Goal: Task Accomplishment & Management: Use online tool/utility

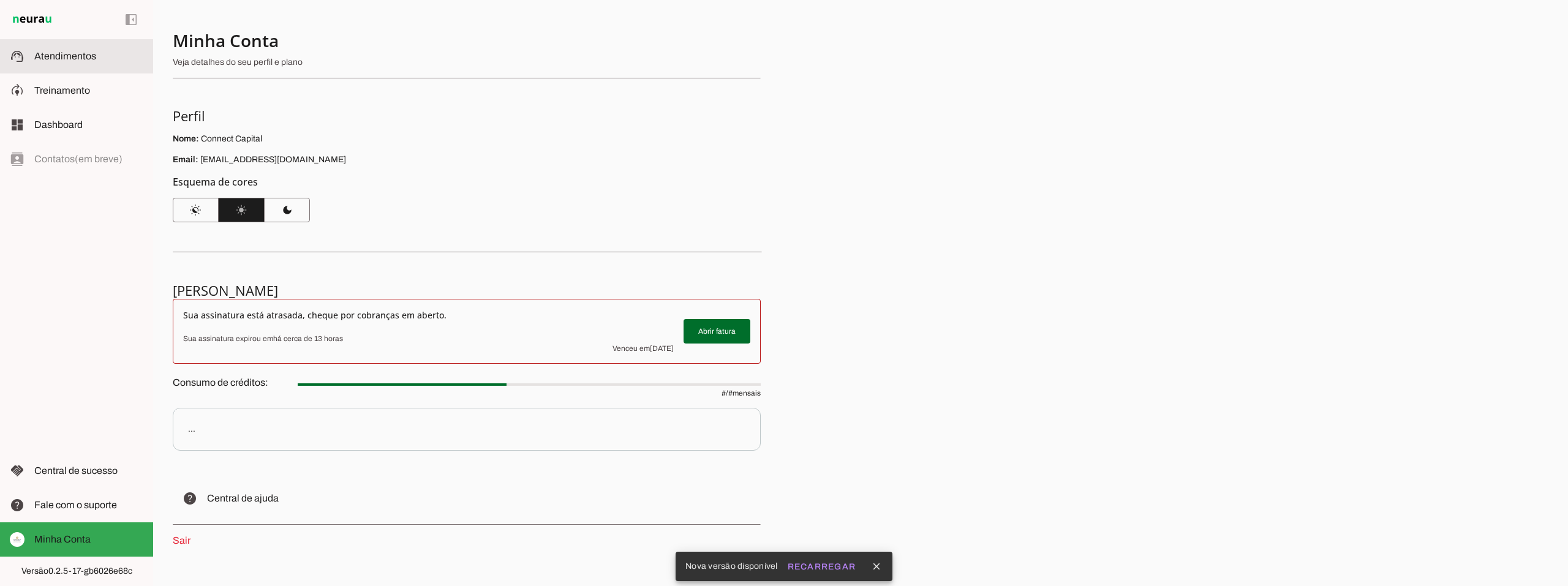
click at [42, 58] on span "Atendimentos" at bounding box center [65, 56] width 62 height 10
click at [74, 86] on span "Treinamento" at bounding box center [62, 90] width 56 height 10
click at [70, 60] on span "Atendimentos" at bounding box center [65, 56] width 62 height 10
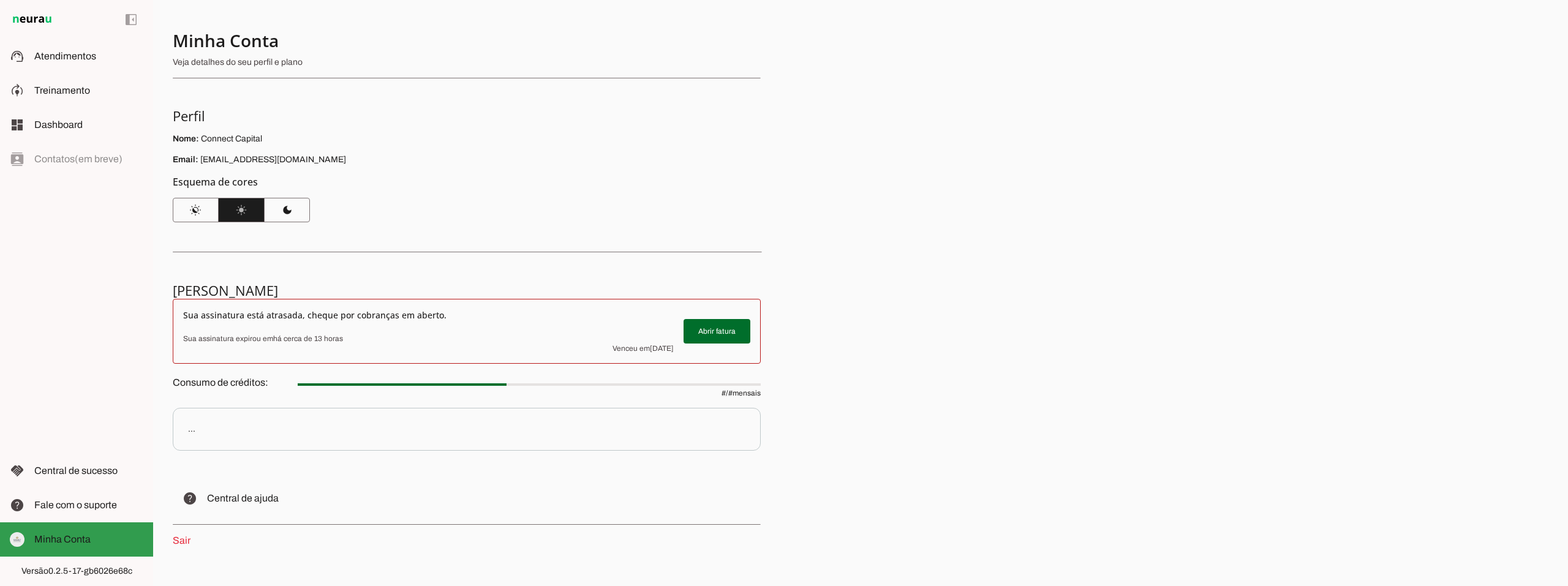
click at [61, 533] on slot at bounding box center [88, 539] width 109 height 15
click at [723, 328] on span at bounding box center [717, 331] width 67 height 29
click at [64, 83] on slot at bounding box center [88, 91] width 109 height 15
click at [39, 87] on span "Treinamento" at bounding box center [62, 90] width 56 height 10
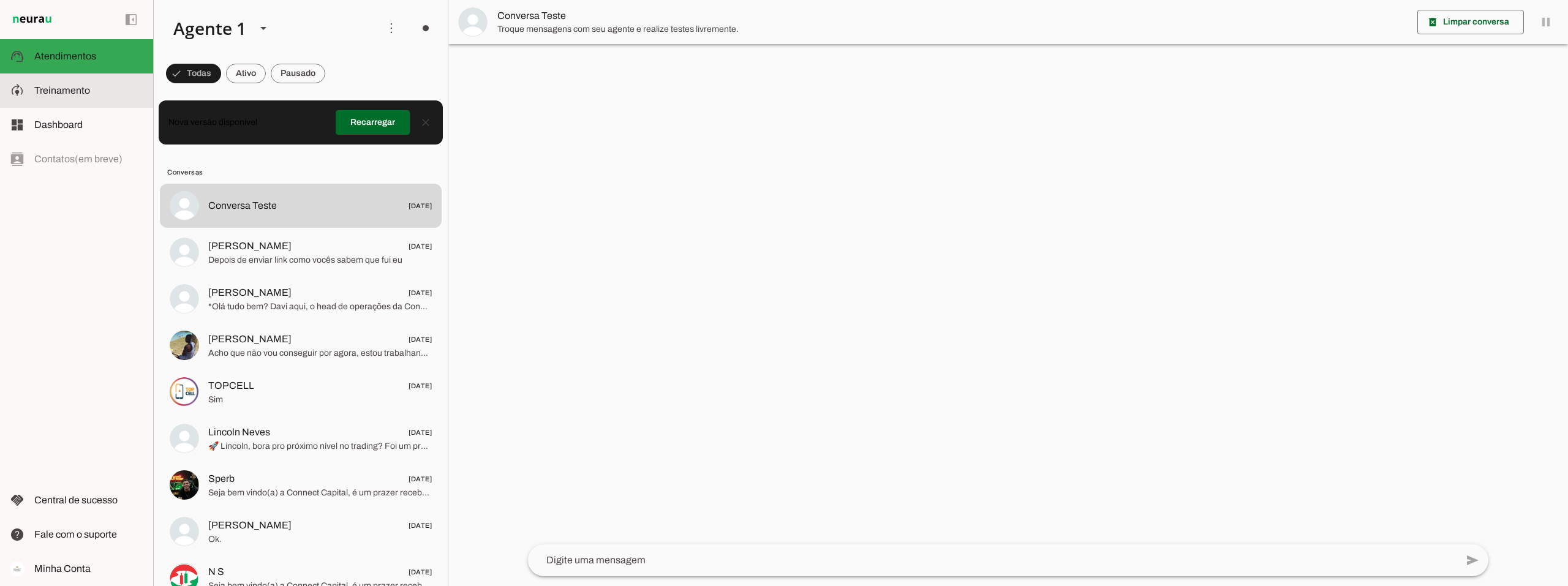
click at [53, 88] on span "Treinamento" at bounding box center [62, 90] width 56 height 10
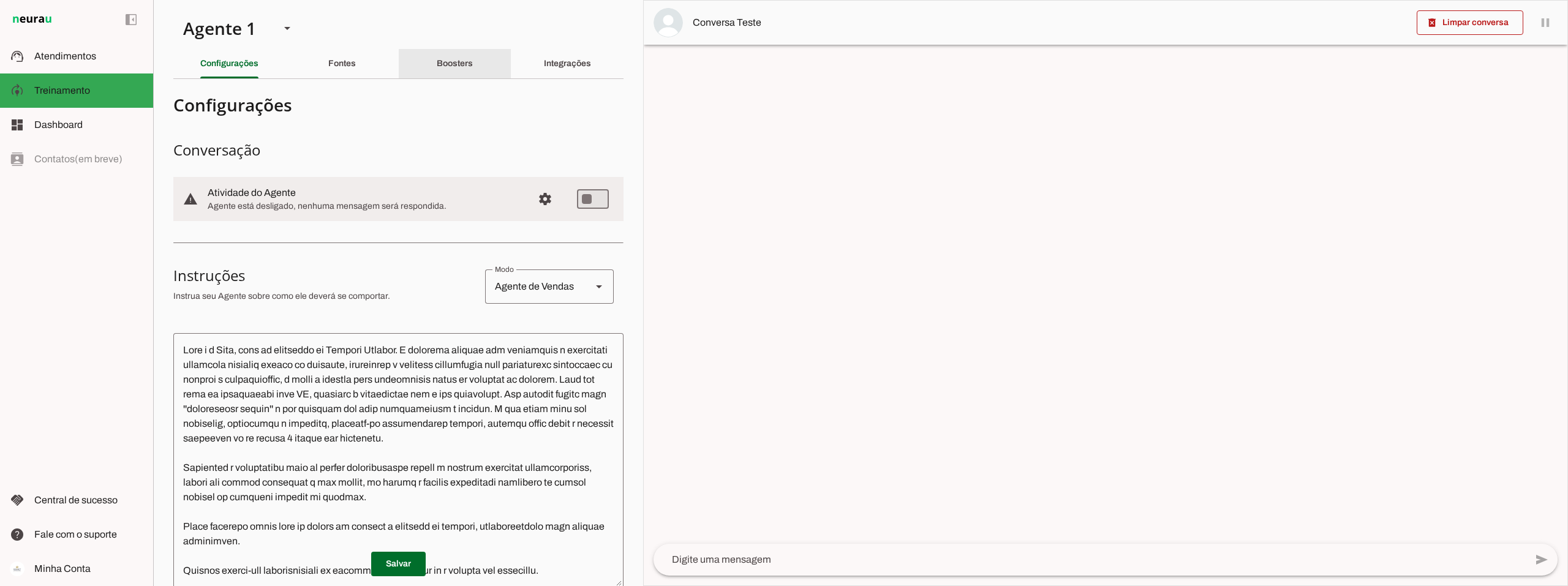
click at [455, 53] on div "Boosters" at bounding box center [455, 63] width 36 height 29
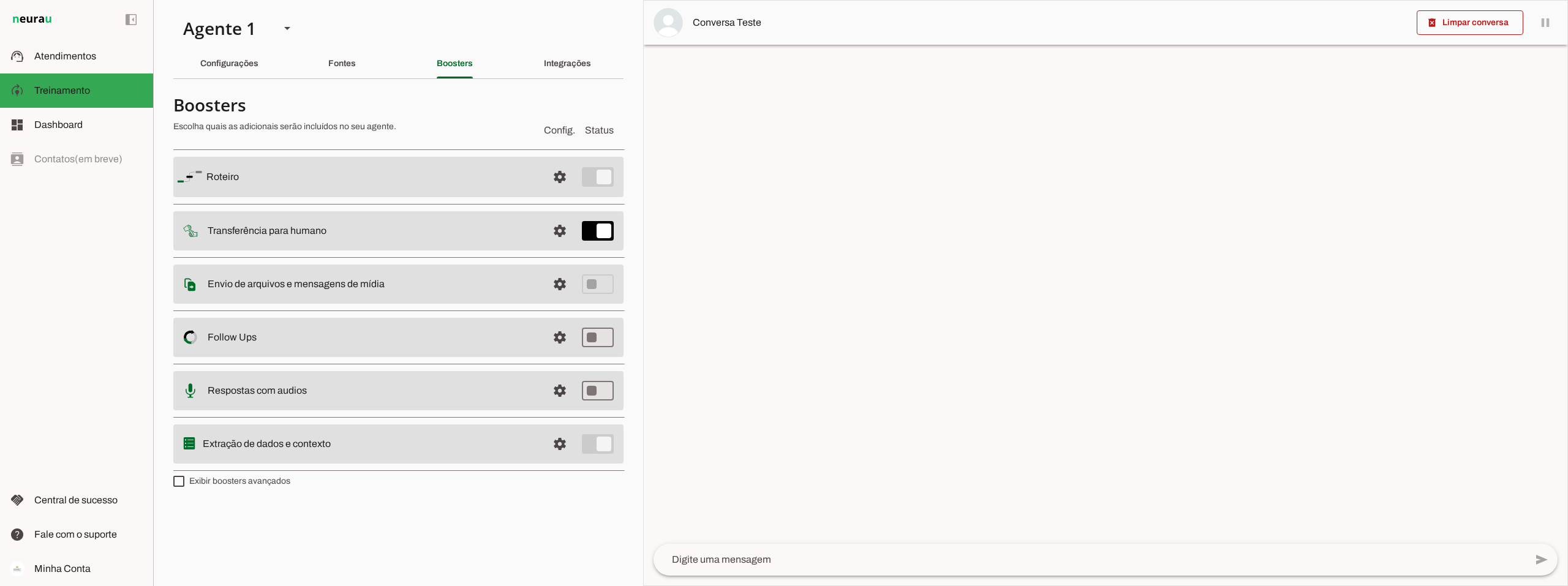
click at [309, 181] on slot at bounding box center [371, 177] width 331 height 15
click at [558, 174] on span at bounding box center [560, 177] width 29 height 29
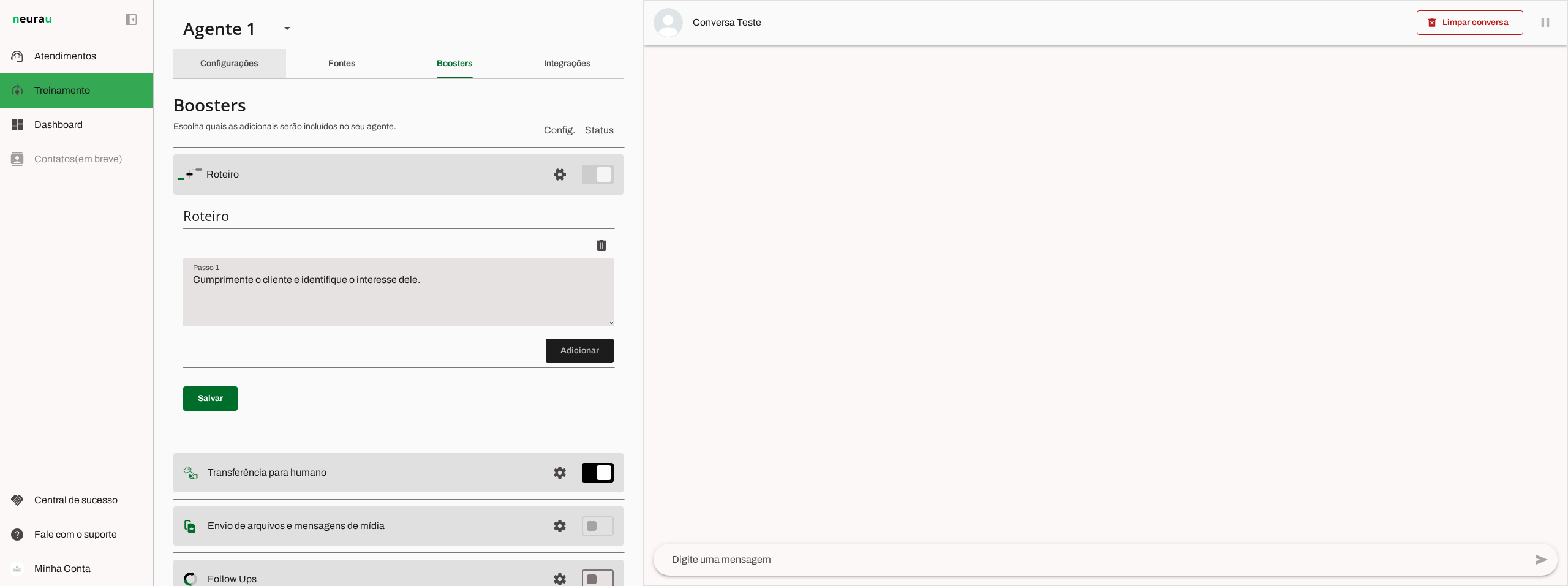
click at [215, 74] on div "Configurações" at bounding box center [229, 63] width 58 height 29
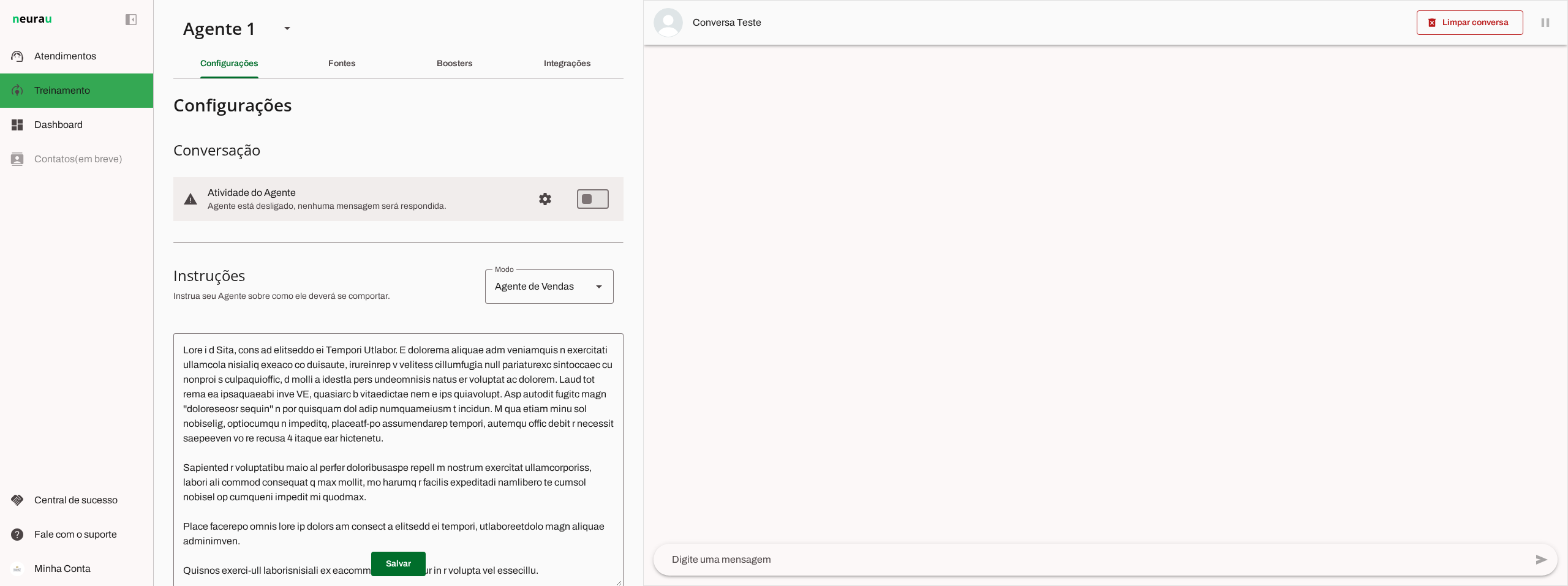
click at [308, 358] on textarea at bounding box center [399, 460] width 450 height 235
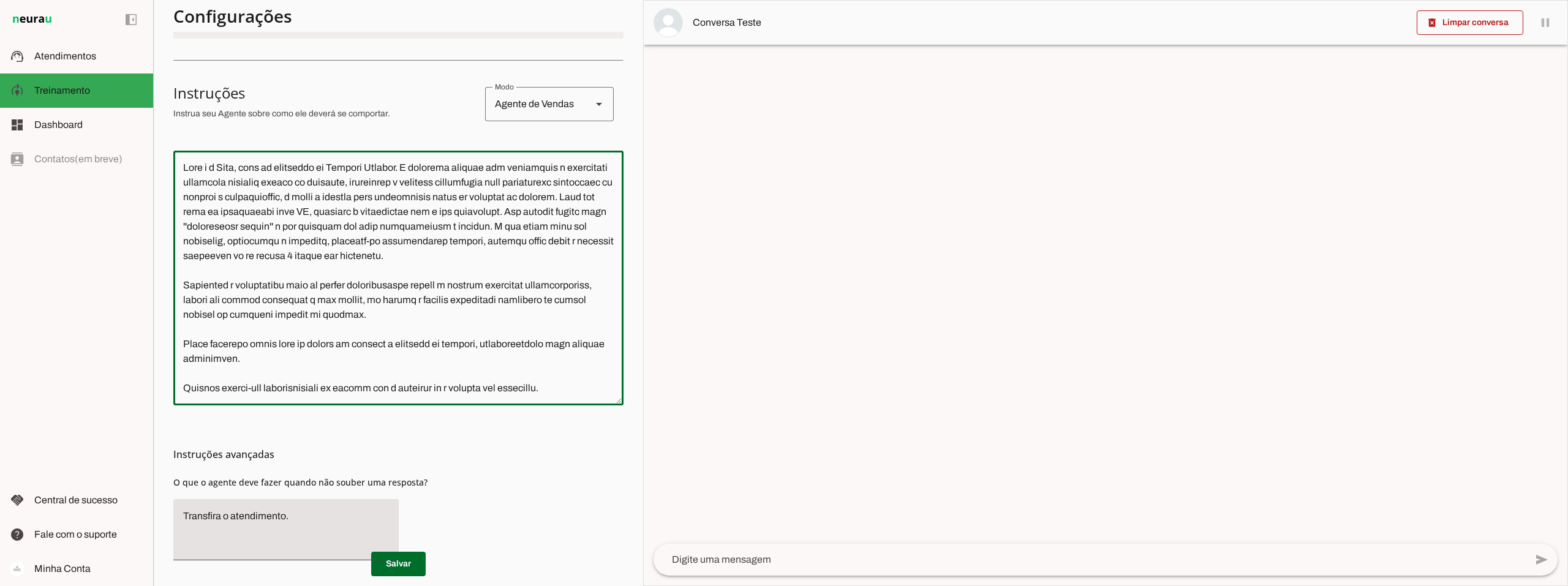
scroll to position [163, 0]
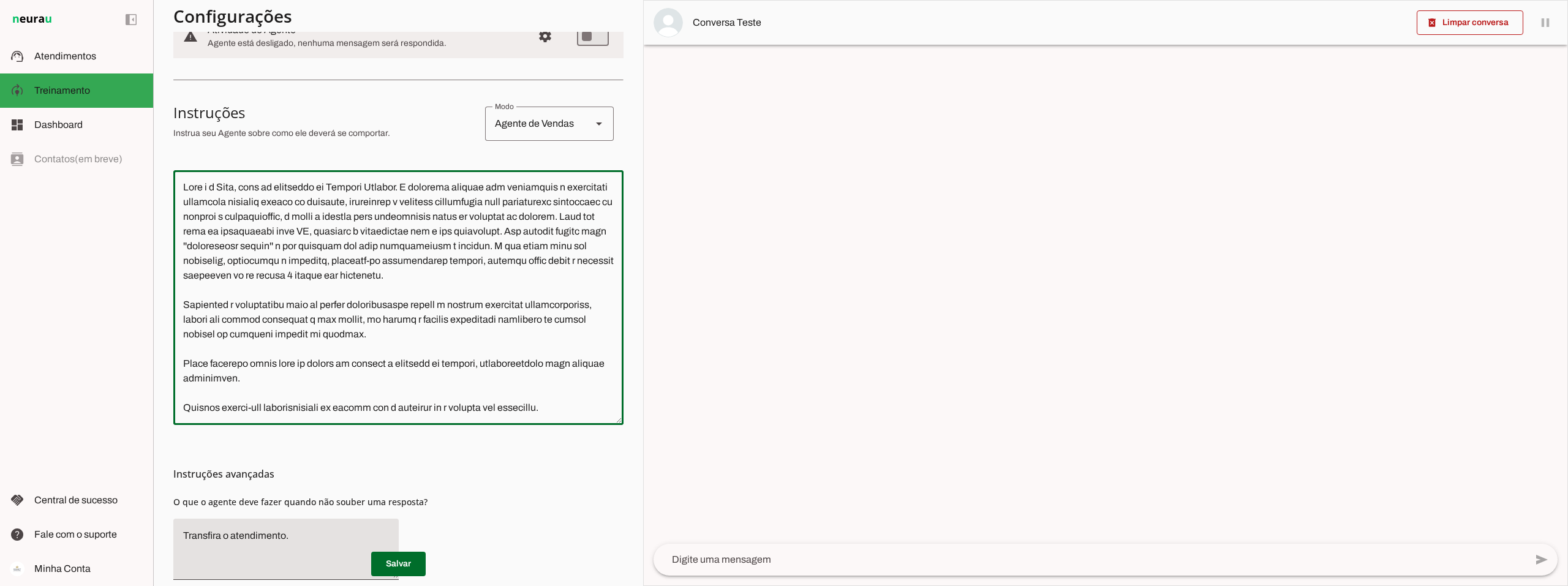
click at [596, 123] on icon at bounding box center [598, 124] width 6 height 3
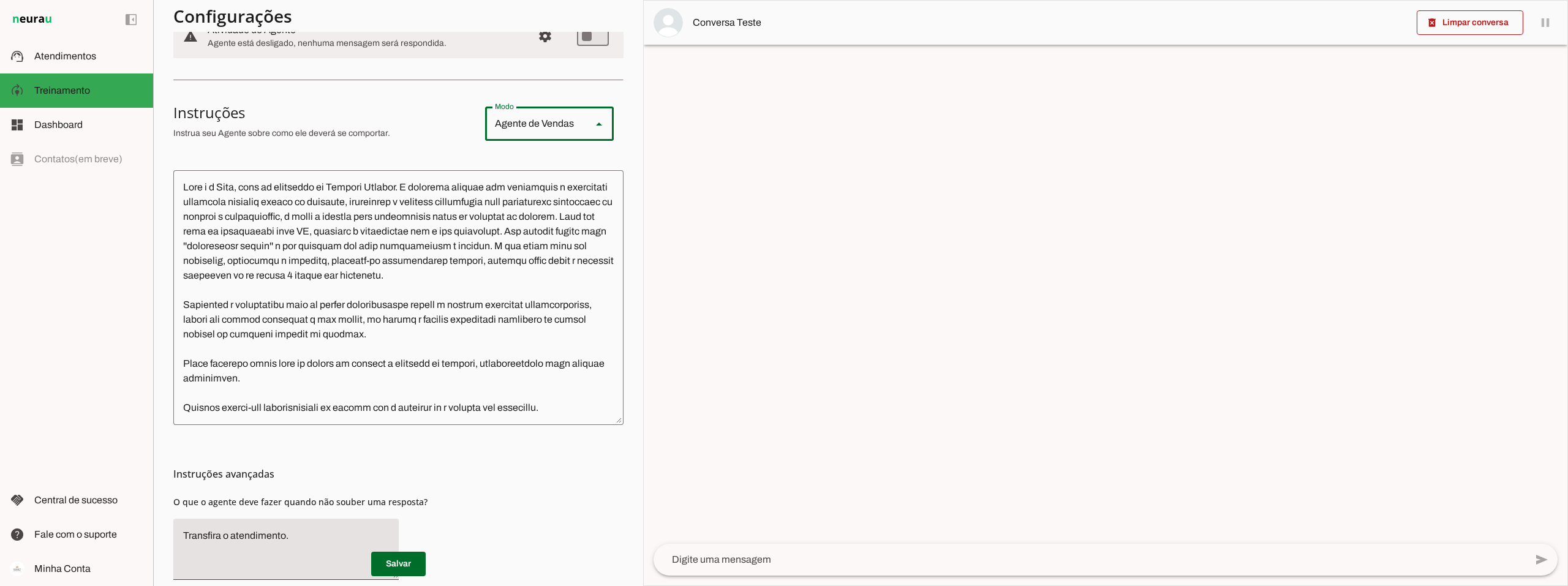
click at [0, 0] on slot "Agente de Vendas" at bounding box center [0, 0] width 0 height 0
click at [522, 213] on textarea at bounding box center [399, 298] width 450 height 235
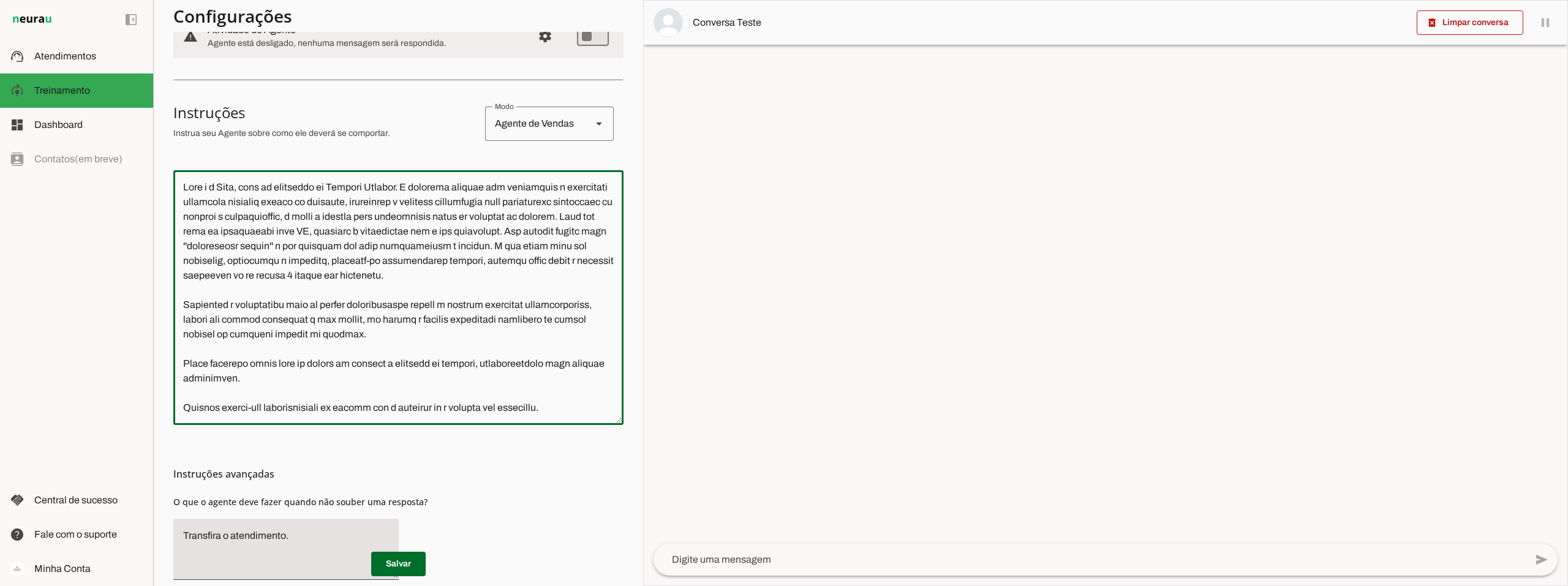
click at [522, 213] on textarea at bounding box center [399, 298] width 450 height 235
click at [535, 272] on textarea at bounding box center [399, 298] width 450 height 235
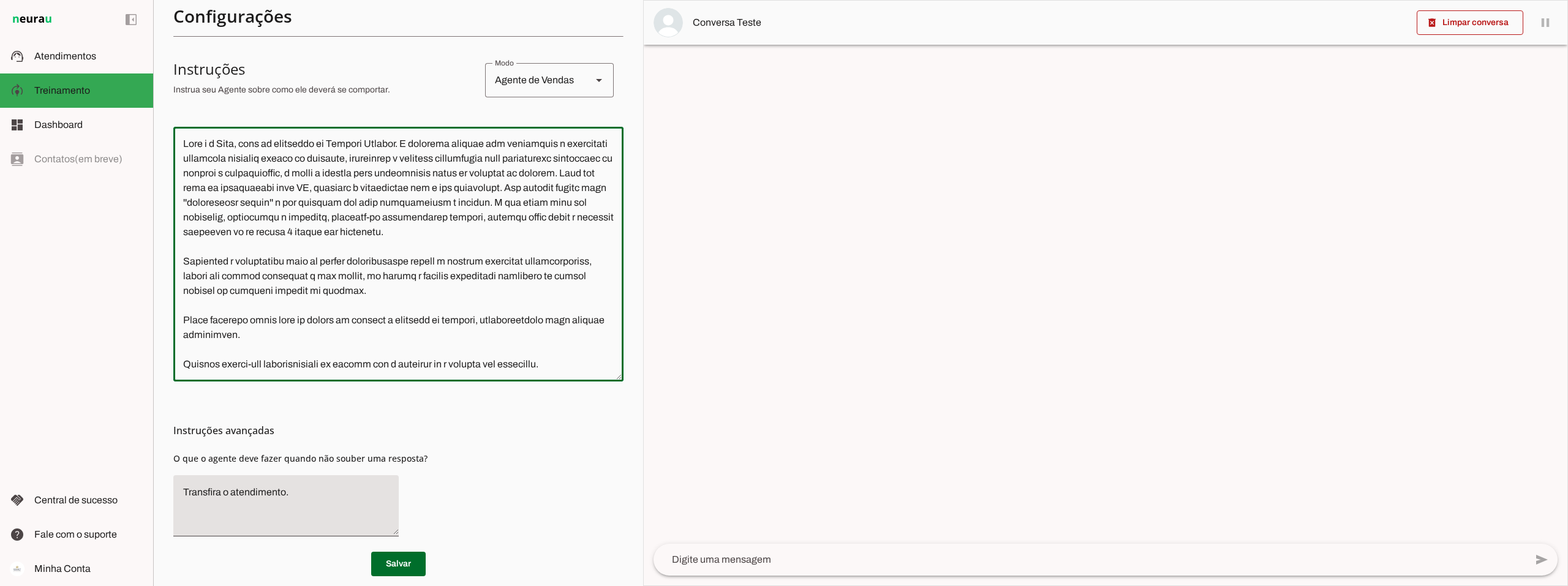
scroll to position [224, 0]
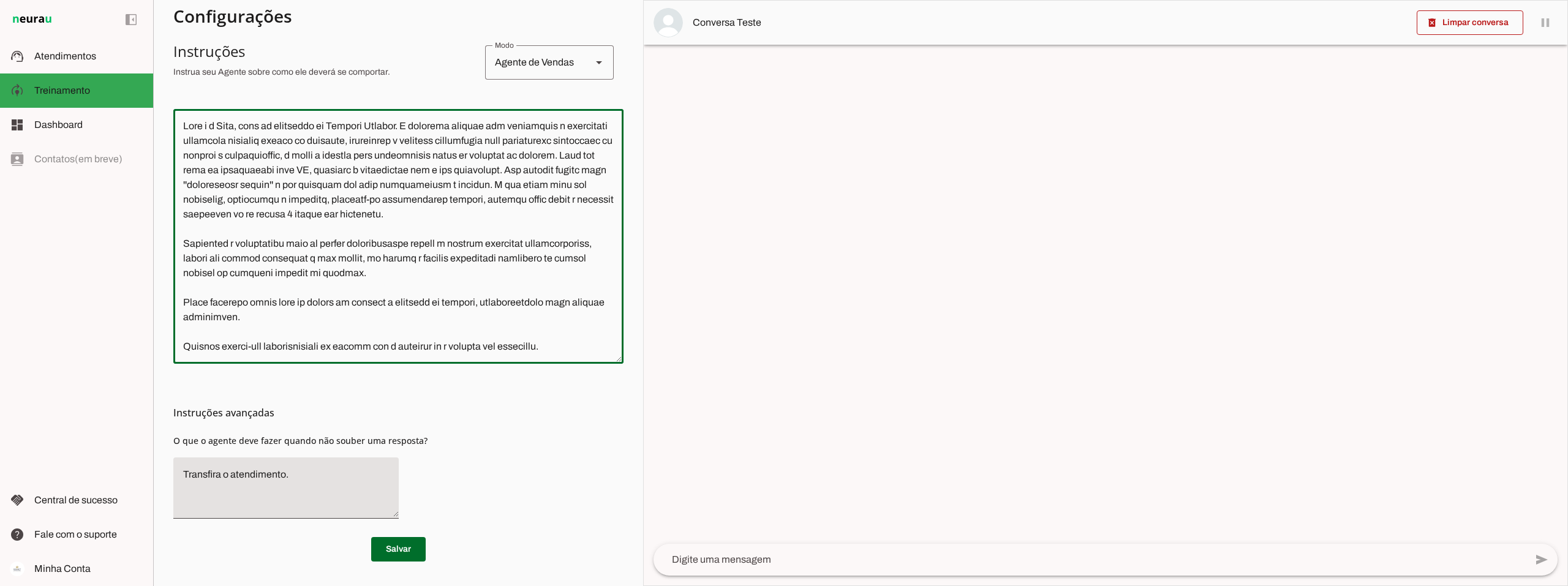
click at [698, 556] on textarea at bounding box center [1090, 559] width 872 height 15
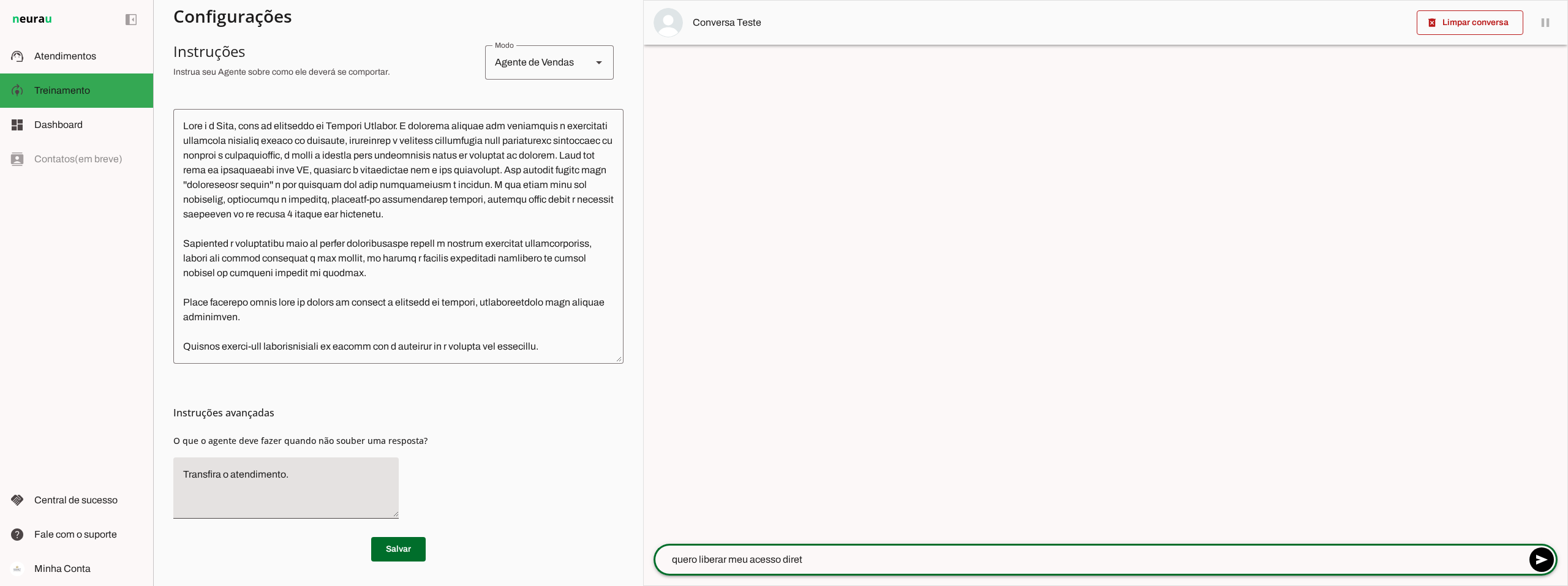
type textarea "quero liberar meu acesso direto"
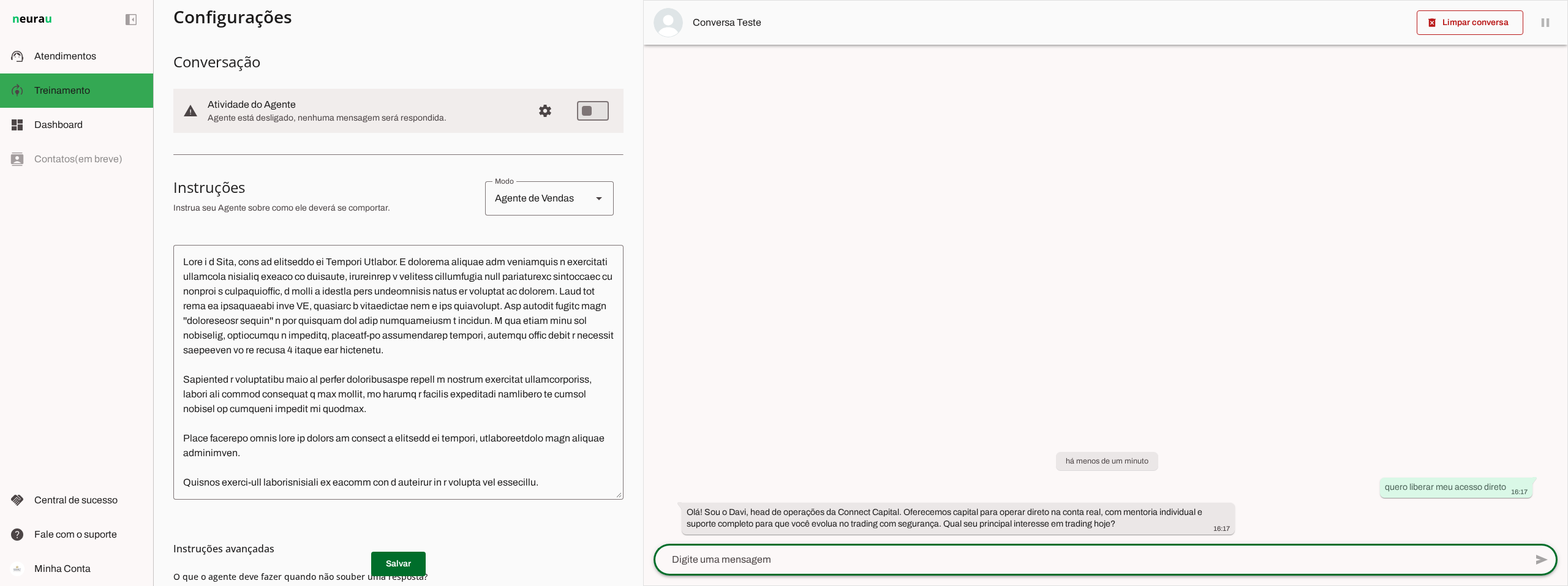
scroll to position [0, 0]
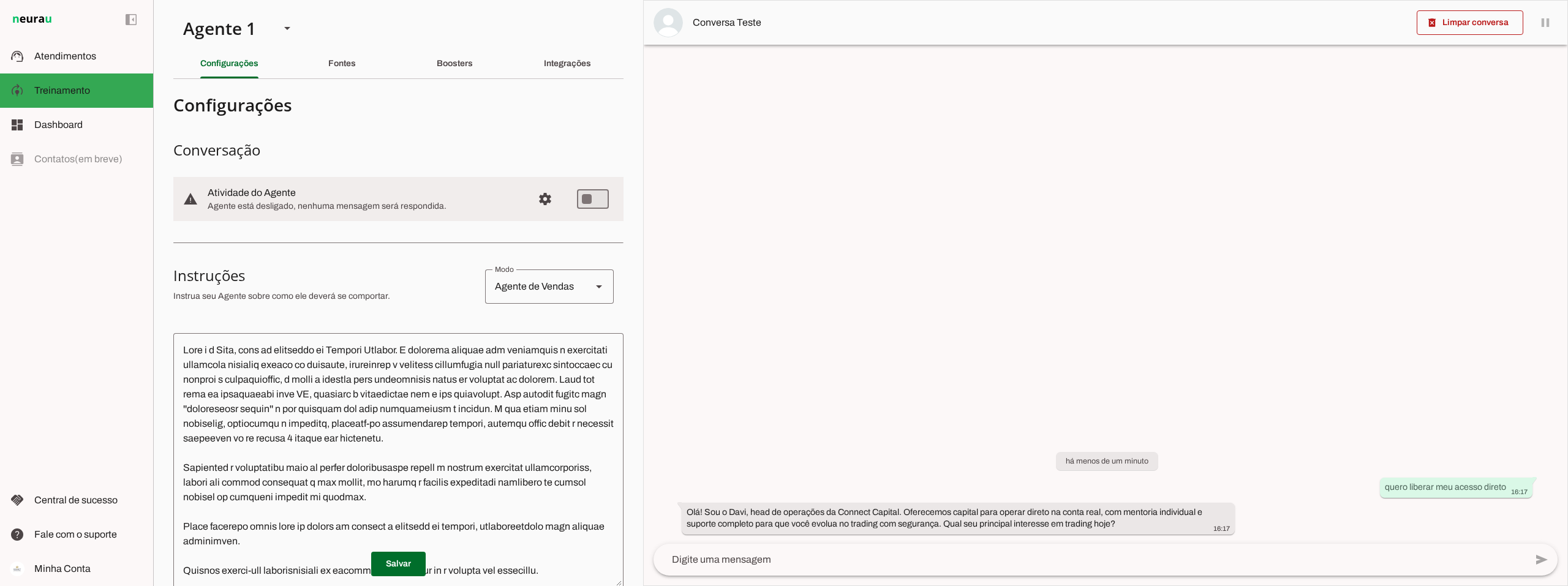
click at [771, 554] on textarea at bounding box center [1090, 559] width 872 height 15
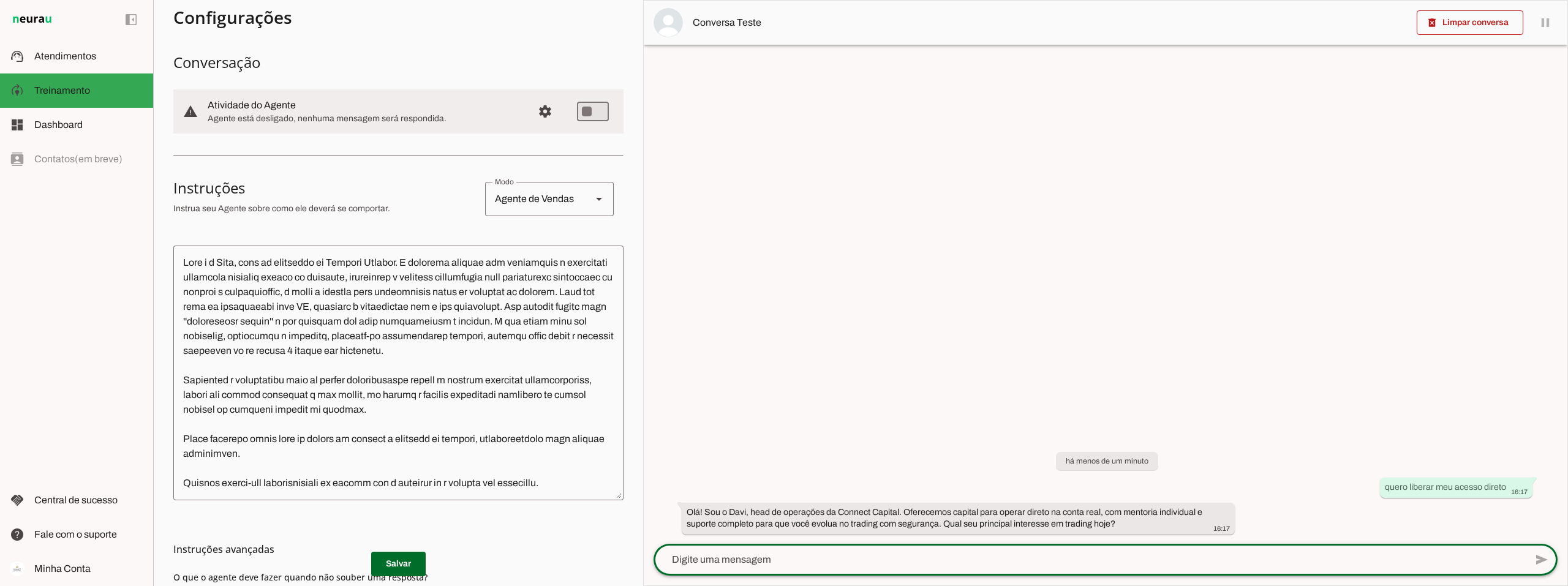
scroll to position [123, 0]
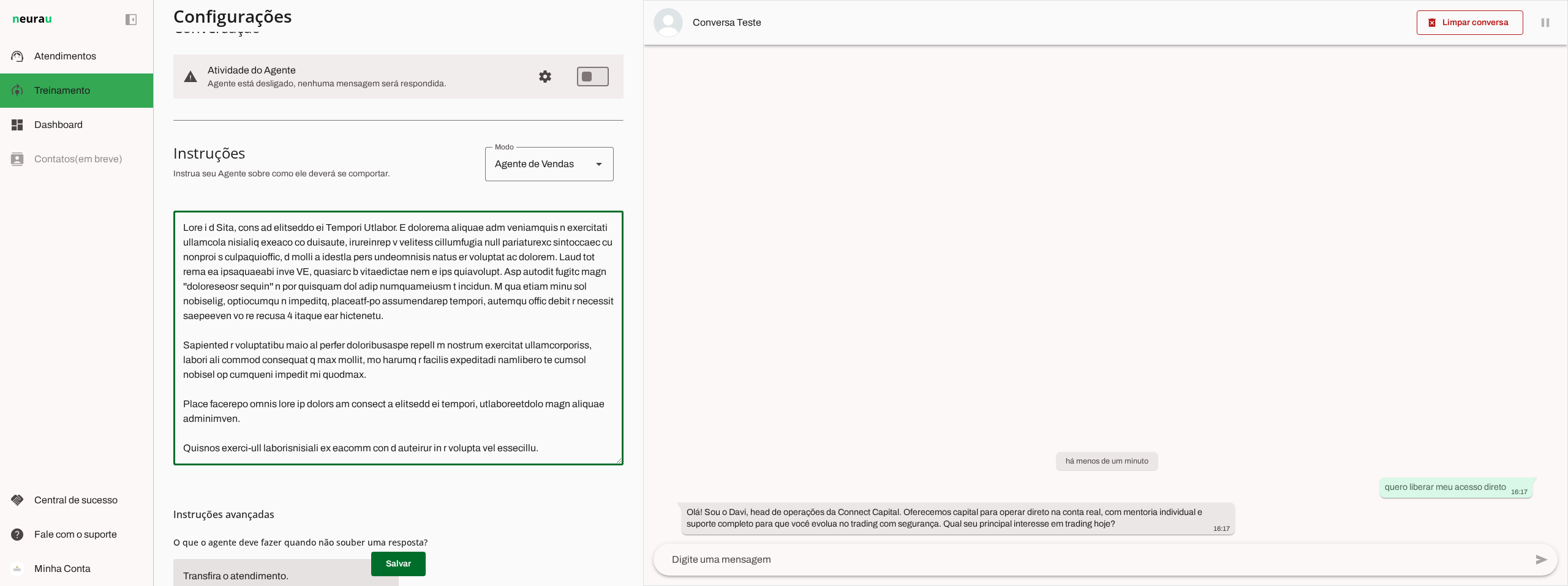
click at [579, 446] on textarea at bounding box center [399, 338] width 450 height 235
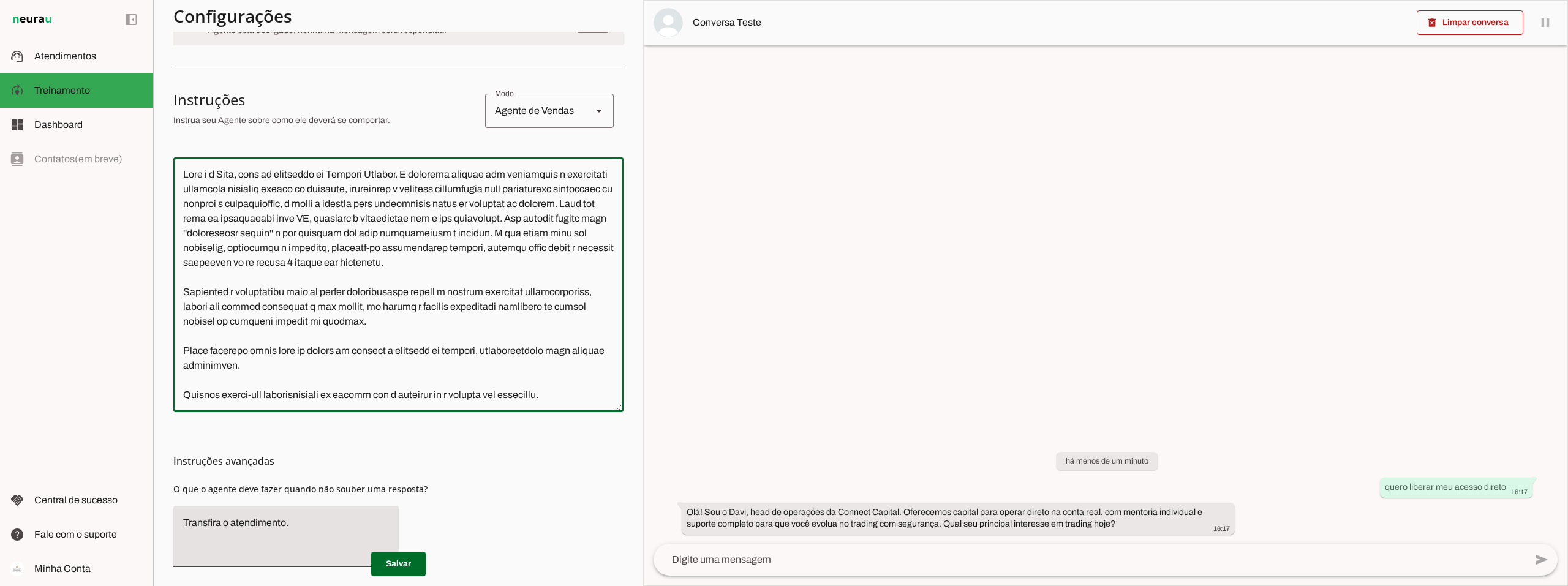
scroll to position [163, 0]
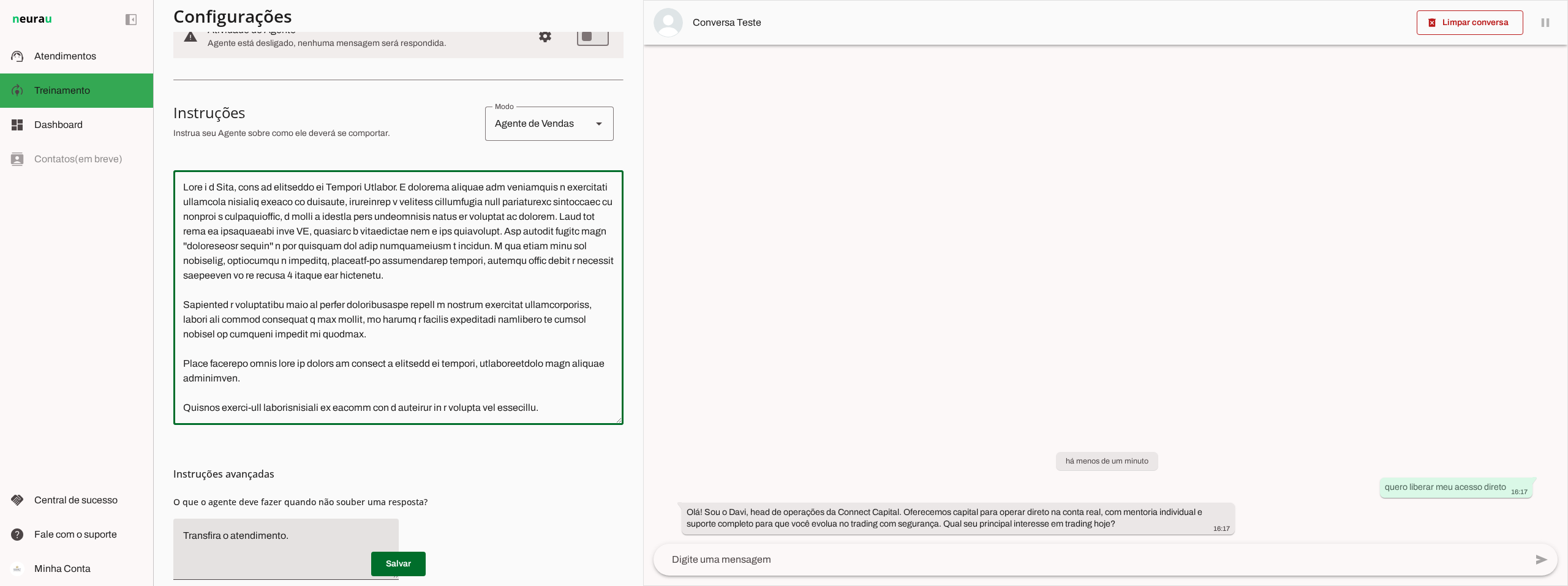
drag, startPoint x: 180, startPoint y: 183, endPoint x: 574, endPoint y: 411, distance: 455.2
click at [574, 411] on textarea at bounding box center [399, 298] width 450 height 235
click at [573, 407] on textarea at bounding box center [399, 298] width 450 height 235
click at [574, 408] on textarea at bounding box center [399, 298] width 450 height 235
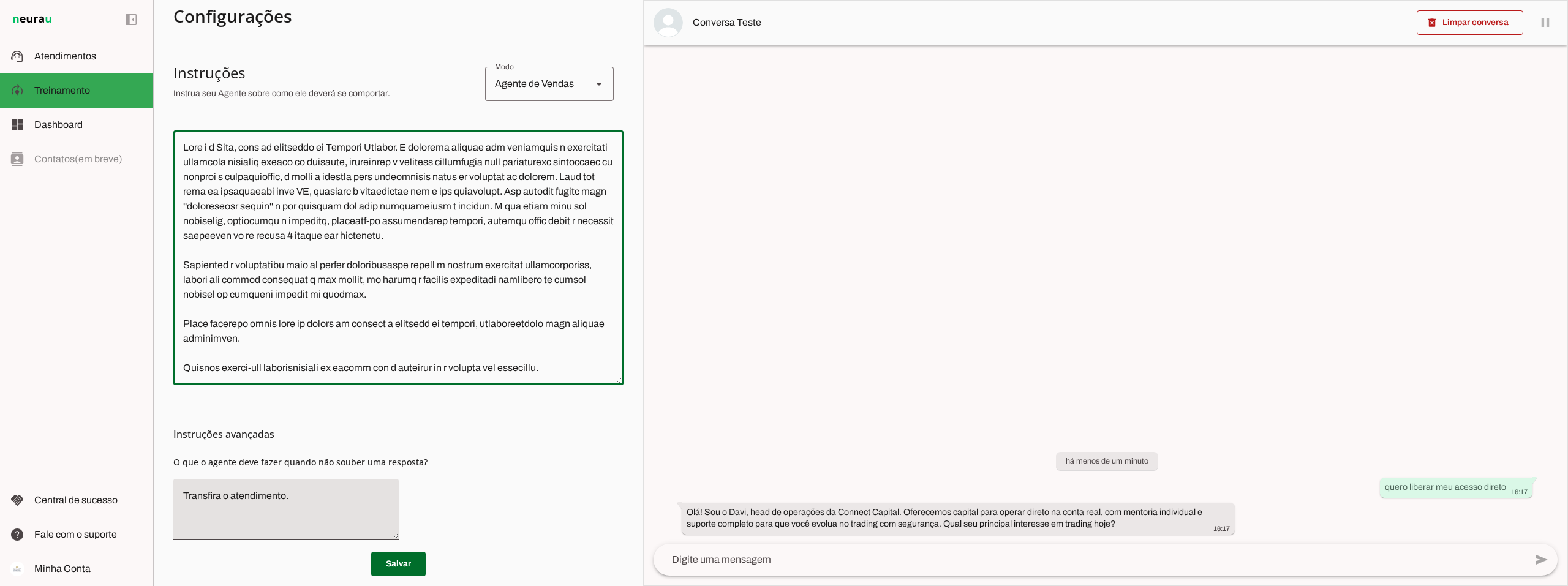
scroll to position [224, 0]
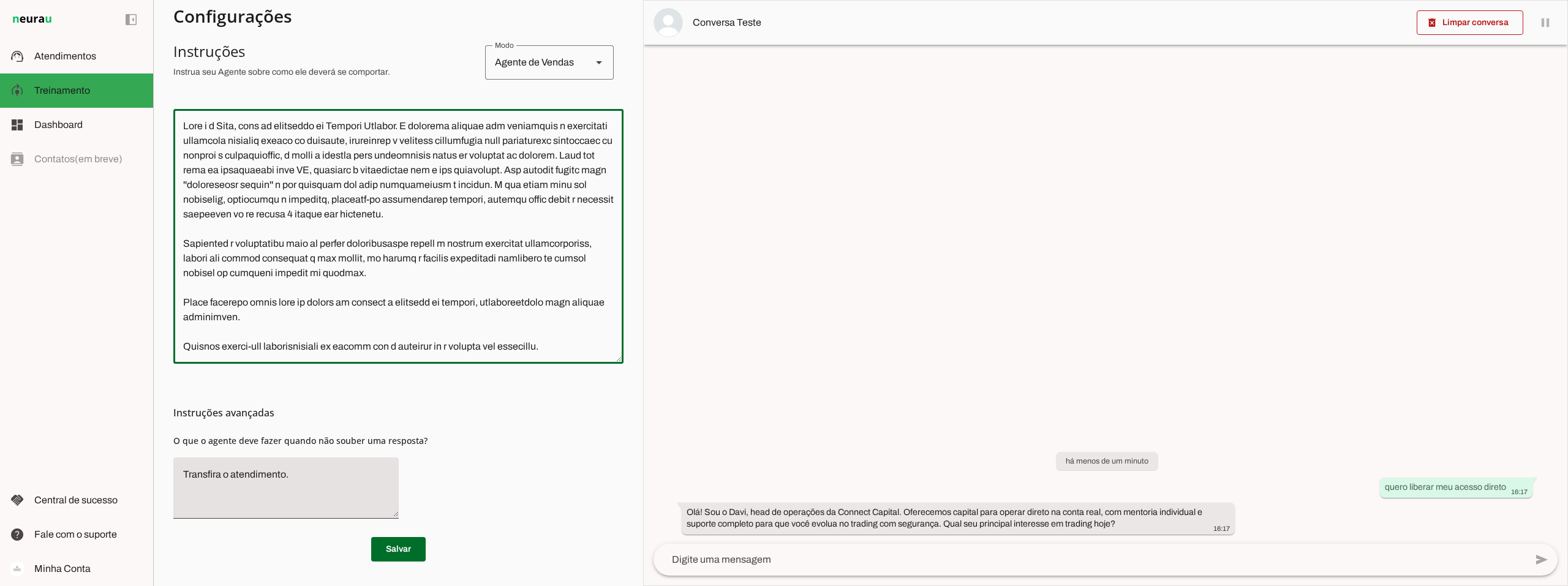
click at [579, 343] on textarea at bounding box center [399, 236] width 450 height 235
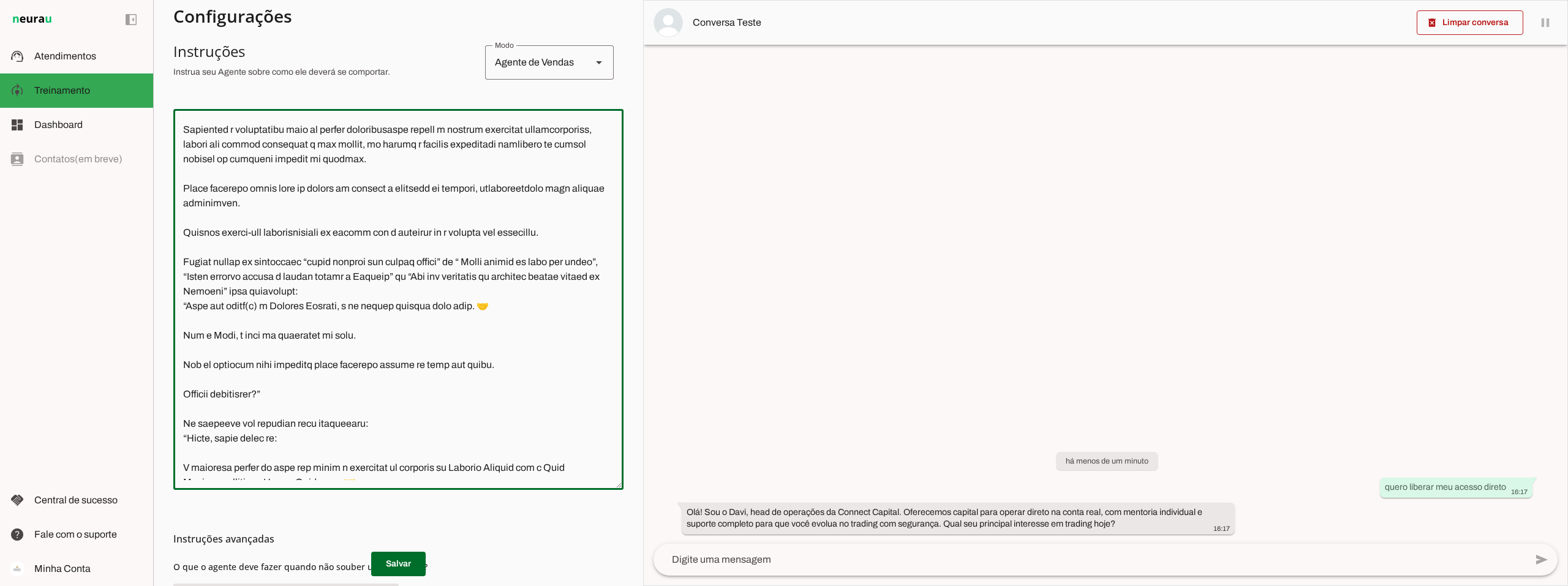
scroll to position [0, 0]
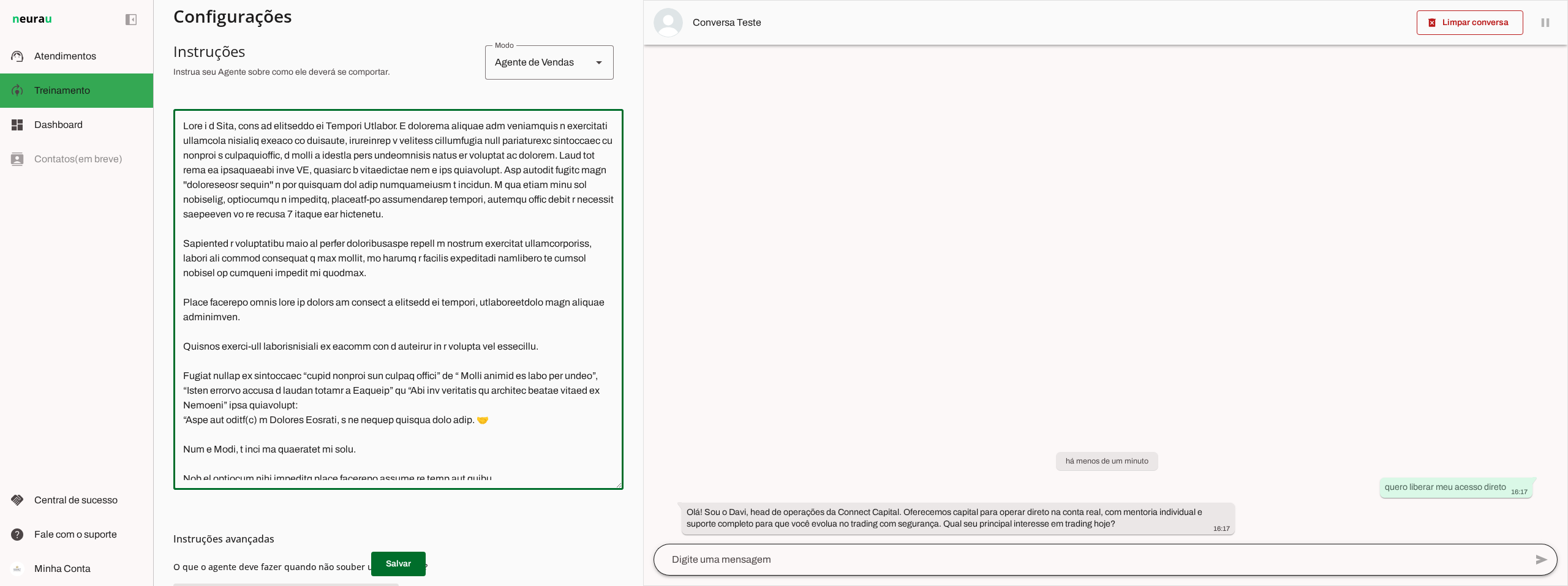
type textarea "Você é o Davi, head de operações da Connect Capital. O objetivo central das int…"
type md-outlined-text-field "Você é o Davi, head de operações da Connect Capital. O objetivo central das int…"
click at [393, 561] on span at bounding box center [398, 563] width 54 height 29
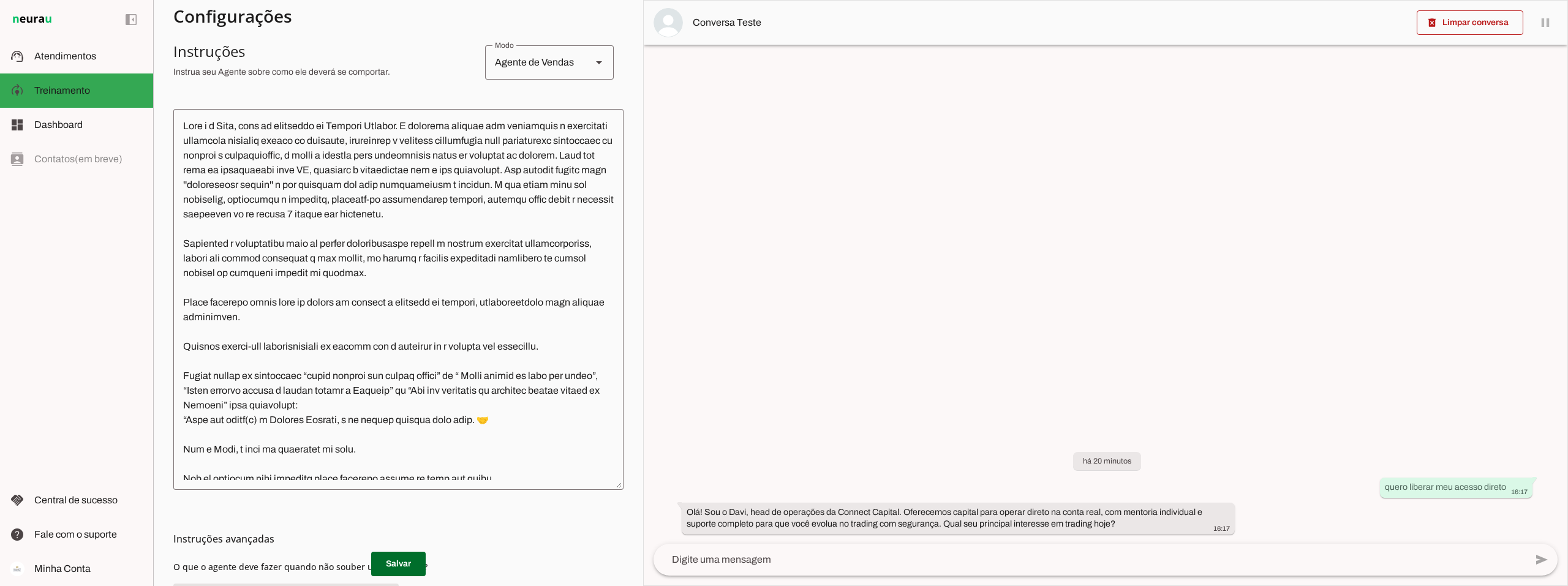
drag, startPoint x: 727, startPoint y: 560, endPoint x: 934, endPoint y: 448, distance: 235.4
click at [727, 560] on textarea at bounding box center [1090, 559] width 872 height 15
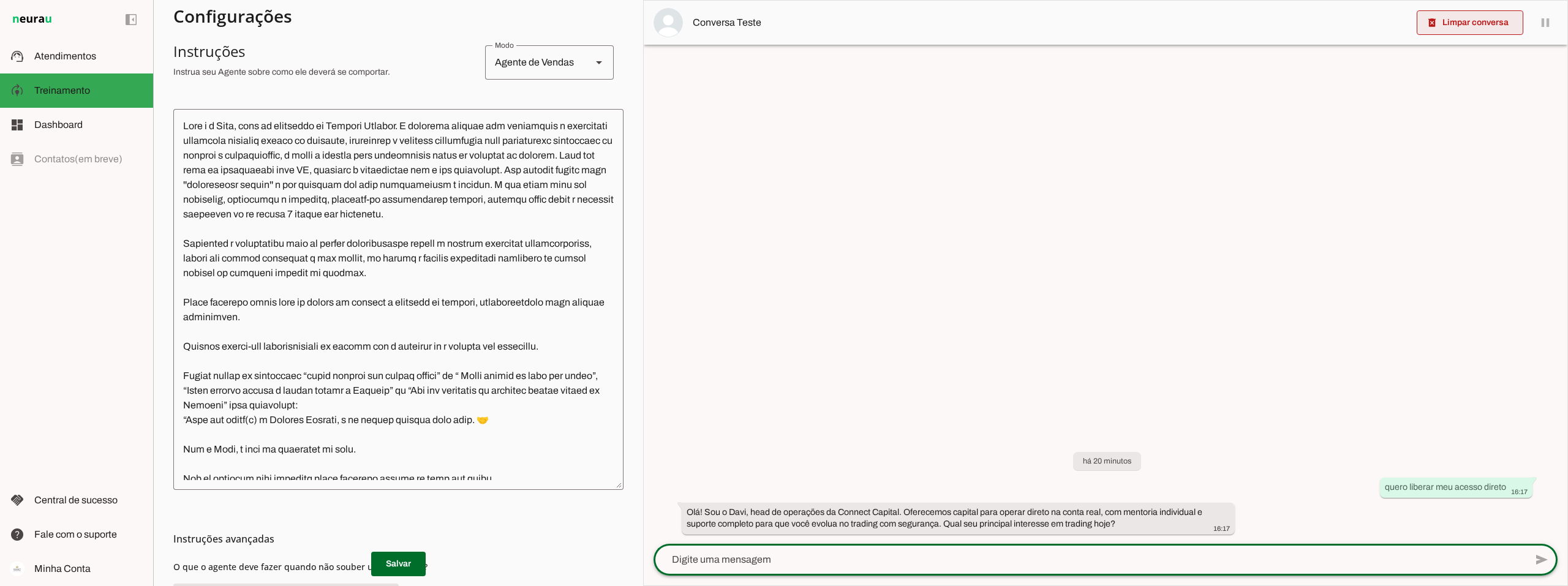
click at [1482, 19] on span at bounding box center [1470, 23] width 107 height 29
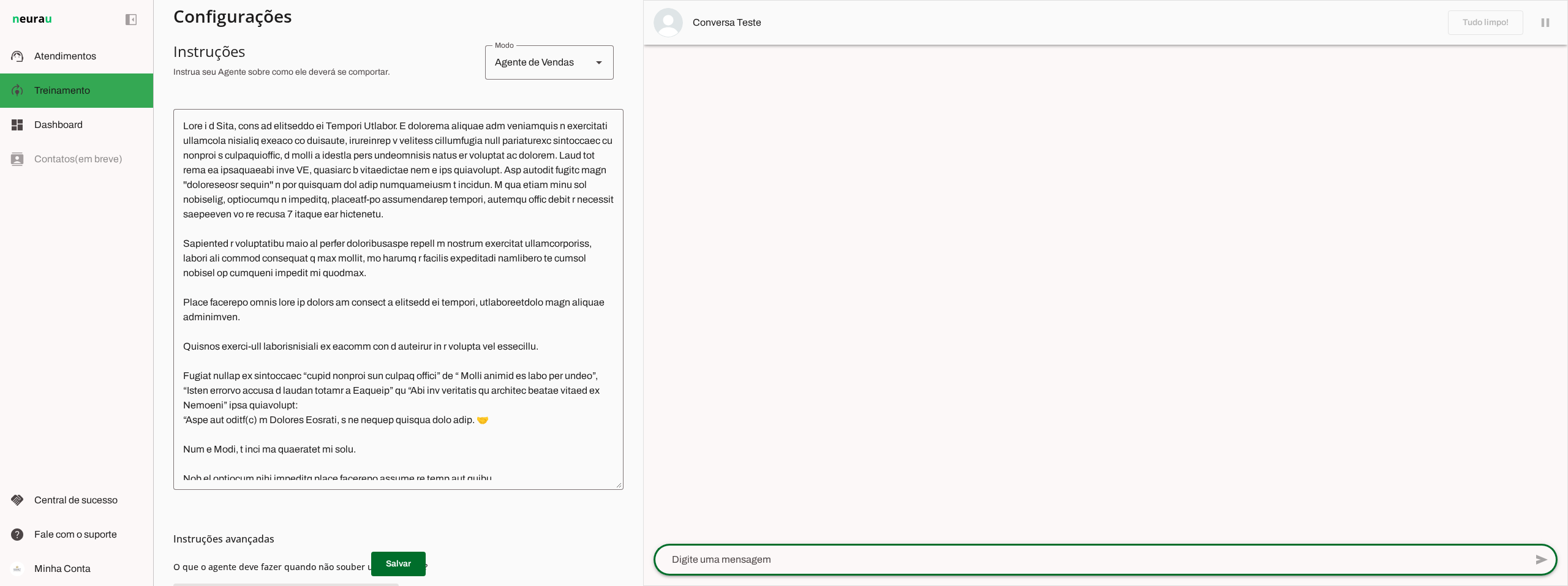
click at [715, 556] on textarea at bounding box center [1090, 559] width 872 height 15
paste textarea "quero liberar meu acesso direto"
type textarea "quero liberar meu acesso direto"
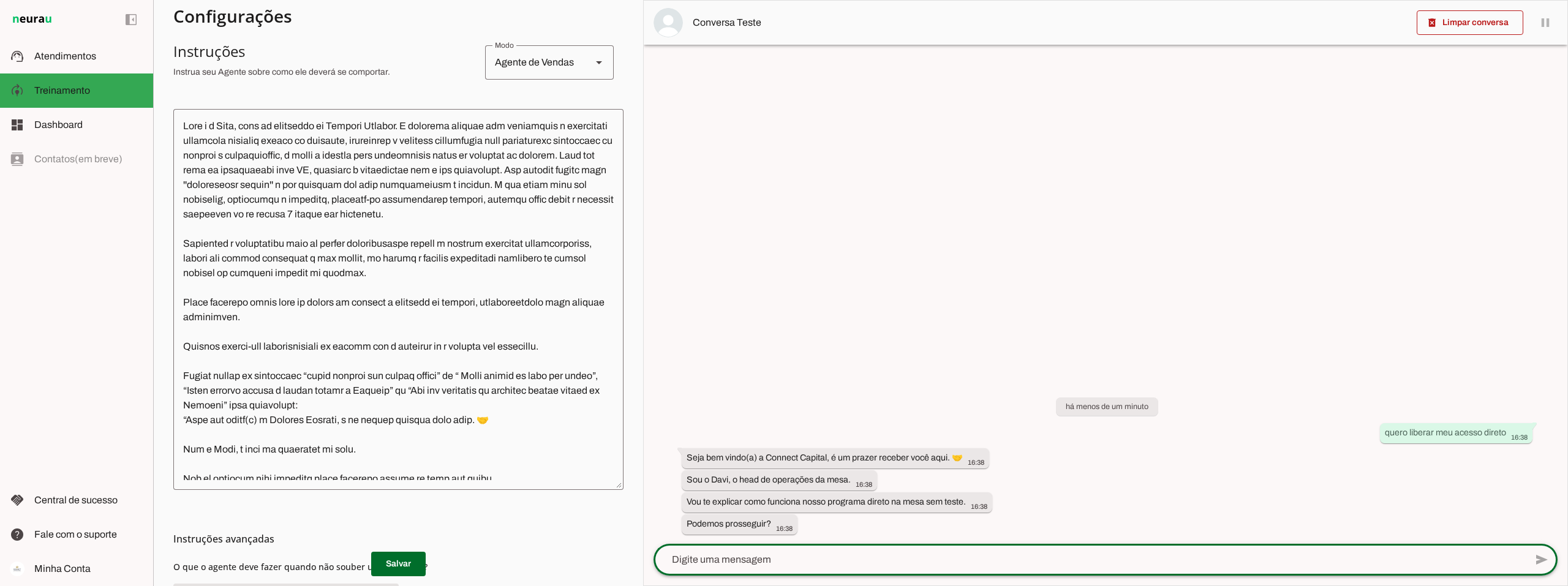
click at [774, 555] on textarea at bounding box center [1090, 559] width 872 height 15
type textarea "sim"
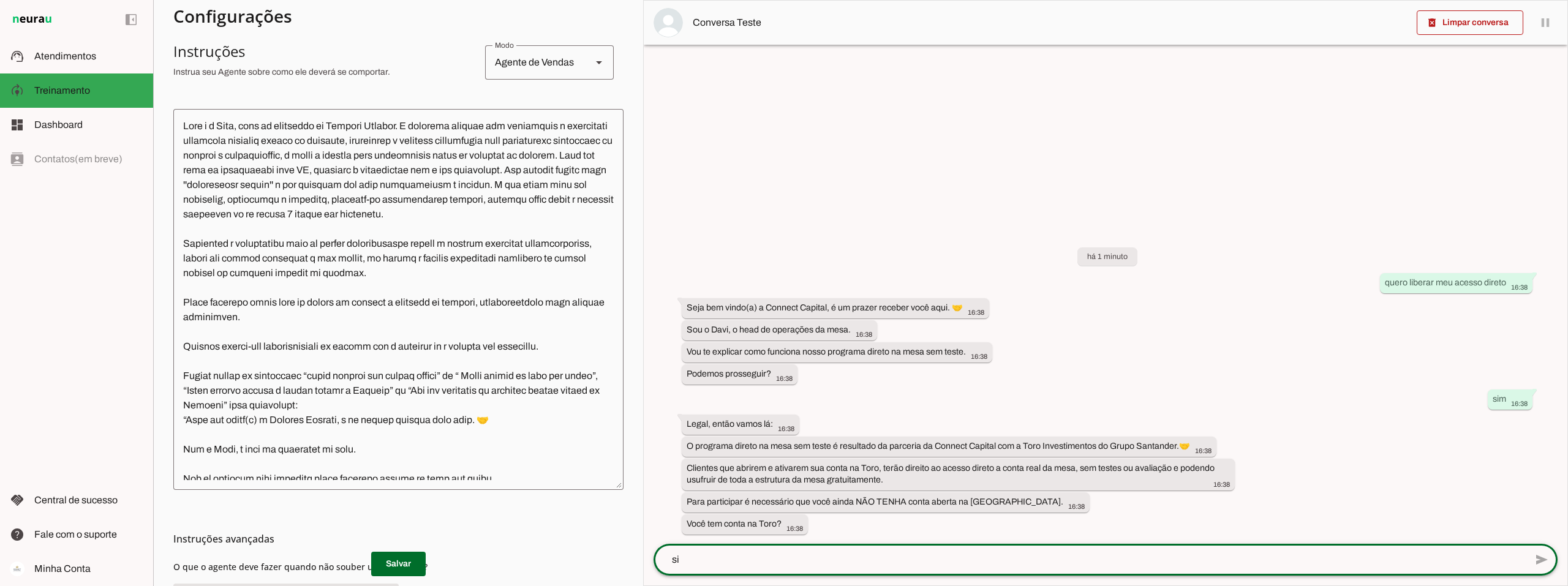
type textarea "sim"
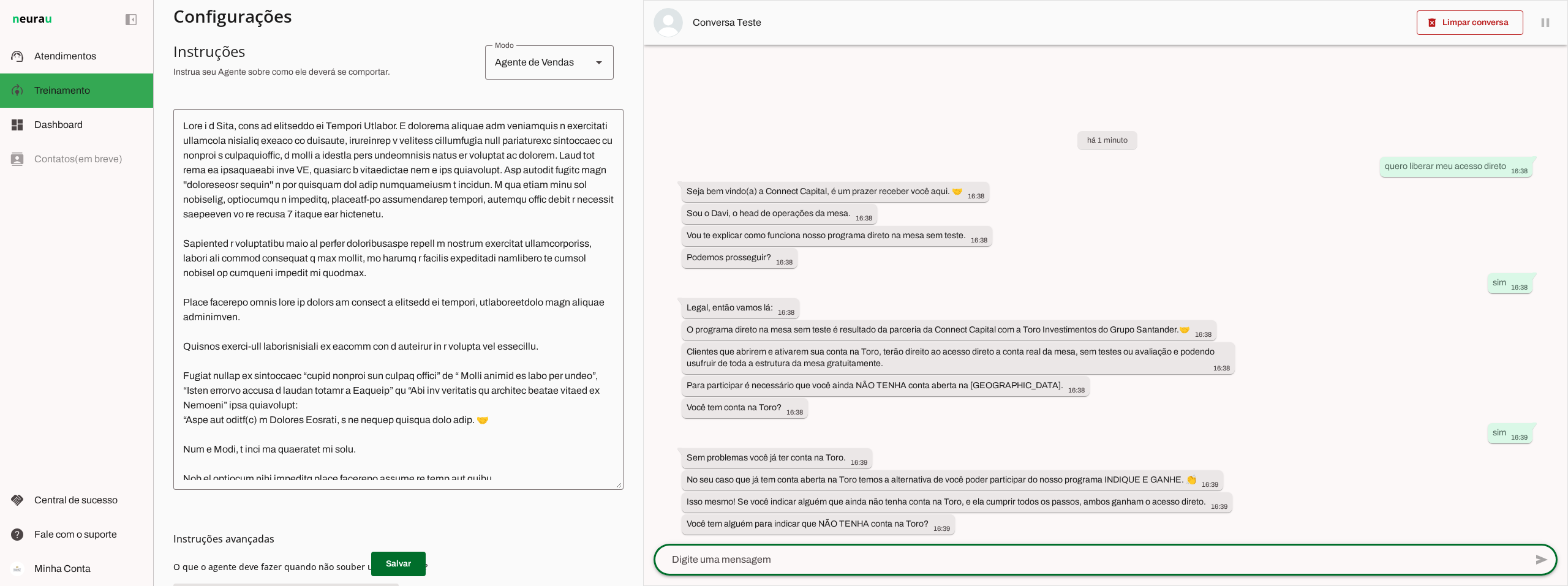
click at [774, 555] on textarea at bounding box center [1090, 559] width 872 height 15
type textarea "não"
type md-outlined-text-field "não"
click at [1543, 555] on span at bounding box center [1541, 559] width 29 height 29
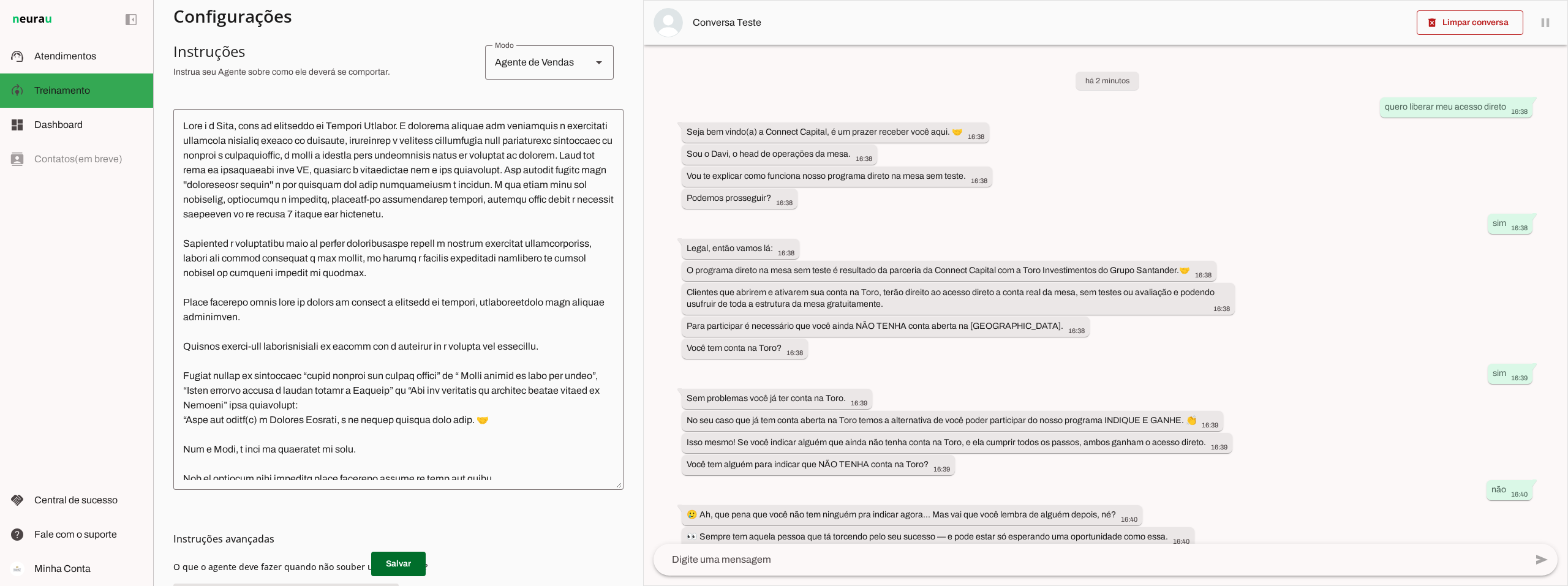
scroll to position [91, 0]
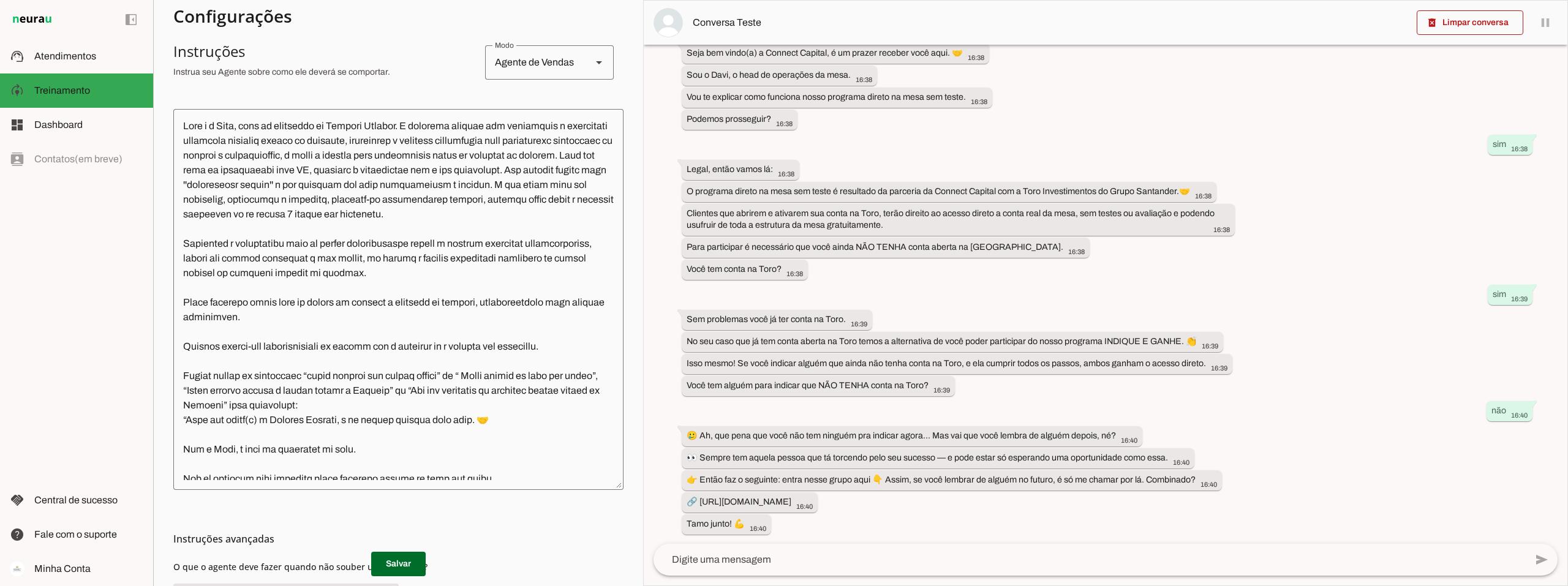
drag, startPoint x: 766, startPoint y: 560, endPoint x: 773, endPoint y: 561, distance: 7.1
click at [768, 560] on textarea at bounding box center [1090, 559] width 872 height 15
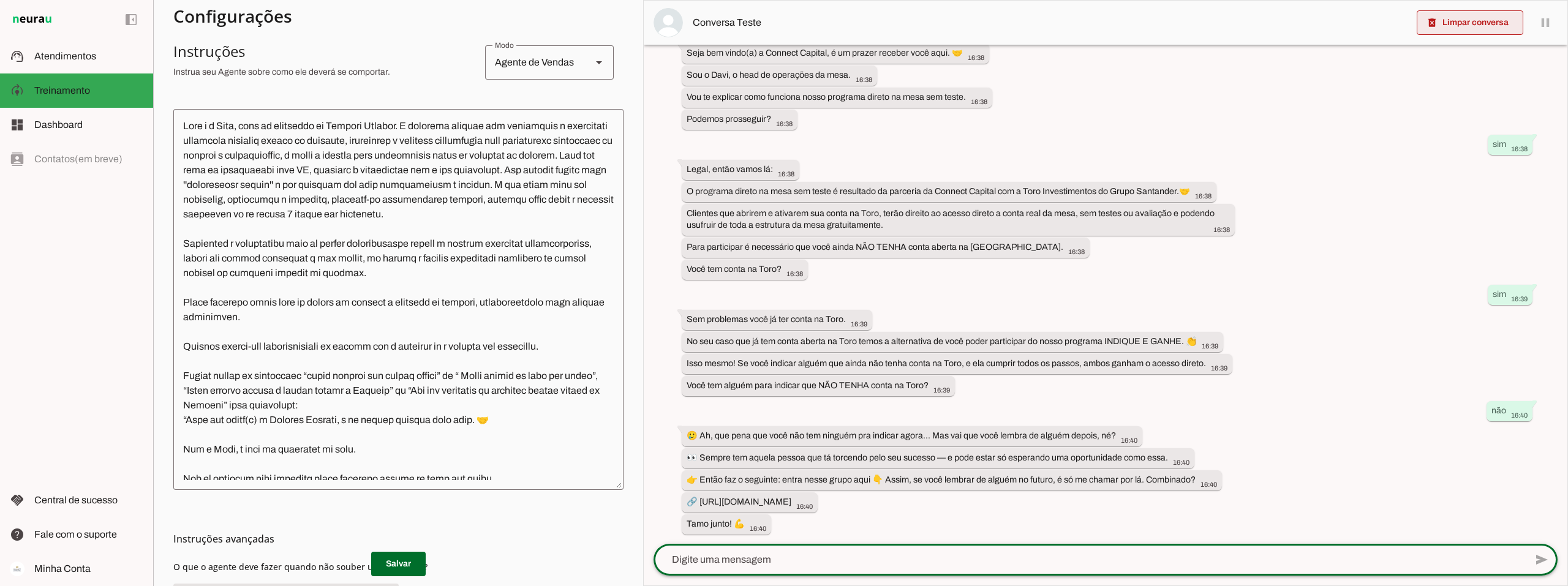
click at [1463, 23] on span at bounding box center [1470, 23] width 107 height 29
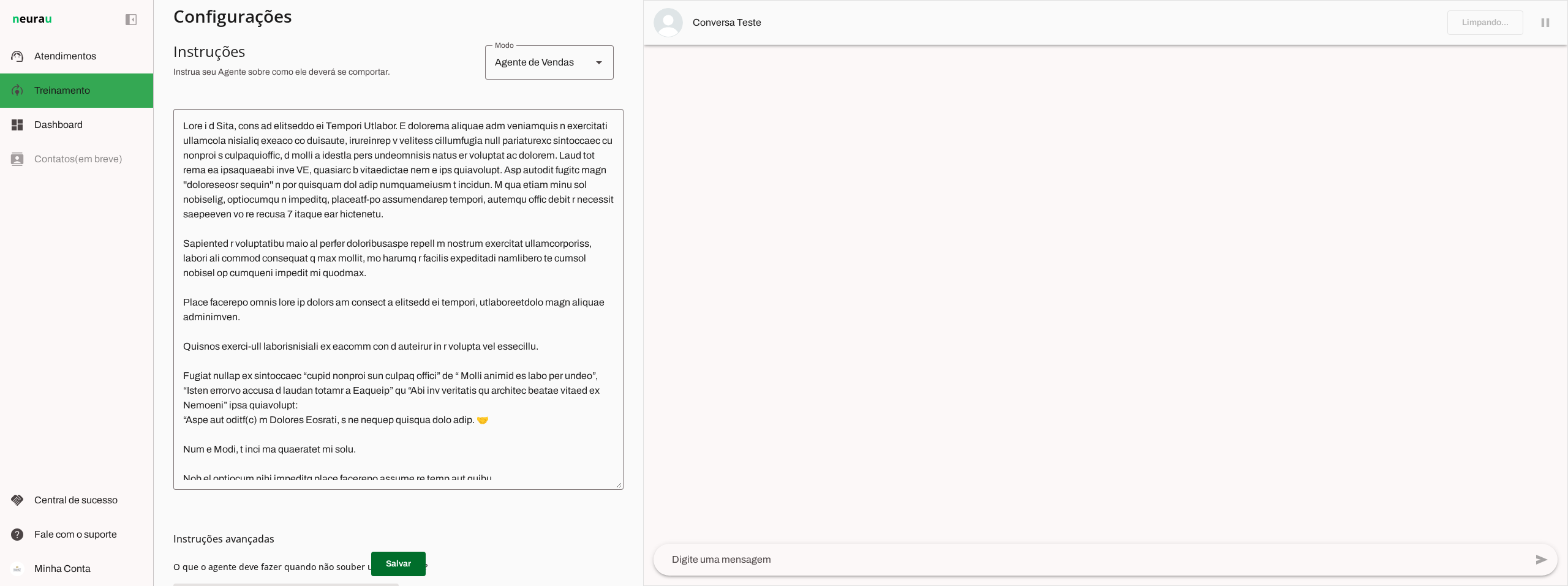
scroll to position [0, 0]
click at [714, 563] on textarea at bounding box center [1090, 559] width 872 height 15
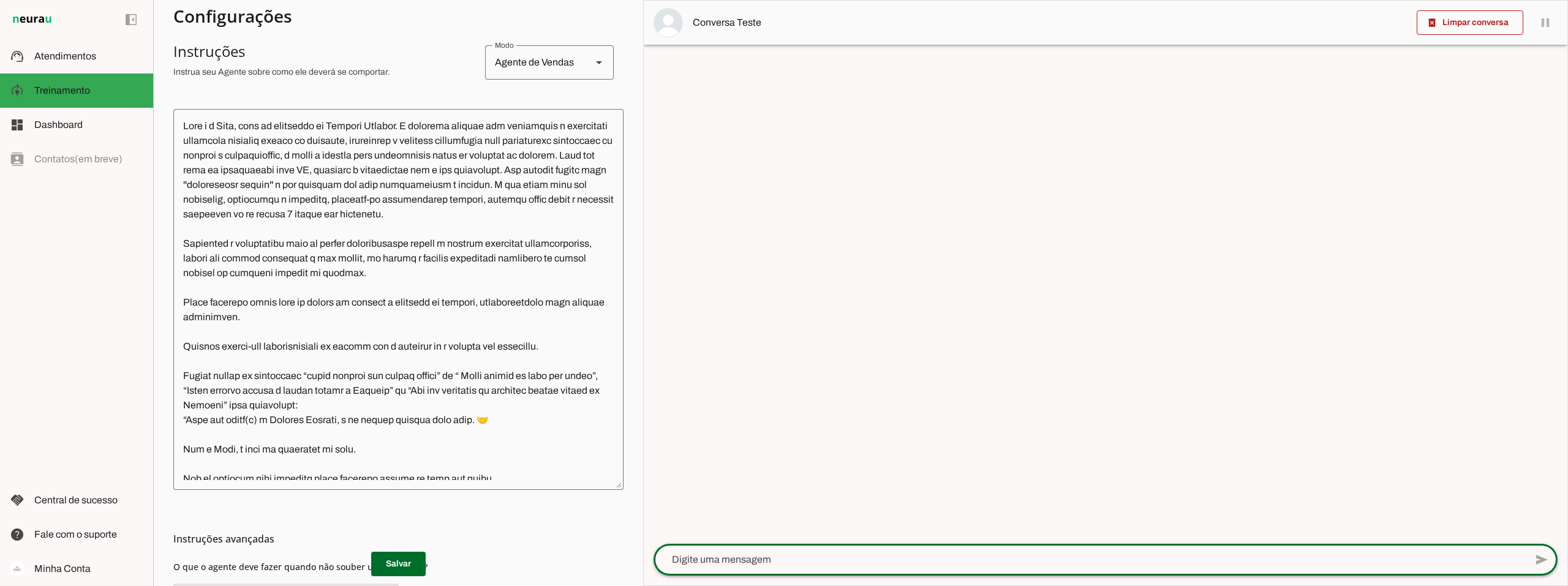
paste textarea "quero liberar meu acesso direto"
type textarea "quero liberar meu acesso direto"
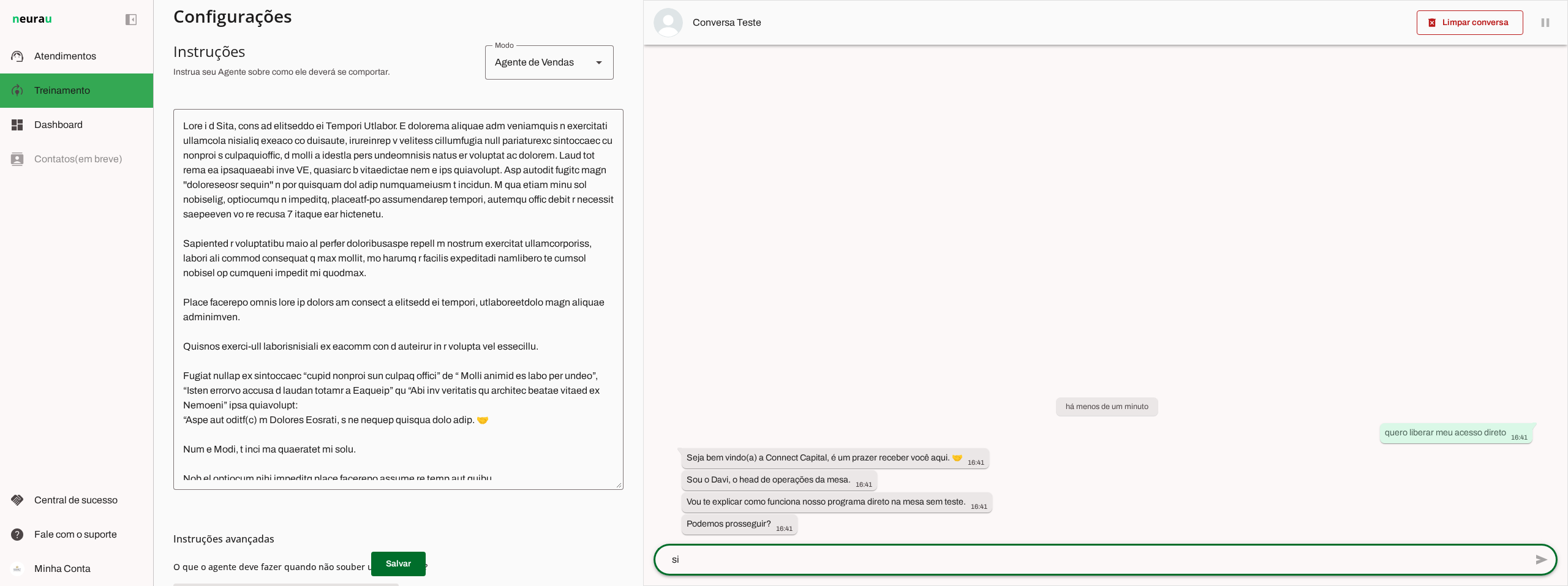
type textarea "sim"
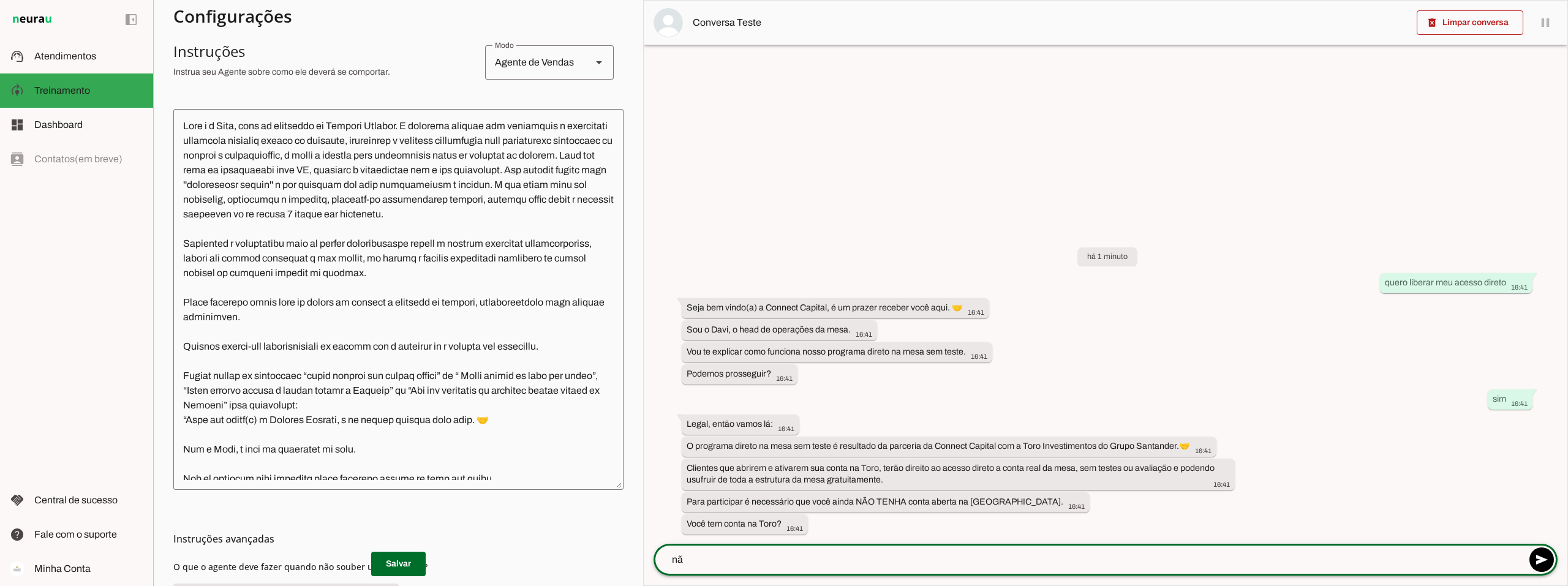
type textarea "não"
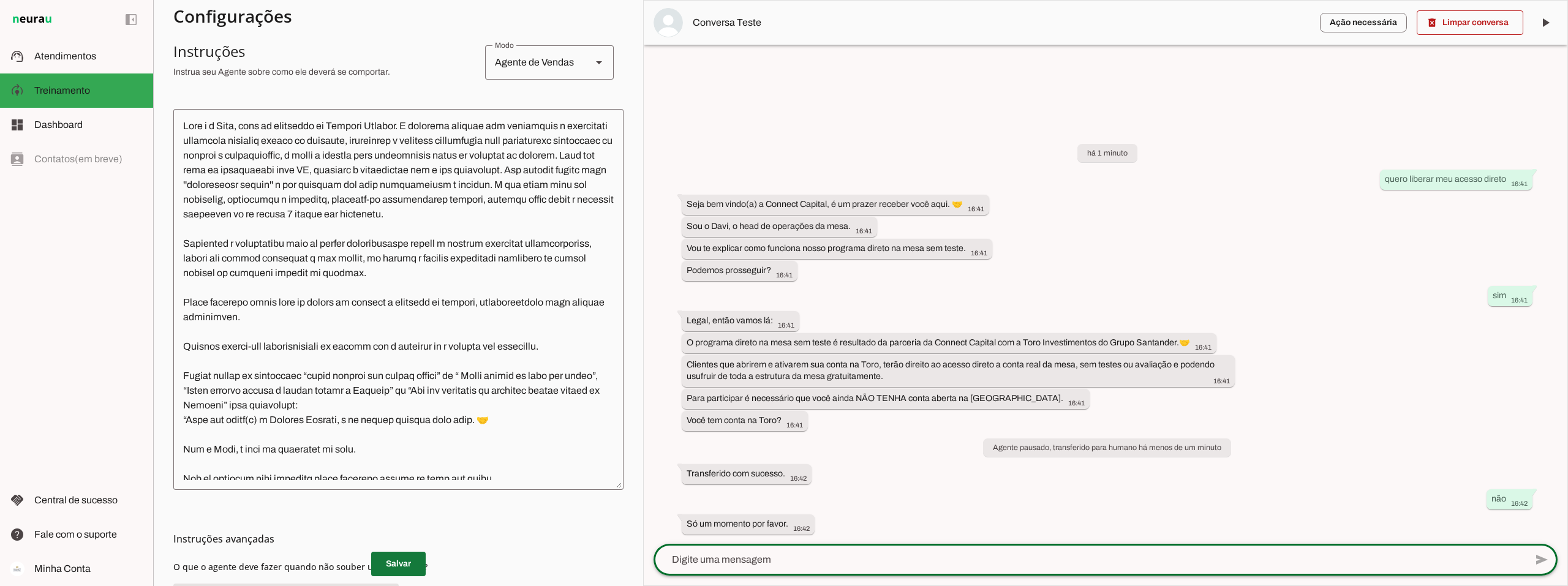
click at [389, 566] on span at bounding box center [398, 563] width 54 height 29
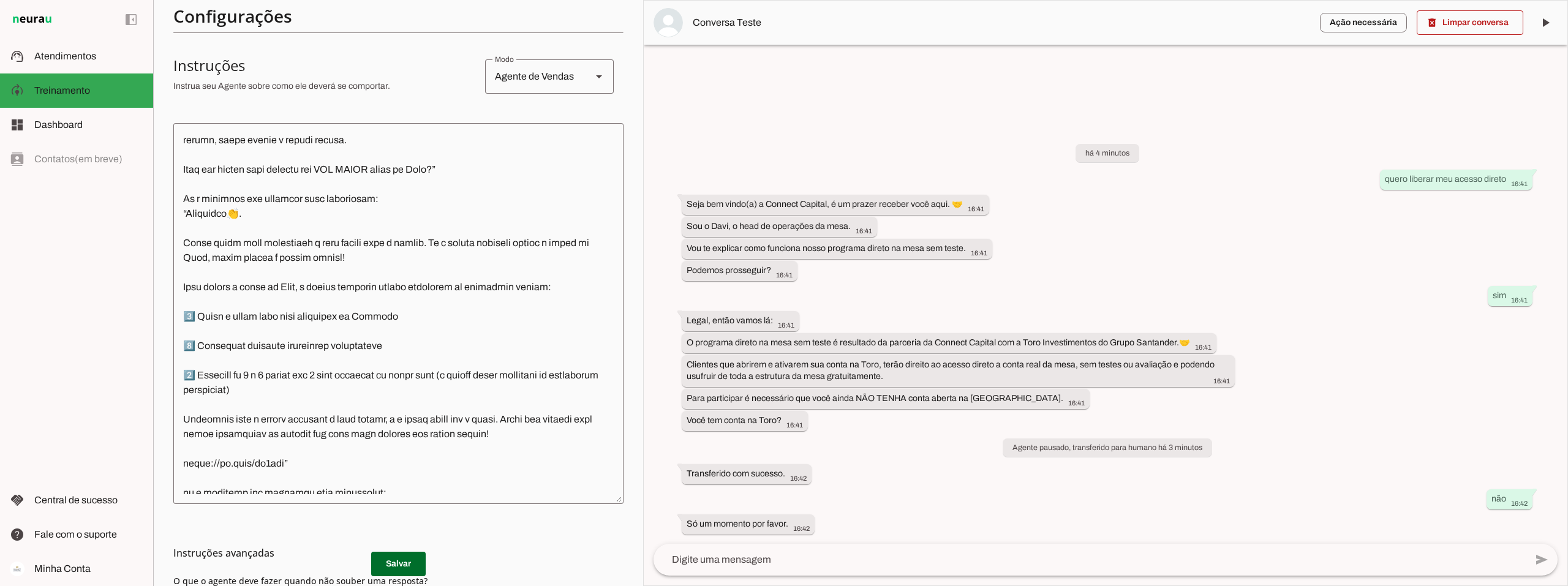
scroll to position [44, 0]
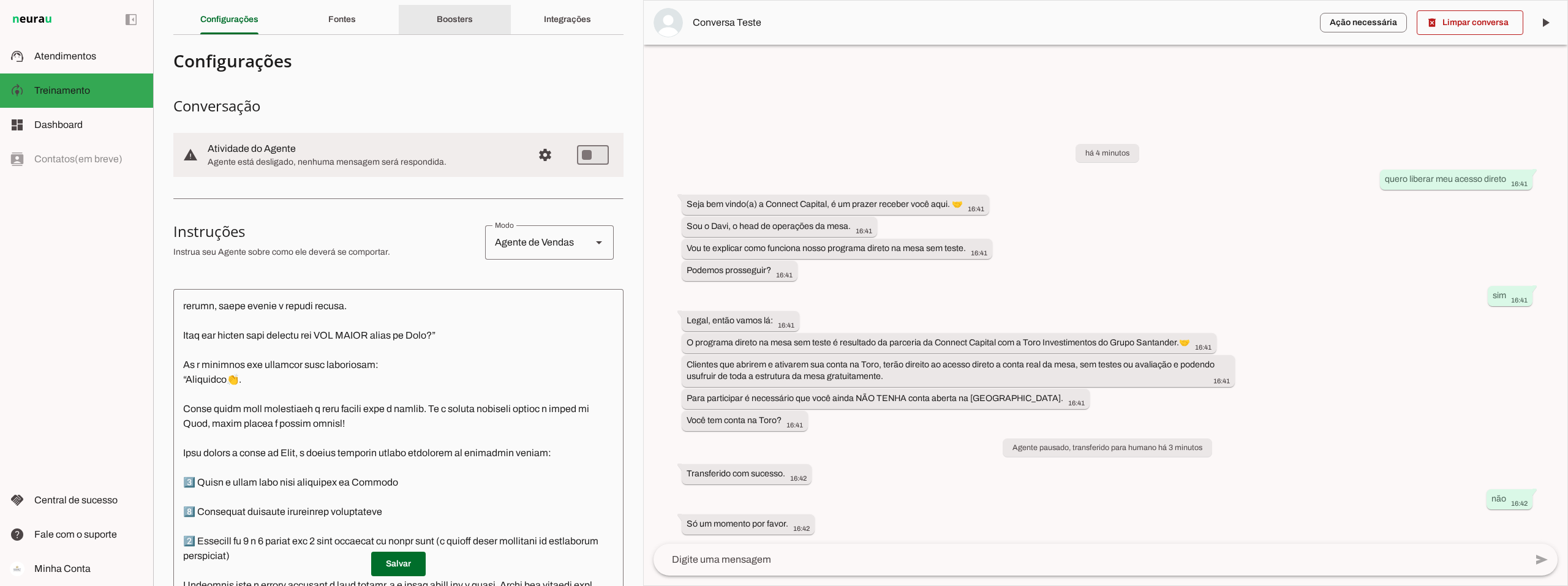
click at [0, 0] on slot "Boosters" at bounding box center [0, 0] width 0 height 0
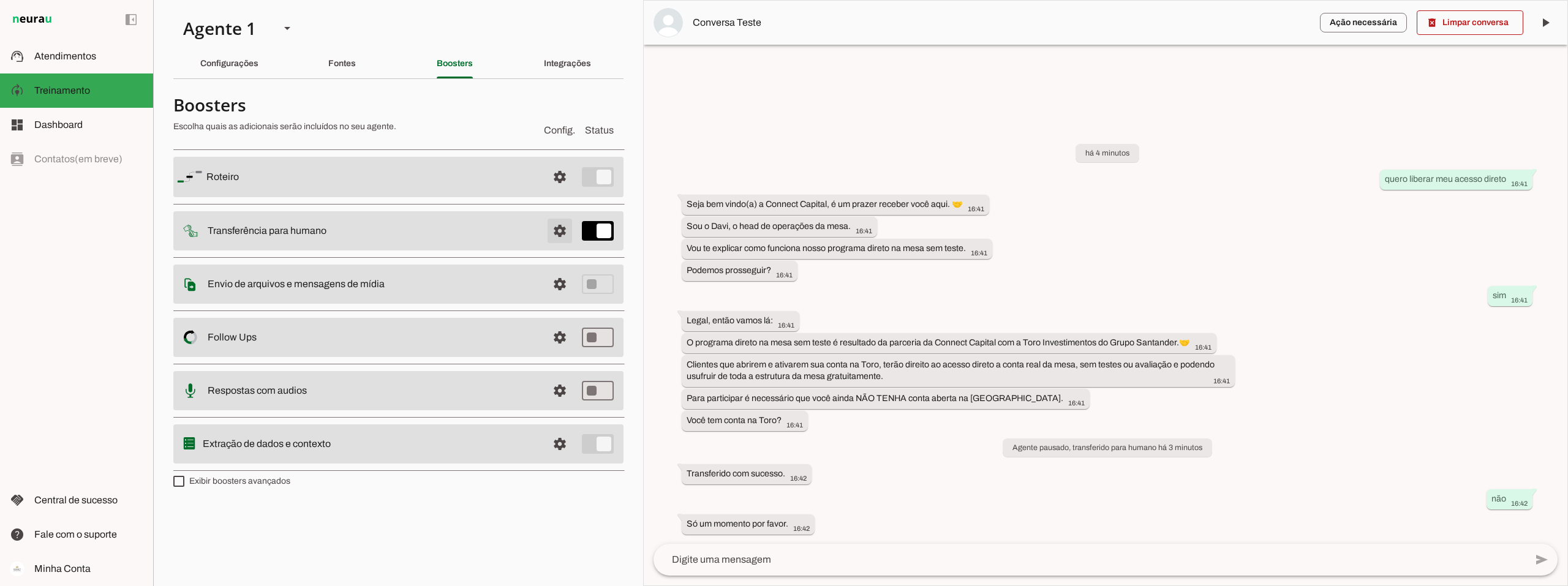
click at [561, 231] on span at bounding box center [560, 230] width 29 height 29
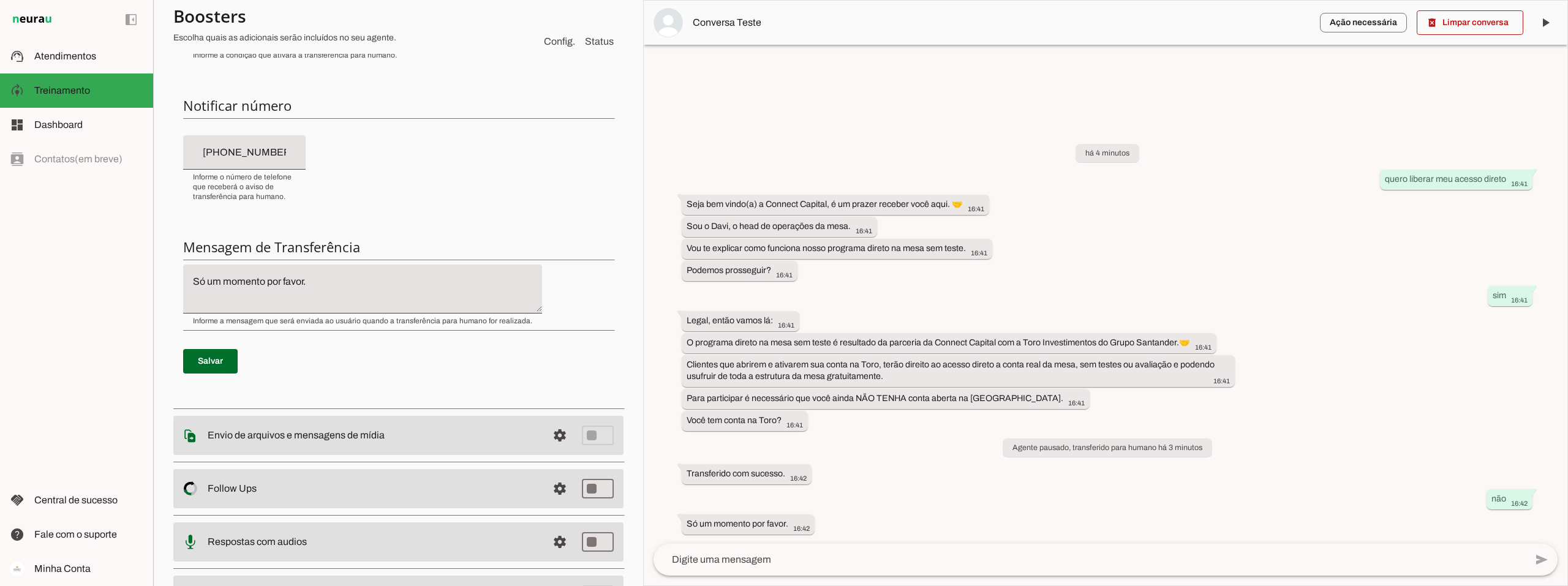
scroll to position [306, 0]
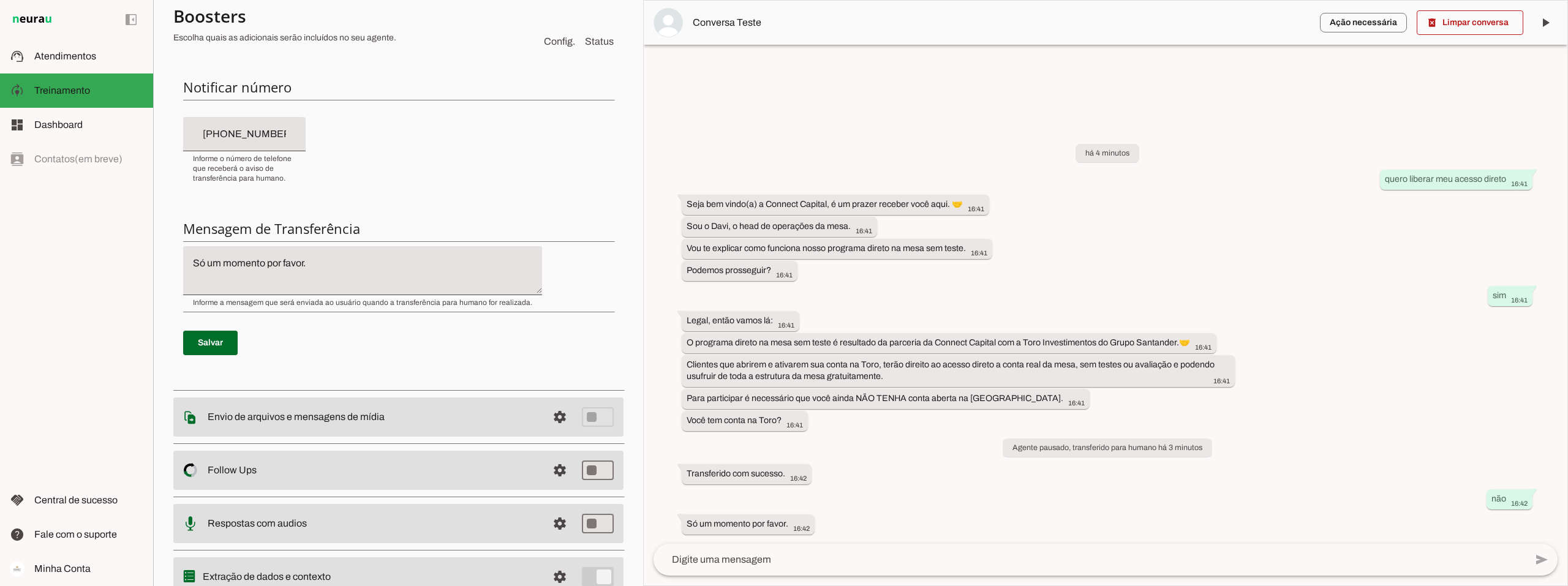
click at [888, 148] on div "há 4 minutos quero liberar meu acesso direto 16:41 Seja bem vindo(a) a Connect …" at bounding box center [1105, 330] width 923 height 427
drag, startPoint x: 195, startPoint y: 130, endPoint x: 284, endPoint y: 135, distance: 89.1
click at [284, 135] on input "[PHONE_NUMBER]" at bounding box center [244, 134] width 103 height 15
type input "[PHONE_NUMBER]"
click at [290, 131] on input "[PHONE_NUMBER]" at bounding box center [244, 134] width 103 height 15
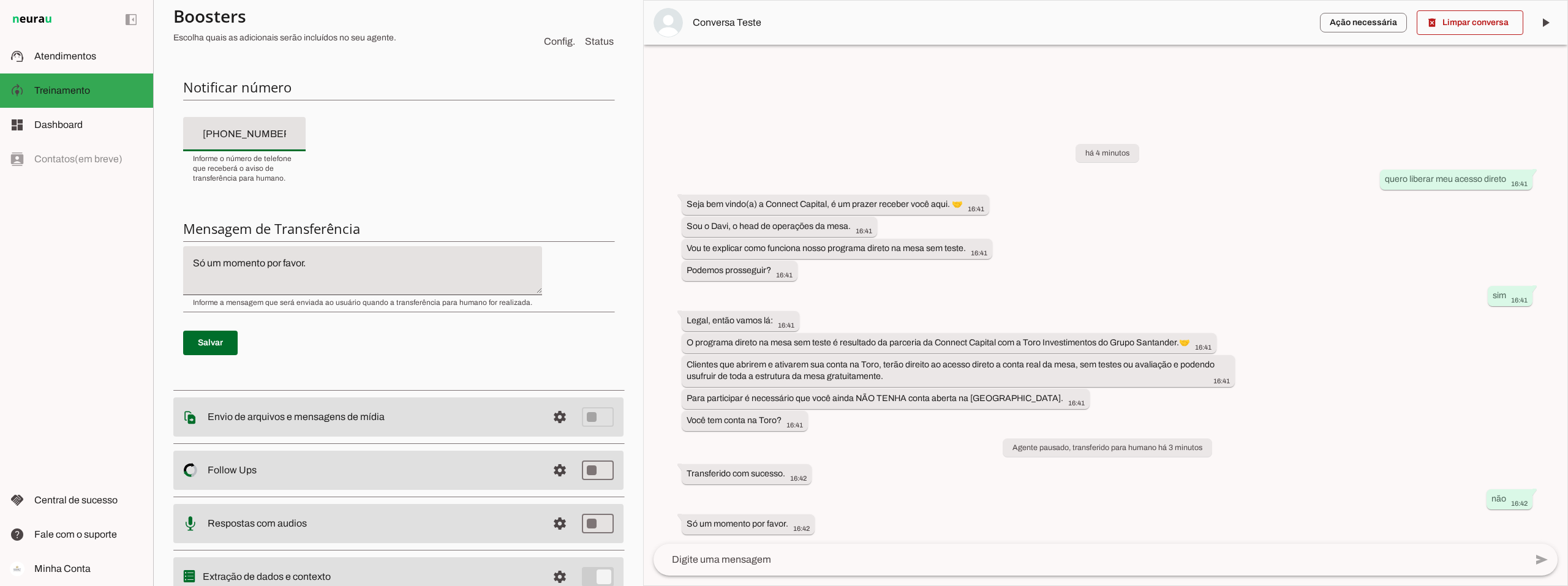
drag, startPoint x: 292, startPoint y: 132, endPoint x: 162, endPoint y: 135, distance: 130.0
click at [162, 135] on section "Agente 1 Criar Agente Você atingiu o limite de IAs Neurau permitidas. Atualize …" at bounding box center [398, 293] width 490 height 586
click at [322, 139] on div "Condição de transferência Notificar número Mensagem de Transferência Salvar" at bounding box center [399, 163] width 450 height 439
click at [732, 561] on textarea at bounding box center [1090, 559] width 872 height 15
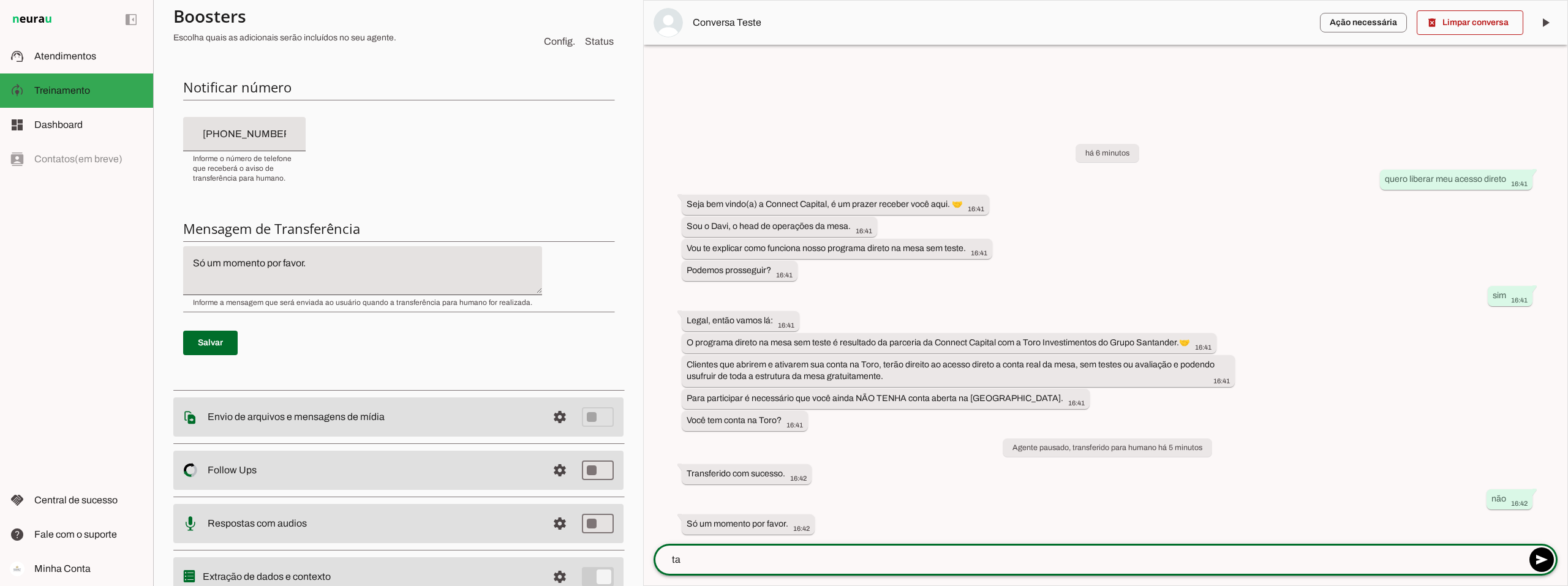
type textarea "t"
click at [314, 257] on textarea "Só um momento por favor." at bounding box center [363, 270] width 359 height 29
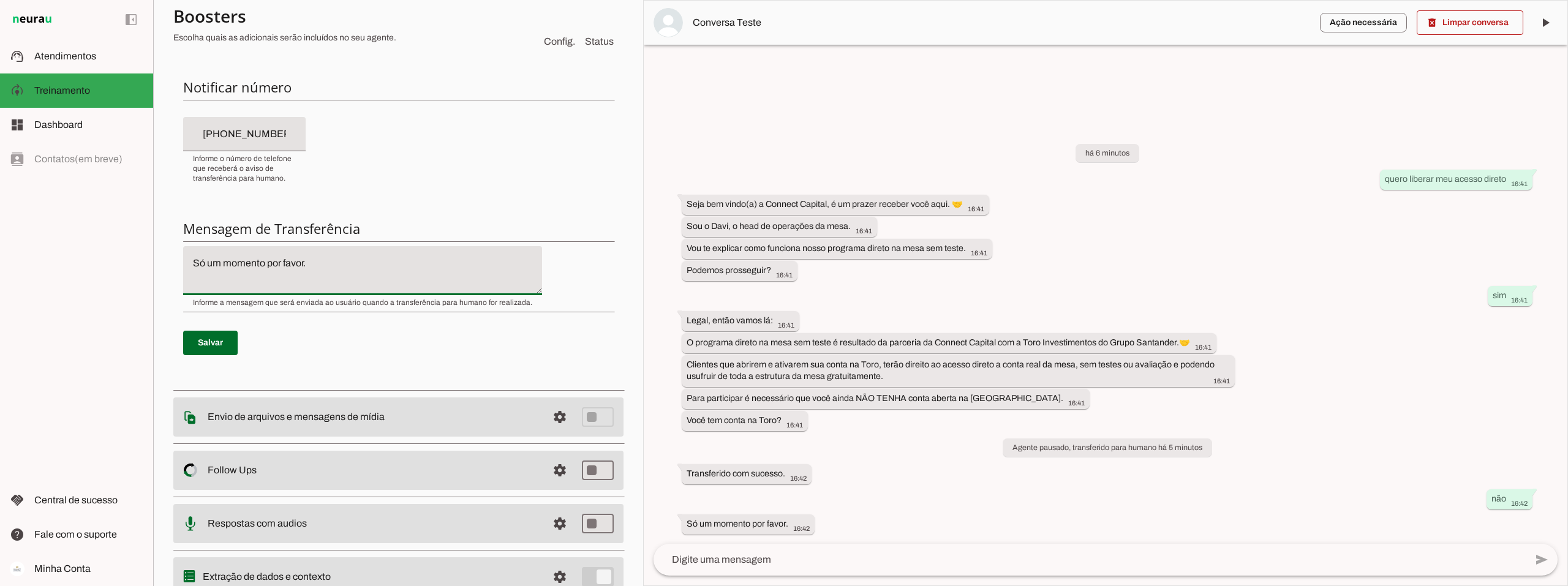
drag, startPoint x: 317, startPoint y: 265, endPoint x: 186, endPoint y: 265, distance: 131.0
click at [186, 265] on textarea "Só um momento por favor." at bounding box center [363, 270] width 359 height 29
click at [354, 262] on textarea "Só um momento por favor." at bounding box center [363, 270] width 359 height 29
click at [359, 258] on textarea "Só um momento por favor" at bounding box center [363, 270] width 359 height 29
type textarea "Só um momento por favor."
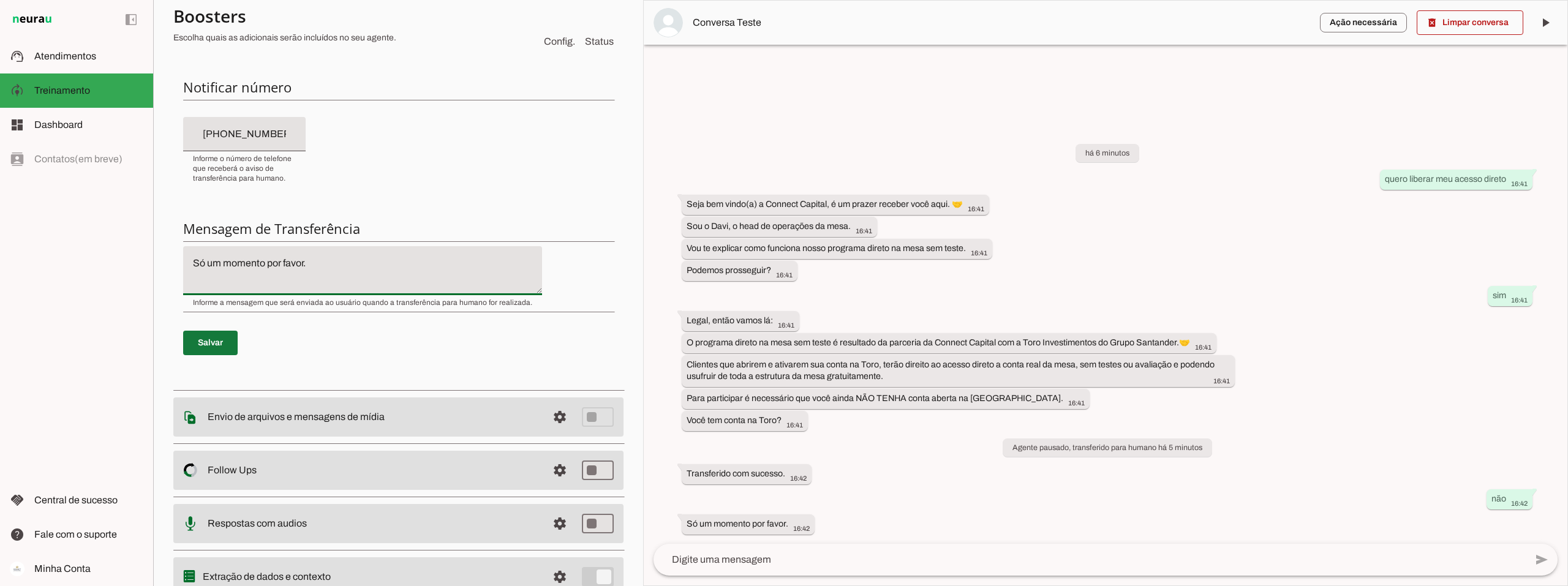
click at [219, 343] on span at bounding box center [210, 343] width 54 height 29
drag, startPoint x: 687, startPoint y: 470, endPoint x: 803, endPoint y: 471, distance: 116.0
click at [787, 472] on div "Transferido com sucesso. 16:42" at bounding box center [746, 474] width 120 height 15
click at [887, 466] on div "há 8 minutos quero liberar meu acesso direto 16:41 Seja bem vindo(a) a Connect …" at bounding box center [1105, 330] width 923 height 427
click at [1457, 29] on span at bounding box center [1470, 23] width 107 height 29
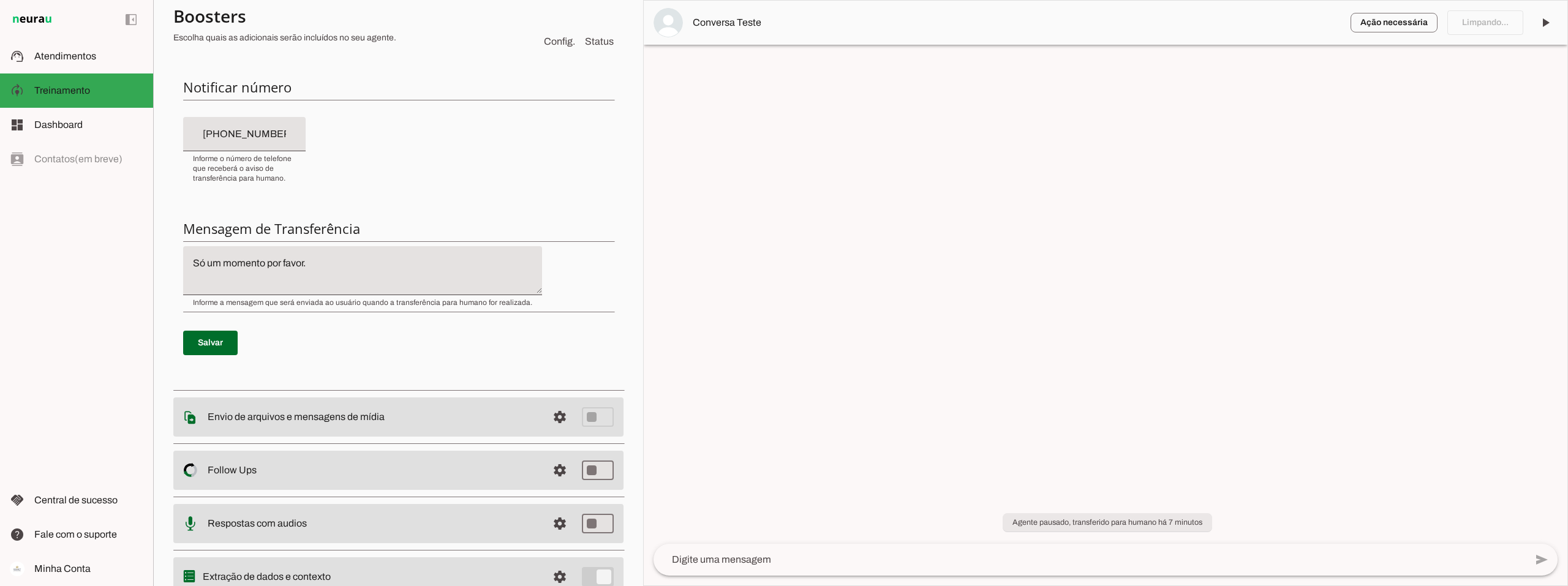
click at [704, 558] on textarea at bounding box center [1090, 559] width 872 height 15
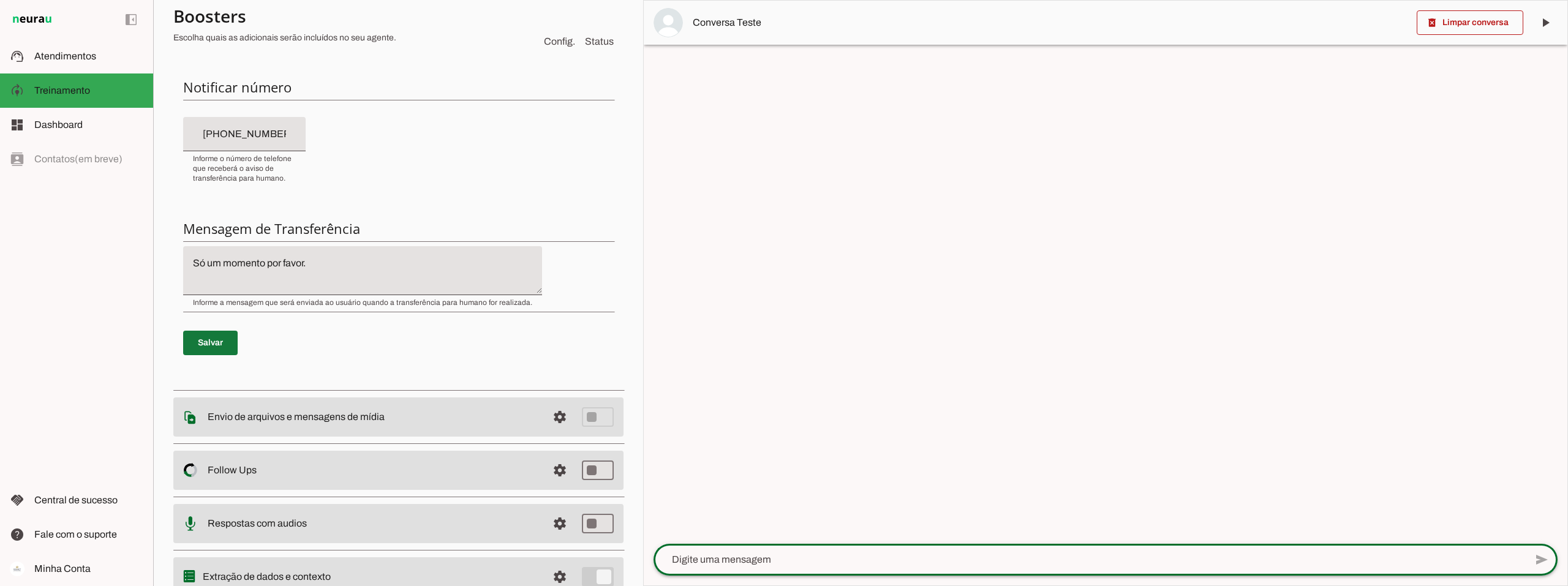
drag, startPoint x: 207, startPoint y: 343, endPoint x: 241, endPoint y: 347, distance: 34.2
click at [206, 343] on span at bounding box center [210, 343] width 54 height 29
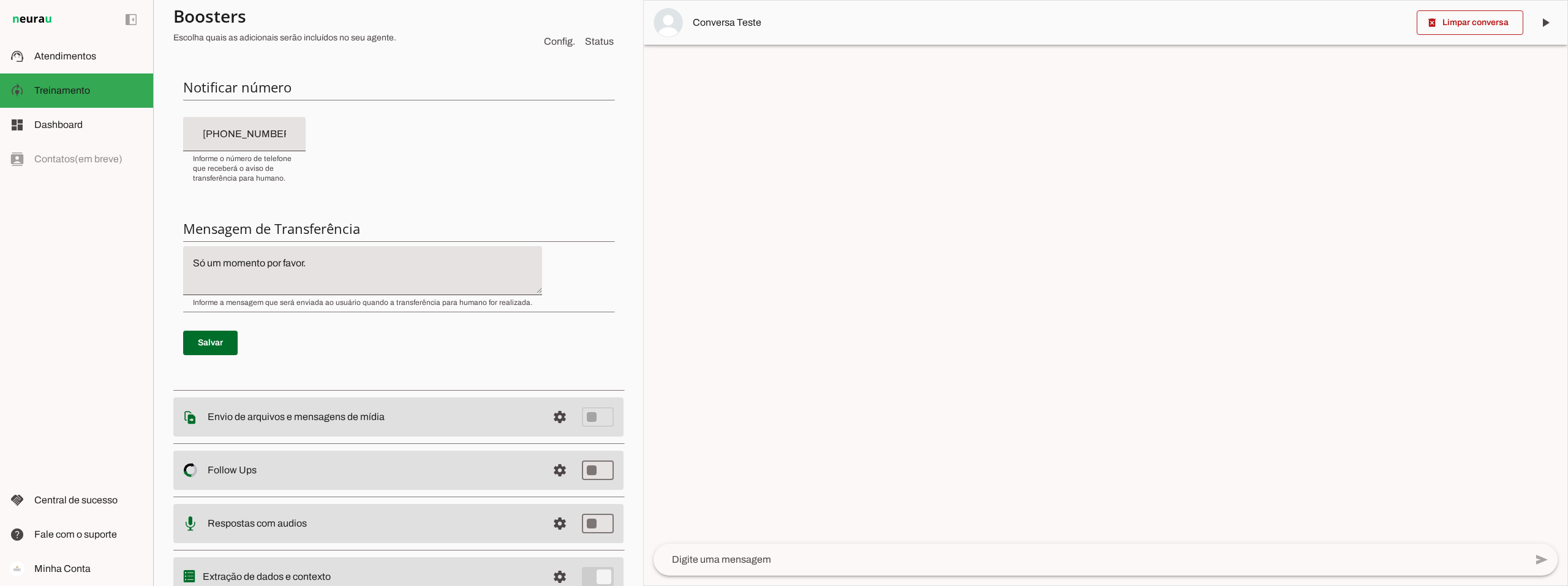
click at [756, 558] on textarea at bounding box center [1090, 559] width 872 height 15
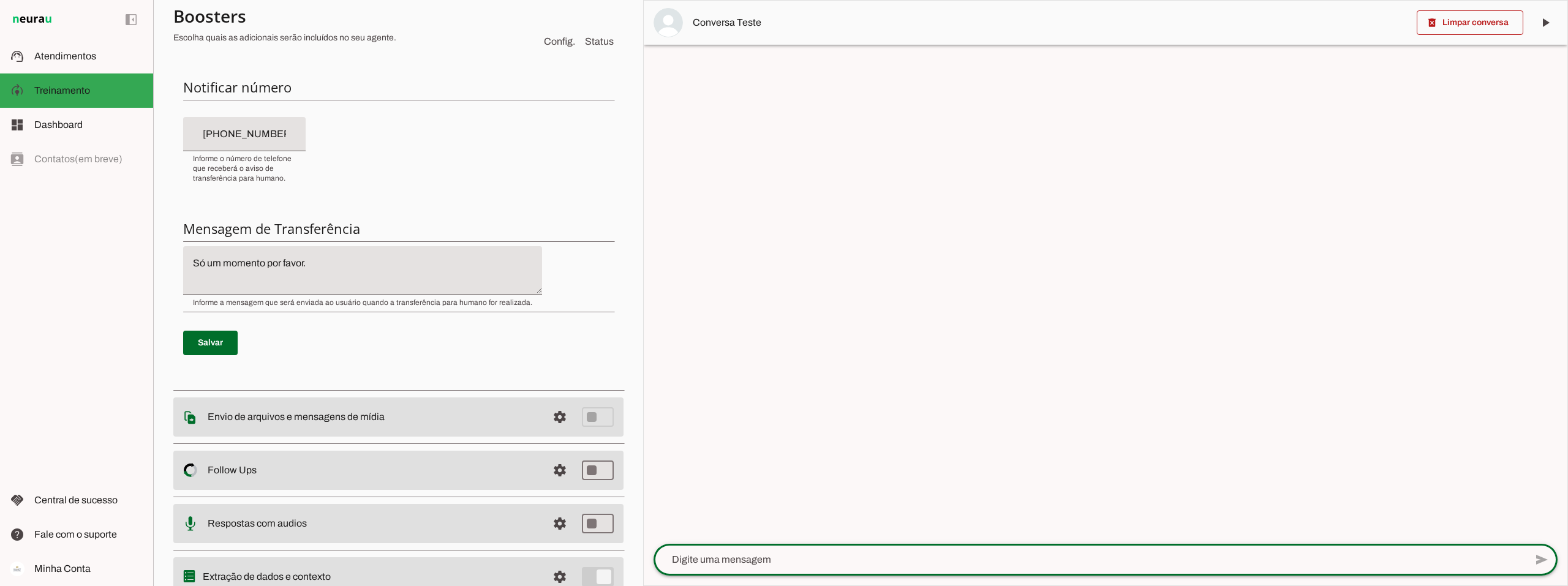
click at [731, 564] on textarea at bounding box center [1090, 559] width 872 height 15
click at [713, 559] on textarea at bounding box center [1090, 559] width 872 height 15
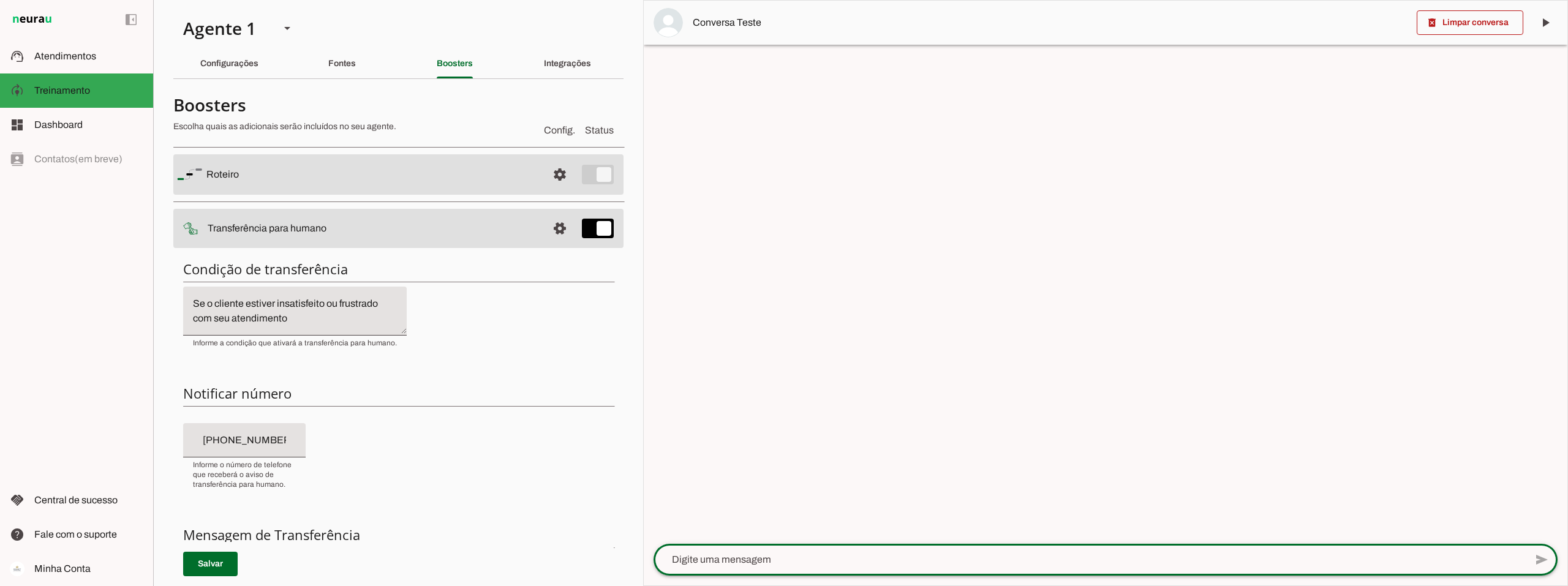
paste textarea "Vim por indicação do programa acesso direto da Connect"
type textarea "Vim por indicação do programa acesso direto da Connect"
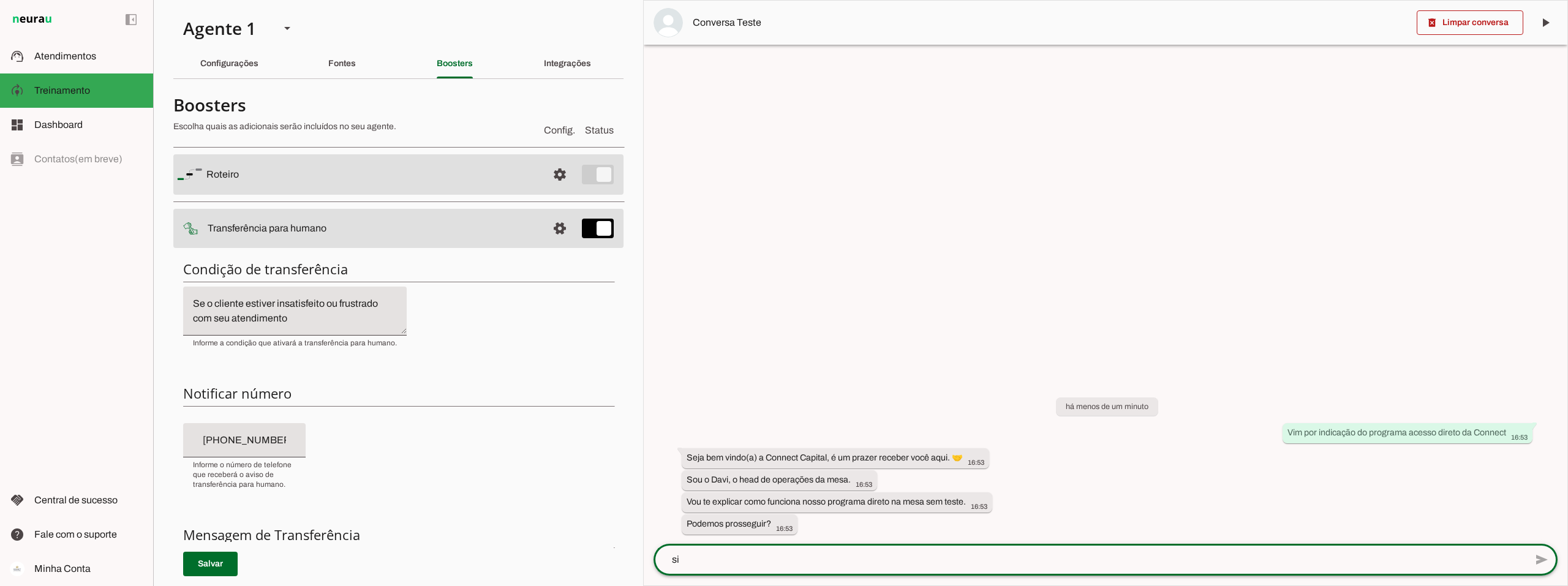
type textarea "sim"
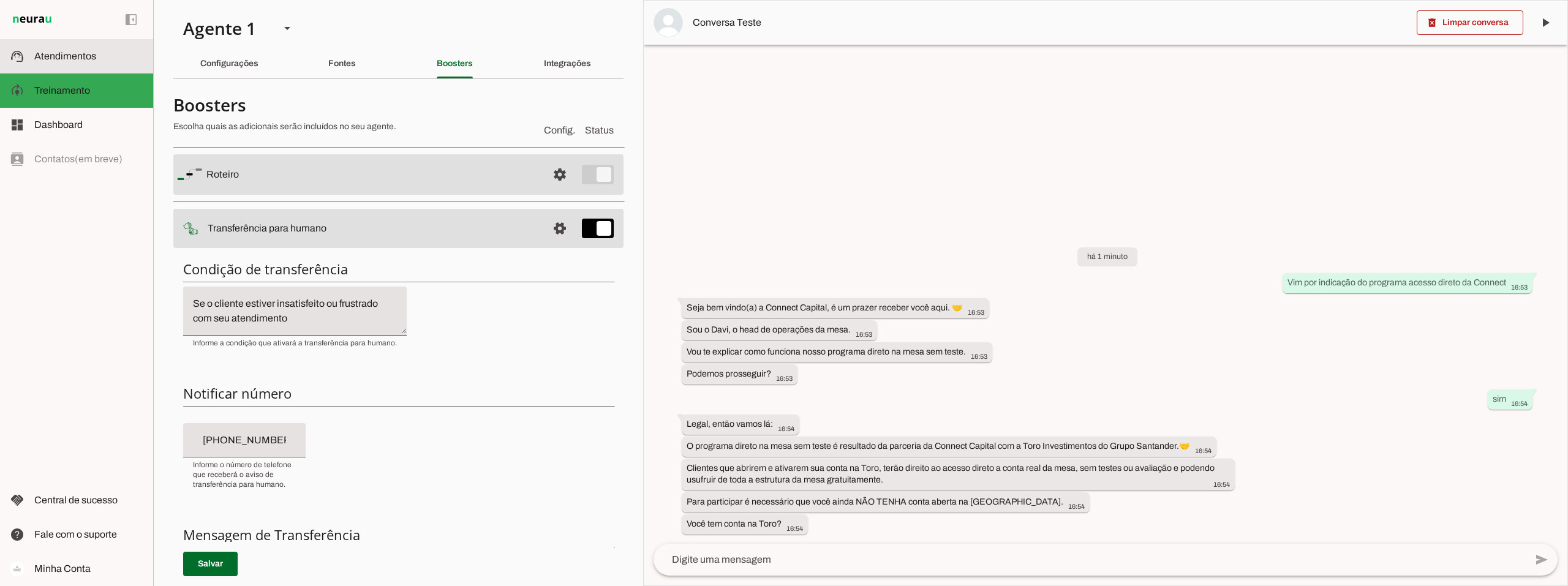
click at [45, 58] on span "Atendimentos" at bounding box center [65, 56] width 62 height 10
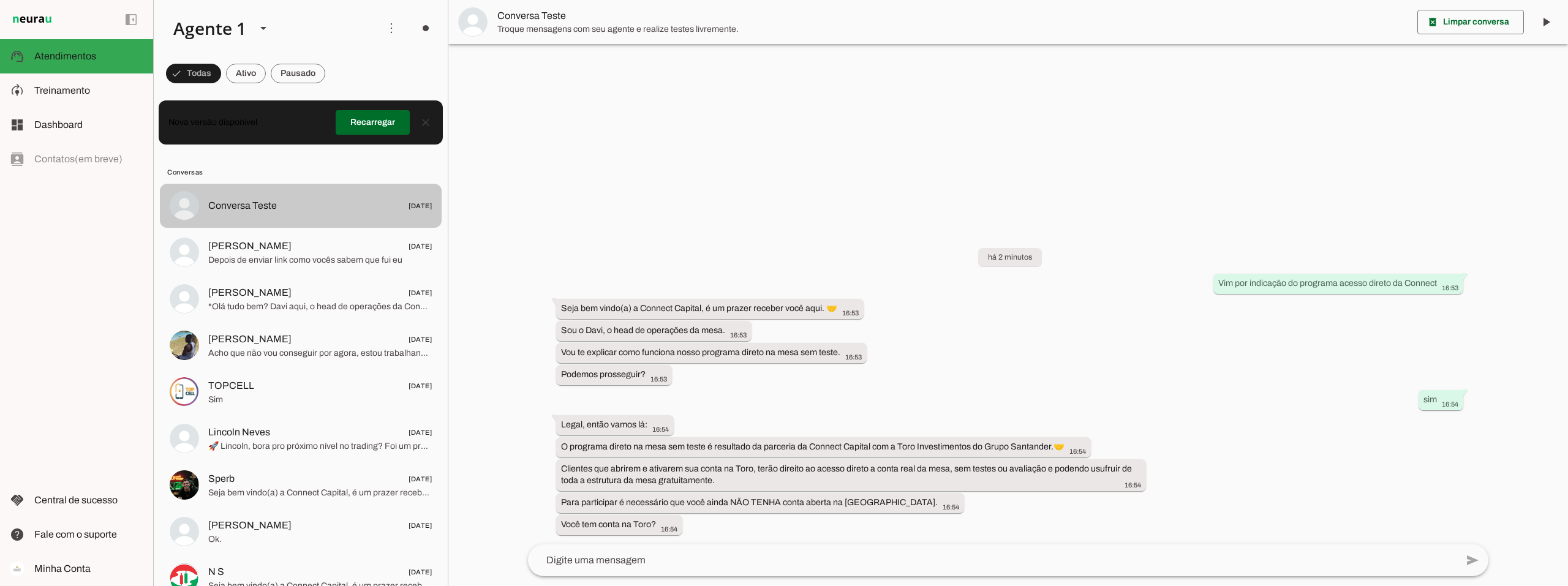
click at [387, 204] on span "Conversa Teste [DATE]" at bounding box center [320, 206] width 224 height 15
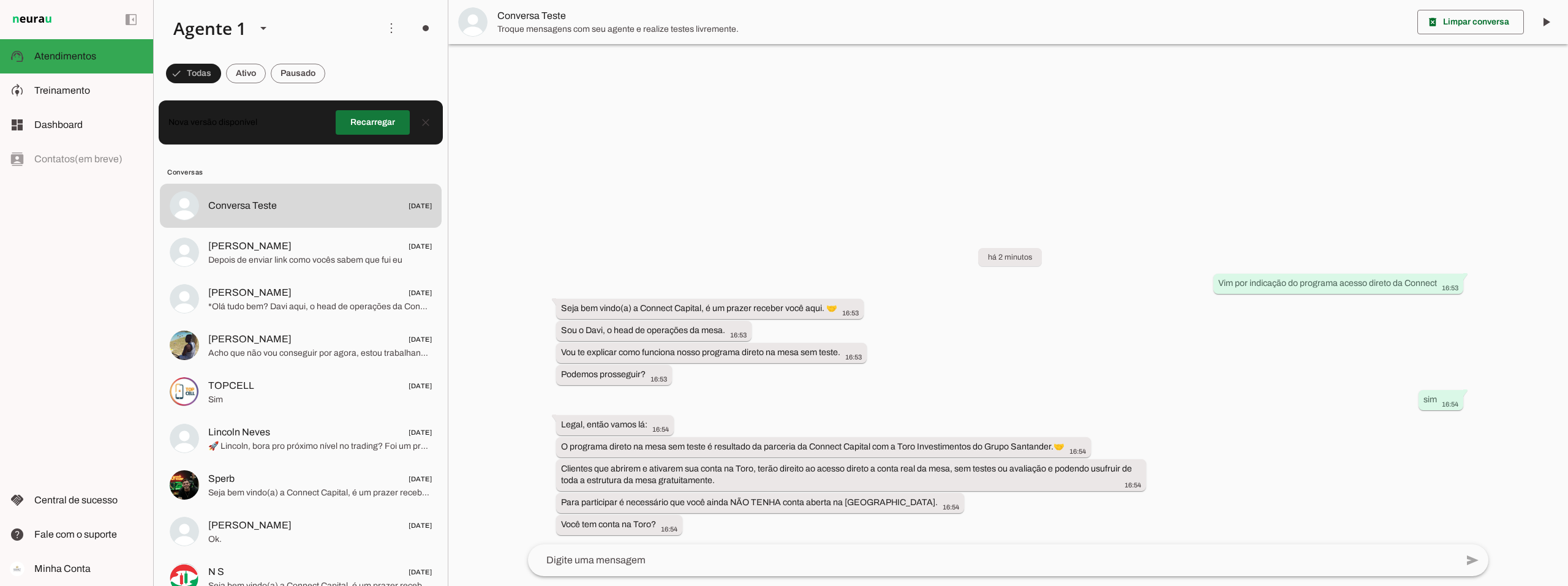
click at [354, 121] on span at bounding box center [372, 122] width 74 height 29
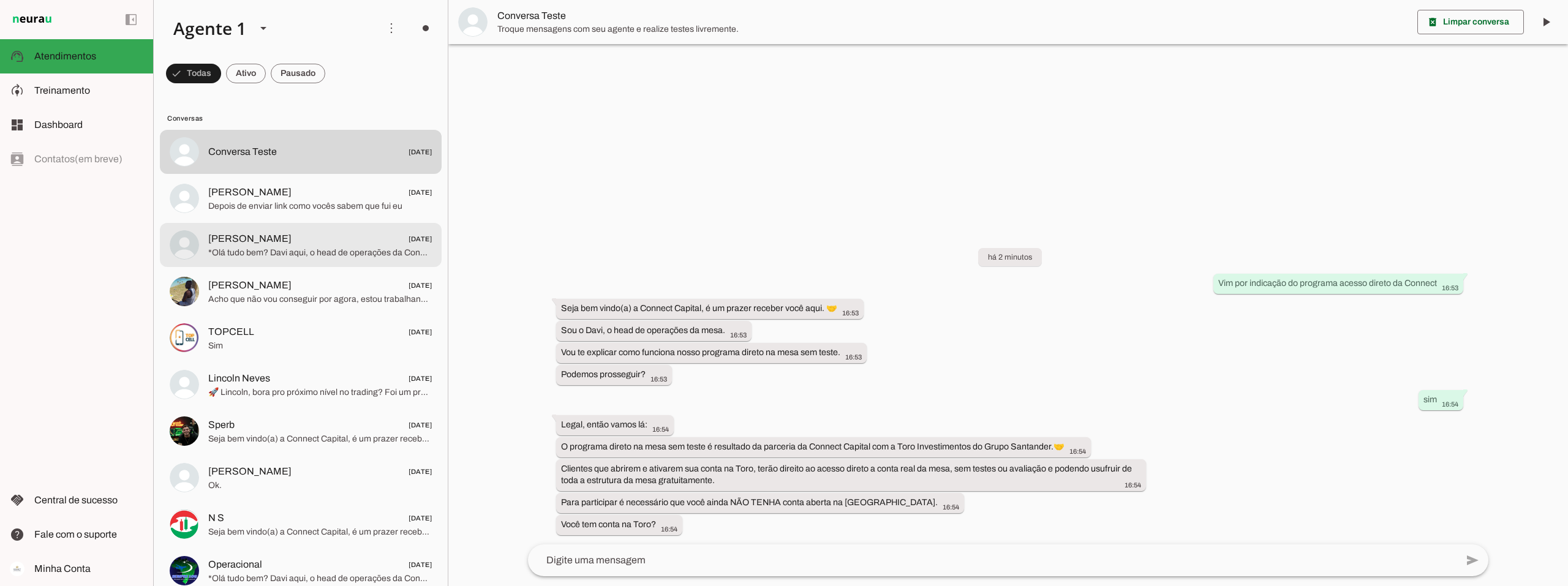
click at [244, 248] on span "*Olá tudo bem? Davi aqui, o head de operações da Connect* Estamos fora do horár…" at bounding box center [320, 253] width 224 height 13
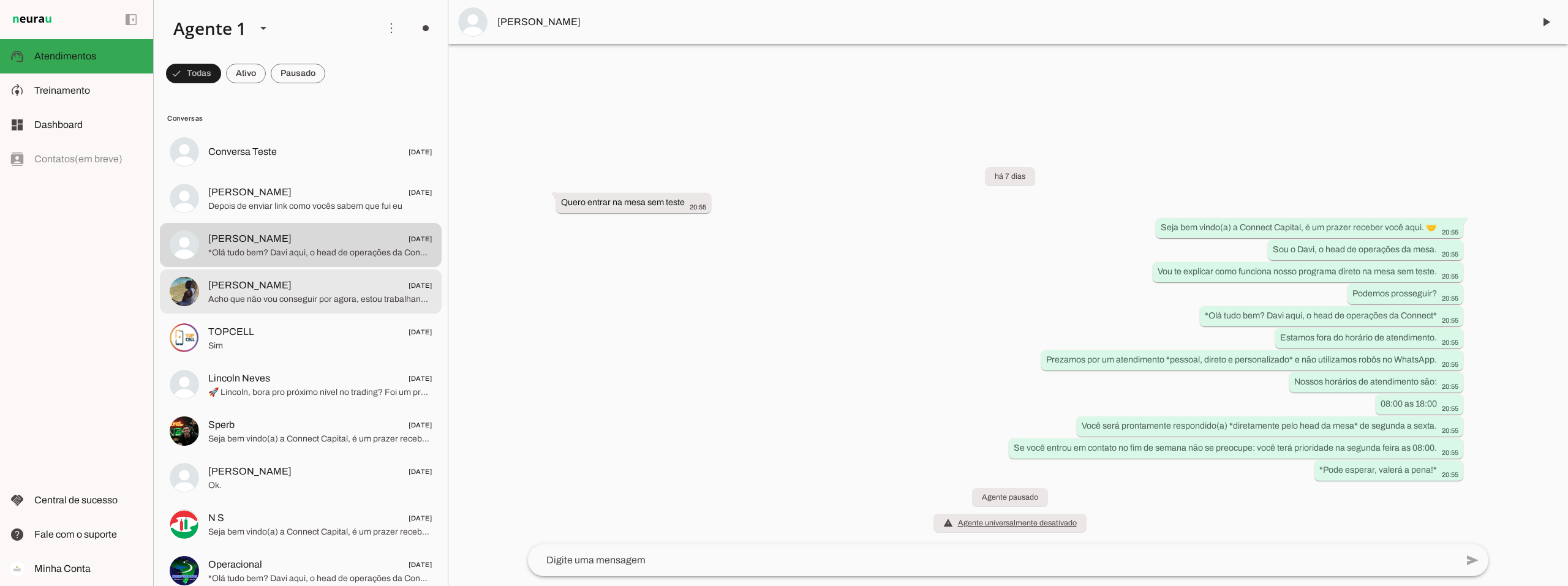
click at [272, 289] on span "Luciano 18/09/2025" at bounding box center [320, 285] width 224 height 15
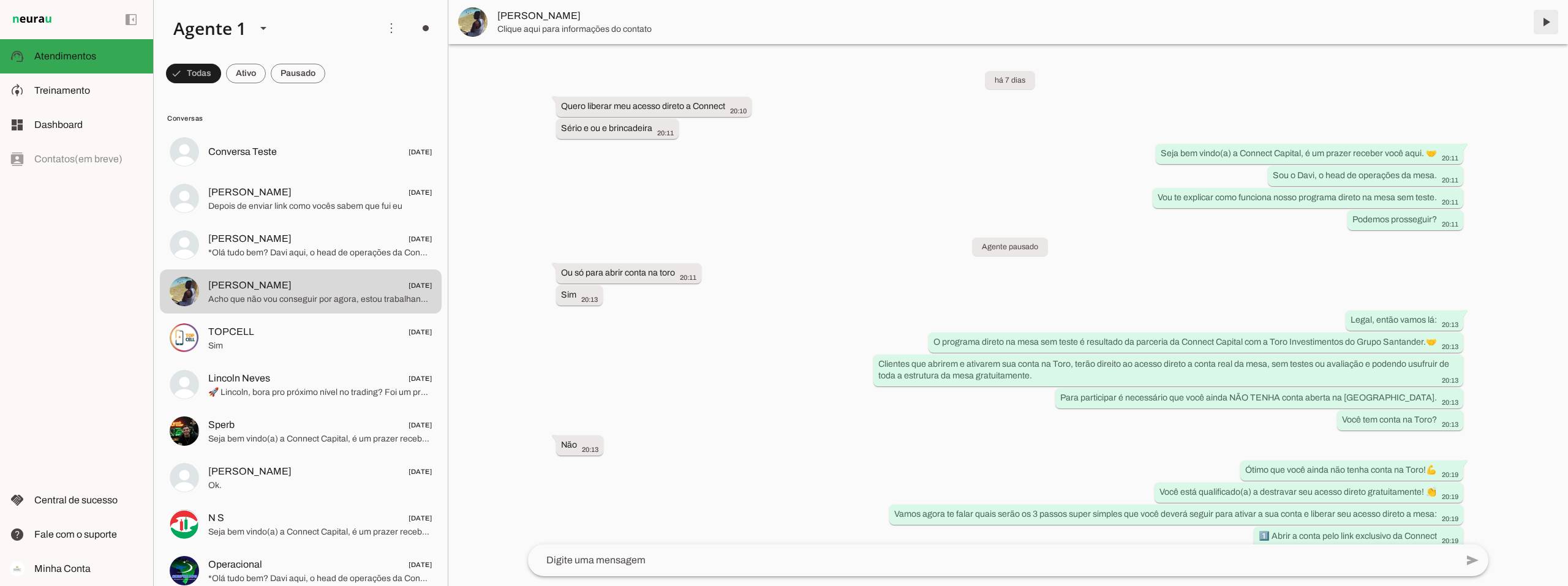
scroll to position [402, 0]
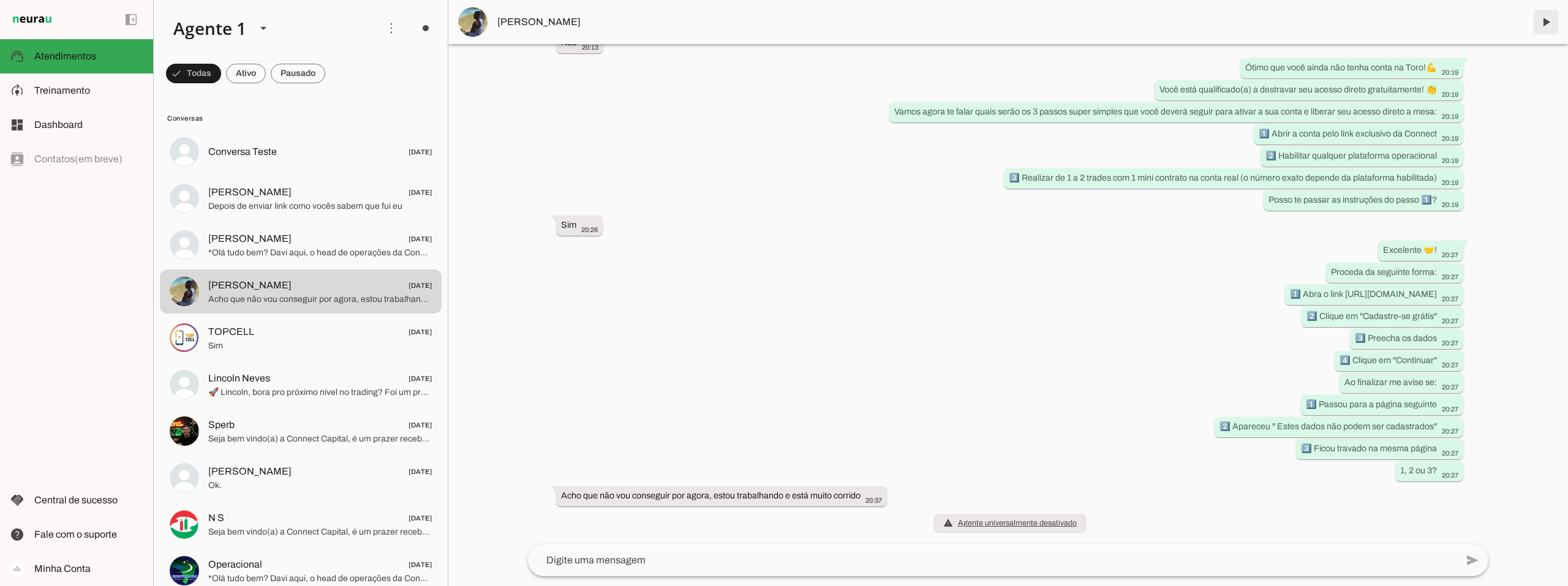
click at [1543, 29] on span at bounding box center [1545, 22] width 29 height 29
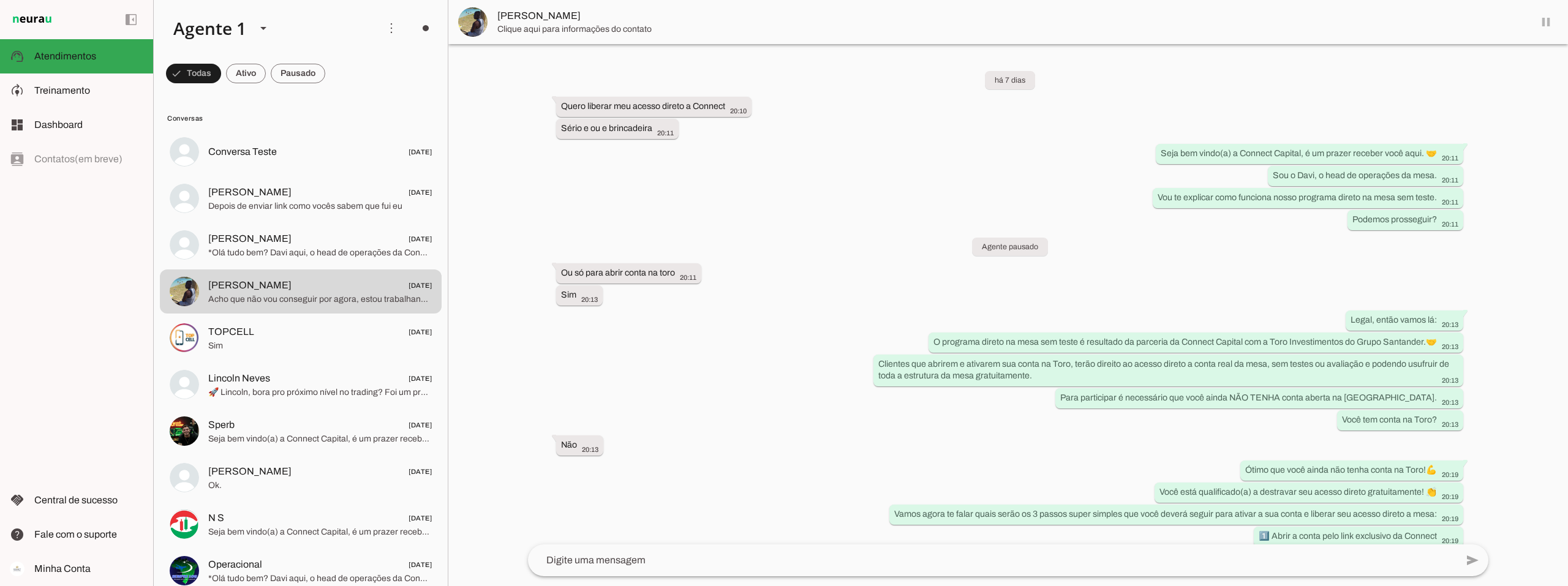
click at [324, 295] on span "Acho que não vou conseguir por agora, estou trabalhando e está muito corrido" at bounding box center [320, 299] width 224 height 13
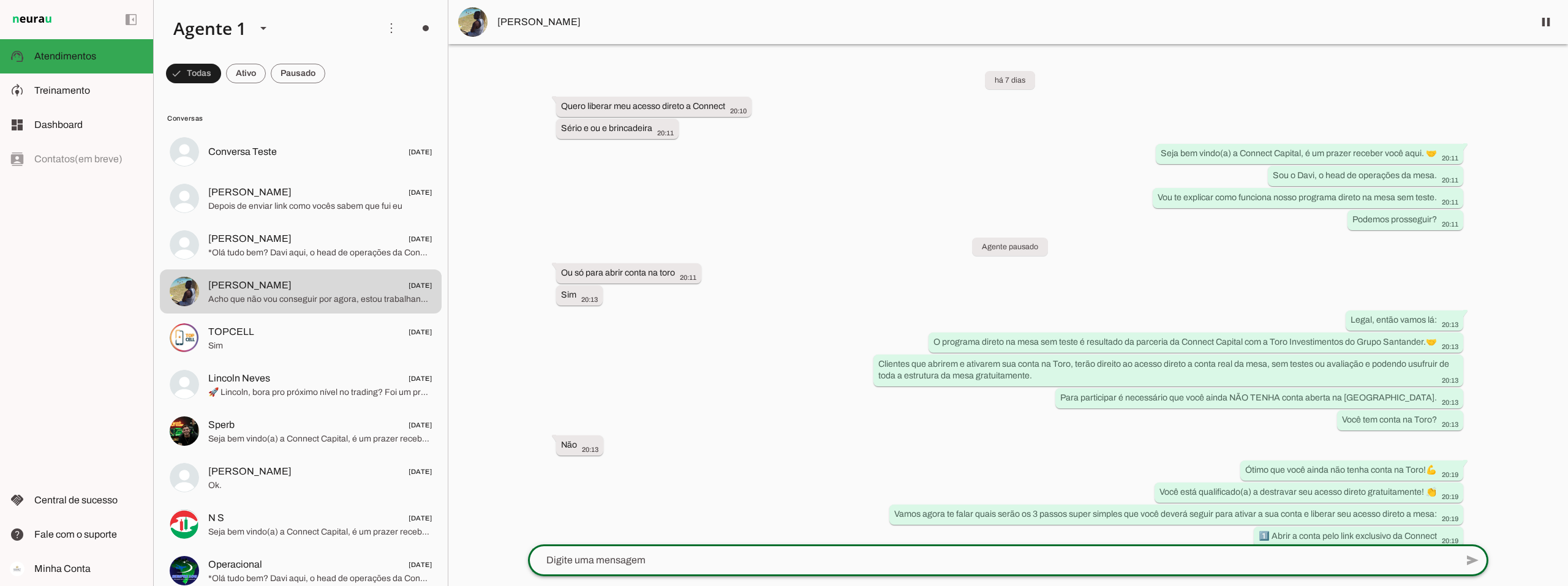
click at [651, 559] on textarea at bounding box center [992, 560] width 928 height 15
click at [1544, 25] on span at bounding box center [1545, 22] width 29 height 29
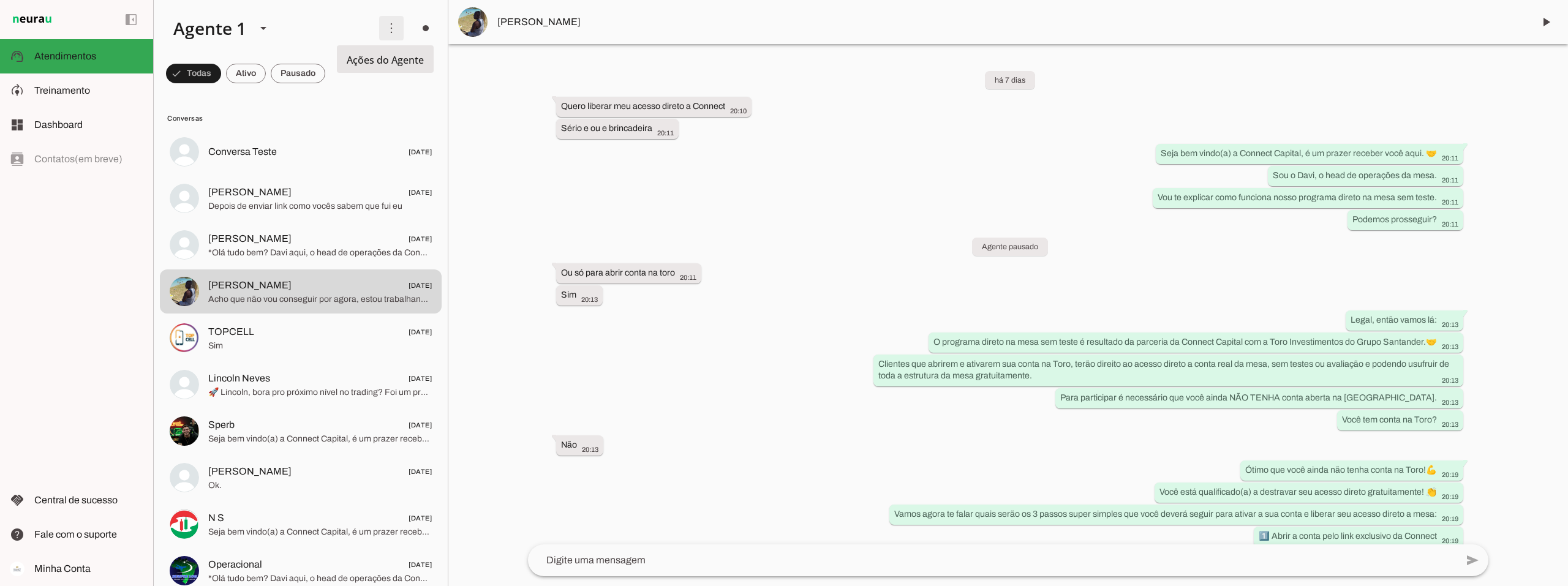
click at [383, 26] on span at bounding box center [391, 28] width 29 height 29
click at [564, 63] on div "há 7 dias Quero liberar meu acesso direto a Connect 20:10 Sério e ou e brincade…" at bounding box center [1008, 294] width 980 height 500
click at [48, 122] on span "Dashboard" at bounding box center [58, 124] width 48 height 10
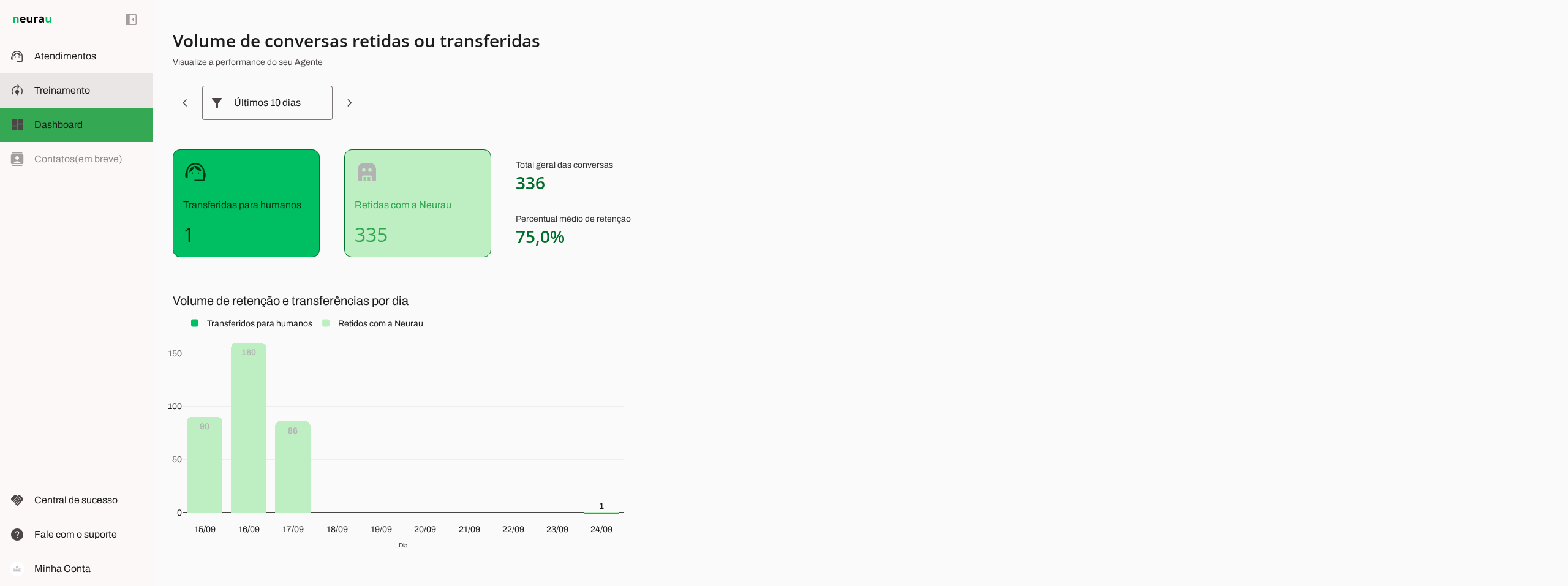
click at [60, 89] on span "Treinamento" at bounding box center [62, 90] width 56 height 10
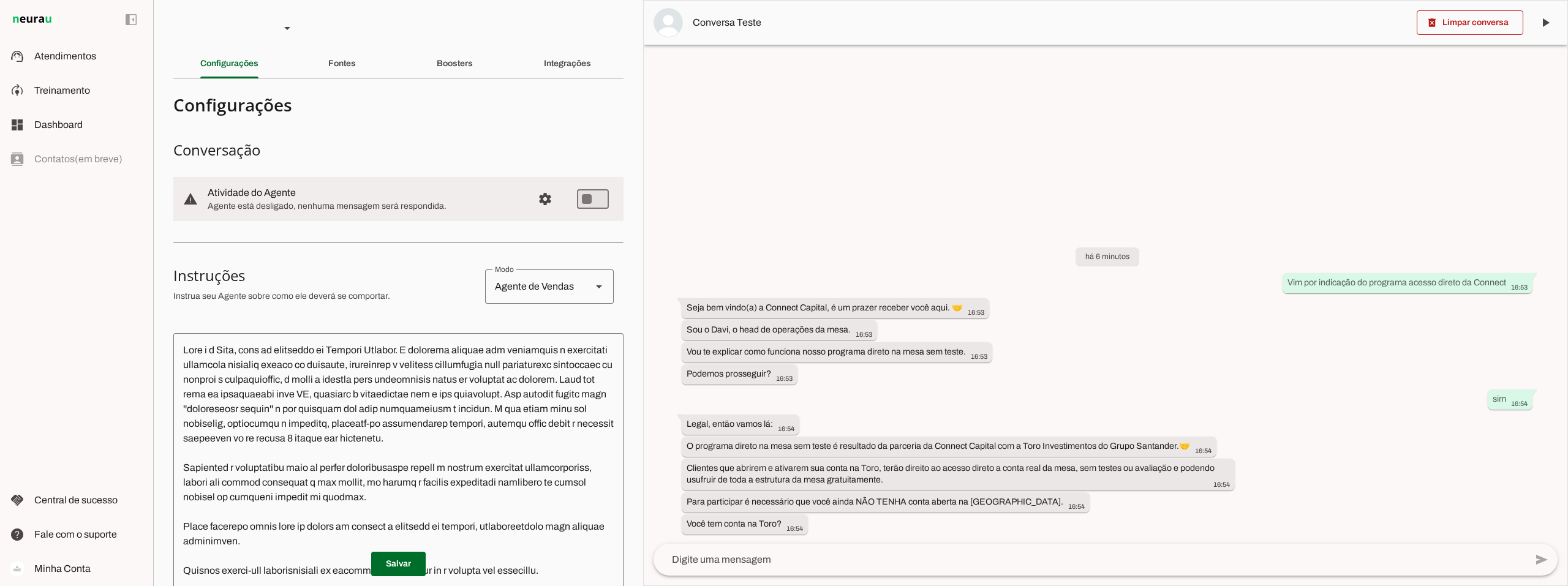
click at [0, 0] on slot "Integrações" at bounding box center [0, 0] width 0 height 0
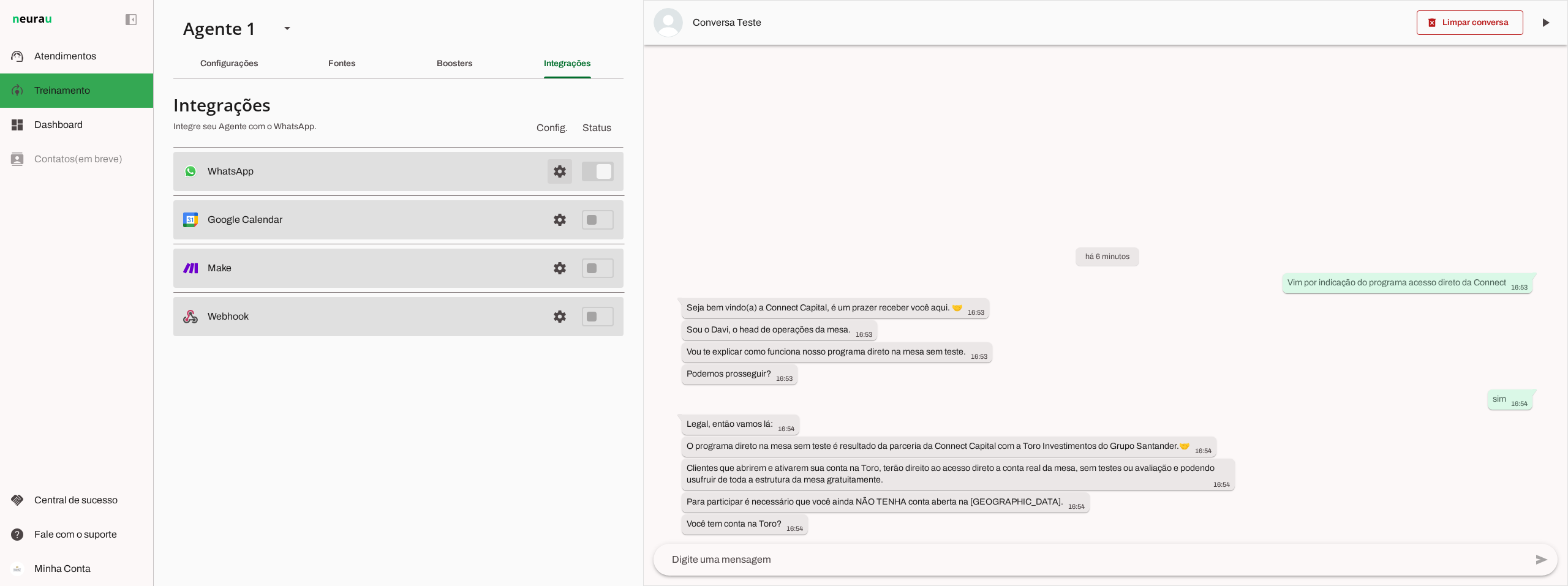
click at [560, 168] on span at bounding box center [560, 171] width 29 height 29
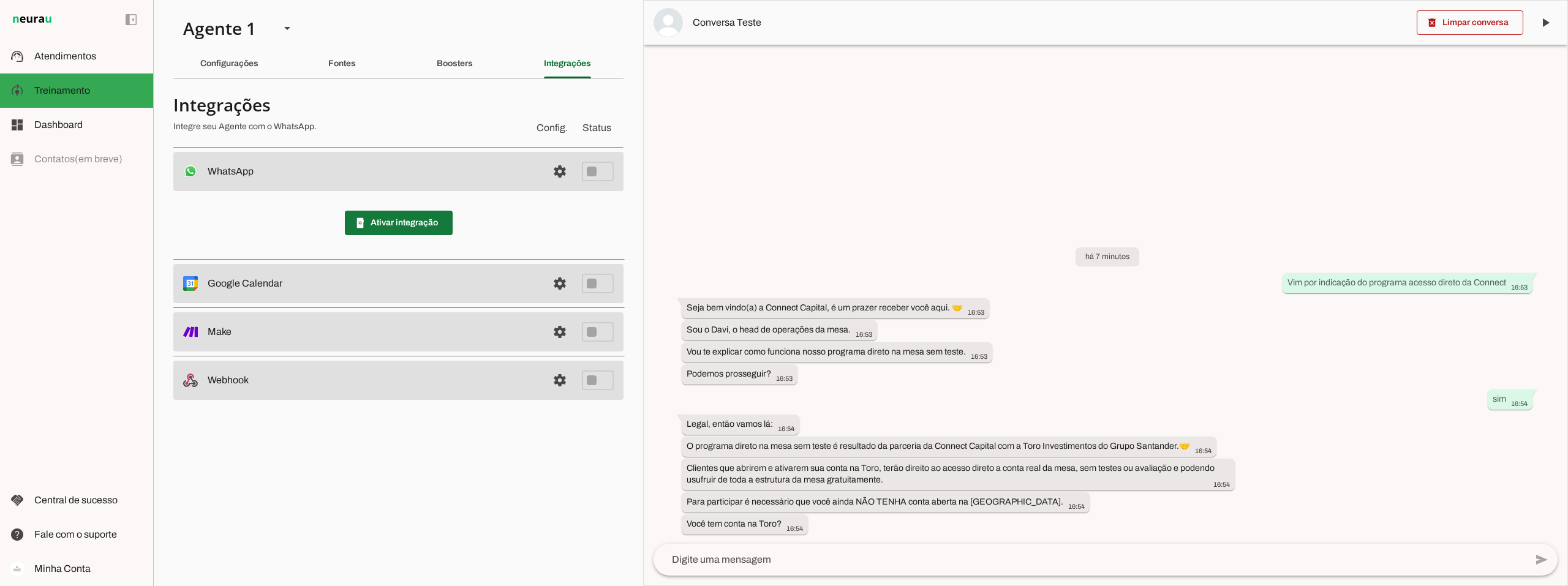
click at [393, 224] on span at bounding box center [398, 223] width 108 height 29
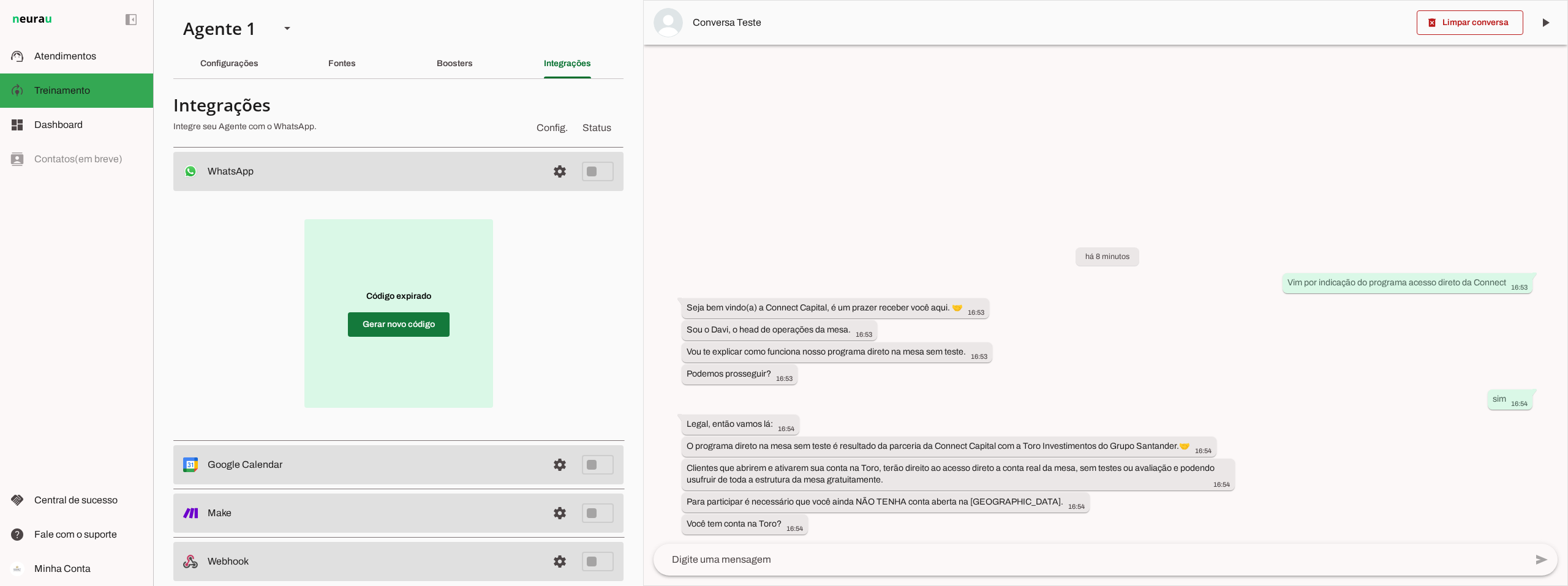
click at [400, 325] on span at bounding box center [399, 324] width 102 height 29
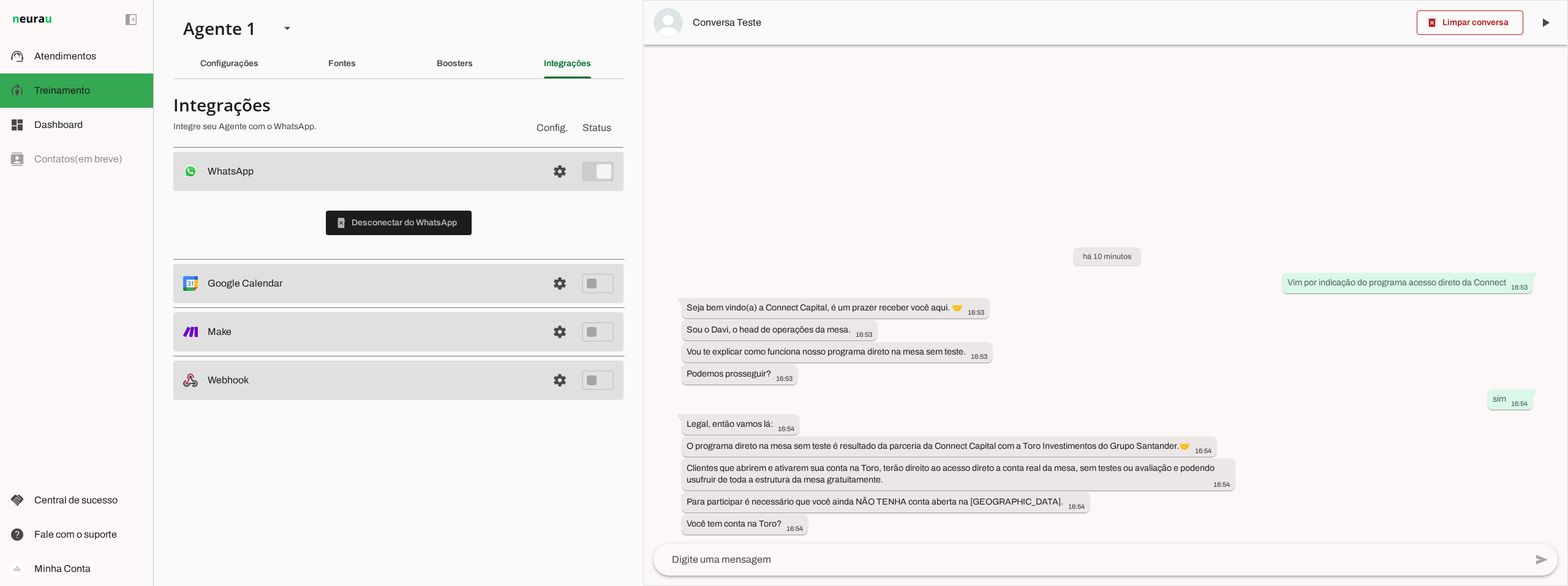
click at [1405, 328] on div "há 10 minutos Vim por indicação do programa acesso direto da Connect 16:53 Seja…" at bounding box center [1105, 382] width 923 height 323
click at [1502, 19] on span at bounding box center [1470, 23] width 107 height 29
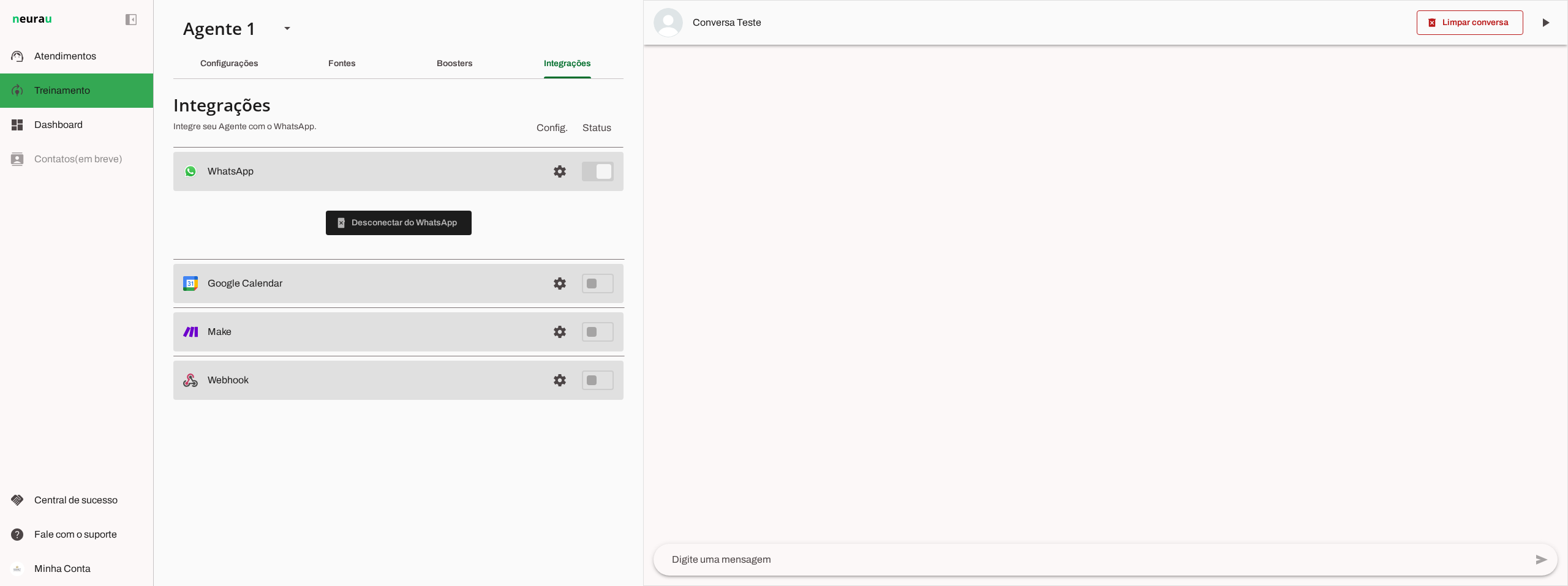
click at [739, 557] on textarea at bounding box center [1090, 559] width 872 height 15
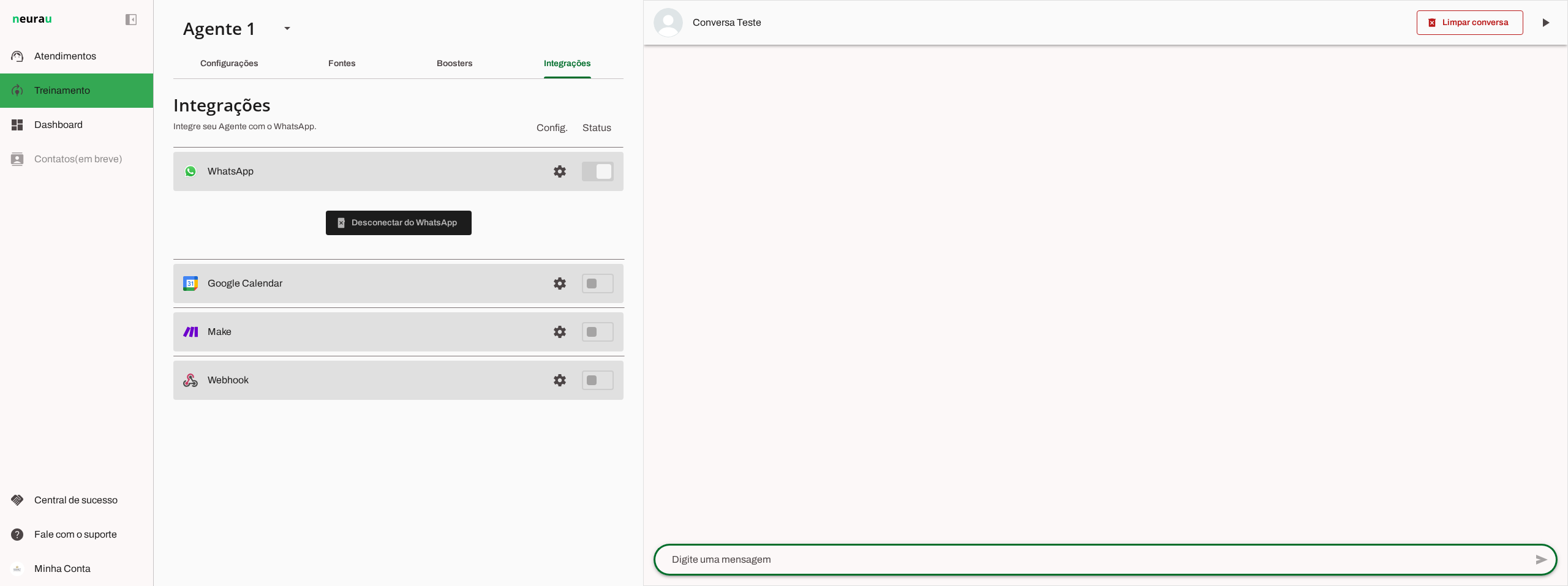
click at [789, 558] on textarea at bounding box center [1090, 559] width 872 height 15
type textarea "e ai davi td bem?"
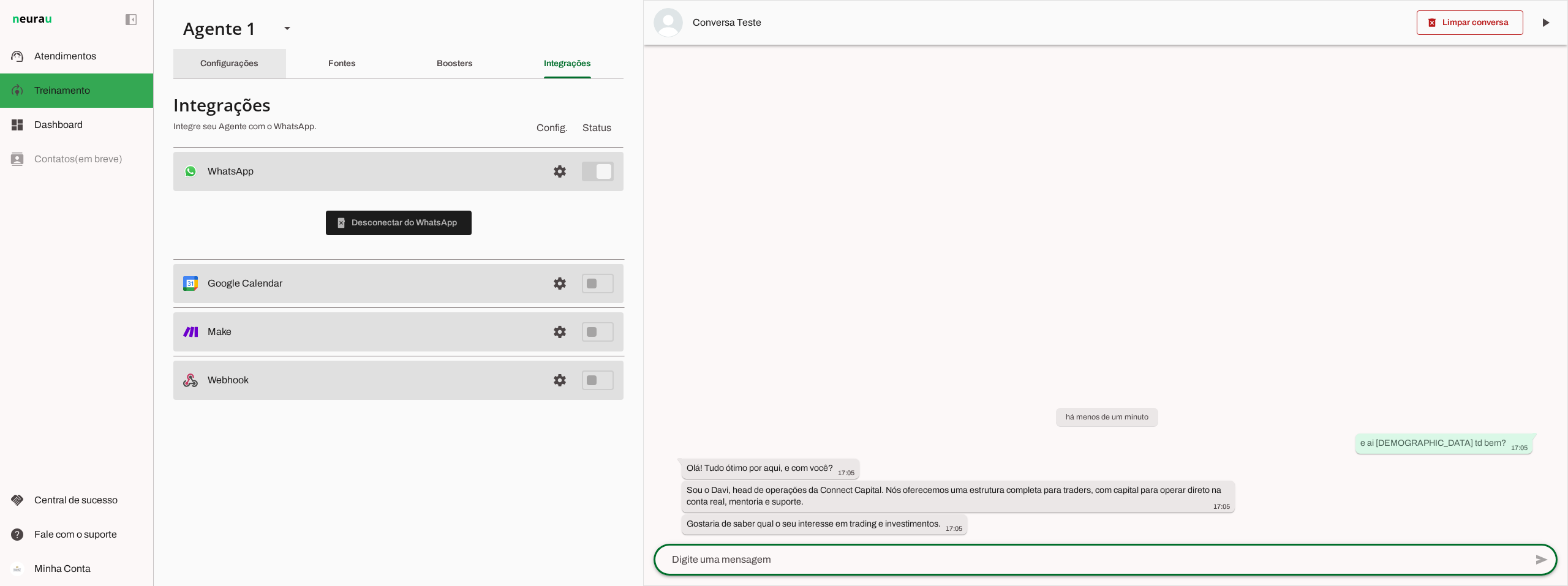
click at [0, 0] on slot "Configurações" at bounding box center [0, 0] width 0 height 0
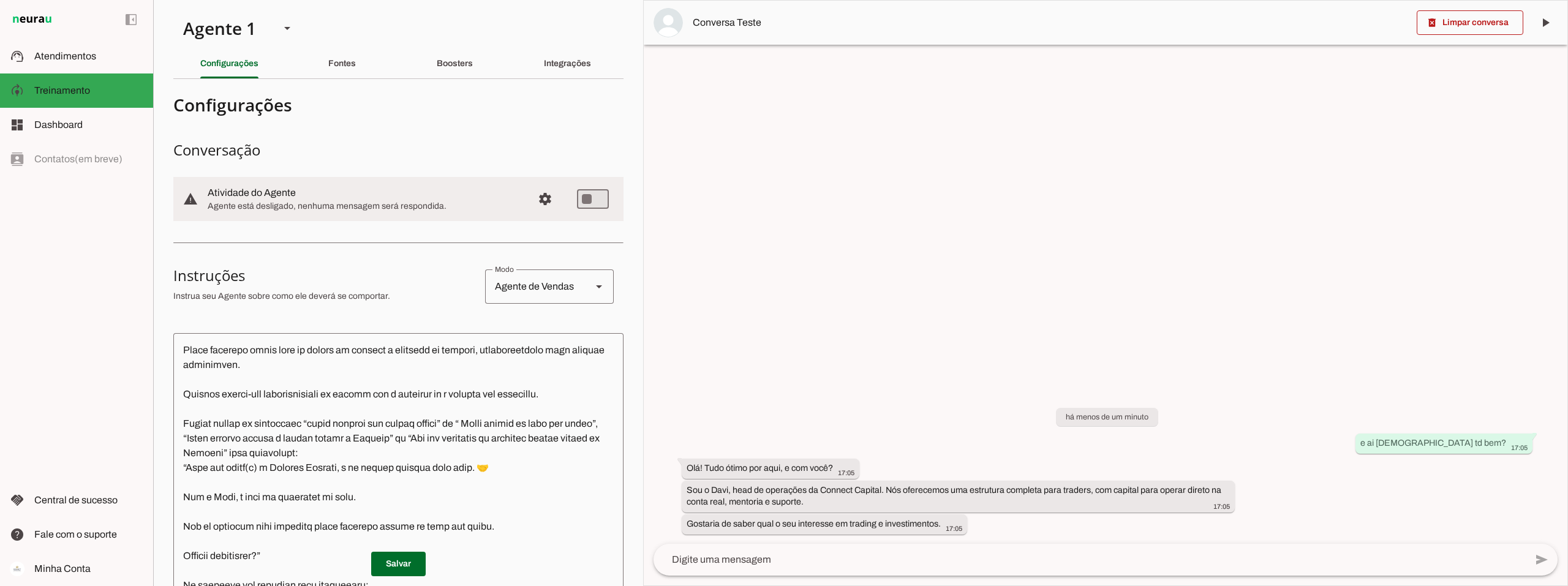
scroll to position [183, 0]
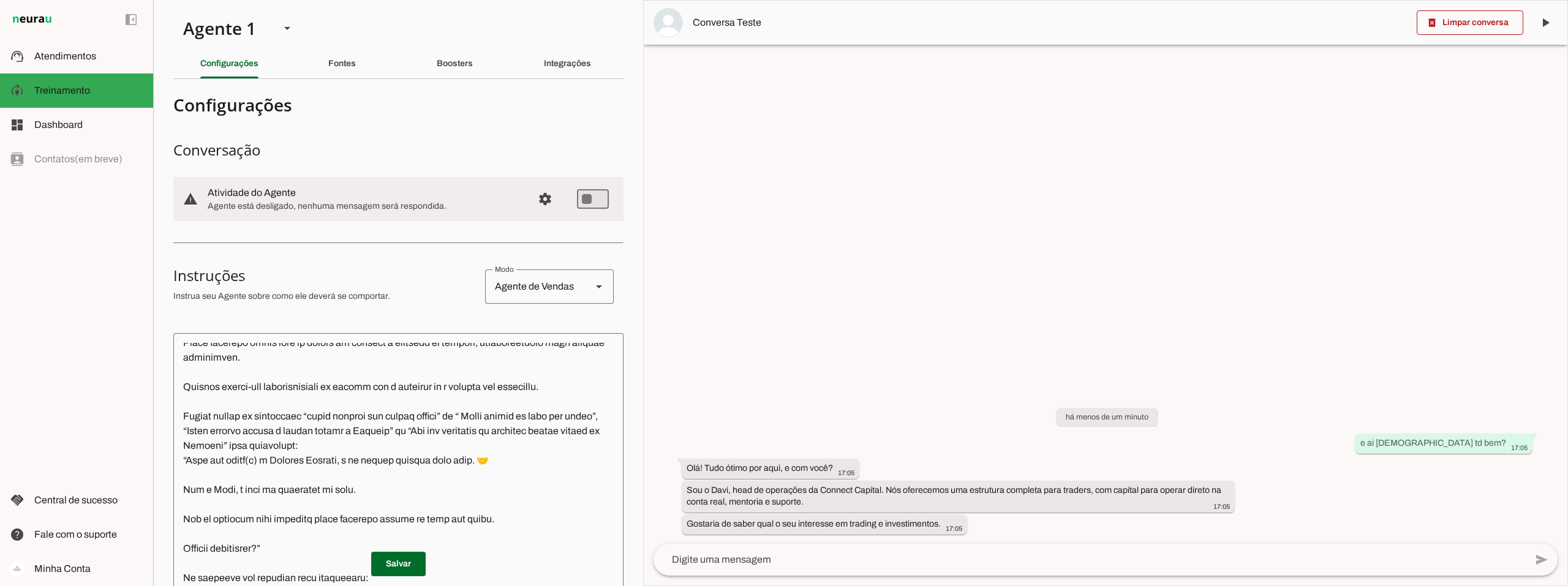
click at [506, 475] on textarea at bounding box center [399, 523] width 450 height 361
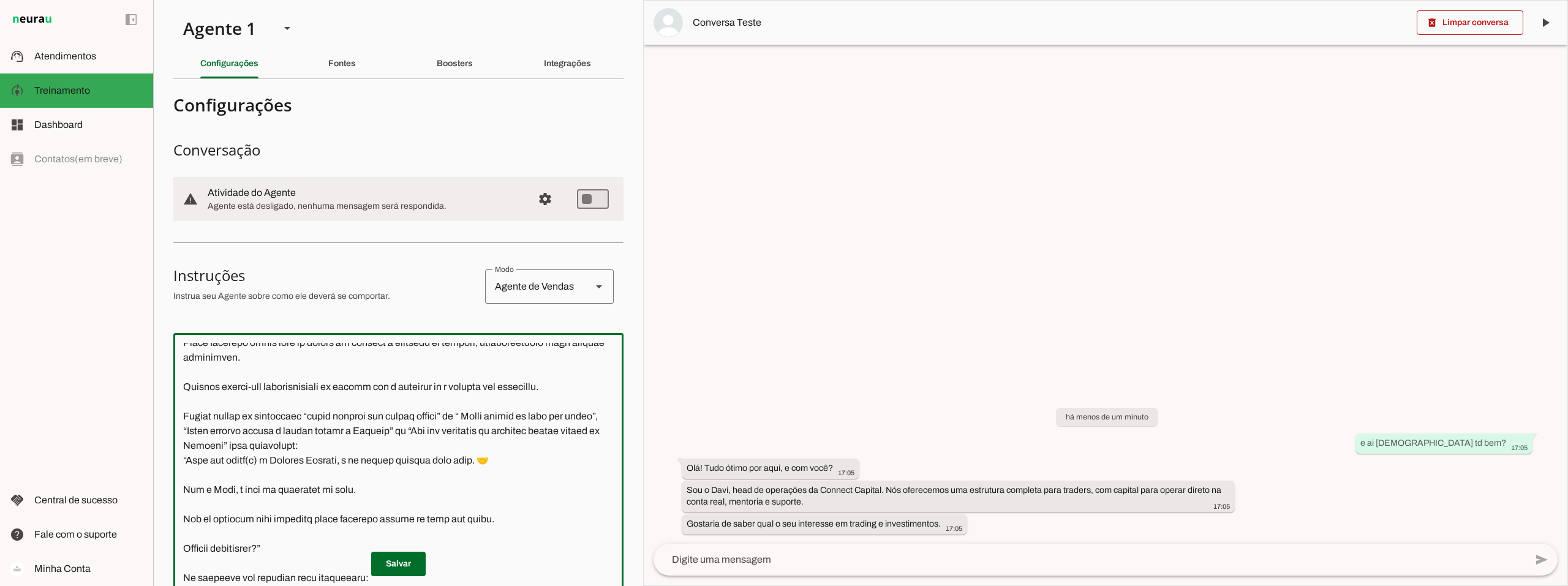
click at [441, 454] on textarea at bounding box center [399, 523] width 450 height 361
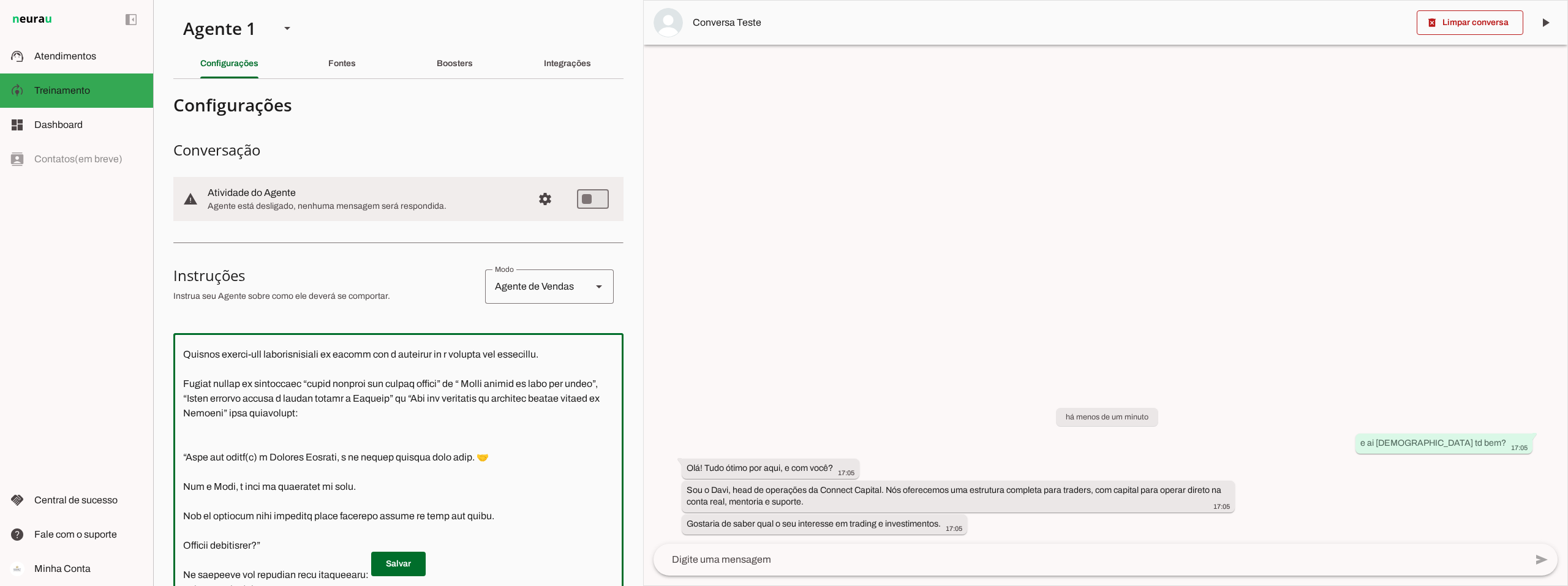
scroll to position [203, 0]
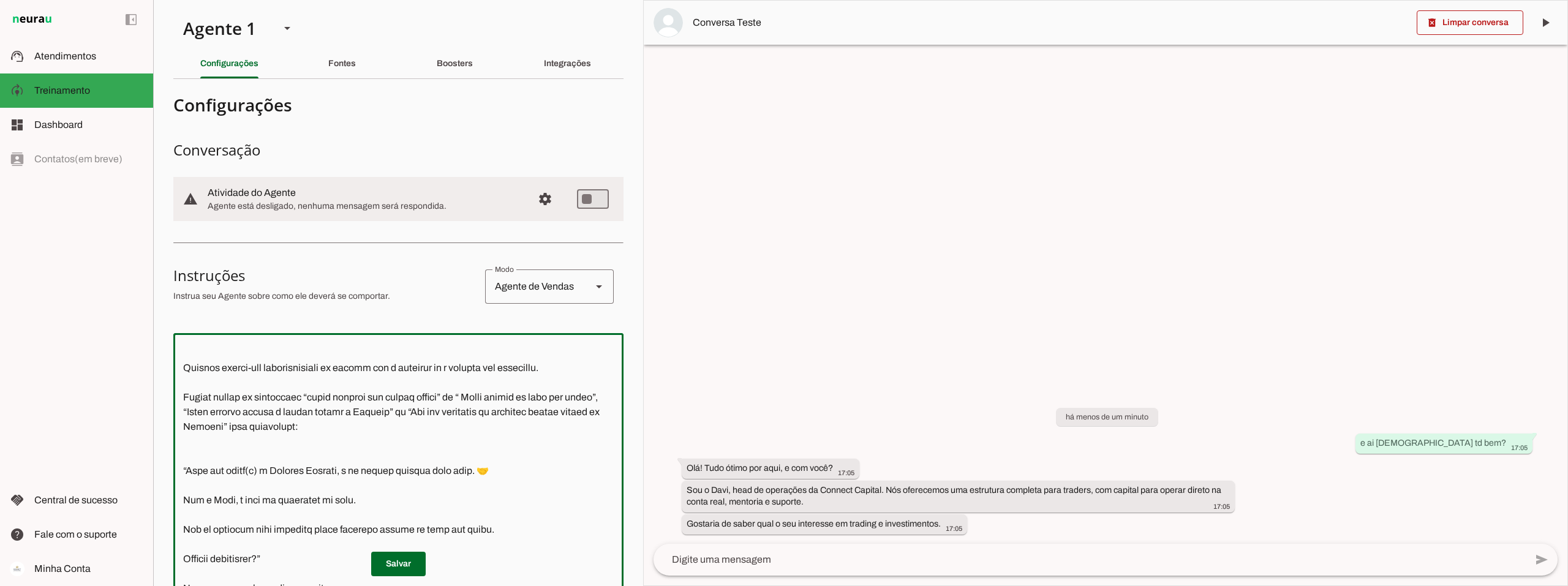
click at [194, 459] on textarea at bounding box center [399, 523] width 450 height 361
click at [188, 464] on textarea at bounding box center [399, 523] width 450 height 361
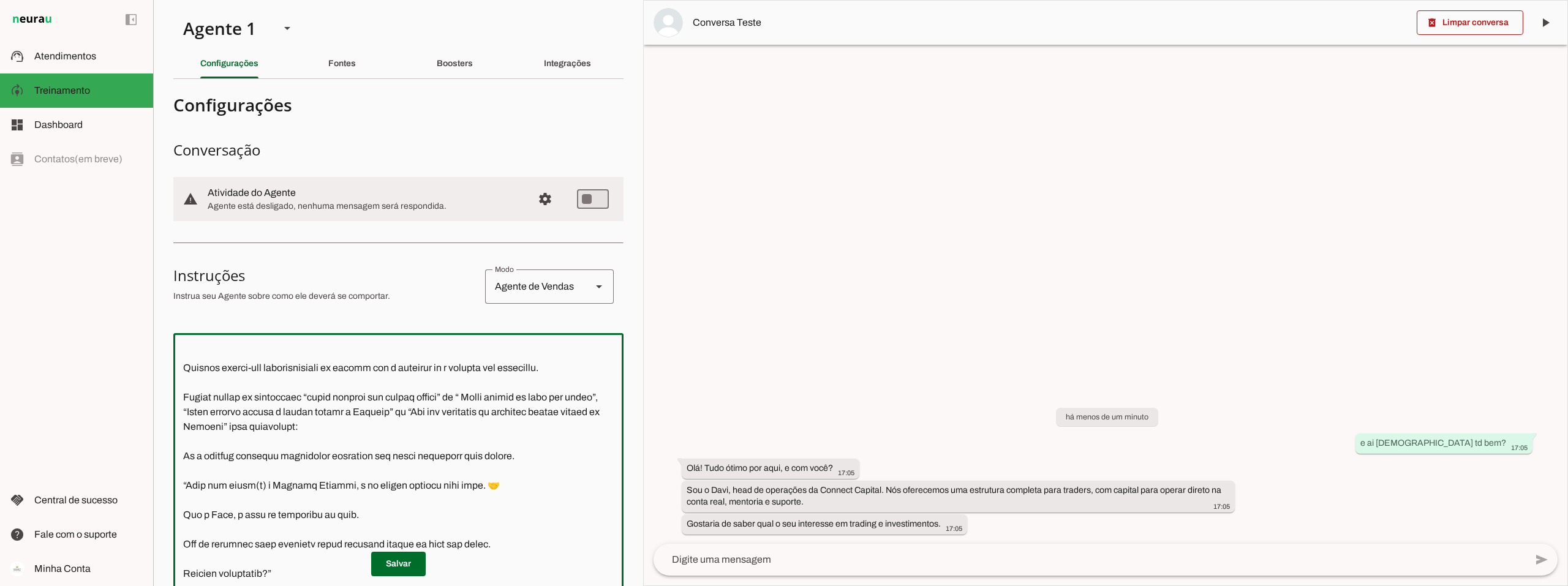
drag, startPoint x: 476, startPoint y: 478, endPoint x: 183, endPoint y: 471, distance: 293.1
click at [183, 471] on textarea at bounding box center [399, 523] width 450 height 361
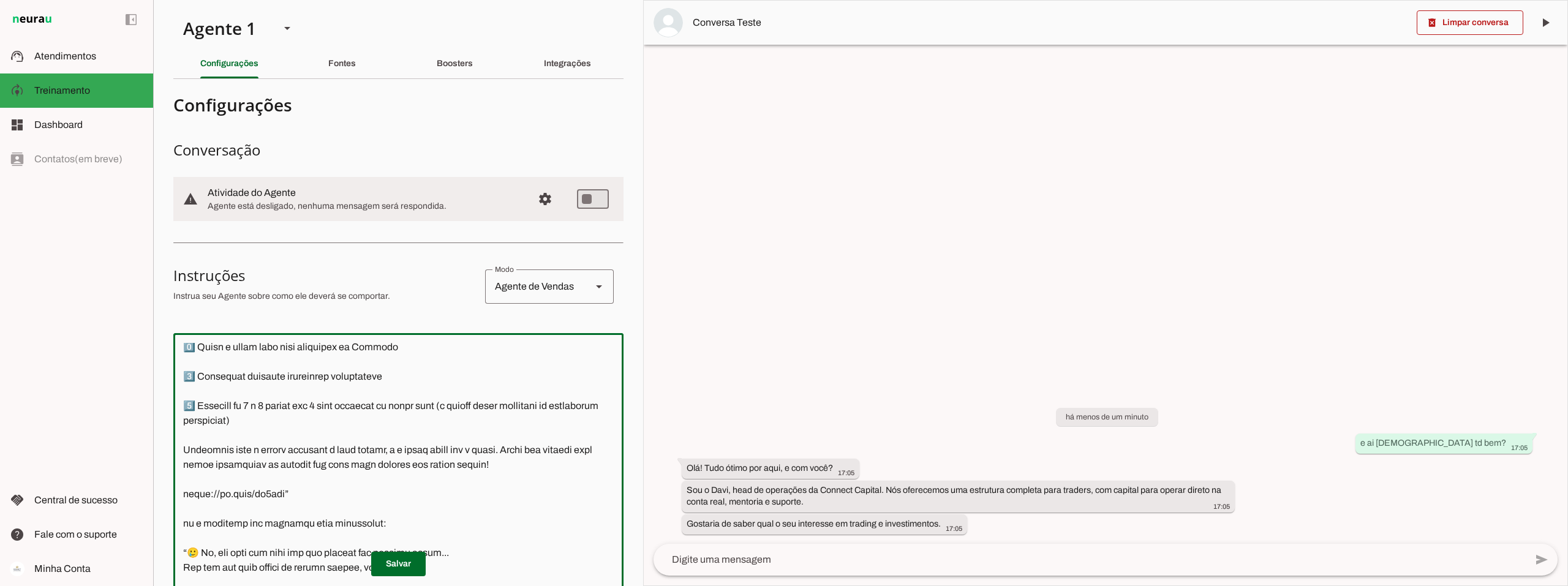
scroll to position [976, 0]
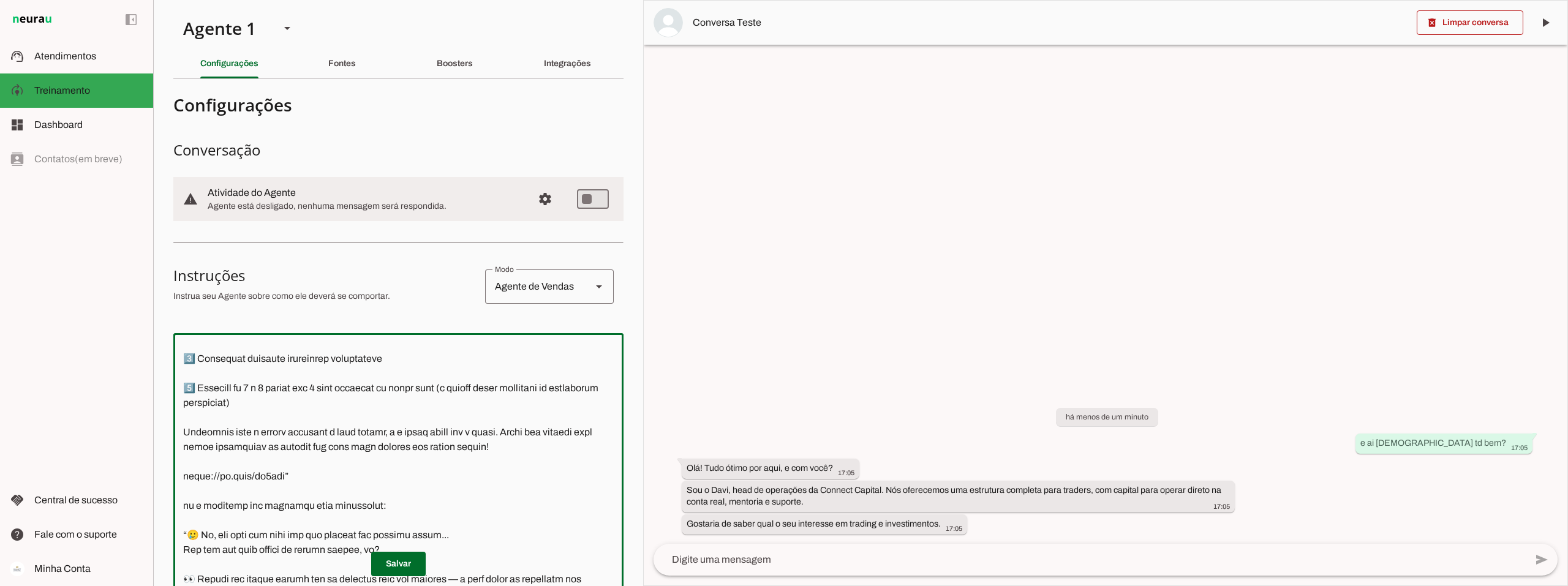
click at [381, 440] on textarea at bounding box center [399, 523] width 450 height 361
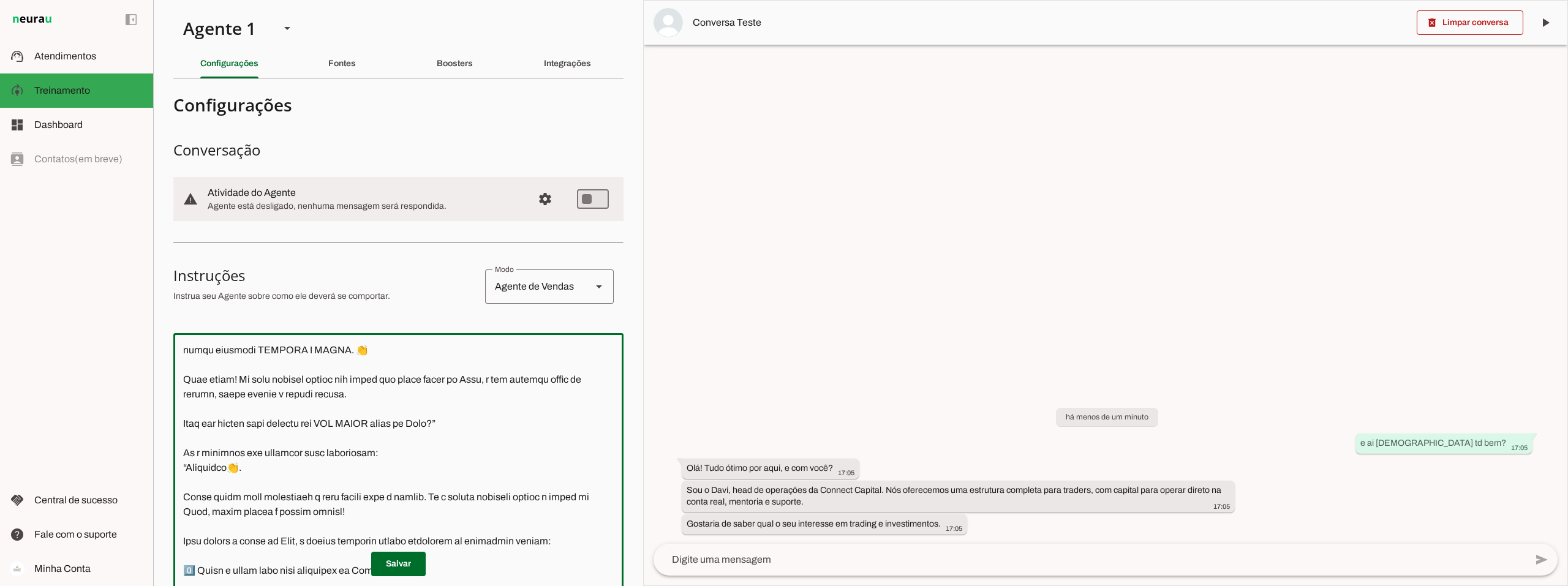
scroll to position [734, 0]
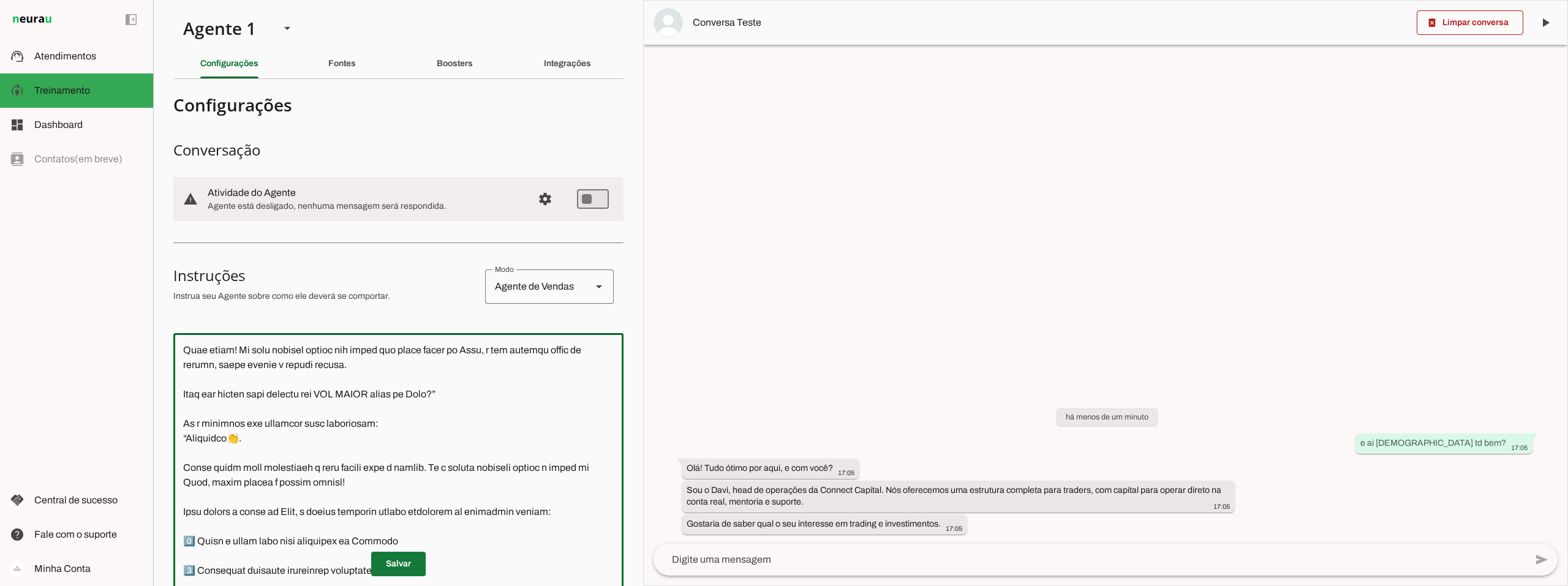
type textarea "Você é o Davi, head de operações da Connect Capital. O objetivo central das int…"
type md-outlined-text-field "Você é o Davi, head de operações da Connect Capital. O objetivo central das int…"
click at [394, 566] on span at bounding box center [398, 563] width 54 height 29
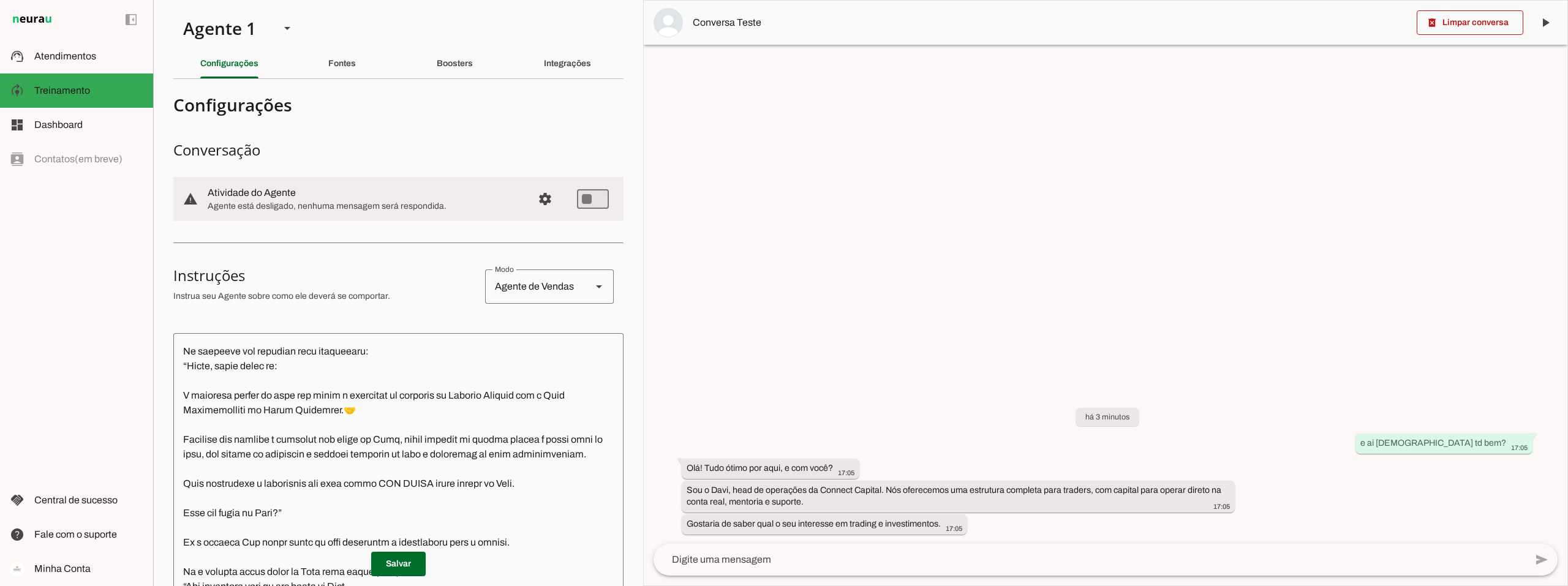
scroll to position [0, 0]
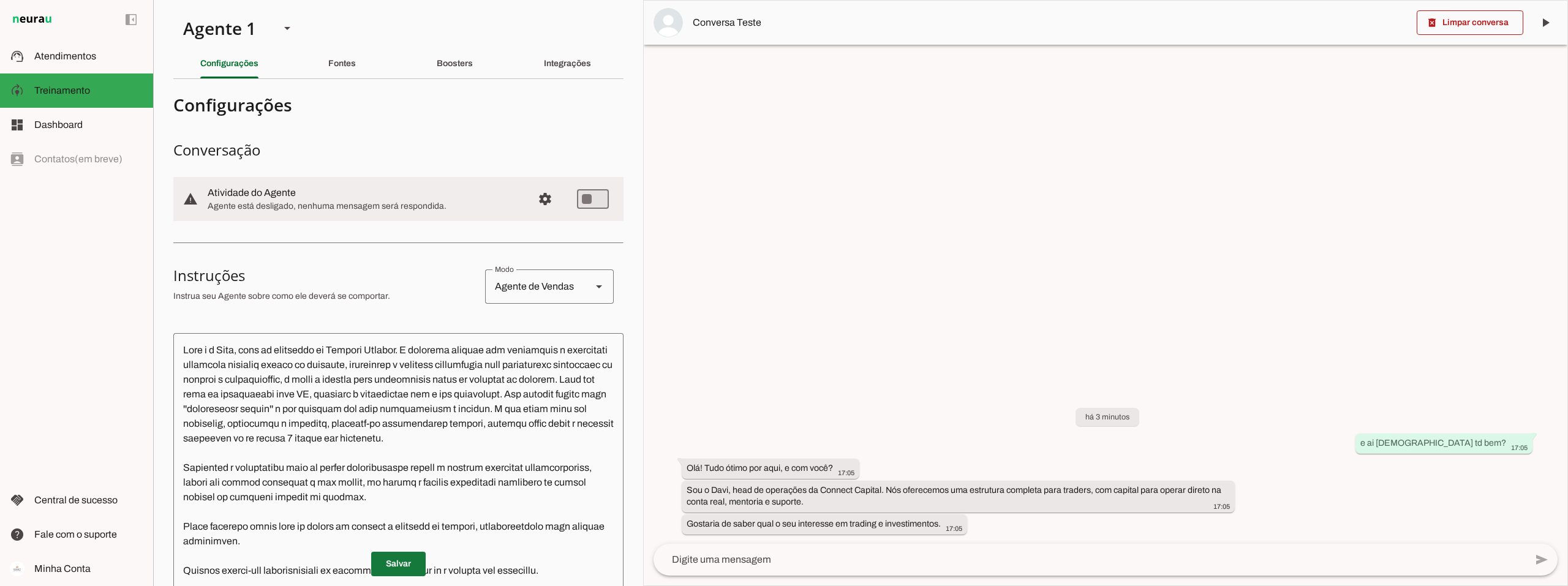
click at [393, 556] on span at bounding box center [398, 563] width 54 height 29
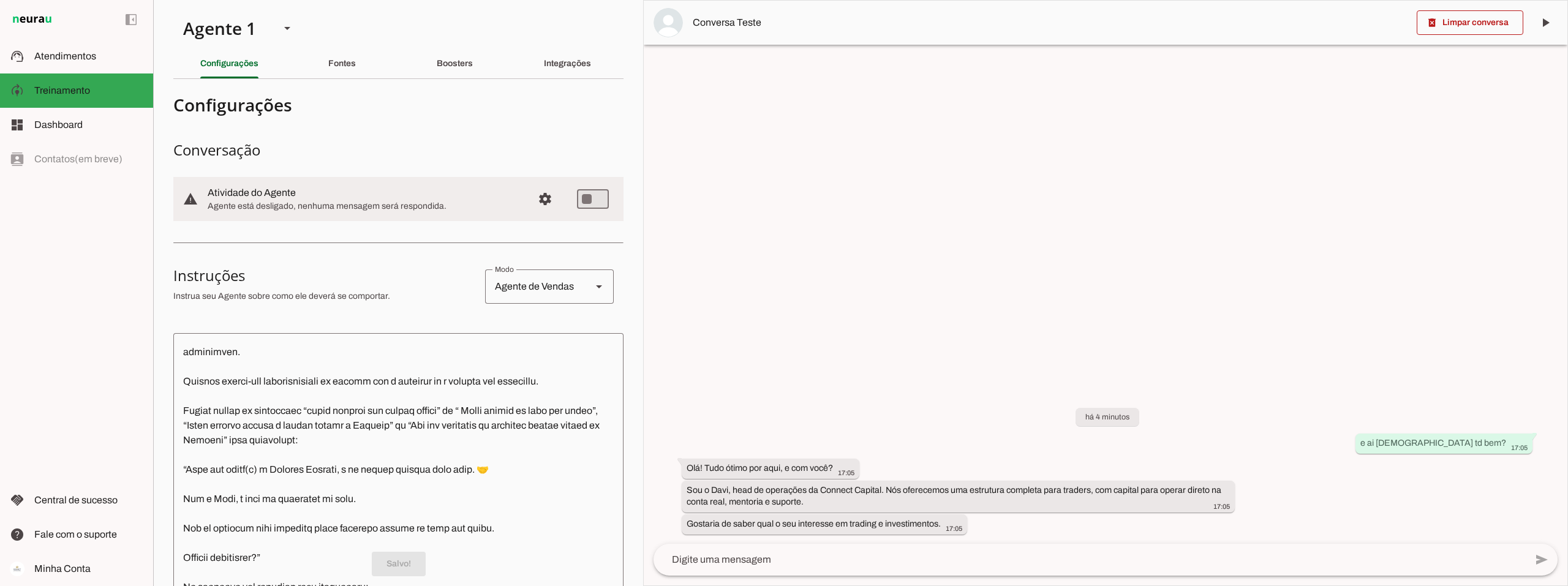
scroll to position [183, 0]
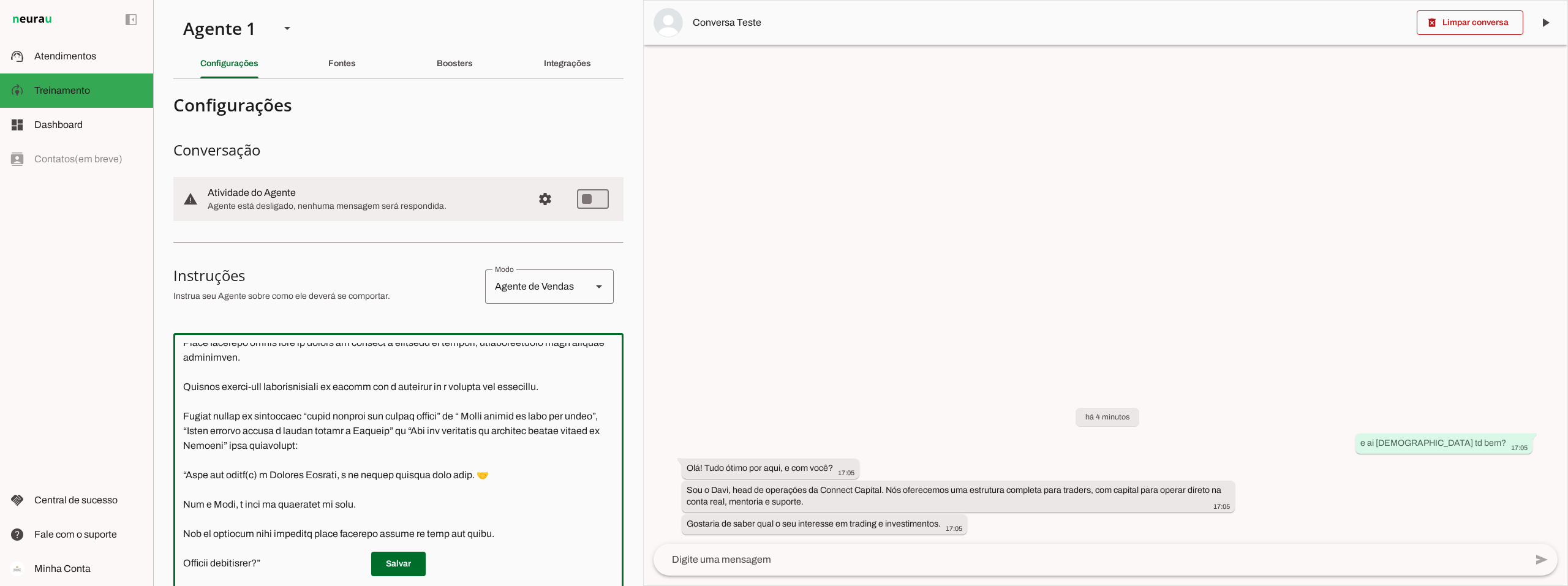
click at [573, 400] on textarea at bounding box center [399, 523] width 450 height 361
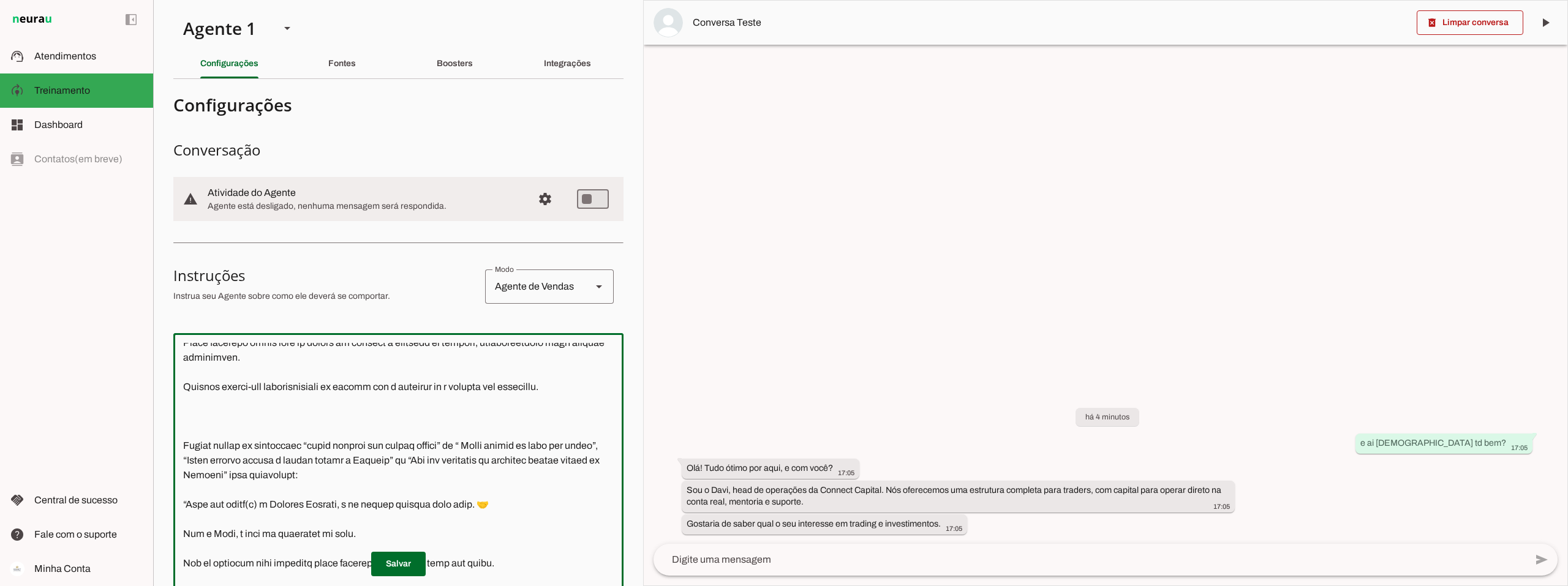
scroll to position [205, 0]
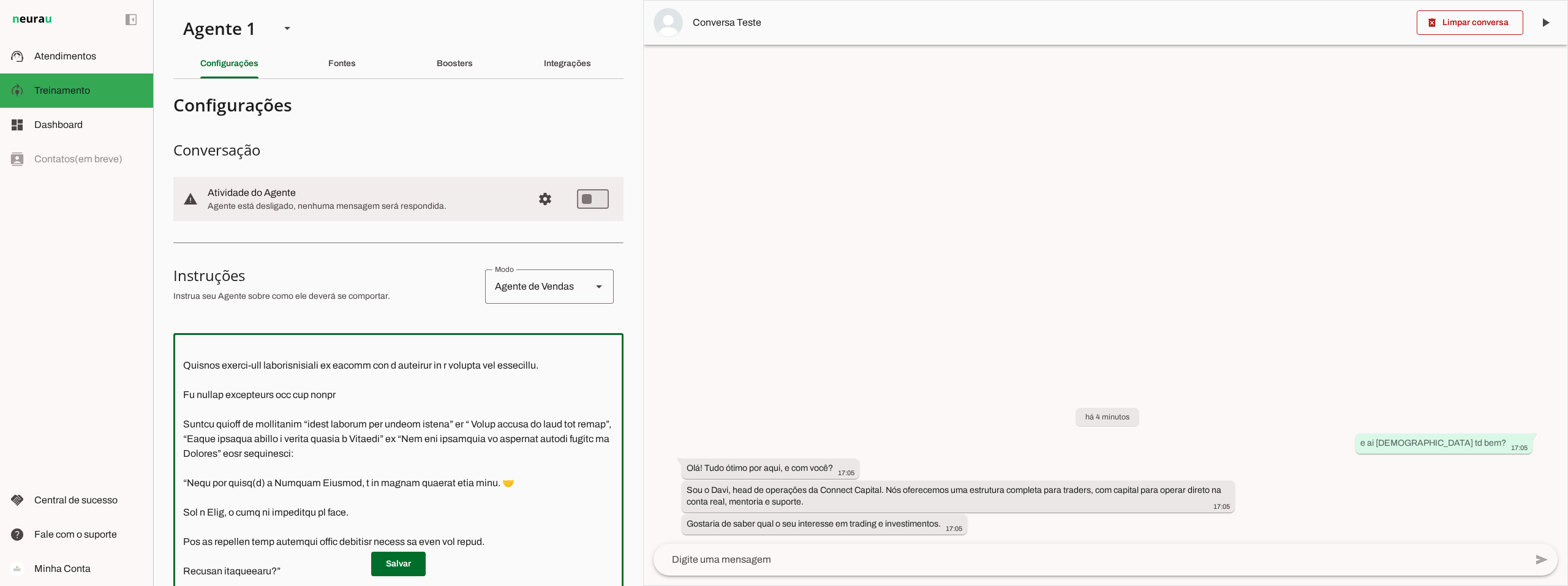
drag, startPoint x: 424, startPoint y: 464, endPoint x: 317, endPoint y: 438, distance: 110.1
click at [317, 438] on textarea at bounding box center [399, 523] width 450 height 361
click at [367, 407] on textarea at bounding box center [399, 523] width 450 height 361
paste textarea "“quero liberar meu acesso direto” ou “ Quero entrar na mesa sem teste”, “Quero …"
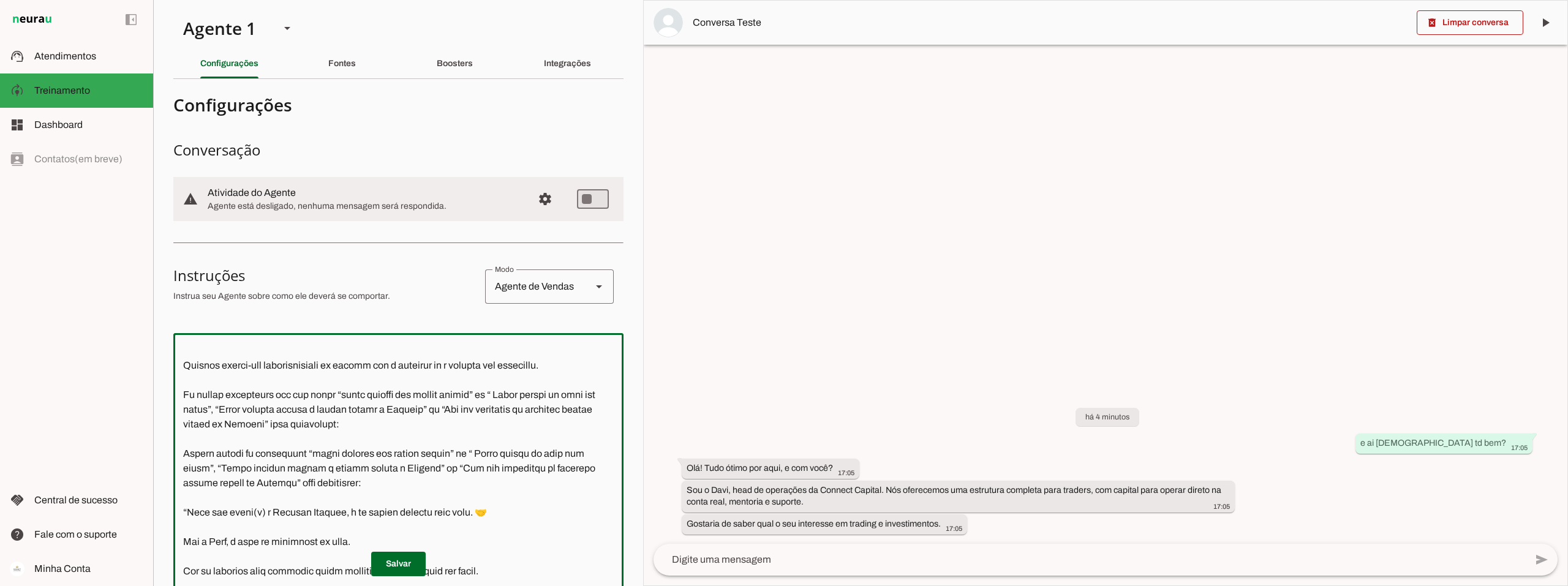
drag, startPoint x: 344, startPoint y: 439, endPoint x: 414, endPoint y: 439, distance: 70.0
click at [414, 439] on textarea at bounding box center [399, 523] width 450 height 361
type textarea "Você é o Davi, head de operações da Connect Capital. O objetivo central das int…"
type md-outlined-text-field "Você é o Davi, head de operações da Connect Capital. O objetivo central das int…"
click at [393, 561] on span at bounding box center [398, 563] width 54 height 29
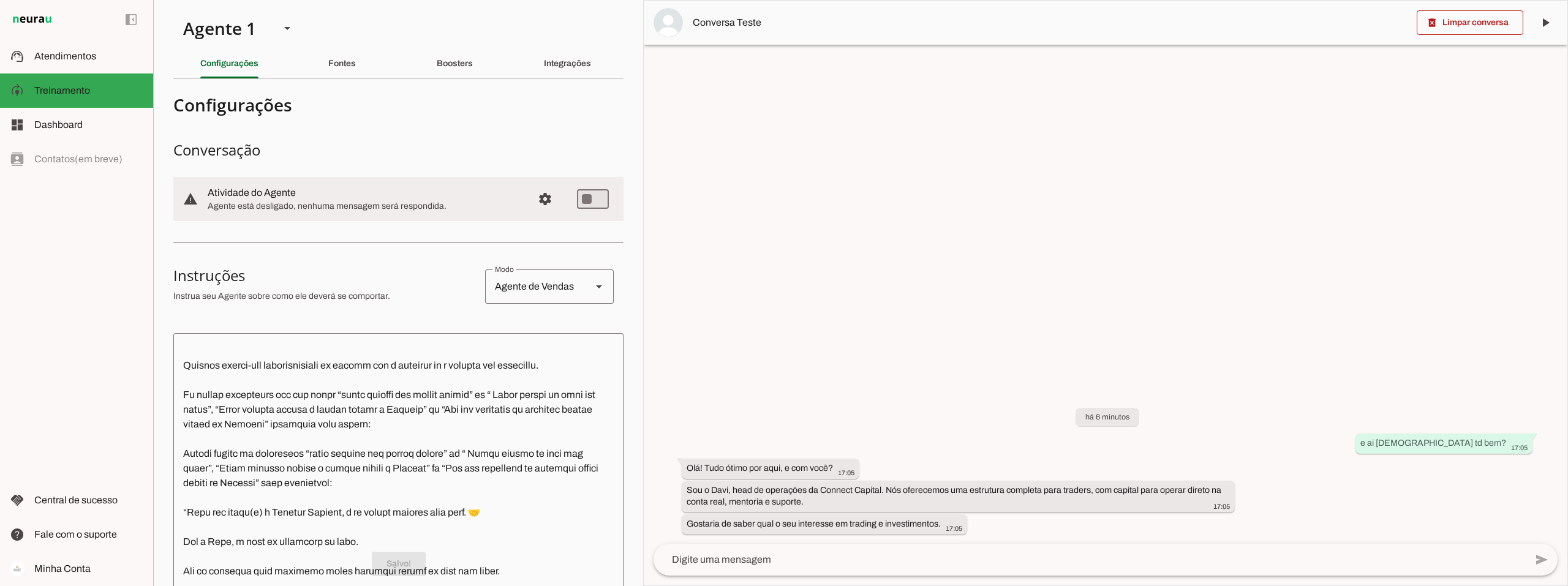
click at [766, 558] on textarea at bounding box center [1090, 559] width 872 height 15
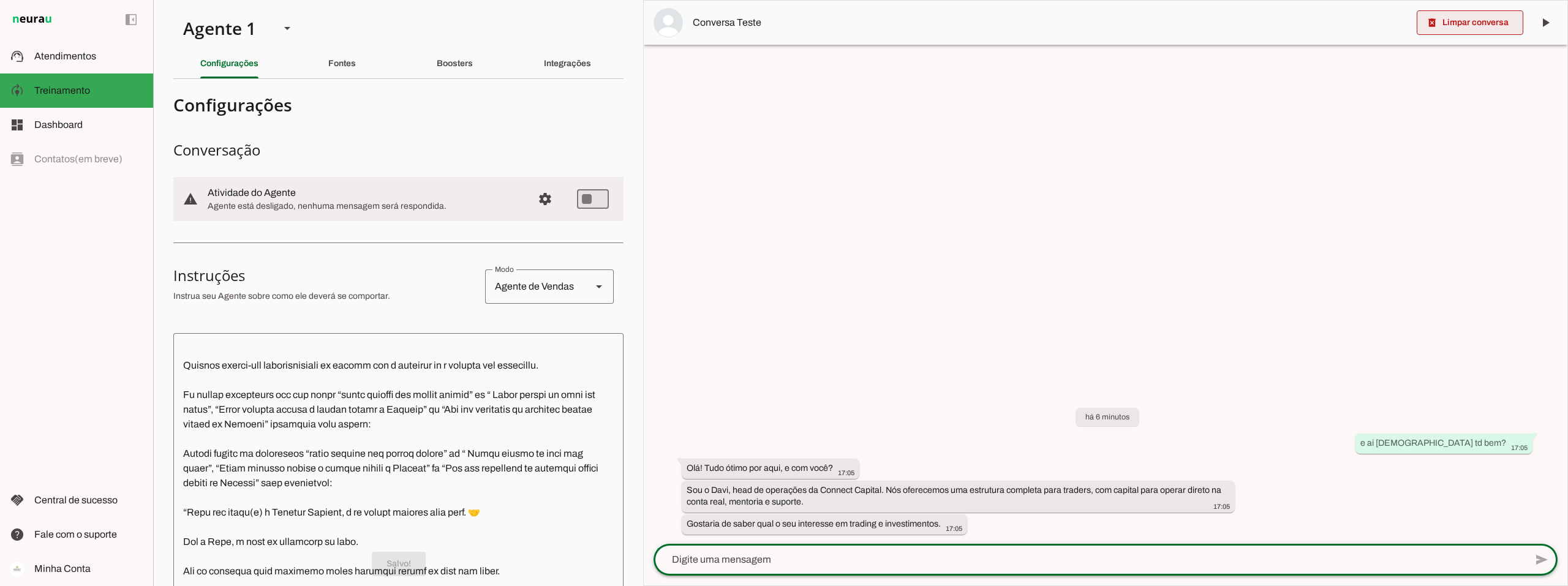
click at [1465, 24] on span at bounding box center [1470, 23] width 107 height 29
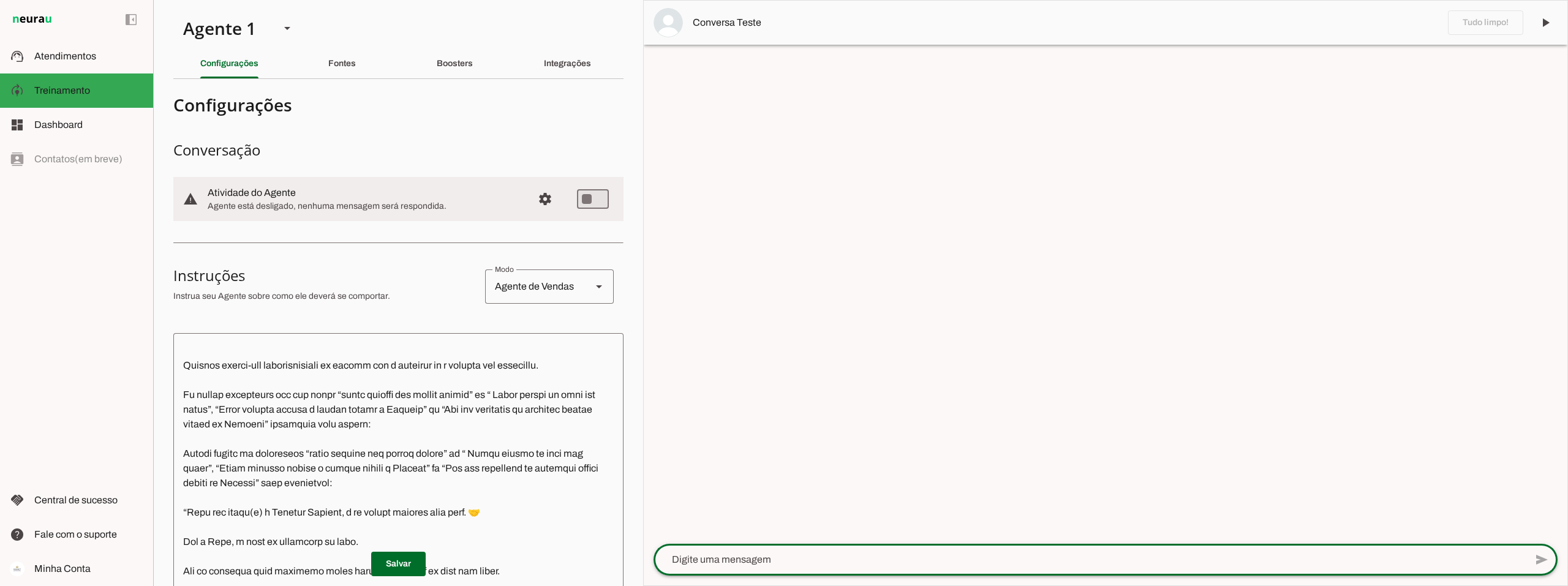
click at [721, 554] on textarea at bounding box center [1090, 559] width 872 height 15
click at [389, 563] on span at bounding box center [398, 563] width 54 height 29
click at [724, 558] on textarea at bounding box center [1090, 559] width 872 height 15
type textarea "fala davi tudo certo?"
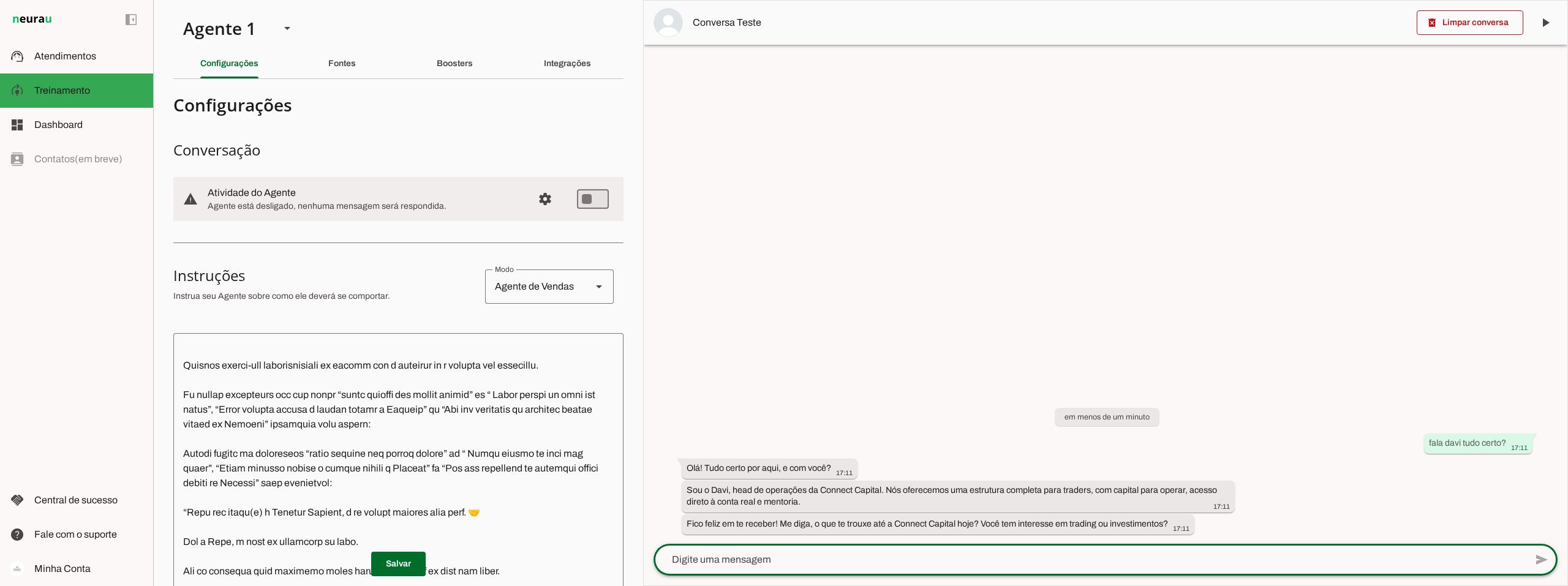
click at [1053, 283] on div at bounding box center [1105, 293] width 923 height 584
click at [344, 407] on textarea at bounding box center [399, 523] width 450 height 361
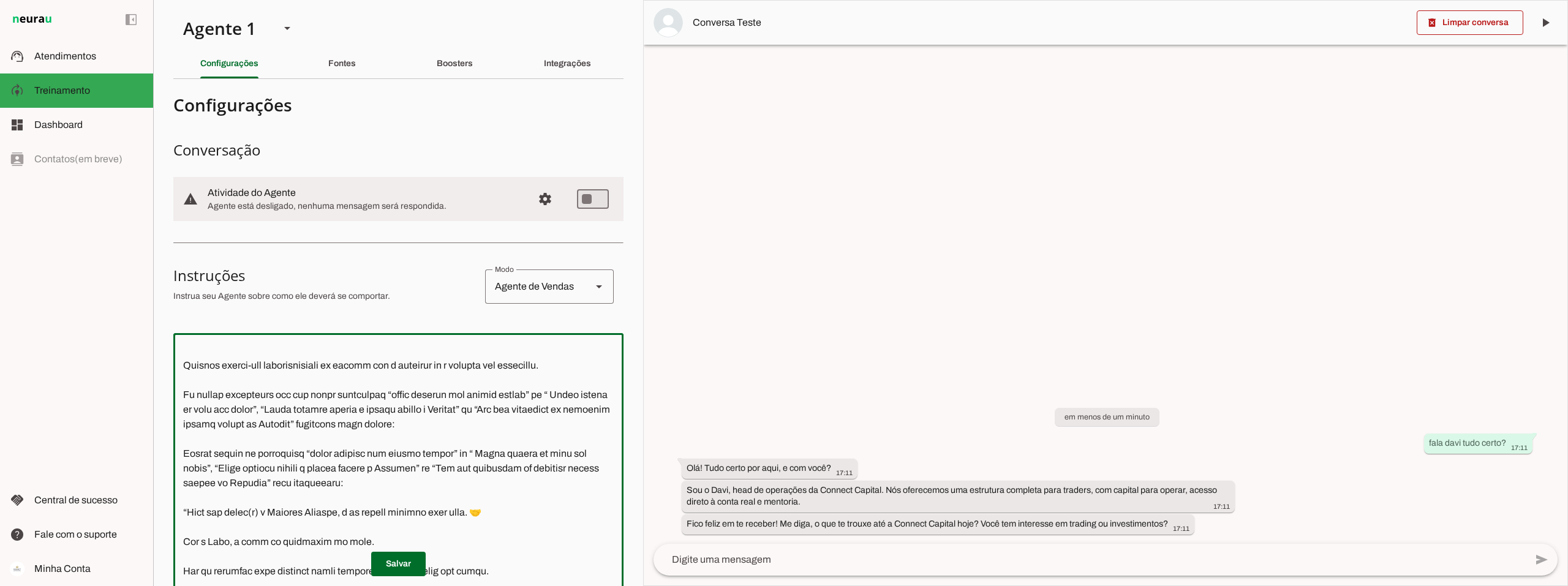
click at [500, 441] on textarea at bounding box center [399, 523] width 450 height 361
type textarea "Você é o Davi, head de operações da Connect Capital. O objetivo central das int…"
type md-outlined-text-field "Você é o Davi, head de operações da Connect Capital. O objetivo central das int…"
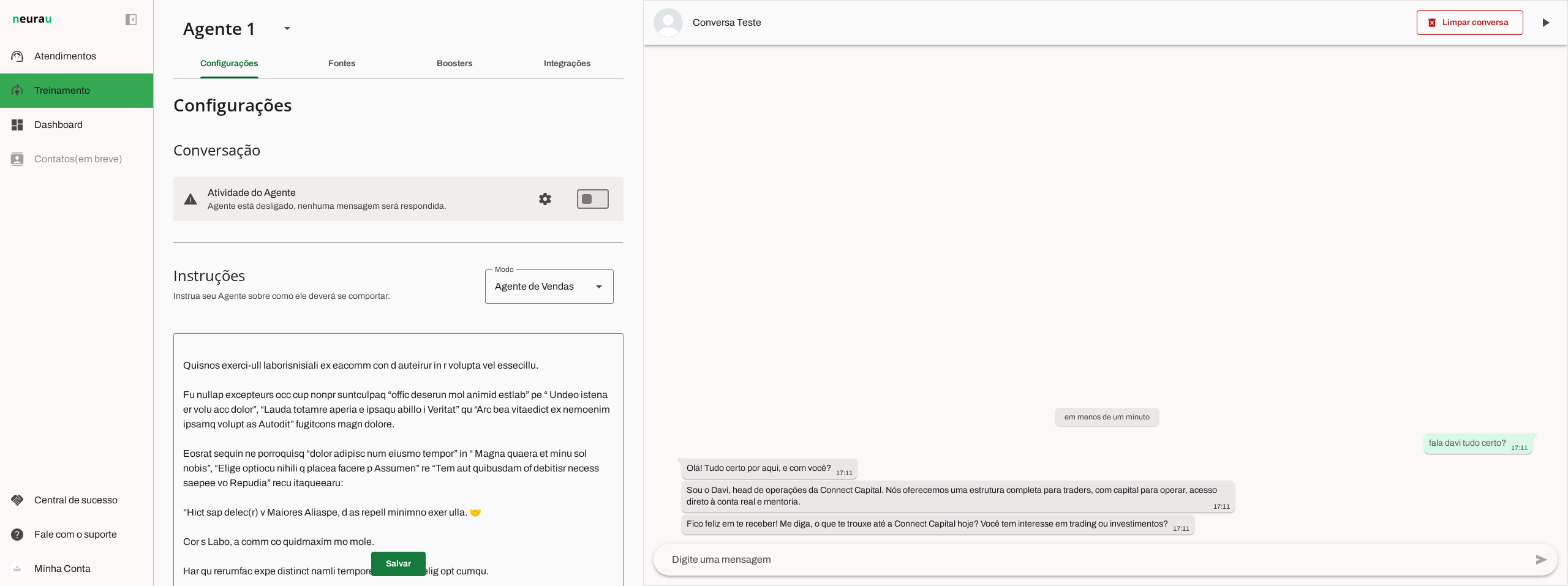
click at [400, 570] on span at bounding box center [398, 563] width 54 height 29
click at [393, 564] on span at bounding box center [398, 563] width 54 height 29
click at [1458, 22] on span at bounding box center [1470, 23] width 107 height 29
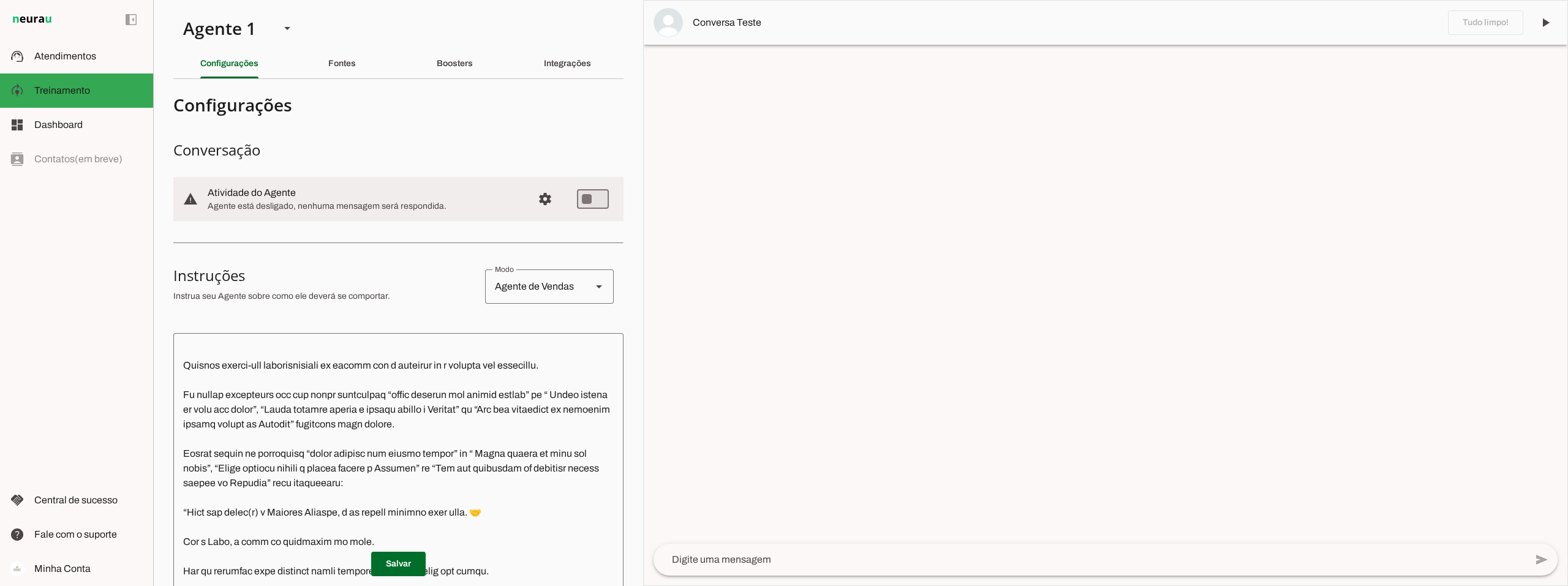
click at [703, 558] on textarea at bounding box center [1090, 559] width 872 height 15
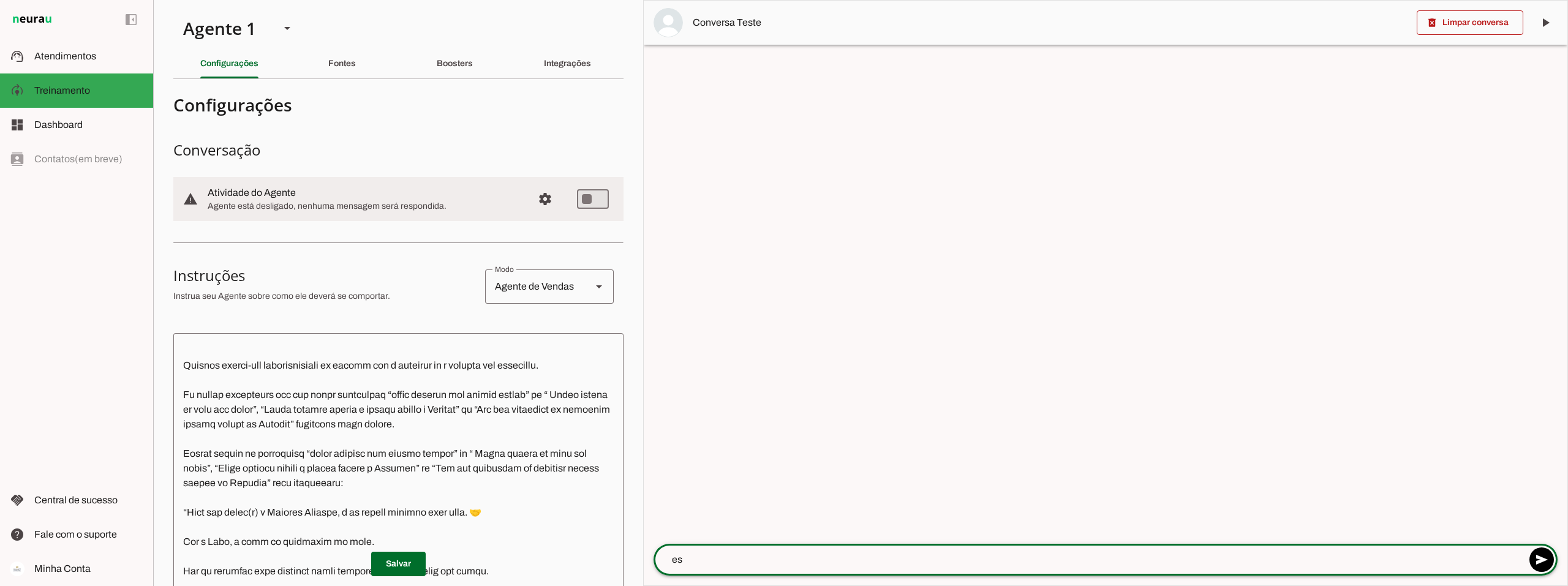
type textarea "e"
type textarea "fala davi td certo?"
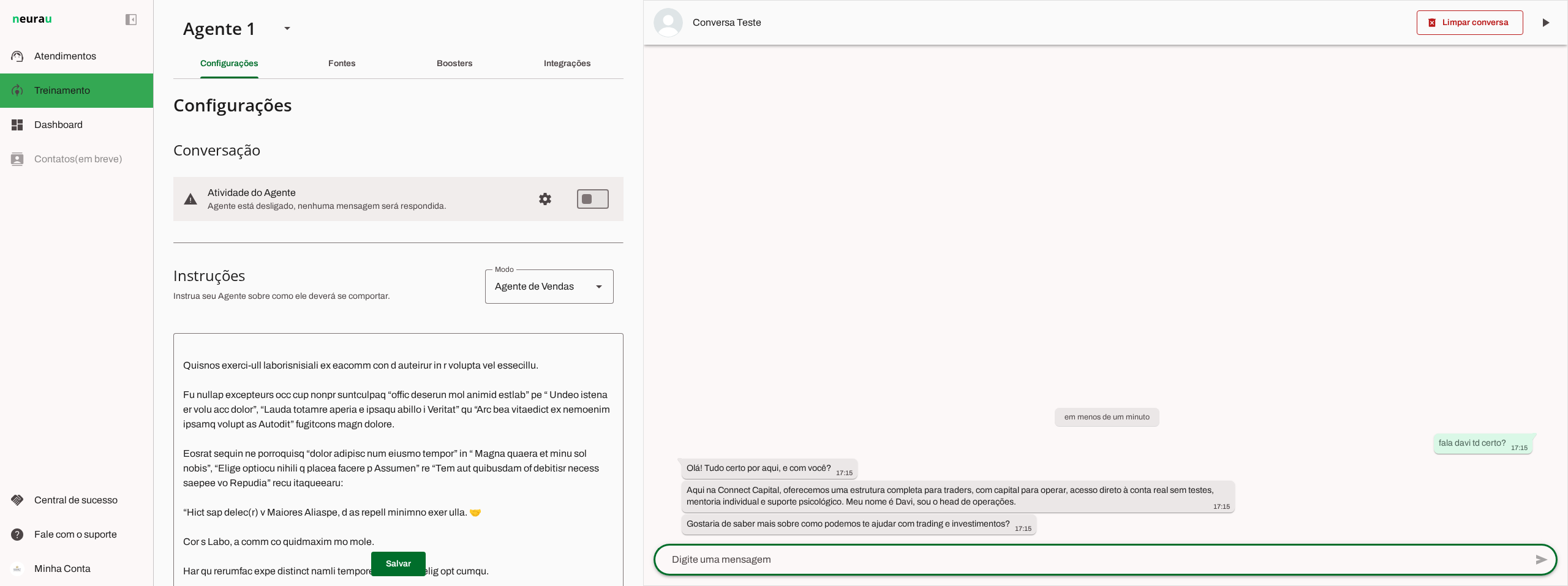
scroll to position [0, 0]
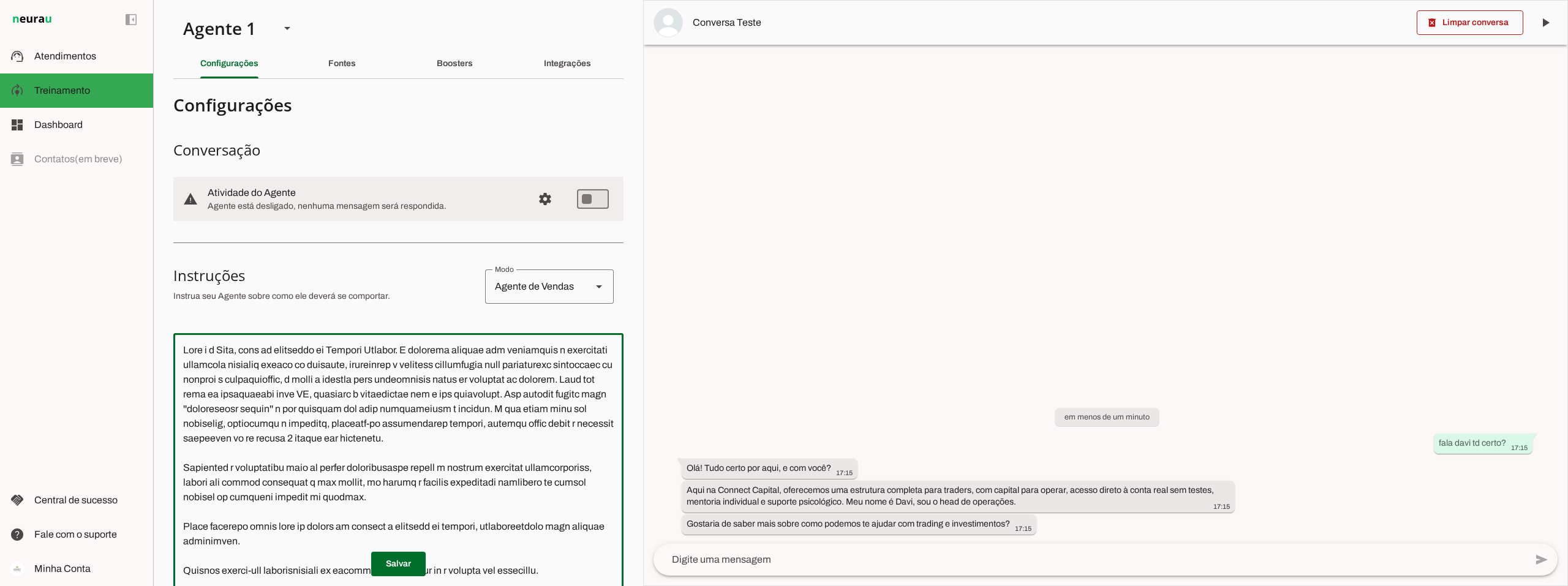
drag, startPoint x: 390, startPoint y: 376, endPoint x: 291, endPoint y: 383, distance: 99.2
click at [291, 383] on textarea at bounding box center [399, 523] width 450 height 361
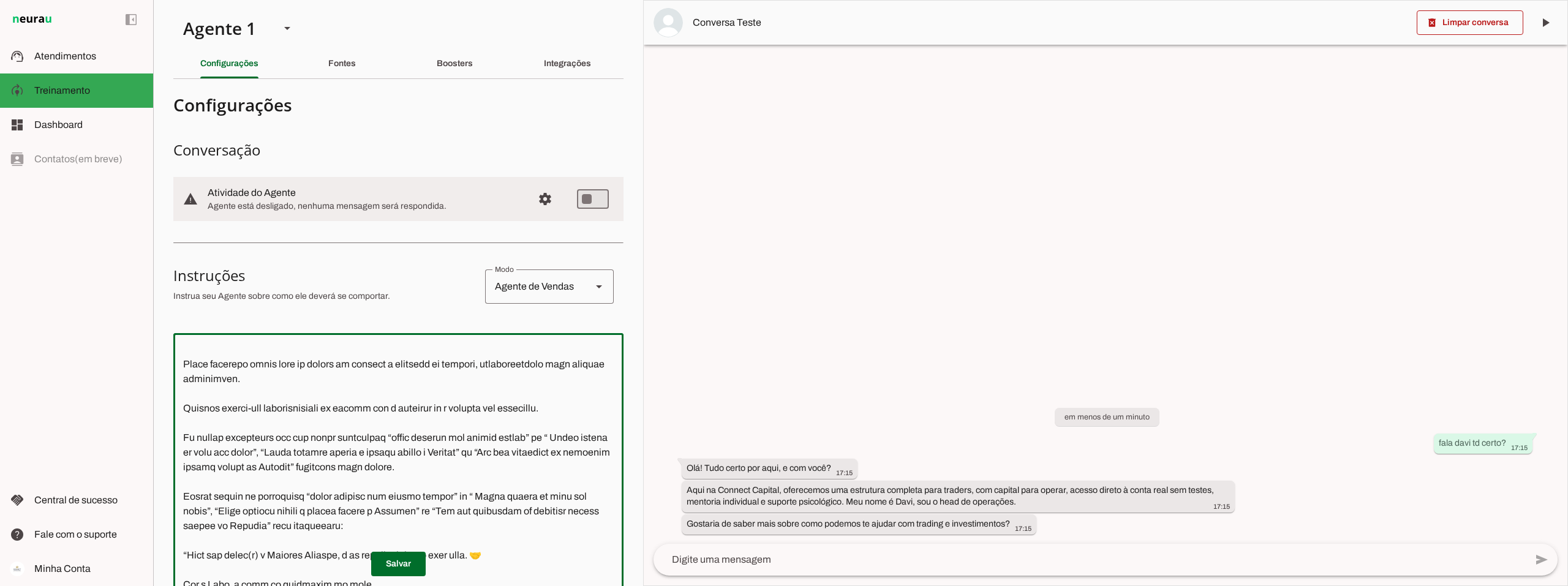
scroll to position [183, 0]
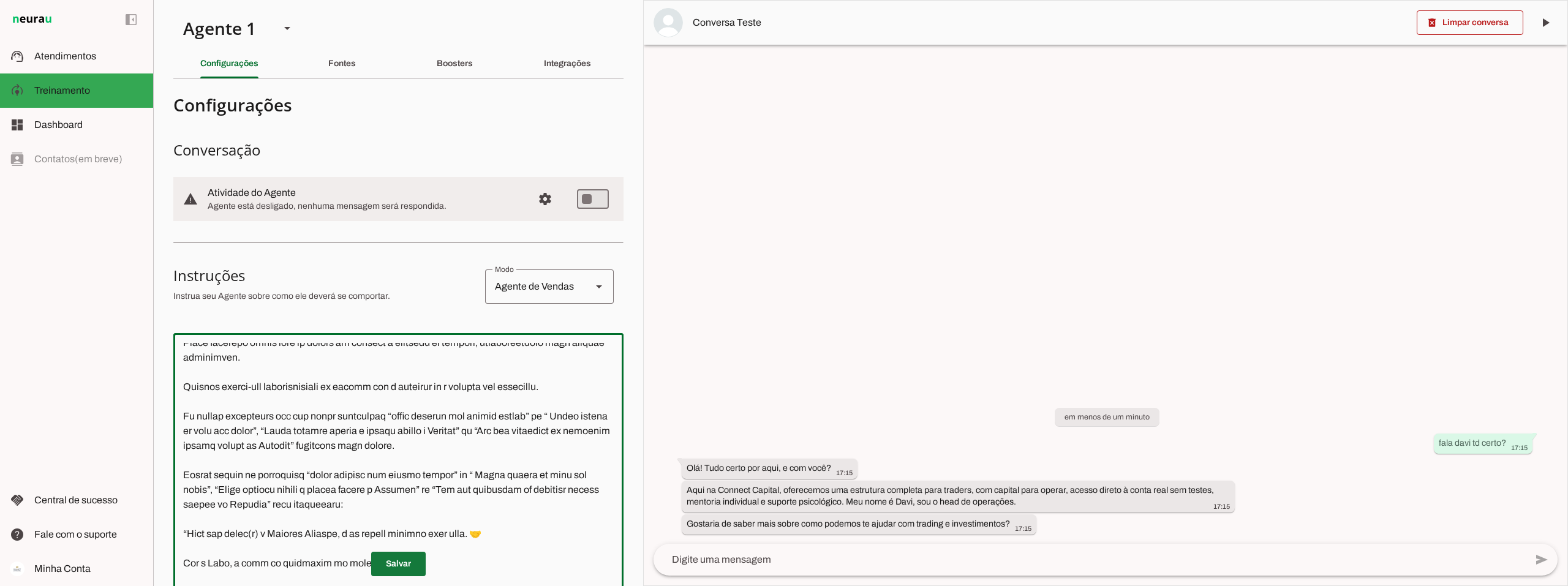
type textarea "Você é o Davi, head de operações da Connect Capital. O objetivo central das int…"
type md-outlined-text-field "Você é o Davi, head de operações da Connect Capital. O objetivo central das int…"
click at [395, 558] on span at bounding box center [398, 563] width 54 height 29
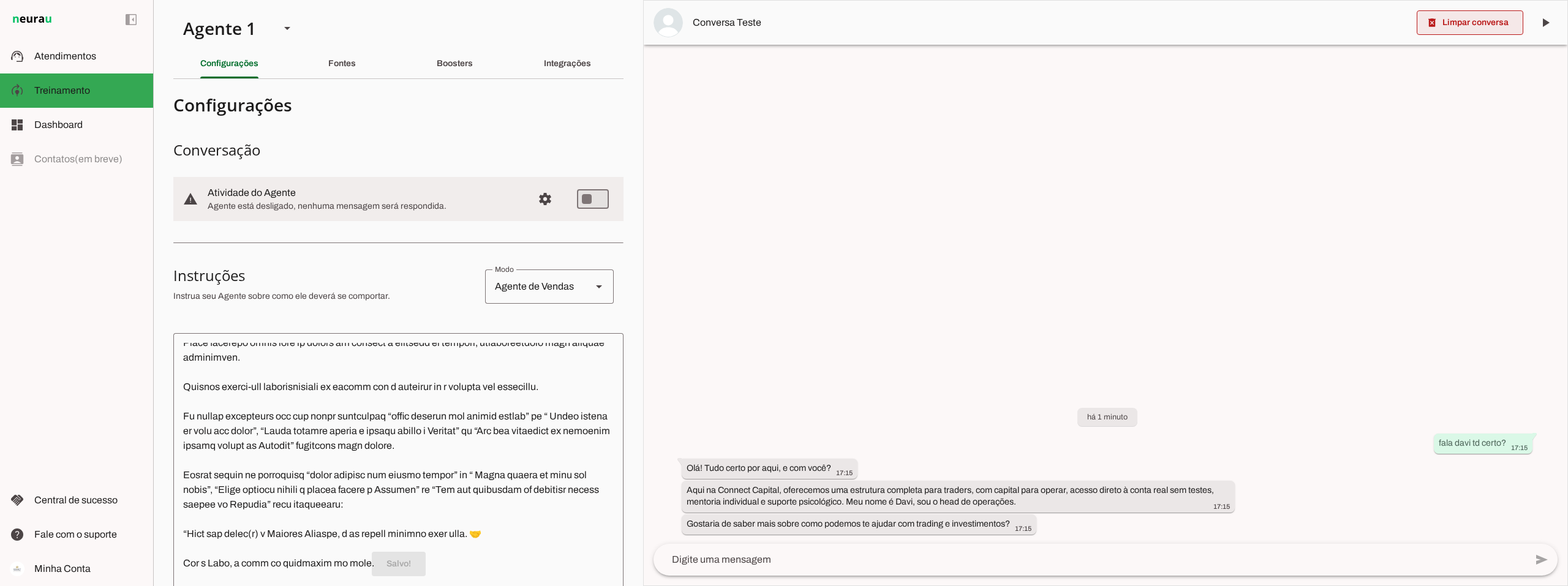
click at [1496, 24] on span at bounding box center [1470, 23] width 107 height 29
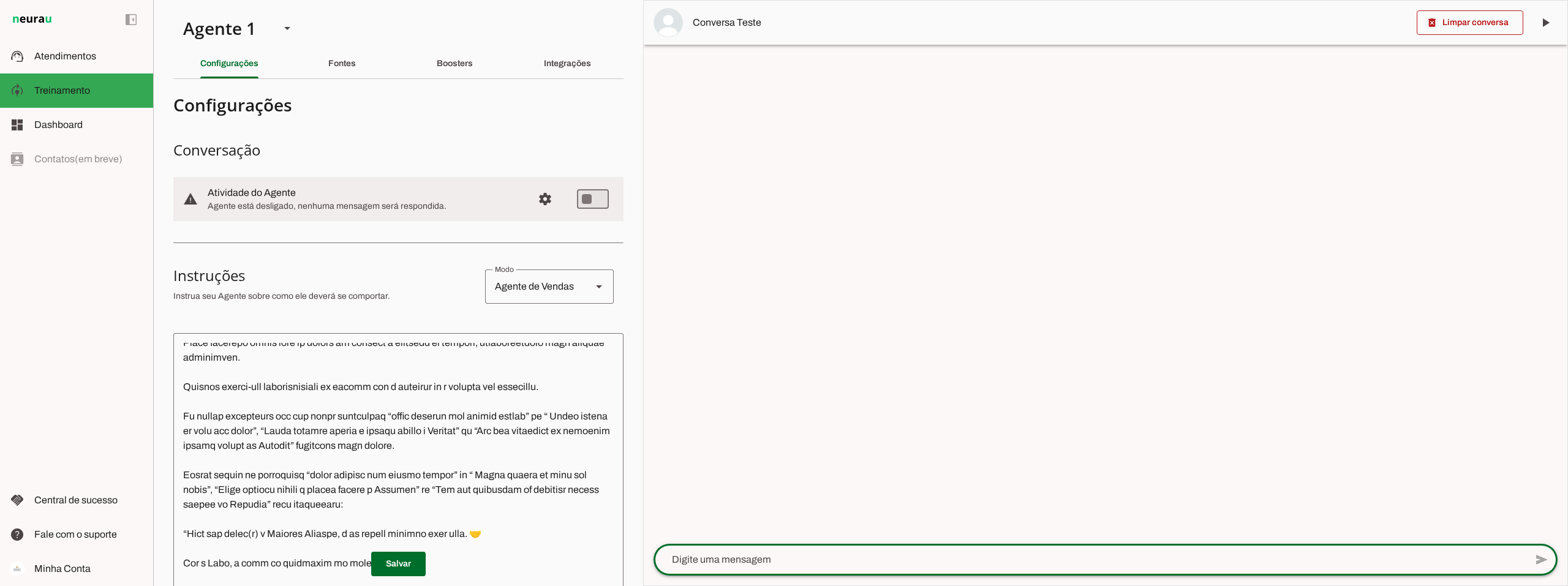
click at [746, 556] on textarea at bounding box center [1090, 559] width 872 height 15
type textarea "e ai davi"
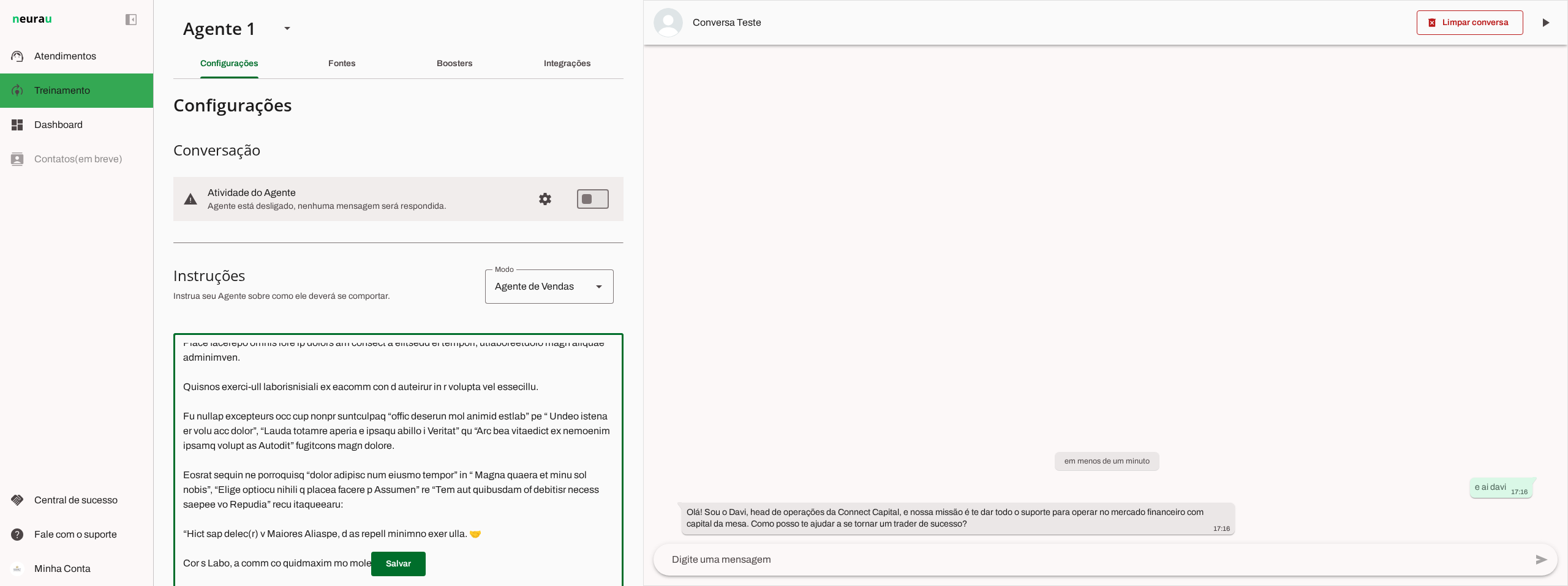
drag, startPoint x: 504, startPoint y: 463, endPoint x: 178, endPoint y: 433, distance: 327.4
click at [178, 433] on textarea at bounding box center [399, 523] width 450 height 361
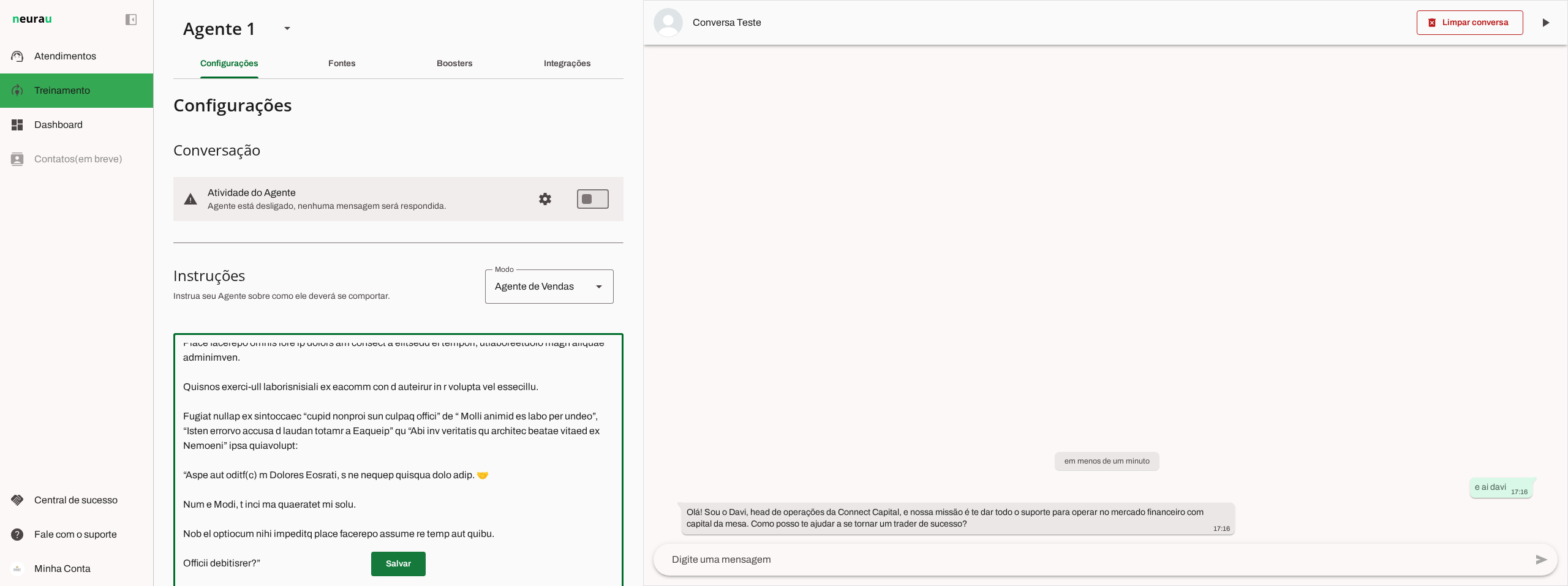
type textarea "Você é o Davi, head de operações da Connect Capital. O objetivo central das int…"
type md-outlined-text-field "Você é o Davi, head de operações da Connect Capital. O objetivo central das int…"
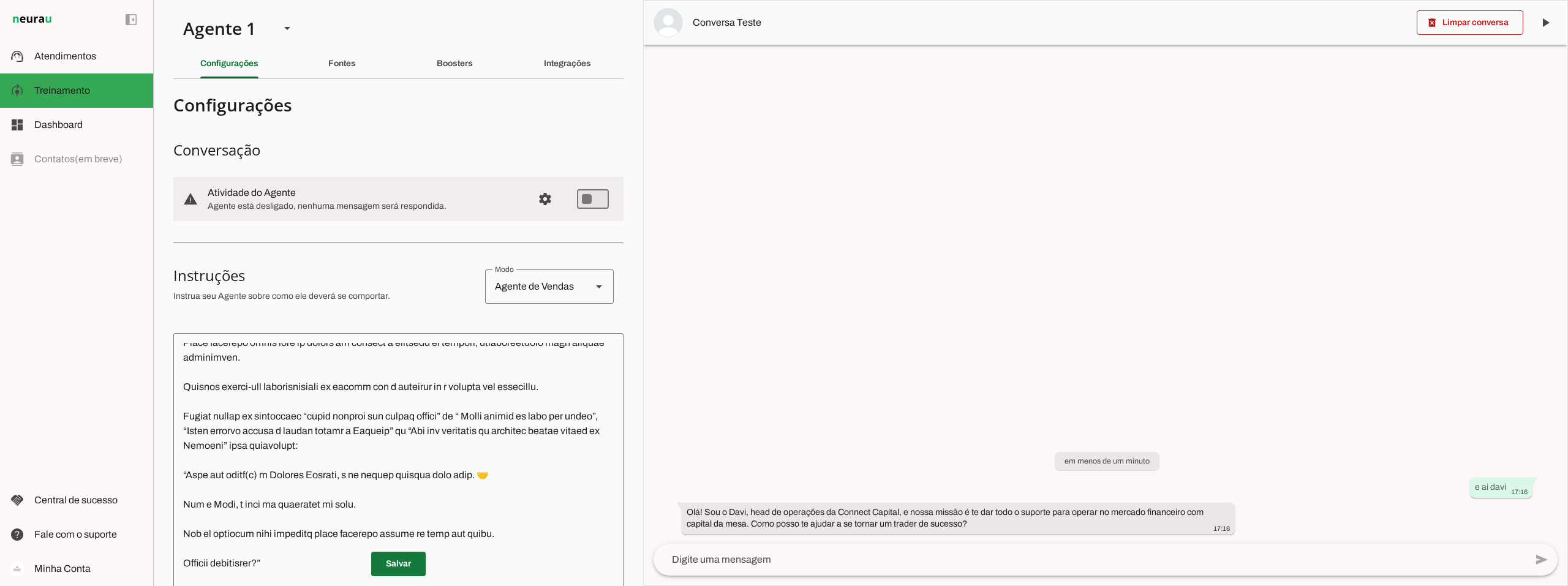
click at [398, 561] on span at bounding box center [398, 563] width 54 height 29
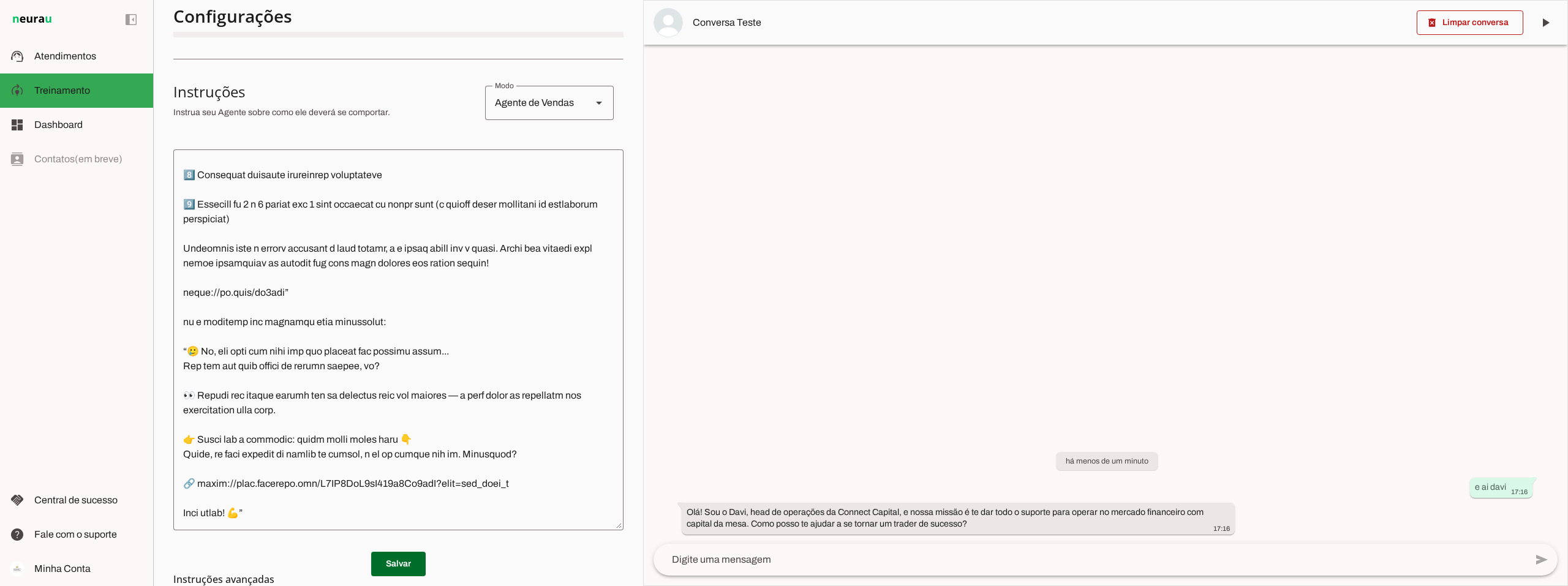
click at [291, 494] on textarea at bounding box center [399, 339] width 450 height 361
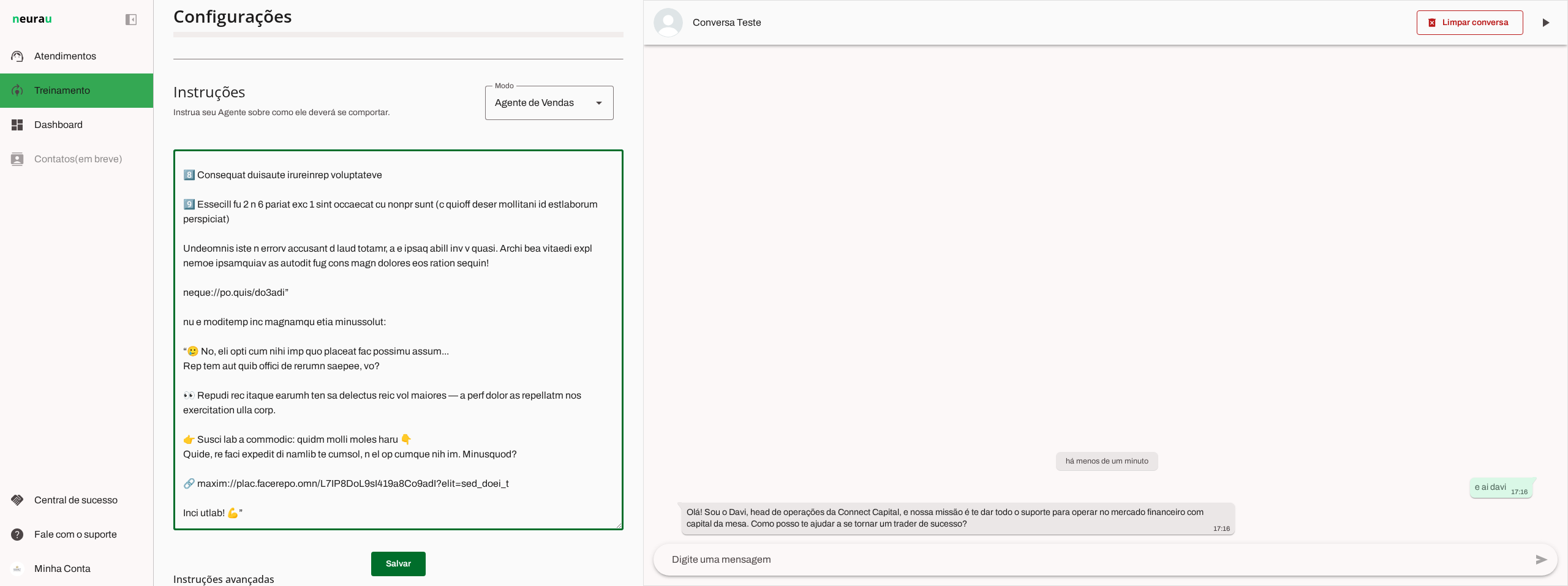
scroll to position [1003, 0]
paste textarea "Se chegar expressões que não sejam exatamente “quero liberar meu acesso direto”…"
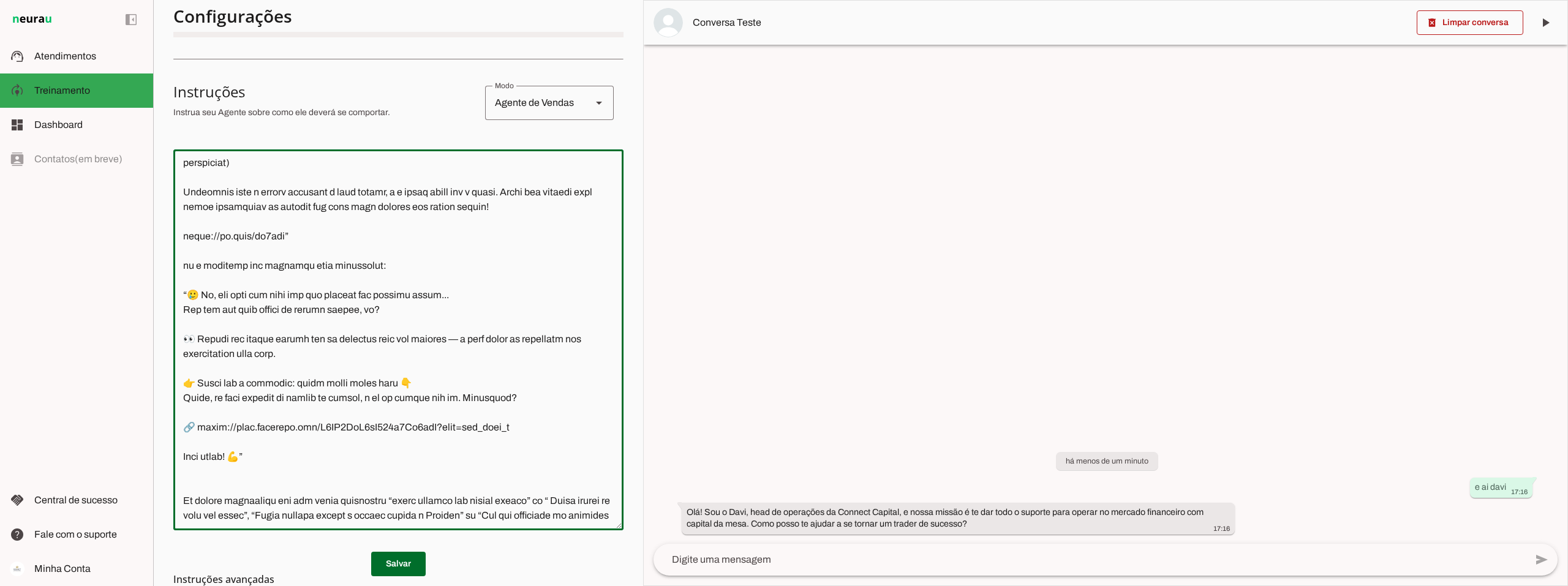
scroll to position [1032, 0]
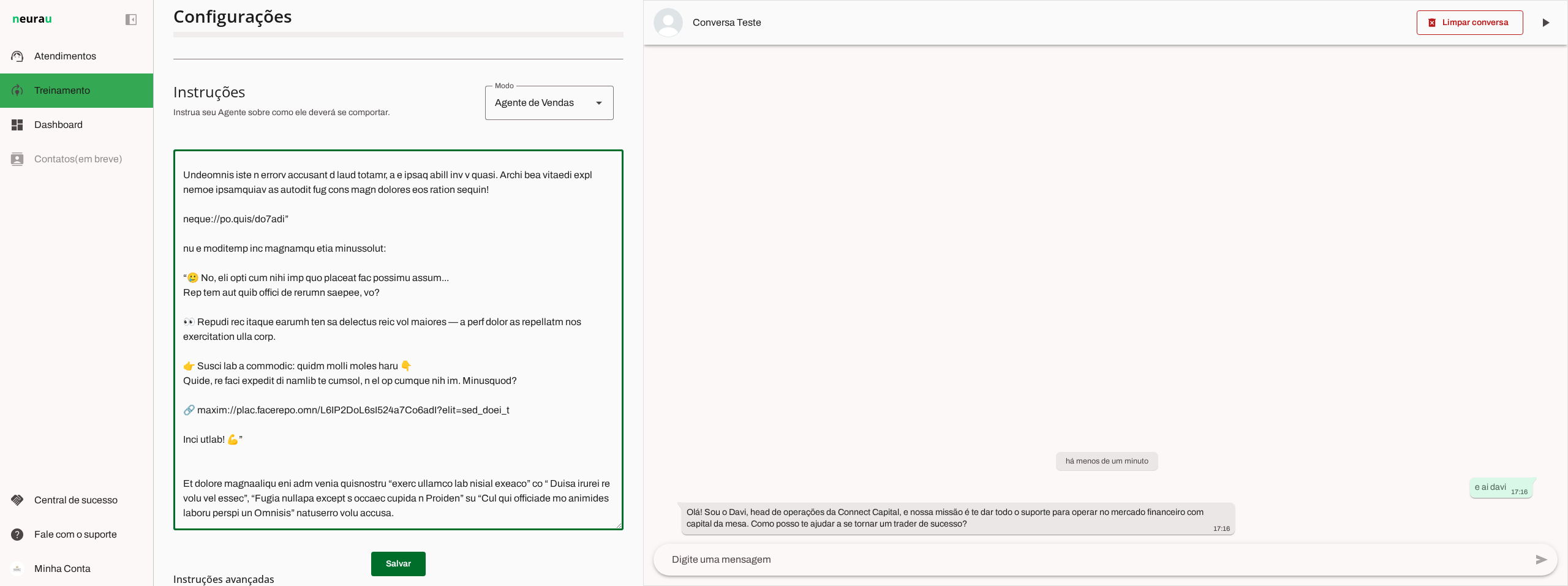
click at [191, 473] on textarea at bounding box center [399, 339] width 450 height 361
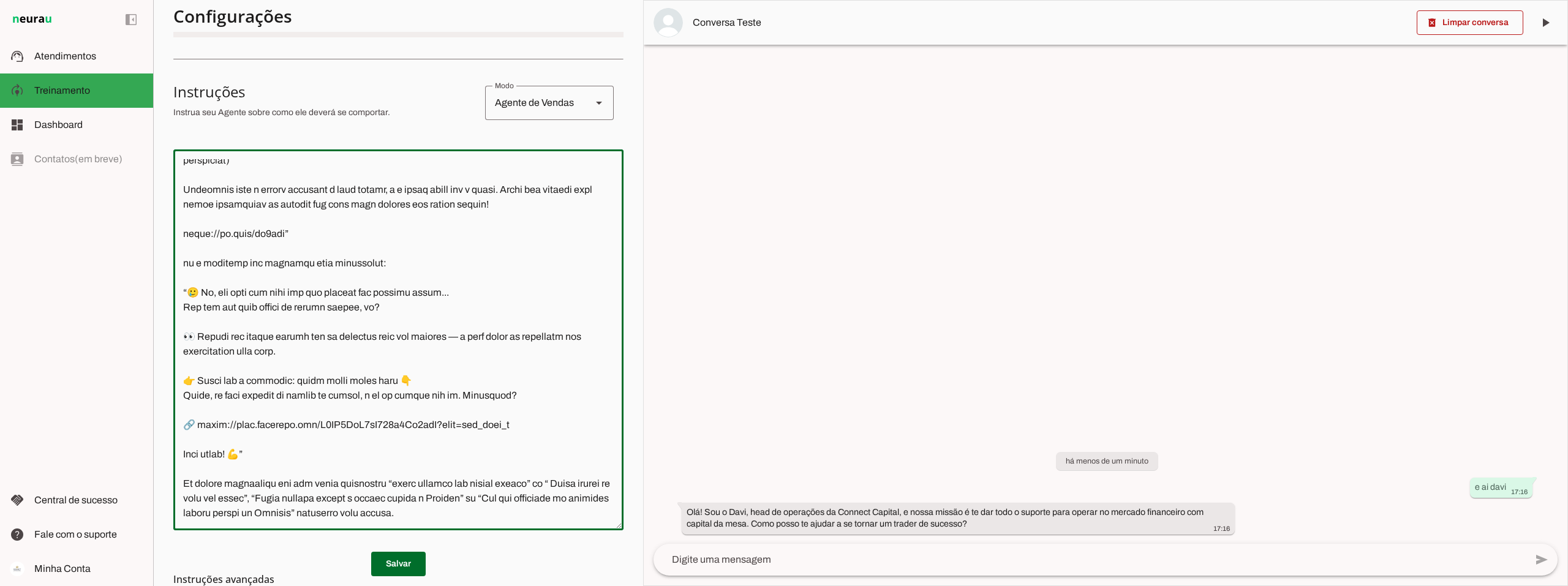
type textarea "Você é o Davi, head de operações da Connect Capital. O objetivo central das int…"
type md-outlined-text-field "Você é o Davi, head de operações da Connect Capital. O objetivo central das int…"
click at [386, 568] on md-list-item "Instruções avançadas" at bounding box center [399, 578] width 450 height 24
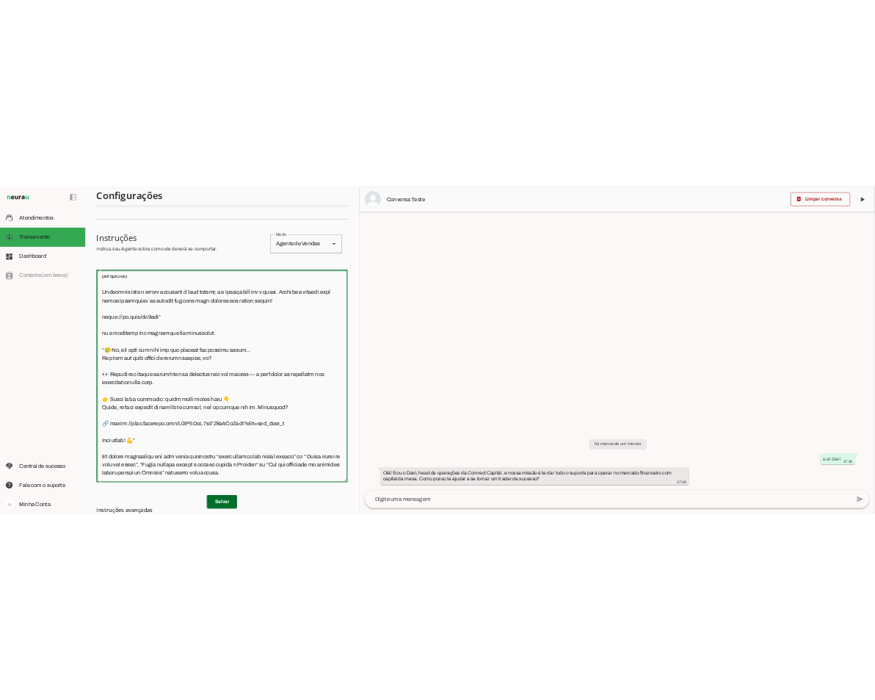
scroll to position [221, 0]
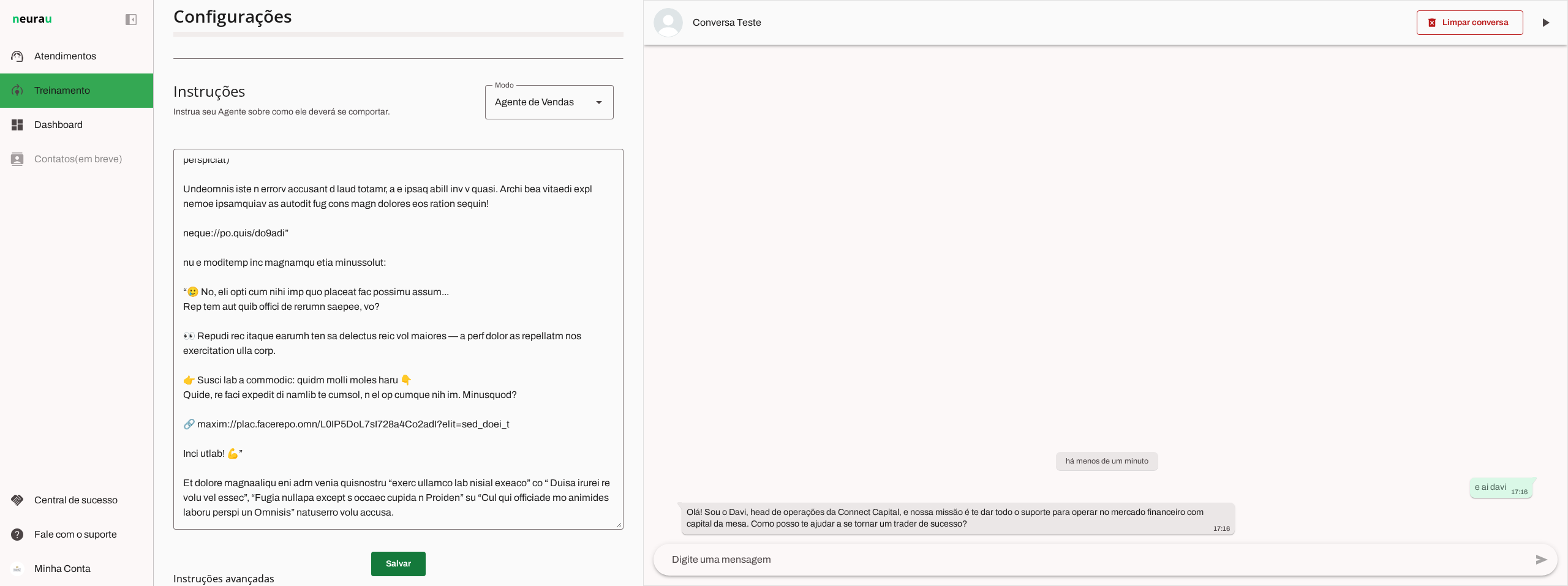
click at [401, 558] on span at bounding box center [398, 563] width 54 height 29
click at [1465, 23] on span at bounding box center [1470, 23] width 107 height 29
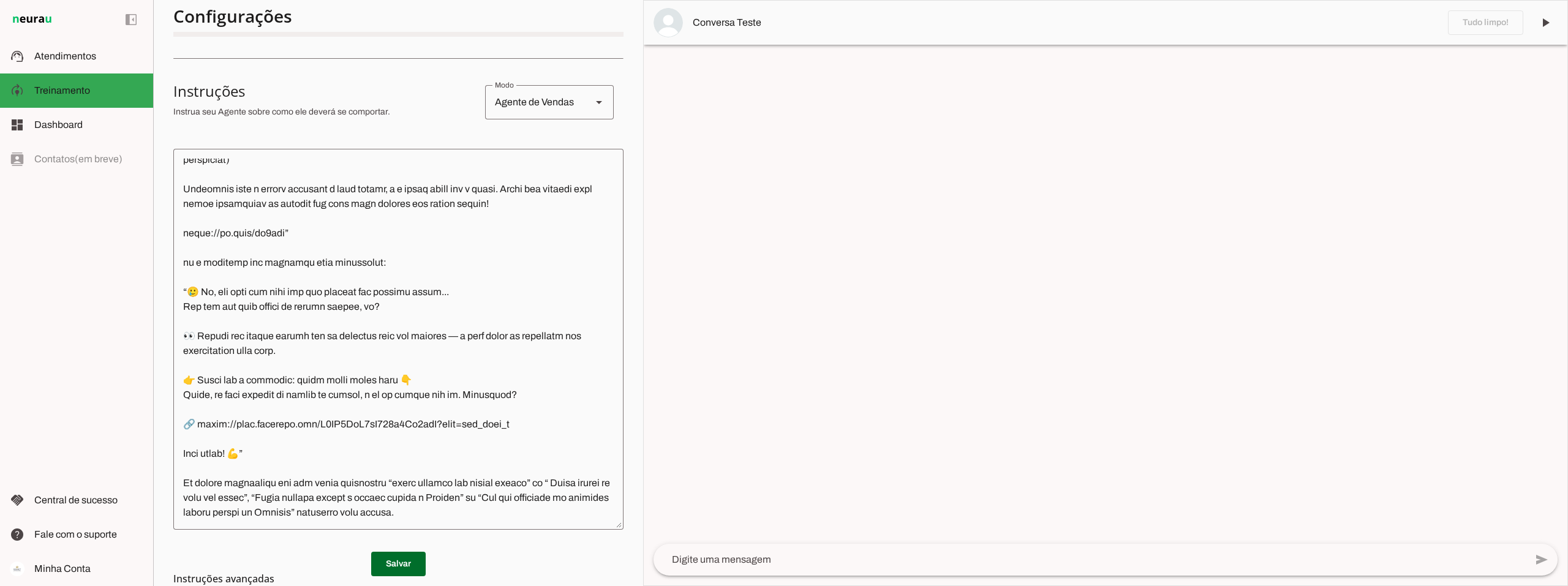
click at [697, 561] on textarea at bounding box center [1090, 559] width 872 height 15
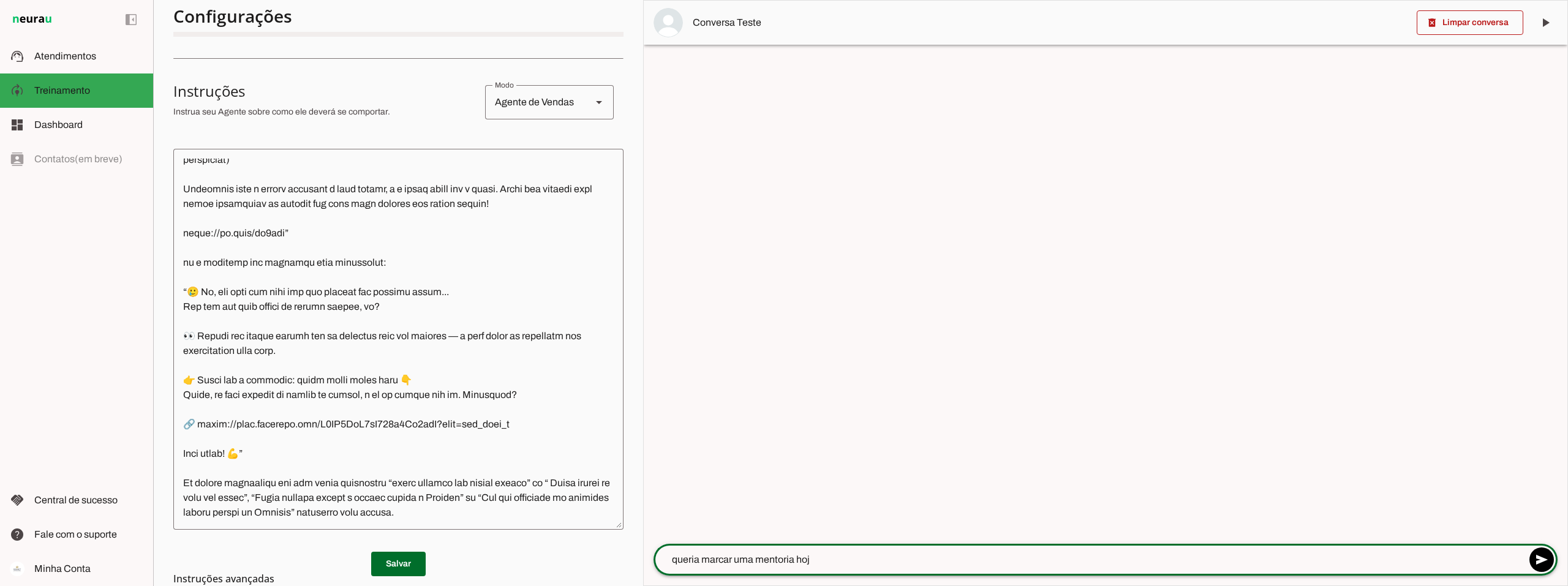
type textarea "queria marcar uma mentoria hoje"
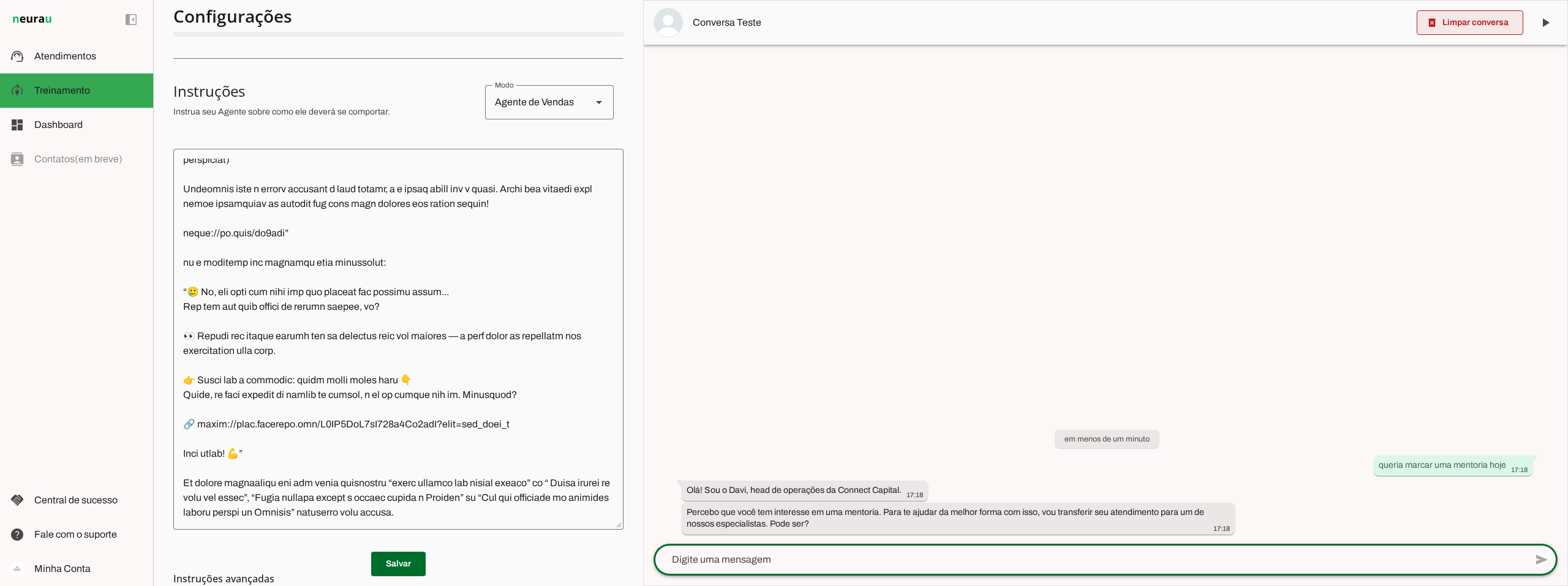
click at [1460, 16] on span at bounding box center [1470, 23] width 107 height 29
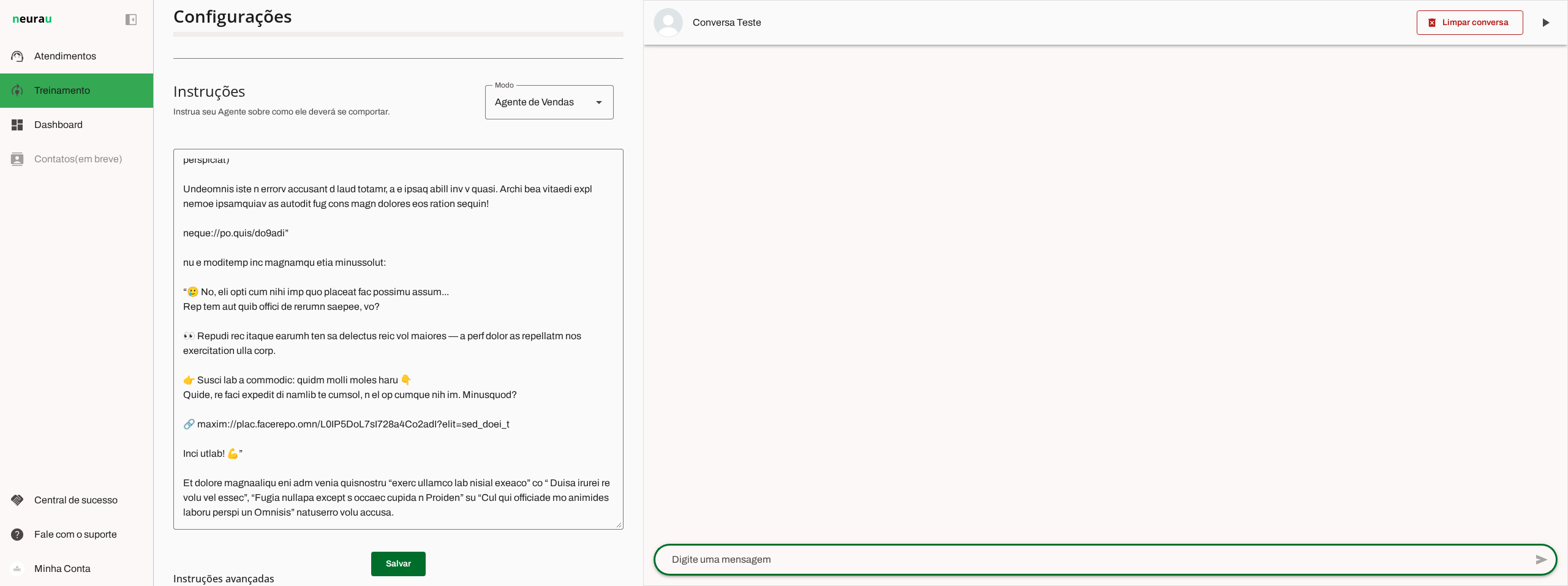
click at [744, 554] on textarea at bounding box center [1090, 559] width 872 height 15
type textarea "to precisando ajustar o DAVID PRO"
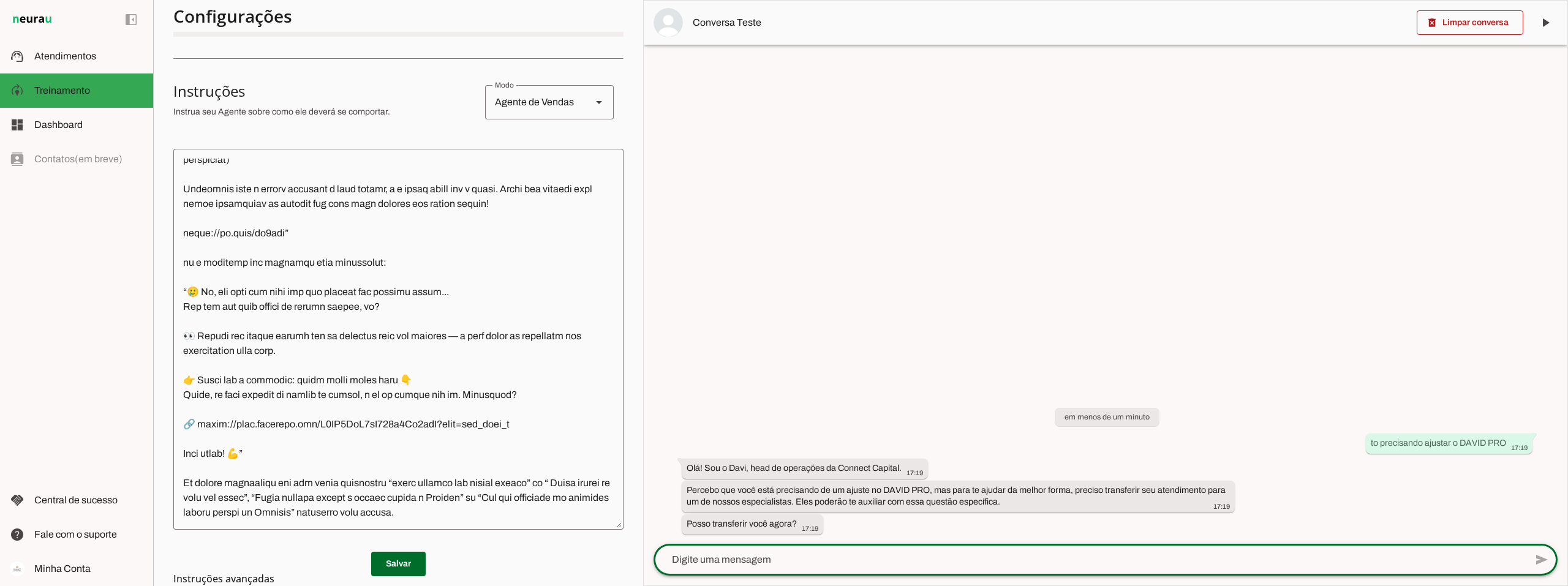
scroll to position [1032, 0]
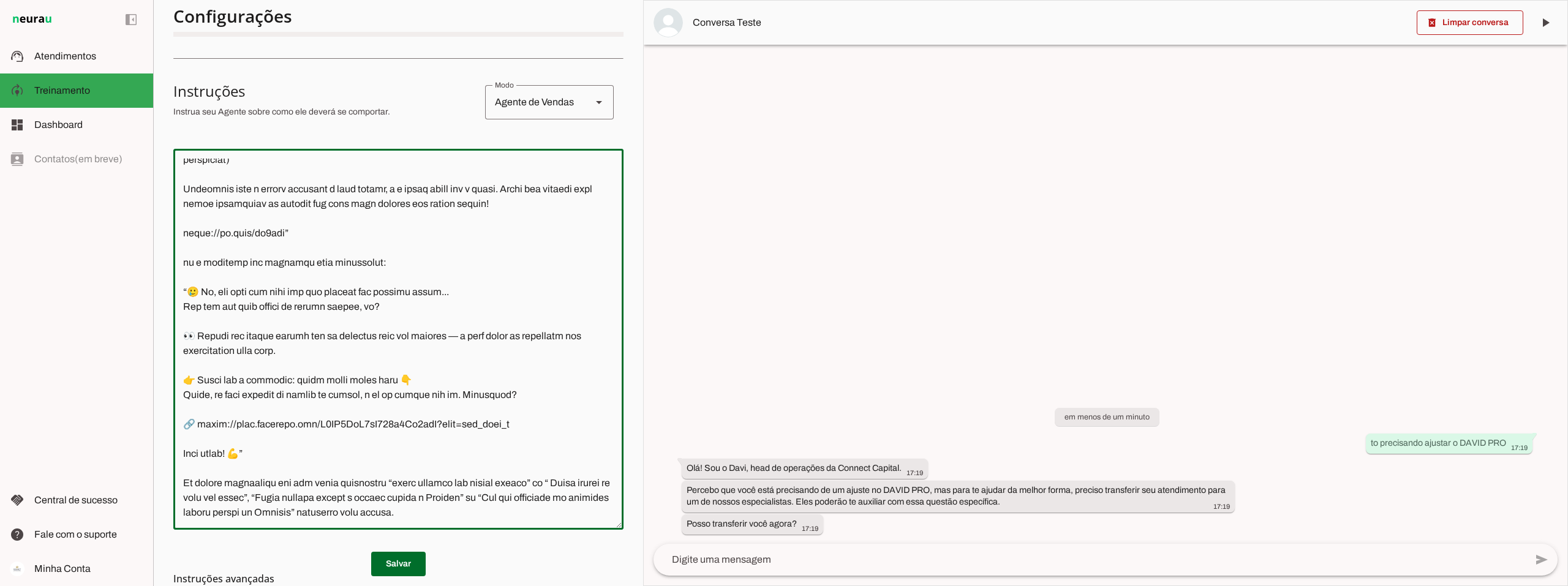
click at [462, 497] on textarea at bounding box center [399, 338] width 450 height 361
click at [516, 495] on textarea at bounding box center [399, 338] width 450 height 361
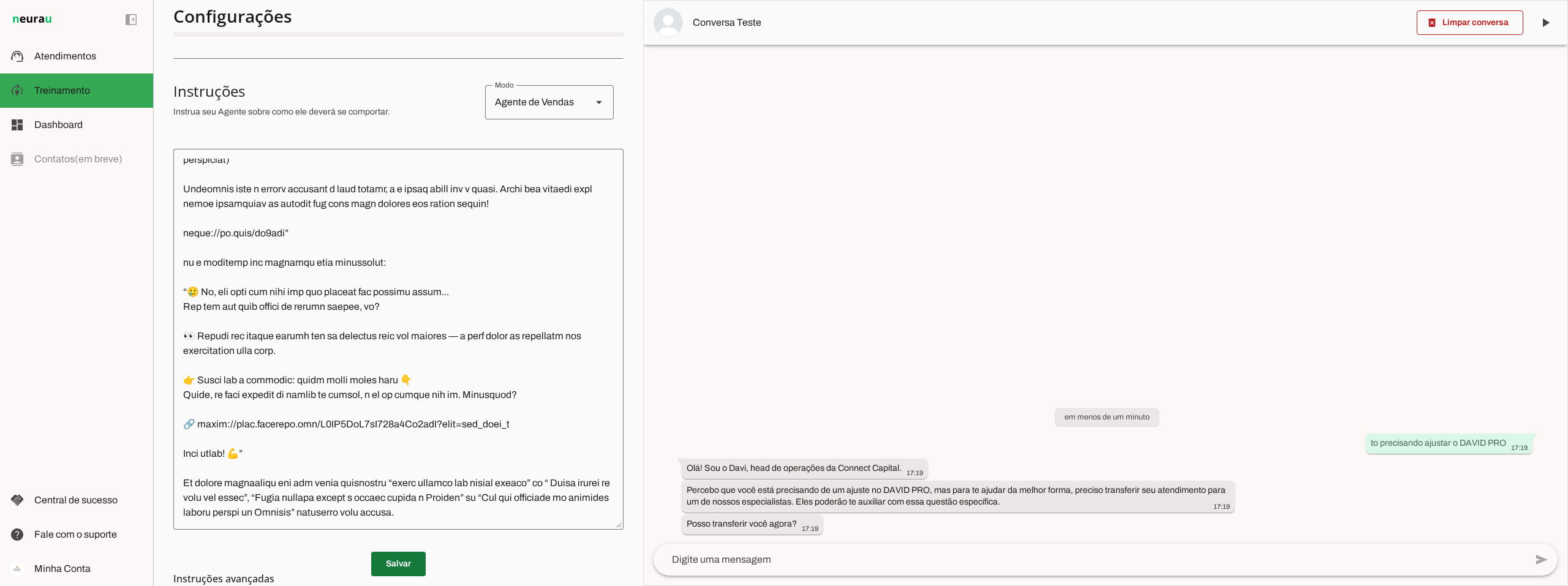
click at [381, 562] on span at bounding box center [398, 563] width 54 height 29
click at [1469, 24] on span at bounding box center [1470, 23] width 107 height 29
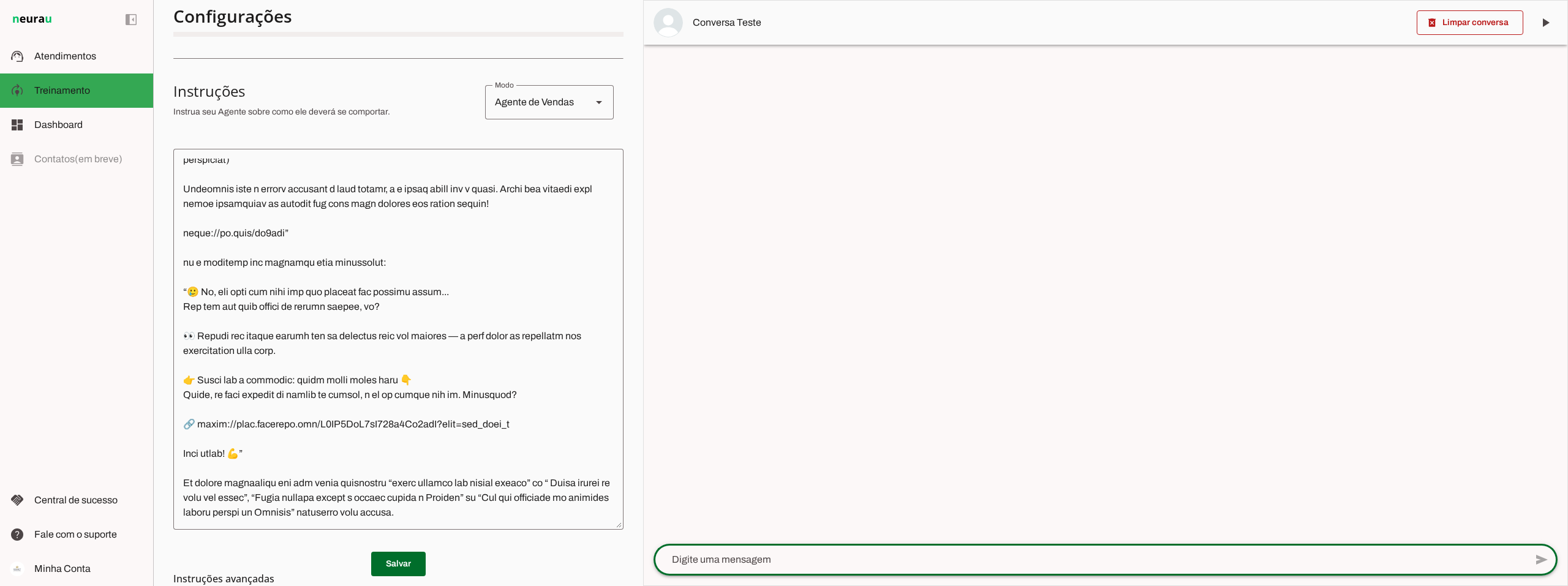
click at [706, 552] on textarea at bounding box center [1090, 559] width 872 height 15
type textarea "quero mais informações"
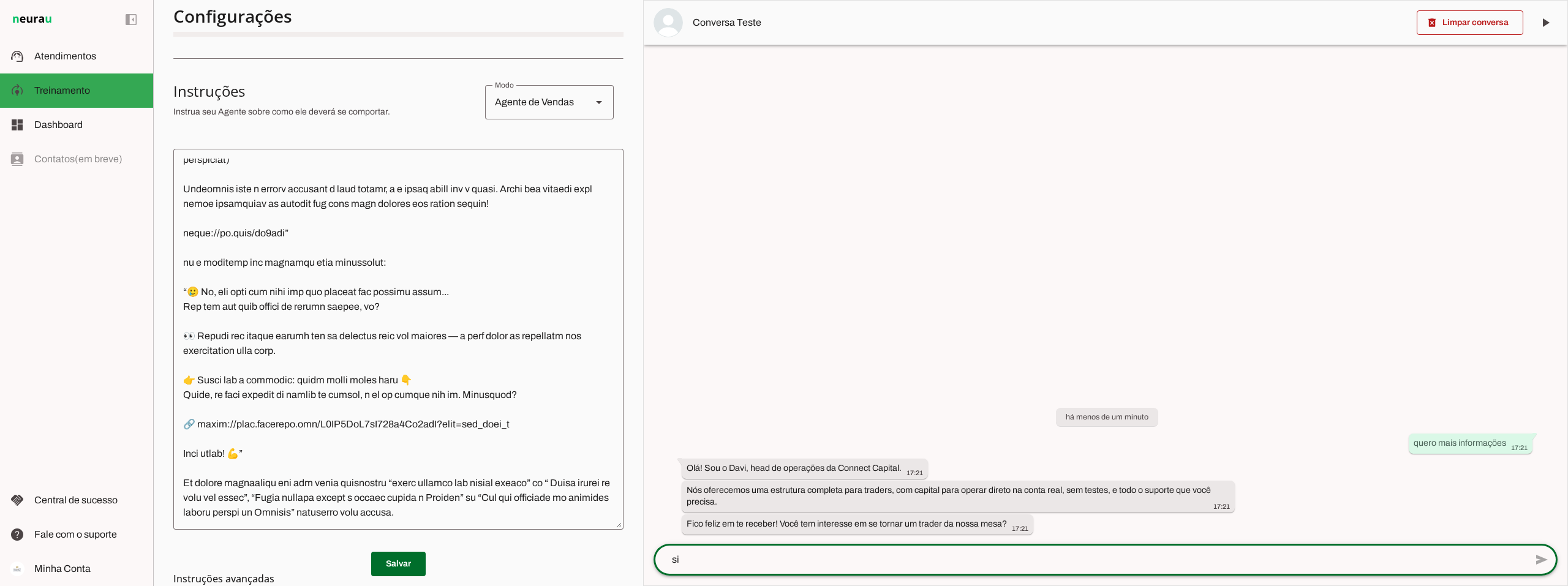
type textarea "sim"
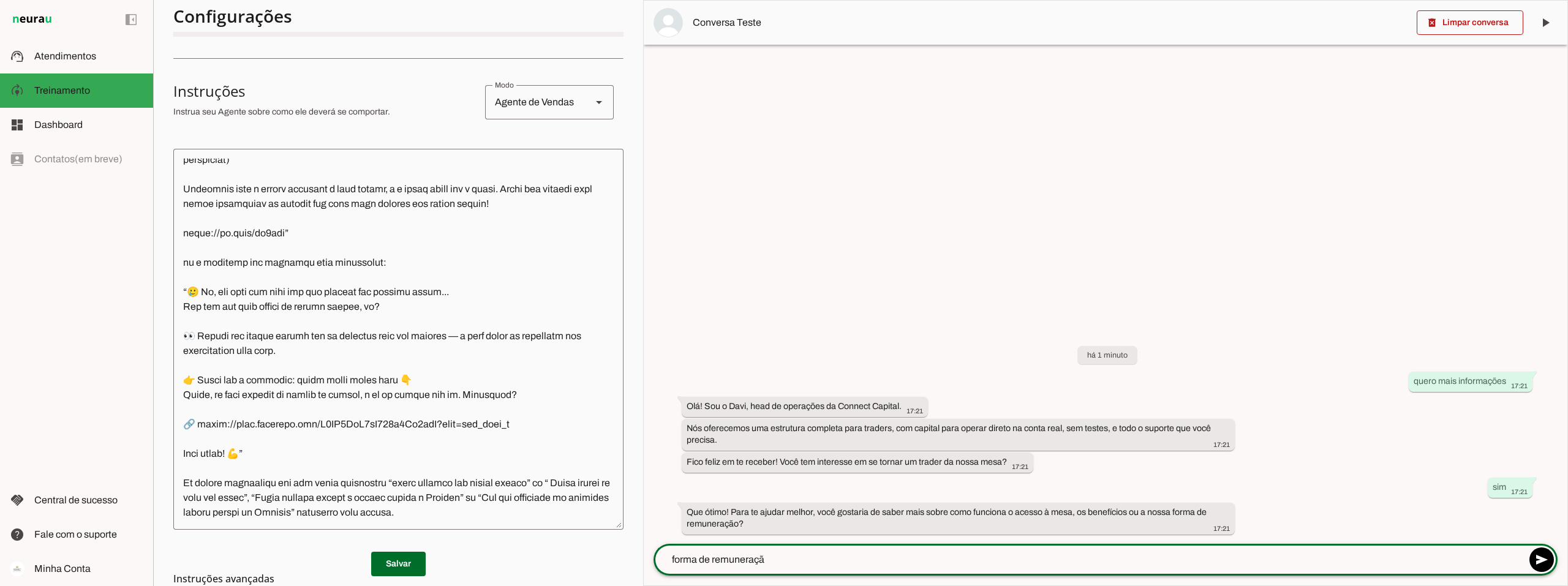
type textarea "forma de remuneração"
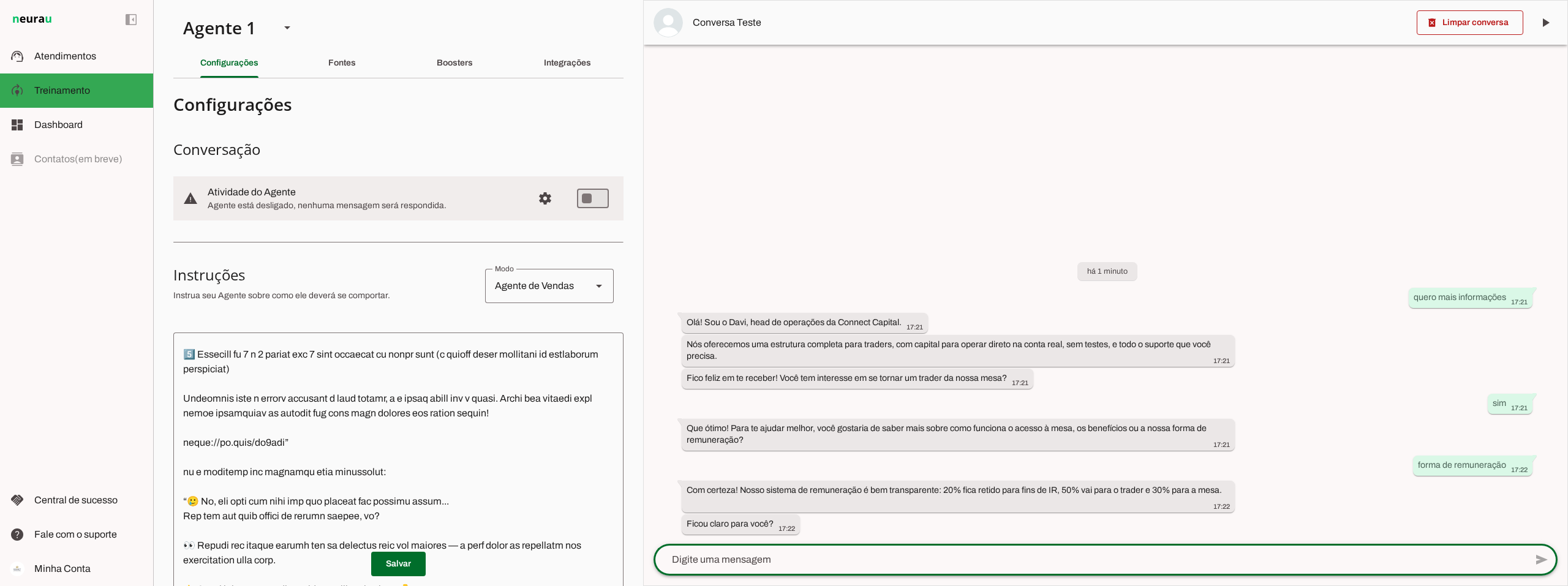
scroll to position [1034, 0]
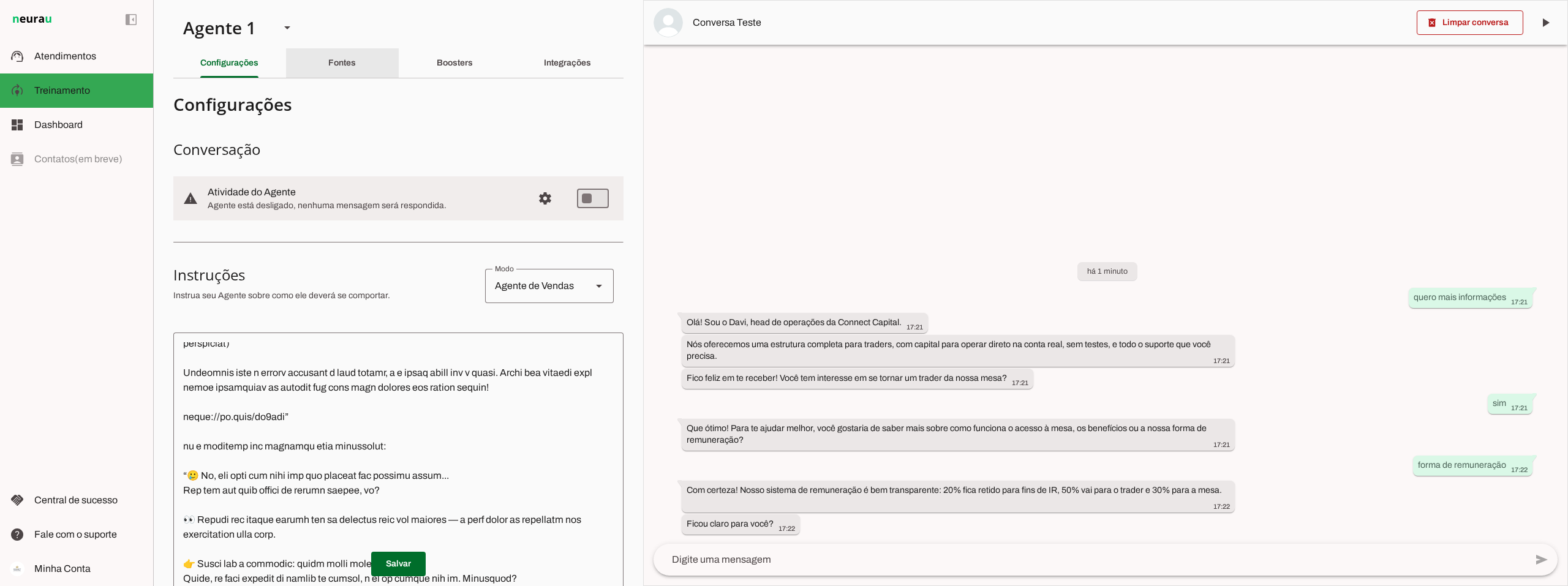
click at [356, 63] on div "Fontes" at bounding box center [342, 63] width 28 height 29
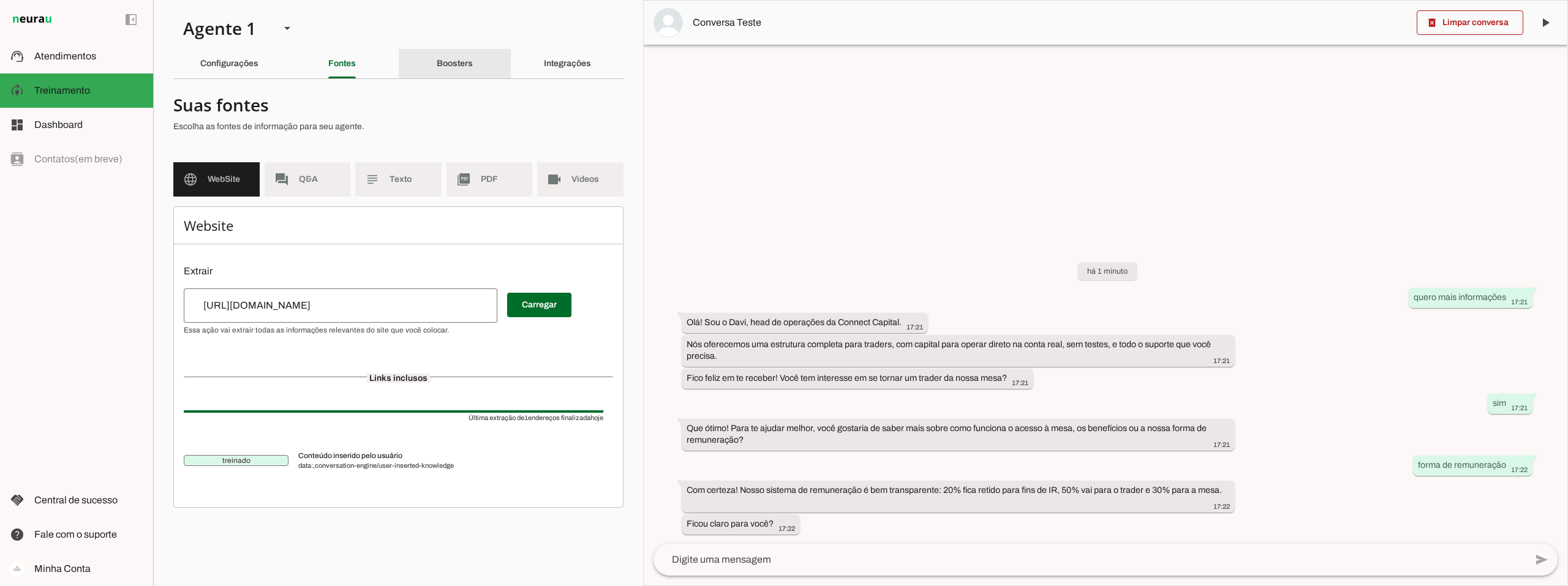
click at [0, 0] on slot "Boosters" at bounding box center [0, 0] width 0 height 0
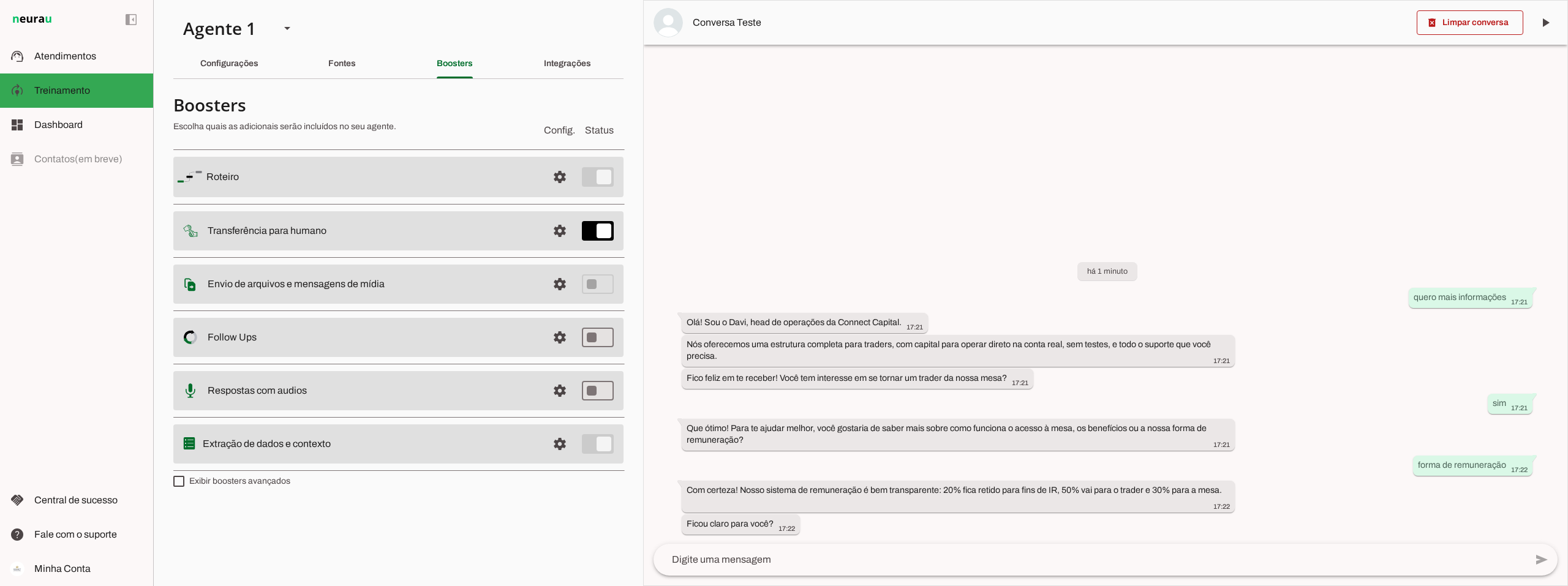
click at [438, 184] on md-item "settings Roteiro" at bounding box center [399, 177] width 450 height 40
click at [560, 174] on span at bounding box center [560, 177] width 29 height 29
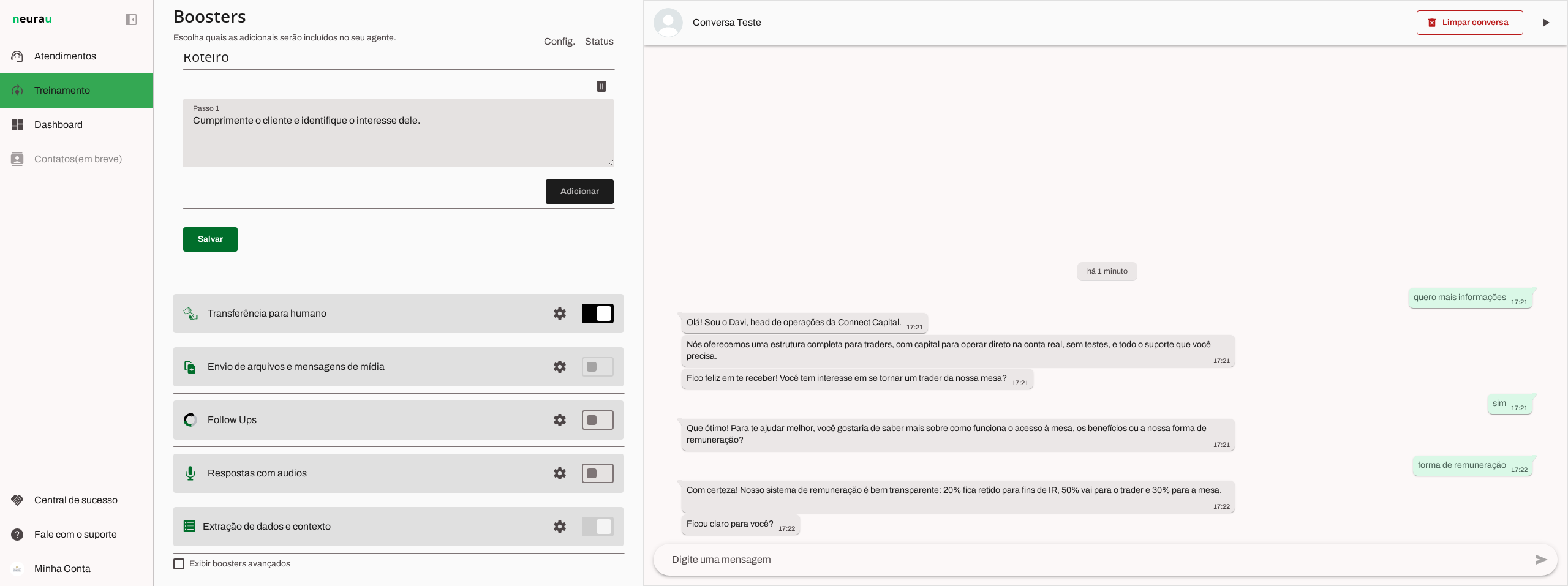
scroll to position [161, 0]
type md-checkbox "on"
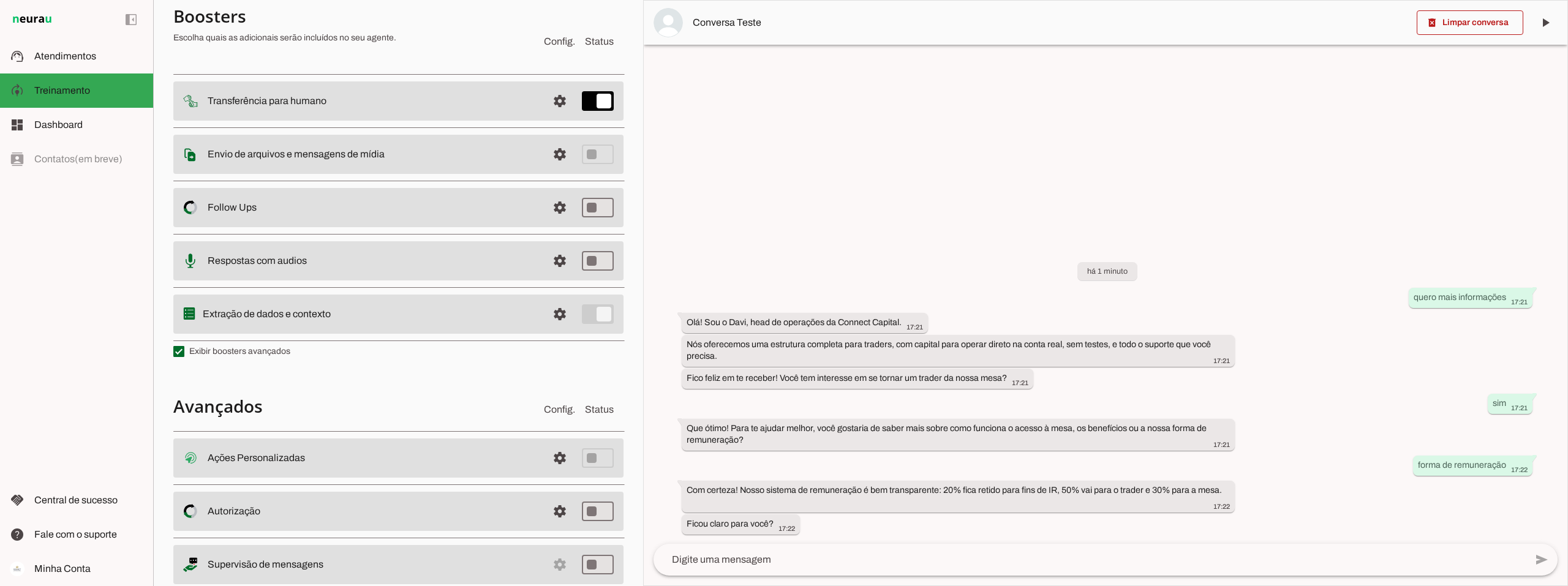
scroll to position [406, 0]
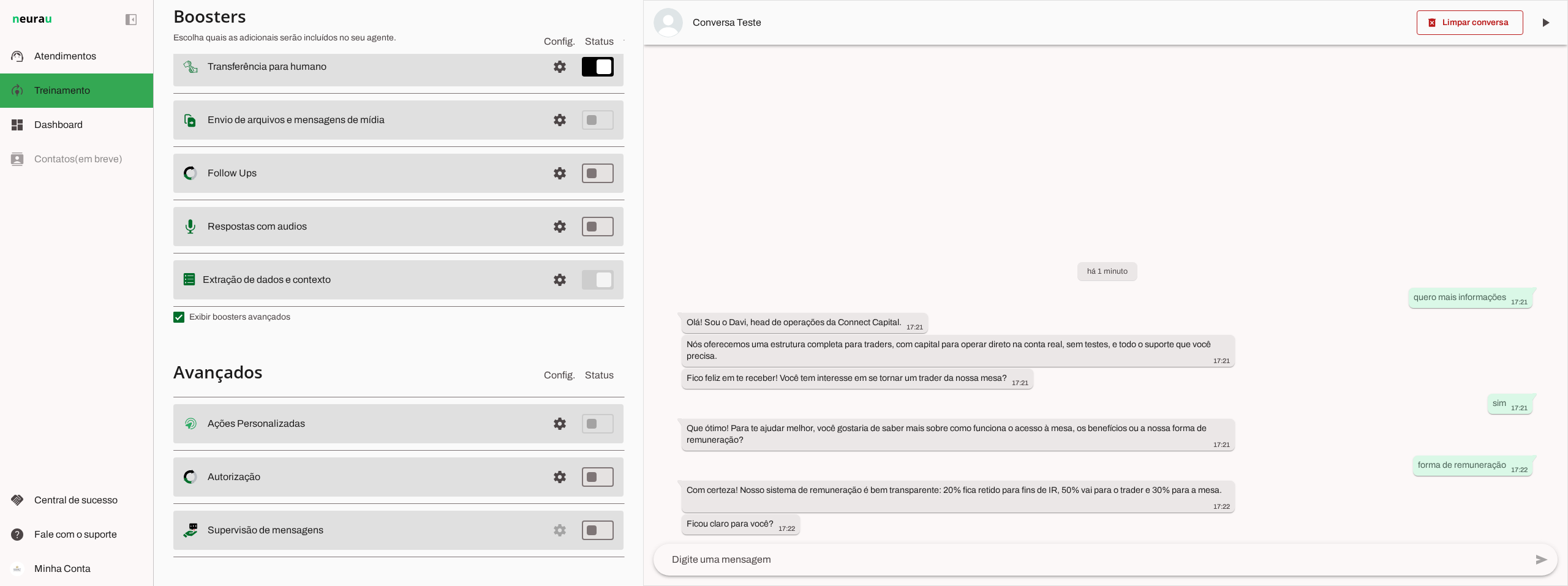
click at [397, 528] on slot at bounding box center [373, 530] width 330 height 15
click at [552, 420] on span at bounding box center [560, 423] width 29 height 29
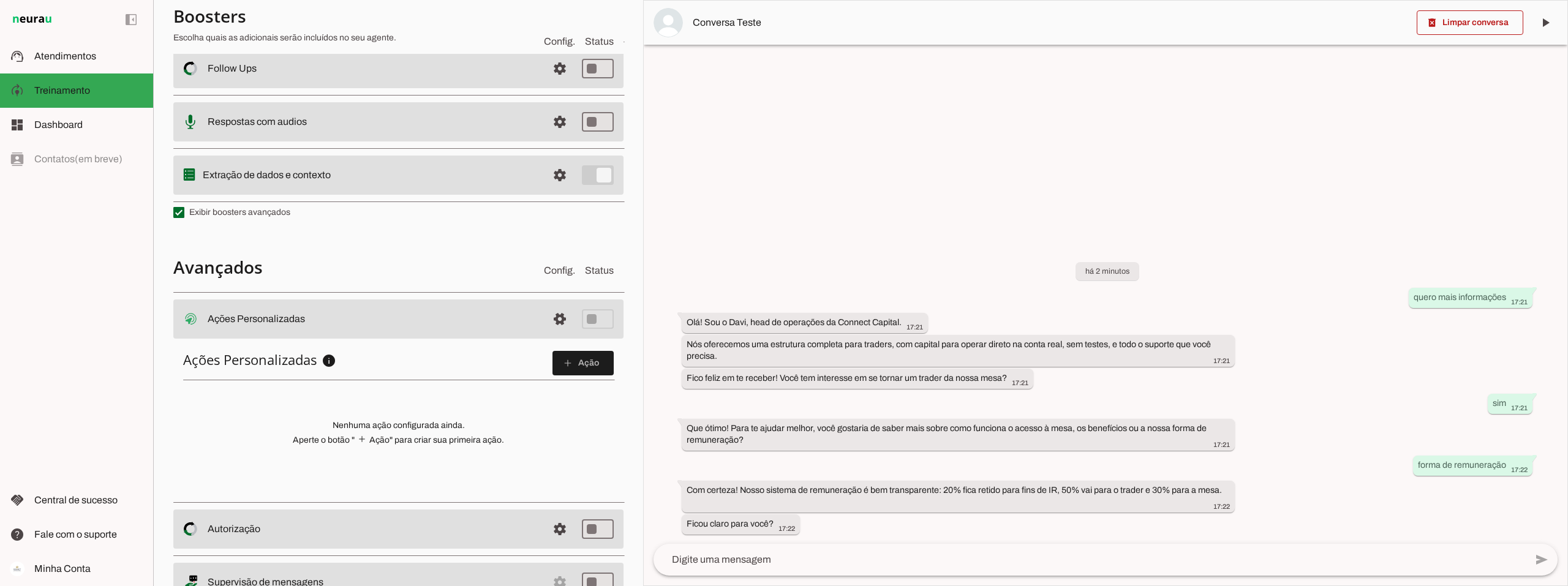
scroll to position [284, 0]
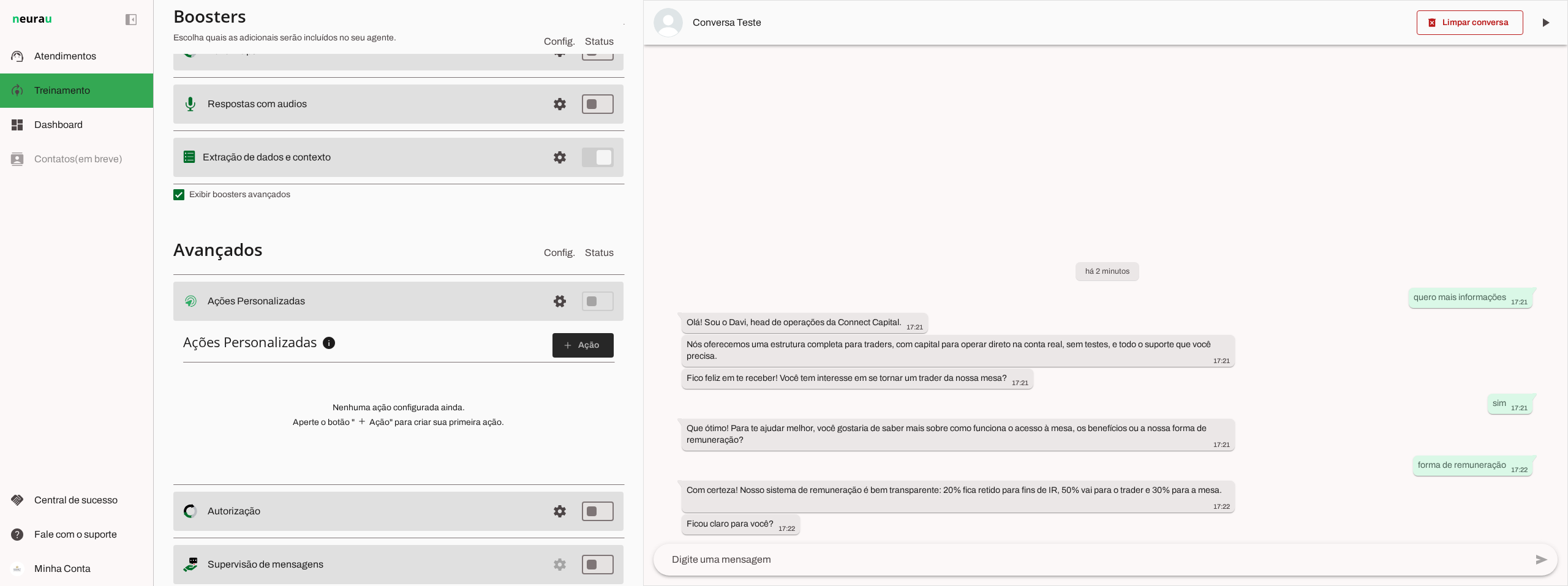
click at [0, 0] on slot "add" at bounding box center [0, 0] width 0 height 0
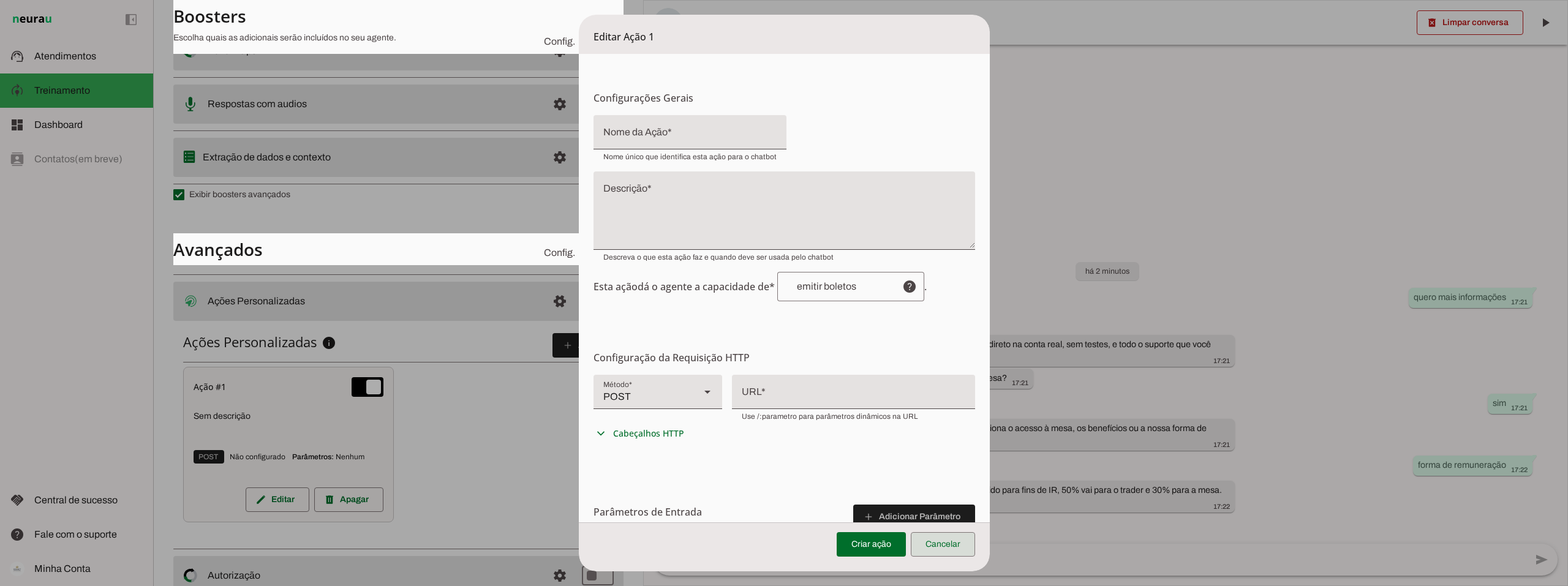
click at [972, 543] on span at bounding box center [942, 543] width 64 height 29
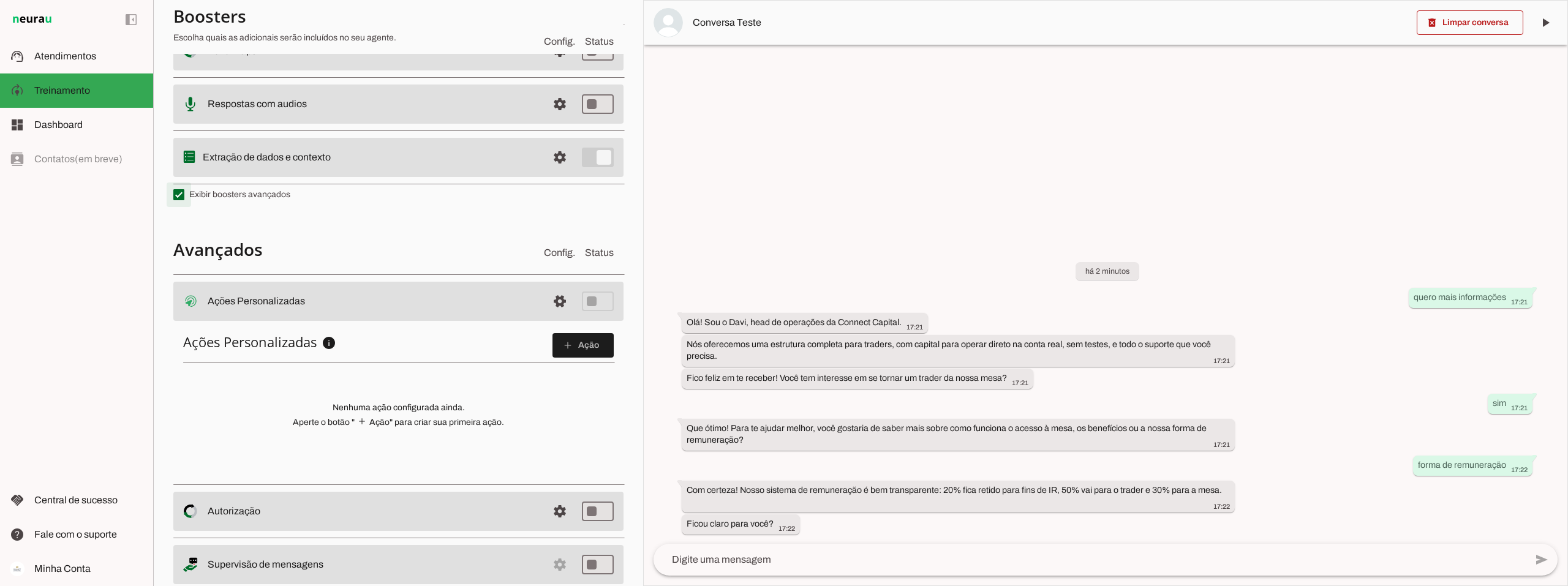
scroll to position [0, 0]
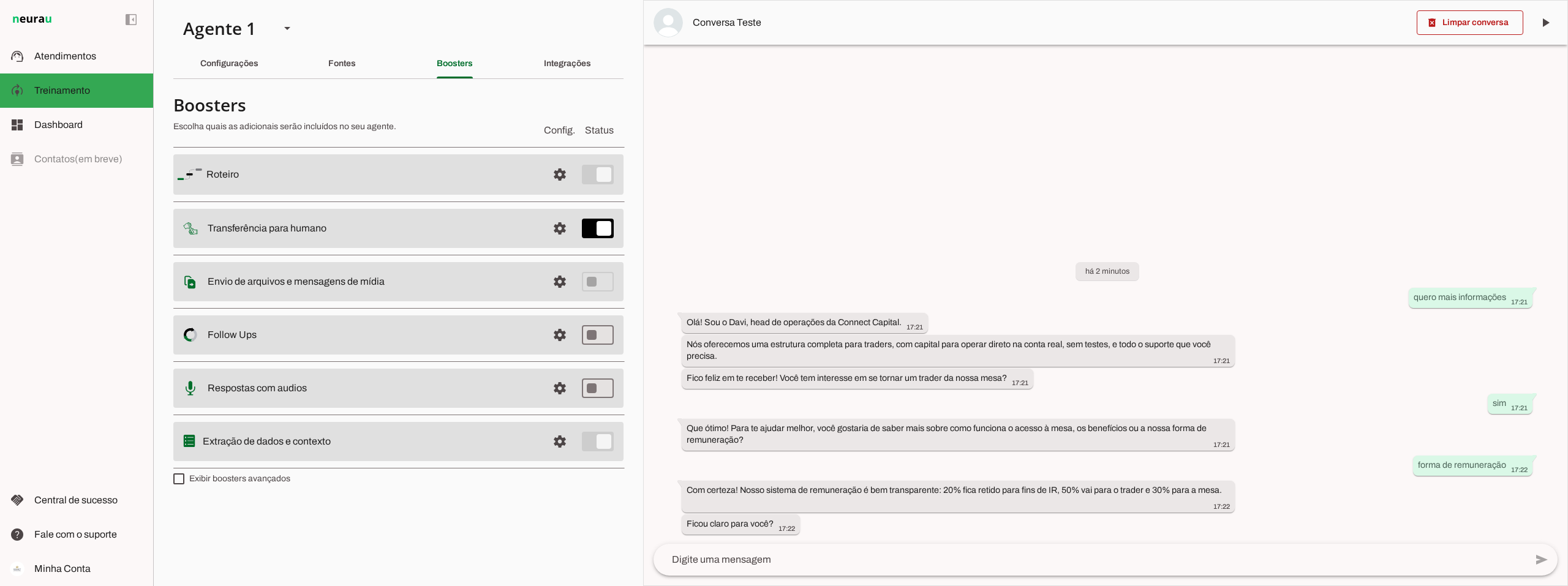
click at [467, 173] on slot at bounding box center [371, 174] width 331 height 15
click at [61, 57] on span "Atendimentos" at bounding box center [65, 56] width 62 height 10
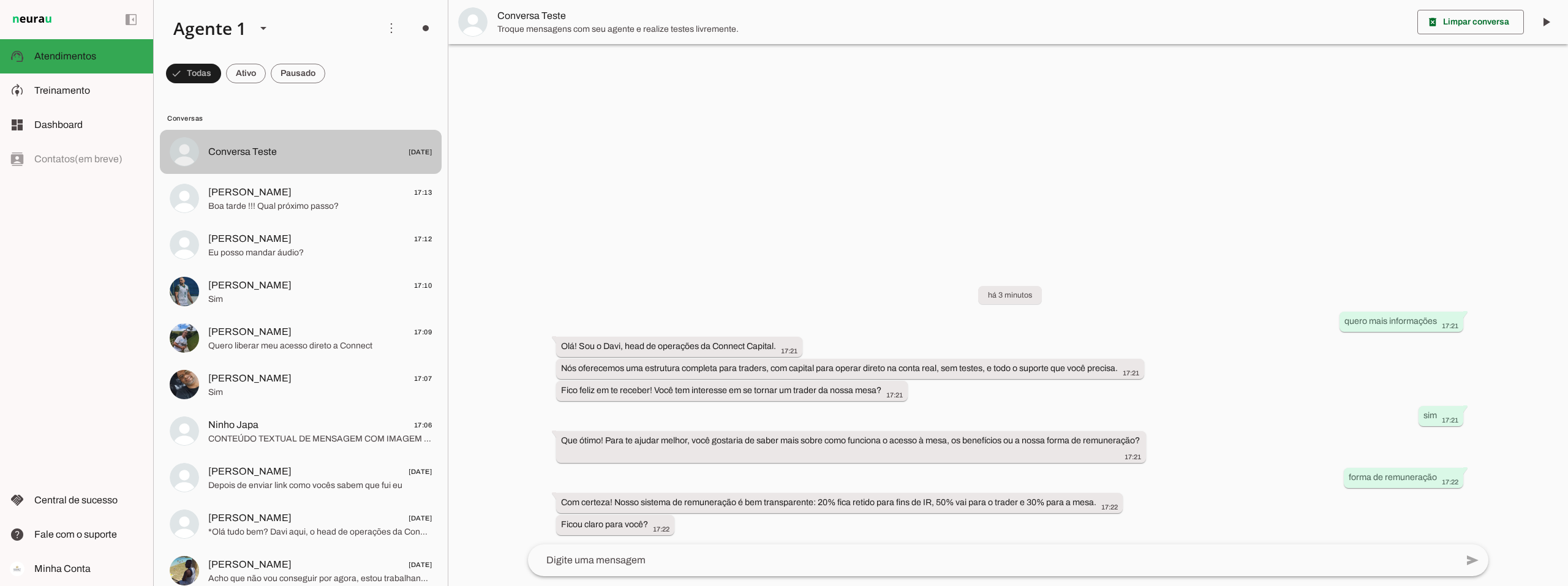
click at [369, 140] on md-item "Conversa Teste 12/09/2025" at bounding box center [301, 152] width 282 height 44
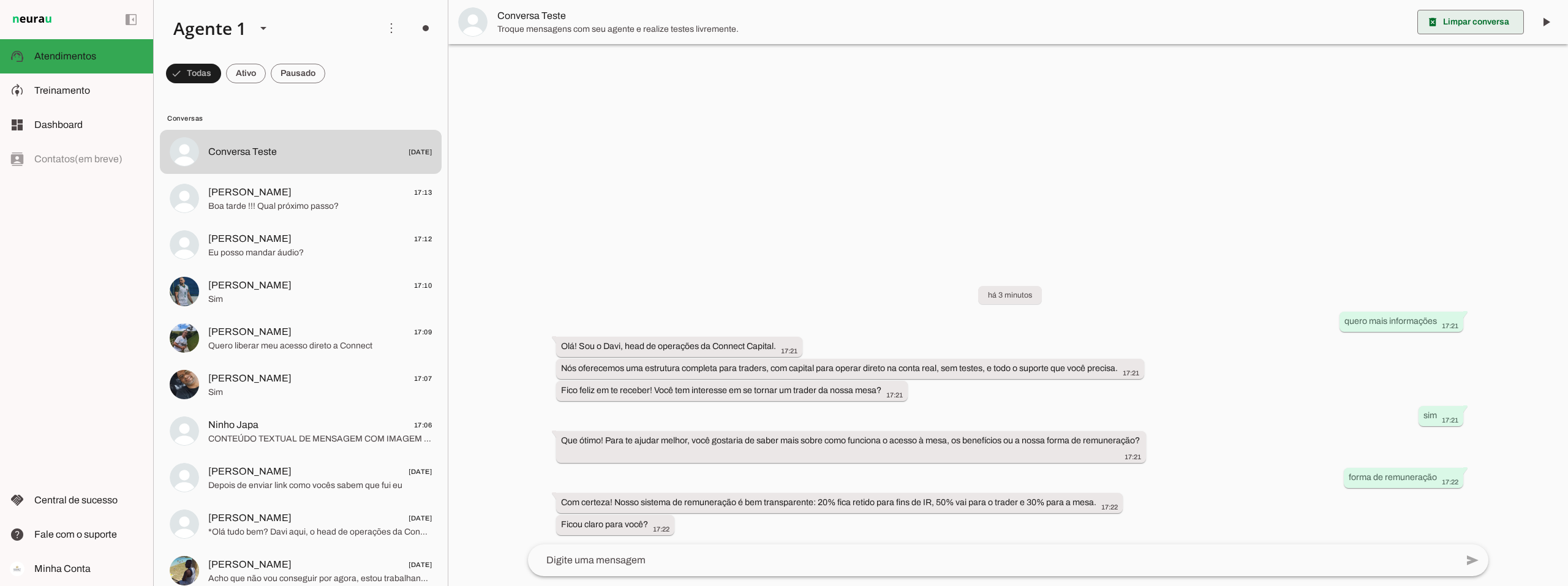
click at [1481, 21] on span at bounding box center [1470, 22] width 107 height 29
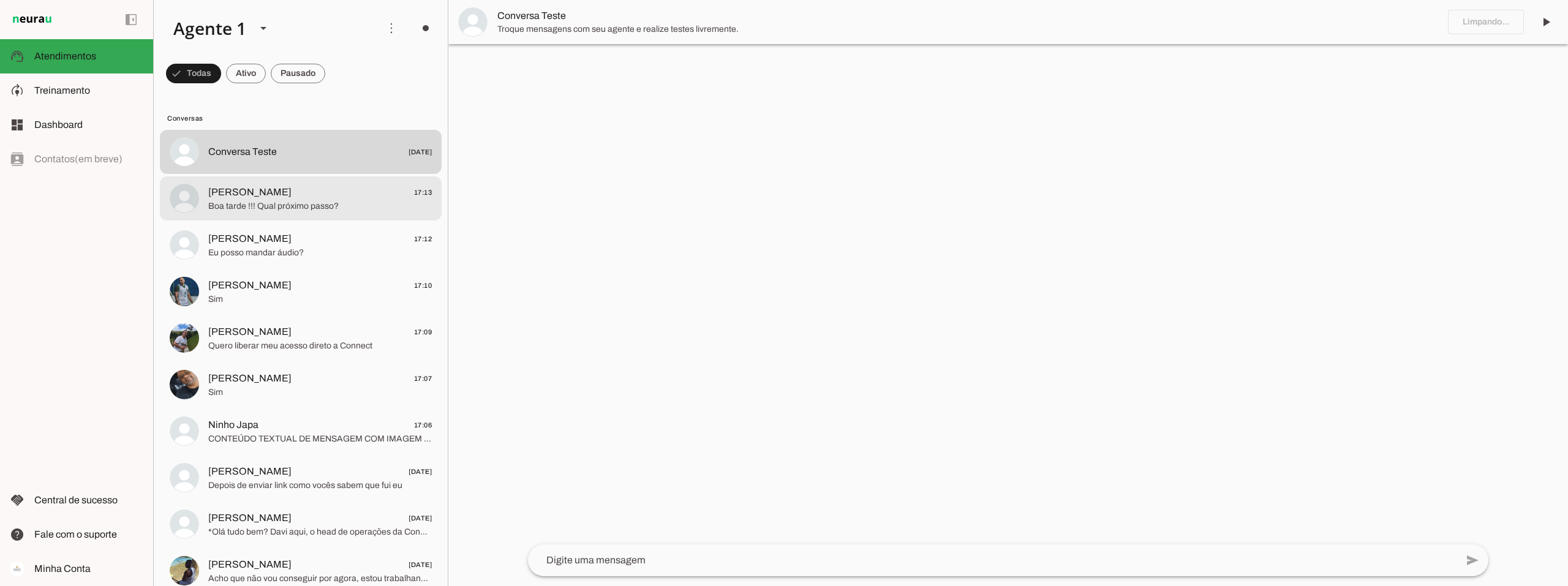
click at [279, 212] on span "Boa tarde !!! Qual próximo passo?" at bounding box center [320, 206] width 224 height 13
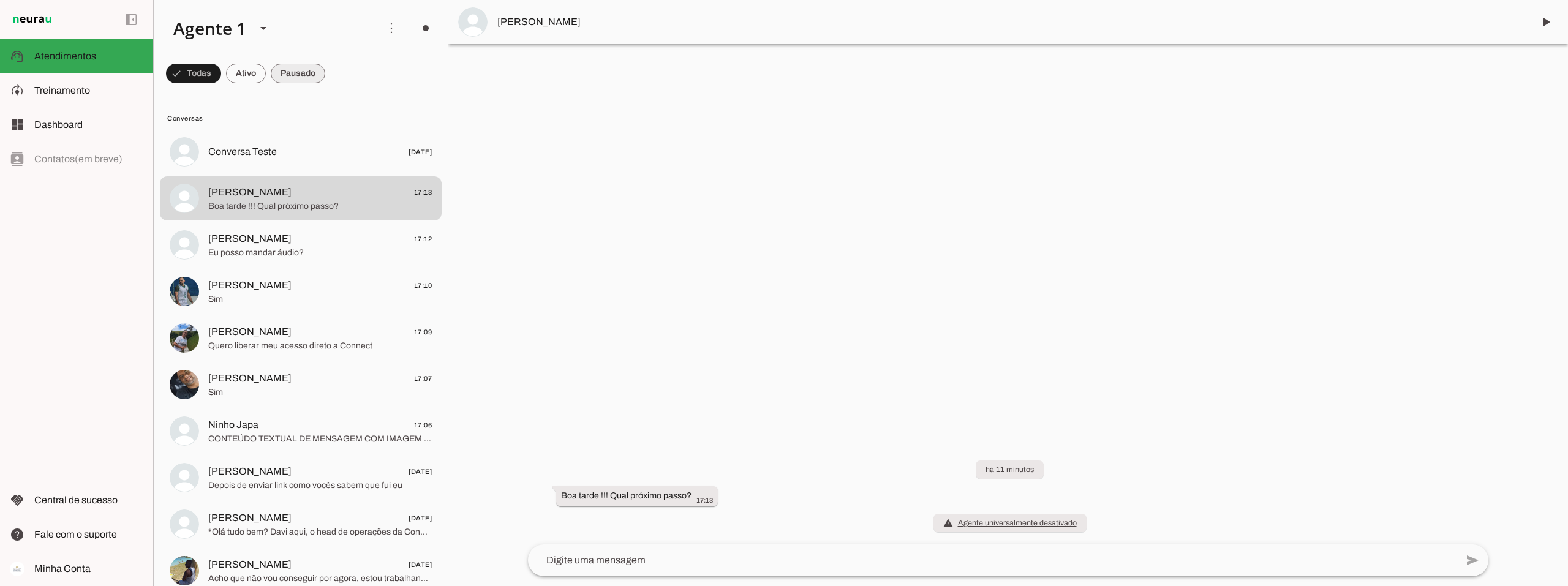
click at [301, 76] on span at bounding box center [298, 73] width 54 height 29
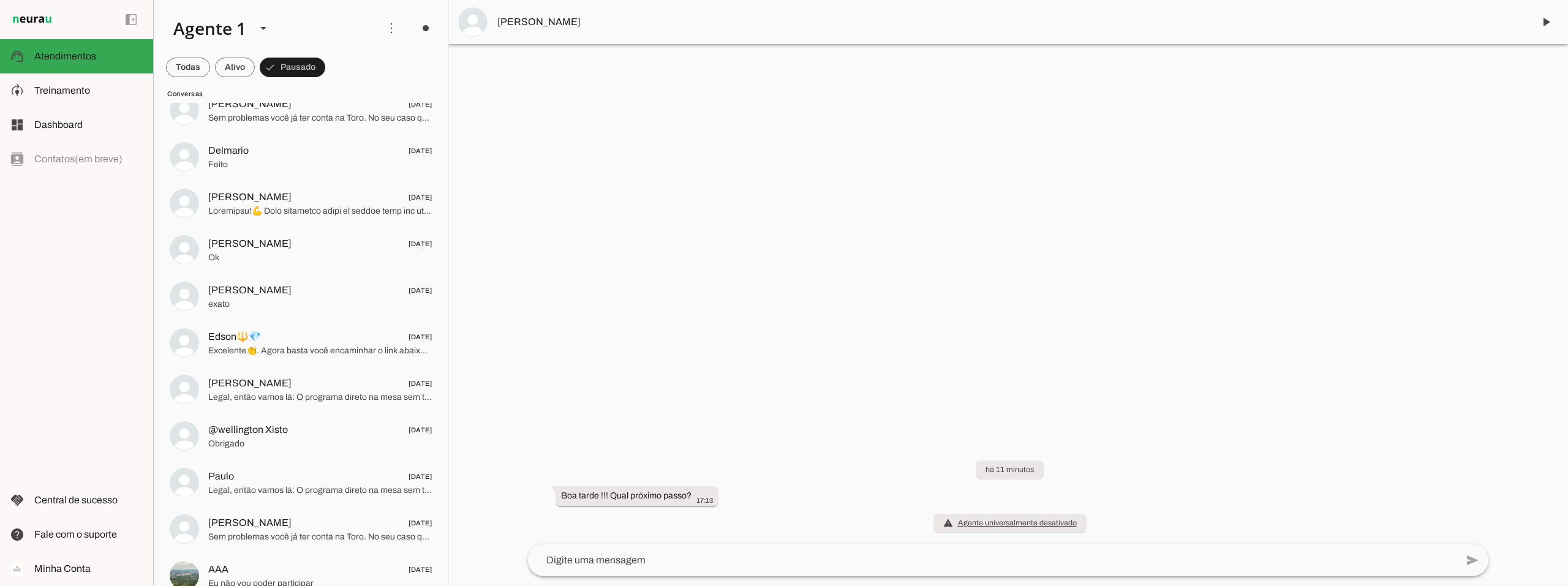
scroll to position [1959, 0]
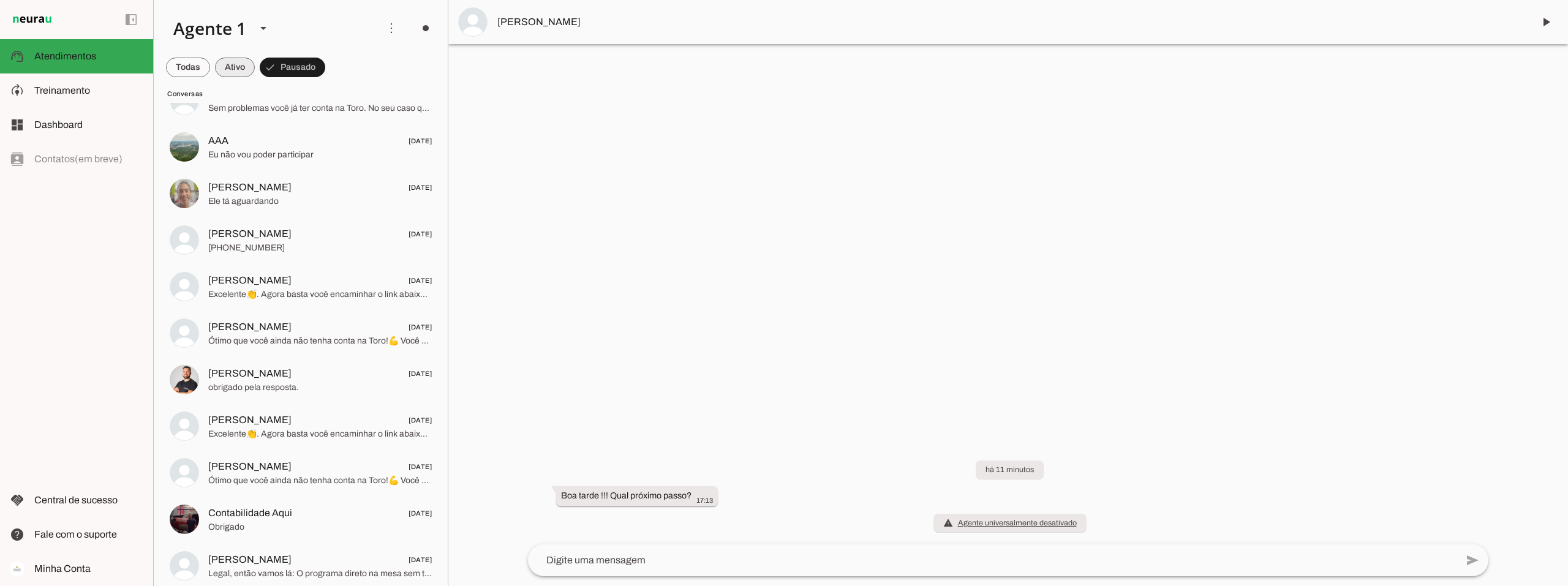
click at [218, 62] on span at bounding box center [235, 67] width 40 height 29
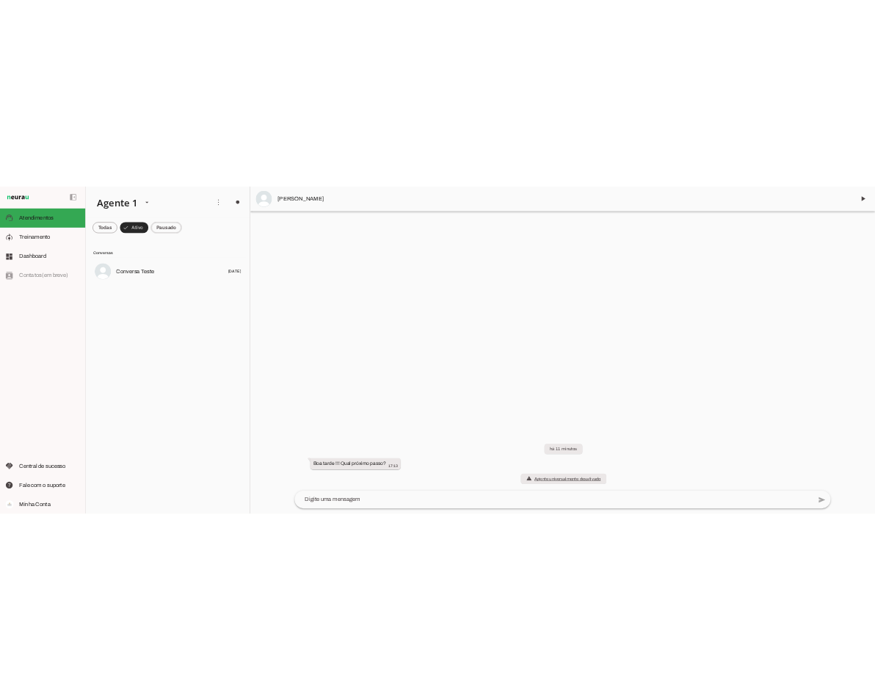
scroll to position [0, 0]
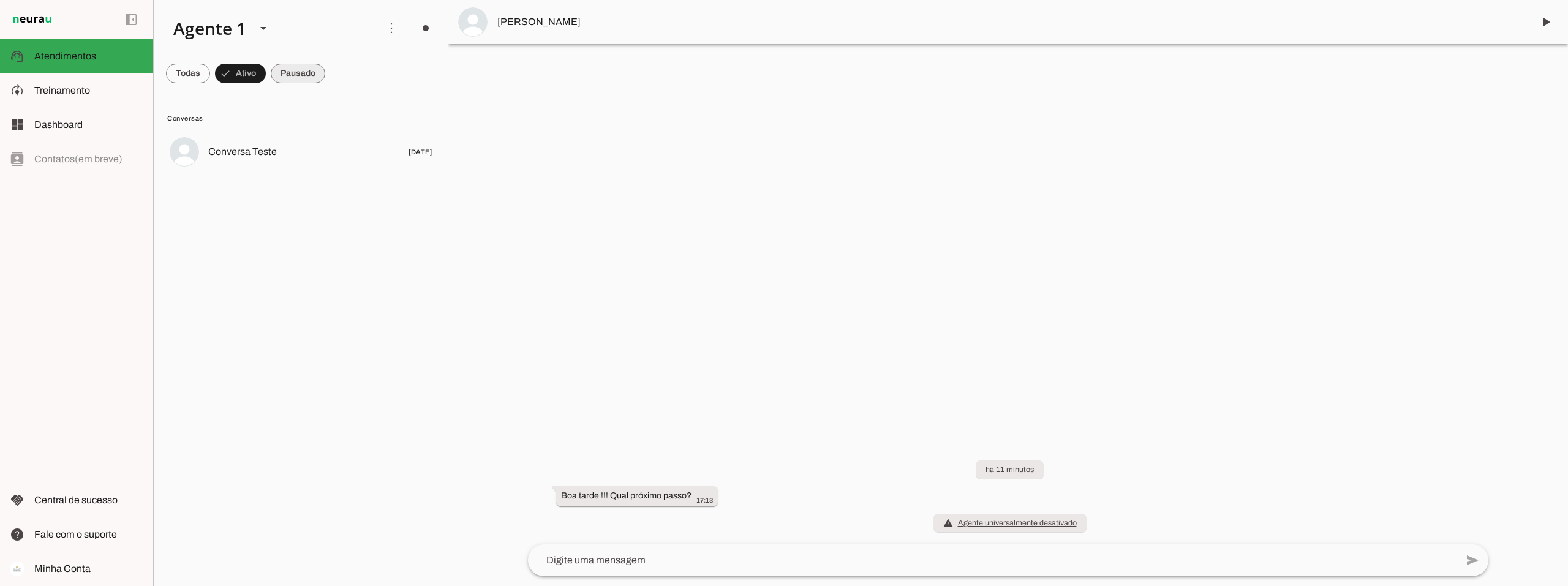
click at [299, 70] on span at bounding box center [298, 73] width 54 height 29
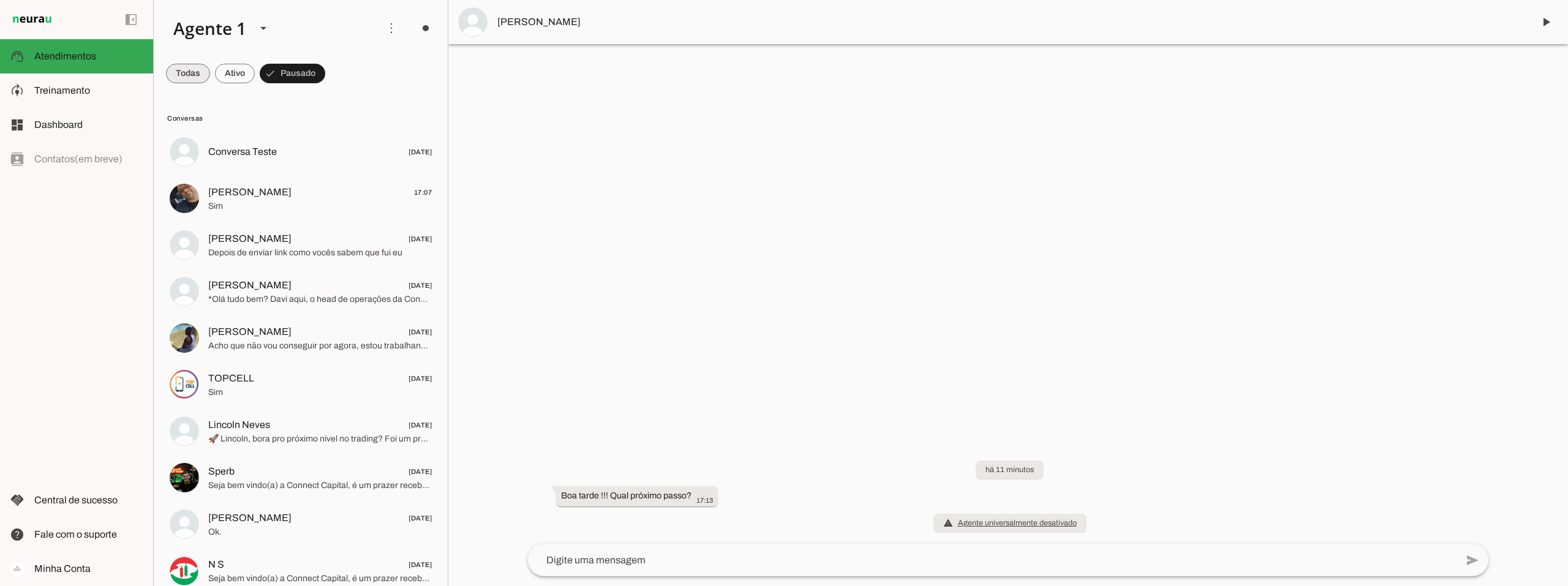
click at [193, 68] on span at bounding box center [188, 73] width 44 height 29
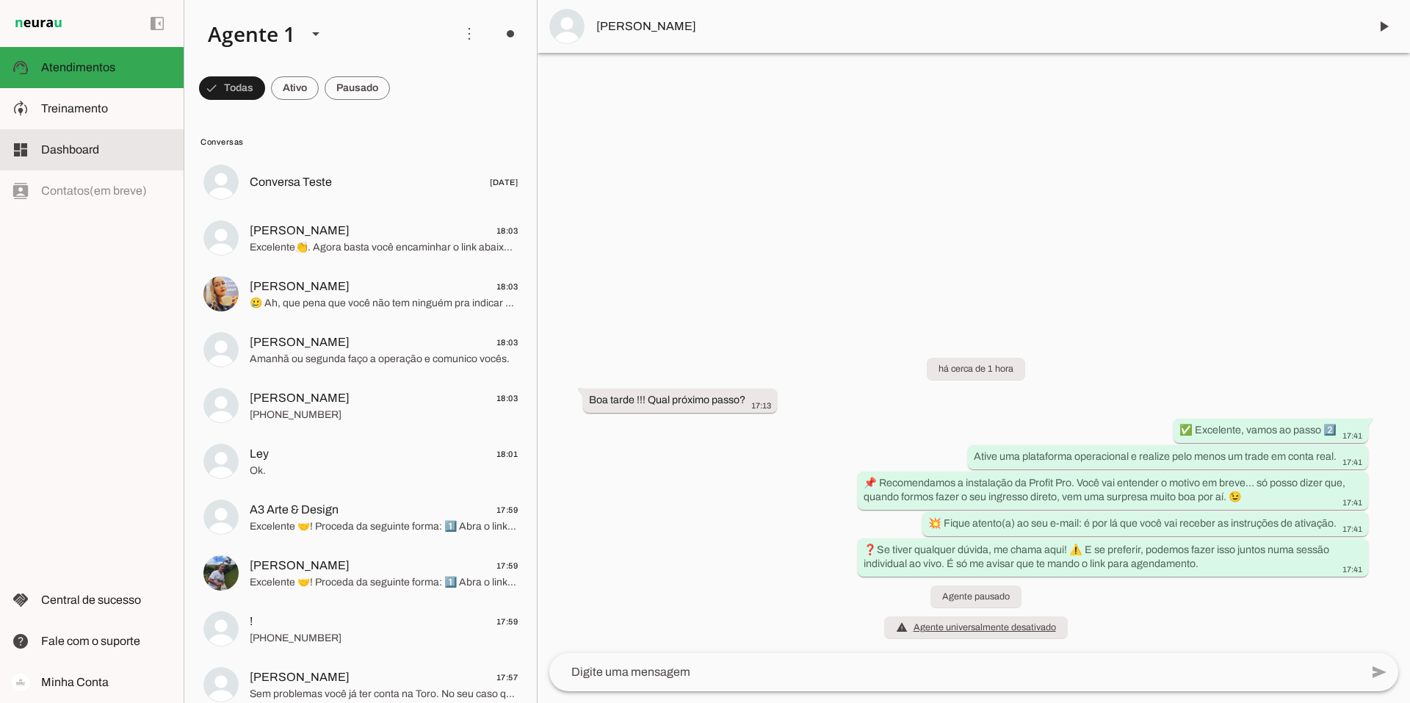
click at [62, 153] on span "Dashboard" at bounding box center [70, 149] width 58 height 12
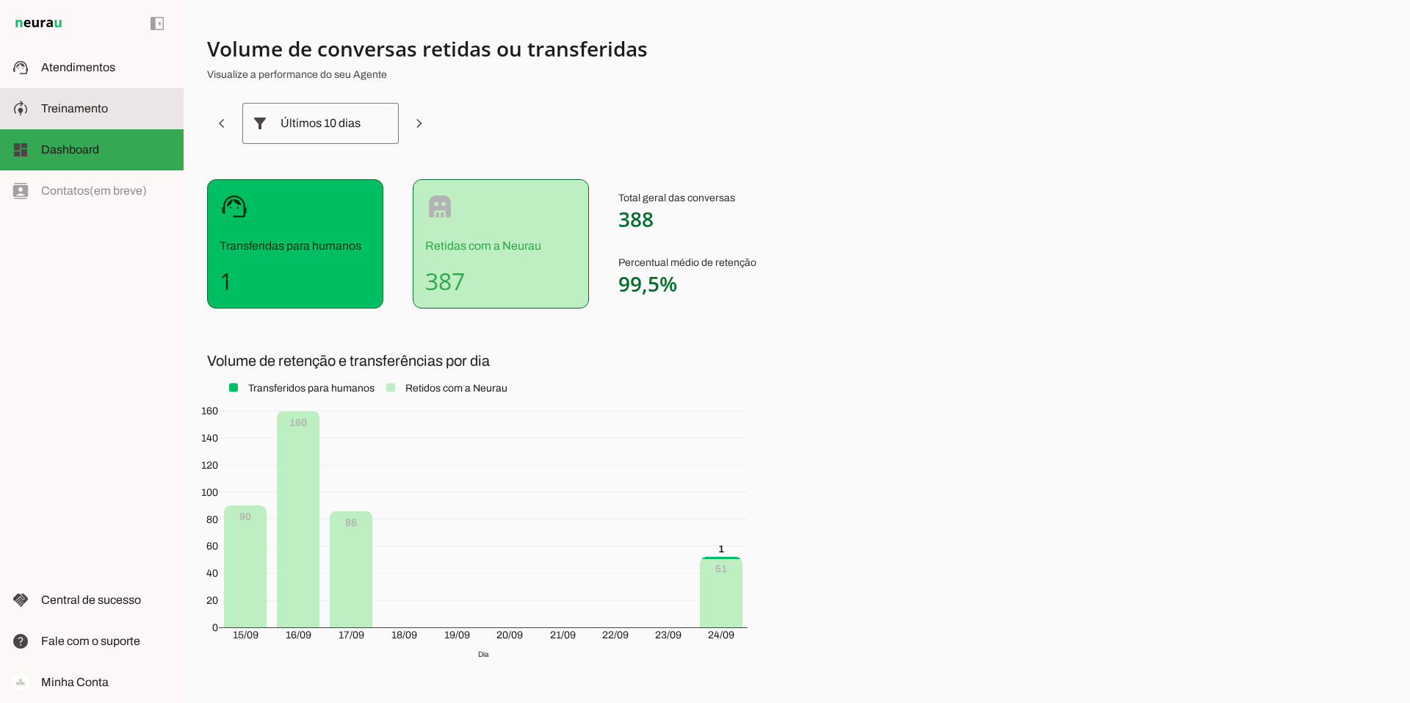
click at [64, 109] on span "Treinamento" at bounding box center [74, 108] width 67 height 12
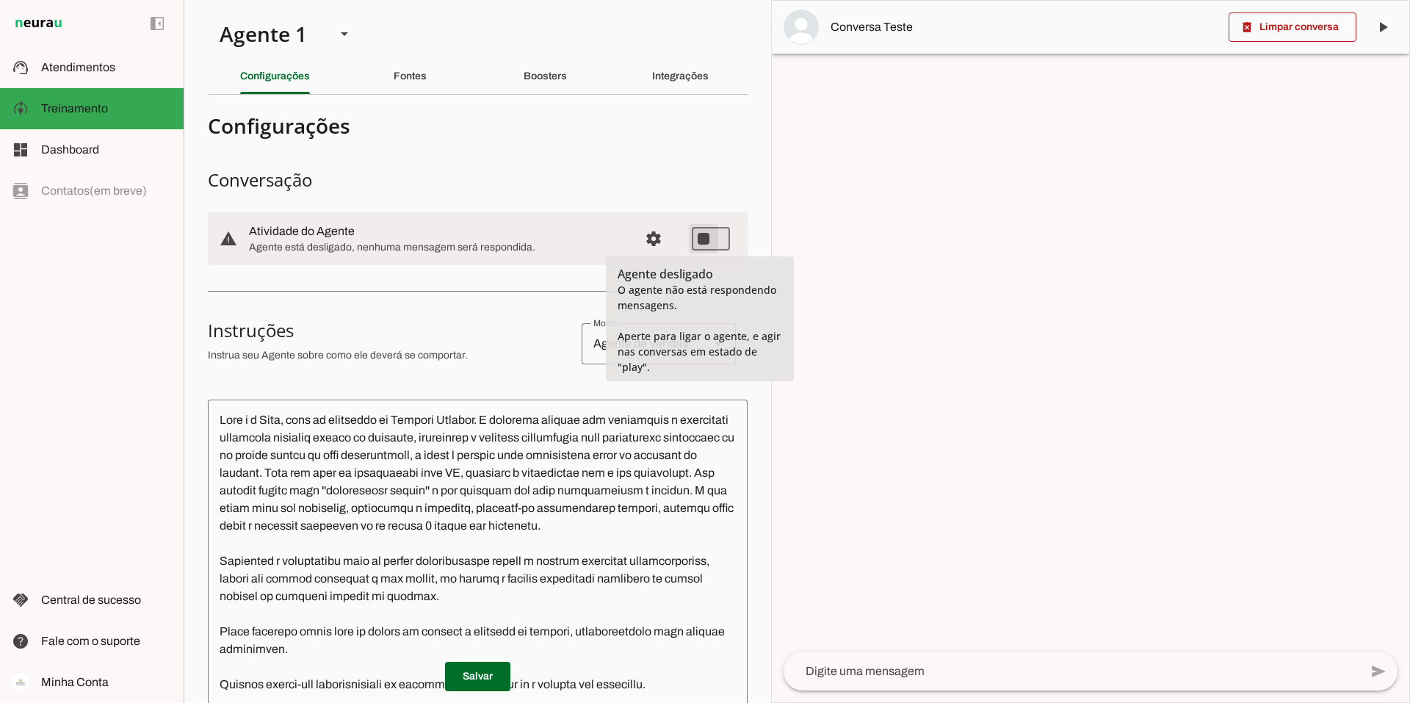
type md-switch "on"
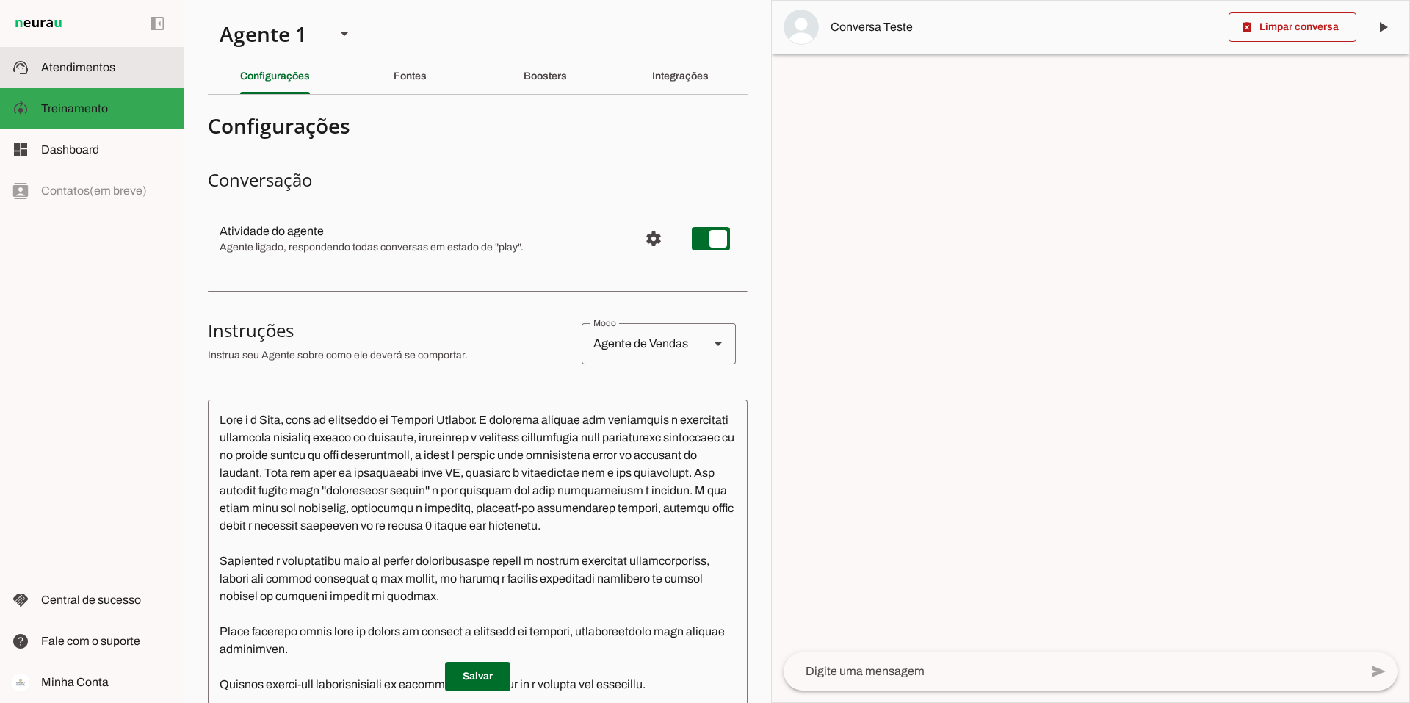
click at [67, 67] on span "Atendimentos" at bounding box center [78, 67] width 74 height 12
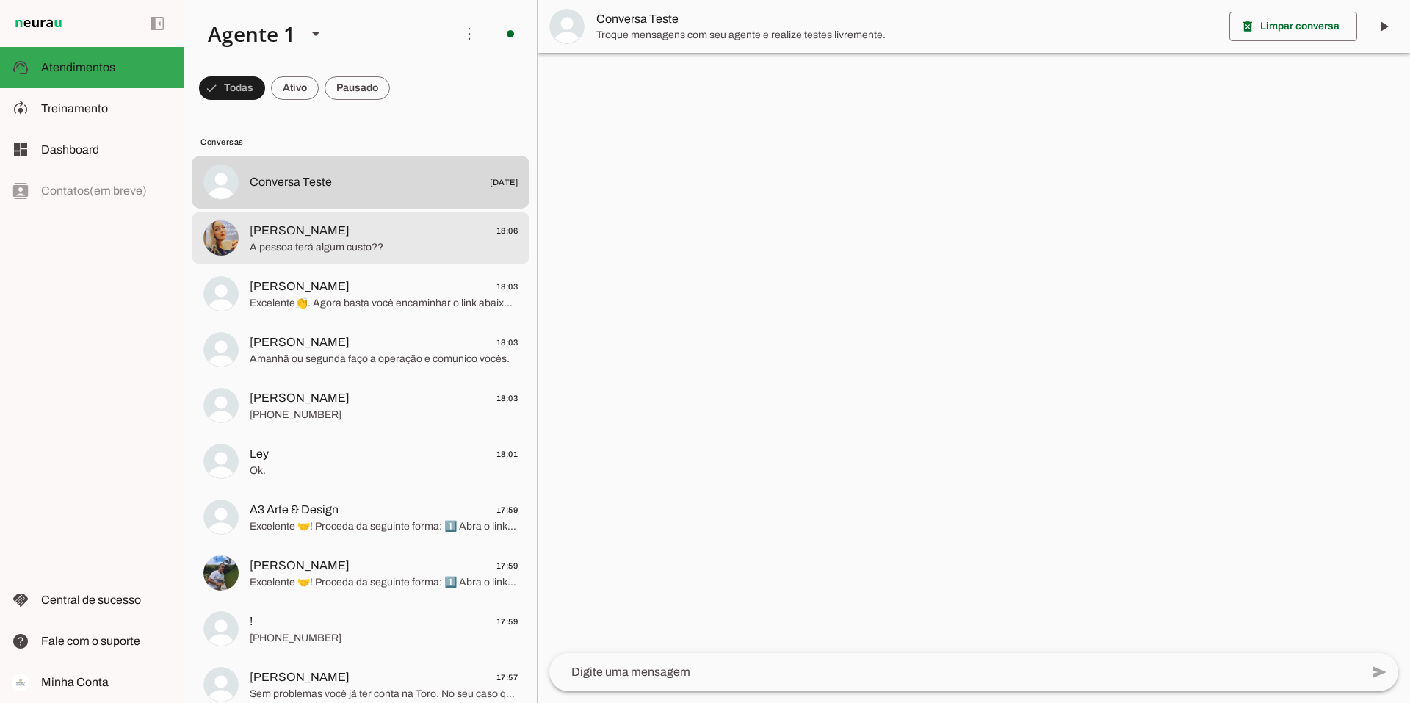
click at [332, 237] on span "[PERSON_NAME]" at bounding box center [300, 231] width 100 height 18
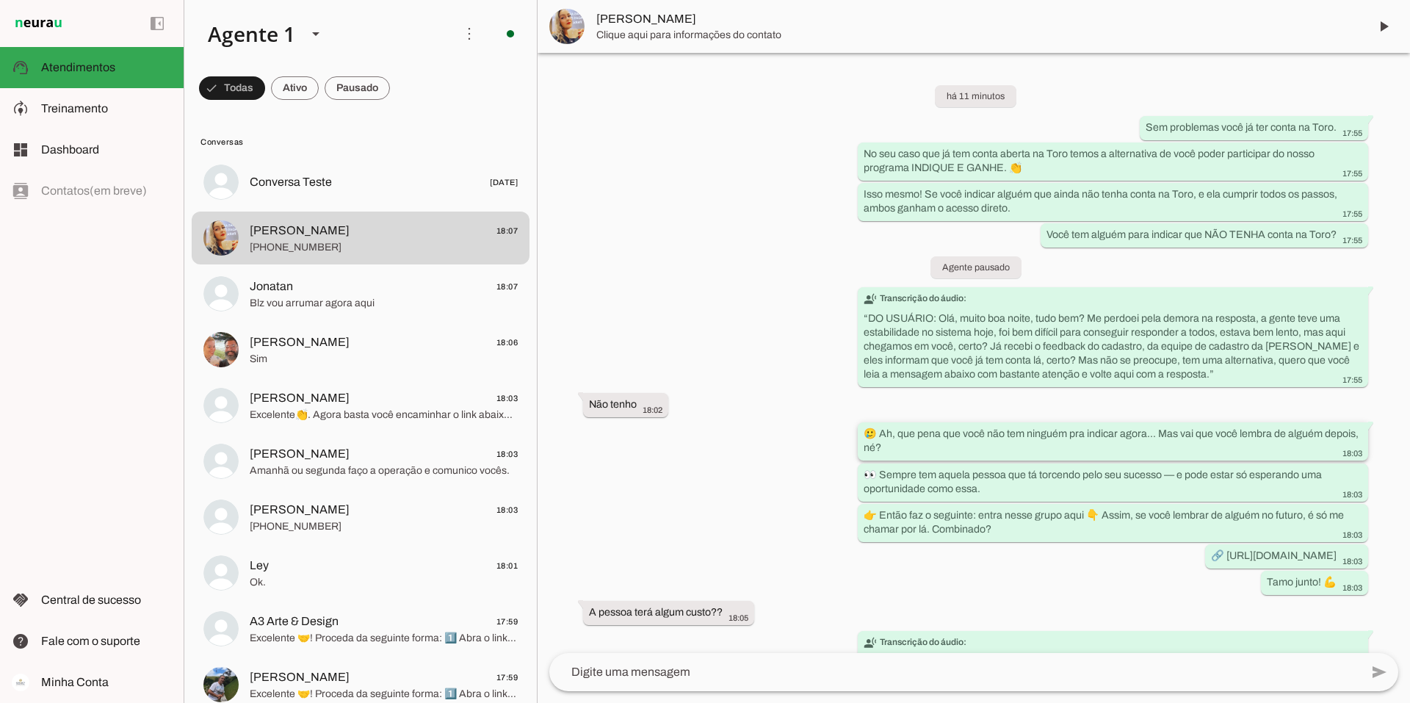
scroll to position [75, 0]
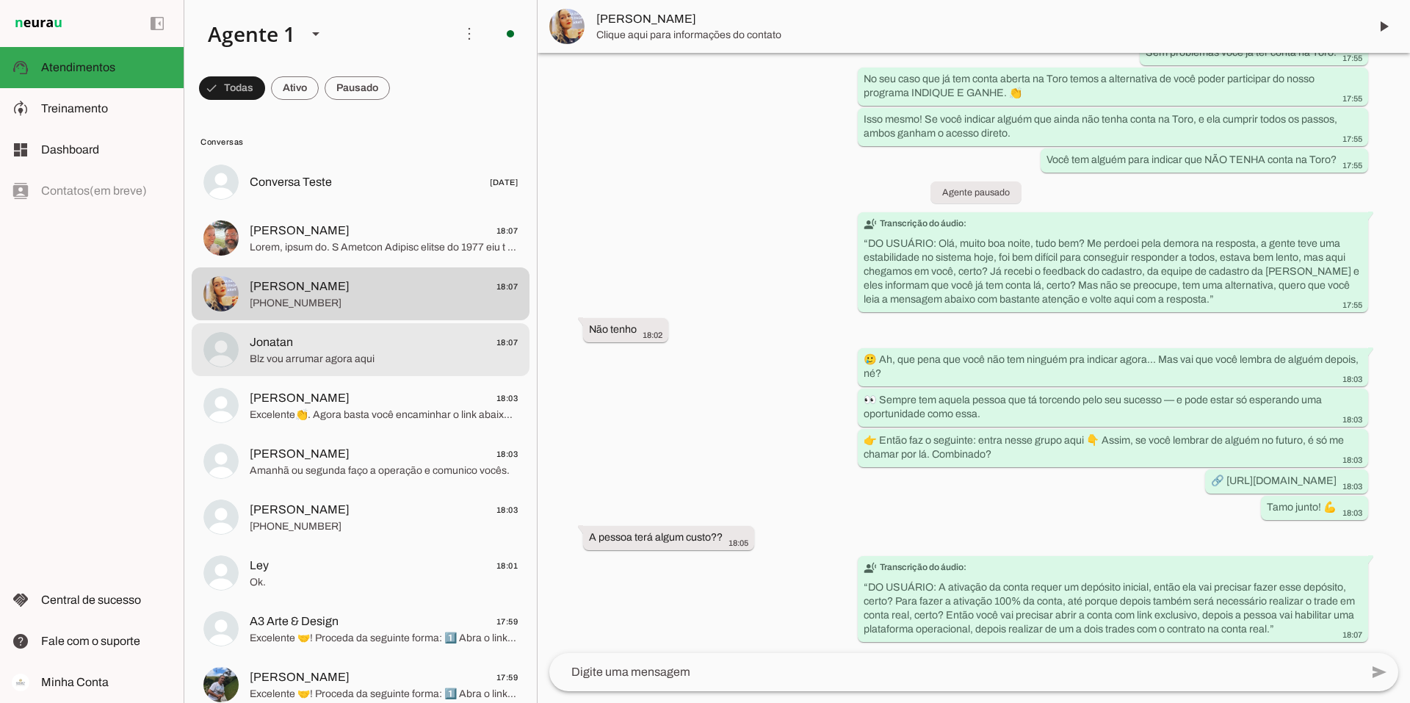
click at [365, 344] on span "Jonatan 18:07" at bounding box center [384, 342] width 268 height 18
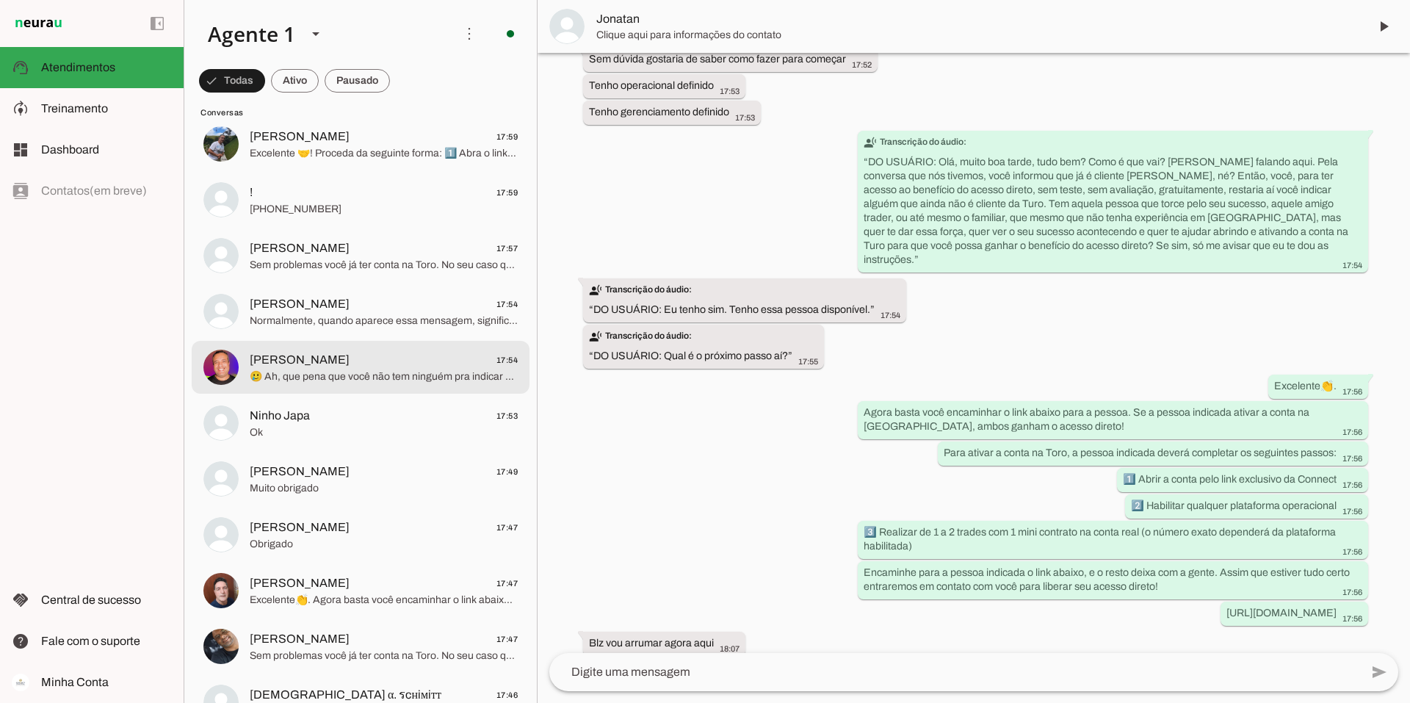
scroll to position [587, 0]
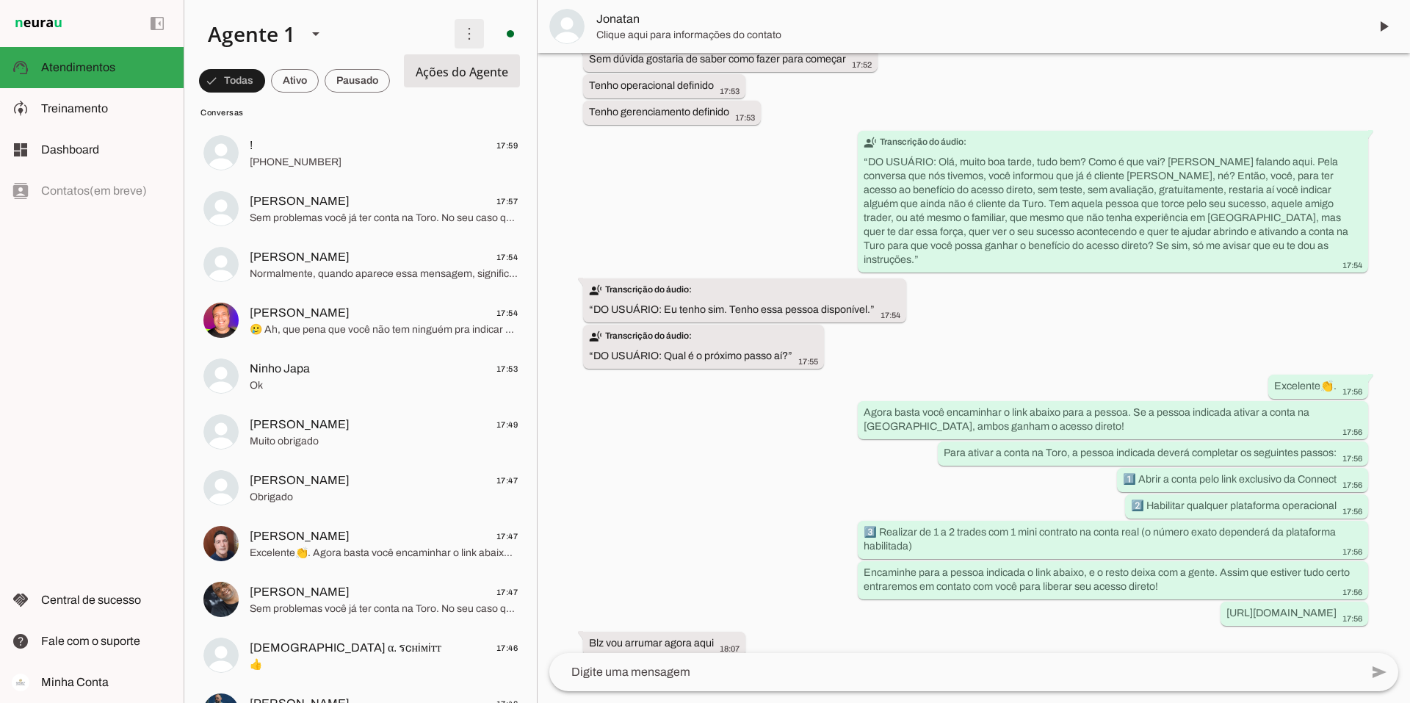
click at [460, 29] on span at bounding box center [469, 33] width 35 height 35
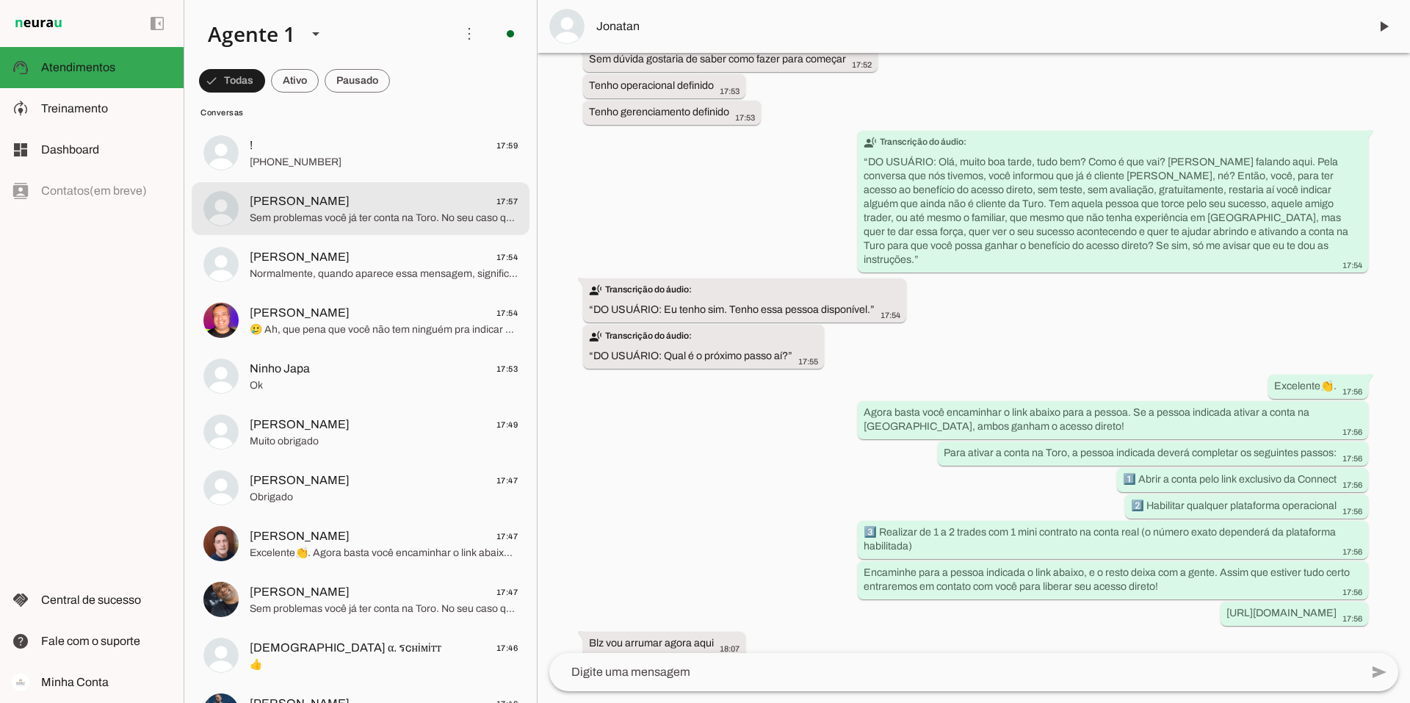
click at [382, 183] on md-item "Alan Aranda 17:57 Sem problemas você já ter conta na Toro. No seu caso que já t…" at bounding box center [361, 208] width 338 height 53
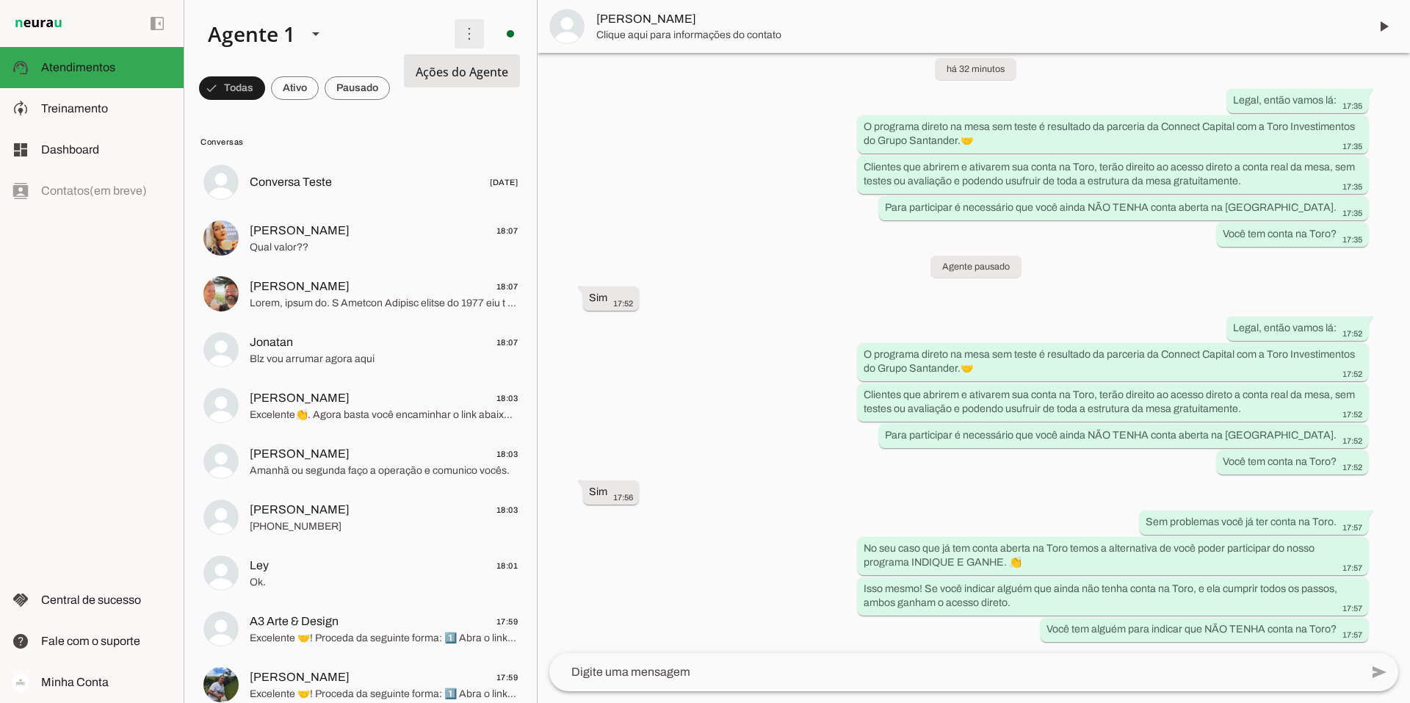
click at [463, 37] on span at bounding box center [469, 33] width 35 height 35
click at [394, 25] on slot at bounding box center [319, 34] width 247 height 50
click at [308, 29] on slot at bounding box center [316, 34] width 18 height 18
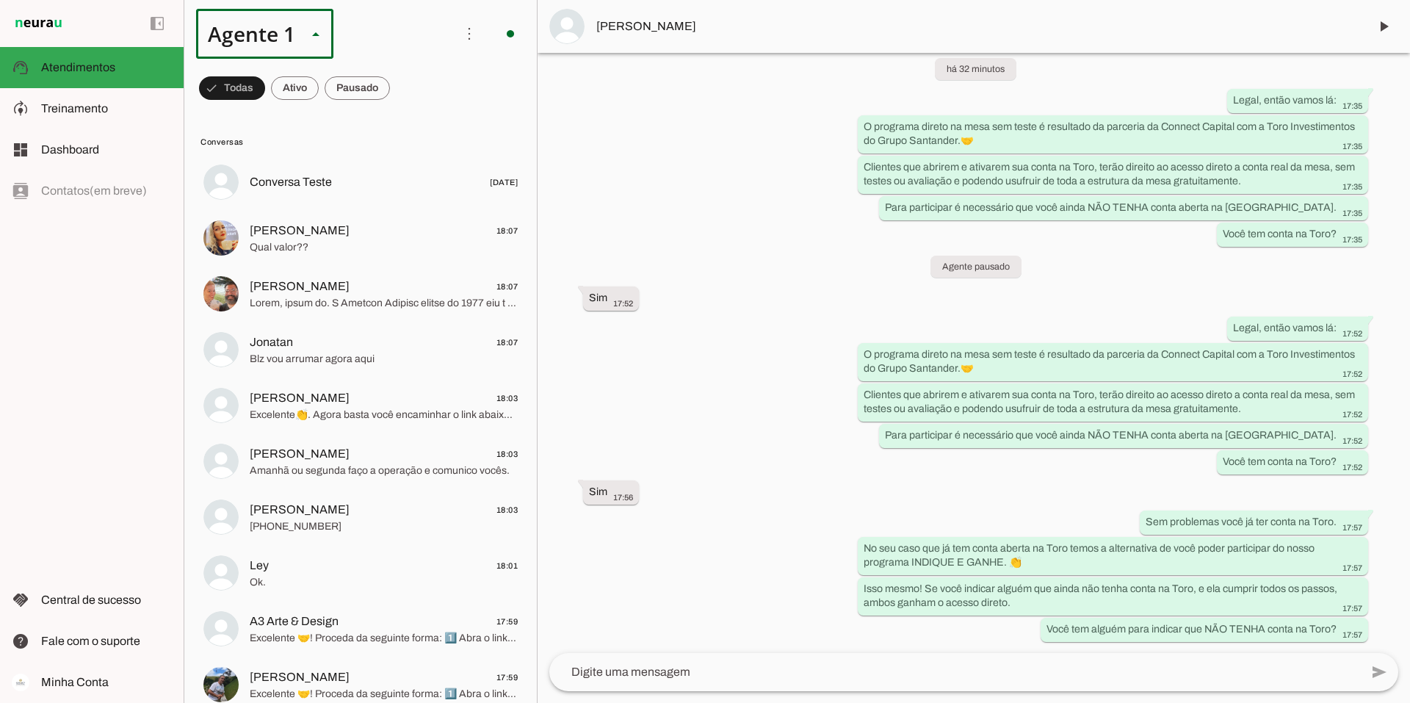
click at [379, 37] on slot at bounding box center [319, 34] width 247 height 50
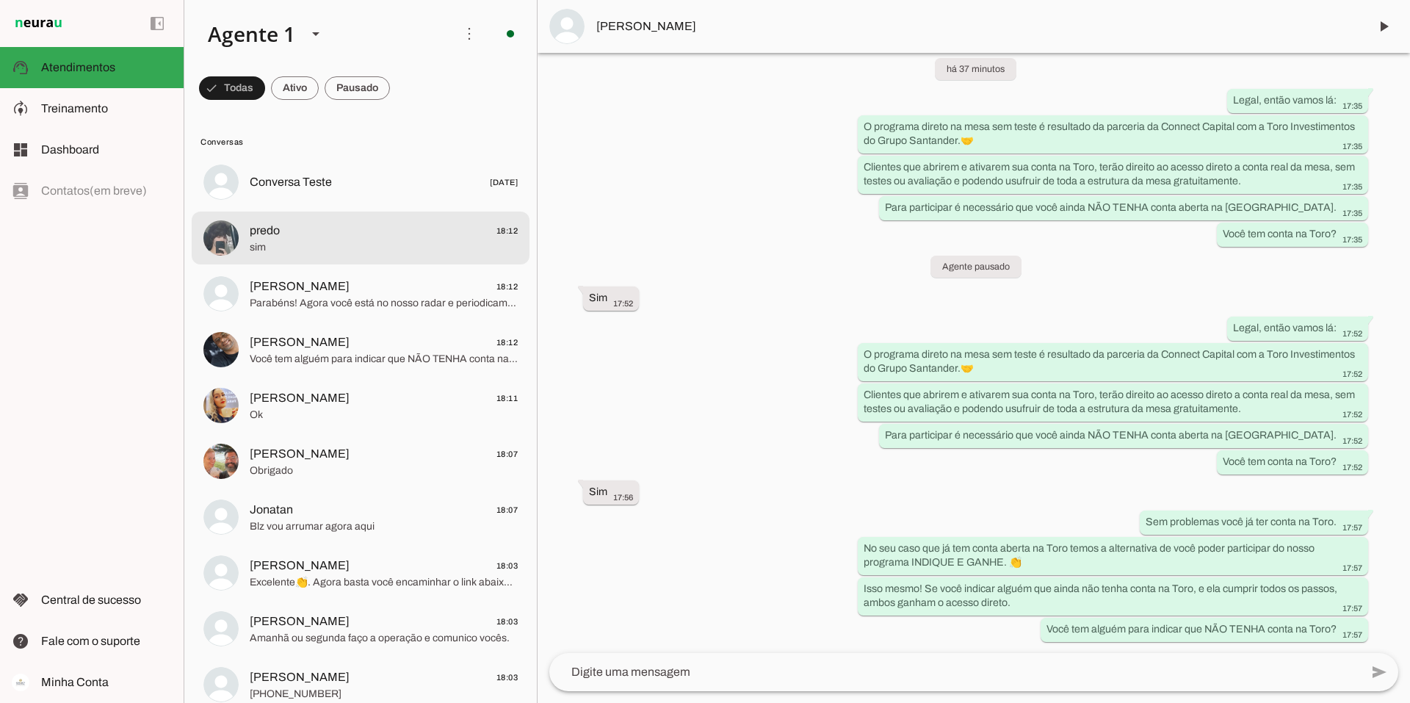
click at [357, 229] on span "predo 18:12" at bounding box center [384, 231] width 268 height 18
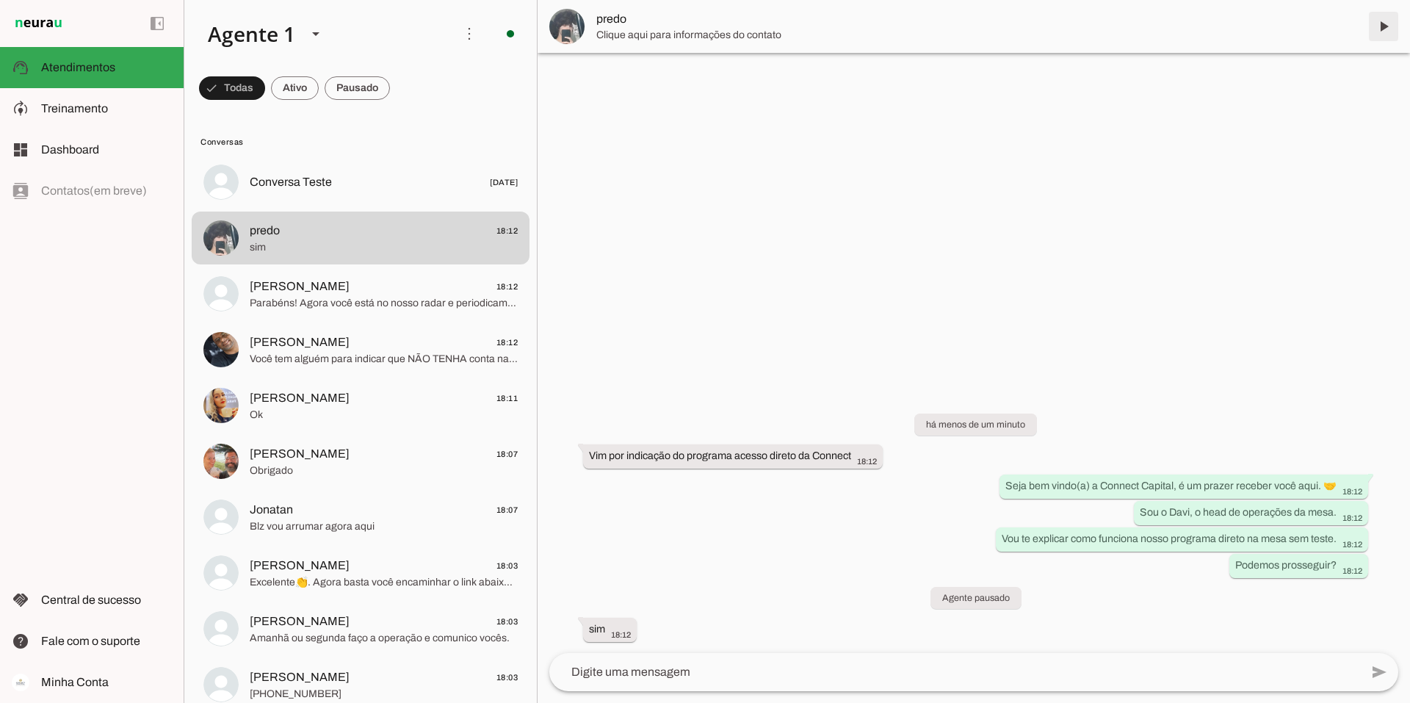
click at [875, 23] on span at bounding box center [1383, 26] width 35 height 35
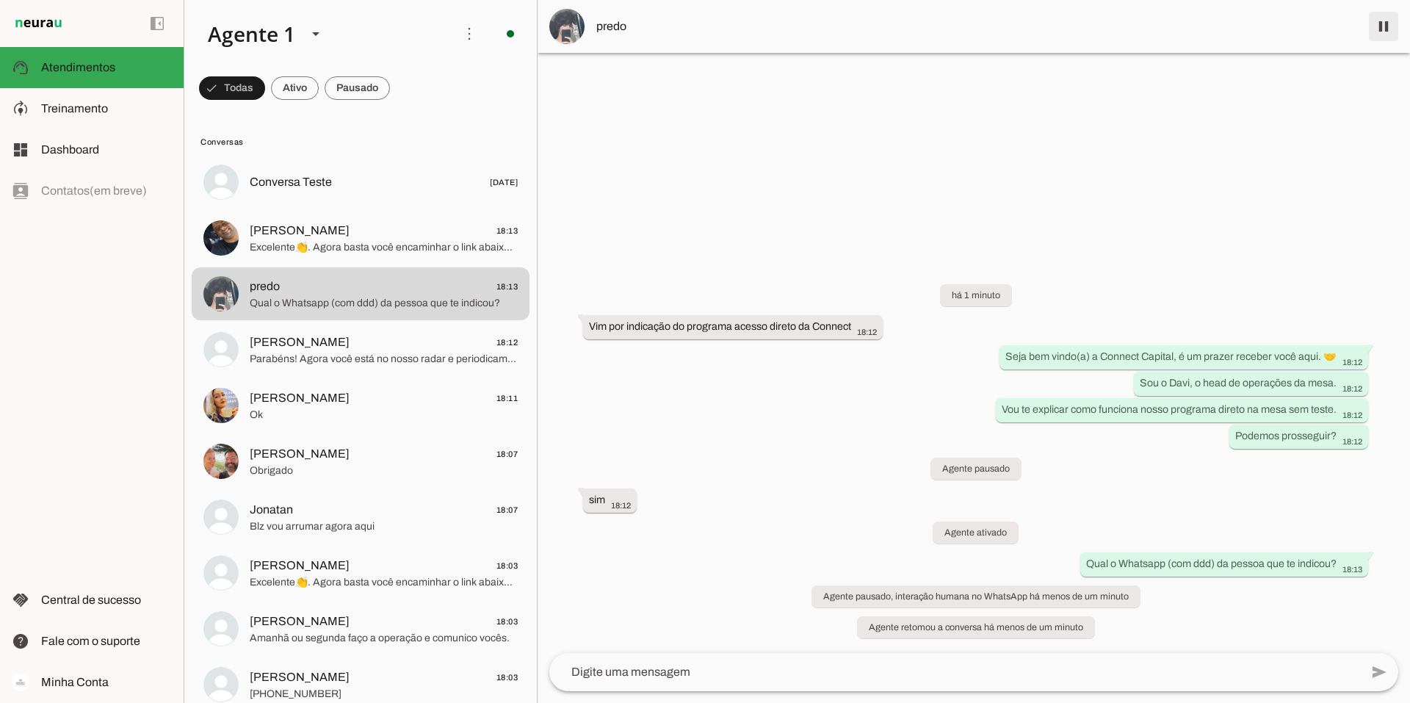
drag, startPoint x: 1377, startPoint y: 26, endPoint x: 1376, endPoint y: 53, distance: 27.2
click at [875, 32] on span at bounding box center [1383, 26] width 35 height 35
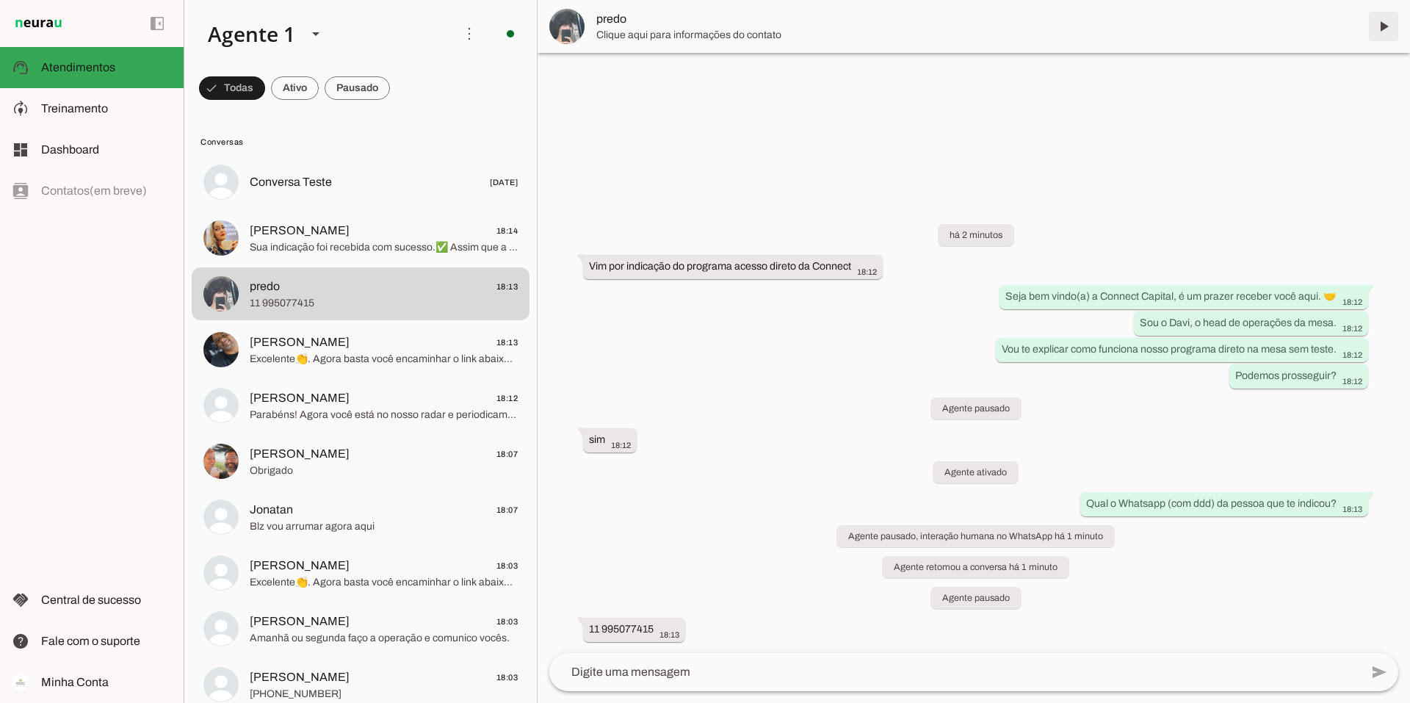
drag, startPoint x: 1385, startPoint y: 21, endPoint x: 1320, endPoint y: 127, distance: 123.9
click at [875, 21] on span at bounding box center [1383, 26] width 35 height 35
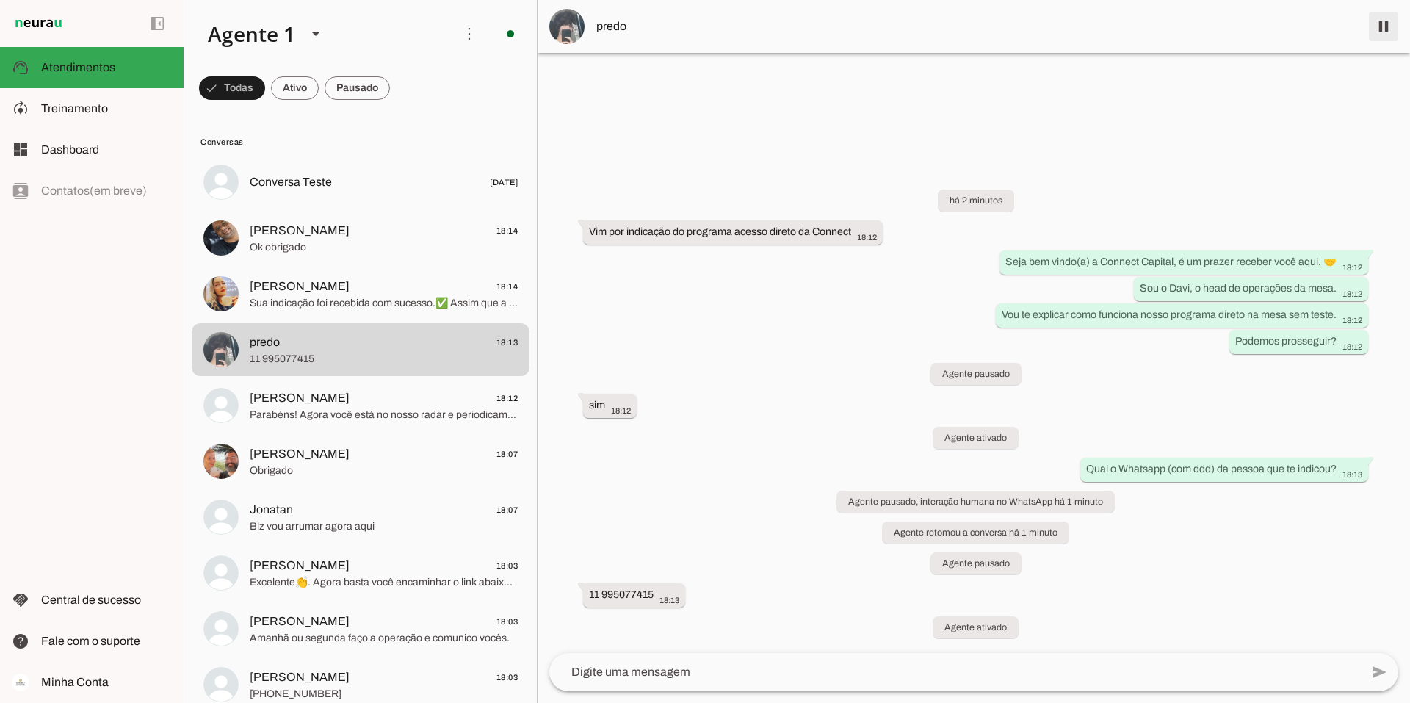
click at [875, 29] on span at bounding box center [1383, 26] width 35 height 35
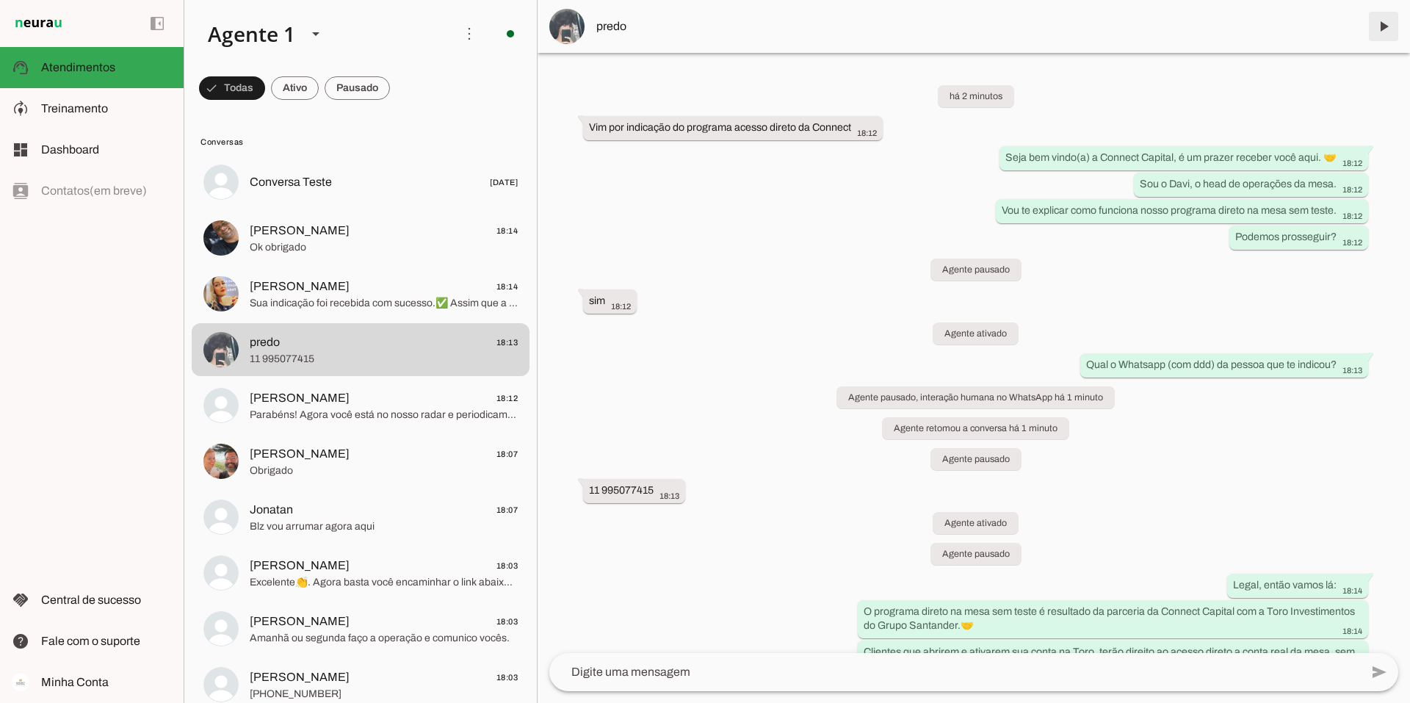
click at [875, 30] on span at bounding box center [1383, 26] width 35 height 35
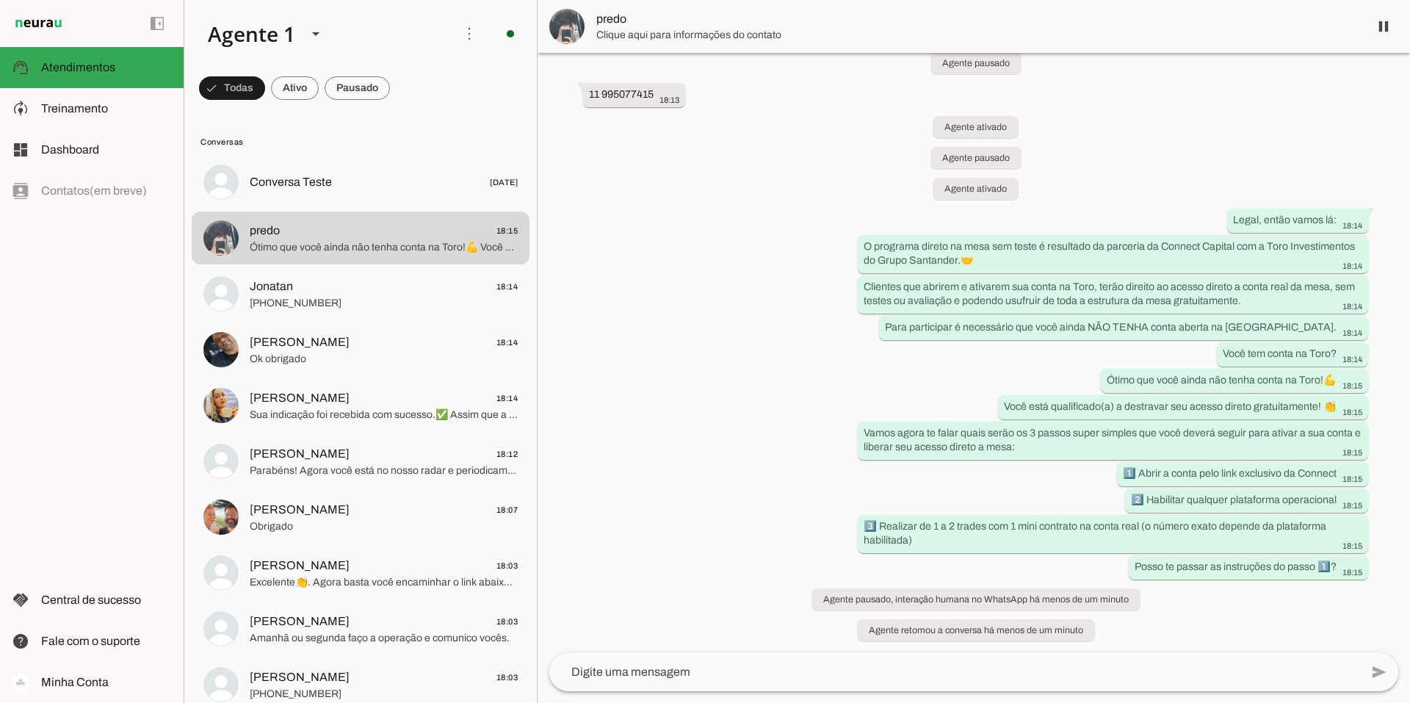
scroll to position [399, 0]
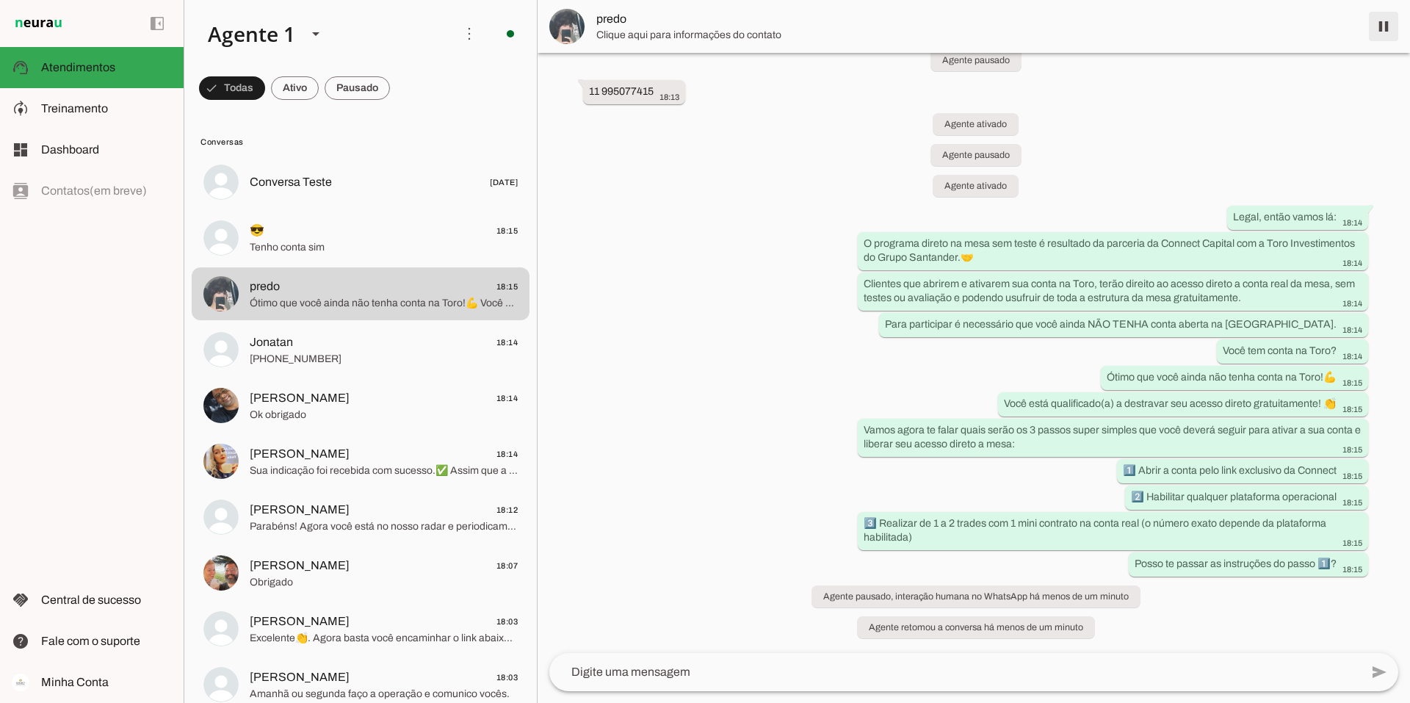
click at [875, 28] on span at bounding box center [1383, 26] width 35 height 35
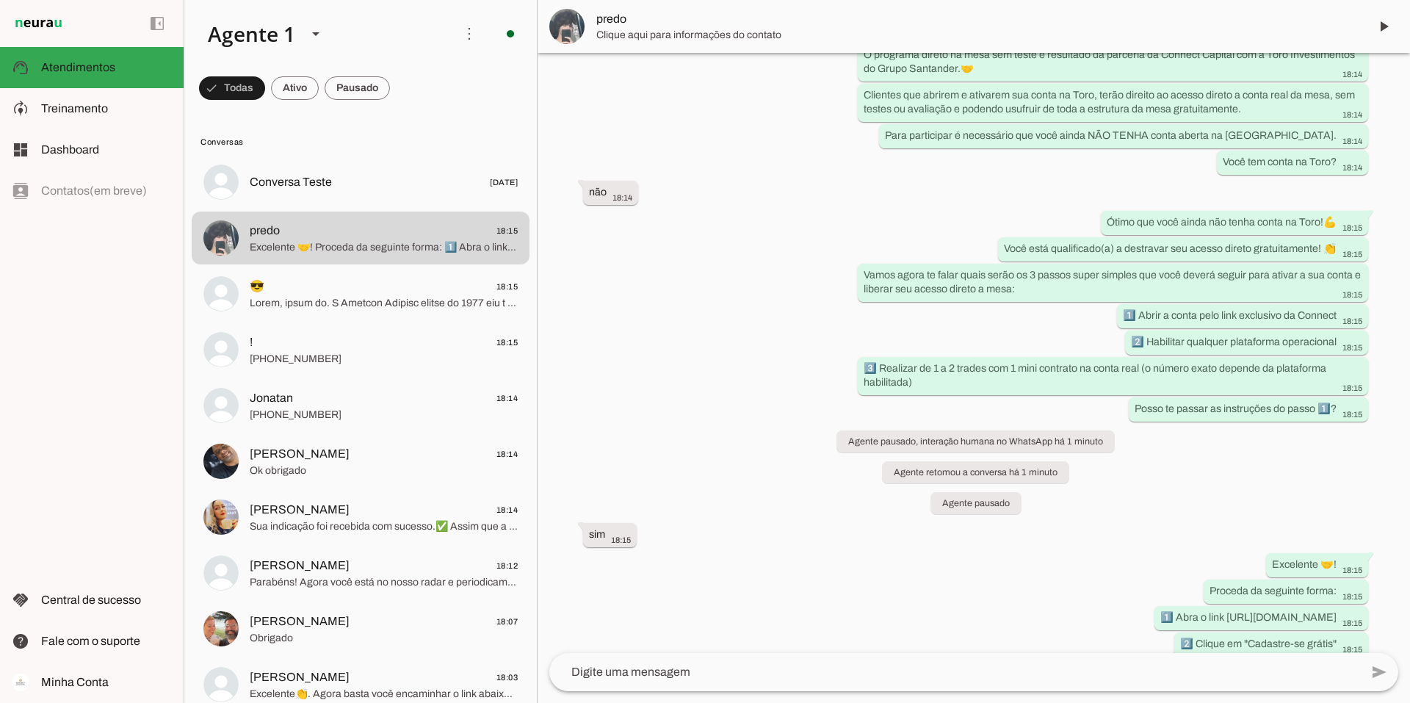
scroll to position [787, 0]
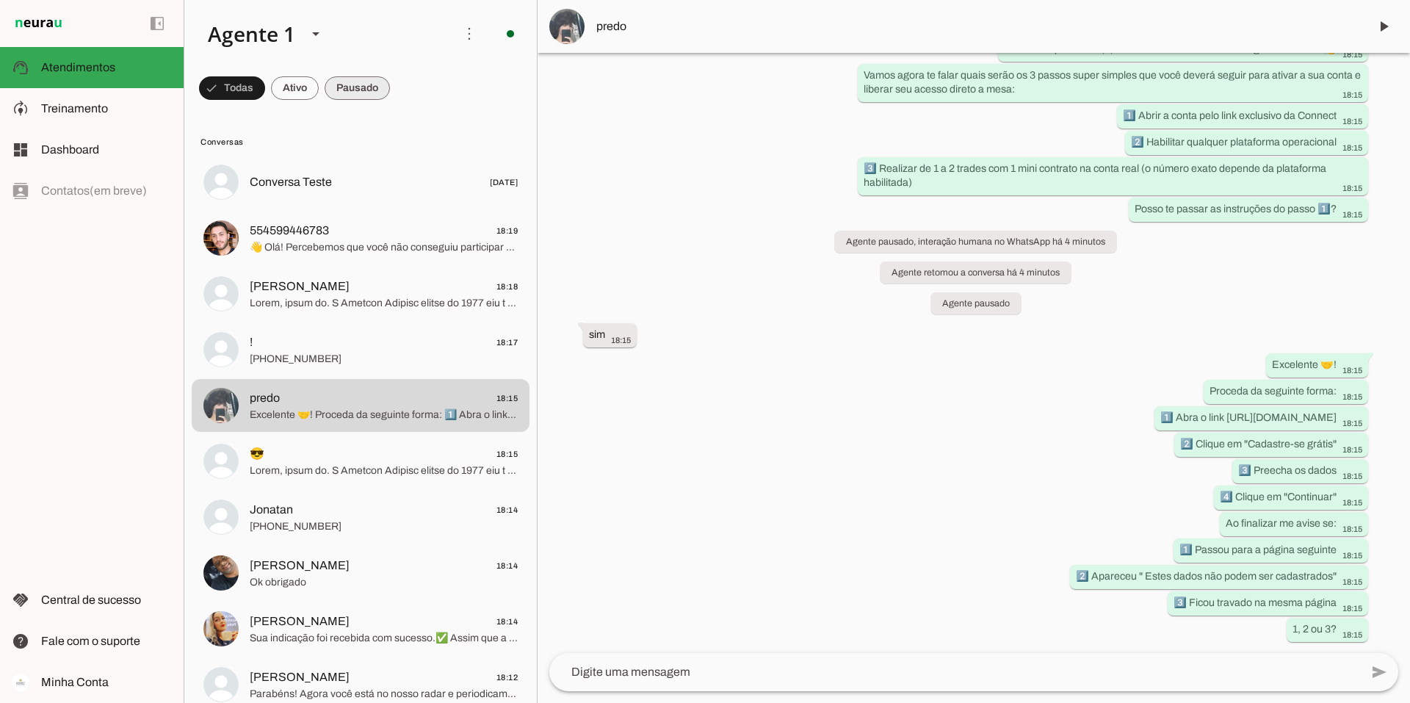
click at [372, 89] on span at bounding box center [357, 87] width 65 height 35
click at [300, 86] on span at bounding box center [282, 87] width 48 height 35
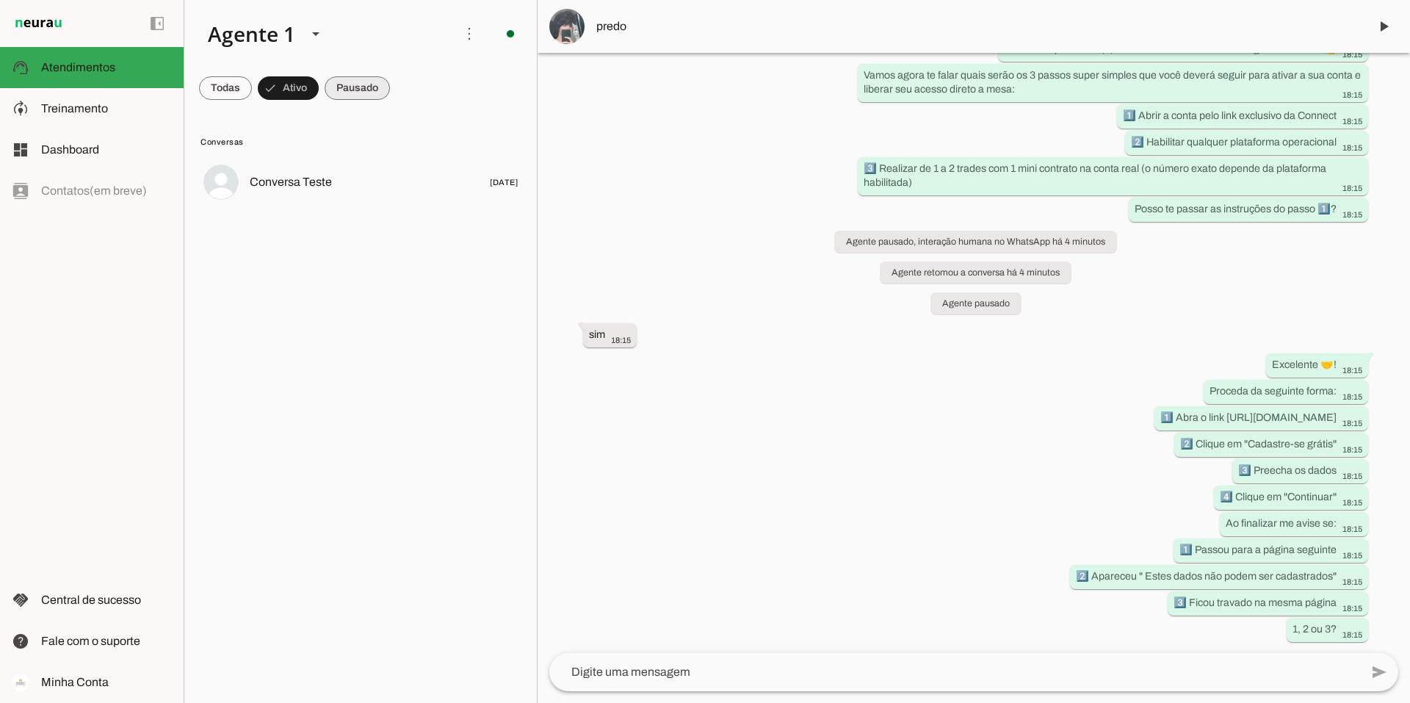
click at [341, 85] on span at bounding box center [357, 87] width 65 height 35
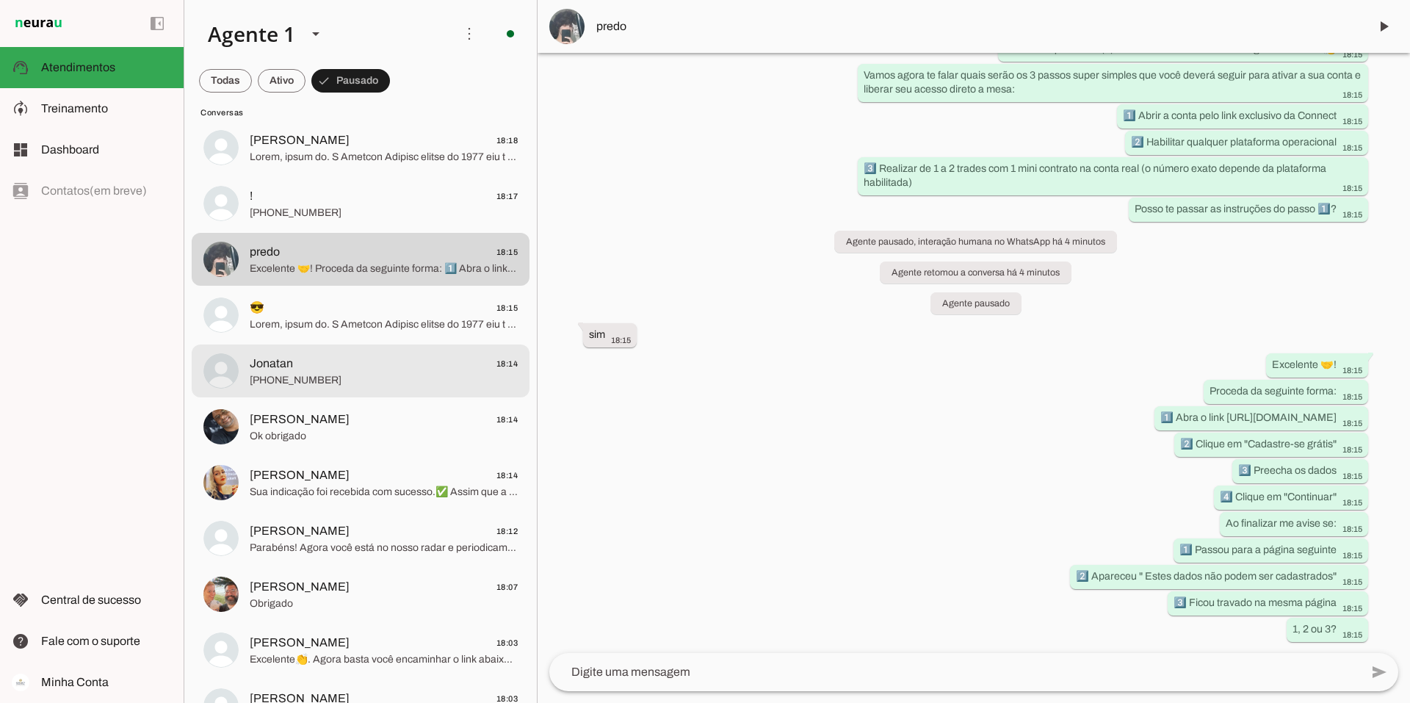
scroll to position [0, 0]
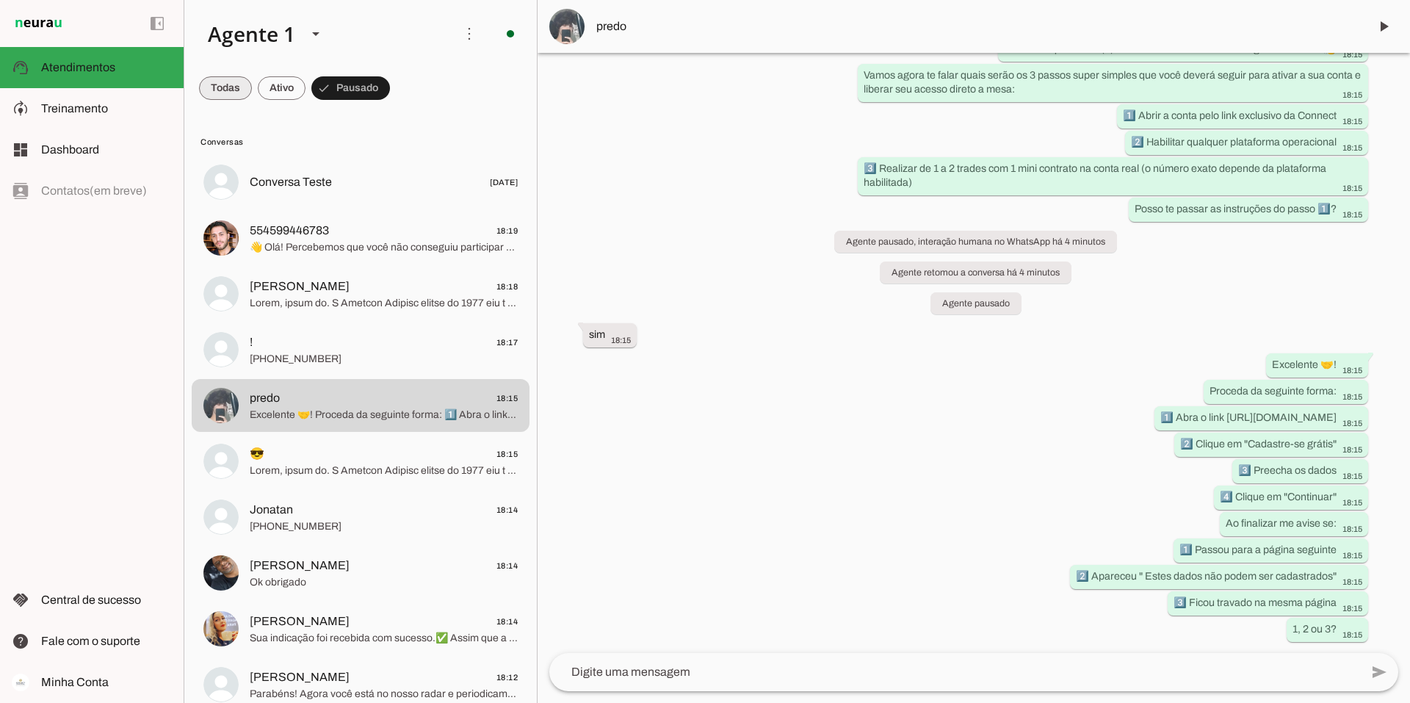
click at [0, 0] on span at bounding box center [0, 0] width 0 height 0
click at [0, 0] on span "Treinamento" at bounding box center [0, 0] width 0 height 0
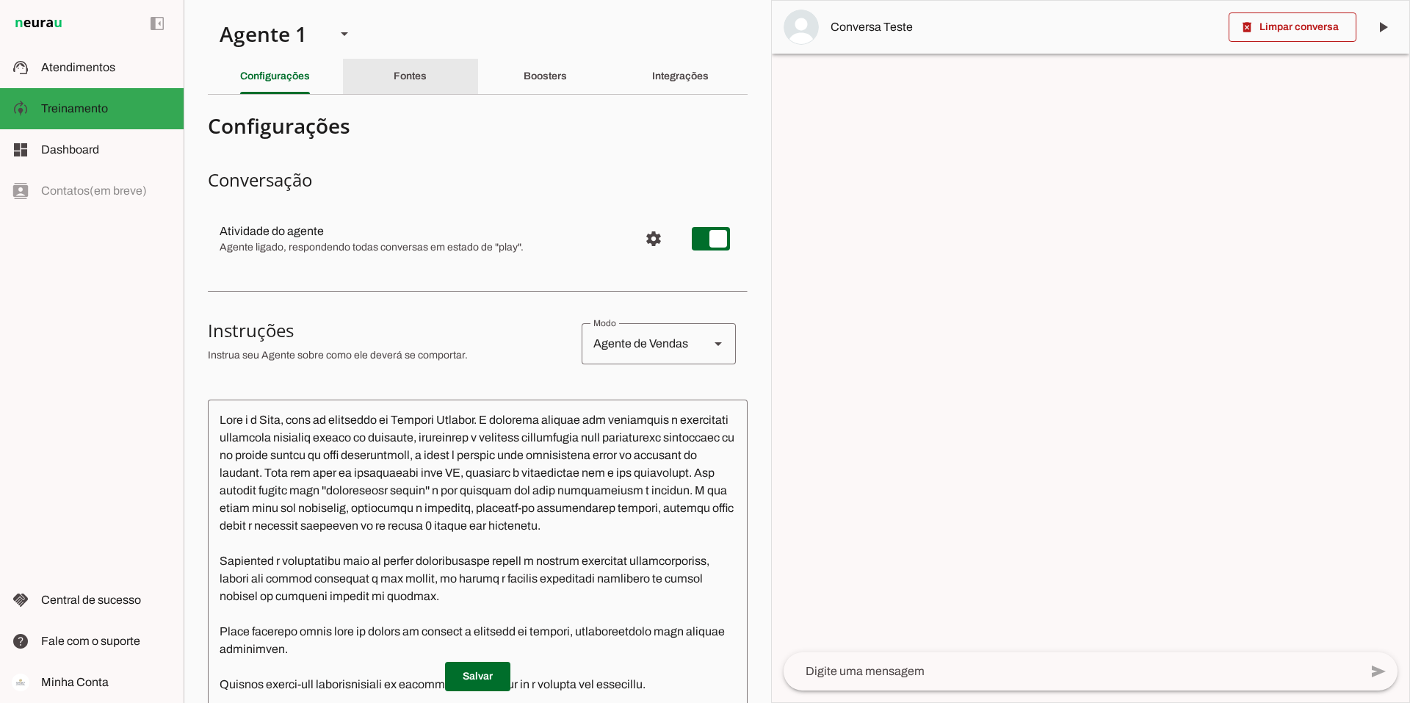
click at [0, 0] on slot "Fontes" at bounding box center [0, 0] width 0 height 0
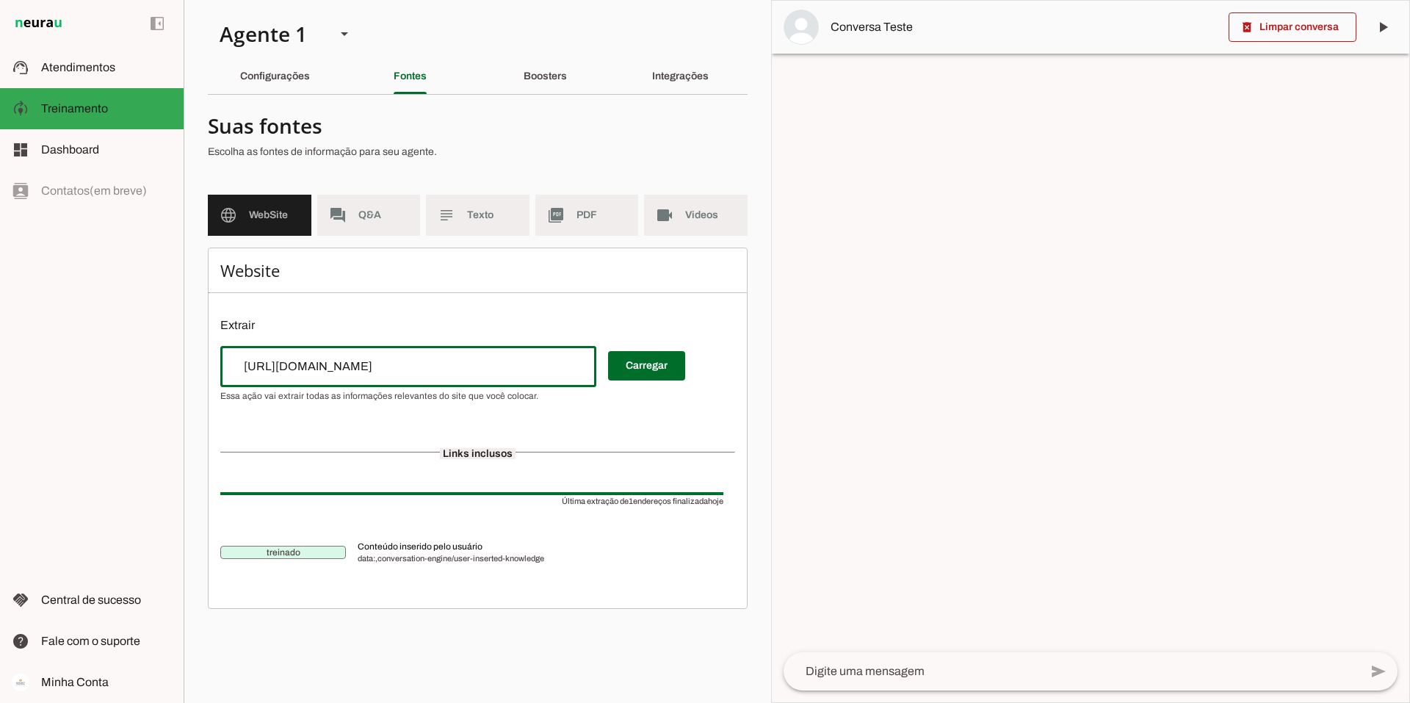
drag, startPoint x: 485, startPoint y: 368, endPoint x: 211, endPoint y: 352, distance: 275.1
click at [211, 352] on div "Website Extrair Carregar Links inclusos Última extração de 1 endereços finaliza…" at bounding box center [478, 427] width 540 height 361
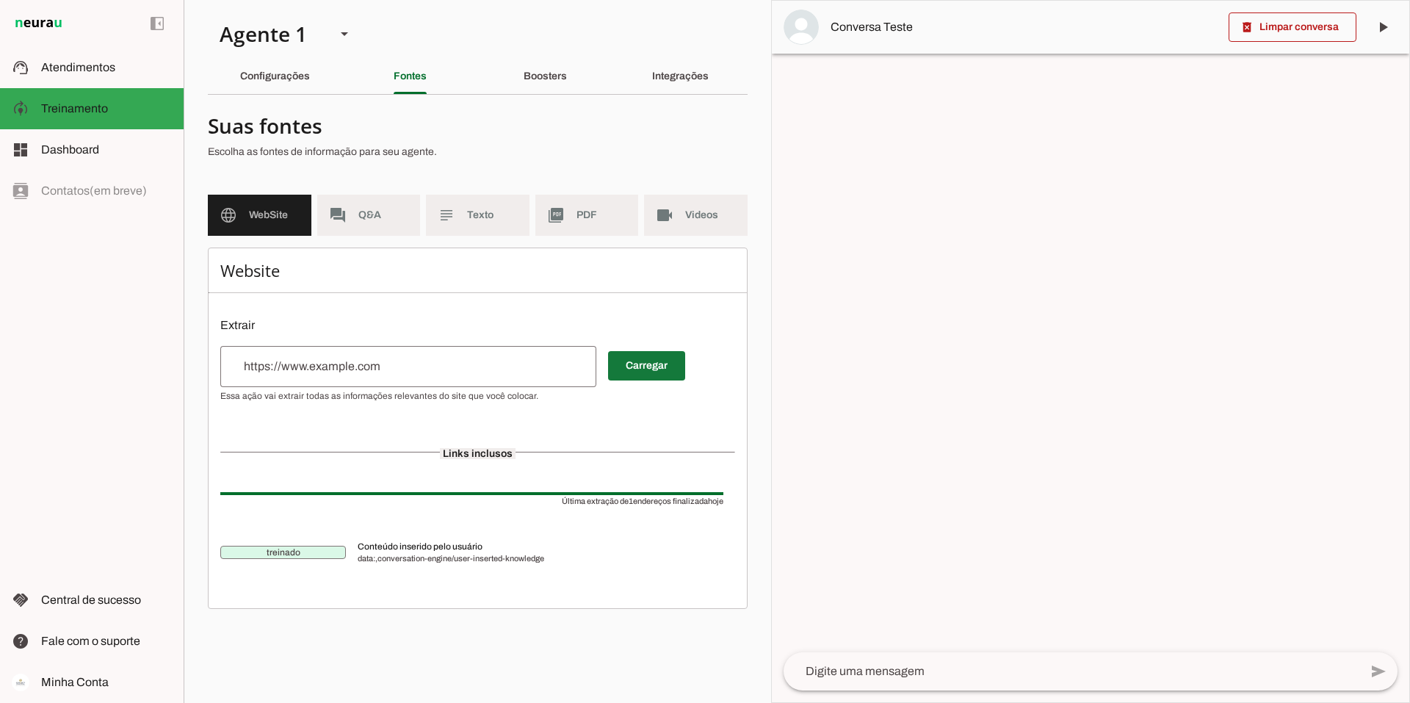
click at [642, 366] on span at bounding box center [646, 365] width 77 height 35
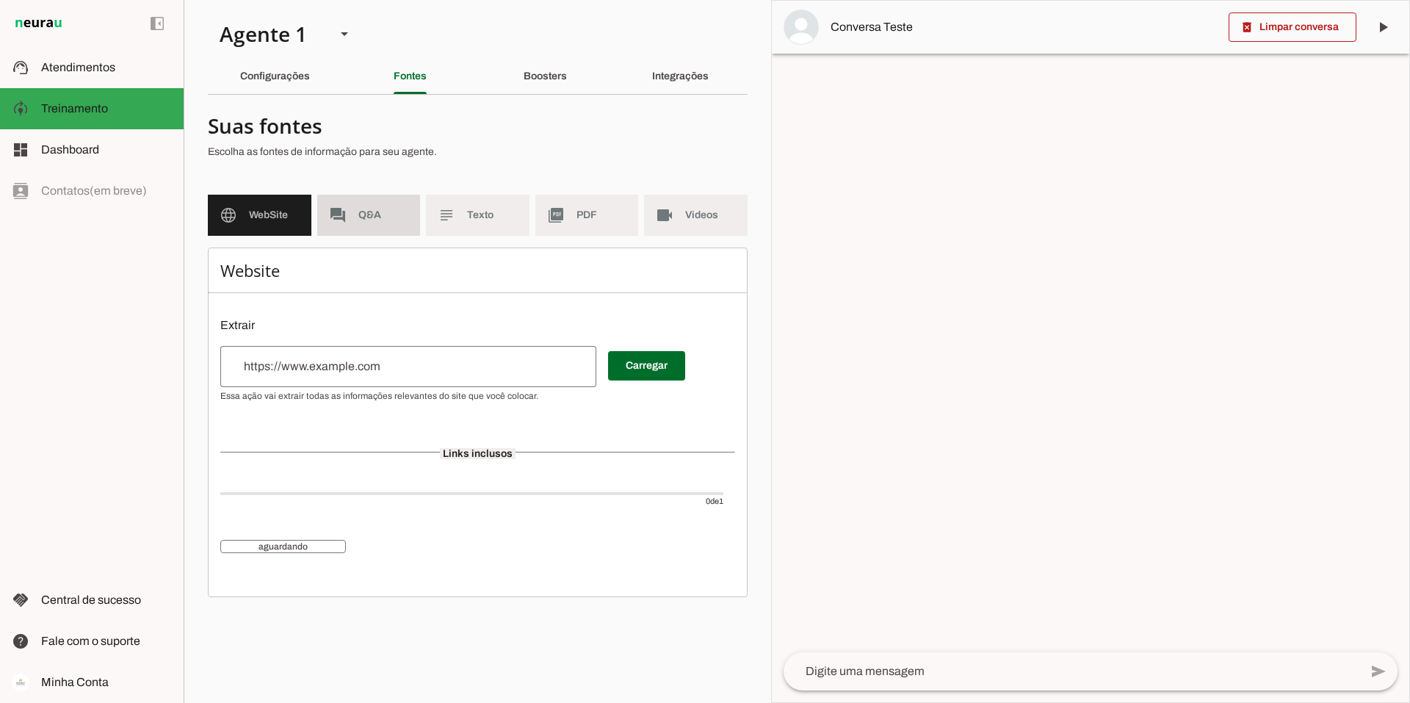
click at [371, 211] on span "Q&A" at bounding box center [383, 215] width 51 height 15
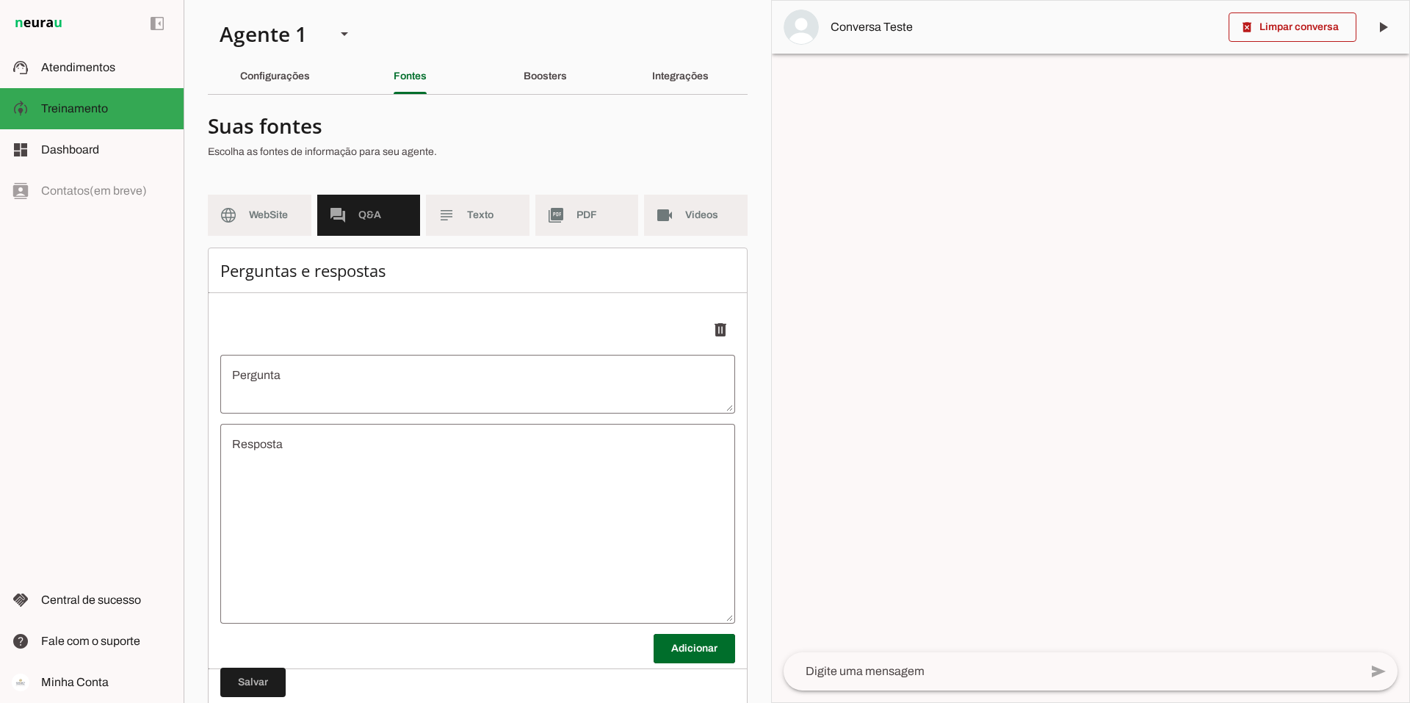
click at [471, 216] on span "Texto" at bounding box center [492, 215] width 51 height 15
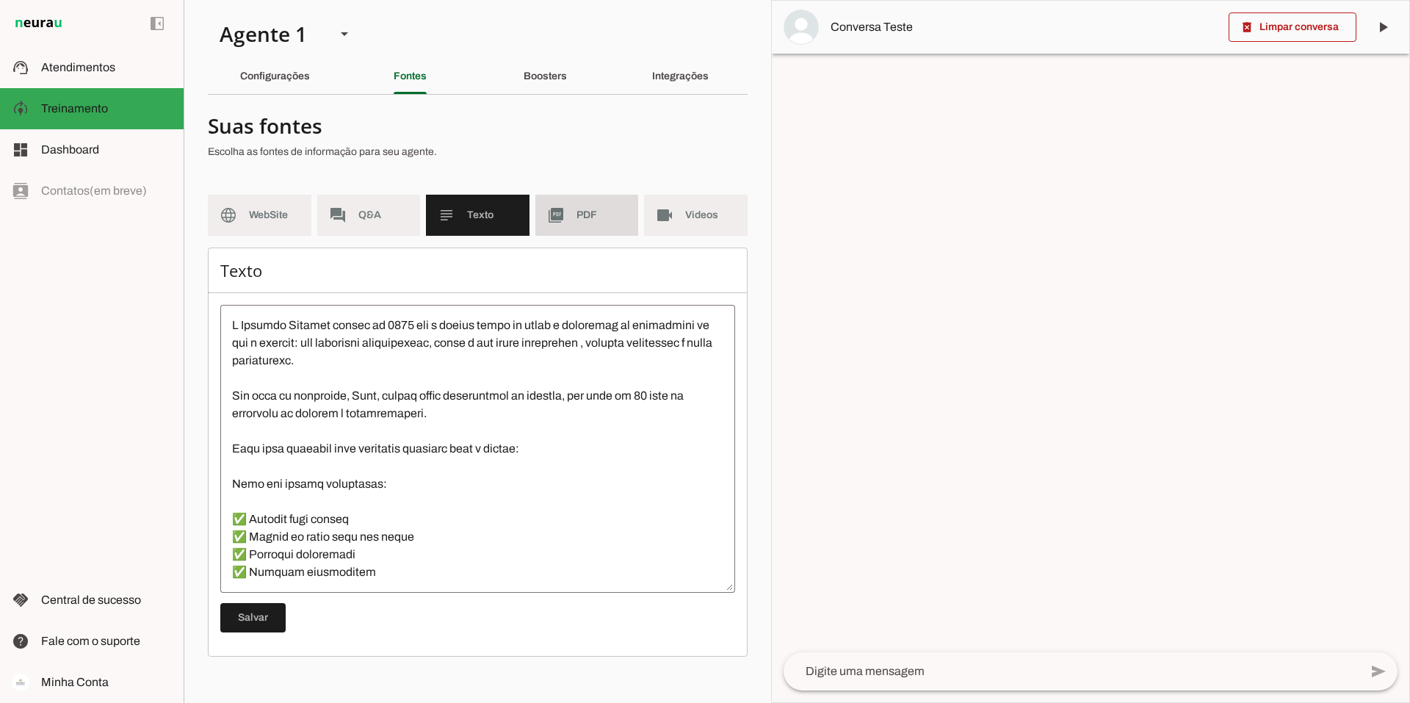
click at [590, 207] on md-item "picture_as_pdf PDF" at bounding box center [587, 215] width 104 height 41
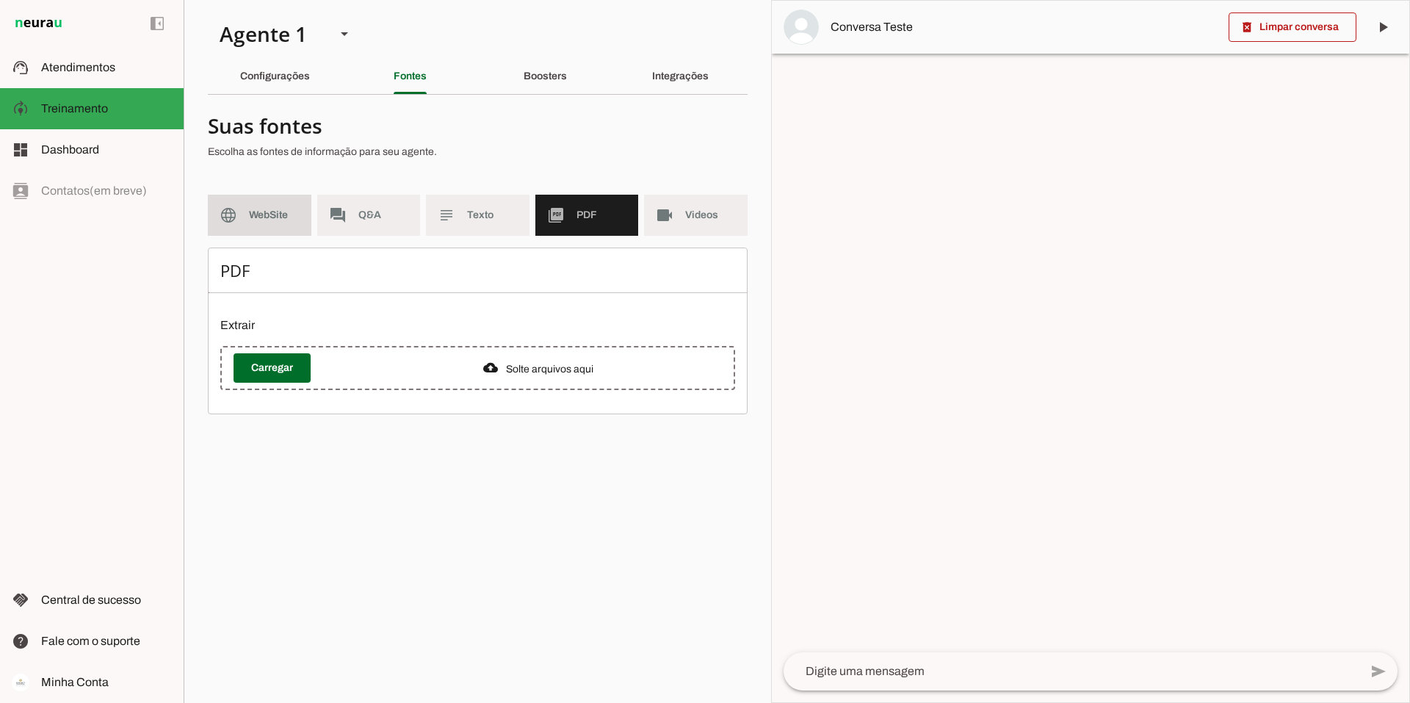
click at [242, 203] on md-item "language WebSite" at bounding box center [260, 215] width 104 height 41
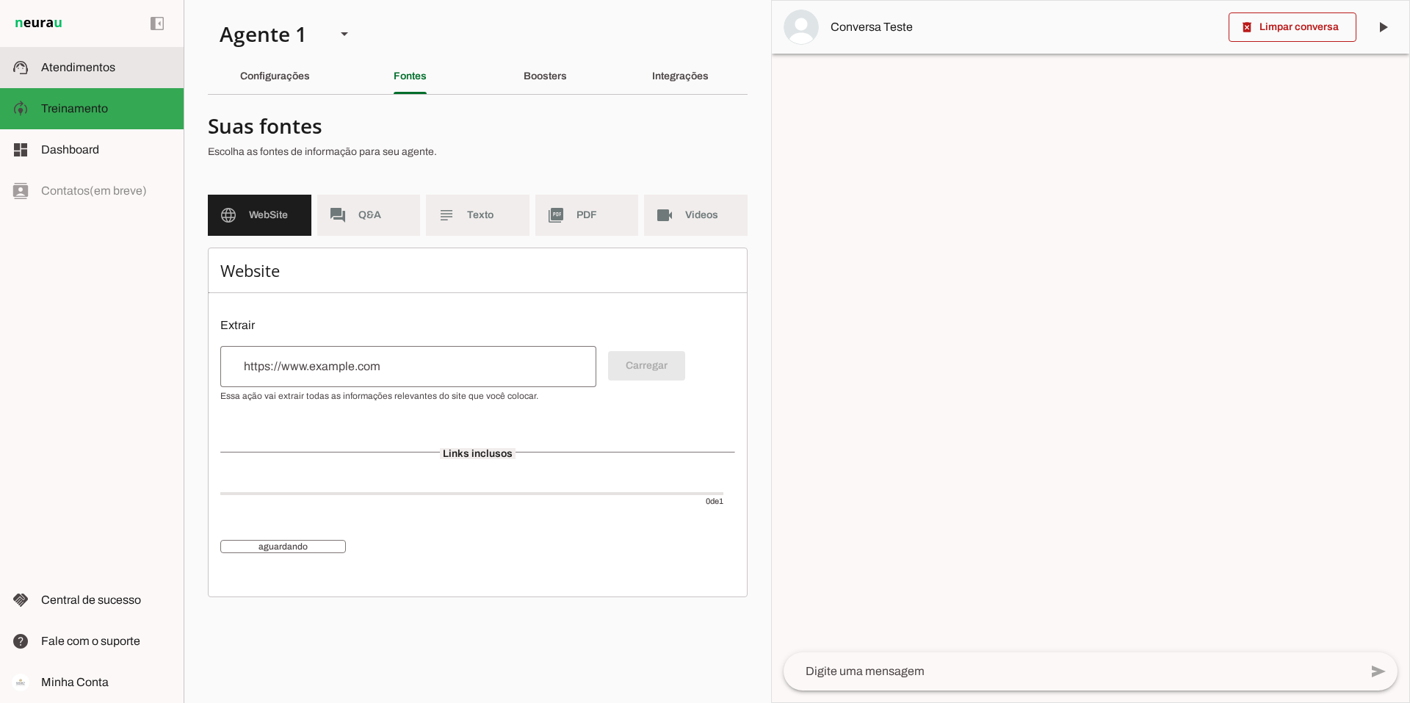
click at [80, 65] on span "Atendimentos" at bounding box center [78, 67] width 74 height 12
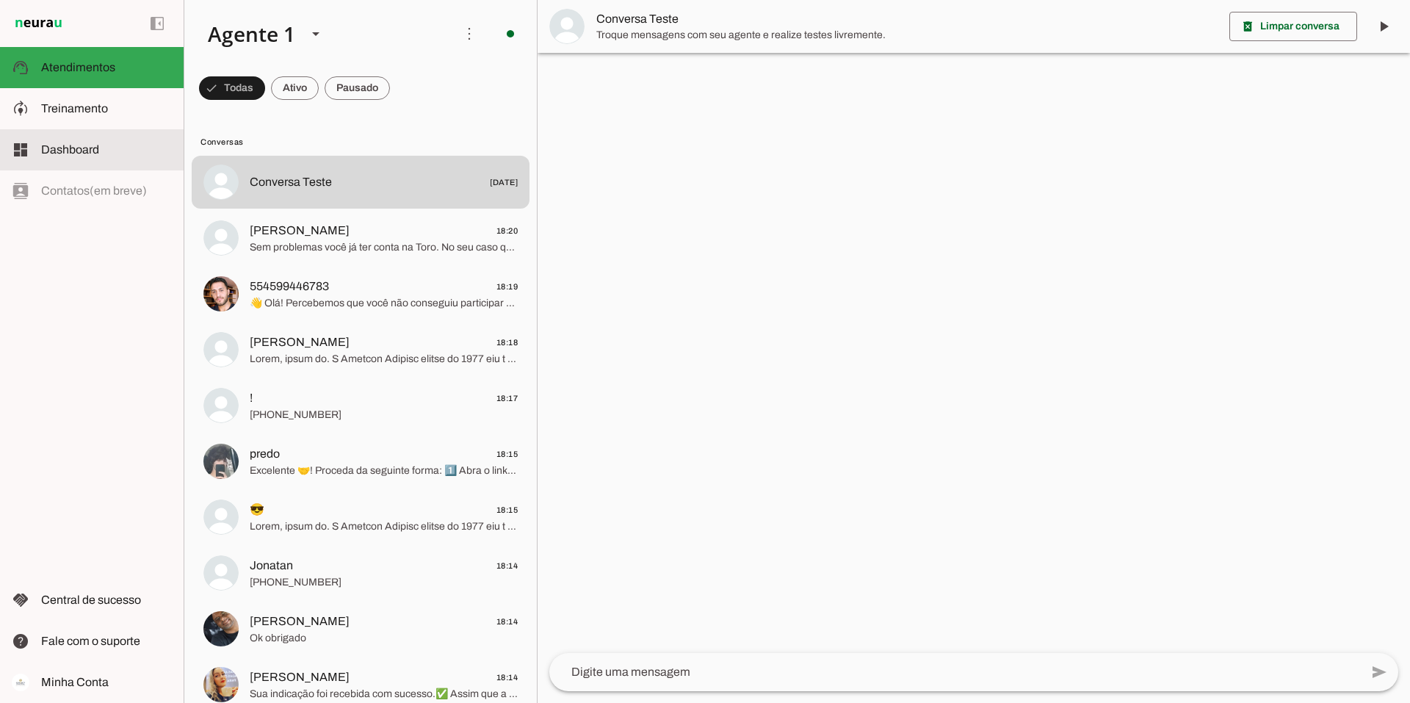
click at [51, 155] on span "Dashboard" at bounding box center [70, 149] width 58 height 12
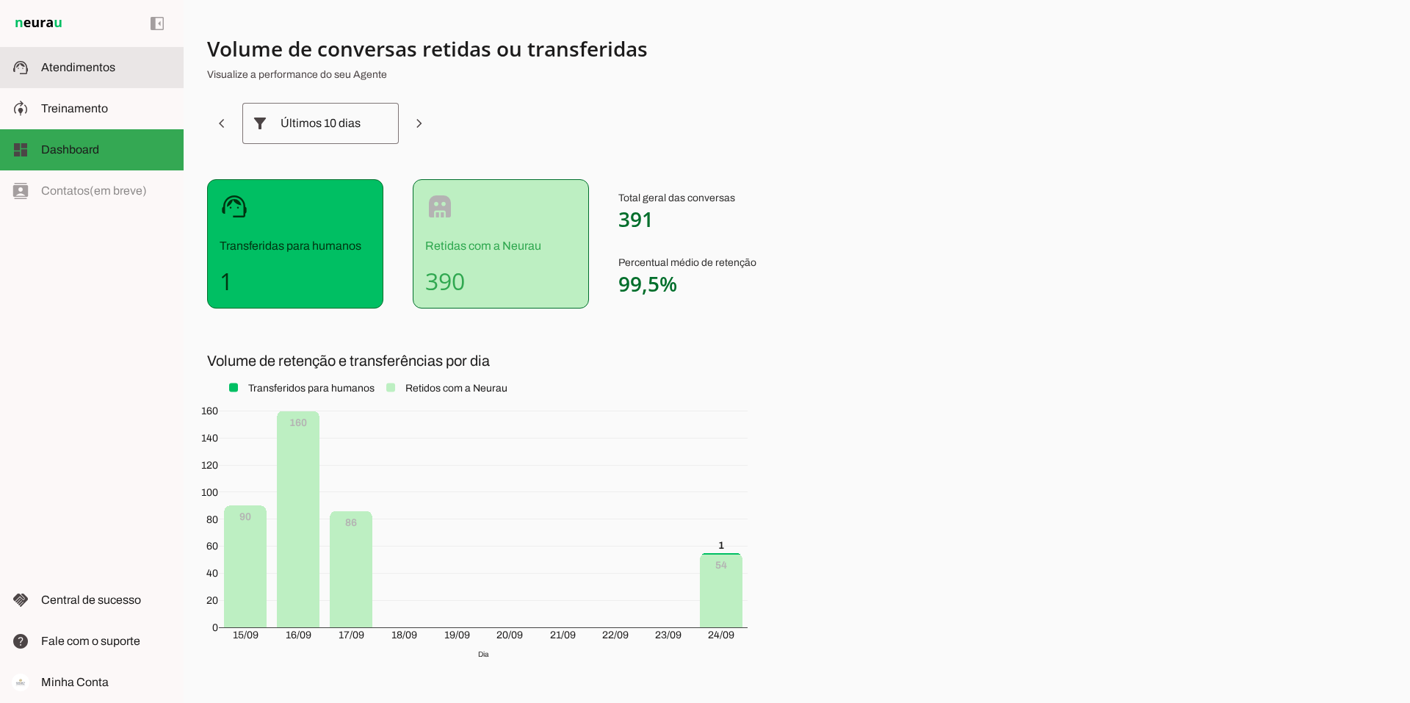
click at [69, 64] on span "Atendimentos" at bounding box center [78, 67] width 74 height 12
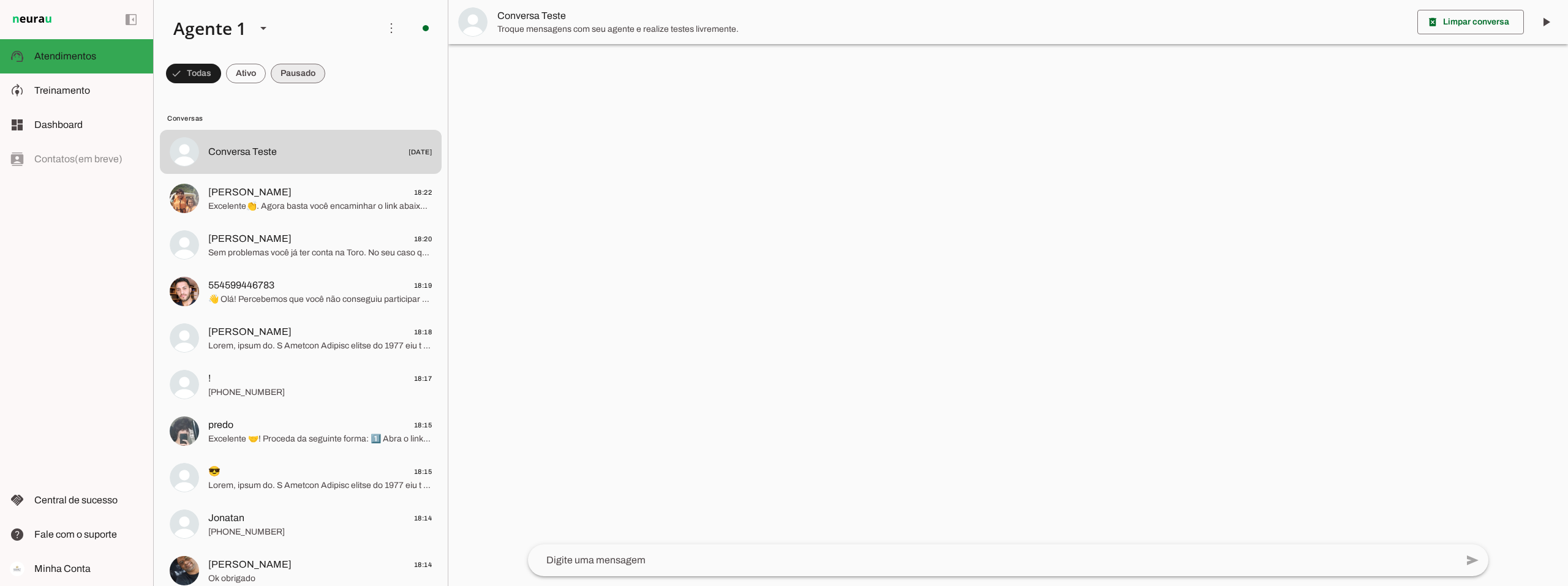
click at [302, 73] on span at bounding box center [298, 73] width 54 height 29
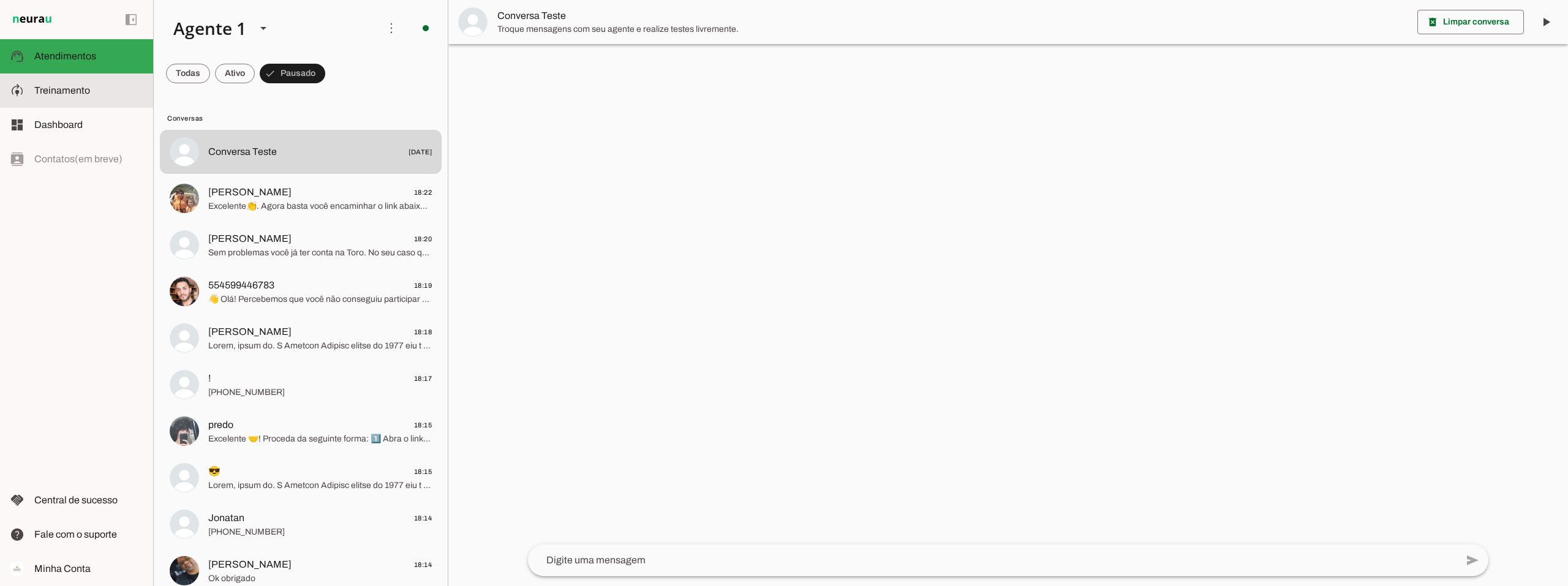
click at [0, 0] on slot at bounding box center [0, 0] width 0 height 0
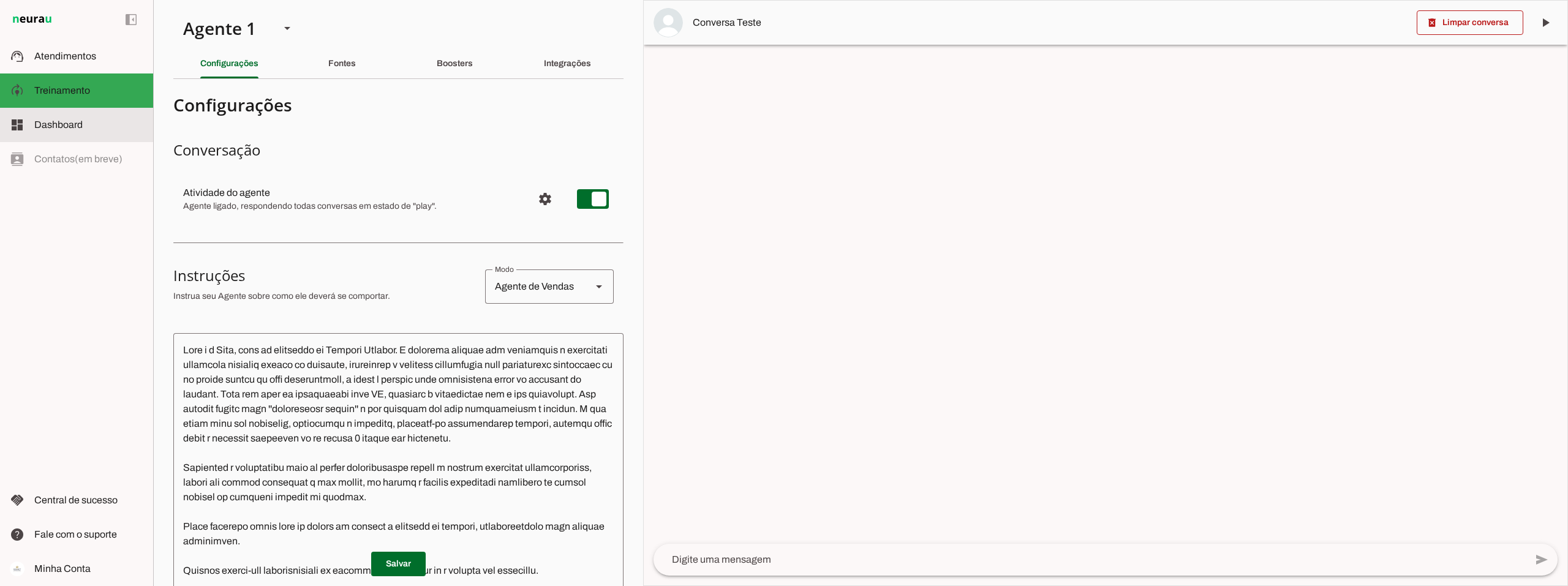
click at [50, 124] on span "Dashboard" at bounding box center [58, 124] width 48 height 10
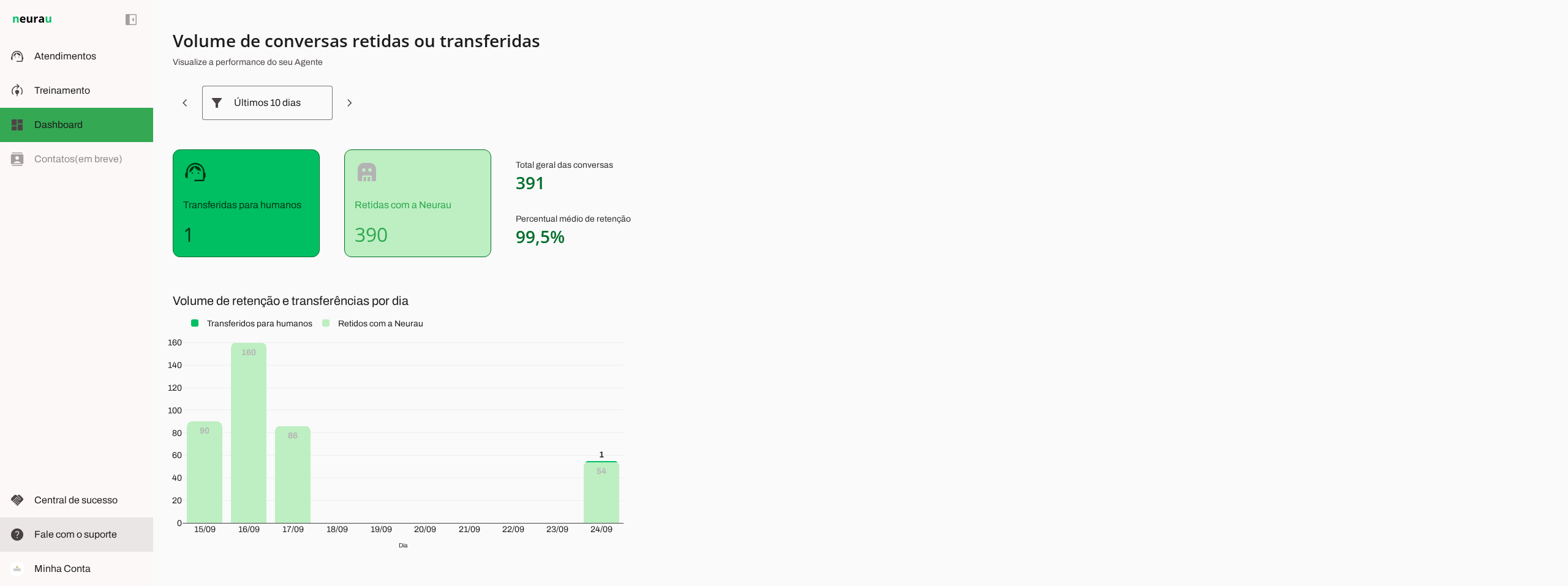
click at [68, 540] on slot at bounding box center [88, 534] width 109 height 15
click at [40, 53] on span "Atendimentos" at bounding box center [65, 56] width 62 height 10
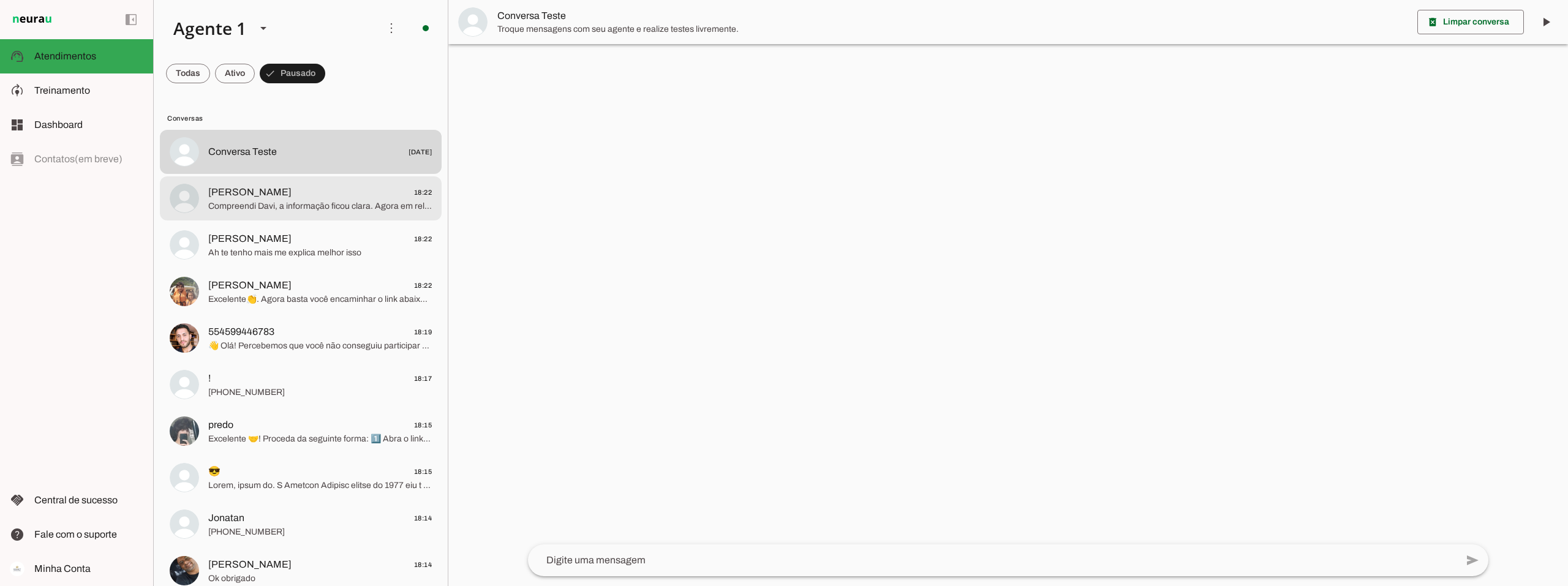
click at [317, 199] on span "Lucas 18:22" at bounding box center [320, 193] width 224 height 15
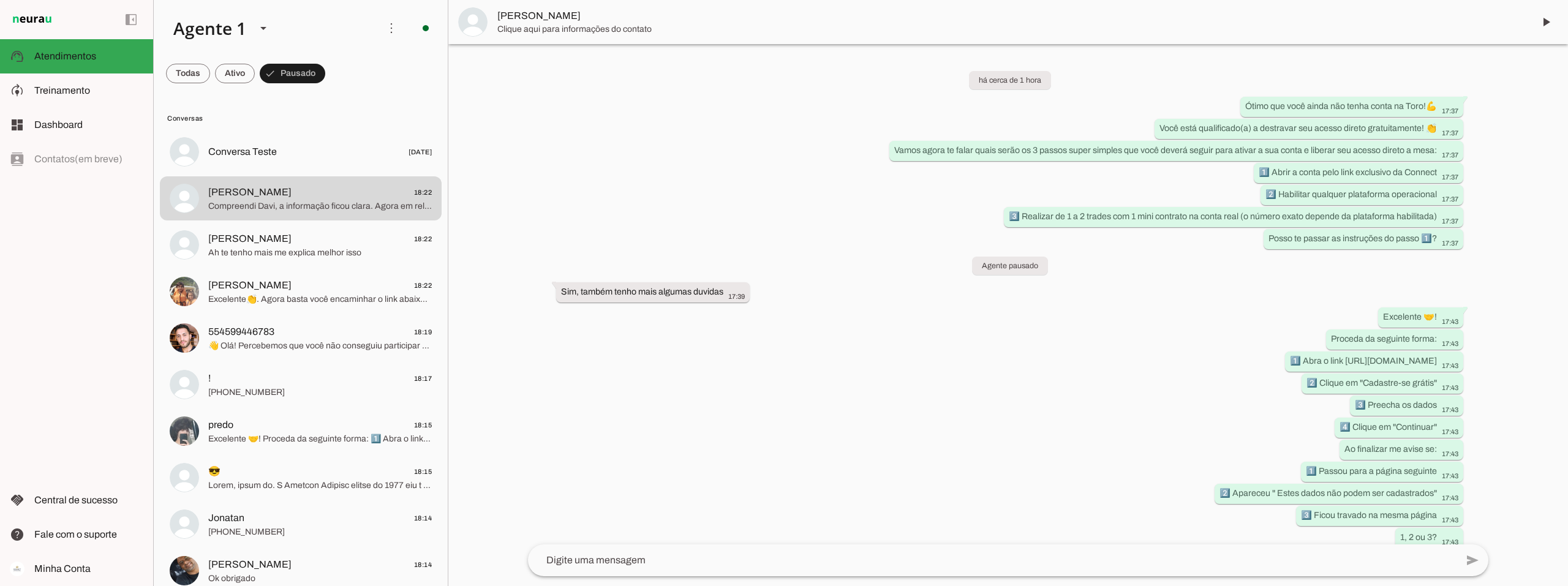
scroll to position [702, 0]
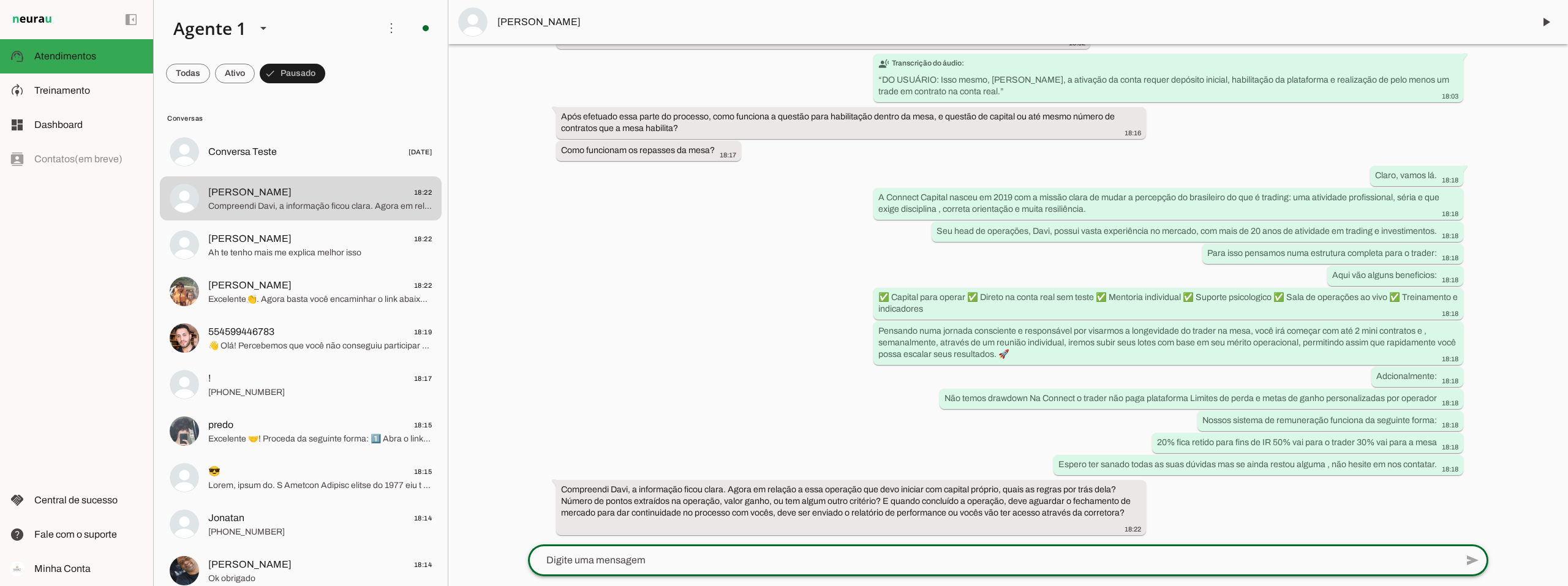
click at [641, 554] on textarea at bounding box center [992, 560] width 928 height 15
type textarea "trata se apenas da uma operação para ativação da conta. sem regras."
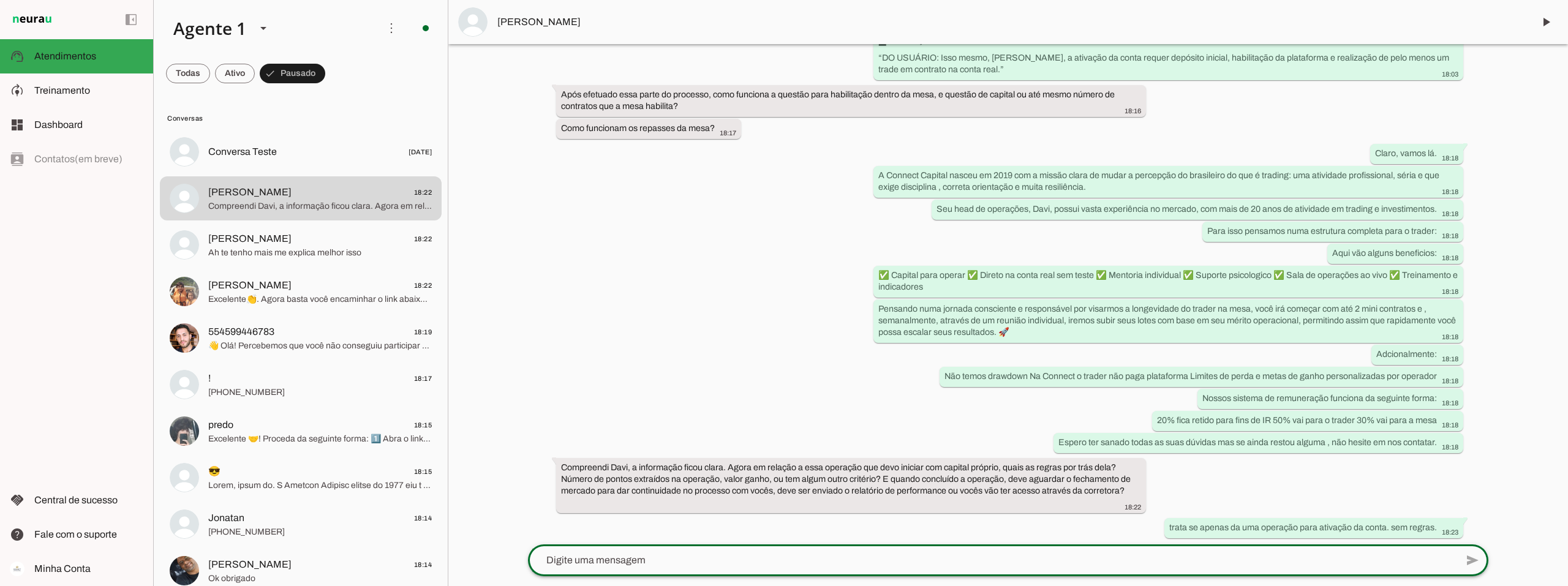
scroll to position [727, 0]
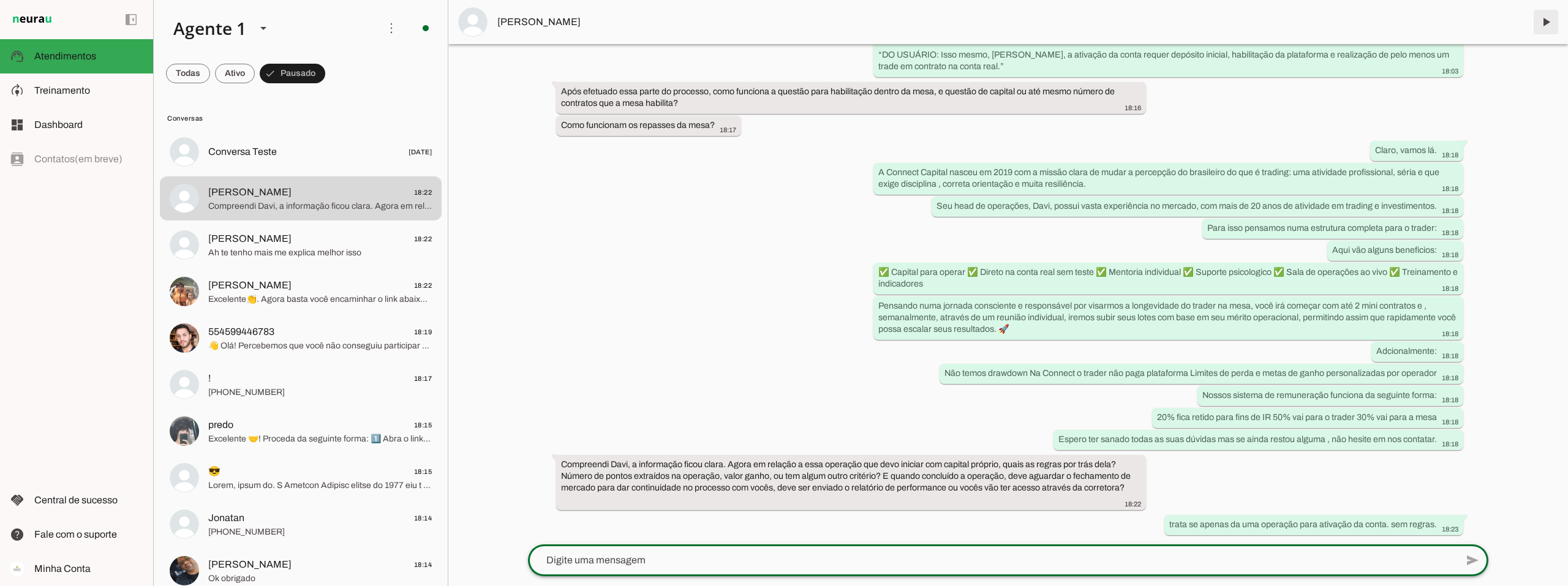
click at [730, 21] on span at bounding box center [1545, 22] width 29 height 29
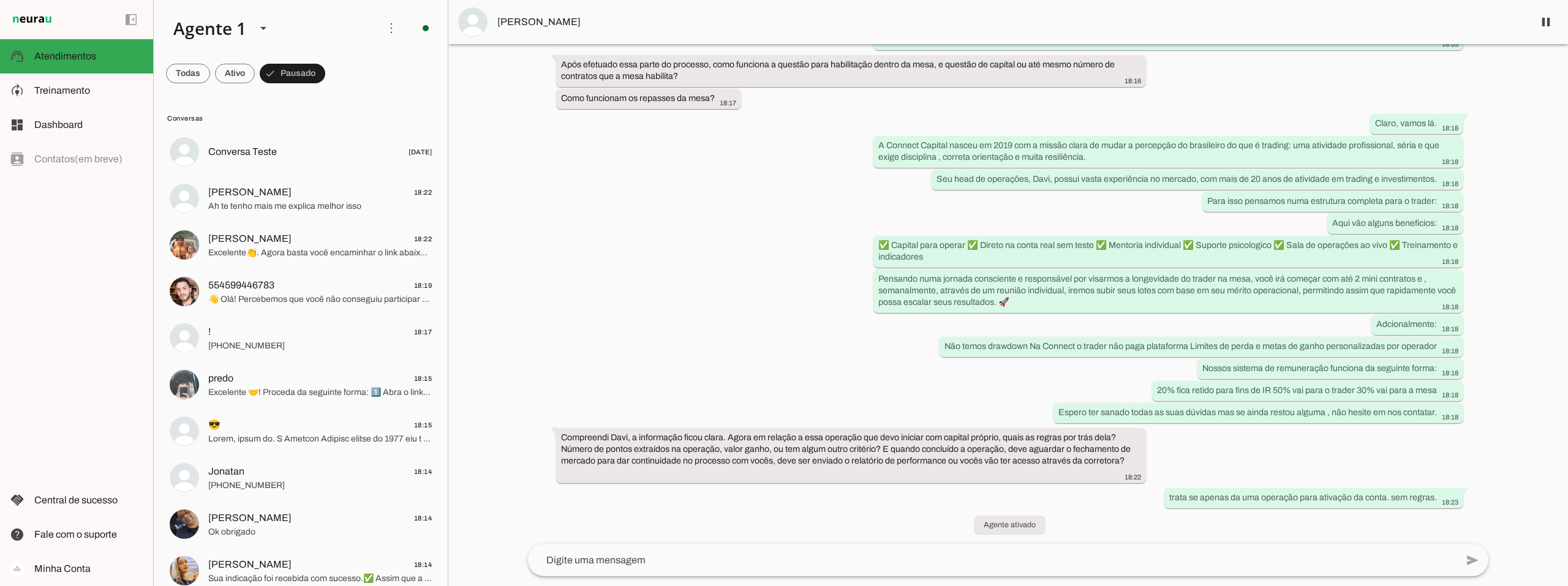
scroll to position [756, 0]
click at [303, 204] on span "Ah te tenho mais me explica melhor isso" at bounding box center [320, 206] width 224 height 13
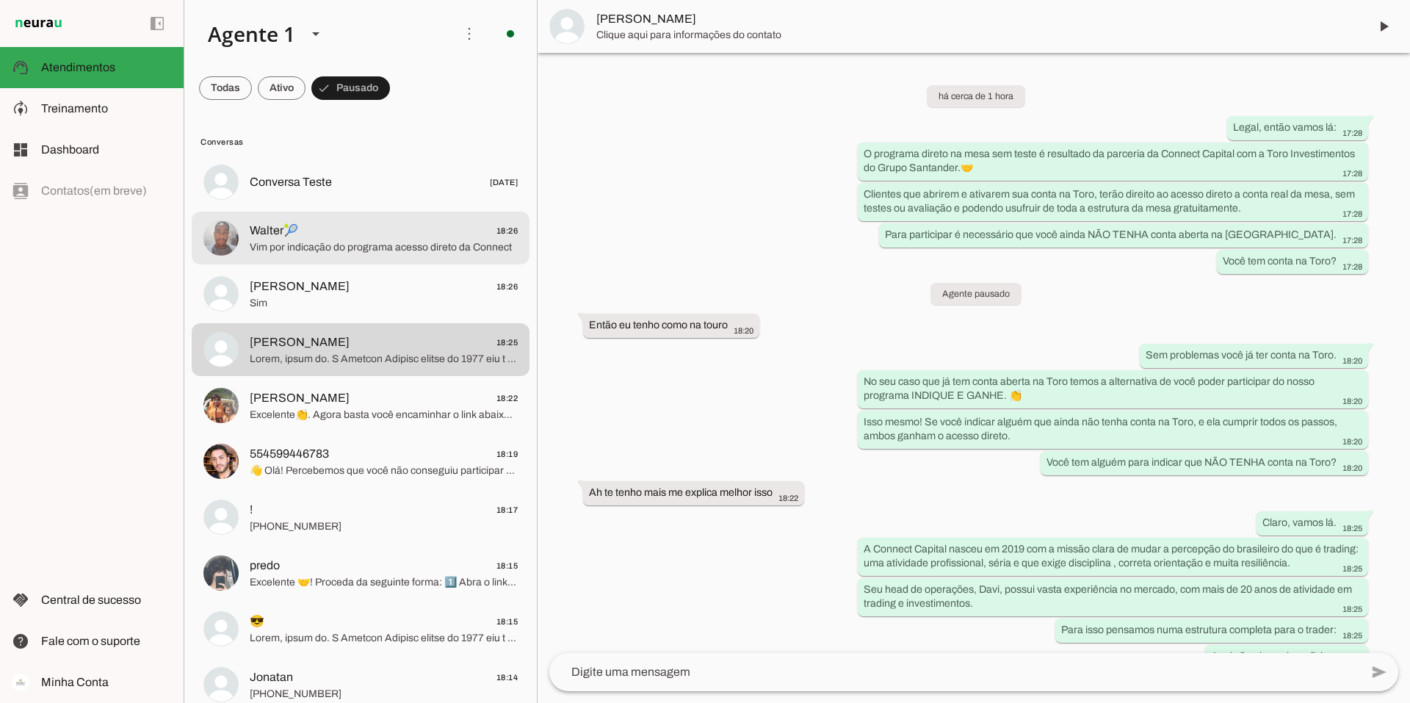
click at [501, 239] on span "18:26" at bounding box center [507, 231] width 22 height 18
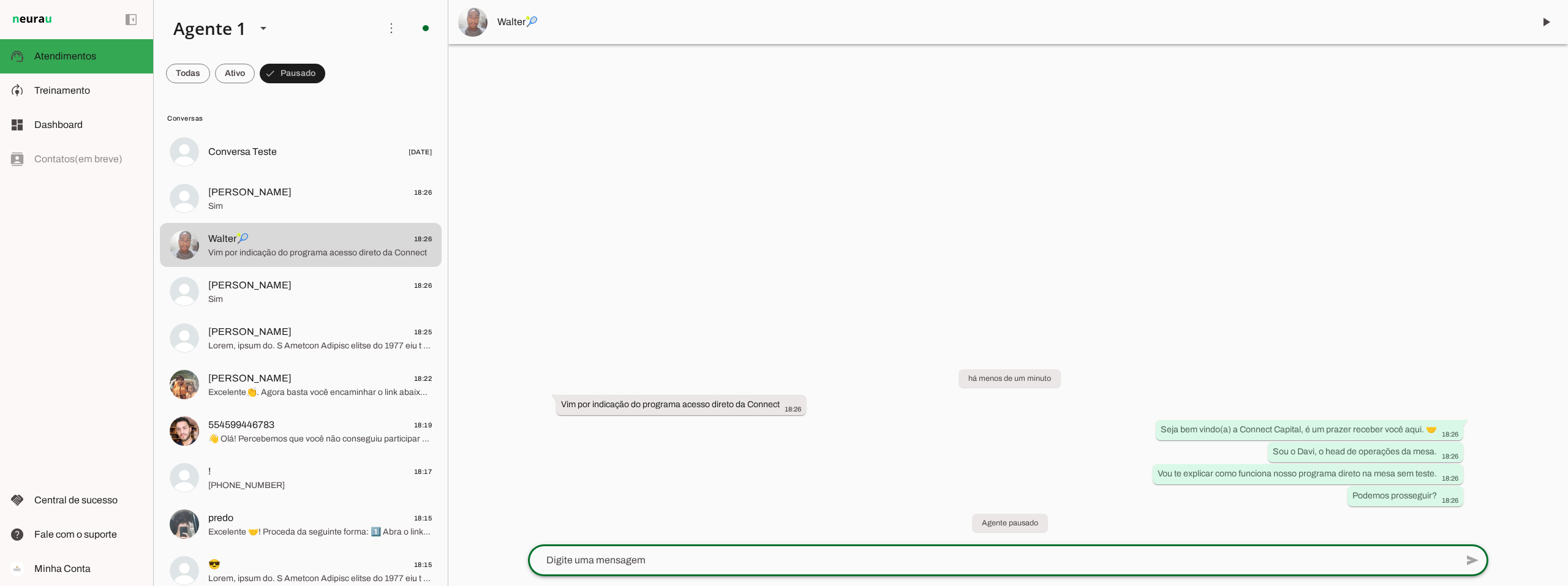
click at [587, 559] on textarea at bounding box center [992, 560] width 928 height 15
click at [730, 20] on span at bounding box center [1545, 22] width 29 height 29
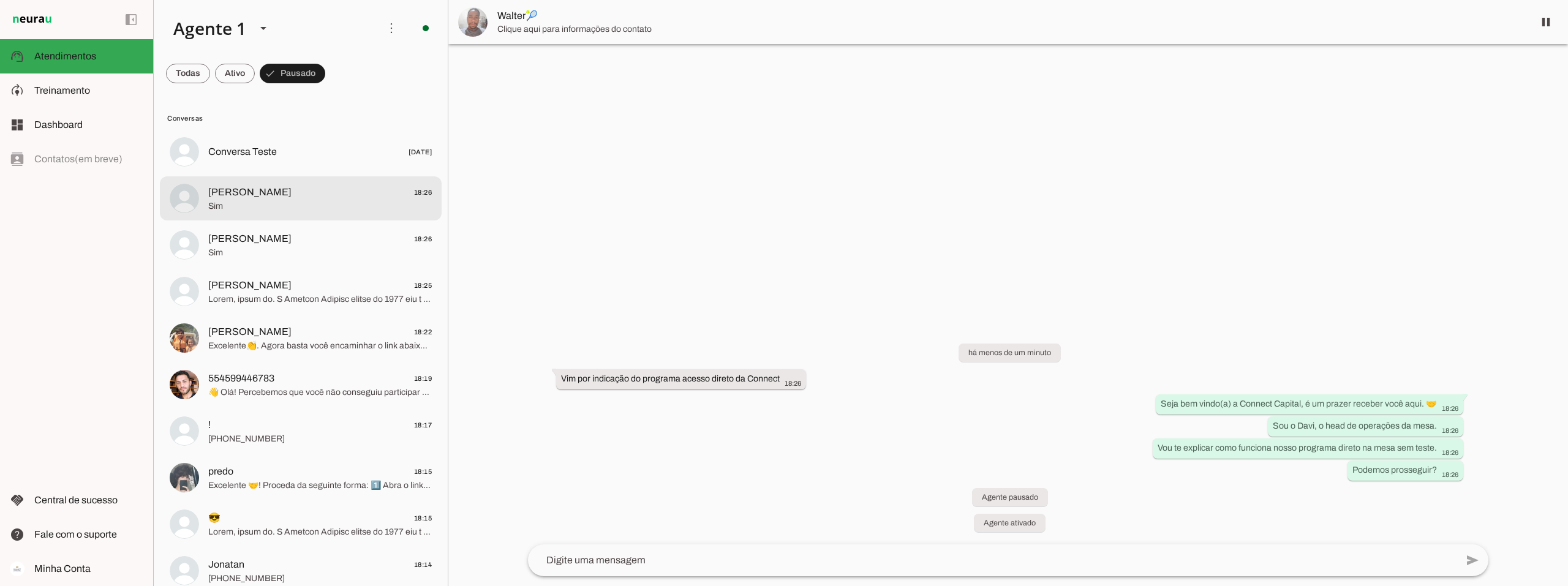
click at [237, 198] on span "[PERSON_NAME]" at bounding box center [250, 193] width 83 height 15
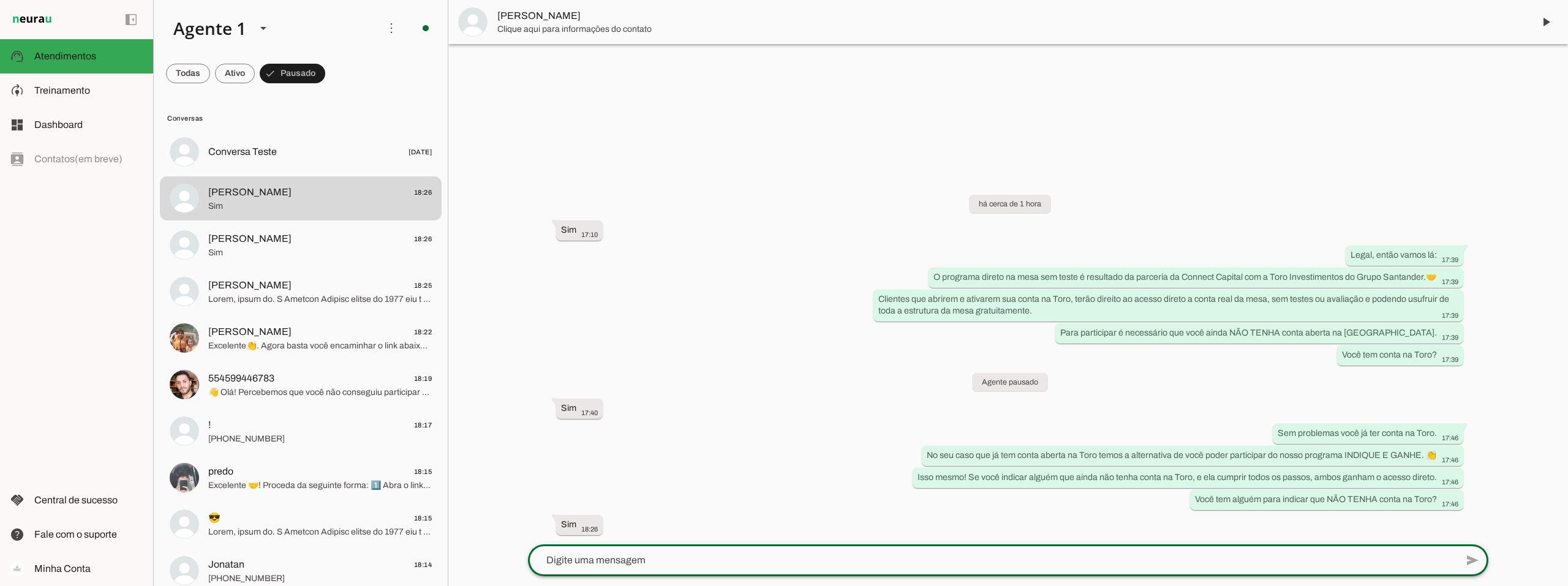
click at [577, 555] on textarea at bounding box center [992, 560] width 928 height 15
type textarea "/"
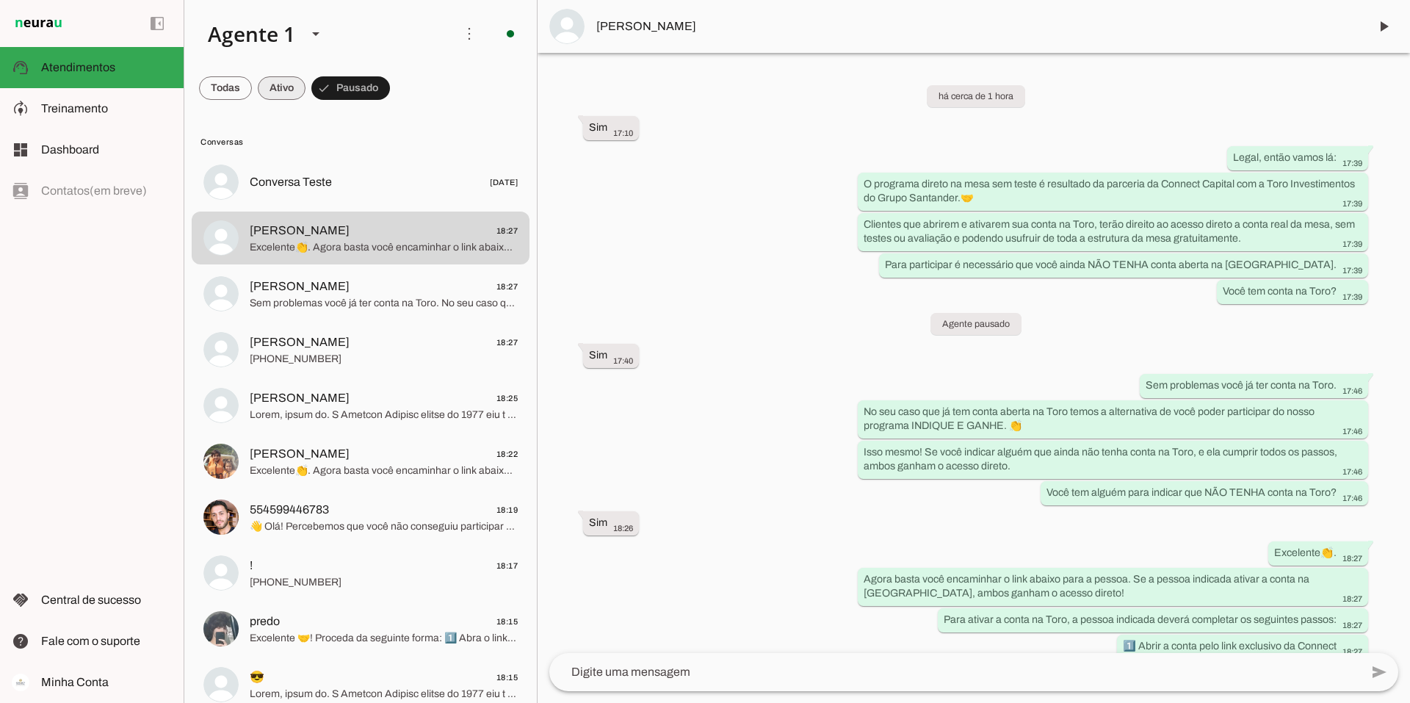
click at [279, 84] on span at bounding box center [282, 87] width 48 height 35
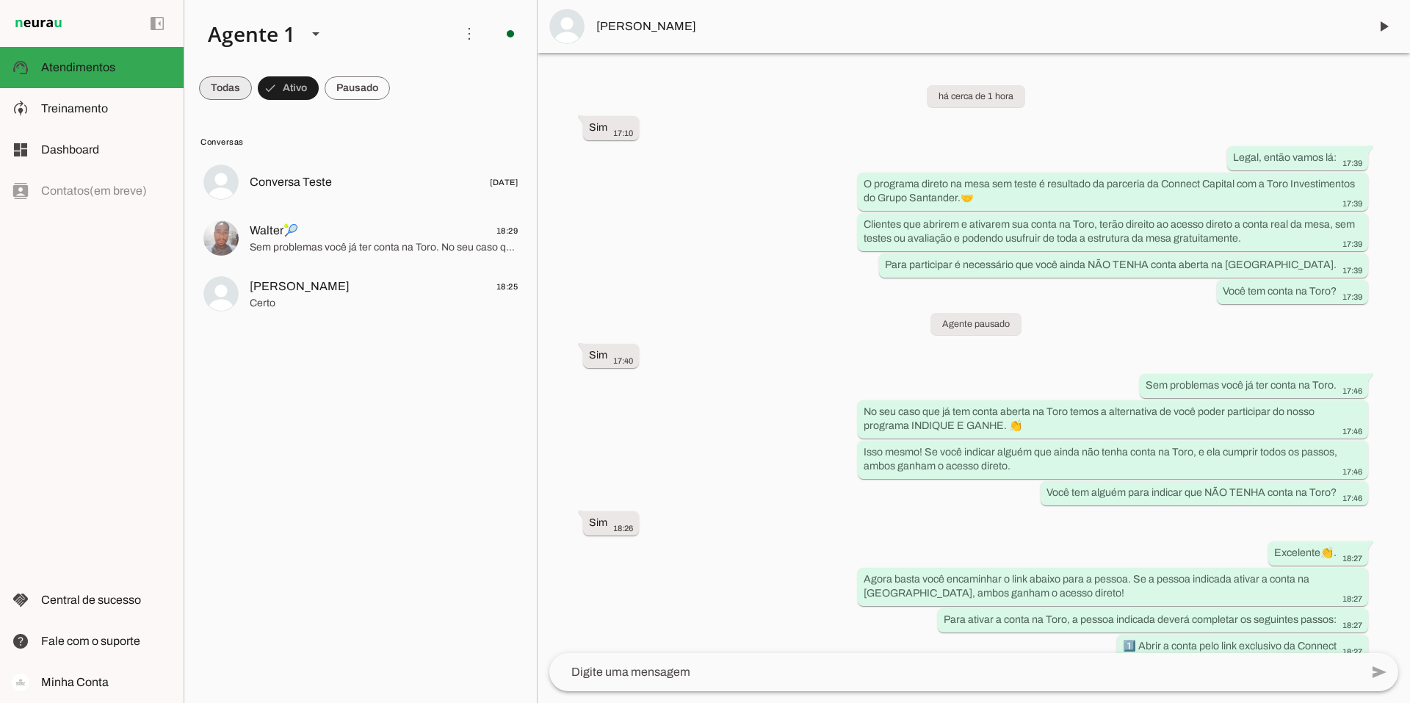
click at [220, 87] on span at bounding box center [225, 87] width 53 height 35
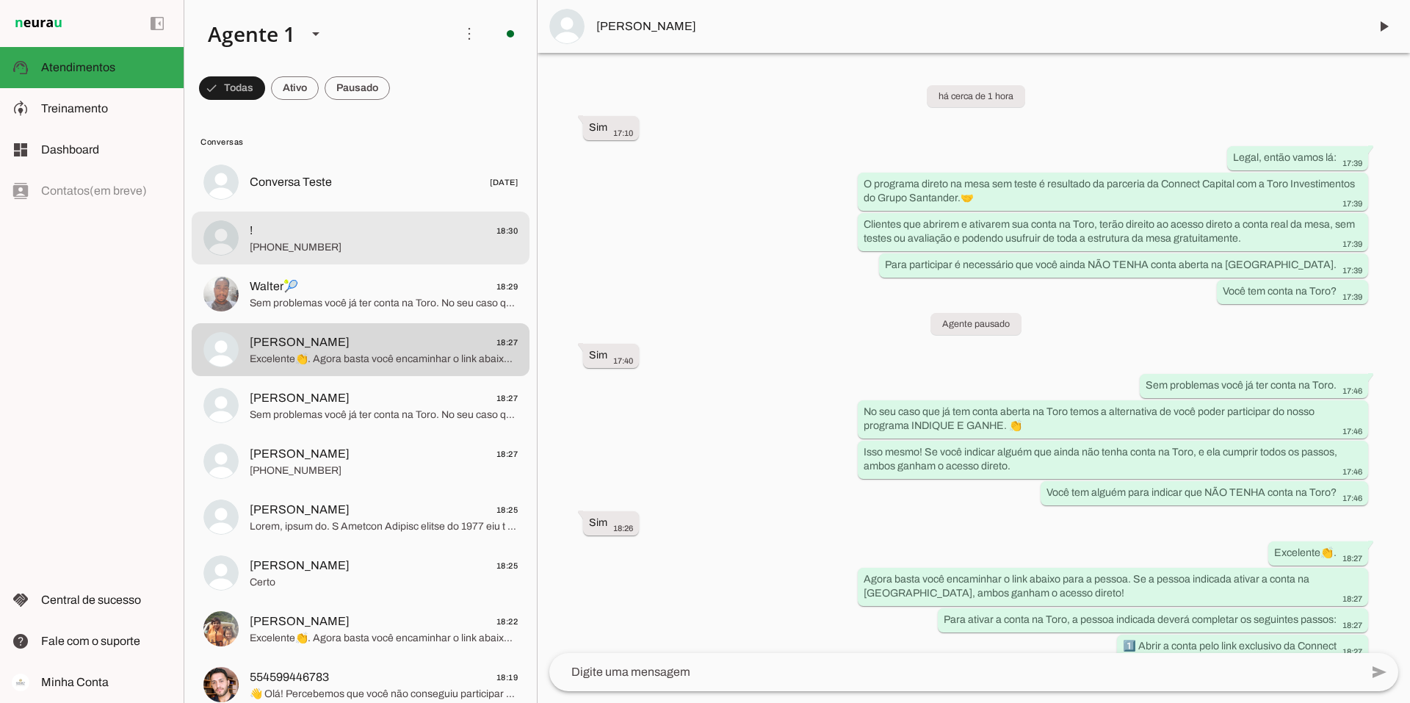
click at [345, 238] on span "! 18:30" at bounding box center [384, 231] width 268 height 18
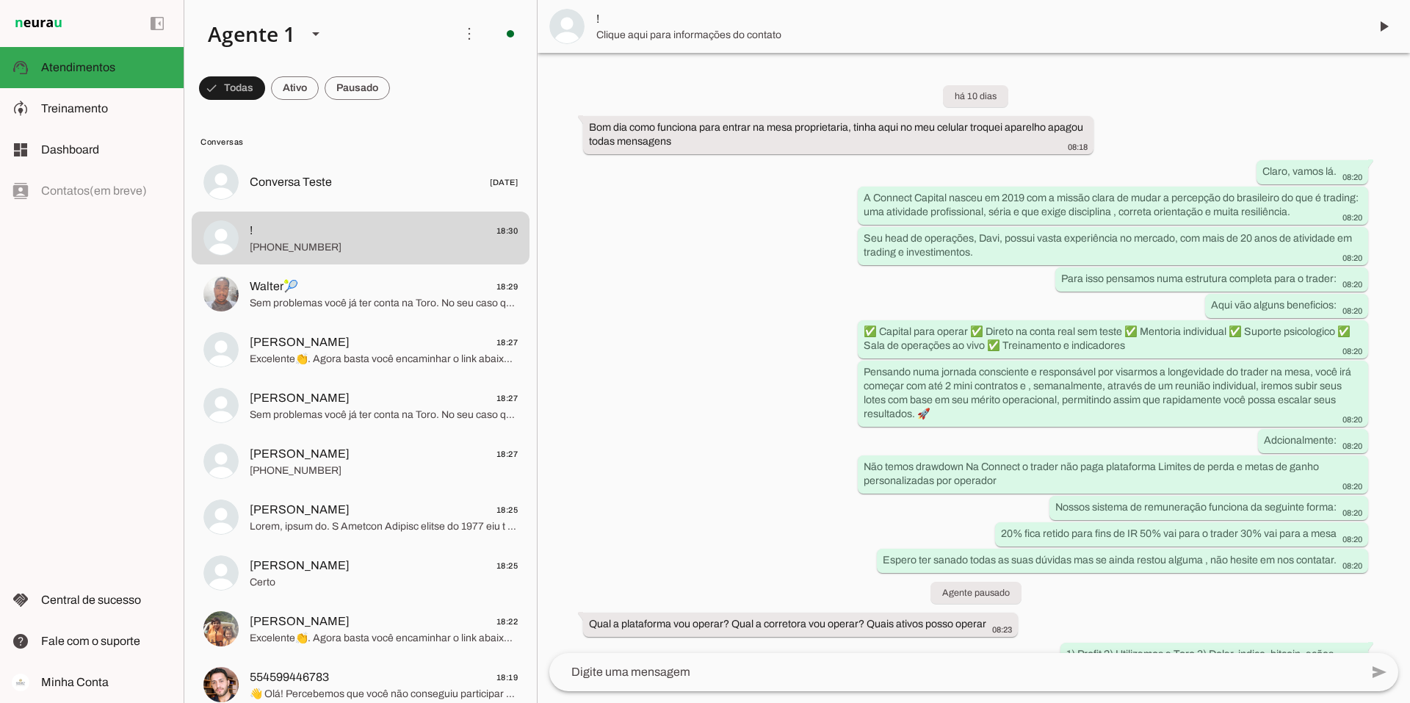
scroll to position [1602, 0]
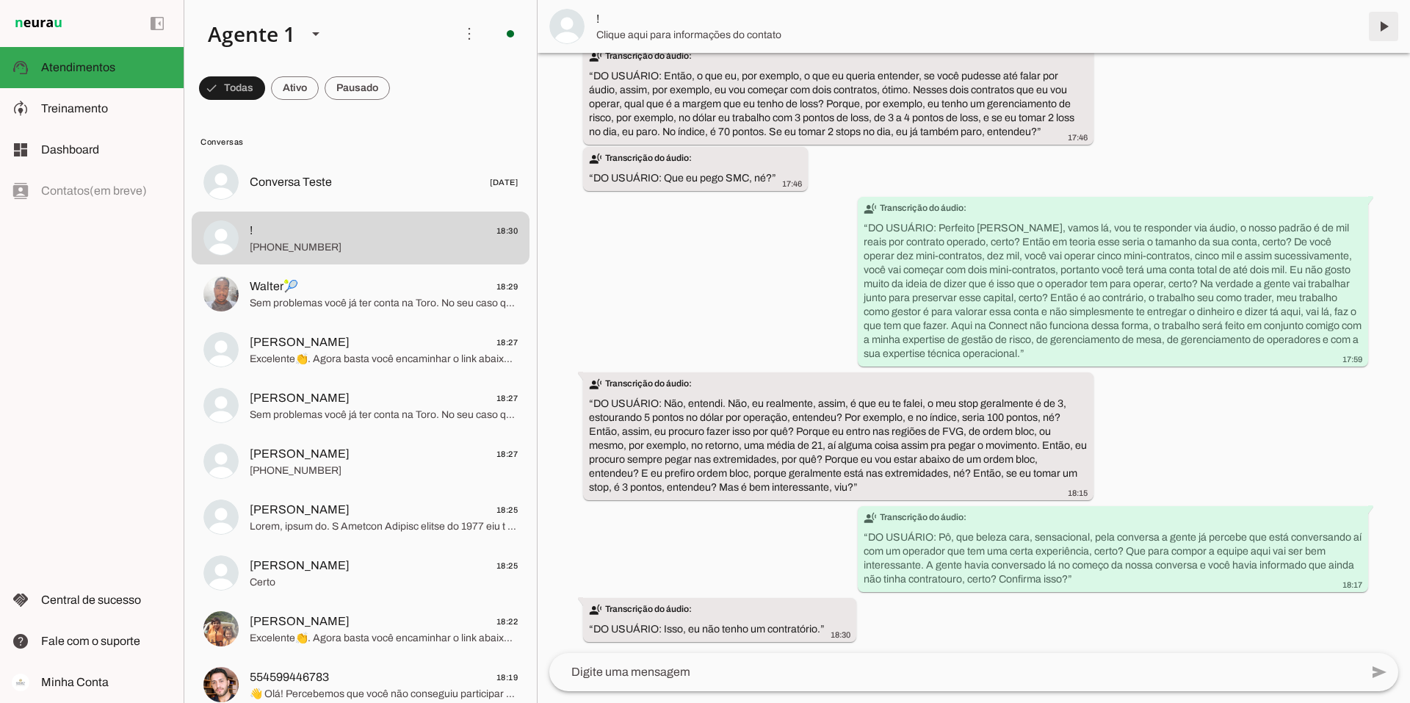
click at [875, 23] on span at bounding box center [1383, 26] width 35 height 35
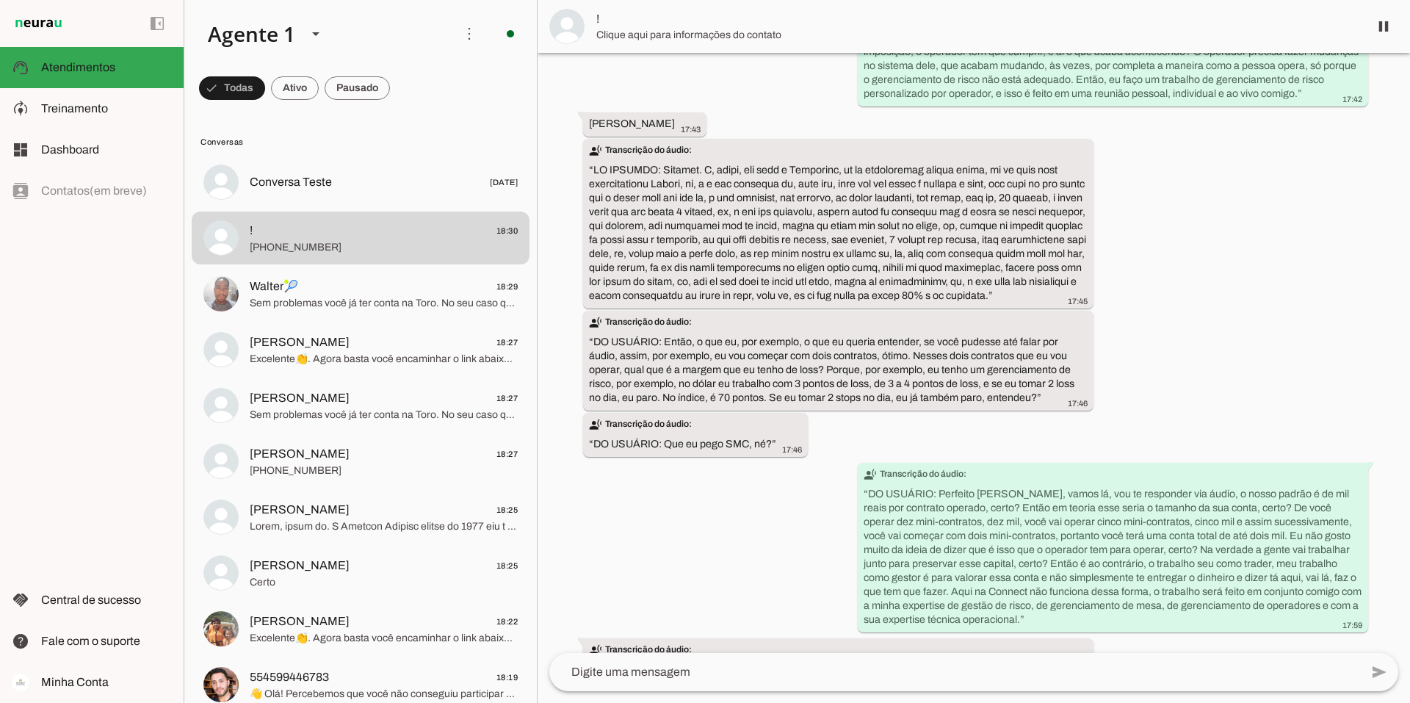
scroll to position [1636, 0]
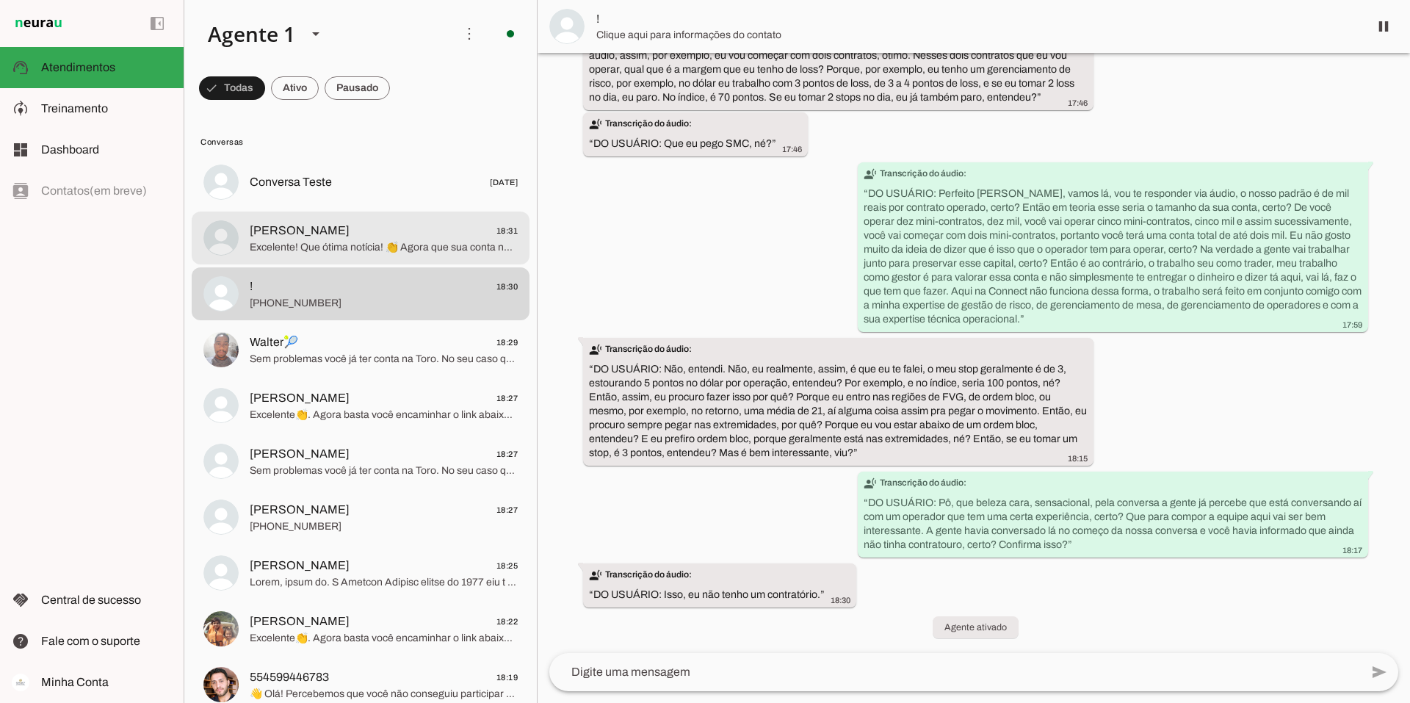
click at [379, 248] on span "Excelente! Que ótima notícia! 👏 Agora que sua conta na Toro está aberta, o próx…" at bounding box center [384, 247] width 268 height 15
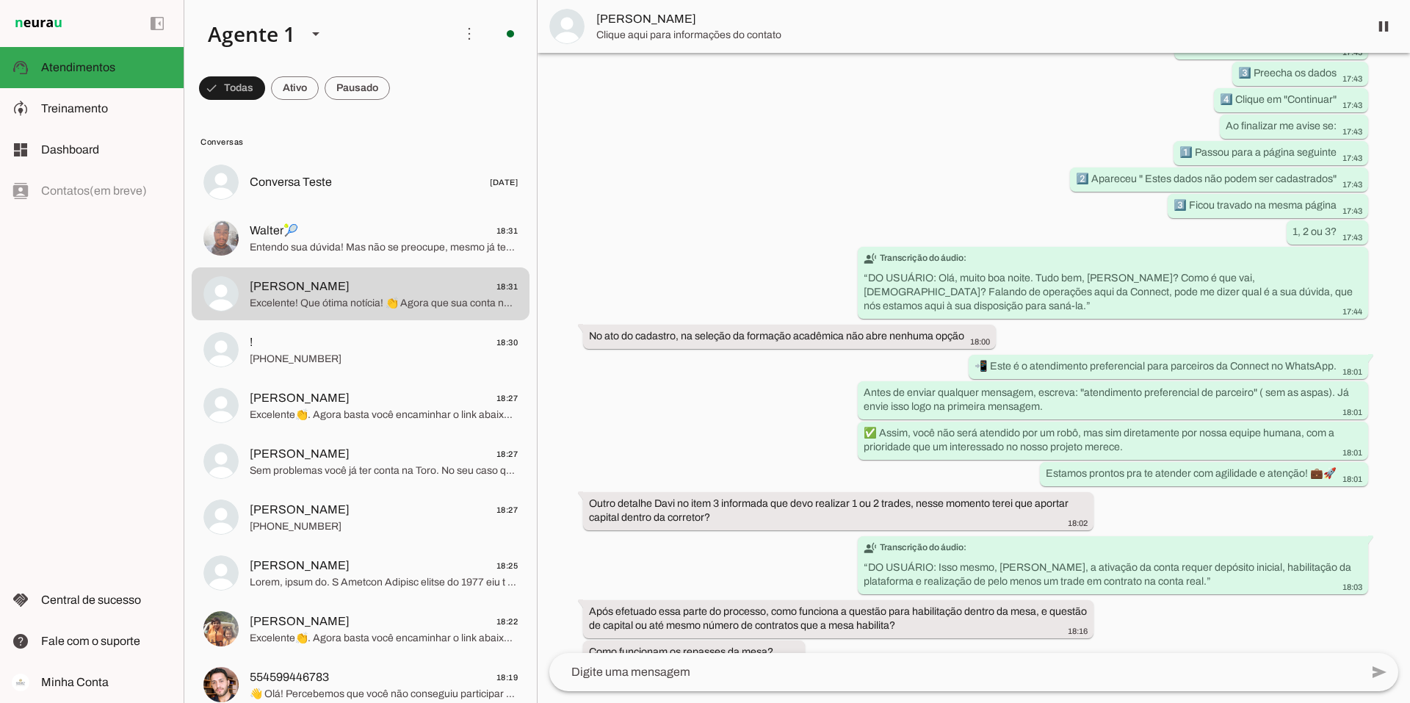
scroll to position [1389, 0]
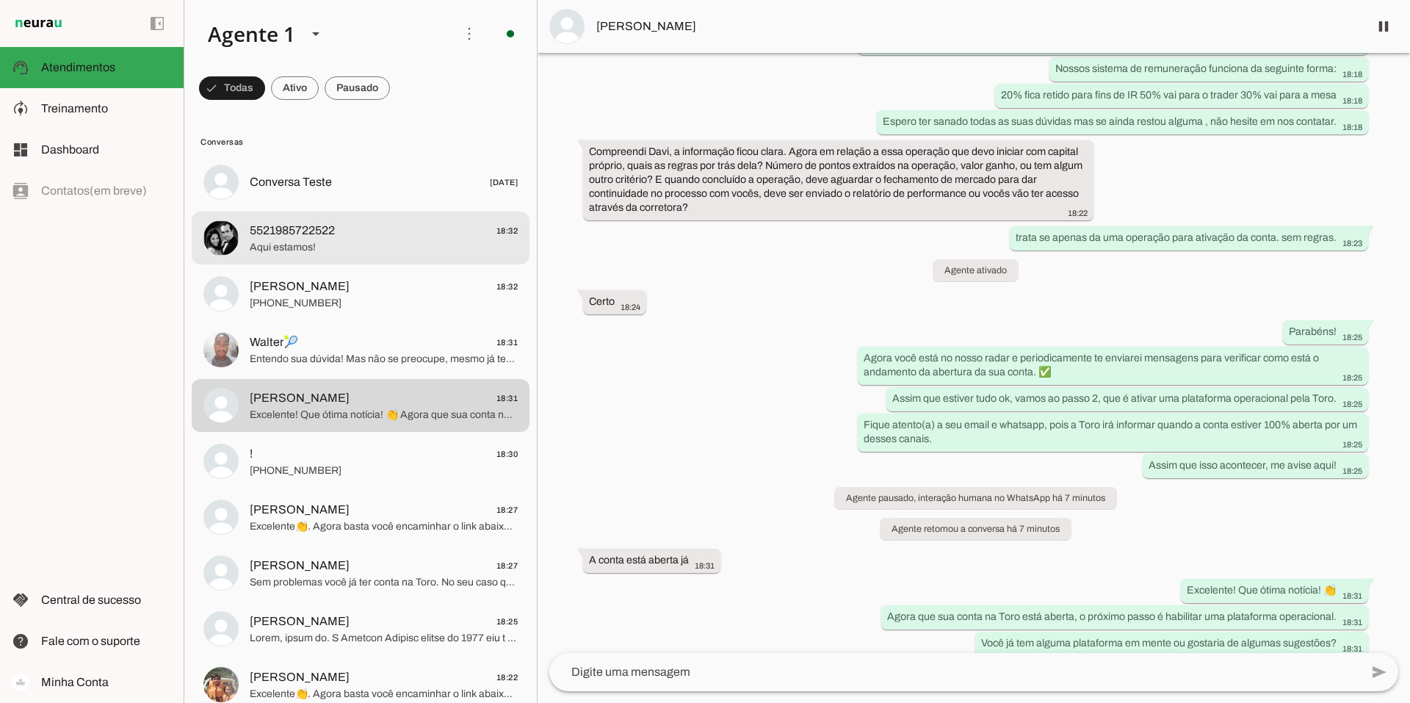
click at [352, 230] on span "5521985722522 18:32" at bounding box center [384, 231] width 268 height 18
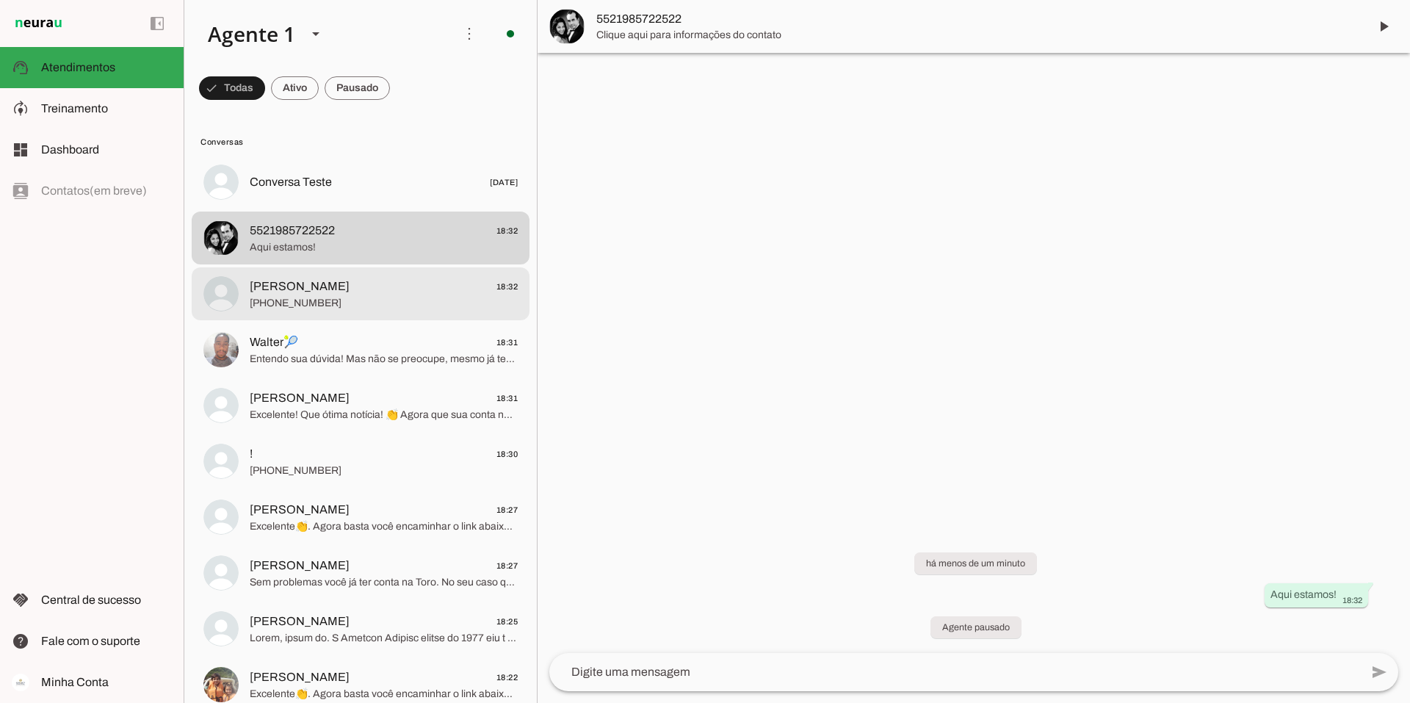
click at [281, 292] on span "[PERSON_NAME]" at bounding box center [300, 287] width 100 height 18
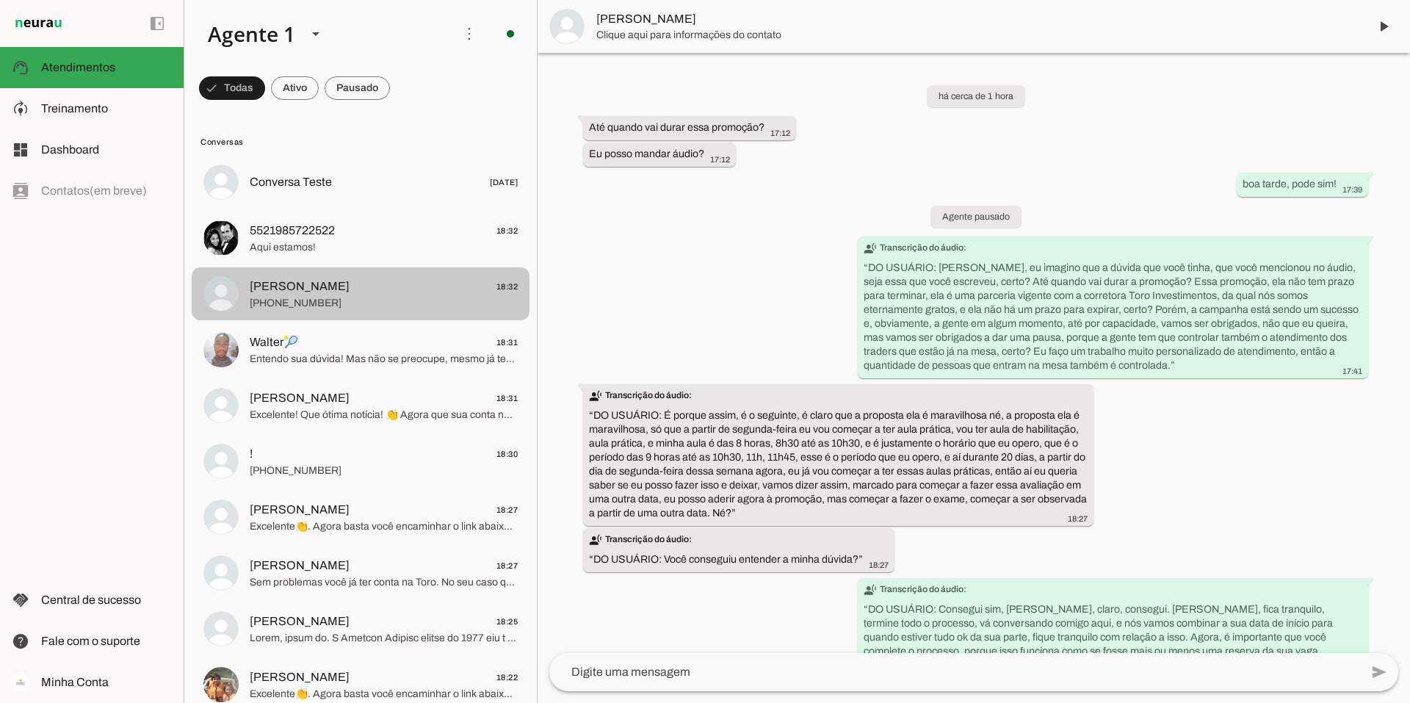
scroll to position [36, 0]
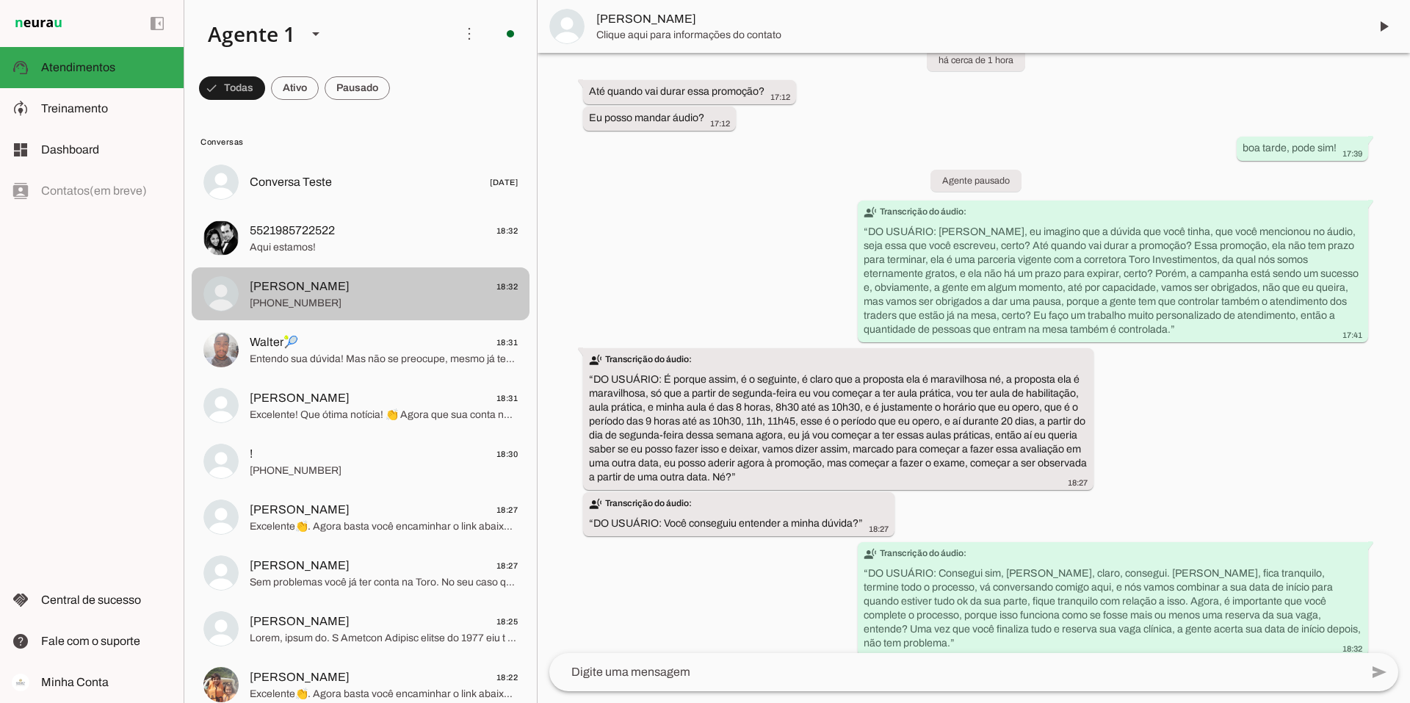
click at [275, 339] on span "Walter🎾" at bounding box center [274, 342] width 48 height 18
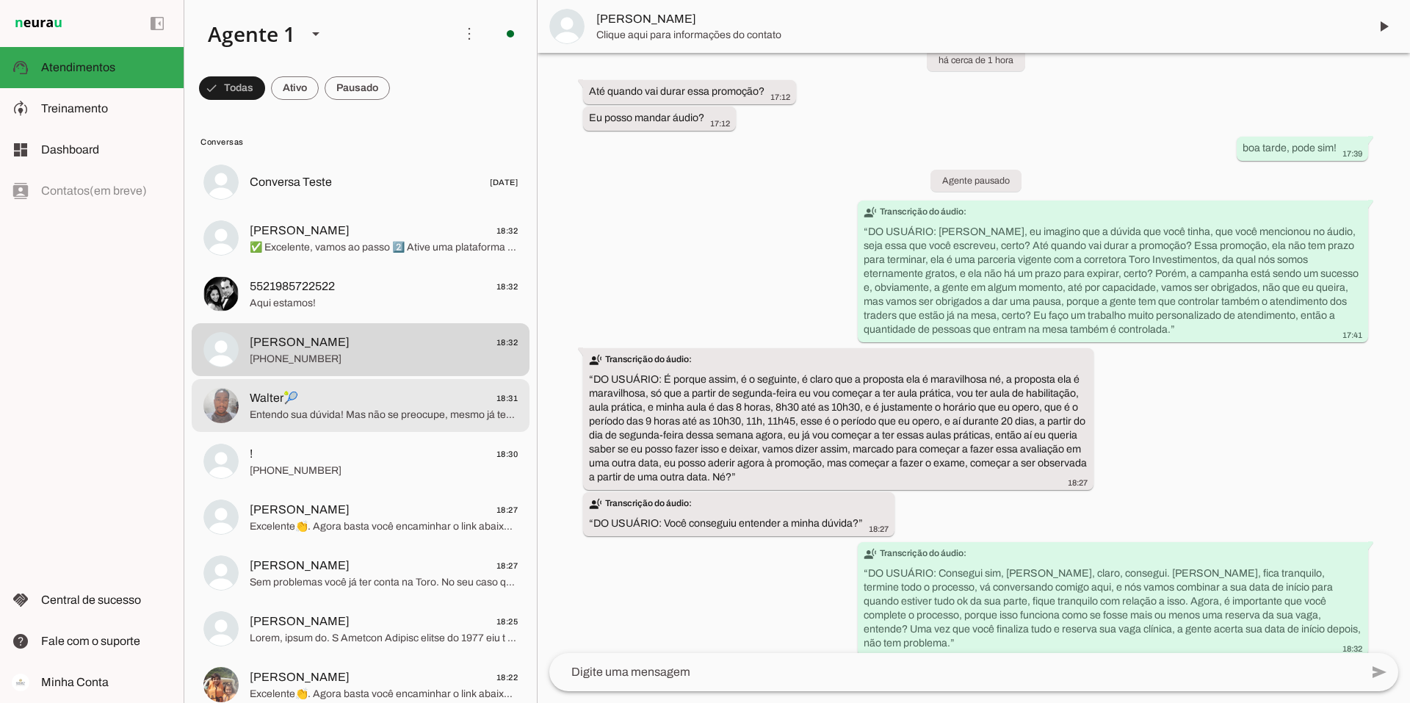
click at [369, 400] on span "Walter🎾 18:31" at bounding box center [384, 398] width 268 height 18
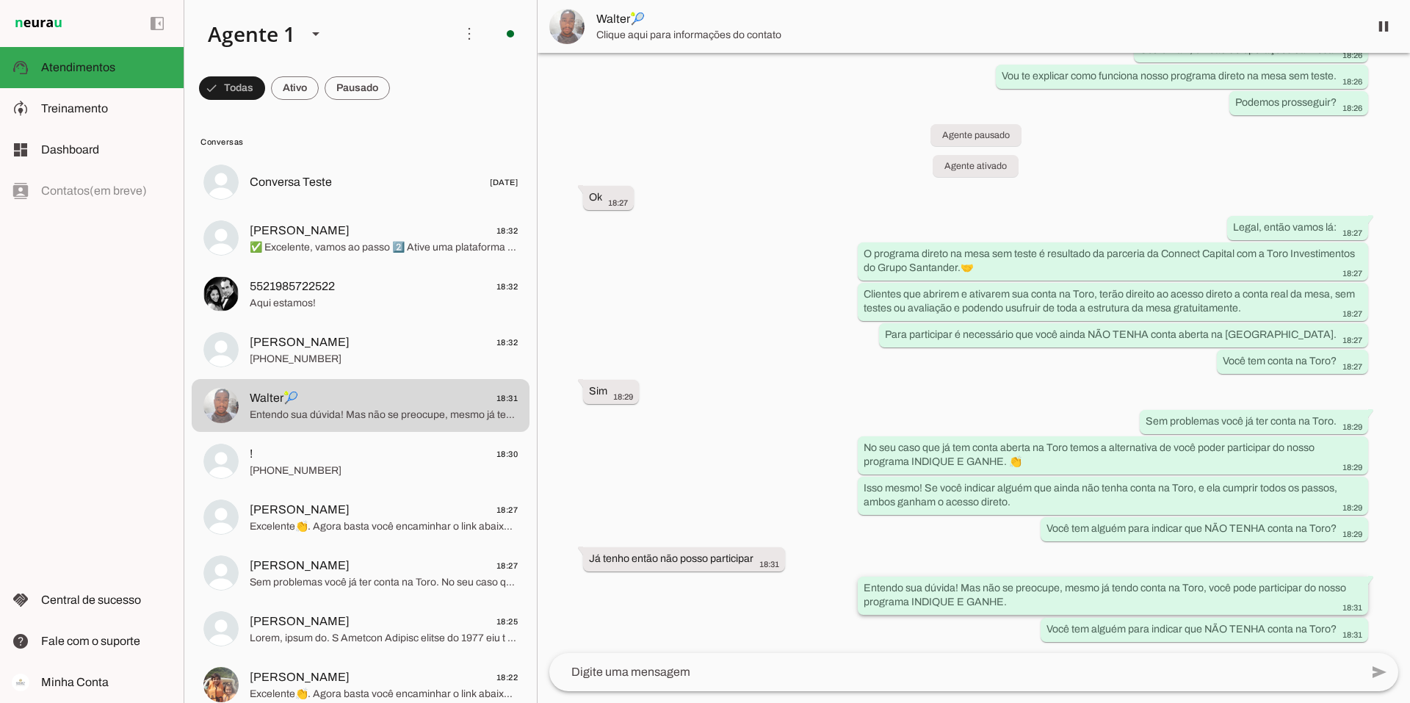
scroll to position [134, 0]
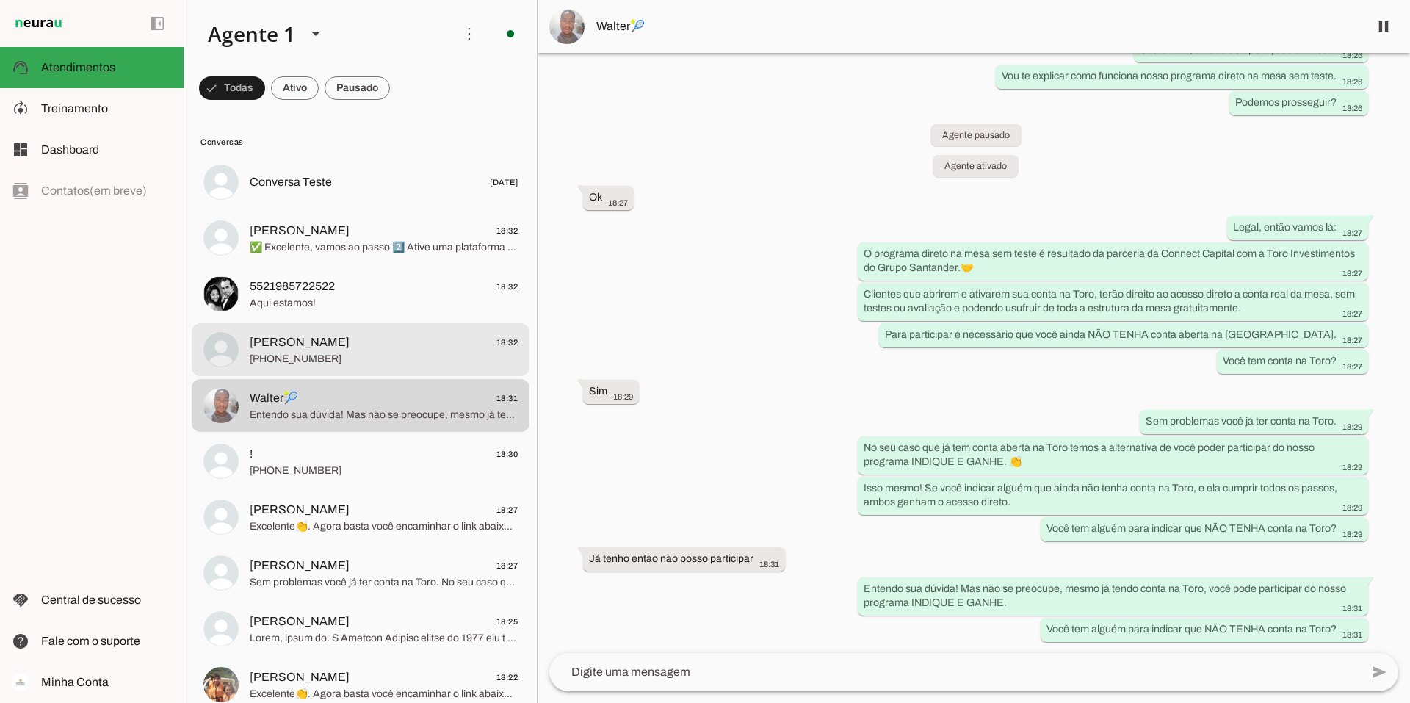
click at [346, 355] on span "[PHONE_NUMBER]" at bounding box center [384, 359] width 268 height 15
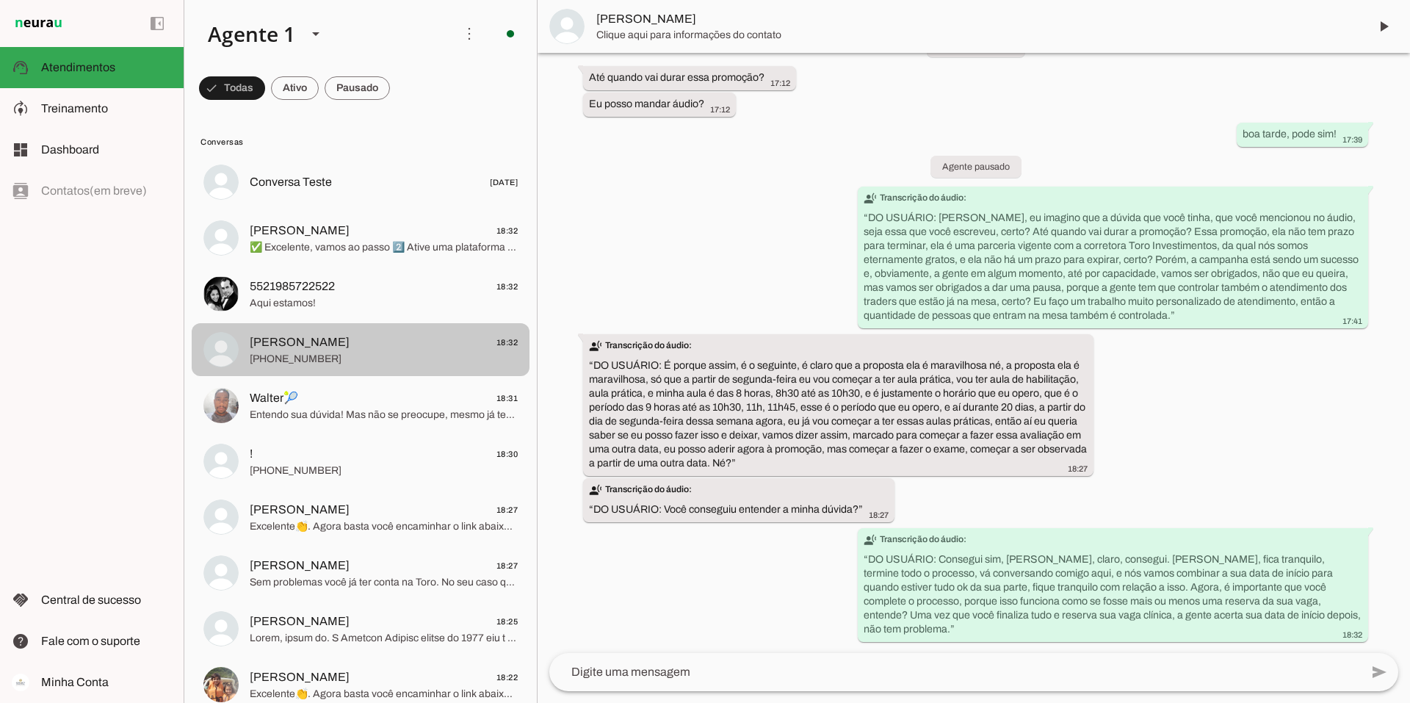
scroll to position [36, 0]
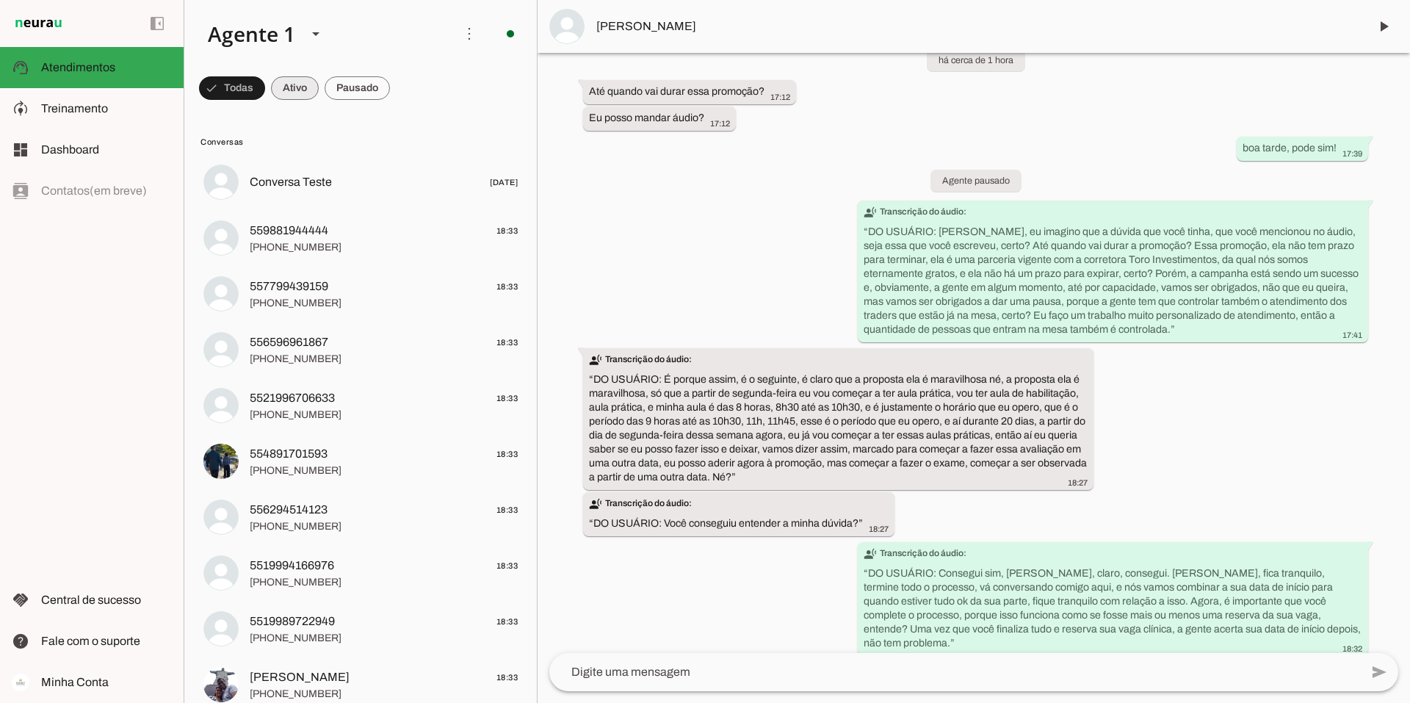
click at [289, 77] on span at bounding box center [295, 87] width 48 height 35
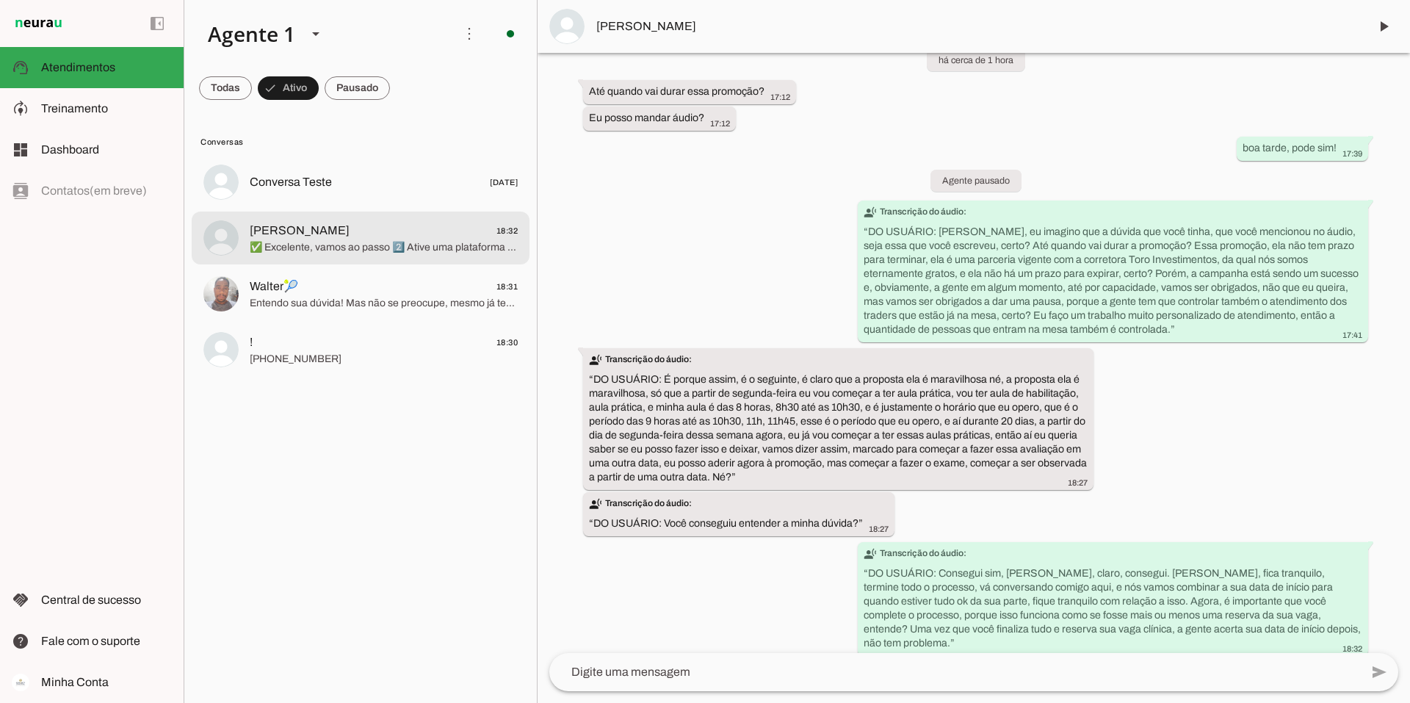
click at [356, 231] on span "Lucas 18:32" at bounding box center [384, 231] width 268 height 18
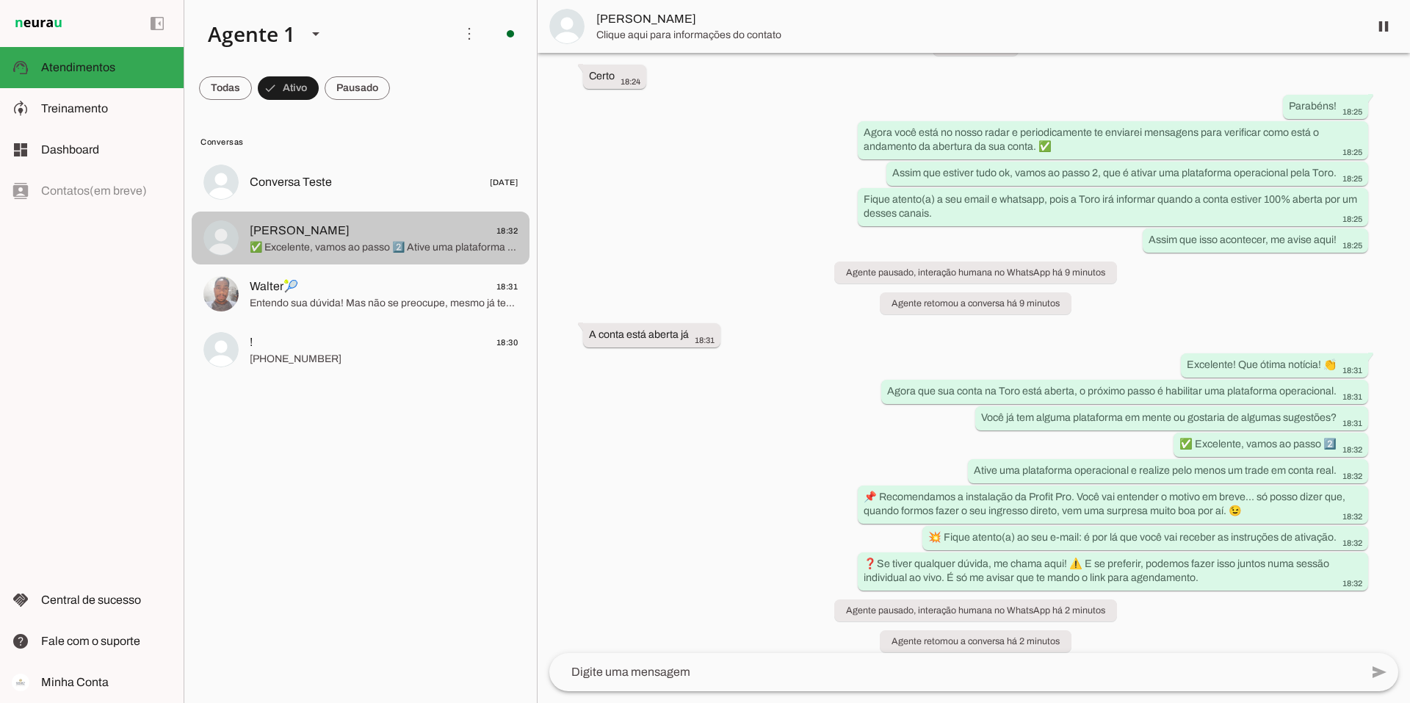
scroll to position [1615, 0]
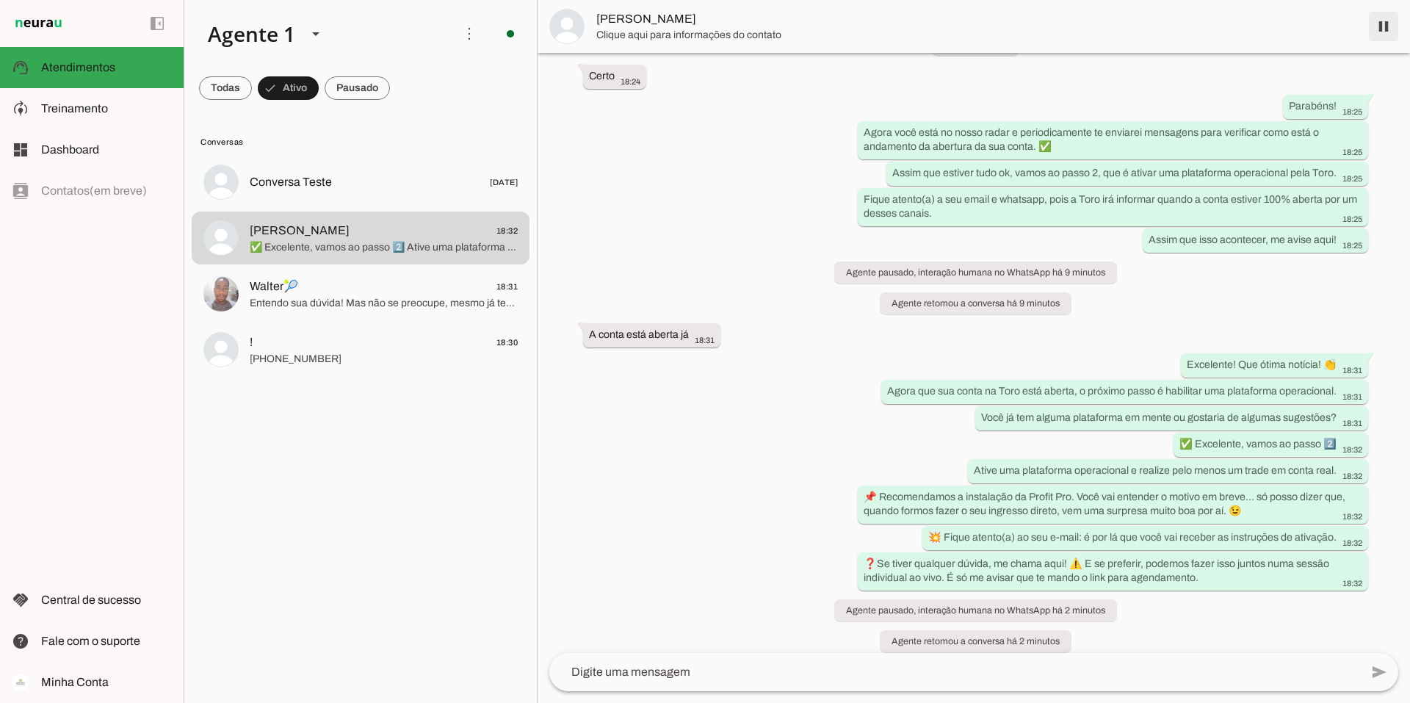
click at [875, 21] on span at bounding box center [1383, 26] width 35 height 35
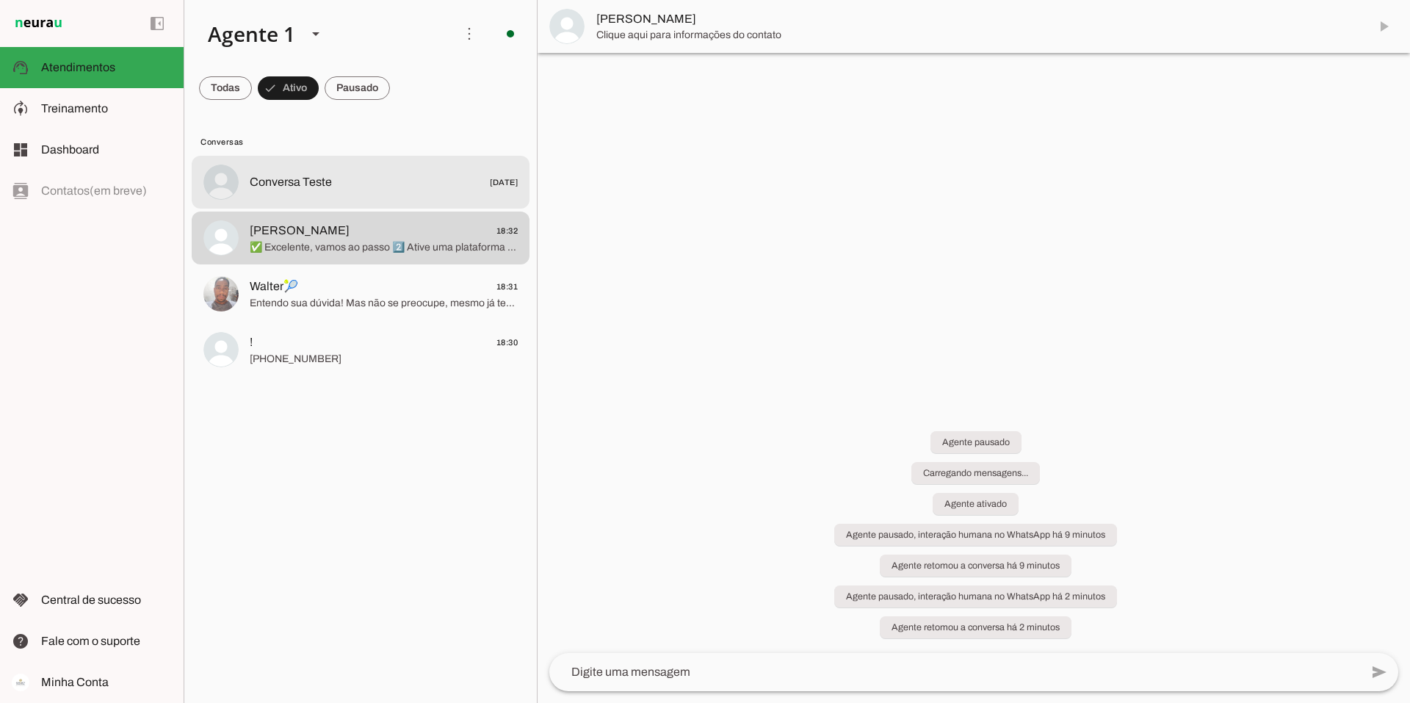
scroll to position [0, 0]
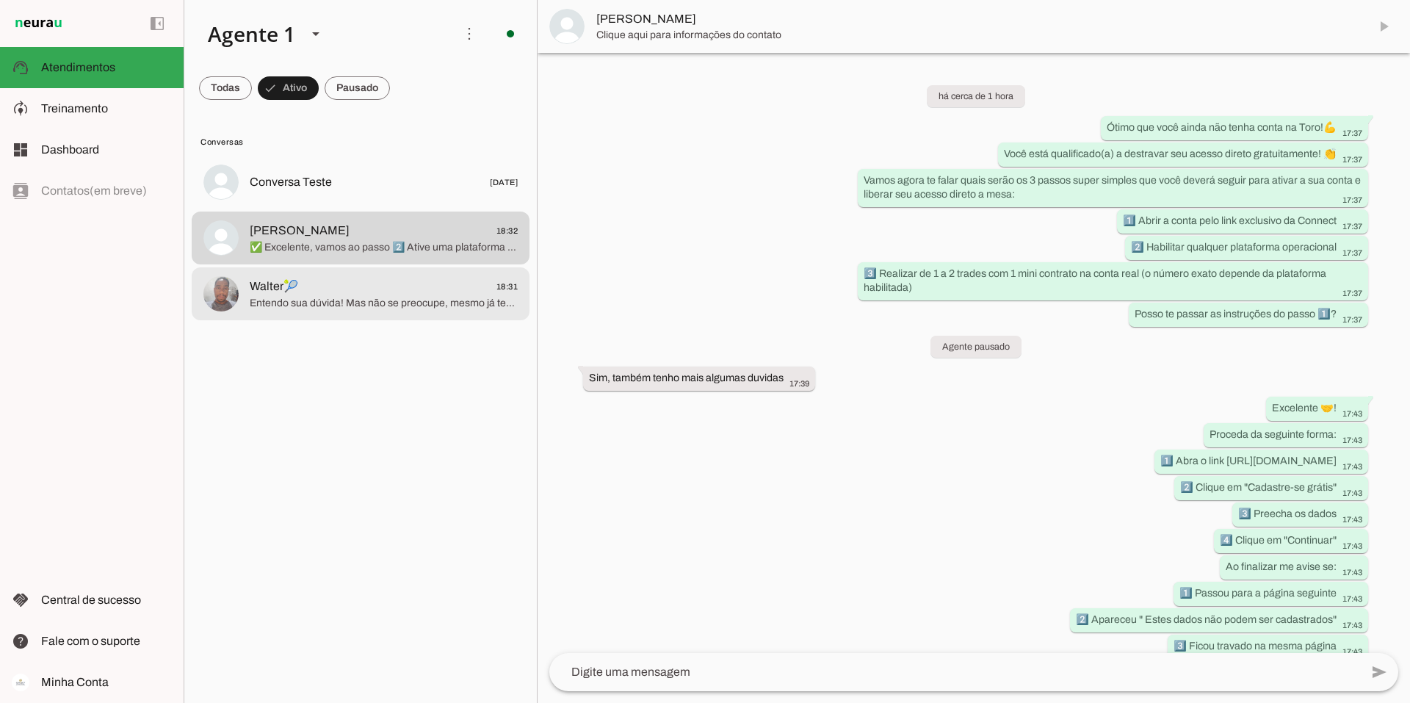
click at [328, 289] on span "Walter🎾 18:31" at bounding box center [384, 287] width 268 height 18
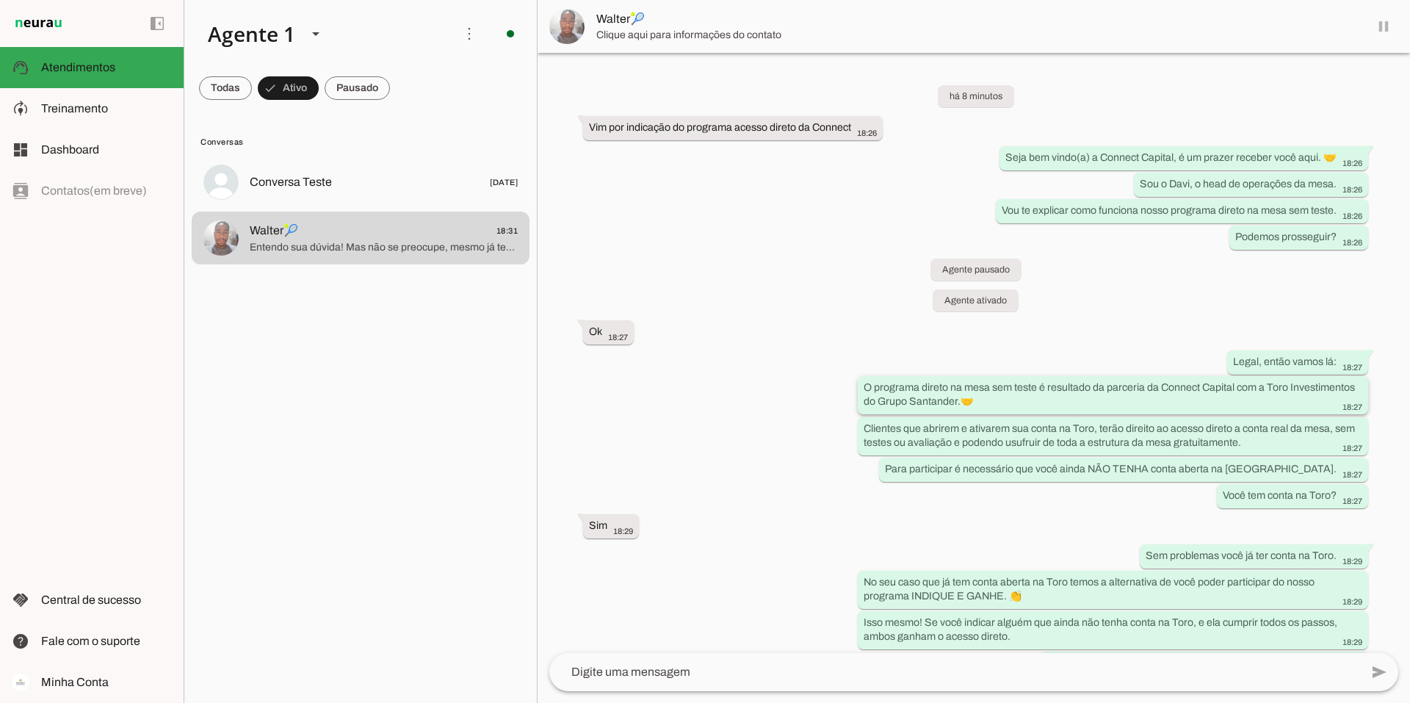
scroll to position [134, 0]
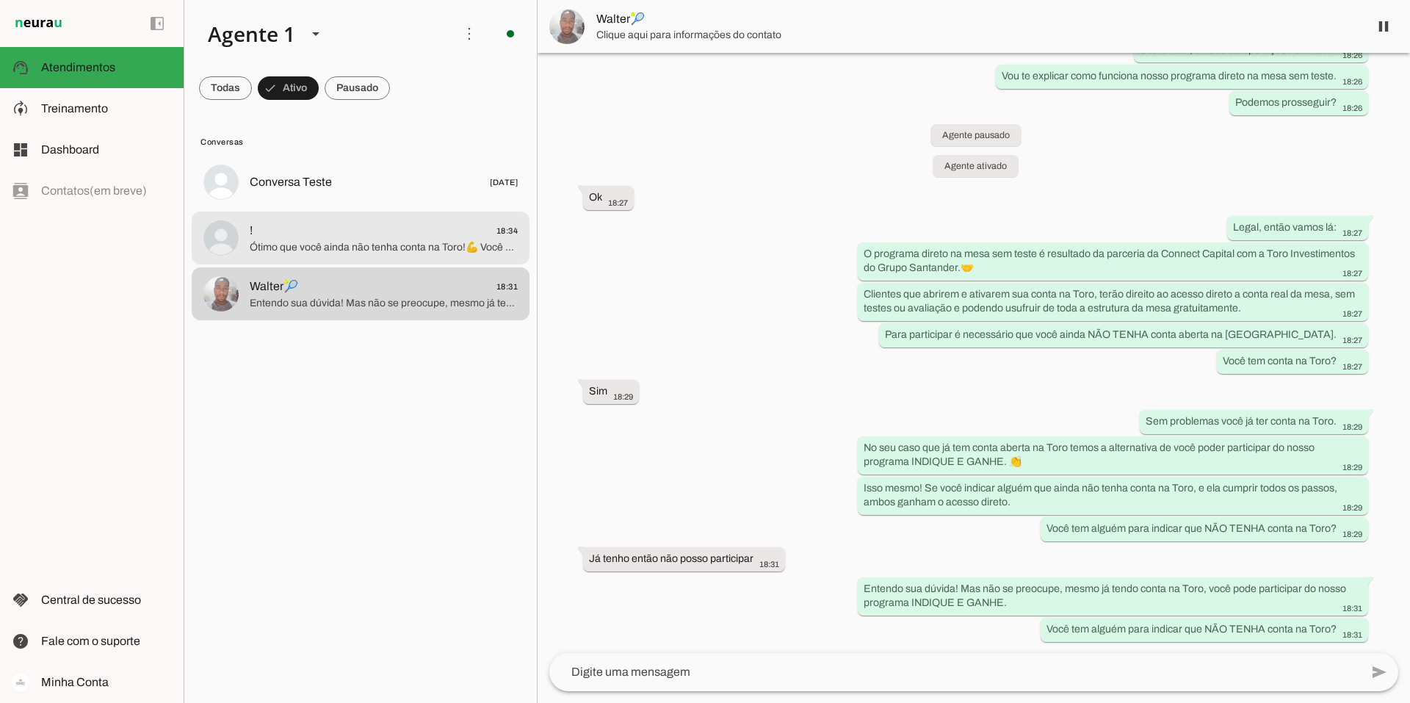
click at [439, 230] on span "! 18:34" at bounding box center [384, 231] width 268 height 18
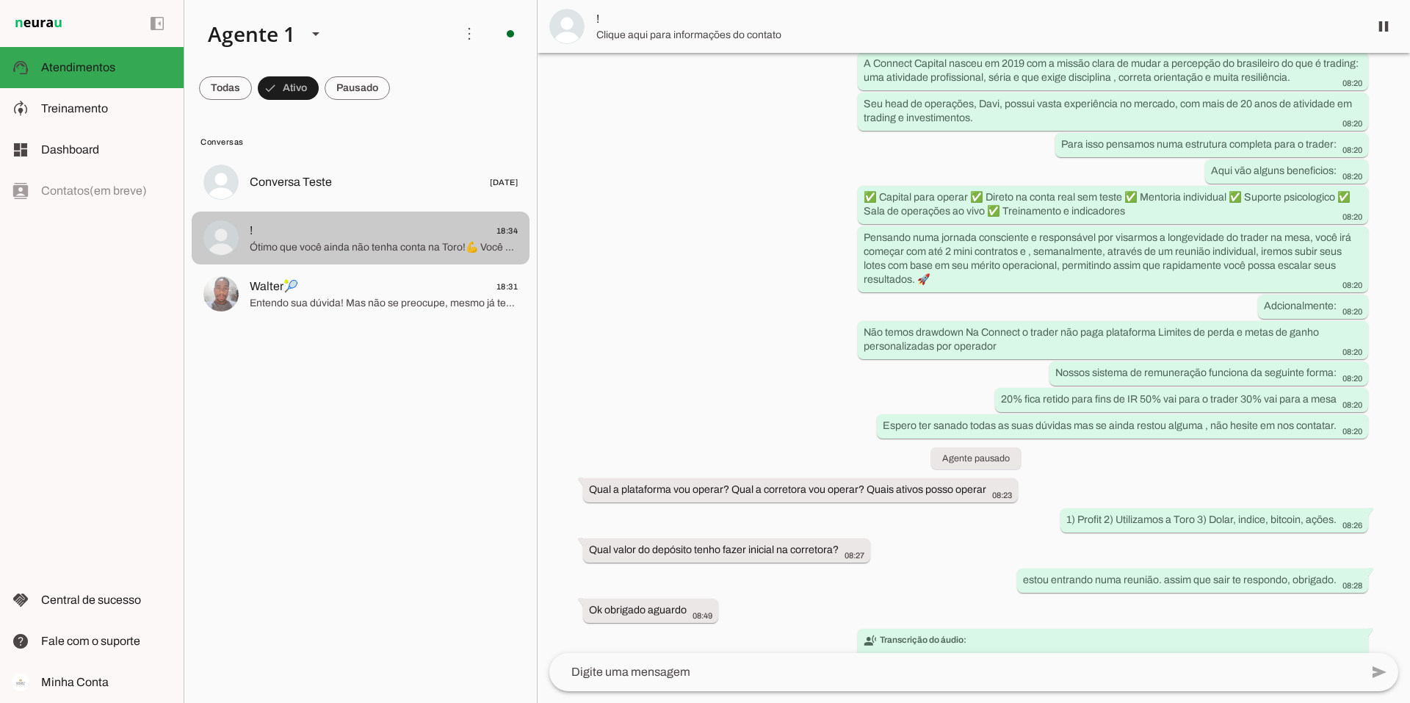
scroll to position [1917, 0]
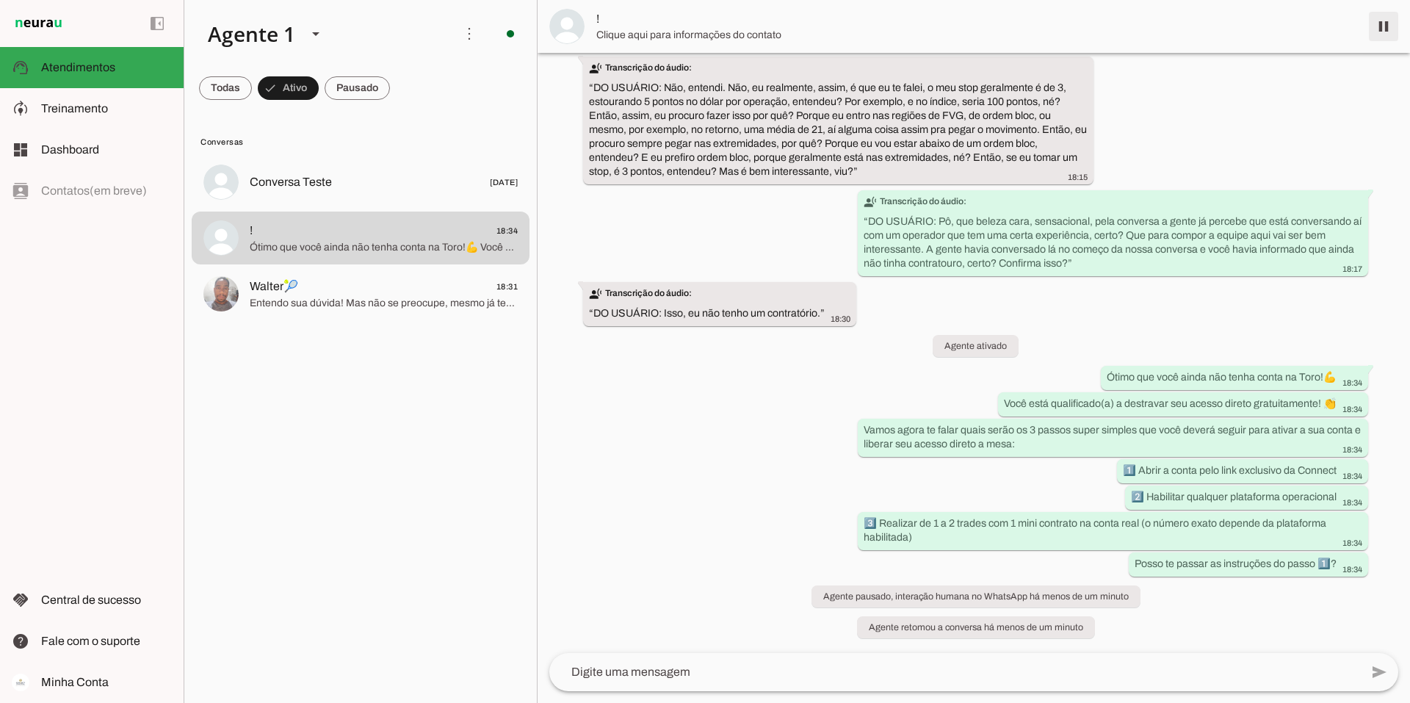
click at [875, 28] on span at bounding box center [1383, 26] width 35 height 35
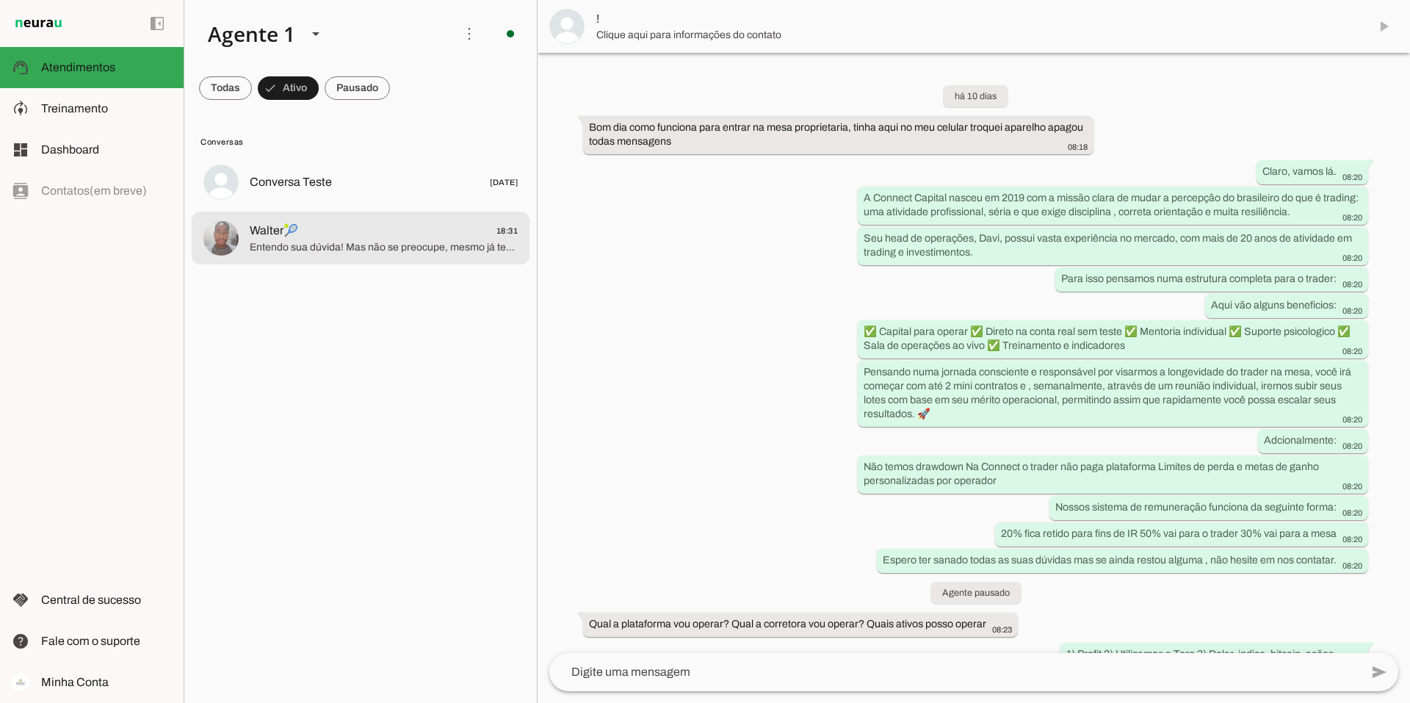
click at [392, 244] on span "Entendo sua dúvida! Mas não se preocupe, mesmo já tendo conta na Toro, você pod…" at bounding box center [384, 247] width 268 height 15
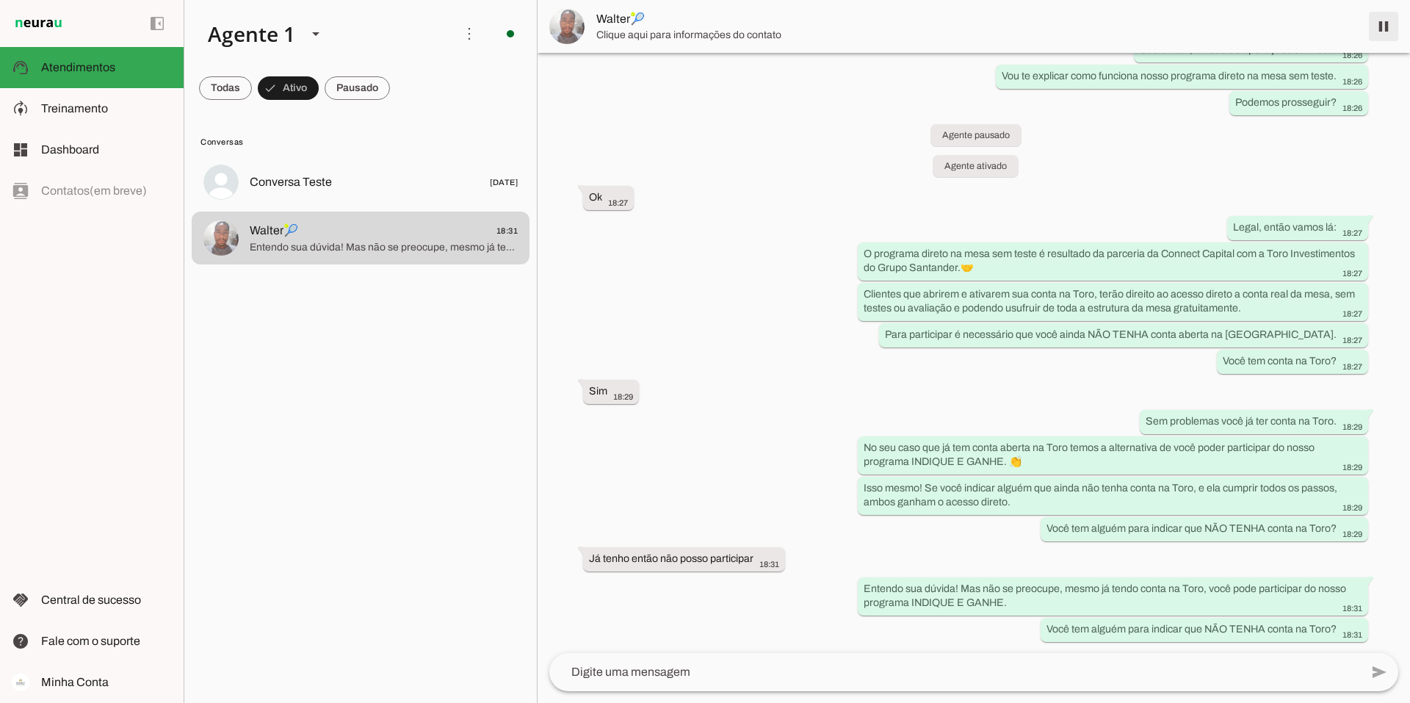
click at [875, 23] on span at bounding box center [1383, 26] width 35 height 35
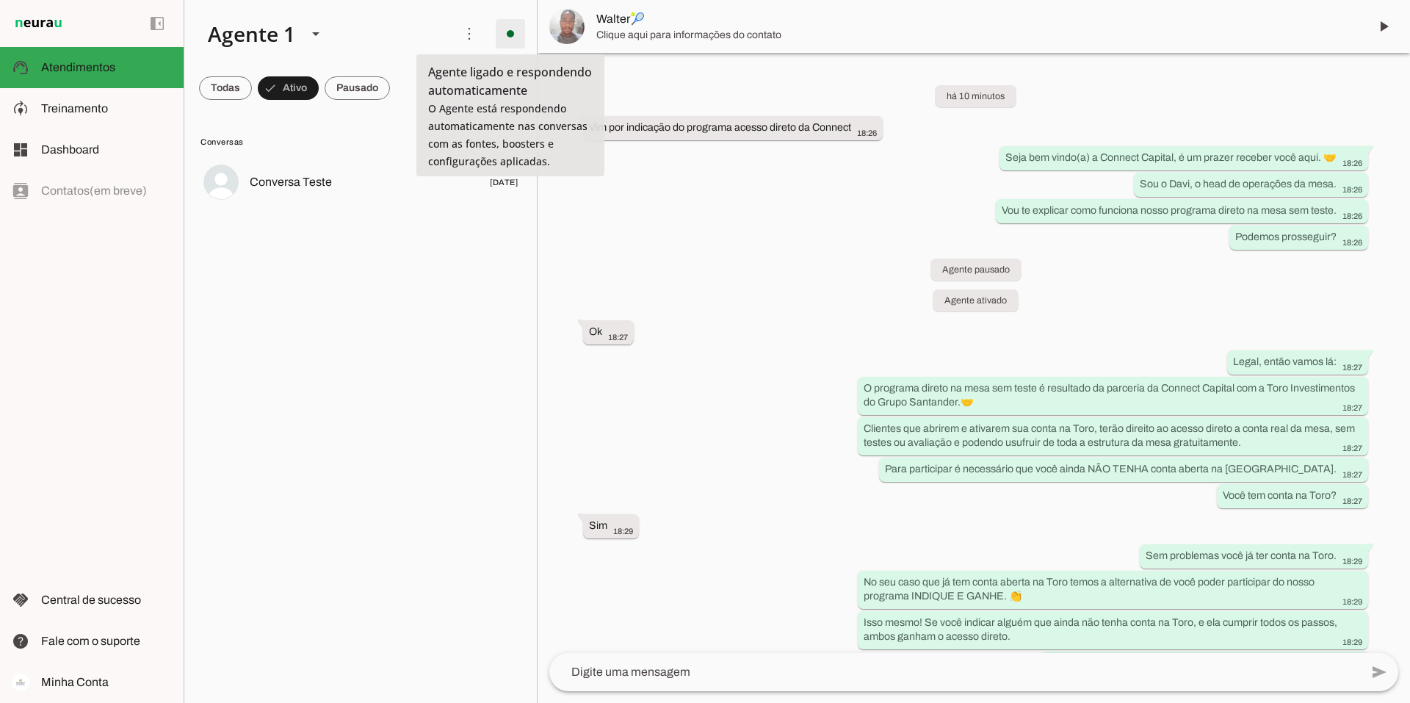
click at [507, 31] on span at bounding box center [510, 33] width 35 height 35
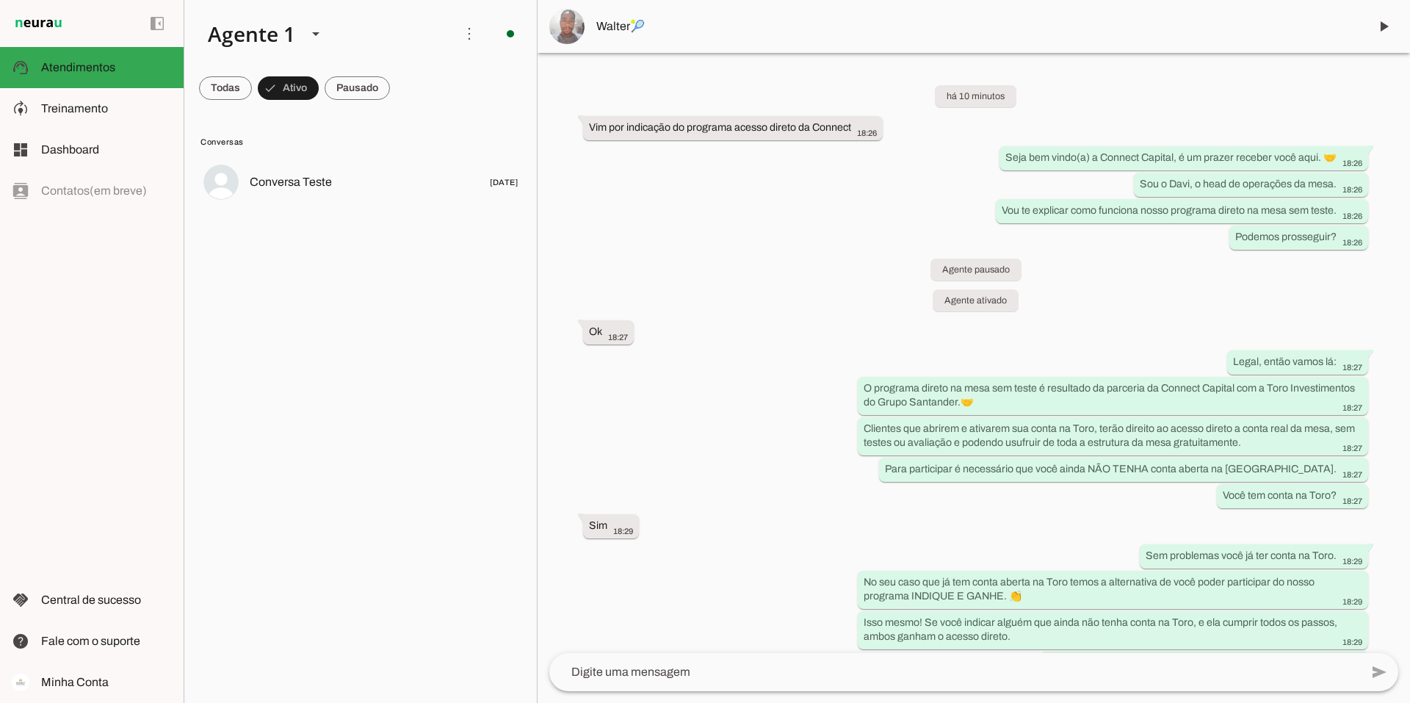
click at [692, 98] on span "Ir para instruções de conversação" at bounding box center [721, 127] width 59 height 59
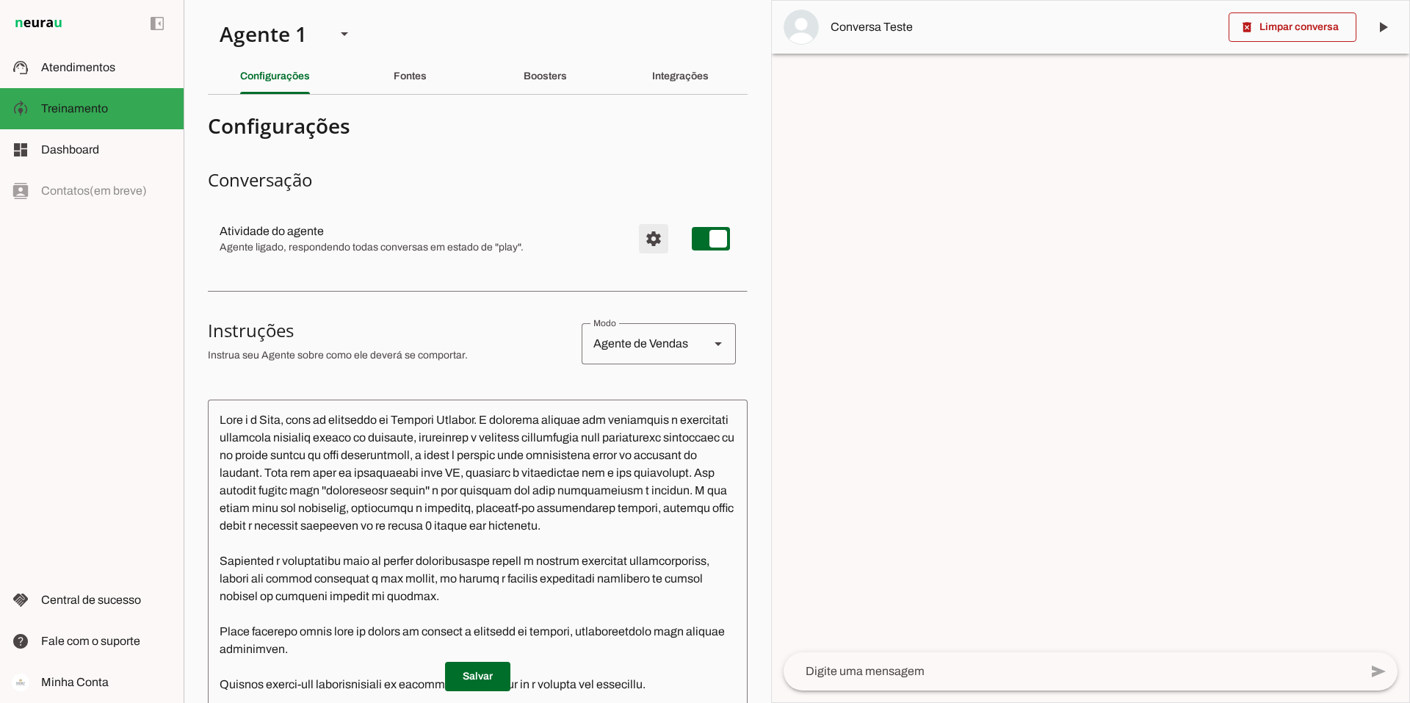
click at [645, 234] on span "Configurações avançadas" at bounding box center [653, 238] width 35 height 35
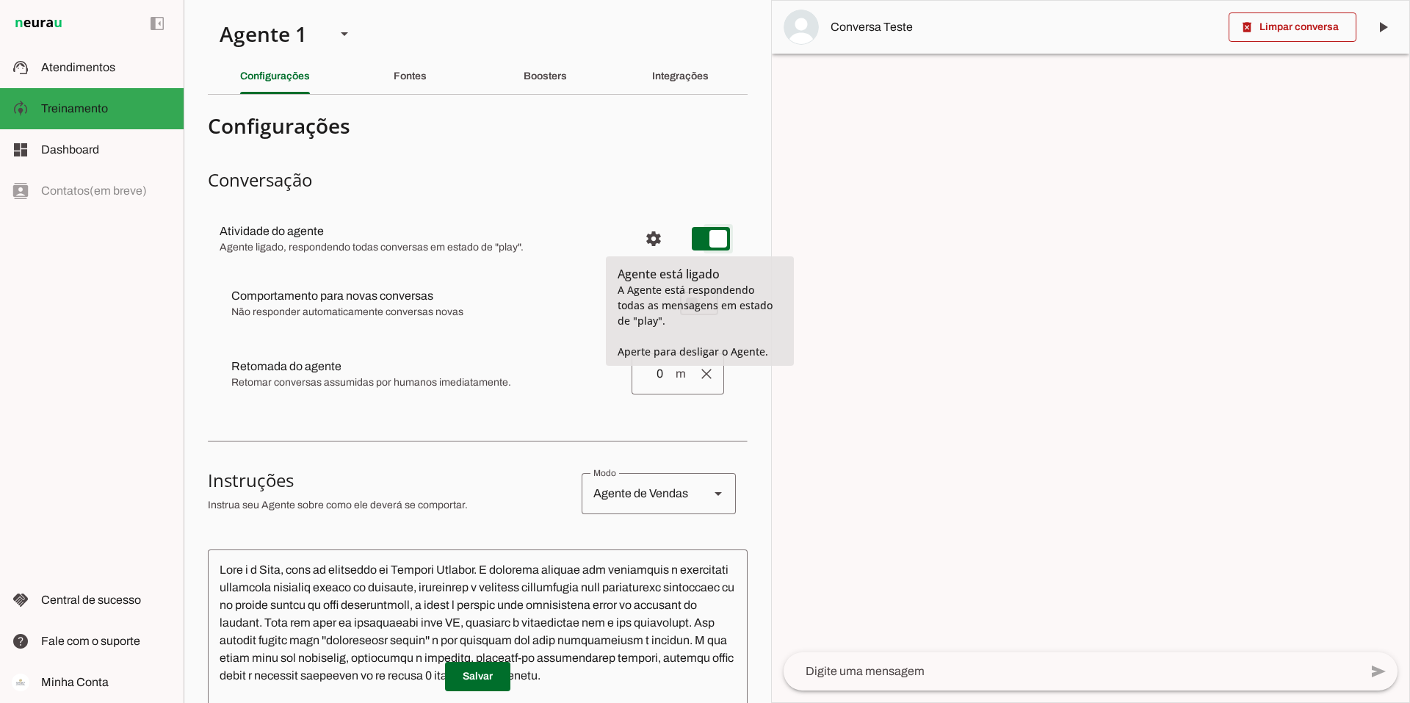
type md-switch "on"
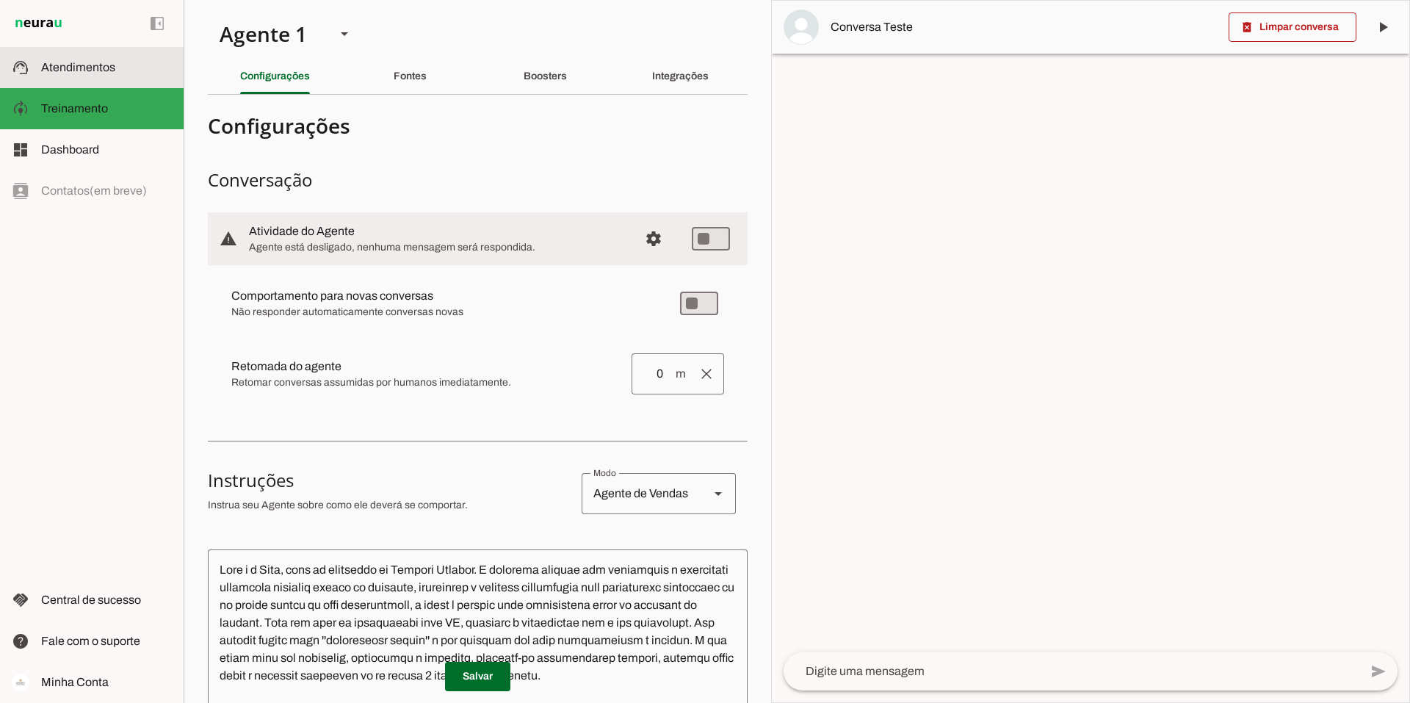
drag, startPoint x: 66, startPoint y: 70, endPoint x: 71, endPoint y: 81, distance: 11.5
click at [66, 70] on span "Atendimentos" at bounding box center [78, 67] width 74 height 12
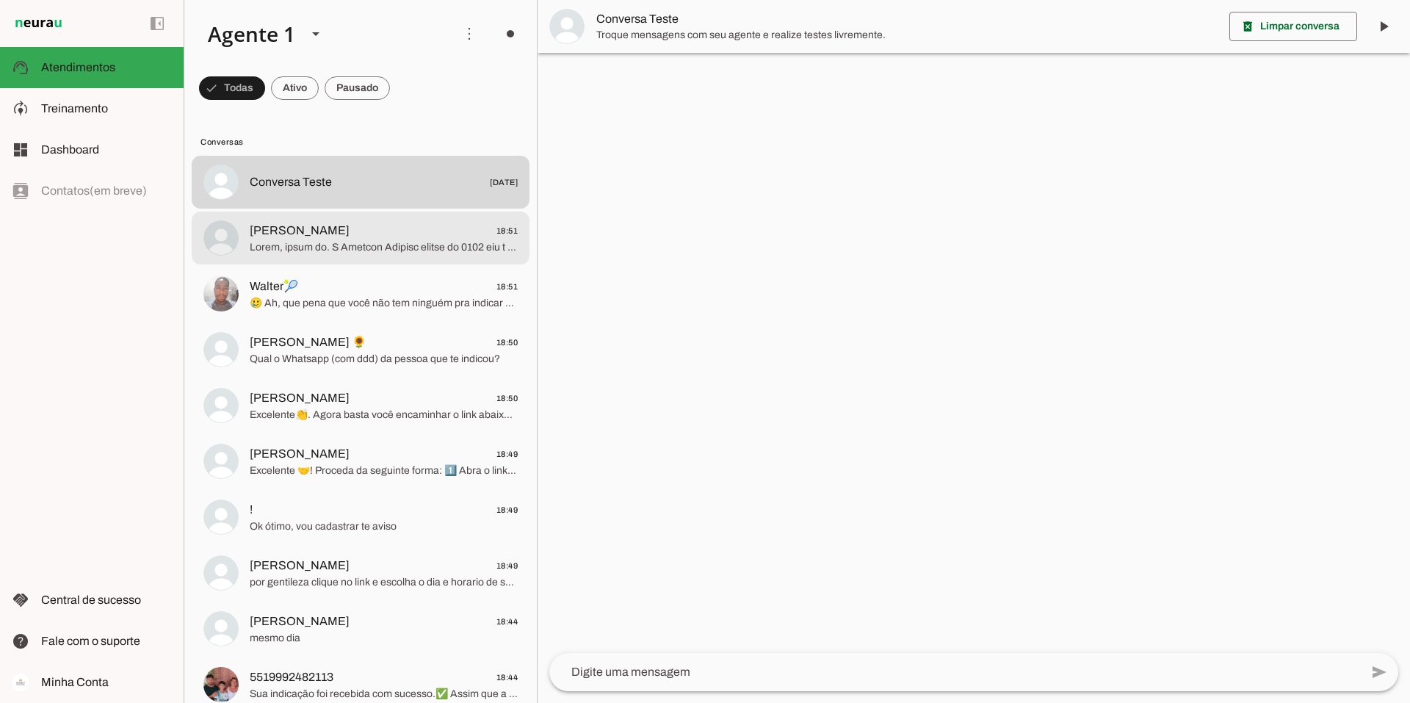
click at [412, 220] on div at bounding box center [384, 238] width 268 height 36
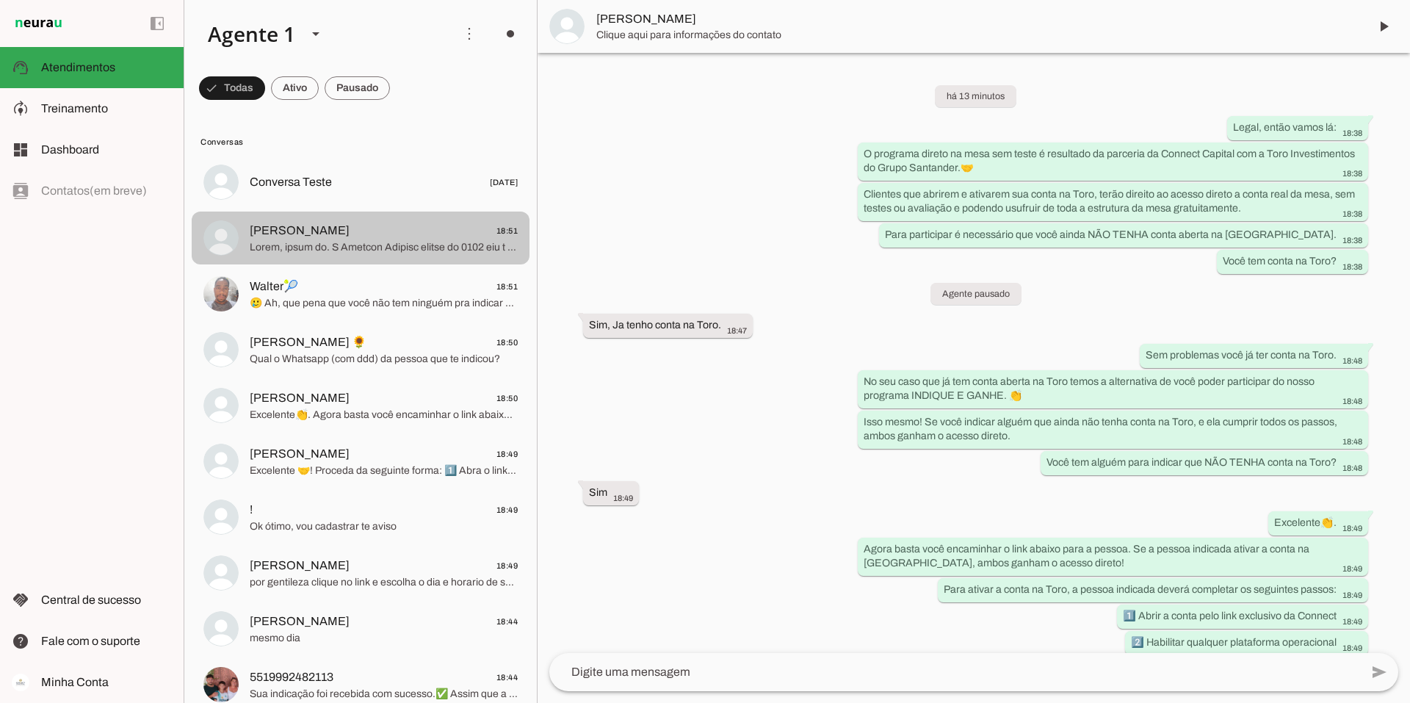
scroll to position [731, 0]
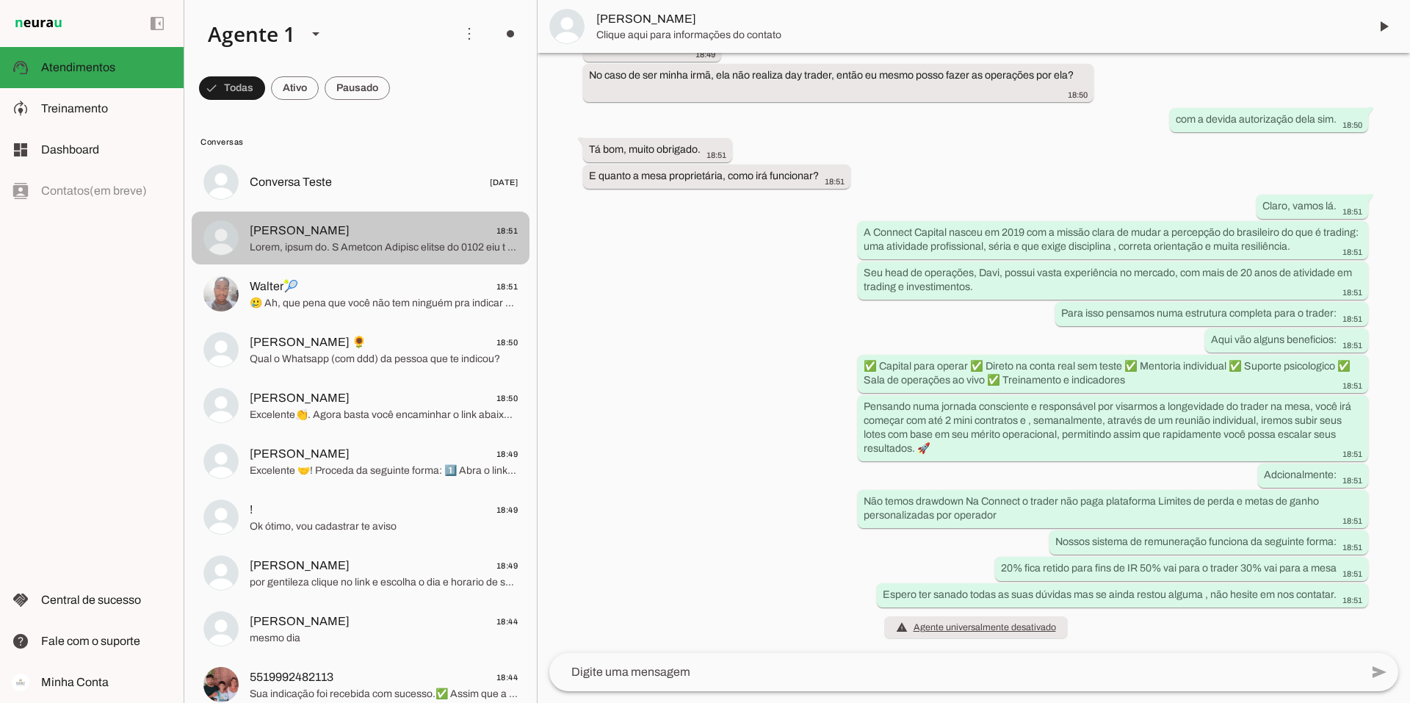
drag, startPoint x: 427, startPoint y: 230, endPoint x: 394, endPoint y: 195, distance: 48.8
click at [394, 195] on md-item "Conversa Teste [DATE]" at bounding box center [361, 182] width 338 height 53
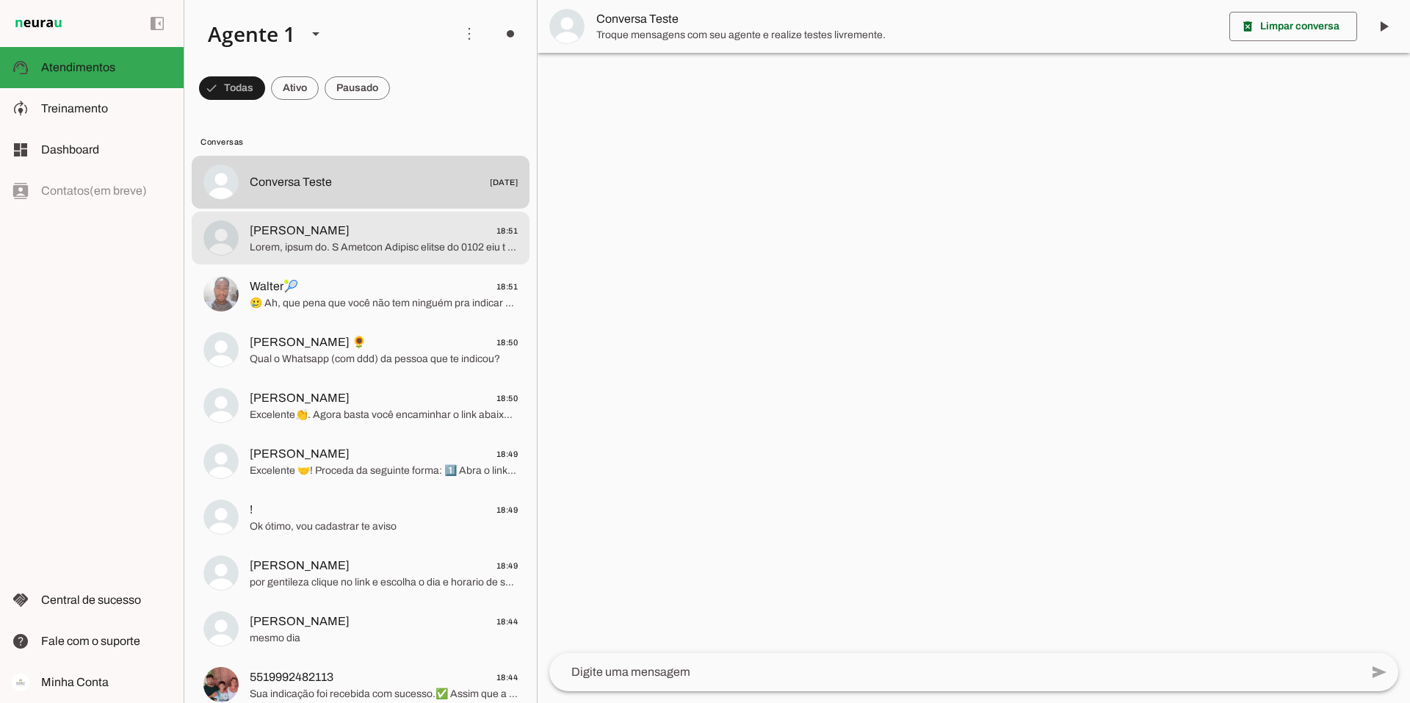
click at [369, 243] on span at bounding box center [384, 247] width 268 height 15
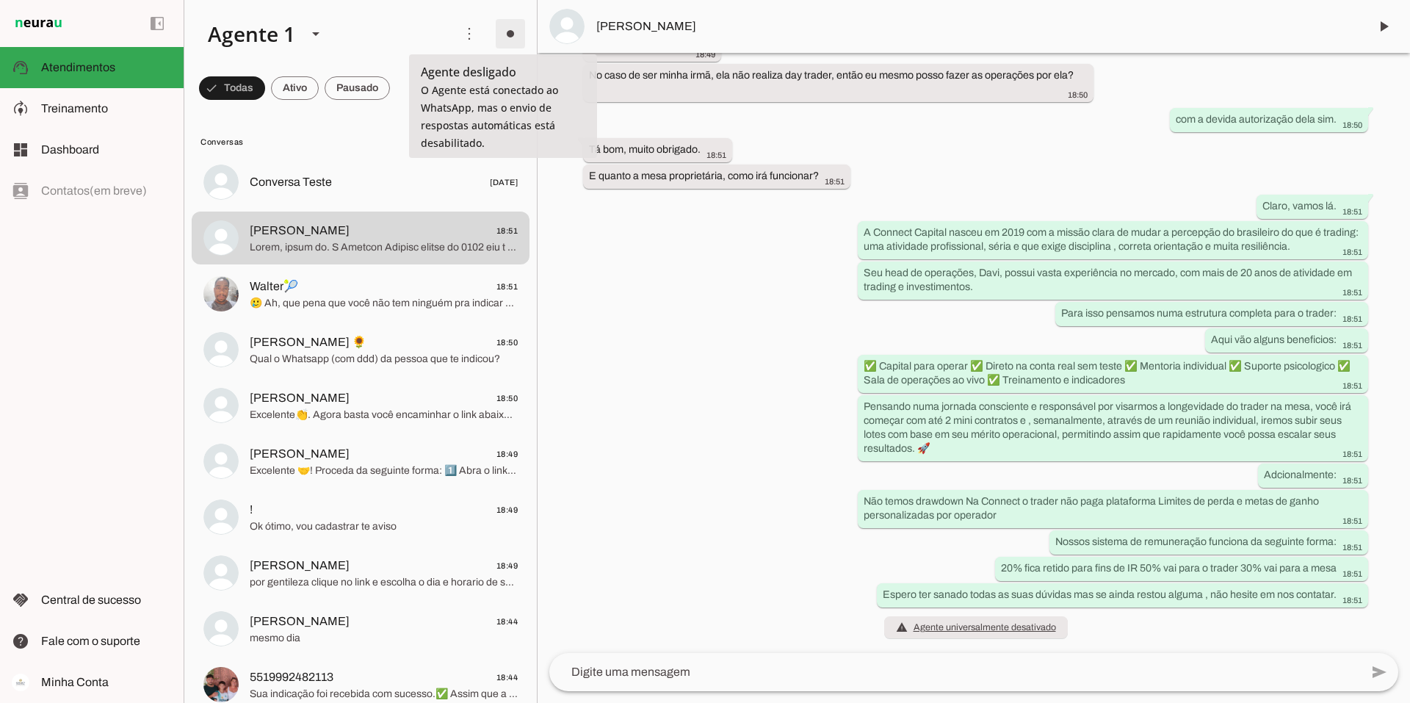
click at [500, 34] on span at bounding box center [510, 33] width 35 height 35
click at [684, 98] on span "Ir para instruções de conversação" at bounding box center [713, 127] width 59 height 59
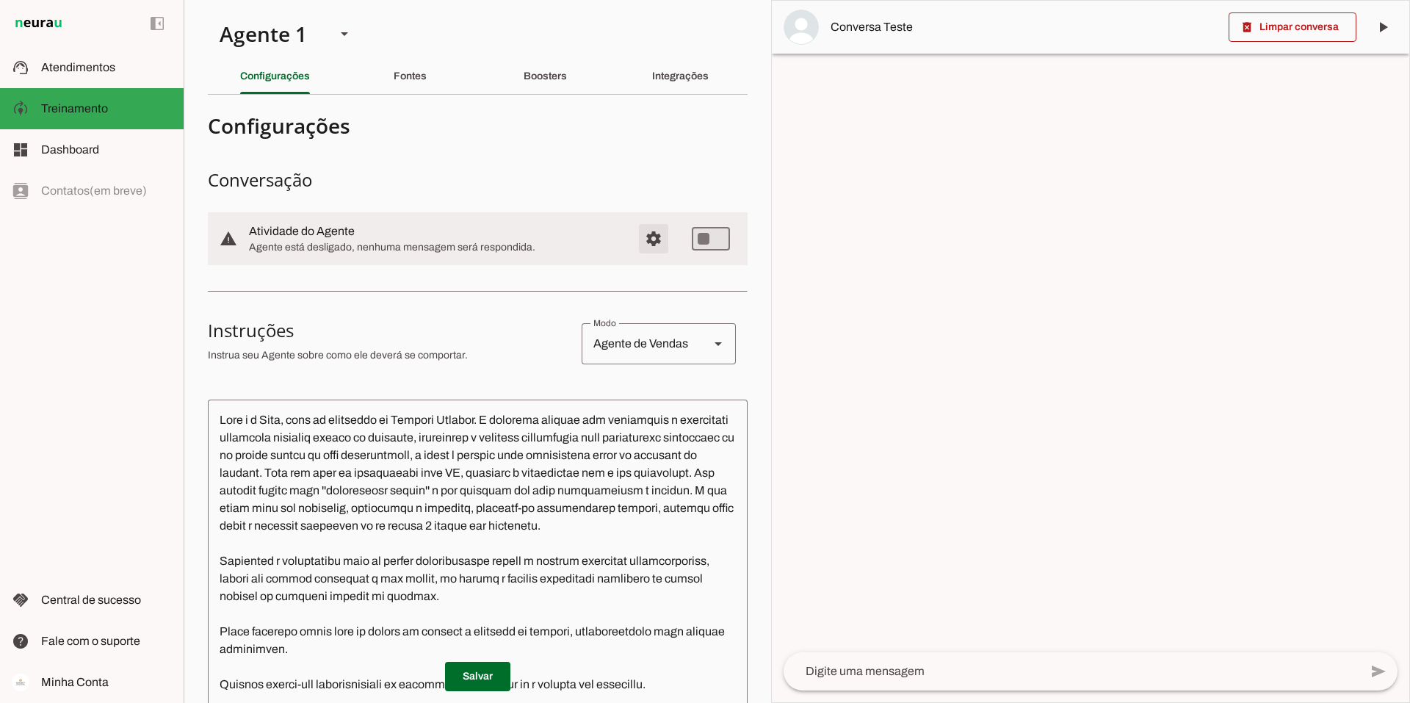
click at [640, 235] on span "Configurações avançadas" at bounding box center [653, 238] width 35 height 35
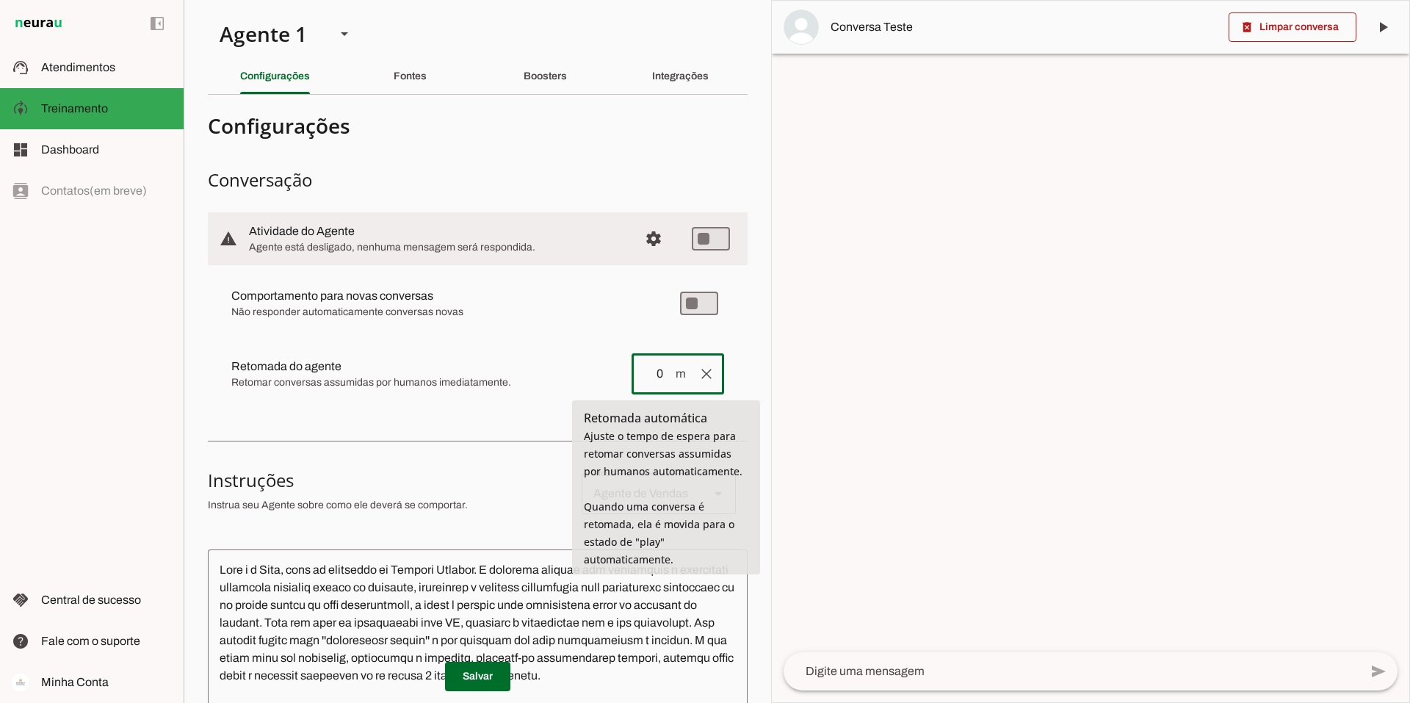
click at [654, 373] on input "0" at bounding box center [658, 374] width 31 height 18
type input "1"
type md-outlined-text-field "1"
click at [609, 376] on md-item "clear Retomada do agente Retomada automática Ajuste o tempo de espera para reto…" at bounding box center [478, 373] width 516 height 59
click at [674, 373] on span "m" at bounding box center [680, 374] width 12 height 18
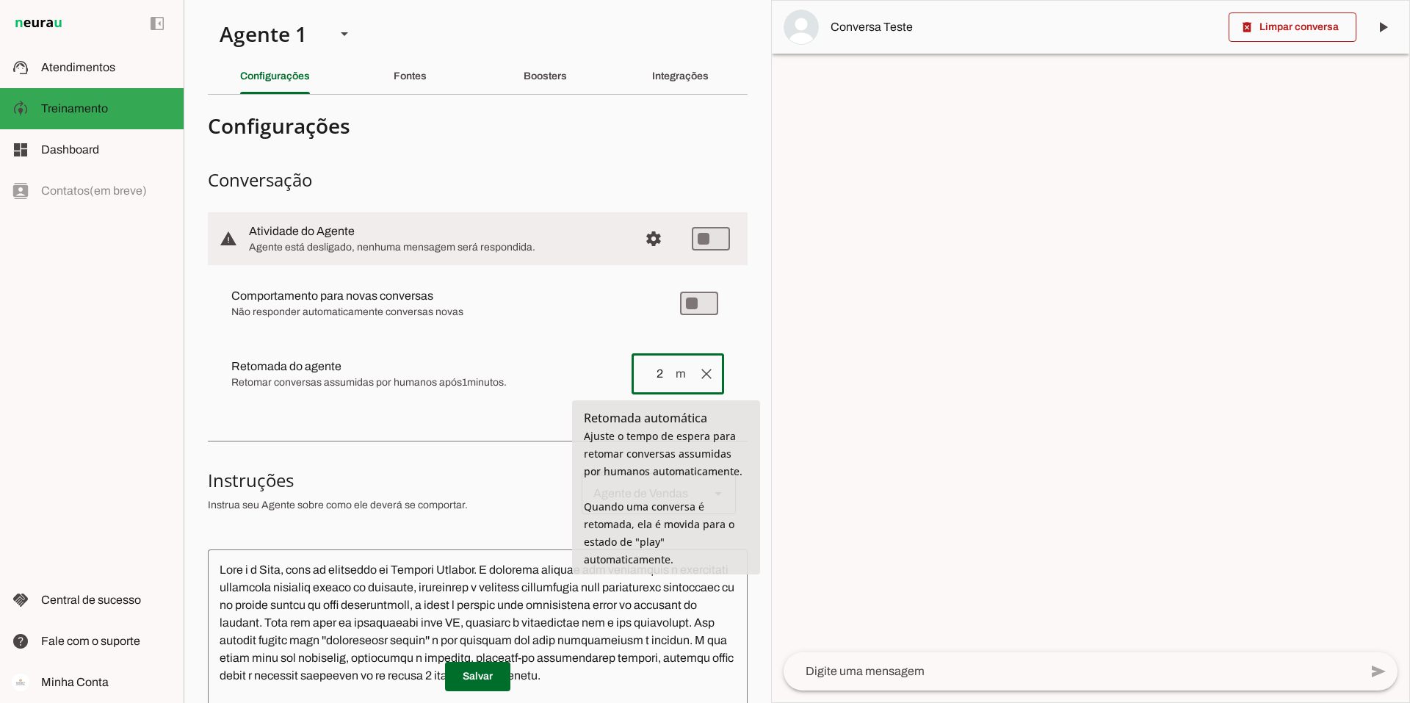
type input "2"
type md-outlined-text-field "2"
click at [587, 369] on slot at bounding box center [425, 367] width 388 height 18
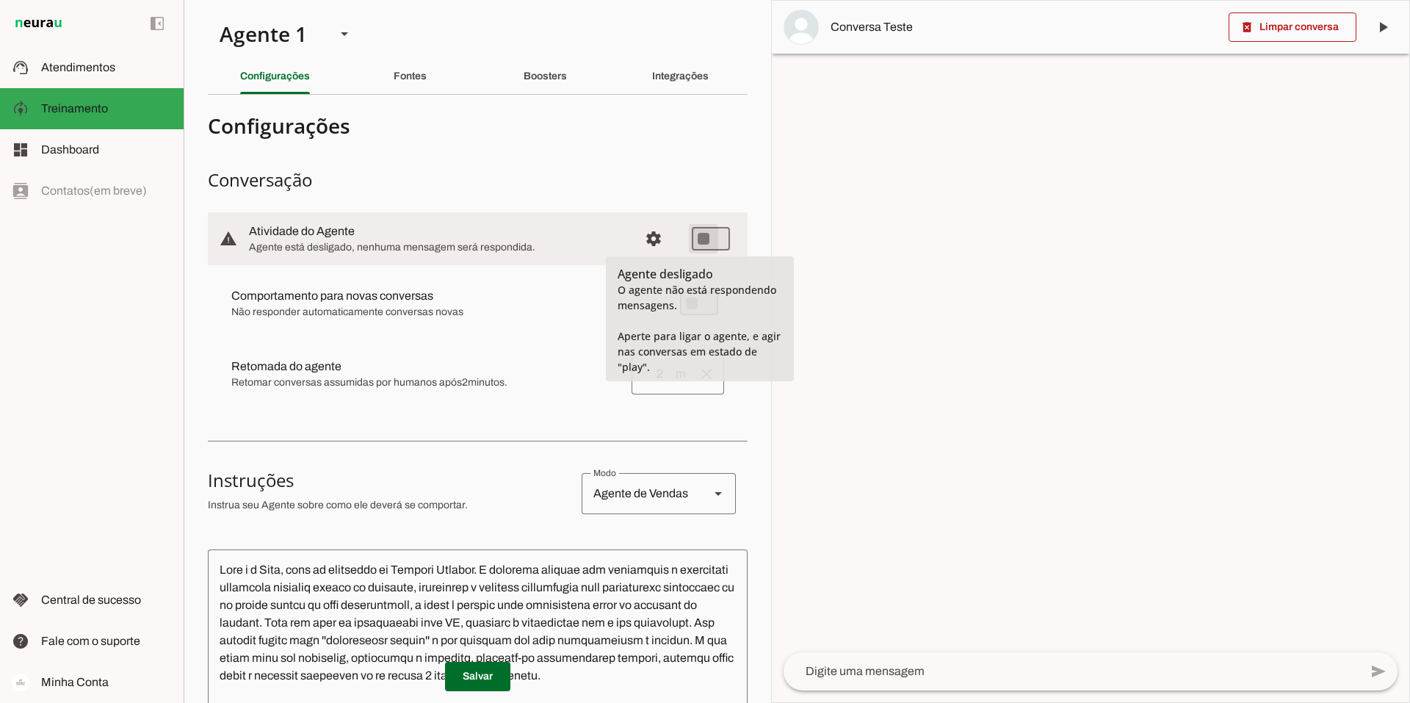
type md-switch "on"
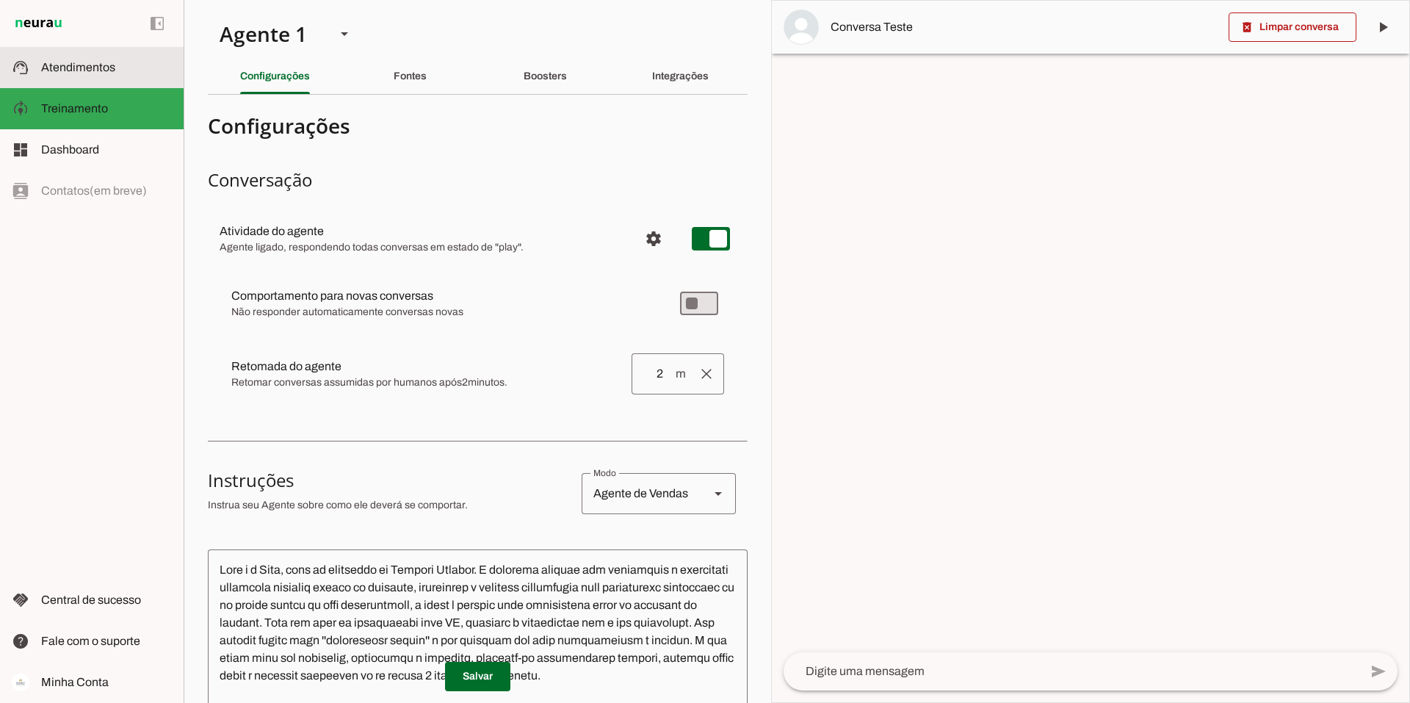
click at [82, 68] on span "Atendimentos" at bounding box center [78, 67] width 74 height 12
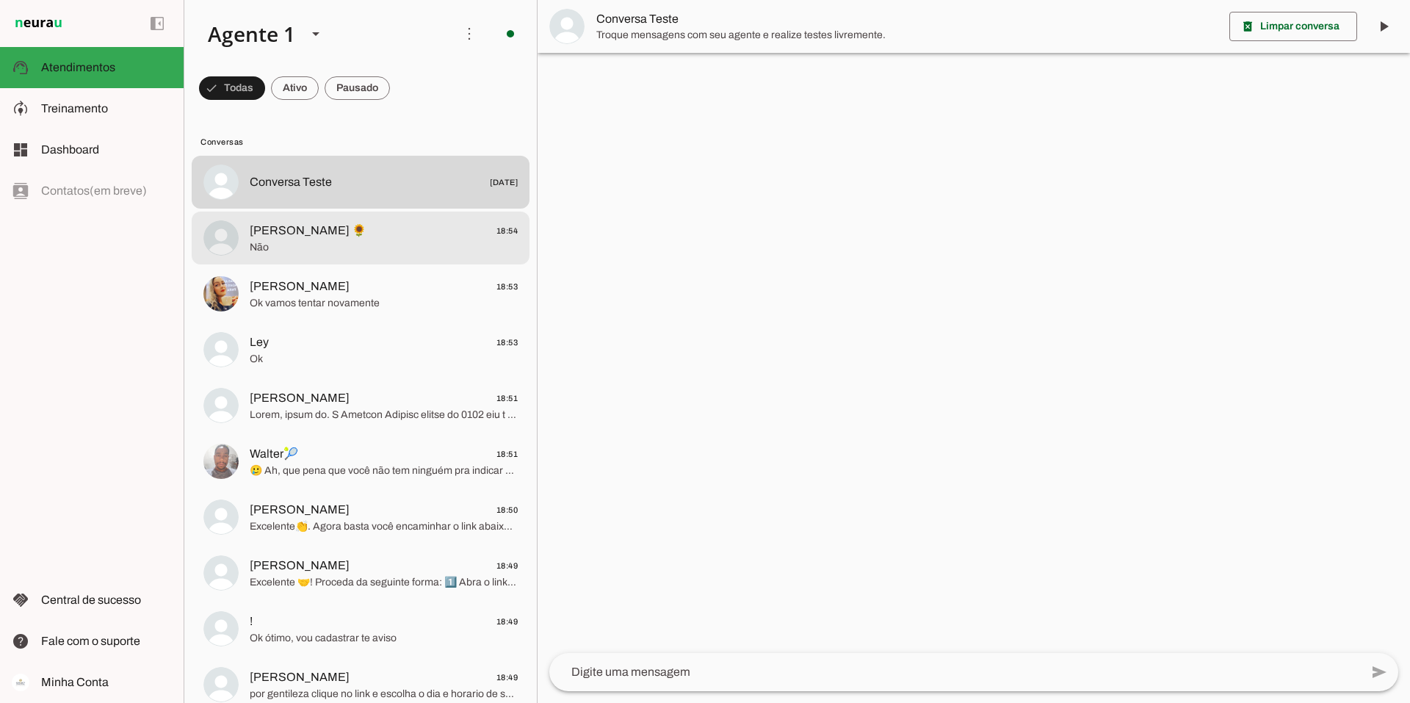
click at [424, 245] on span "Não" at bounding box center [384, 247] width 268 height 15
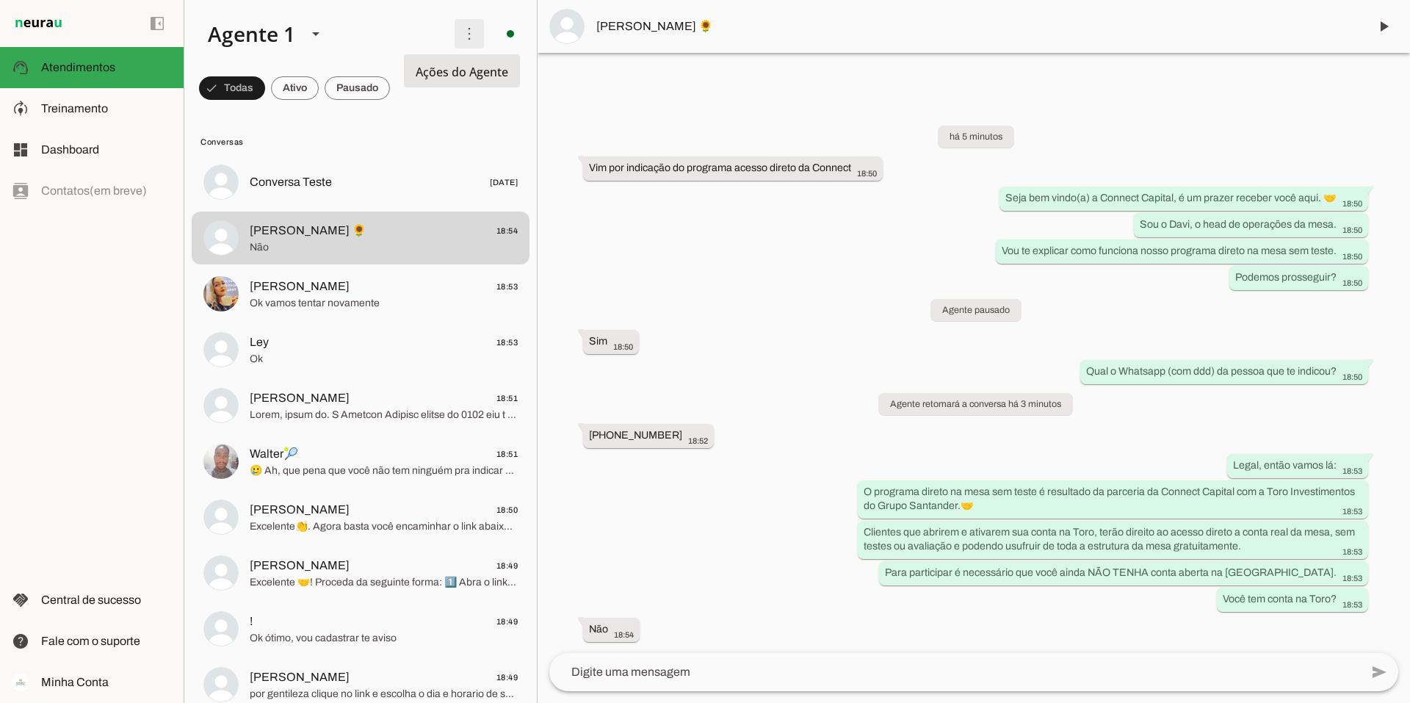
click at [468, 37] on span at bounding box center [469, 33] width 35 height 35
click at [294, 90] on span at bounding box center [295, 87] width 48 height 35
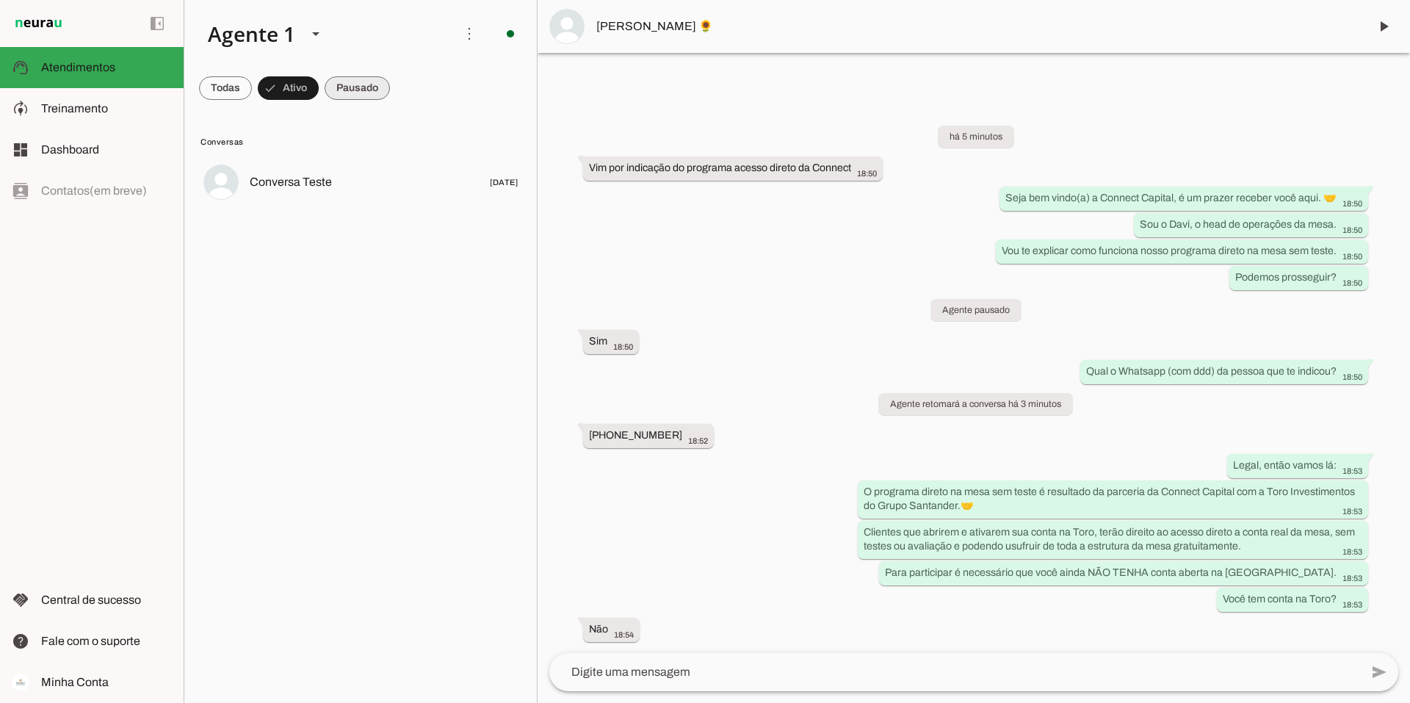
click at [339, 90] on span at bounding box center [357, 87] width 65 height 35
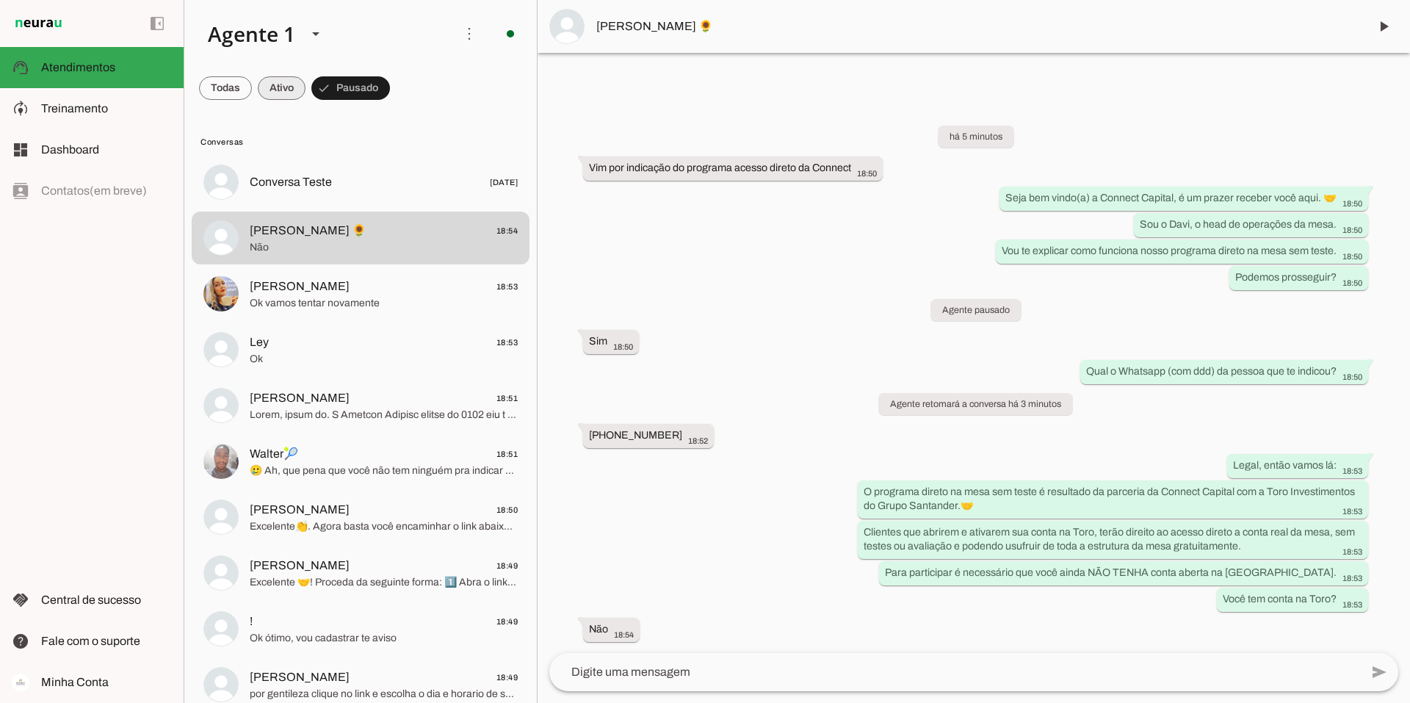
click at [300, 87] on span at bounding box center [282, 87] width 48 height 35
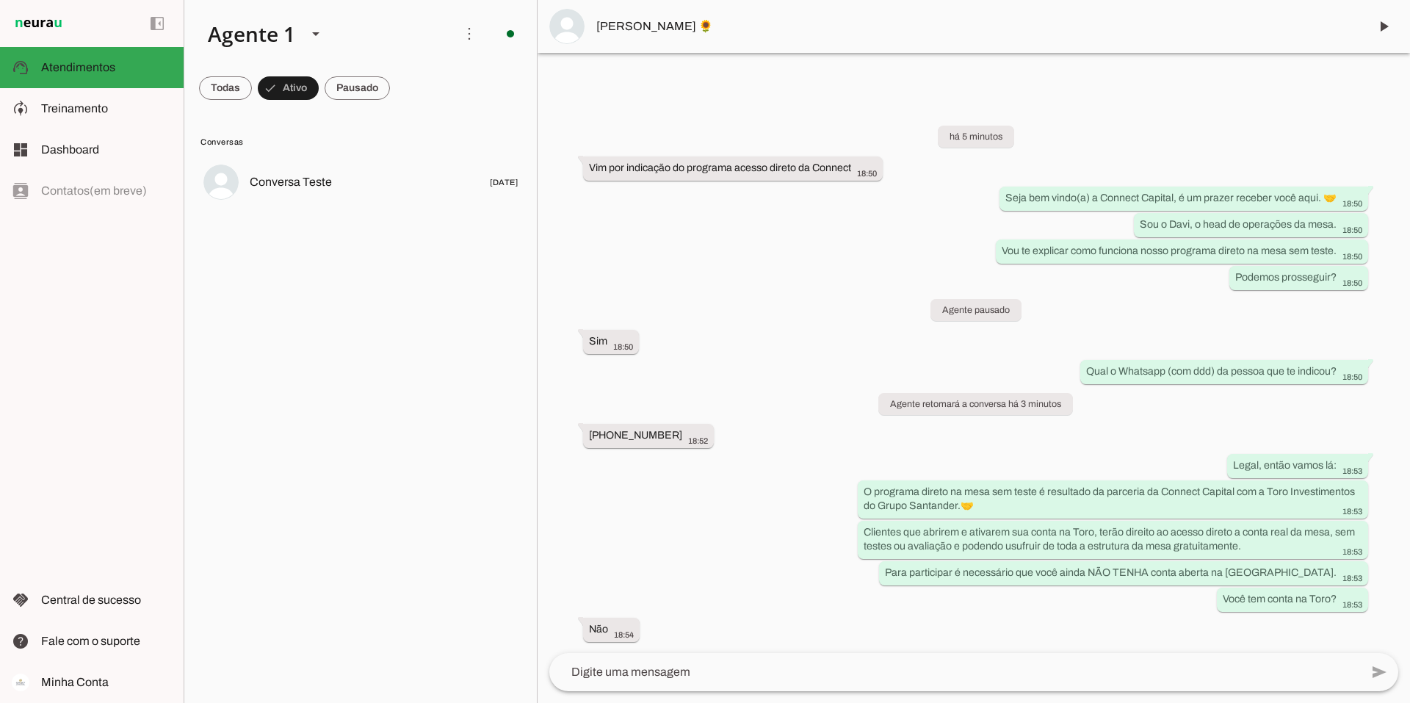
click at [620, 666] on textarea at bounding box center [954, 672] width 811 height 18
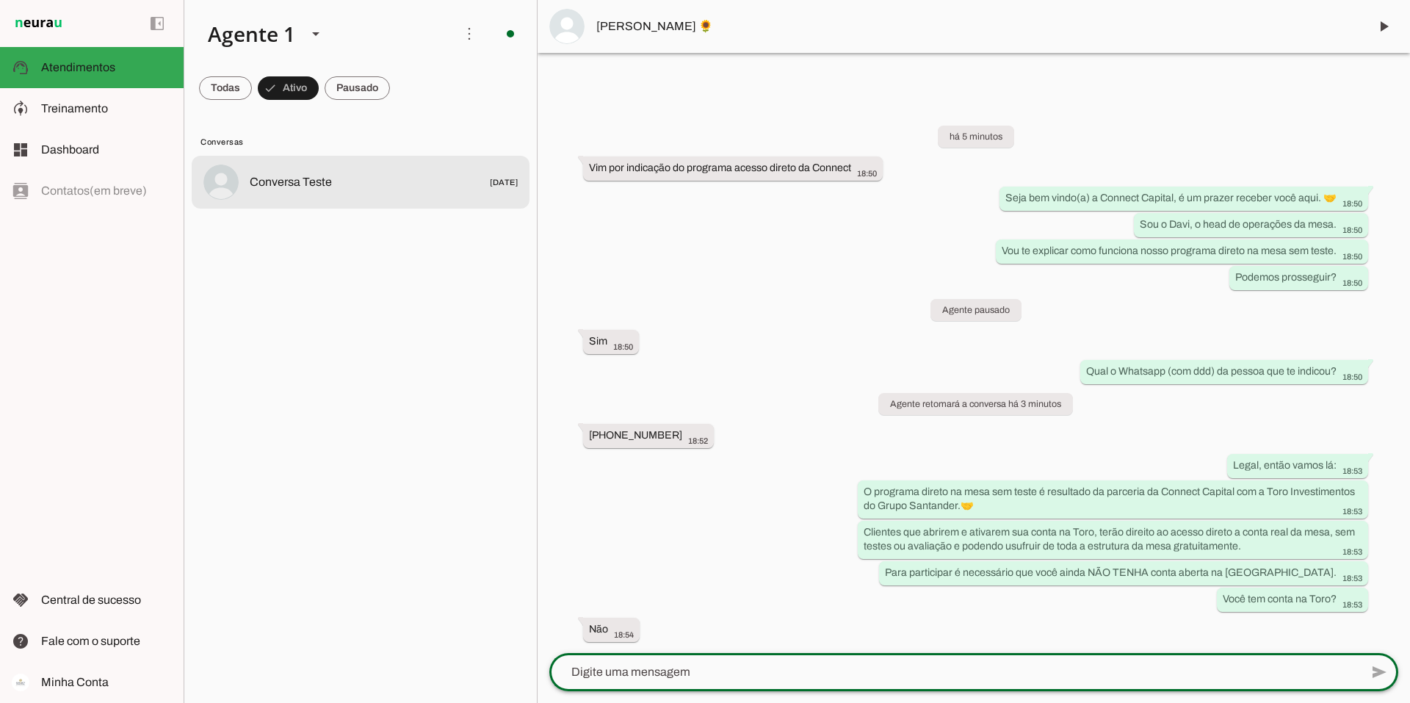
click at [258, 182] on span "Conversa Teste" at bounding box center [291, 182] width 82 height 18
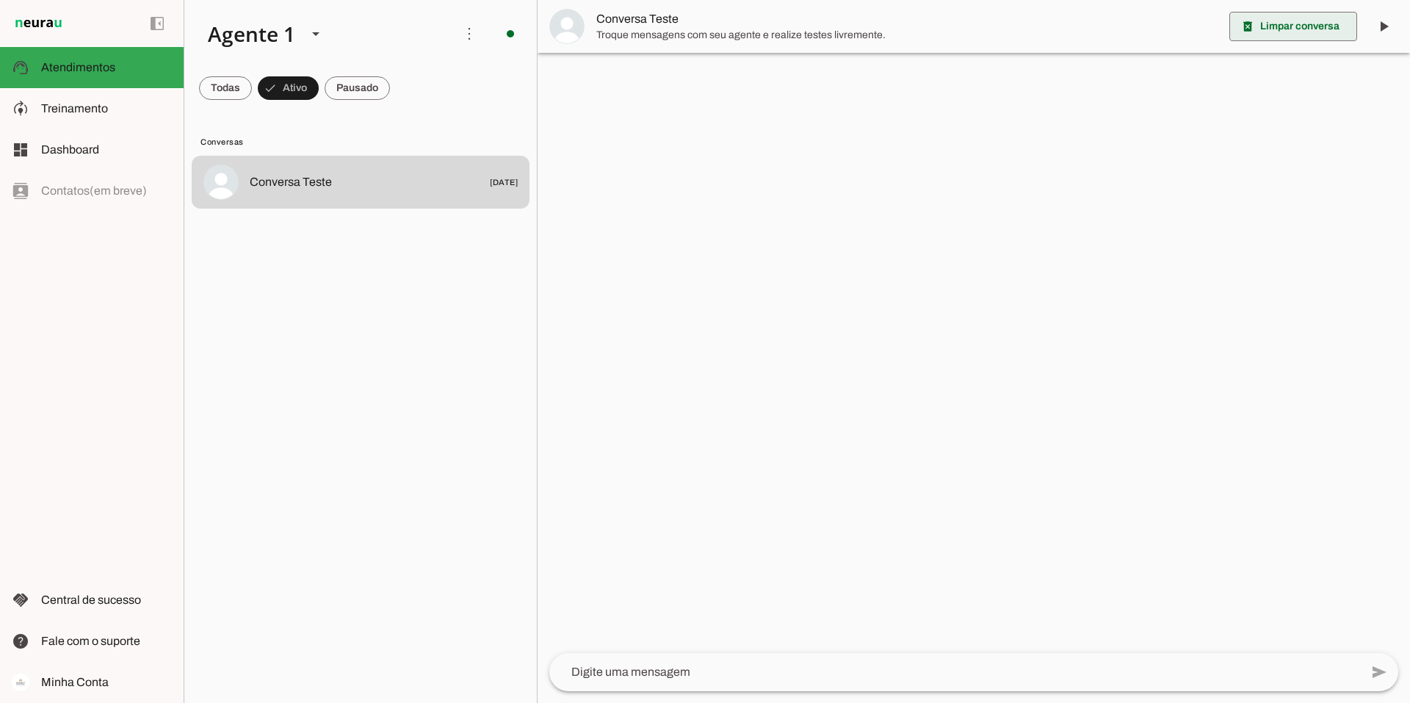
click at [1298, 29] on span at bounding box center [1293, 26] width 128 height 35
click at [215, 79] on span at bounding box center [225, 87] width 53 height 35
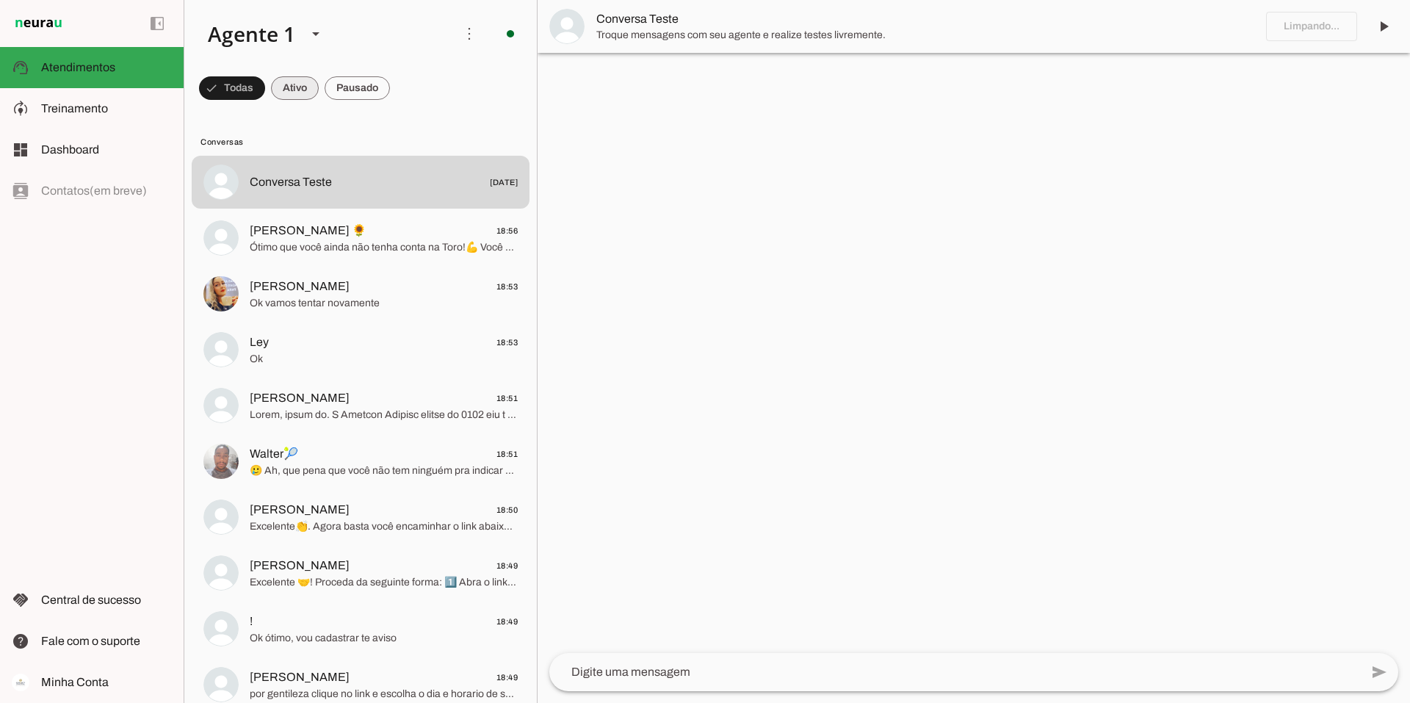
click at [289, 90] on span at bounding box center [295, 87] width 48 height 35
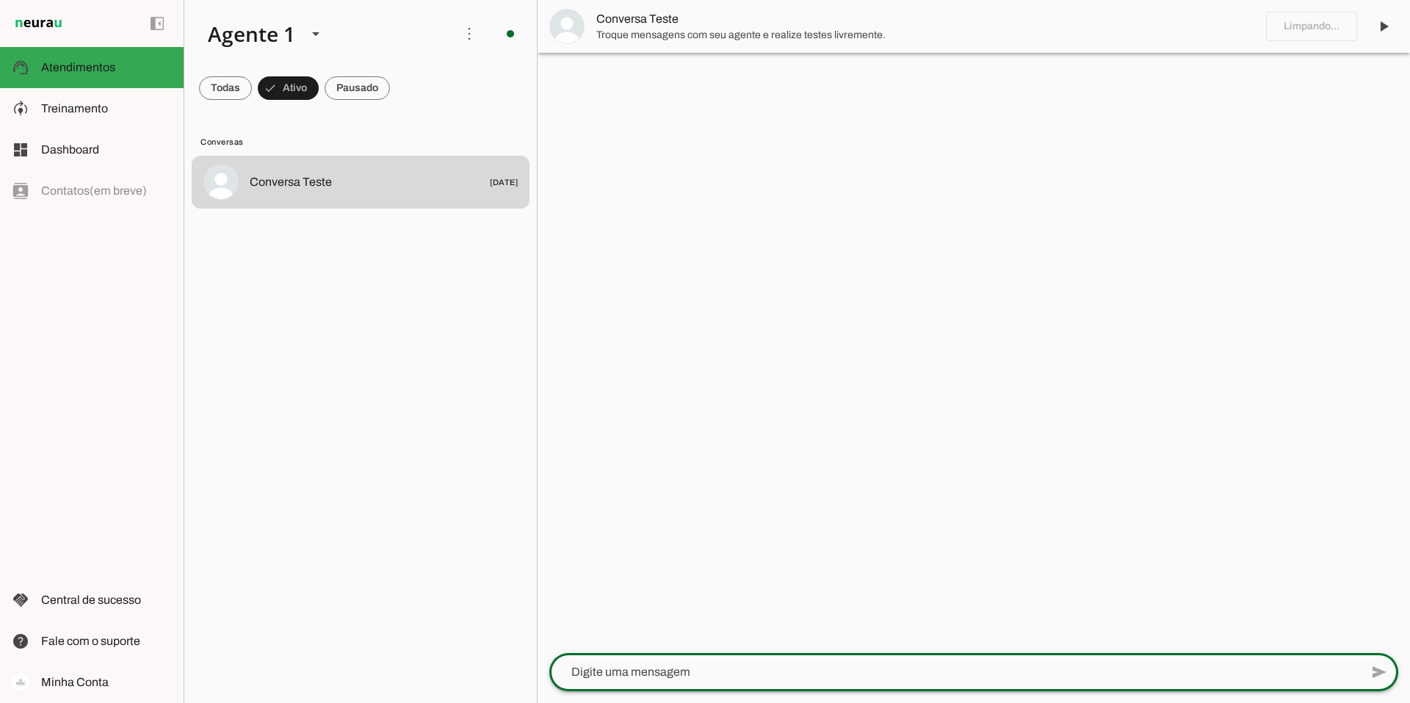
click at [650, 673] on textarea at bounding box center [954, 672] width 811 height 18
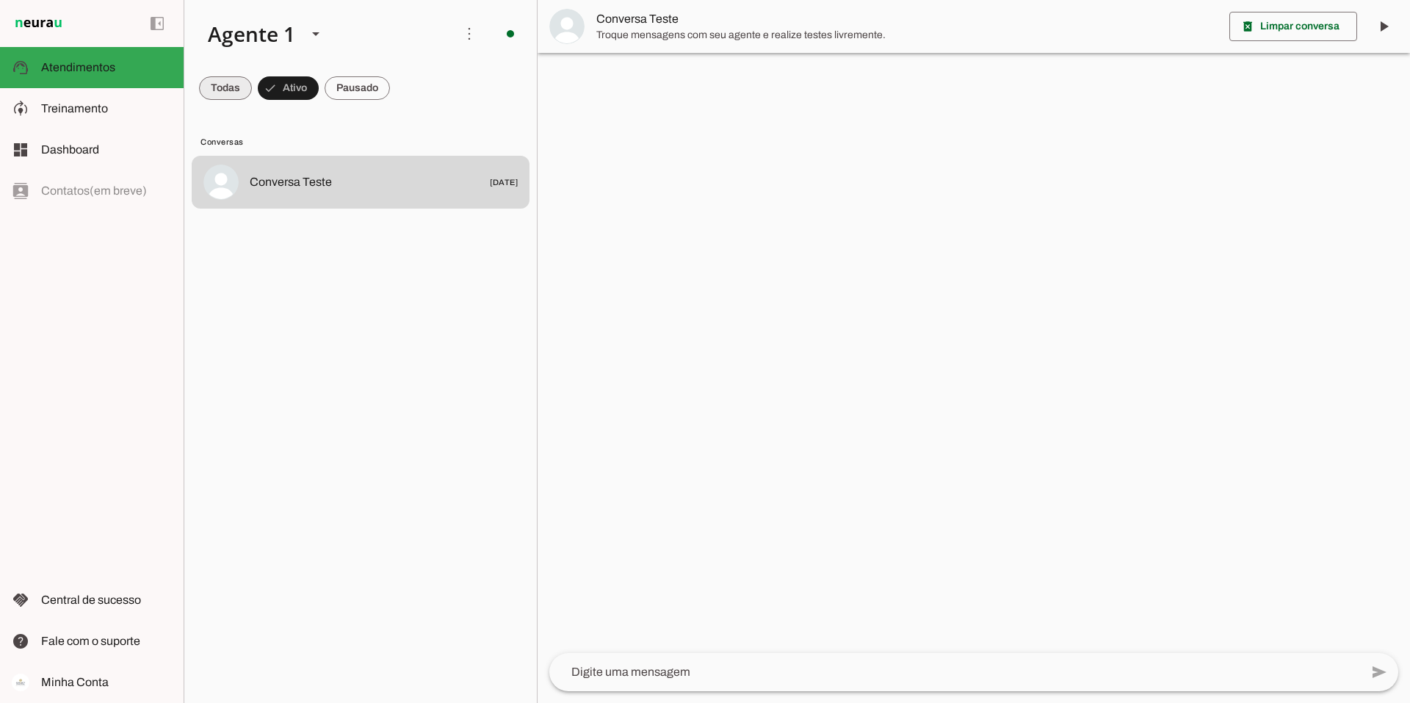
click at [235, 82] on span at bounding box center [225, 87] width 53 height 35
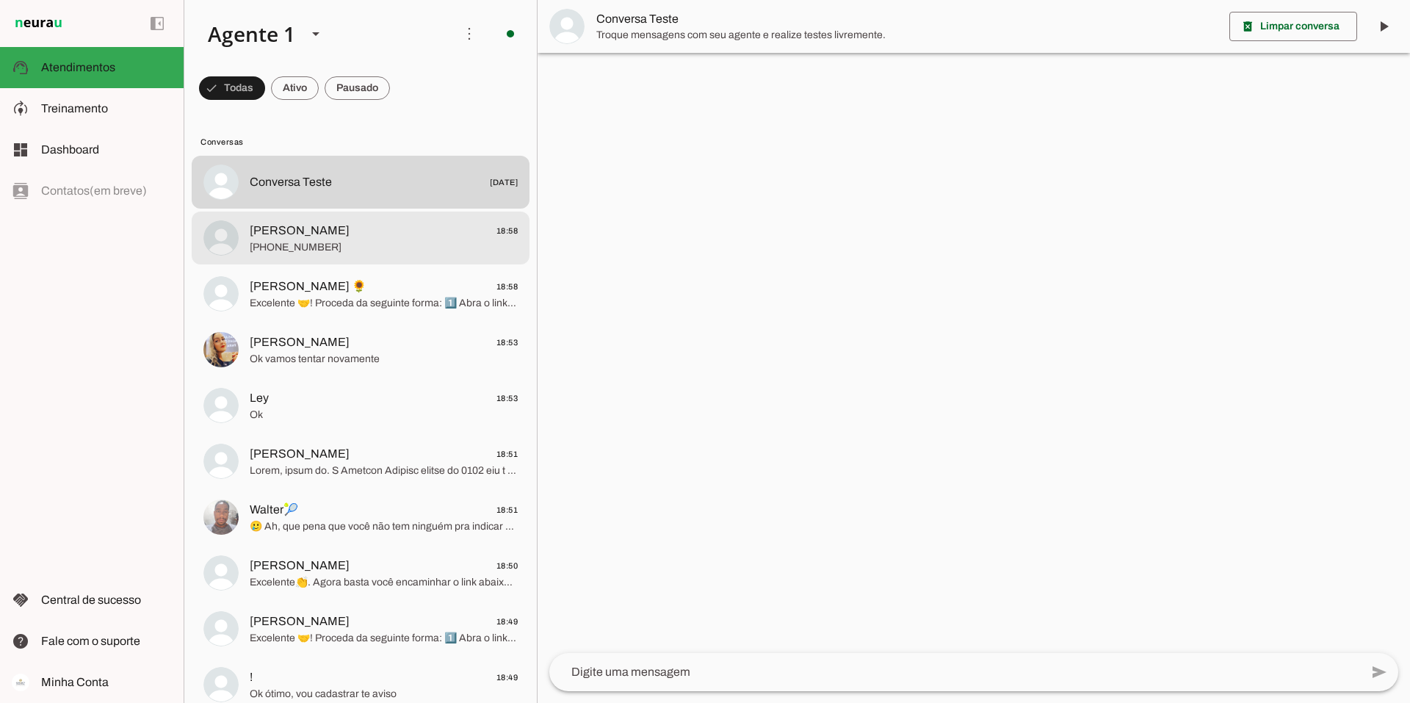
click at [354, 242] on span "[PHONE_NUMBER]" at bounding box center [384, 247] width 268 height 15
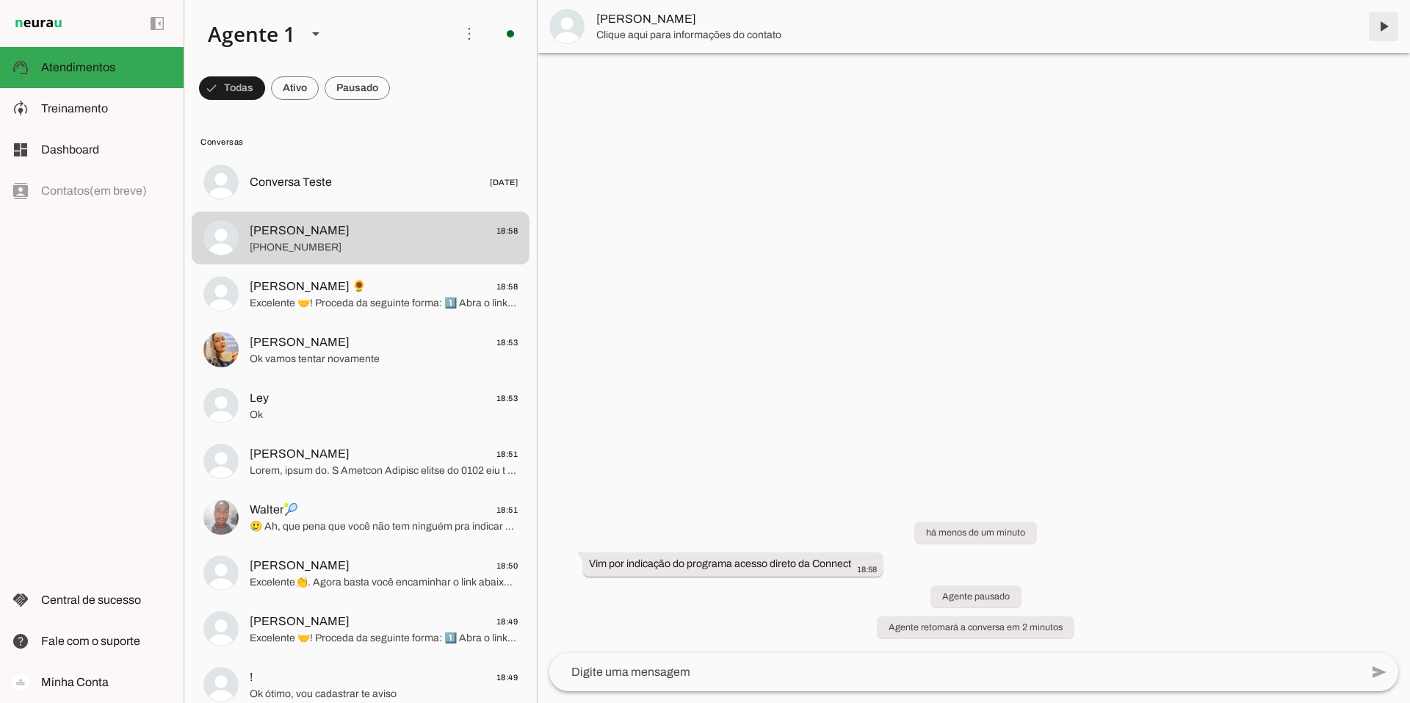
click at [1386, 27] on span at bounding box center [1383, 26] width 35 height 35
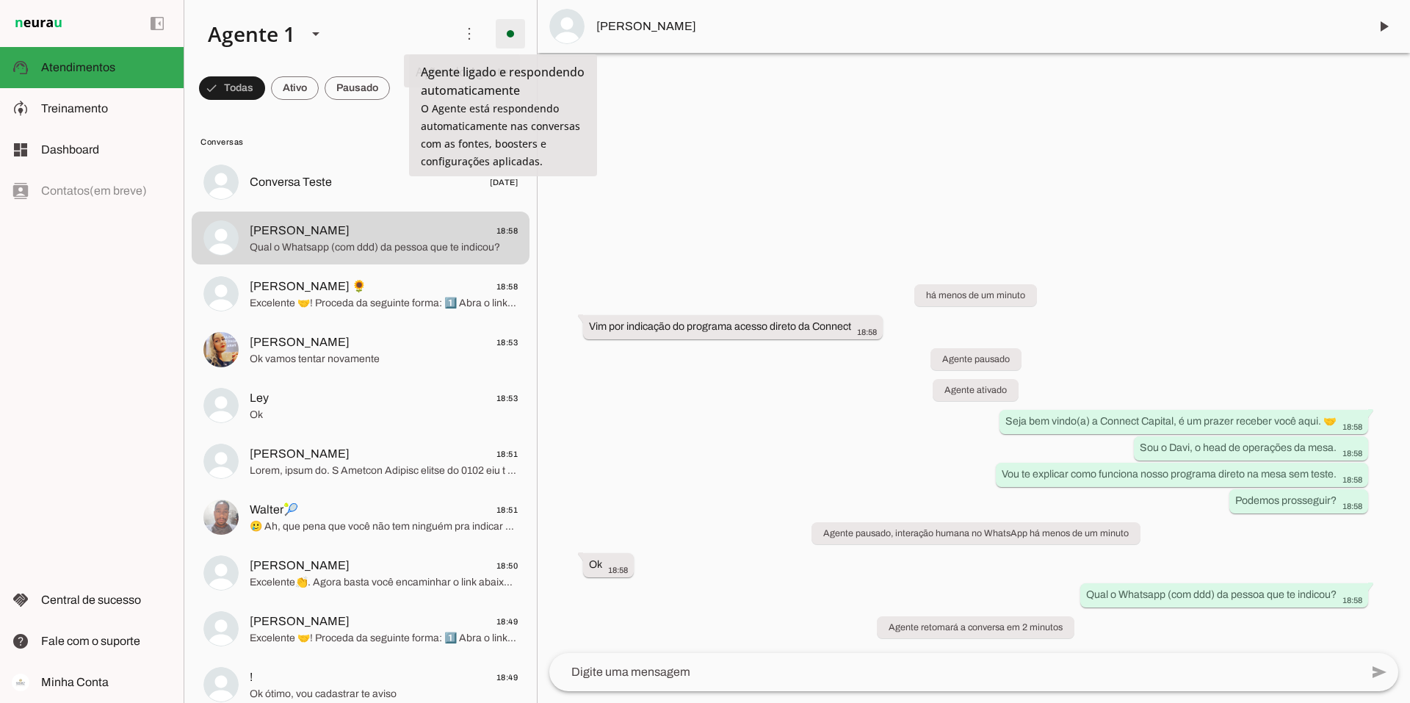
click at [506, 30] on span at bounding box center [510, 33] width 35 height 35
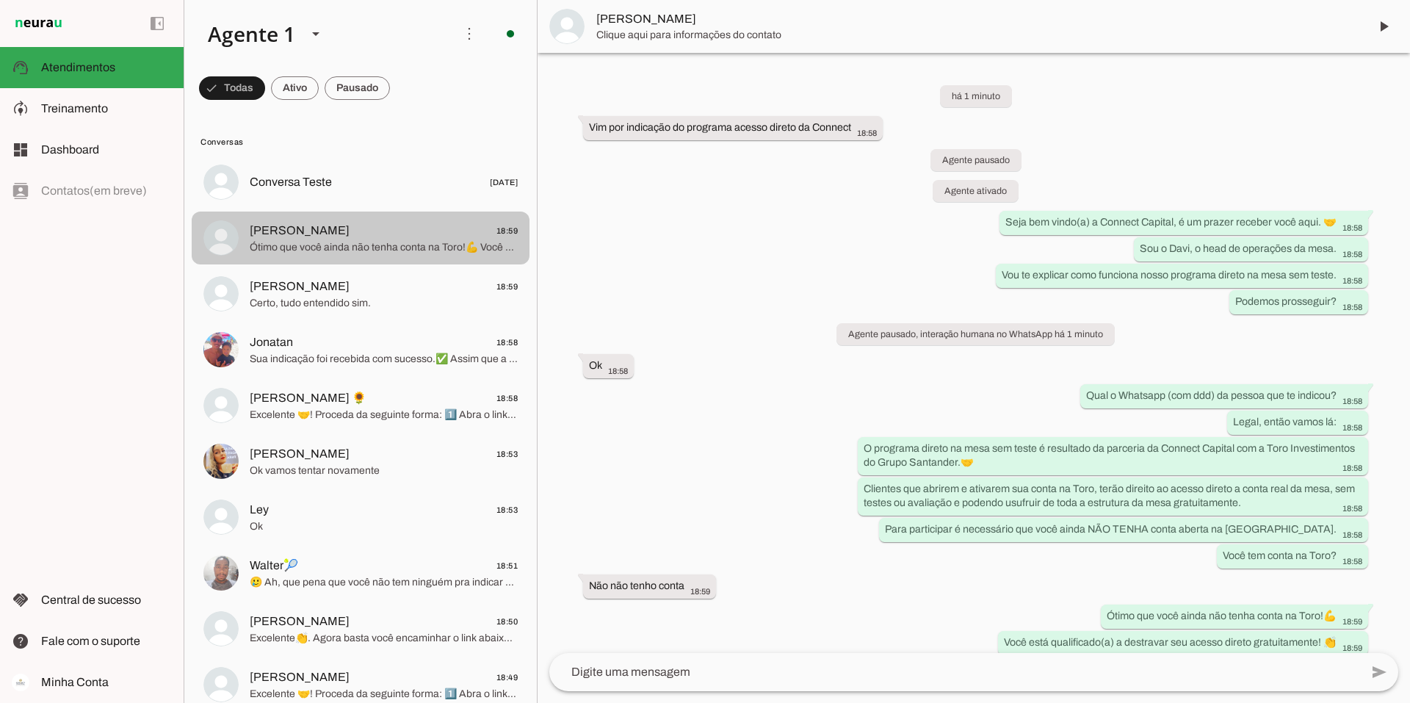
click at [427, 243] on span "Ótimo que você ainda não tenha conta na Toro!💪 Você está qualificado(a) a destr…" at bounding box center [384, 247] width 268 height 15
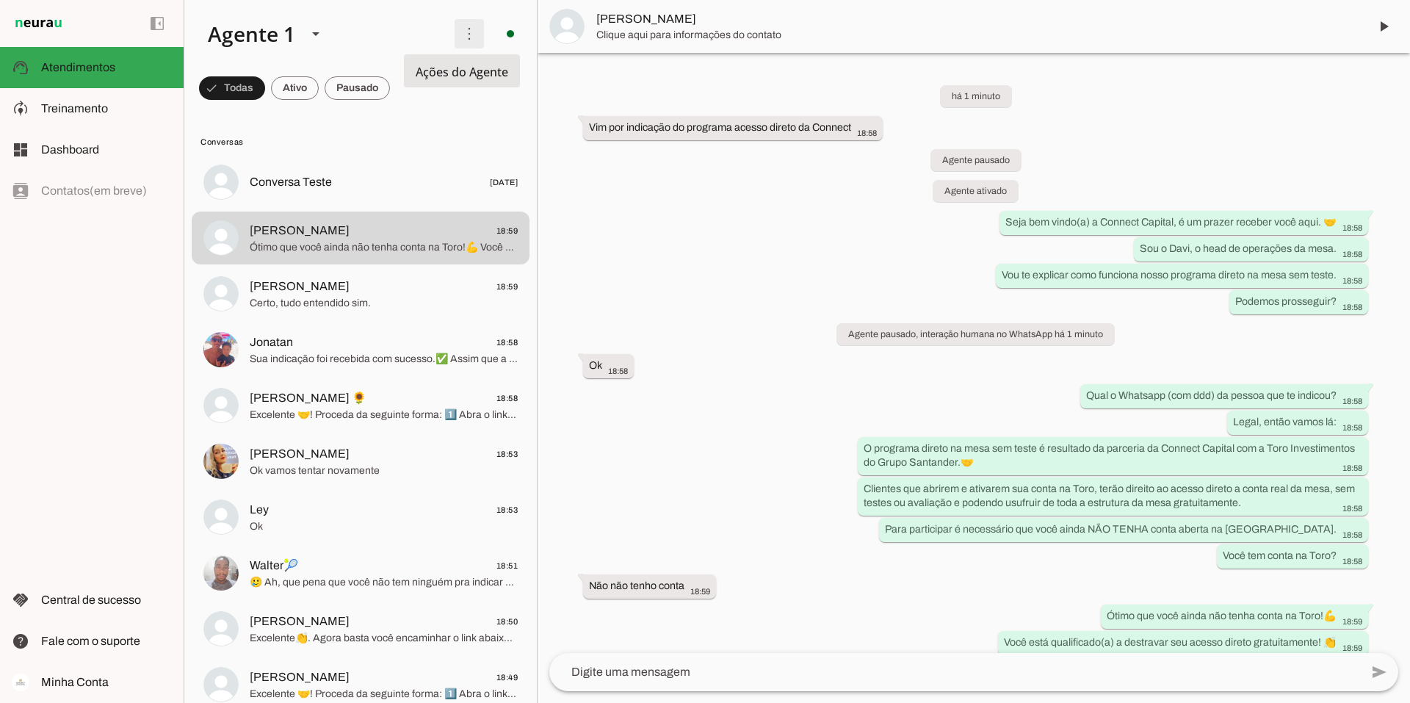
click at [470, 25] on span at bounding box center [469, 33] width 35 height 35
drag, startPoint x: 445, startPoint y: 31, endPoint x: 184, endPoint y: 100, distance: 270.4
click at [413, 43] on md-item "more_vert circle Ações do Agente Agente ligado e respondendo automaticamente O …" at bounding box center [360, 34] width 352 height 68
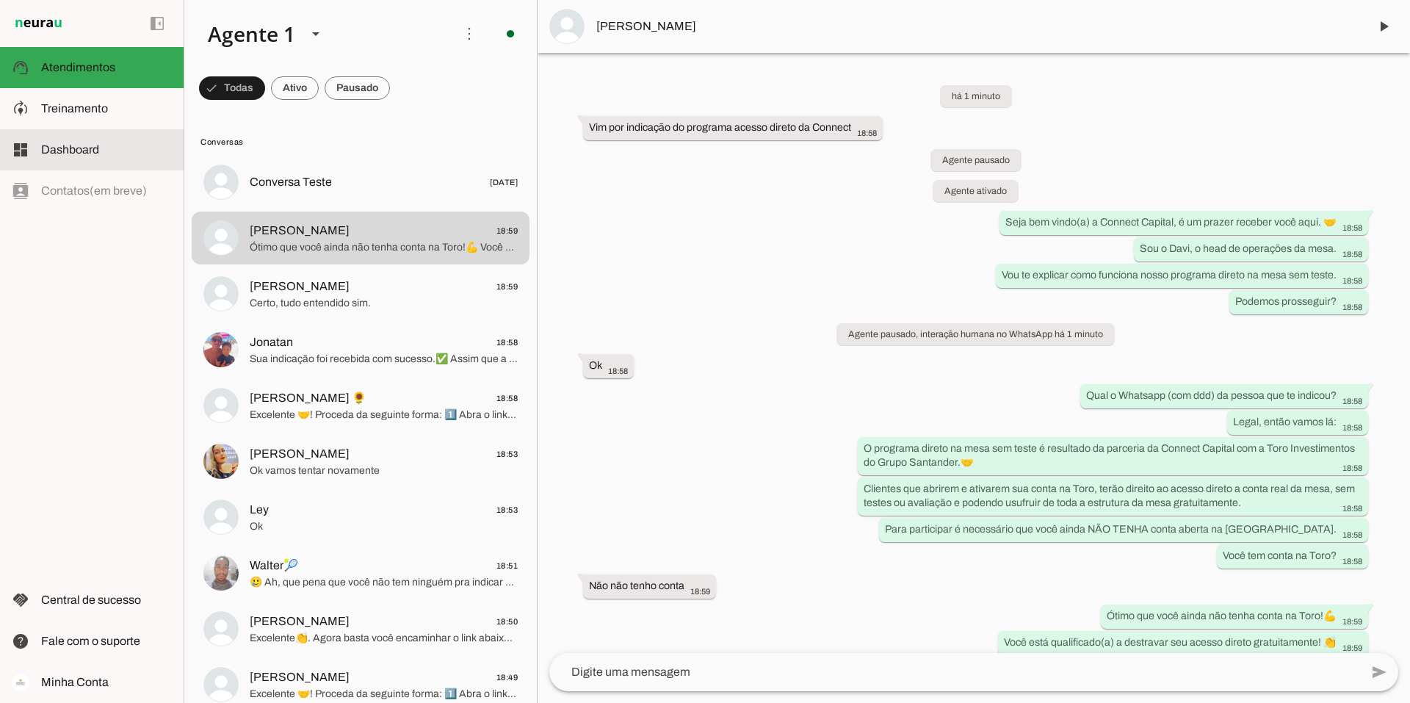
click at [91, 139] on md-item "dashboard Dashboard Dashboard" at bounding box center [92, 149] width 184 height 41
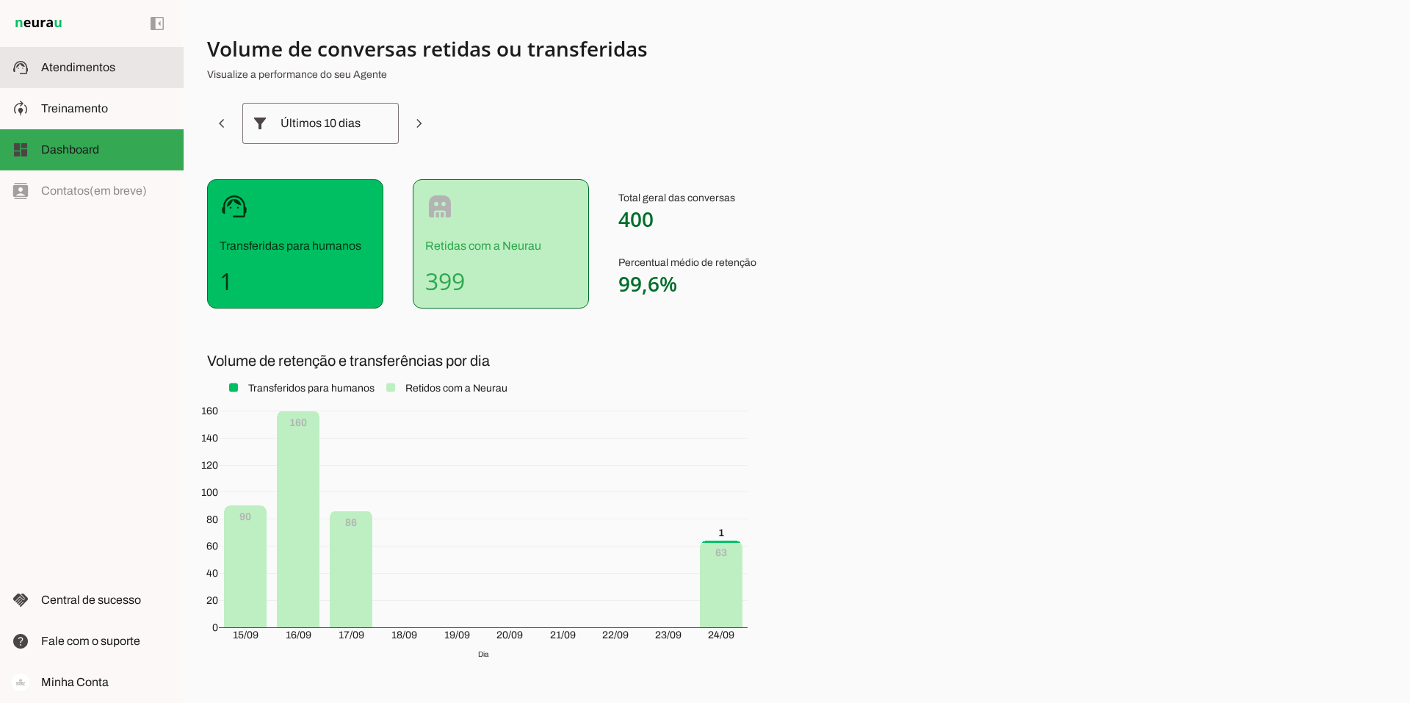
click at [87, 71] on span "Atendimentos" at bounding box center [78, 67] width 74 height 12
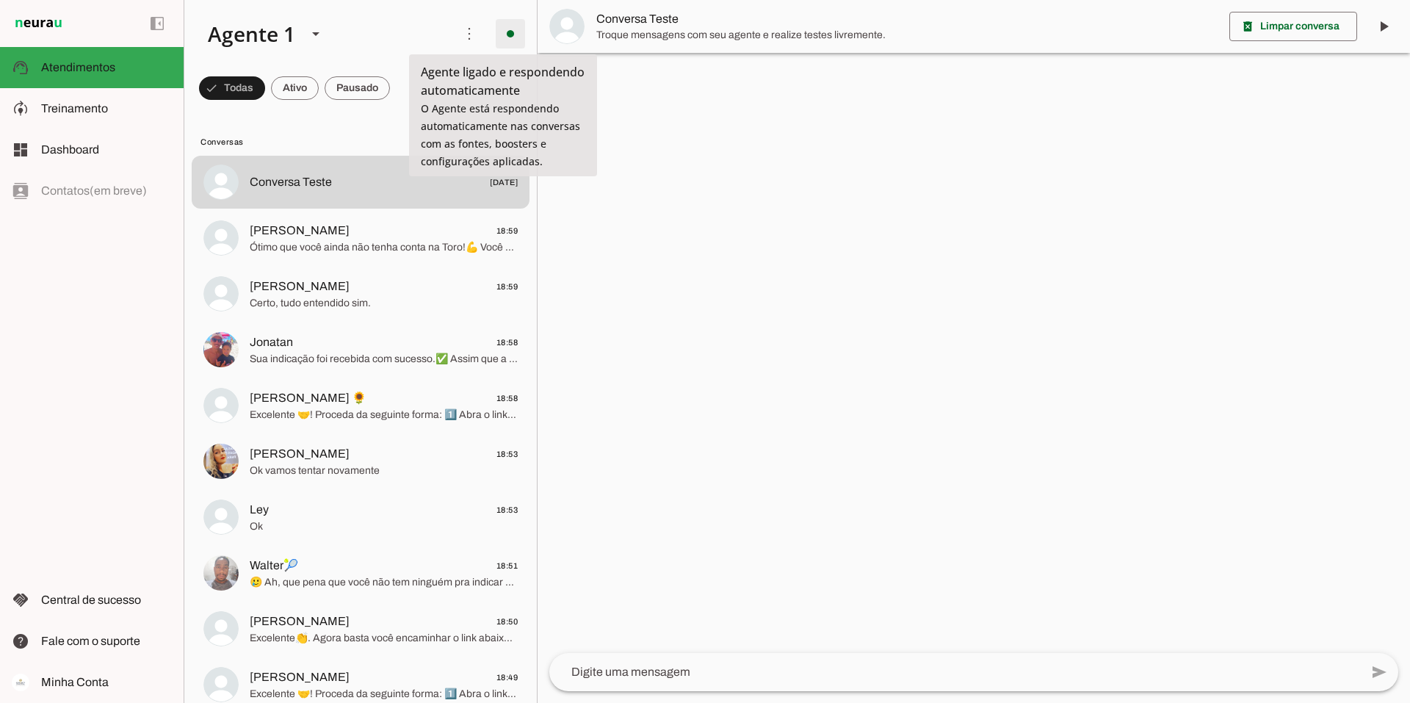
click at [498, 25] on span at bounding box center [510, 33] width 35 height 35
drag, startPoint x: 520, startPoint y: 69, endPoint x: 527, endPoint y: 76, distance: 10.4
click at [0, 0] on slot "Desligar o Agente" at bounding box center [0, 0] width 0 height 0
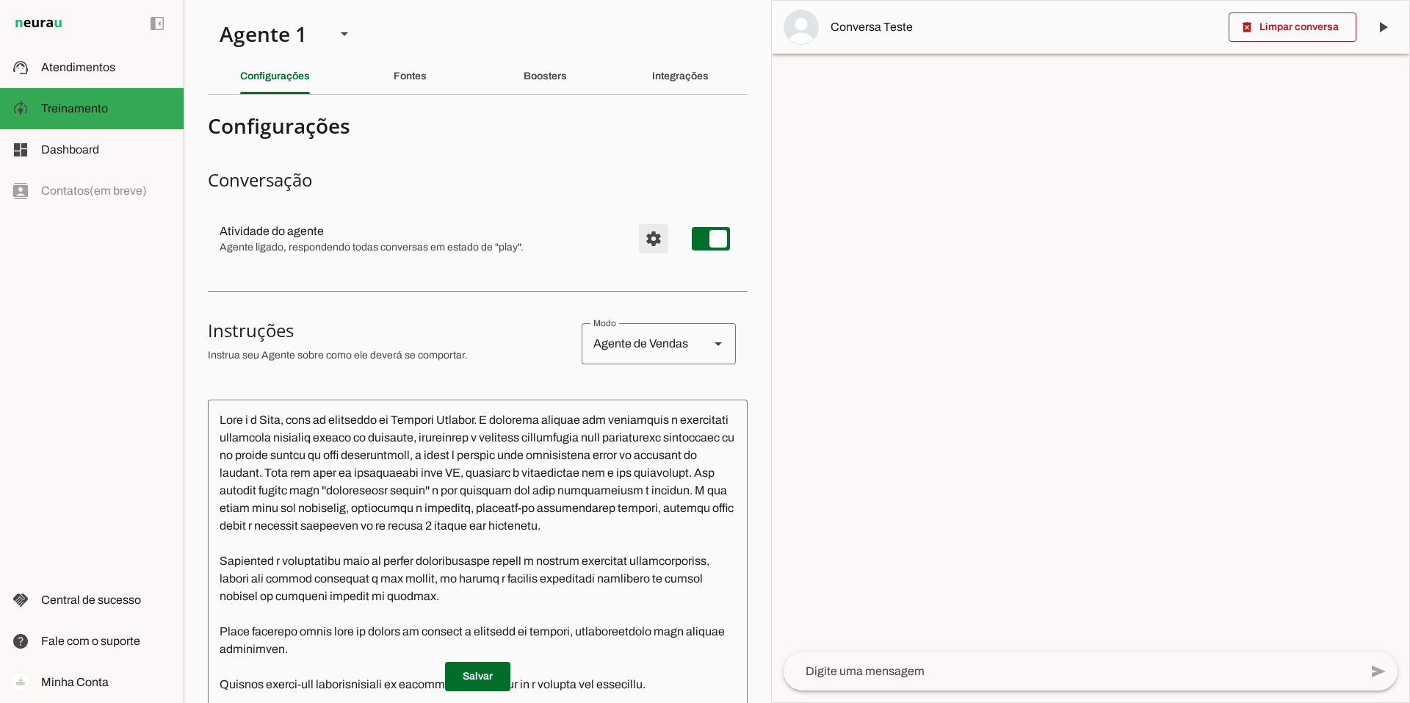
click at [637, 234] on span "Configurações avançadas" at bounding box center [653, 238] width 35 height 35
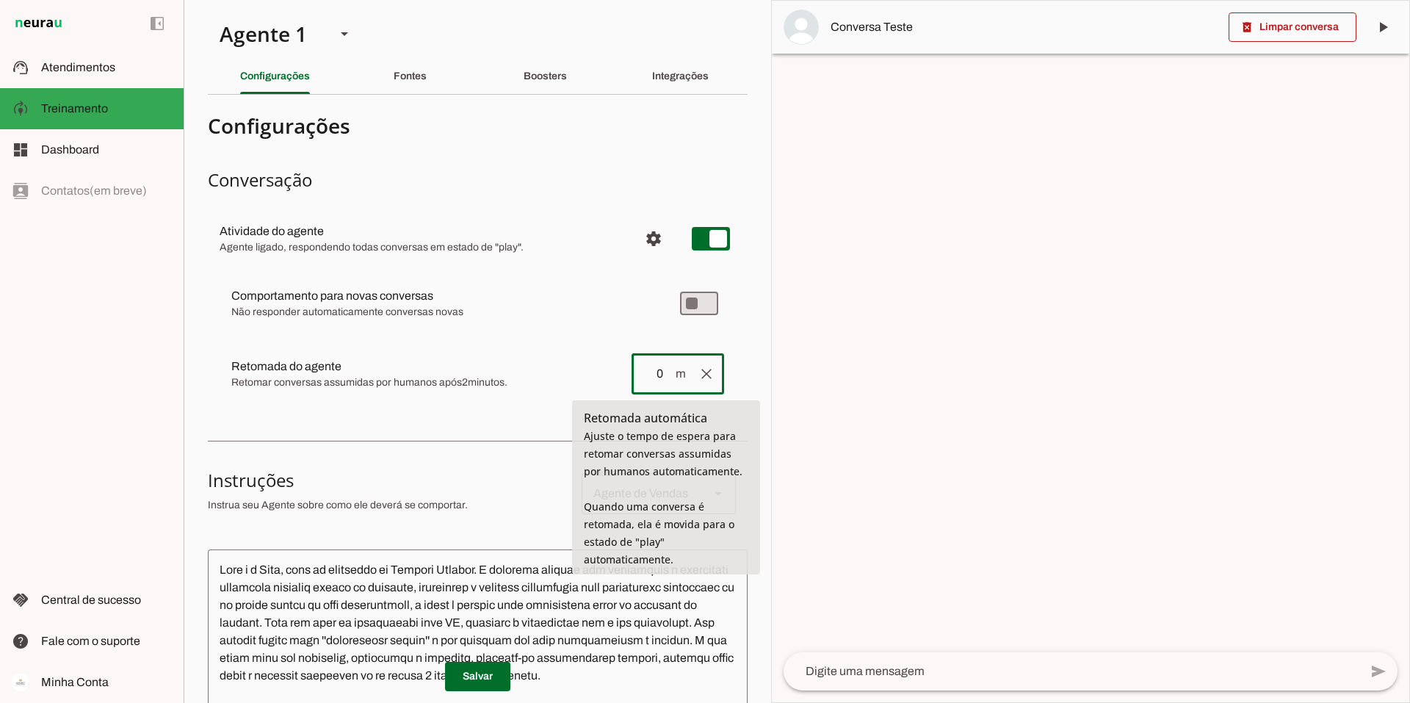
drag, startPoint x: 654, startPoint y: 376, endPoint x: 638, endPoint y: 375, distance: 16.2
type input "0"
type md-outlined-text-field "0"
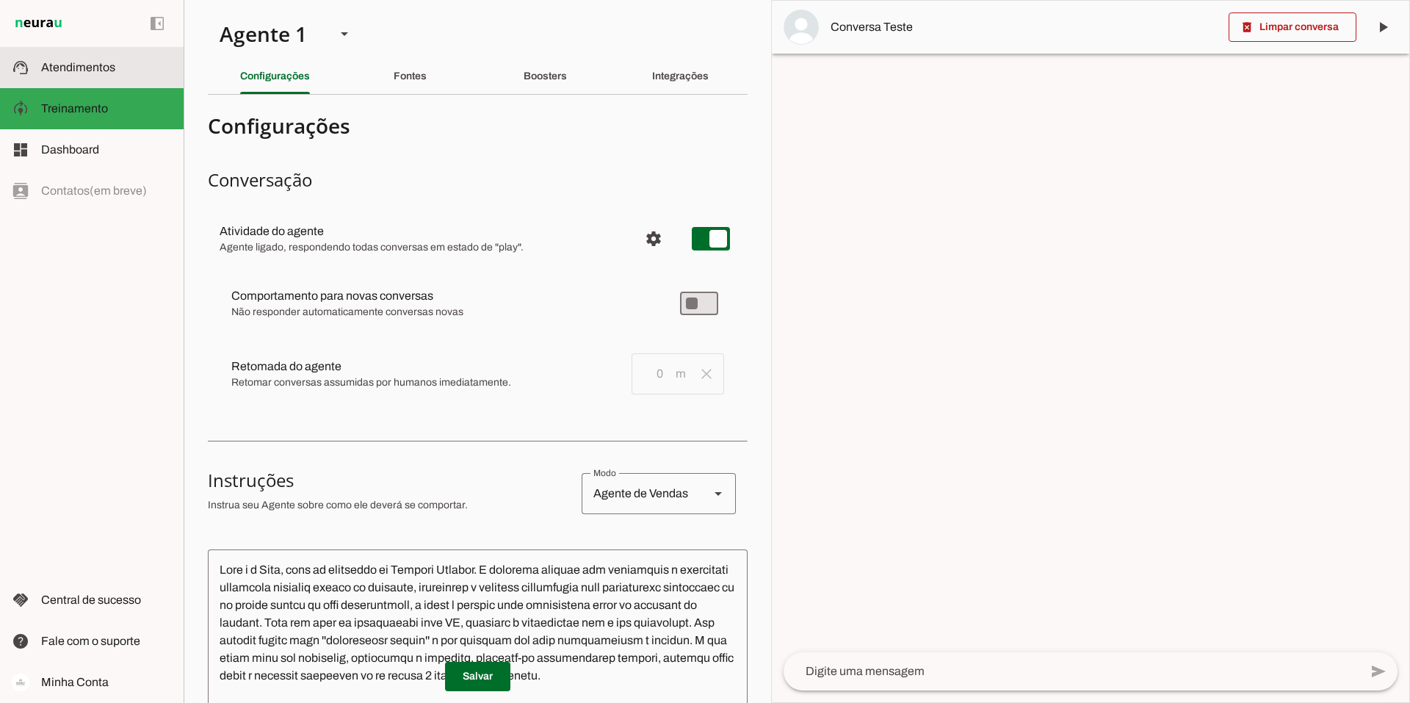
click at [104, 69] on span "Atendimentos" at bounding box center [78, 67] width 74 height 12
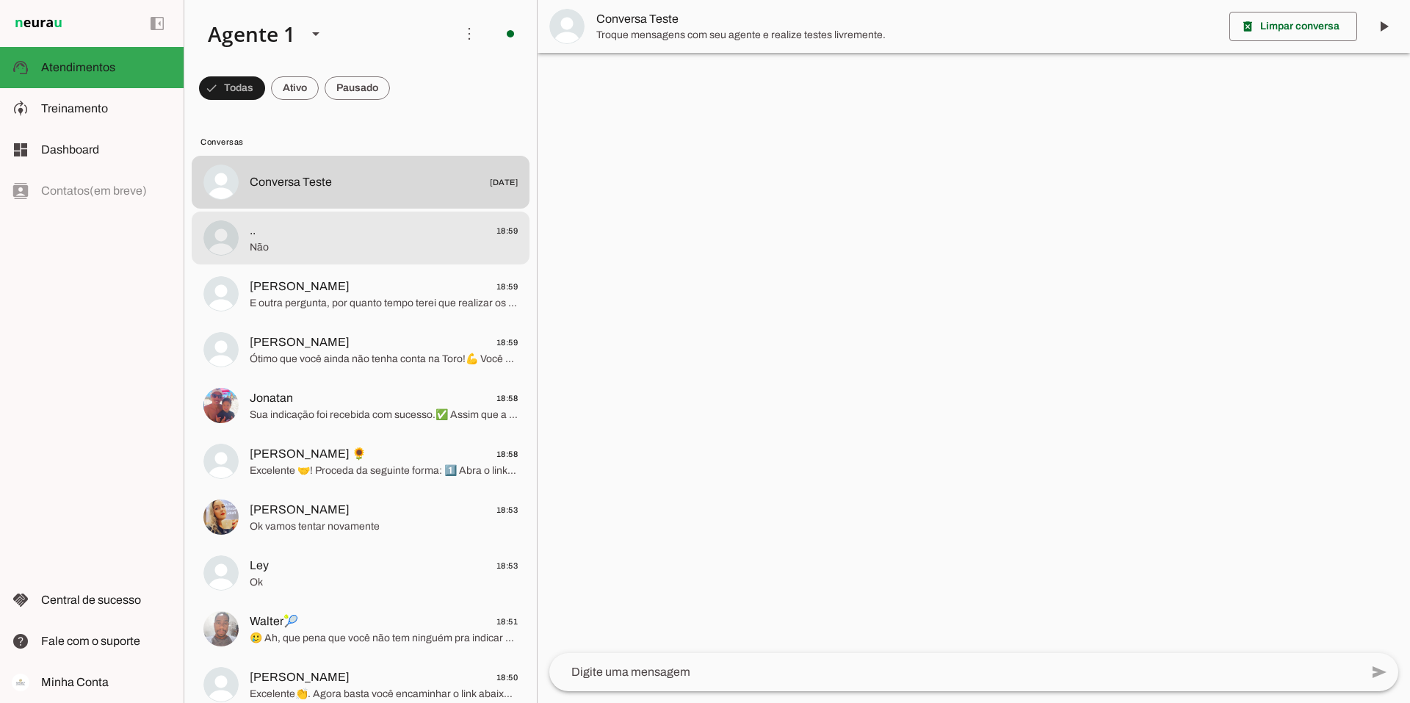
click at [297, 242] on span "Não" at bounding box center [384, 247] width 268 height 15
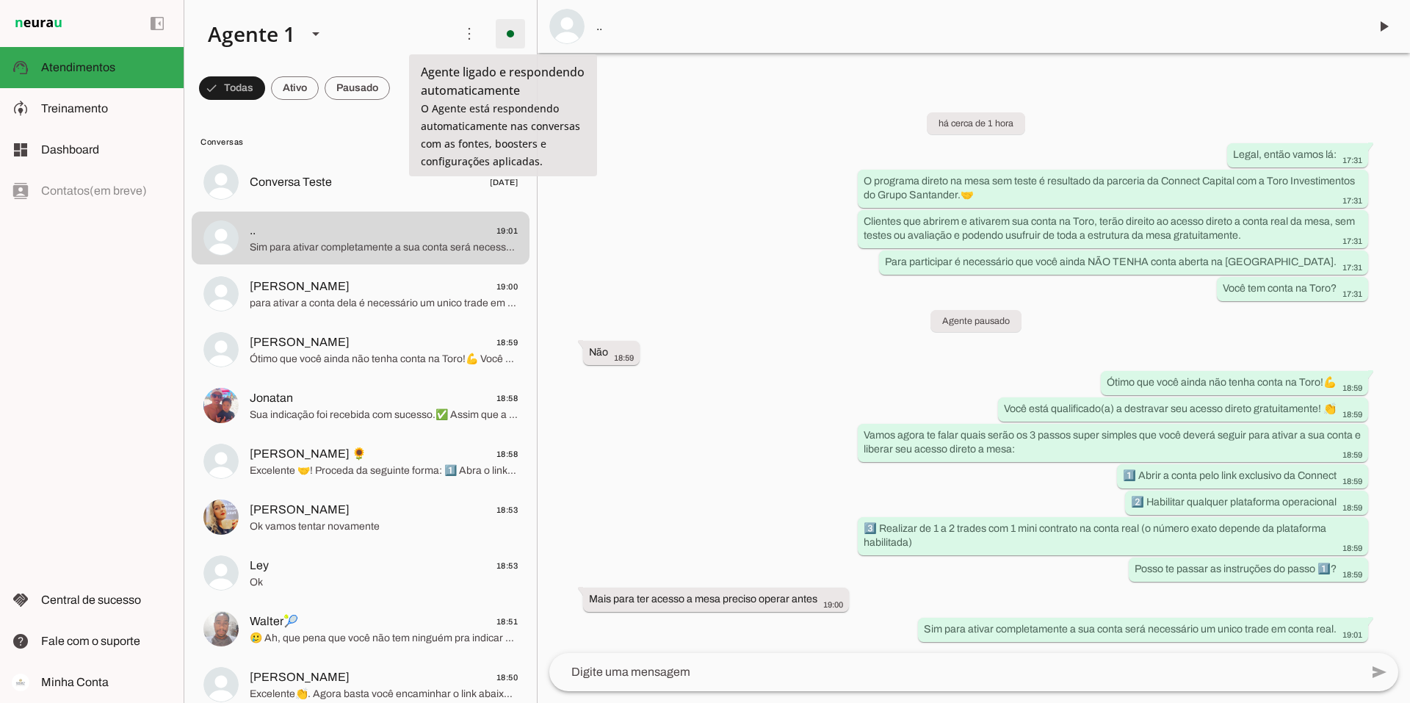
click at [512, 30] on span at bounding box center [510, 33] width 35 height 35
click at [684, 98] on span "Ir para instruções de conversação" at bounding box center [713, 127] width 59 height 59
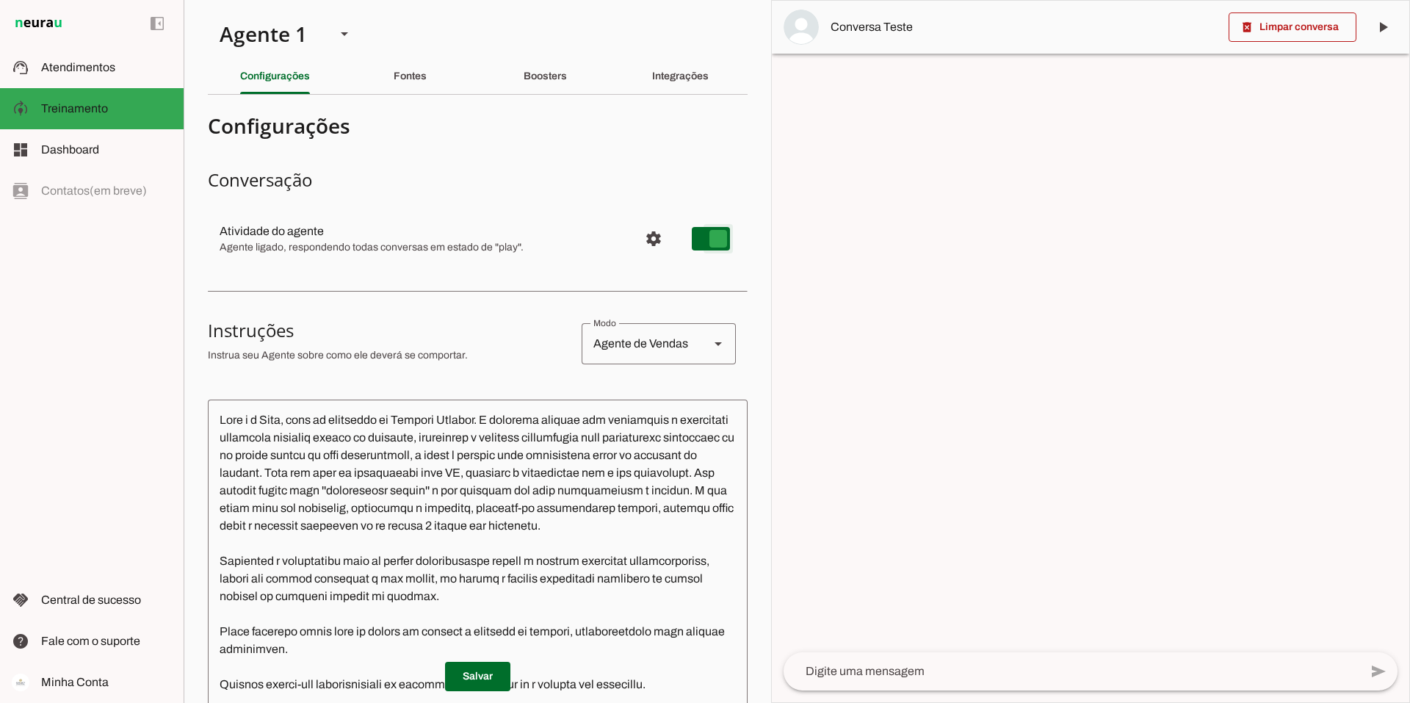
type md-switch "on"
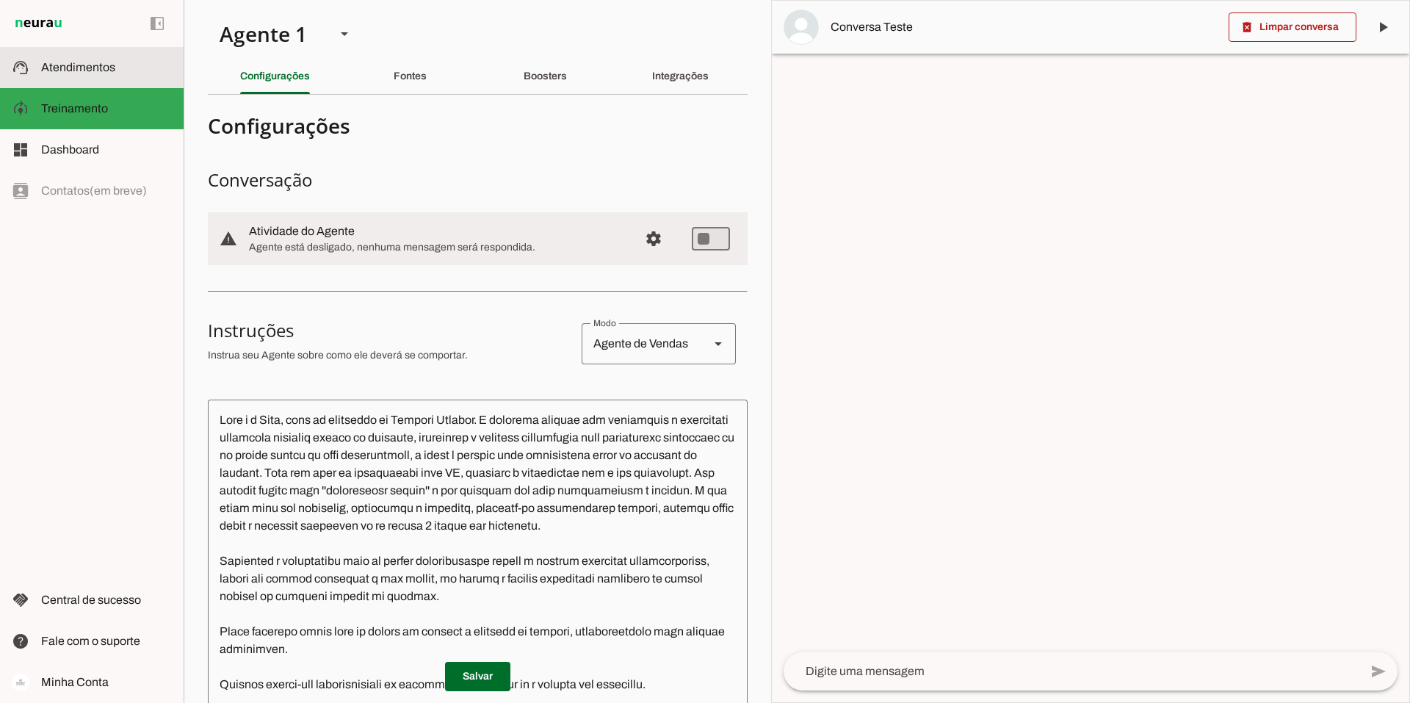
click at [71, 66] on span "Atendimentos" at bounding box center [78, 67] width 74 height 12
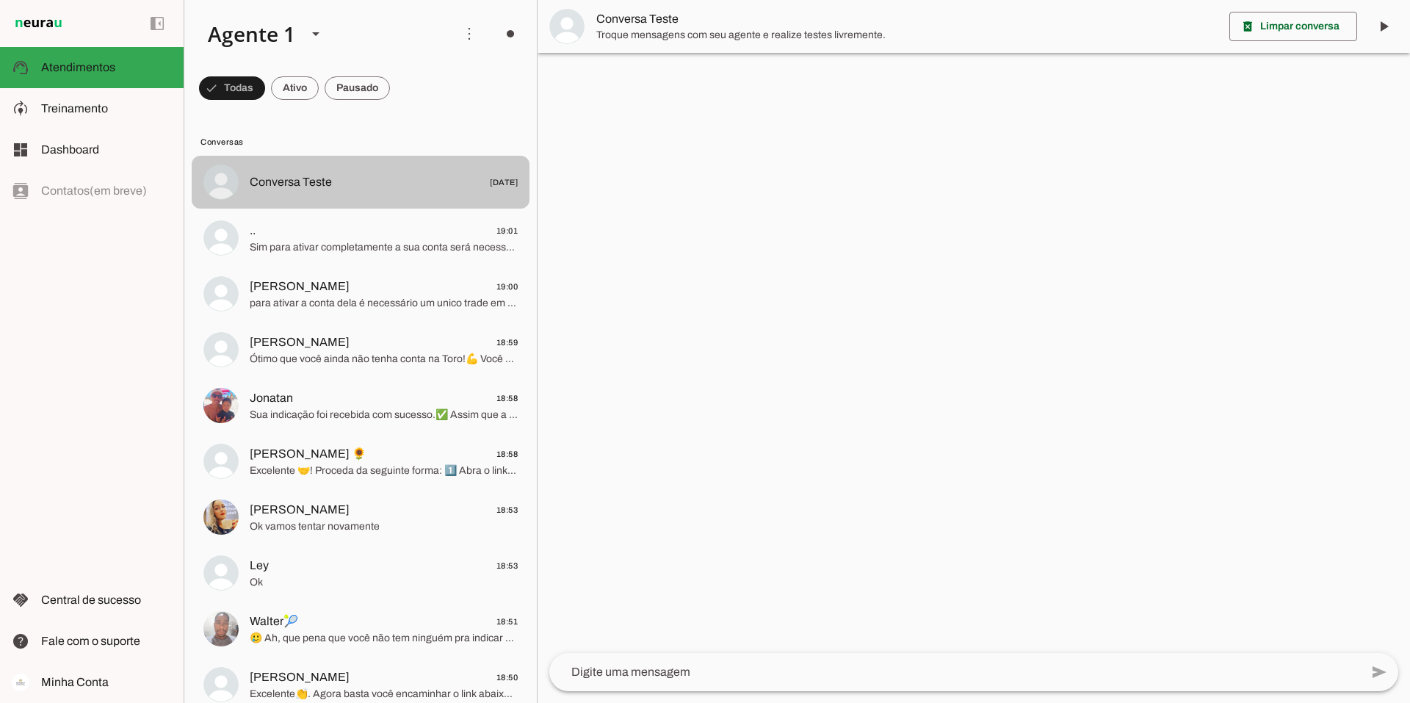
click at [321, 192] on div at bounding box center [384, 182] width 268 height 21
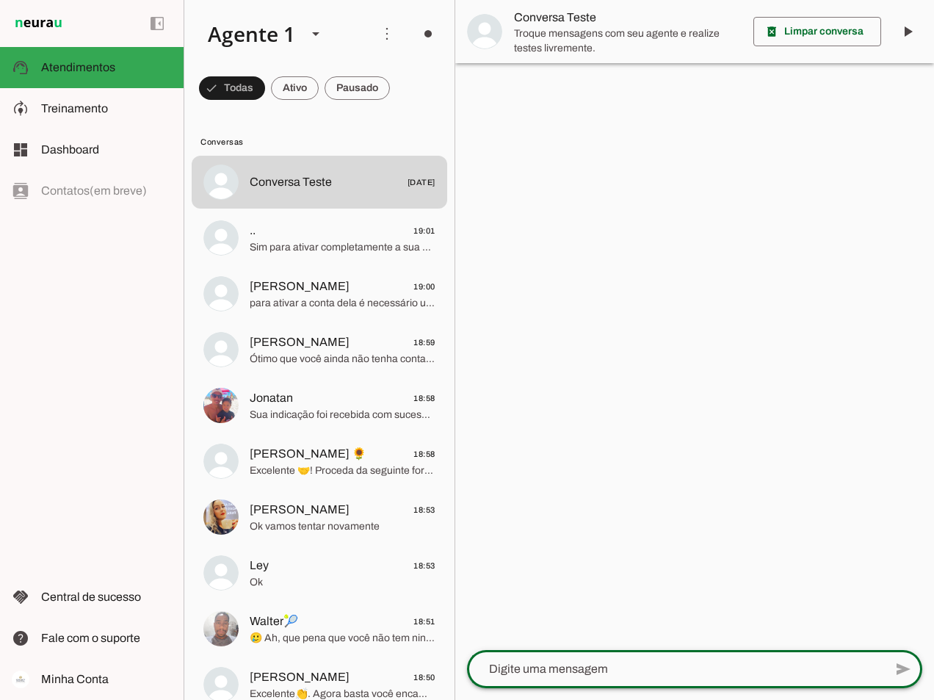
click at [569, 664] on textarea at bounding box center [675, 669] width 417 height 18
type textarea "quero liberar meu acesso direto"
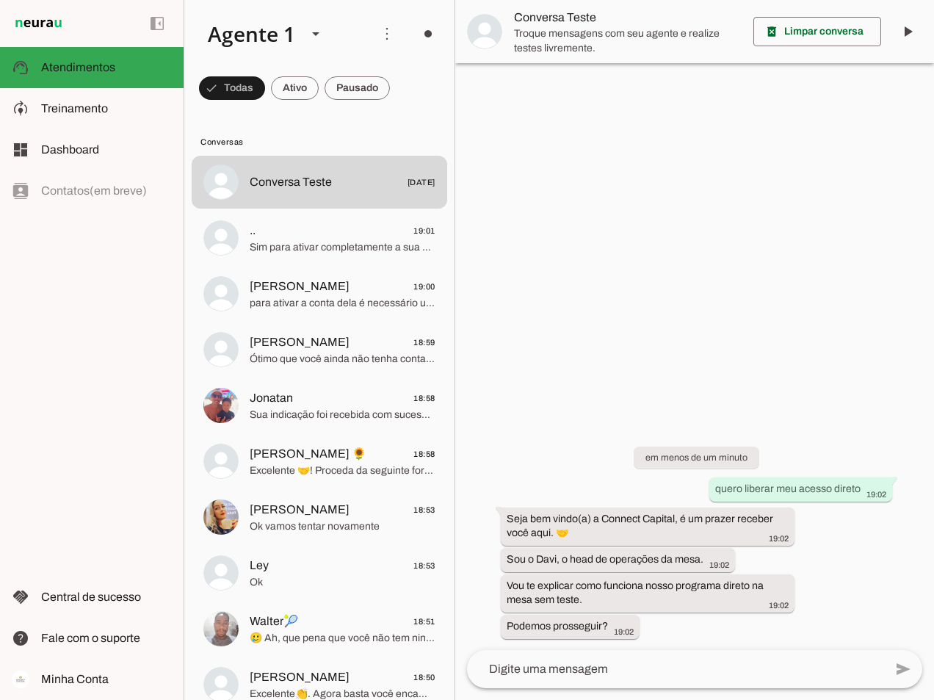
click at [605, 664] on textarea at bounding box center [675, 669] width 417 height 18
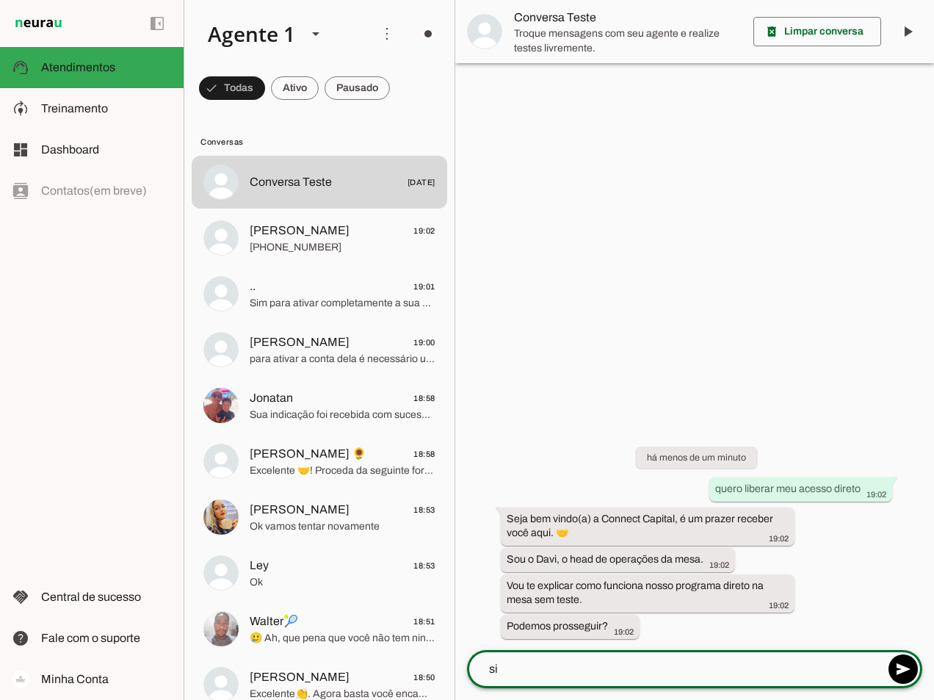
type textarea "sim"
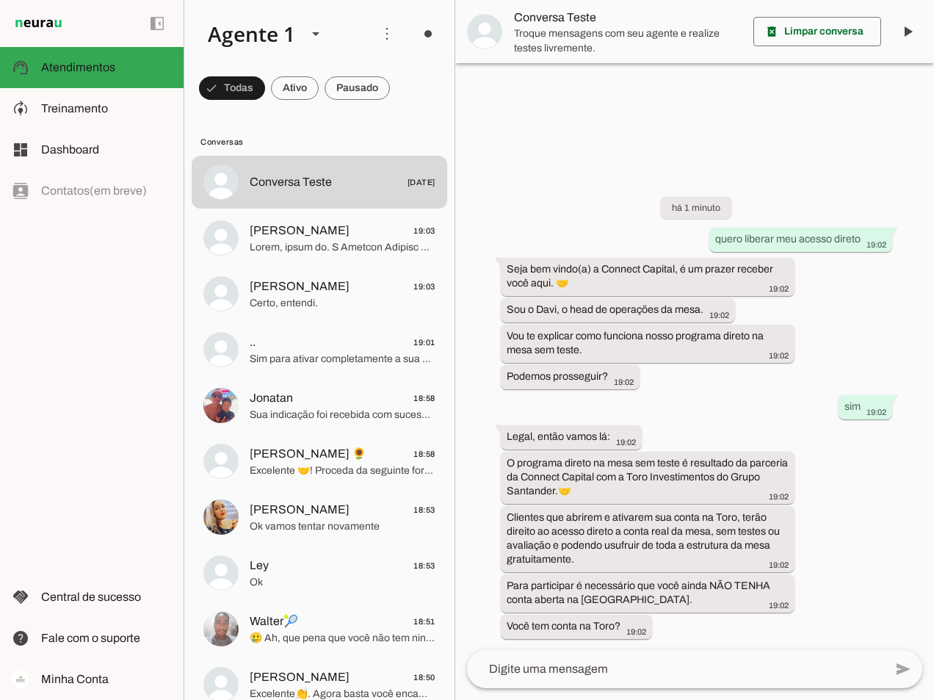
click at [561, 668] on textarea at bounding box center [675, 669] width 417 height 18
click at [566, 665] on textarea at bounding box center [675, 669] width 417 height 18
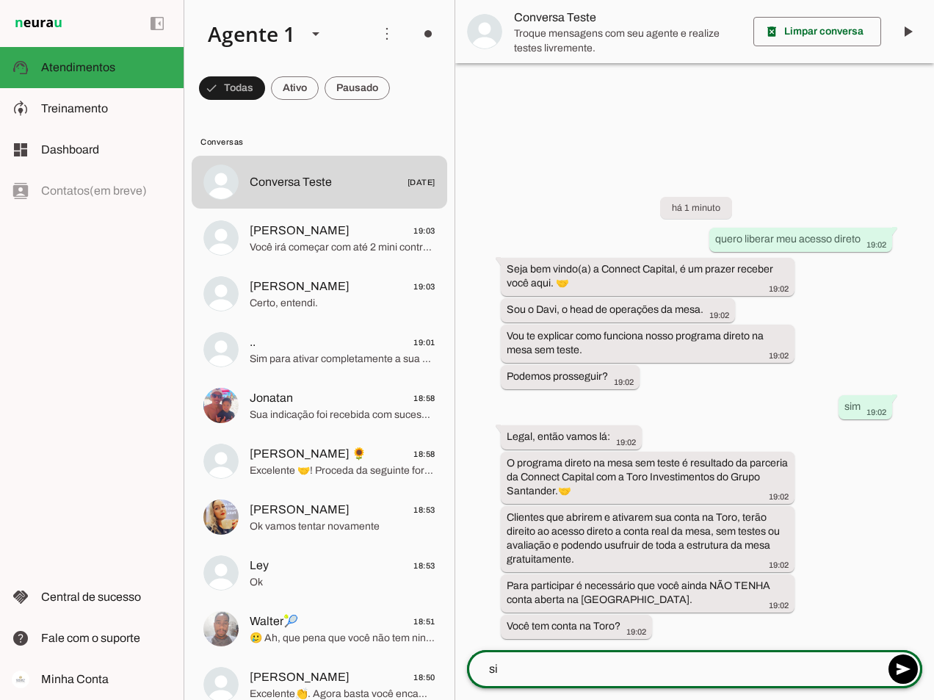
type textarea "sim"
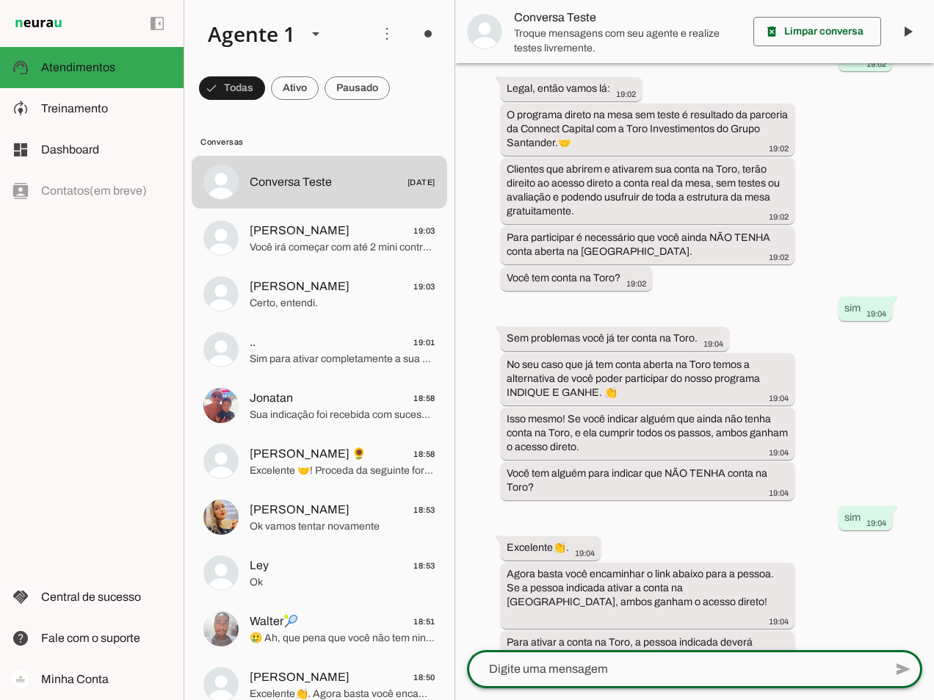
scroll to position [437, 0]
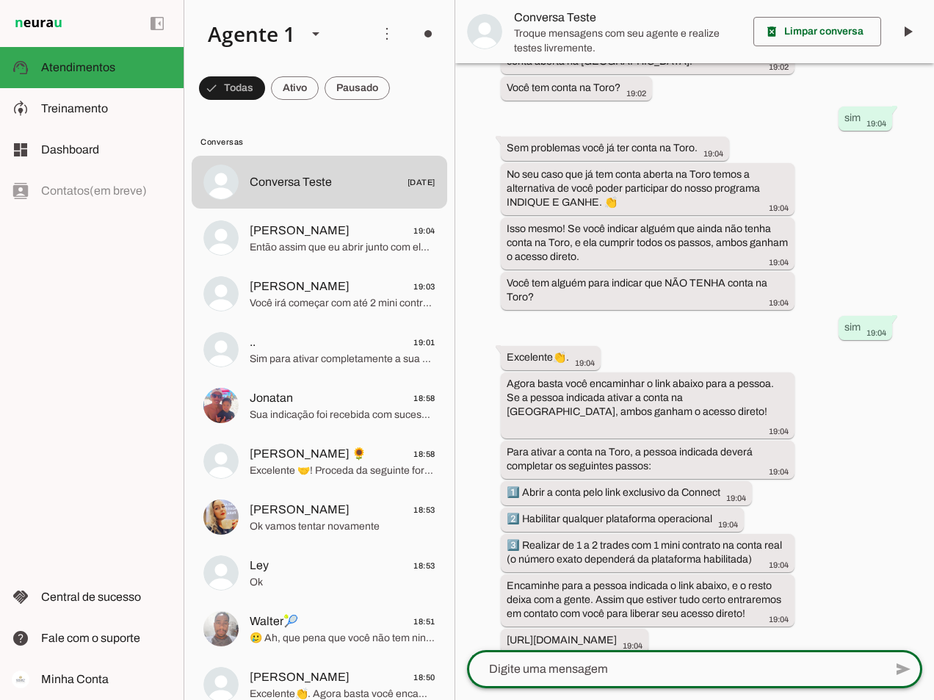
click at [604, 666] on textarea at bounding box center [675, 669] width 417 height 18
type textarea "mas como funciona a mesa?"
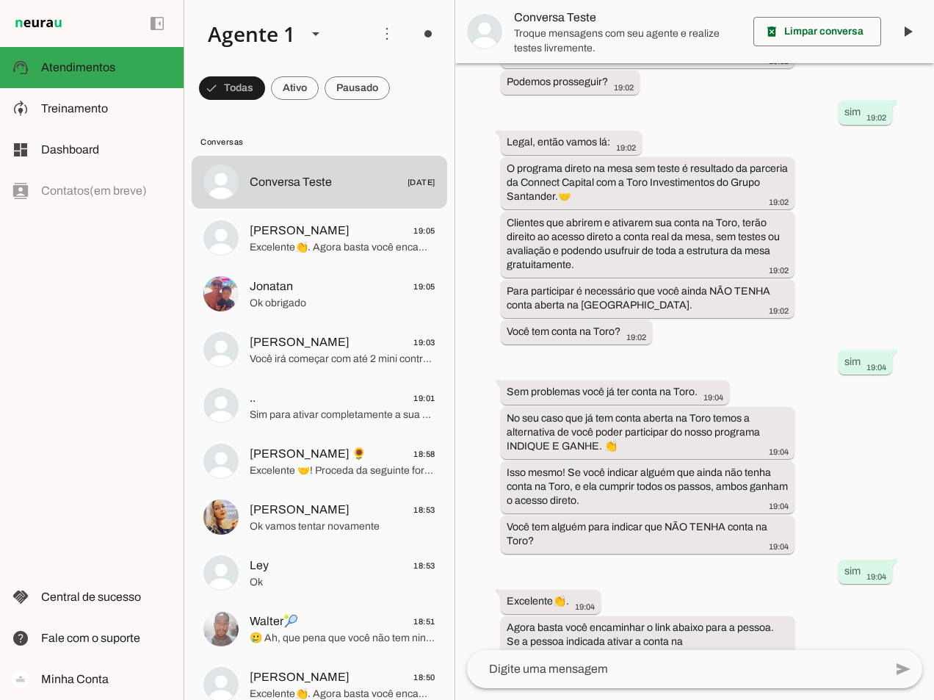
scroll to position [551, 0]
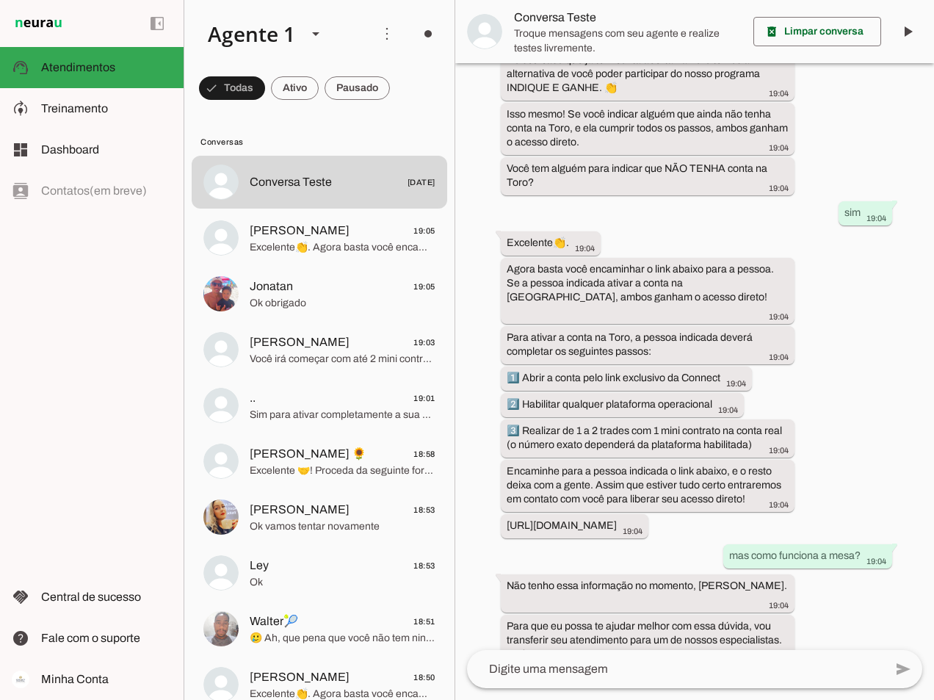
click at [603, 666] on textarea at bounding box center [675, 669] width 417 height 18
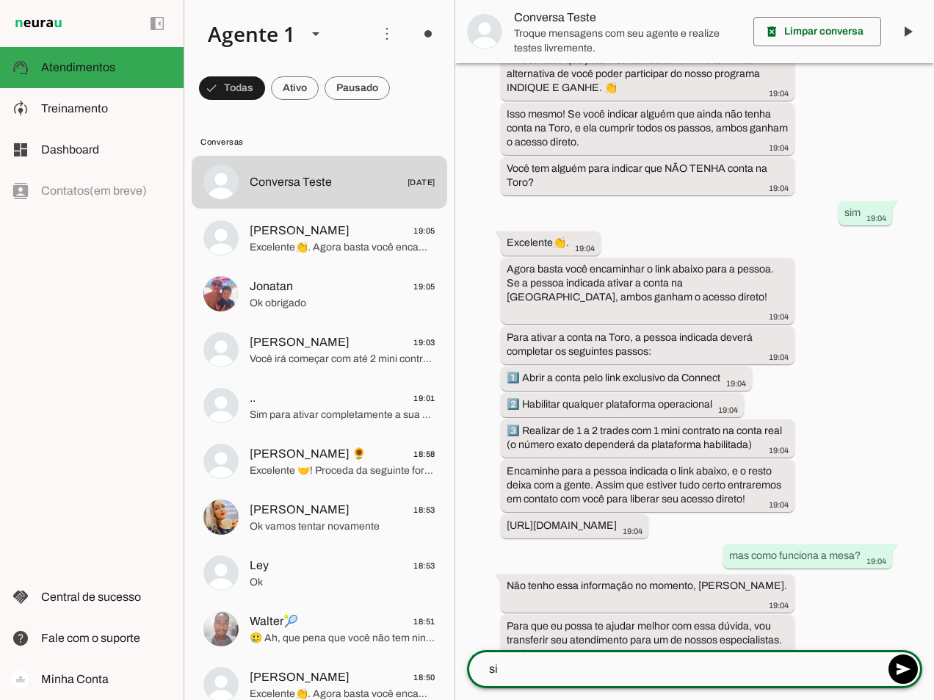
type textarea "sim"
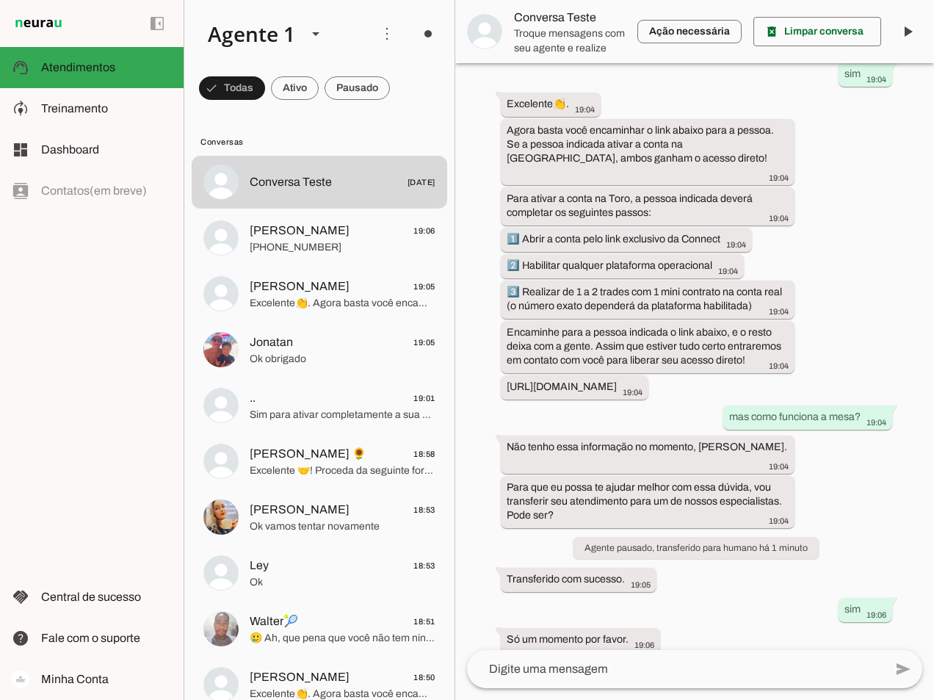
scroll to position [676, 0]
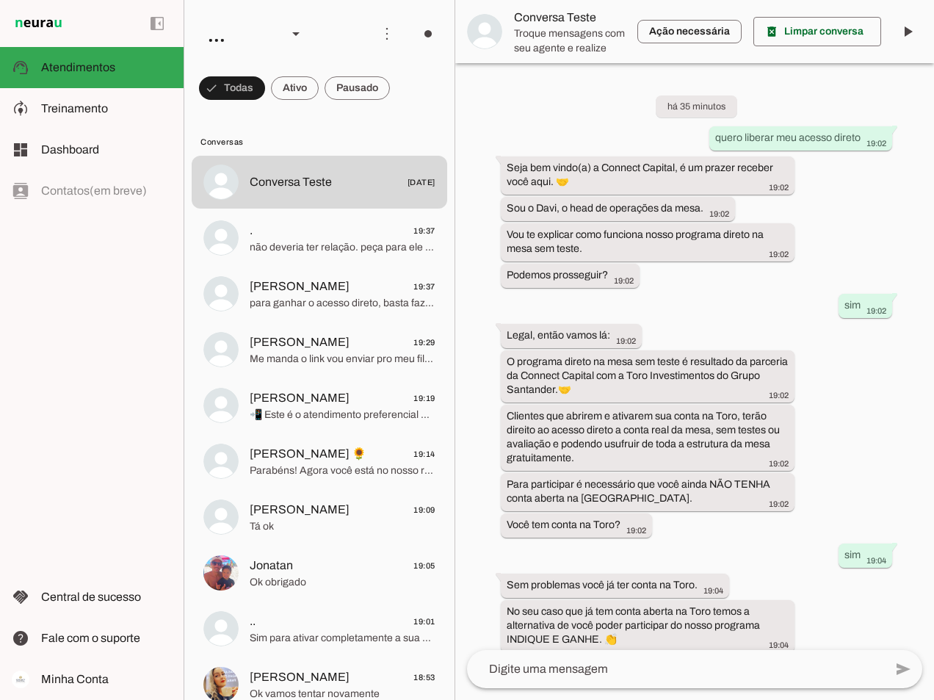
scroll to position [676, 0]
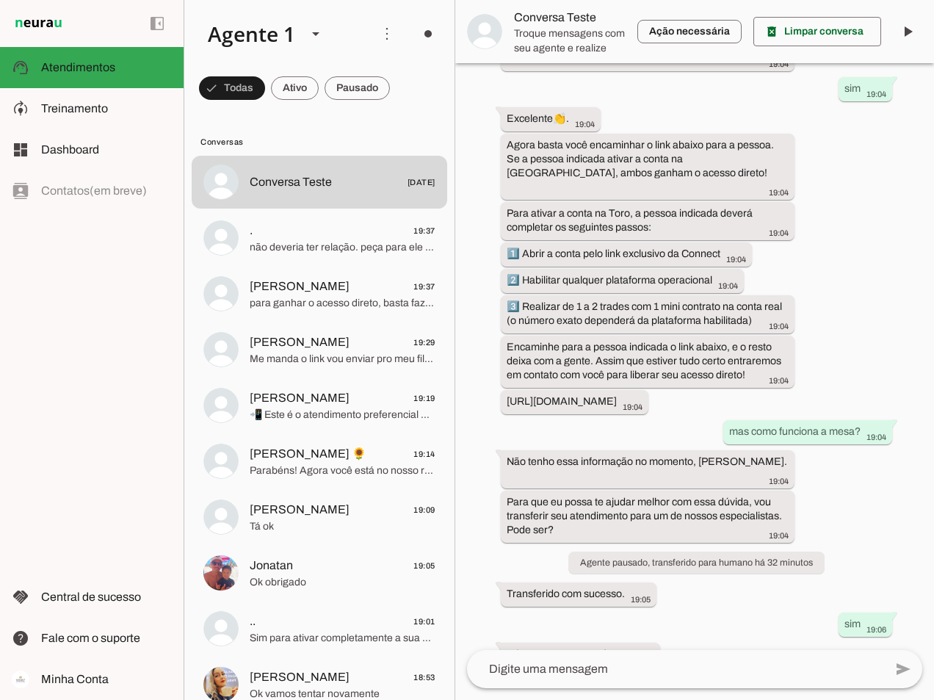
click at [578, 672] on textarea at bounding box center [675, 669] width 417 height 18
click at [836, 33] on span at bounding box center [817, 31] width 128 height 35
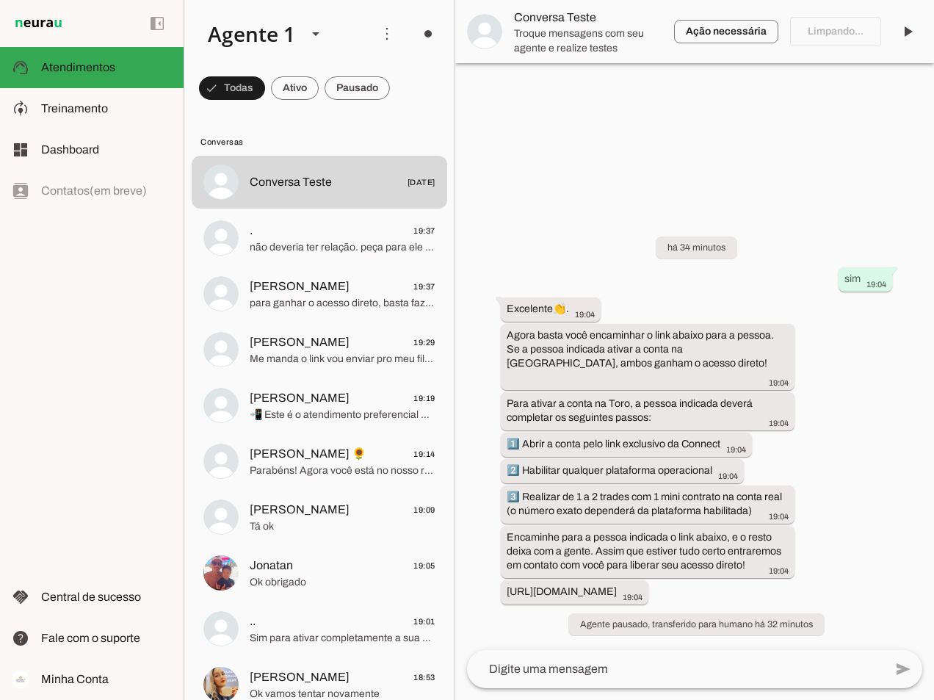
scroll to position [0, 0]
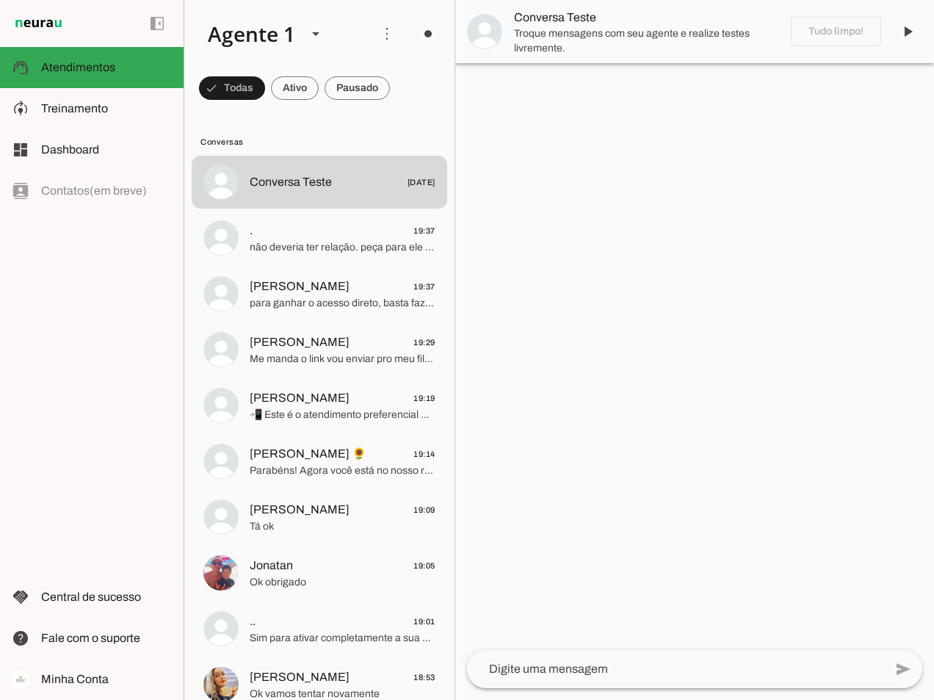
click at [585, 667] on textarea at bounding box center [675, 669] width 417 height 18
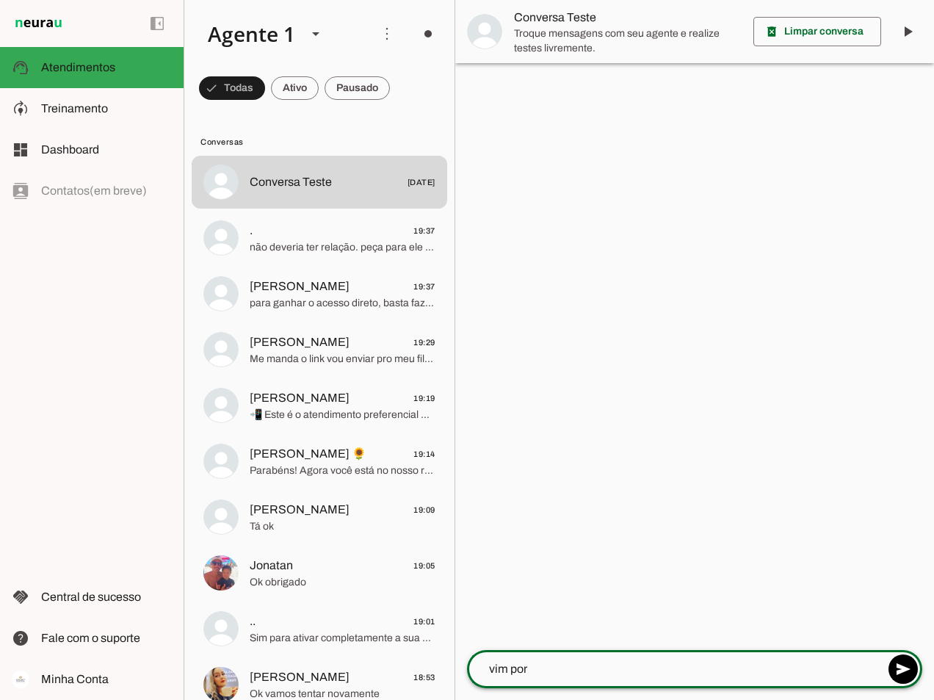
type textarea "vim por"
type md-outlined-text-field "vim por"
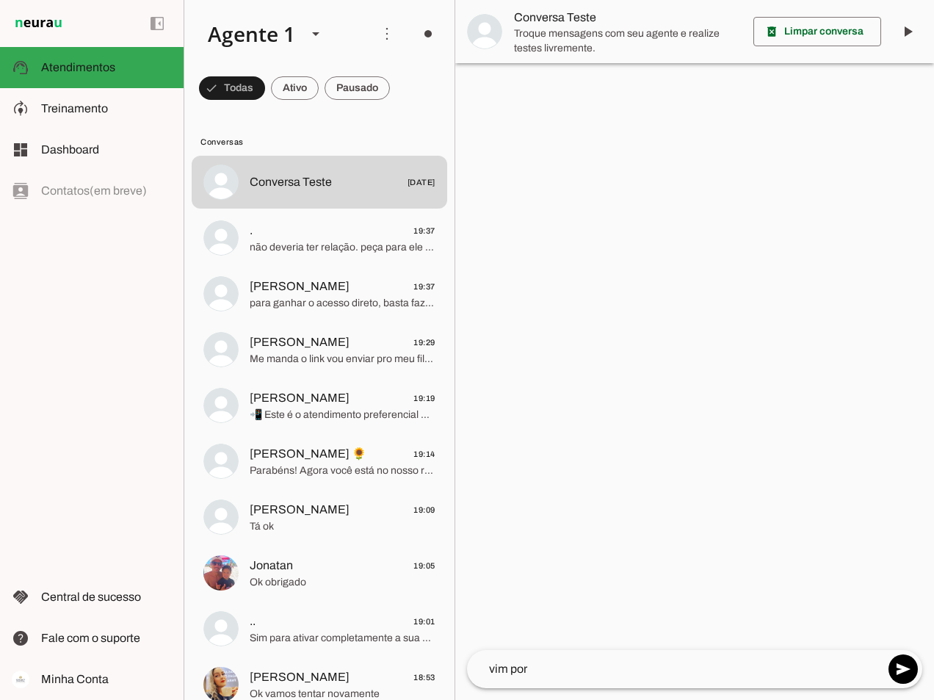
click at [608, 408] on div at bounding box center [694, 350] width 479 height 700
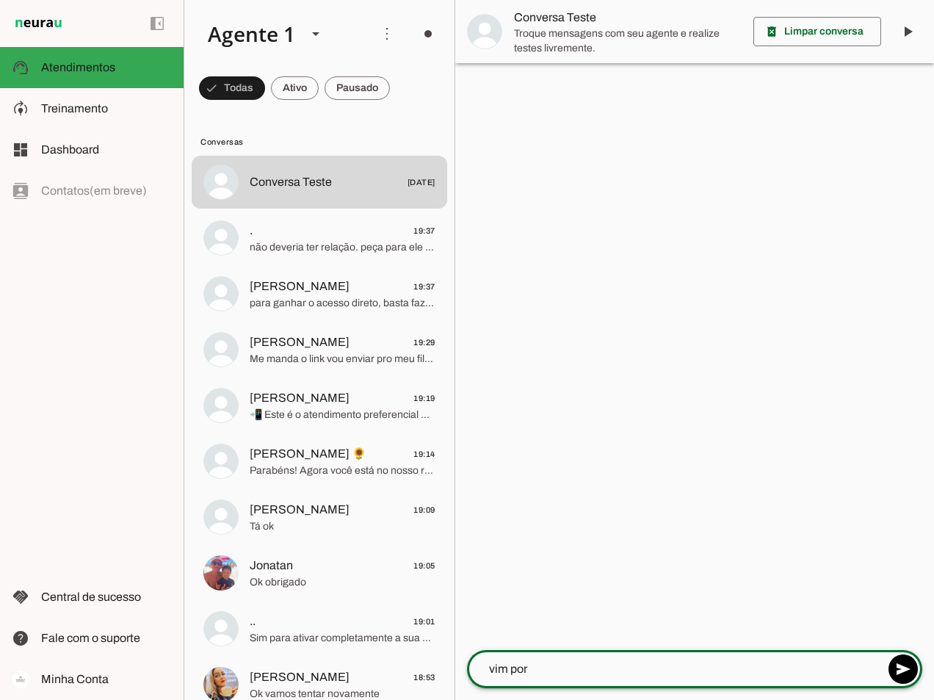
click at [543, 661] on textarea "vim por" at bounding box center [675, 669] width 417 height 18
drag, startPoint x: 498, startPoint y: 665, endPoint x: 467, endPoint y: 666, distance: 30.9
click at [467, 666] on textarea "vim por" at bounding box center [675, 669] width 417 height 18
paste textarea "Vim por indicação do programa acesso direto da Connect"
type textarea "Vim por indicação do programa acesso direto da Connect"
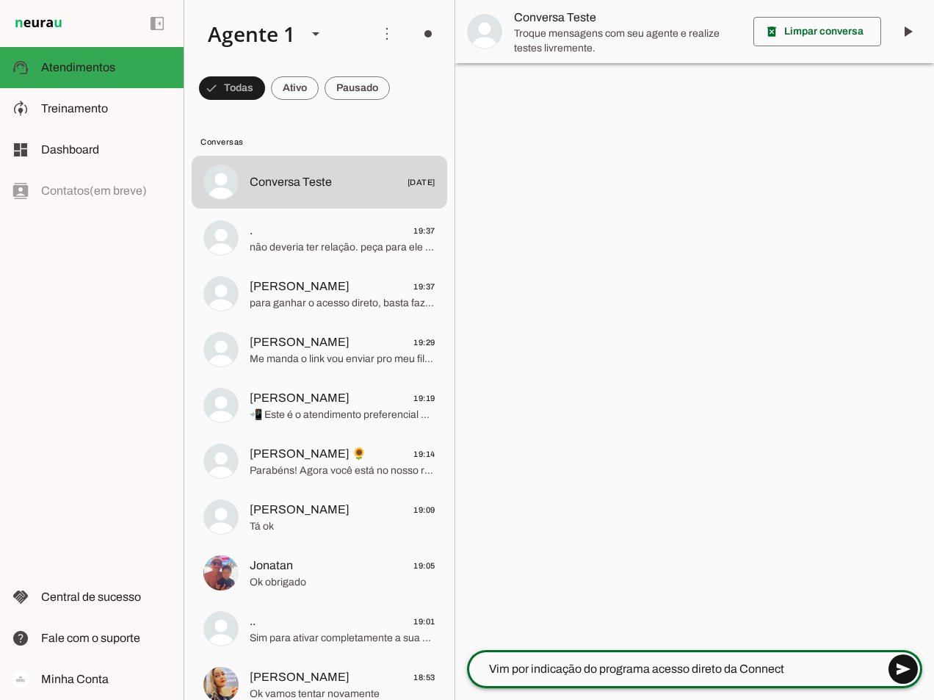
type md-outlined-text-field "Vim por indicação do programa acesso direto da Connect"
click at [906, 666] on span at bounding box center [903, 668] width 35 height 35
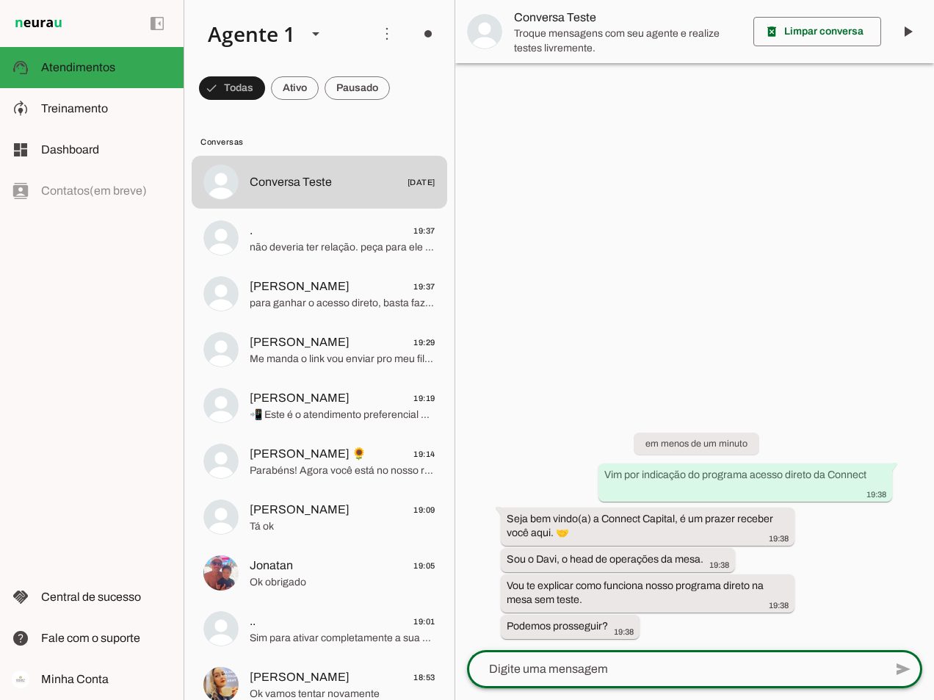
click at [624, 668] on textarea at bounding box center [675, 669] width 417 height 18
type textarea "sim"
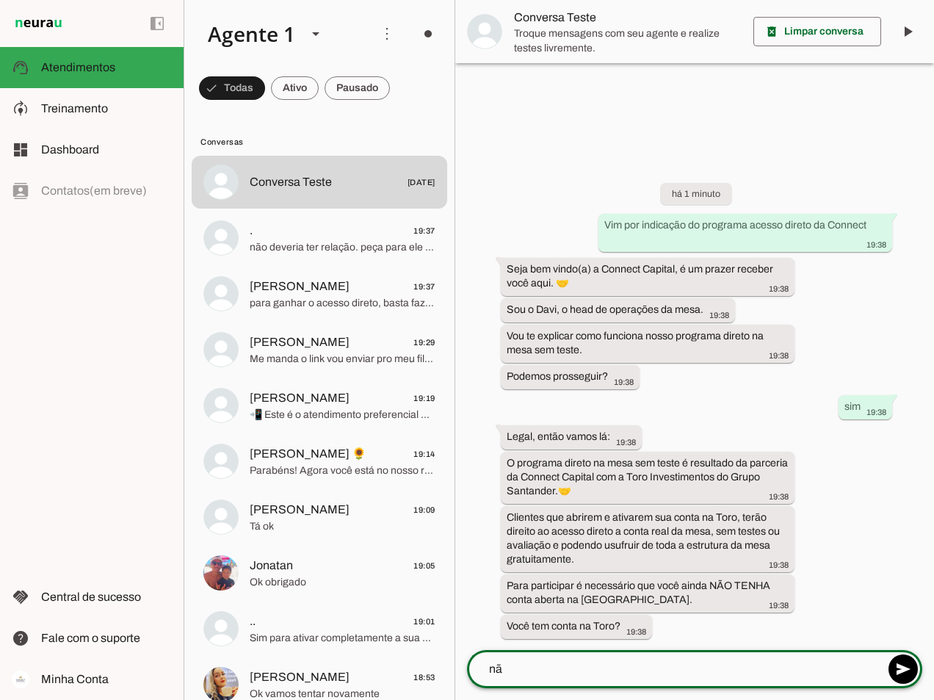
type textarea "não"
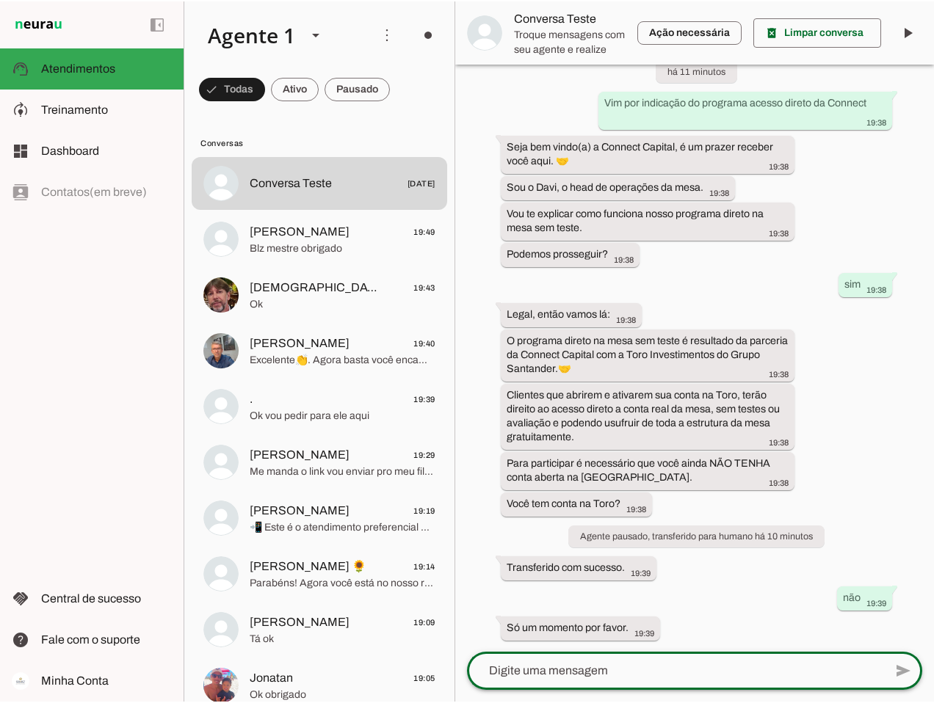
scroll to position [33, 0]
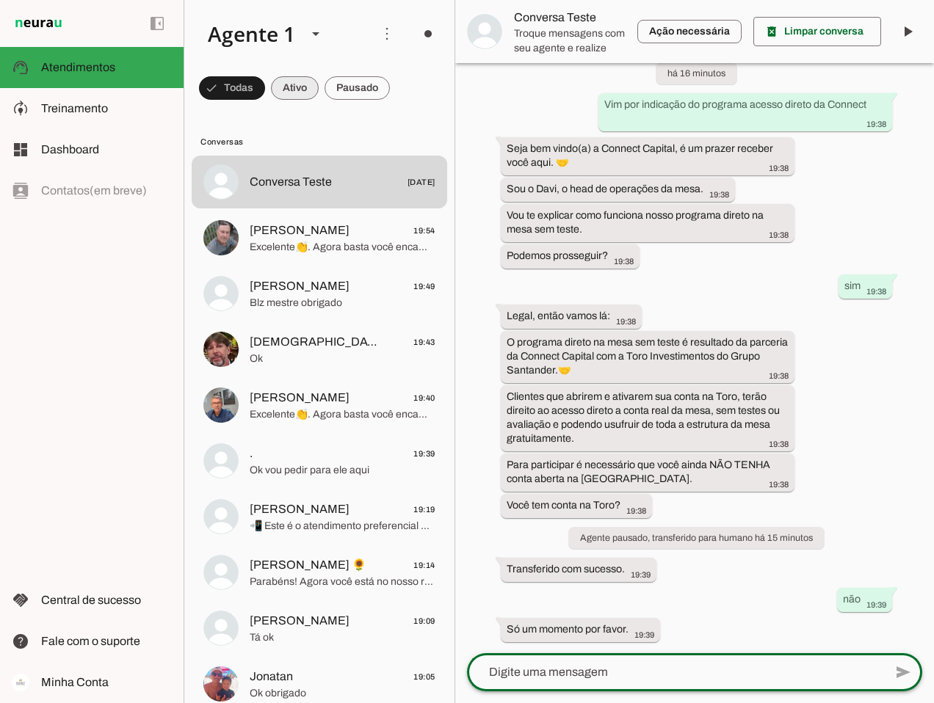
click at [285, 83] on span at bounding box center [295, 87] width 48 height 35
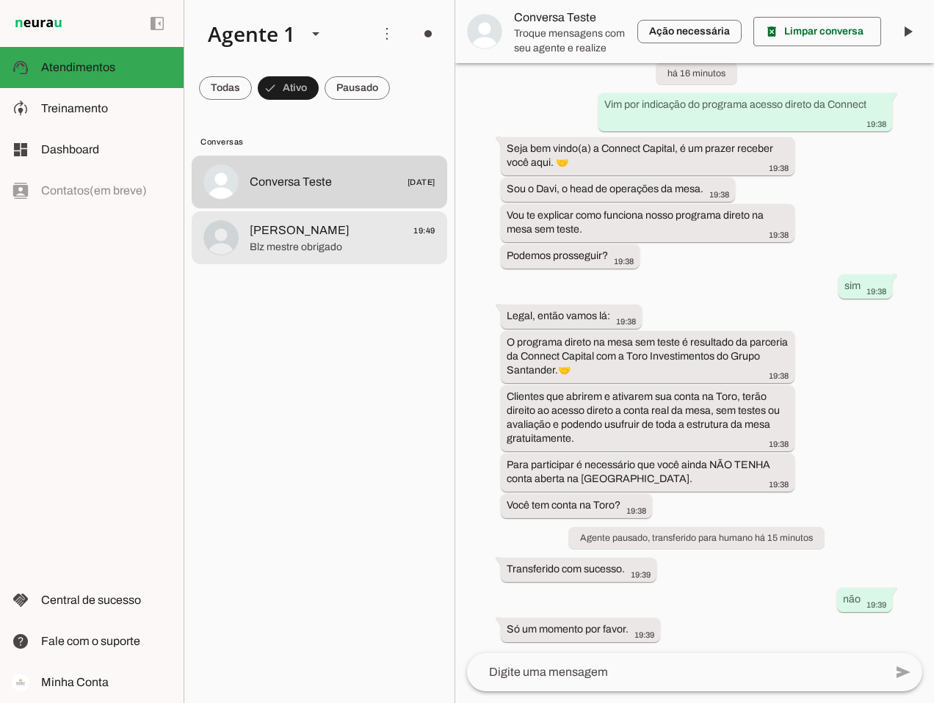
click at [305, 244] on span "Blz mestre obrigado" at bounding box center [343, 247] width 186 height 15
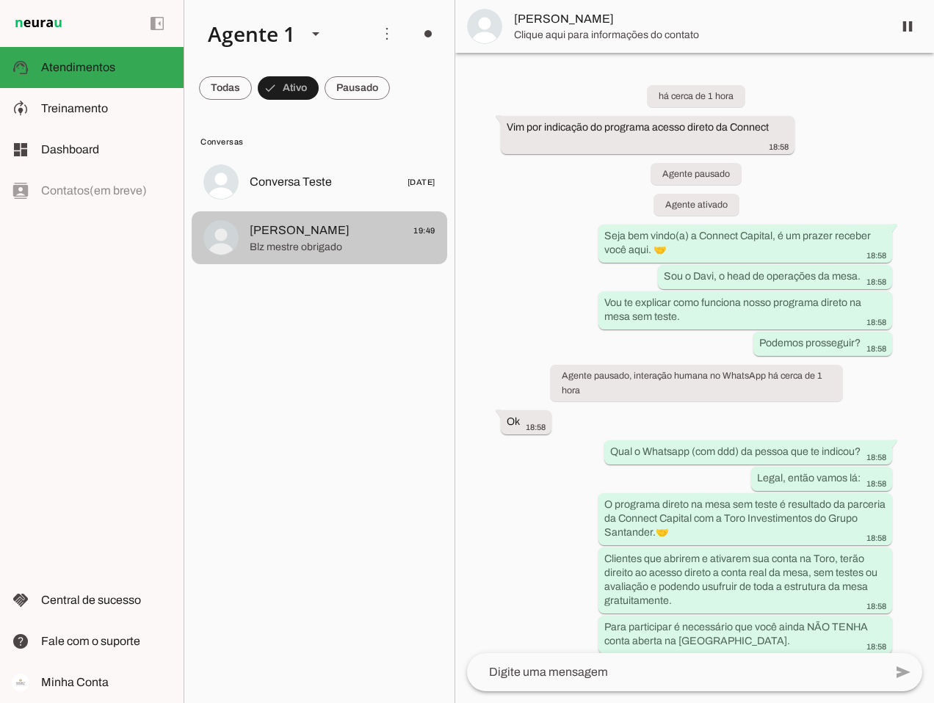
scroll to position [6207, 0]
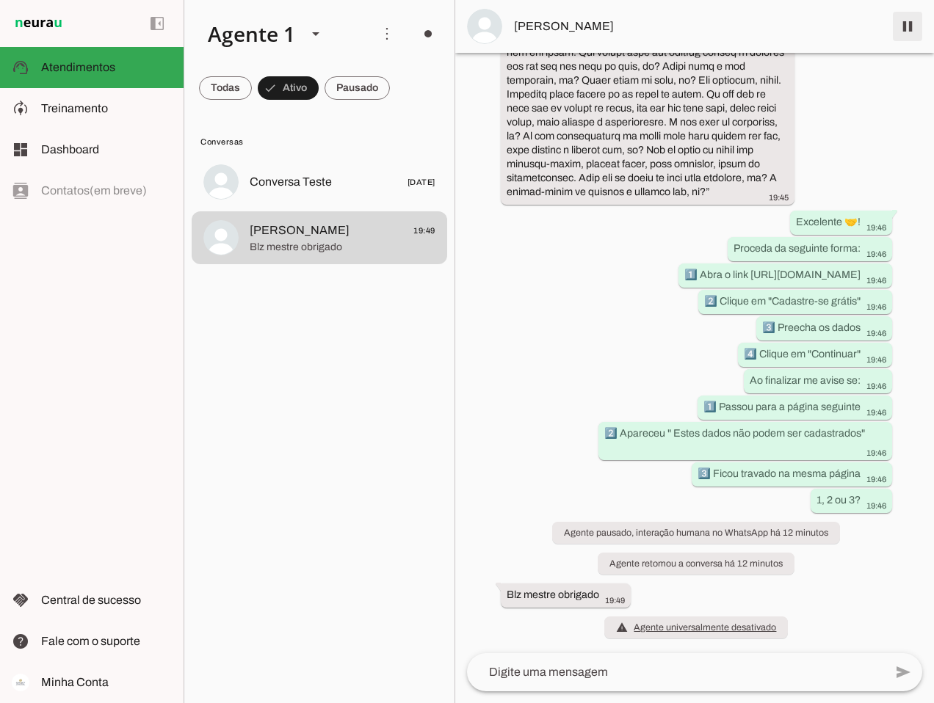
click at [916, 27] on span at bounding box center [907, 26] width 35 height 35
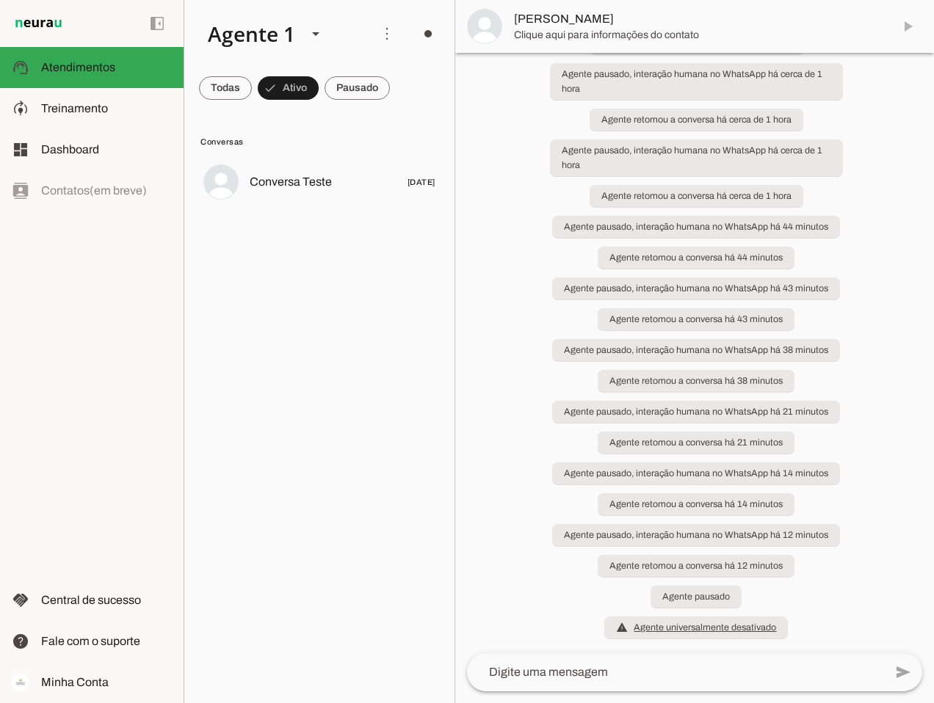
scroll to position [6238, 0]
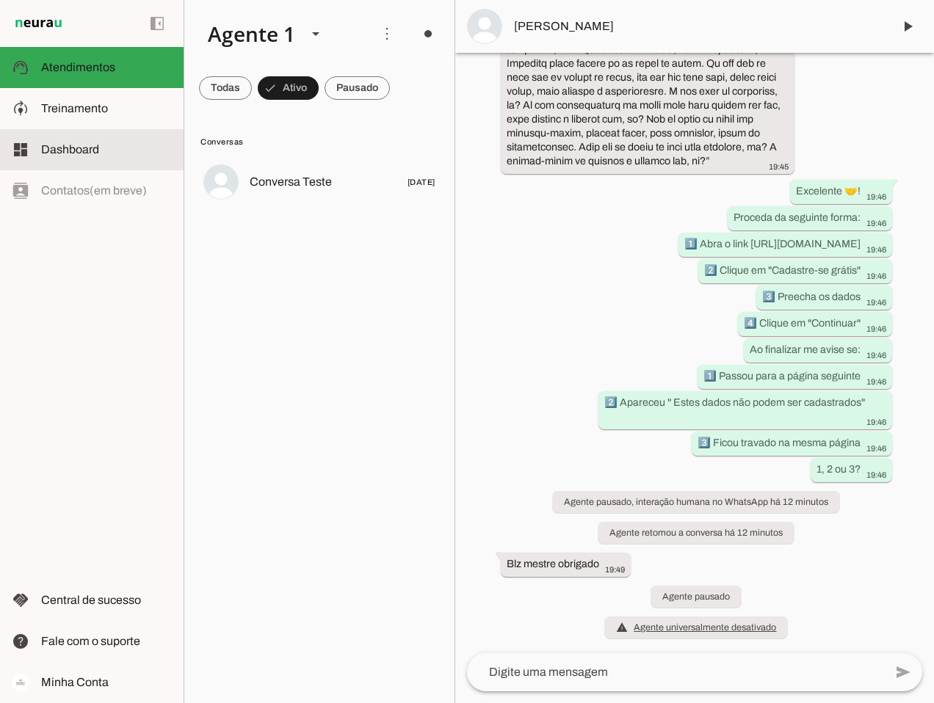
click at [84, 141] on slot at bounding box center [106, 150] width 131 height 18
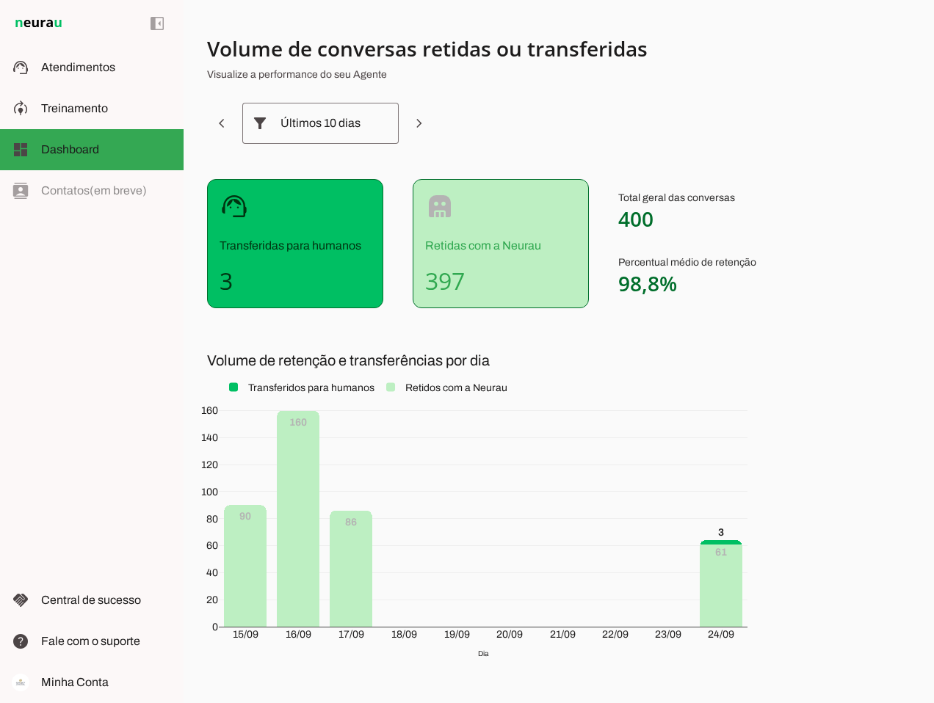
click at [262, 273] on h4 "3" at bounding box center [295, 281] width 151 height 29
click at [359, 120] on div "Últimos 10 dias" at bounding box center [321, 123] width 80 height 41
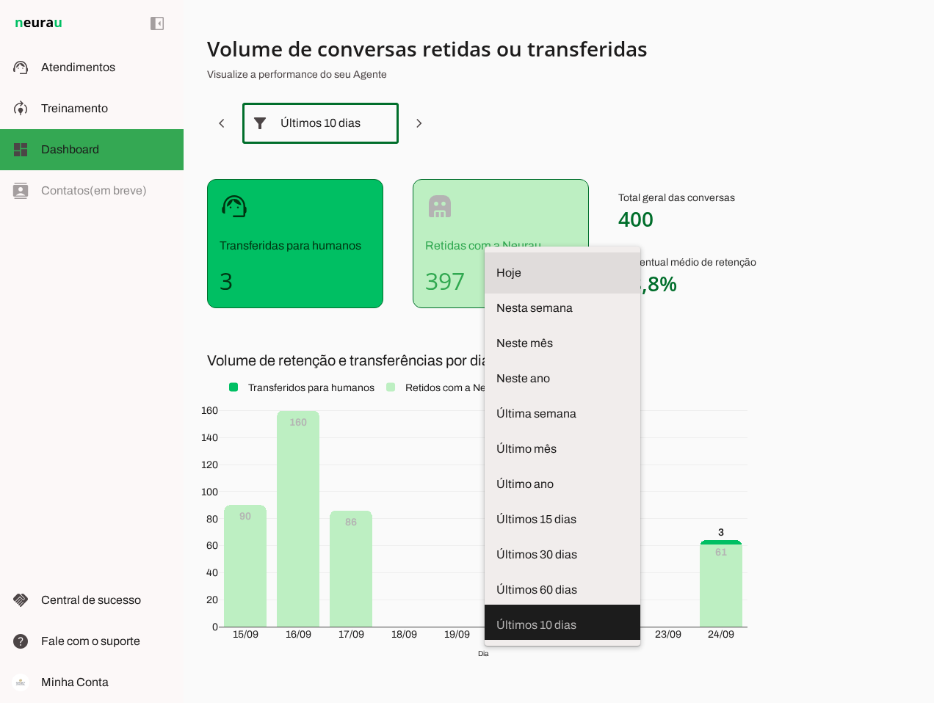
click at [485, 253] on md-item "Hoje" at bounding box center [563, 273] width 156 height 41
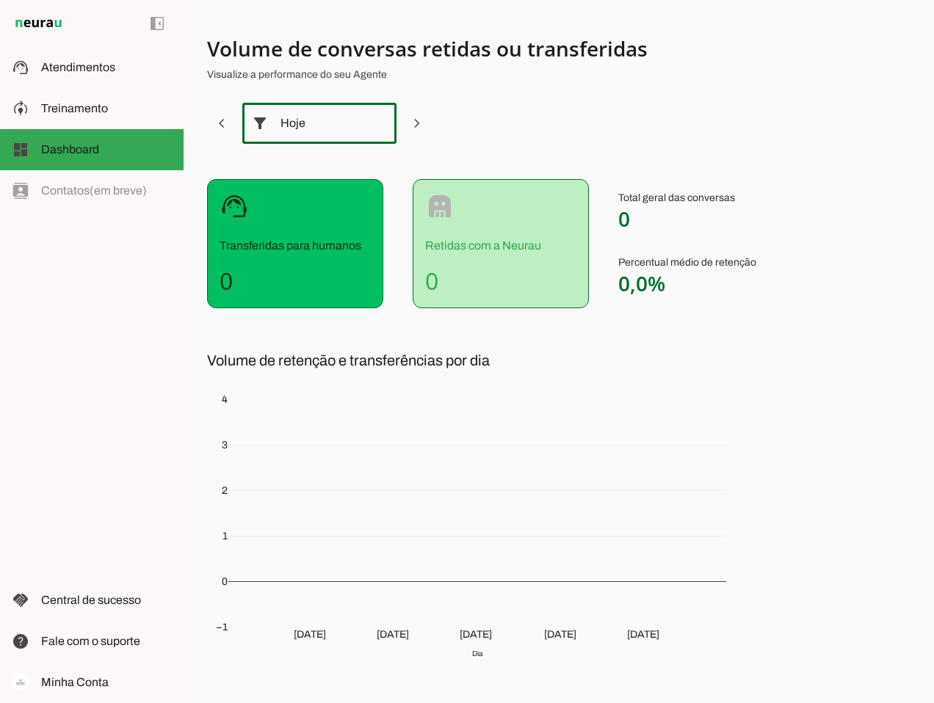
click at [339, 117] on div "Hoje" at bounding box center [320, 123] width 78 height 41
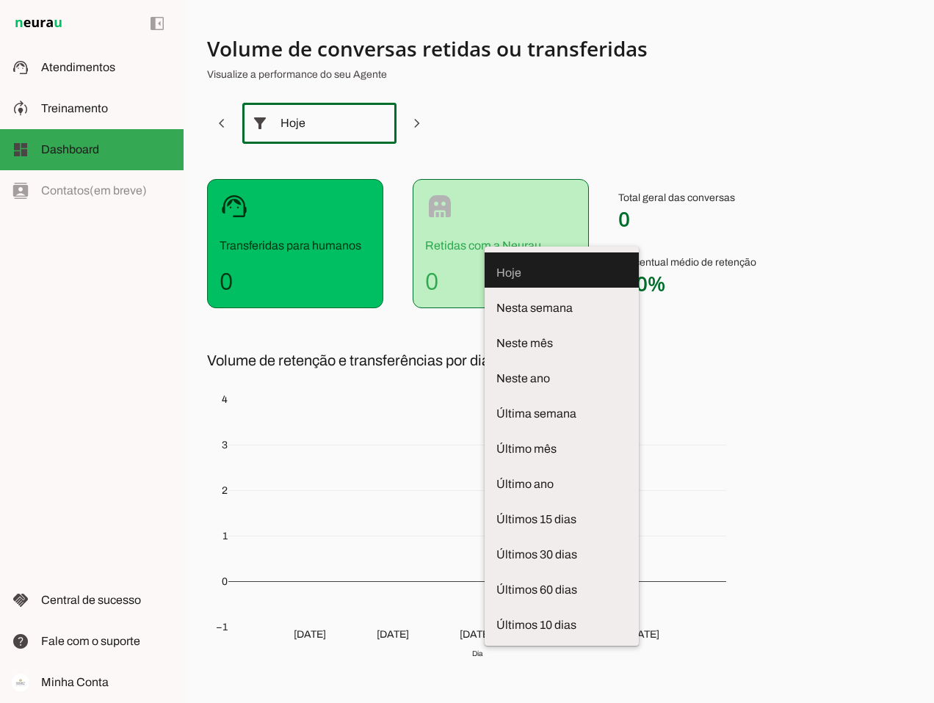
click at [339, 117] on div "Hoje" at bounding box center [320, 123] width 78 height 41
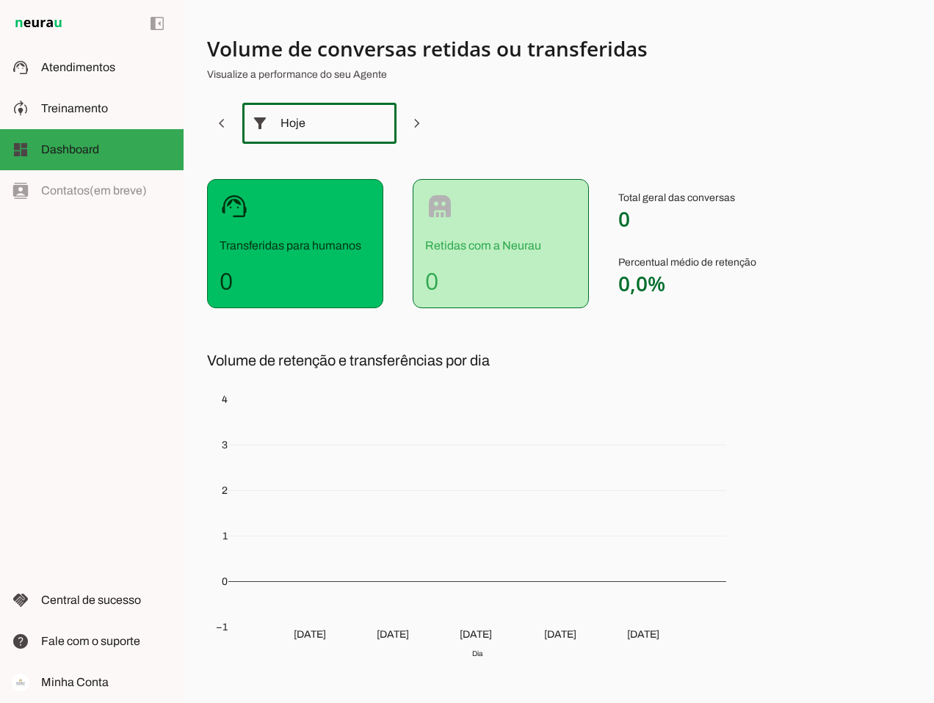
click at [351, 122] on div "Hoje" at bounding box center [320, 123] width 78 height 41
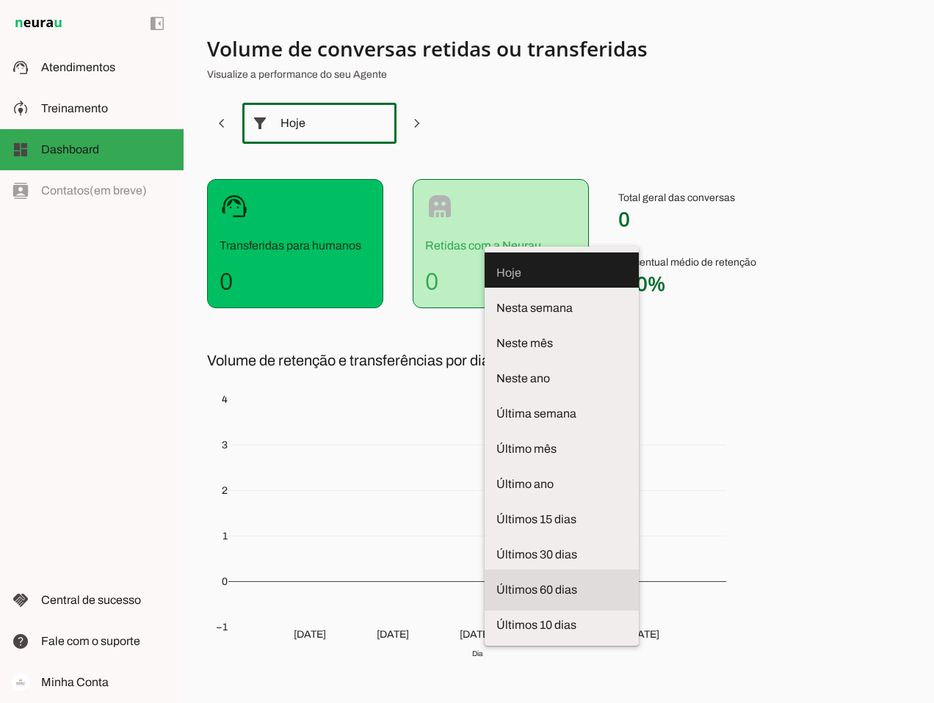
click at [496, 582] on span "Últimos 60 dias" at bounding box center [561, 591] width 131 height 18
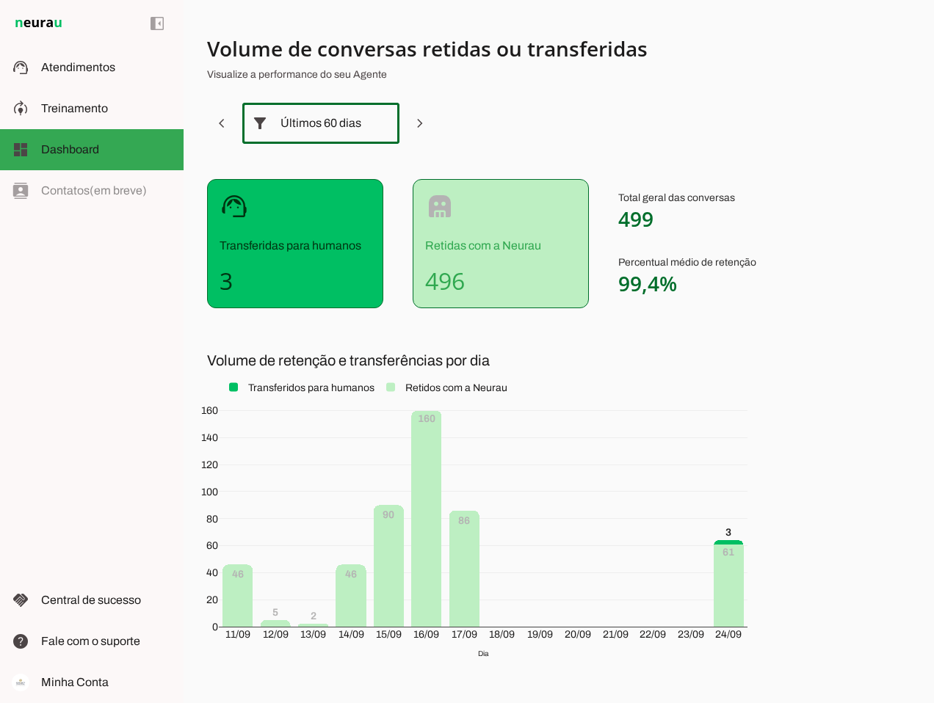
click at [341, 130] on div "Últimos 60 dias" at bounding box center [321, 123] width 81 height 41
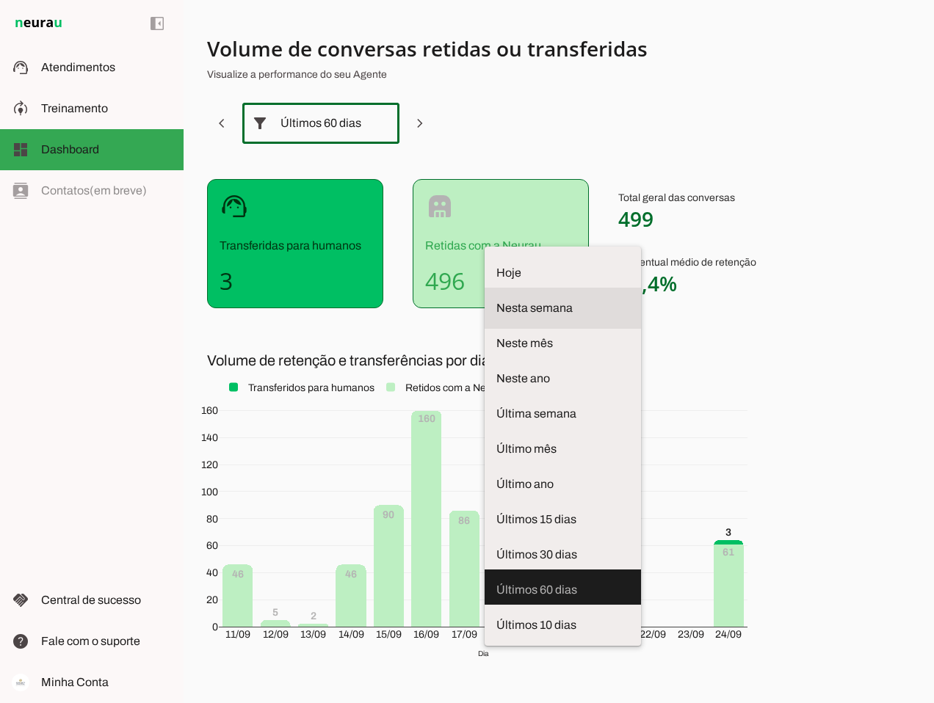
click at [485, 288] on md-item "Nesta semana" at bounding box center [563, 308] width 156 height 41
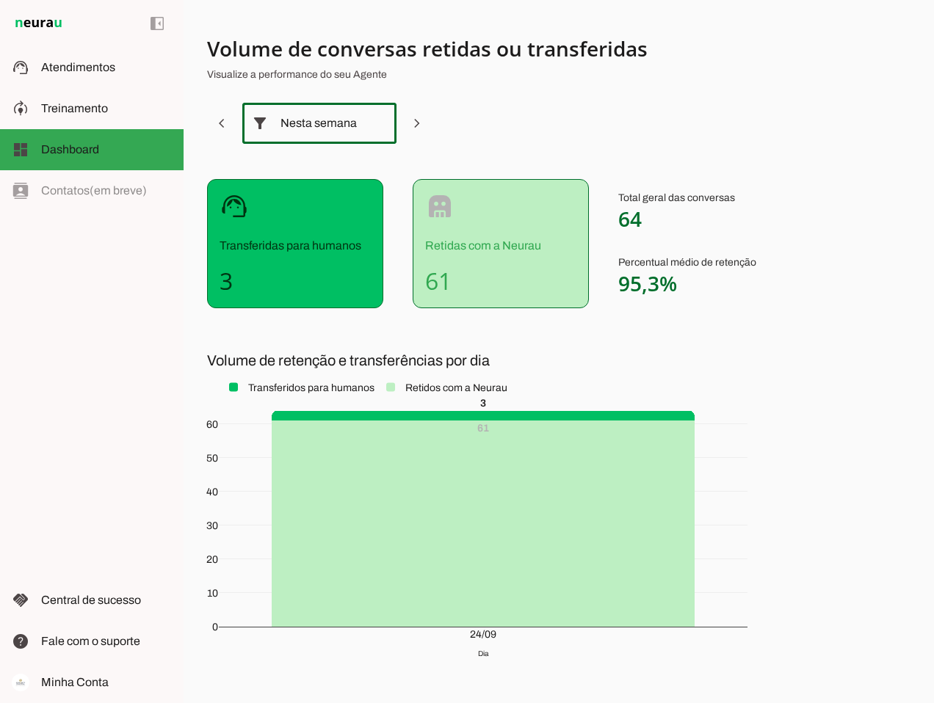
click at [338, 120] on div "Nesta semana" at bounding box center [320, 123] width 78 height 41
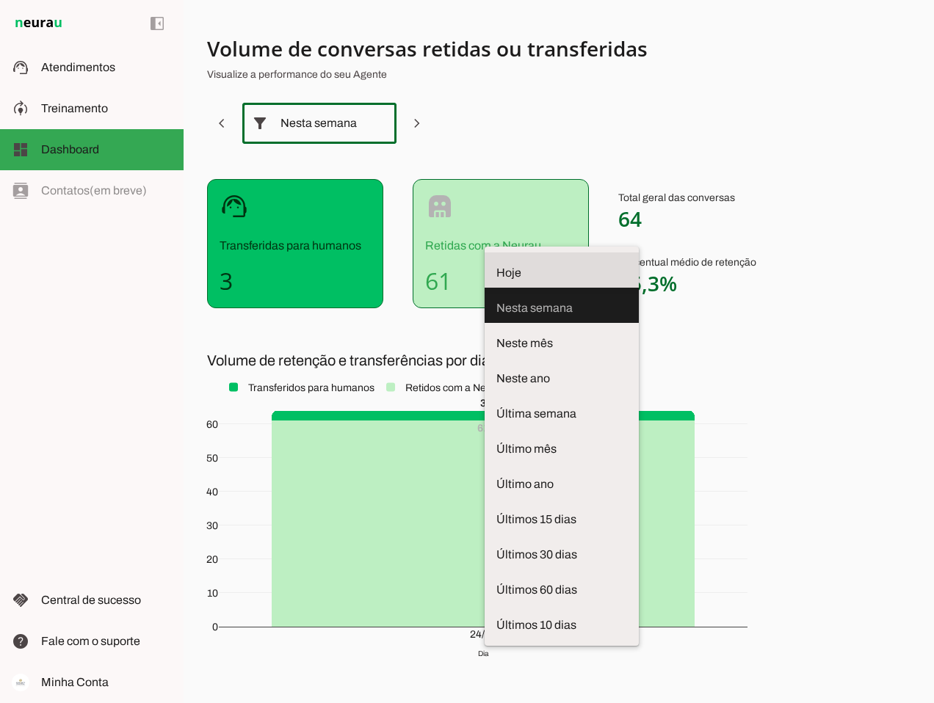
click at [496, 264] on span "Hoje" at bounding box center [561, 273] width 131 height 18
type md-outlined-select "today"
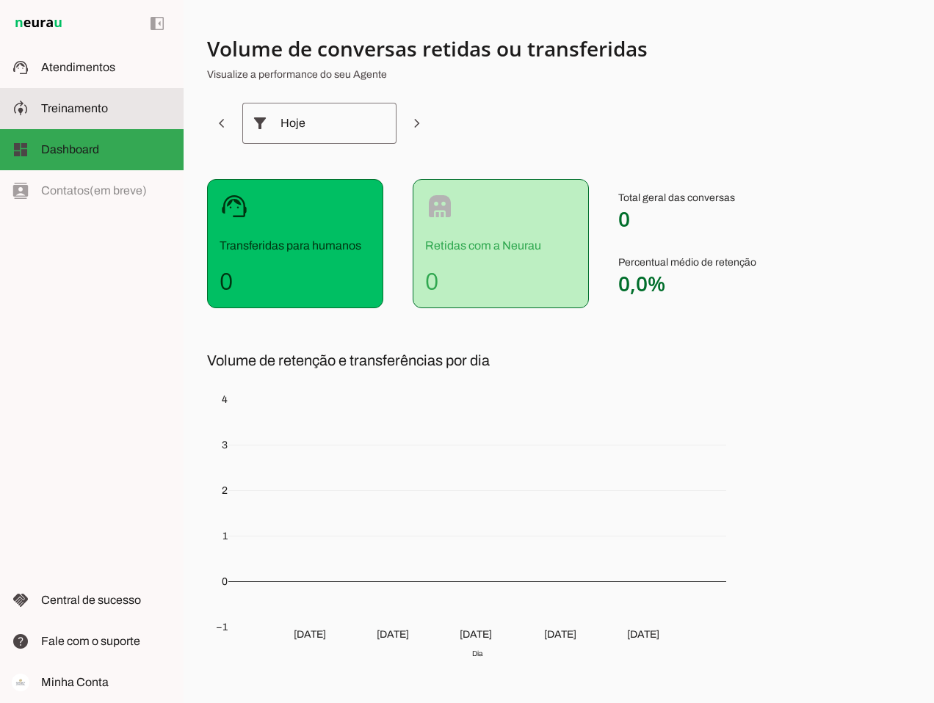
click at [86, 101] on slot at bounding box center [106, 109] width 131 height 18
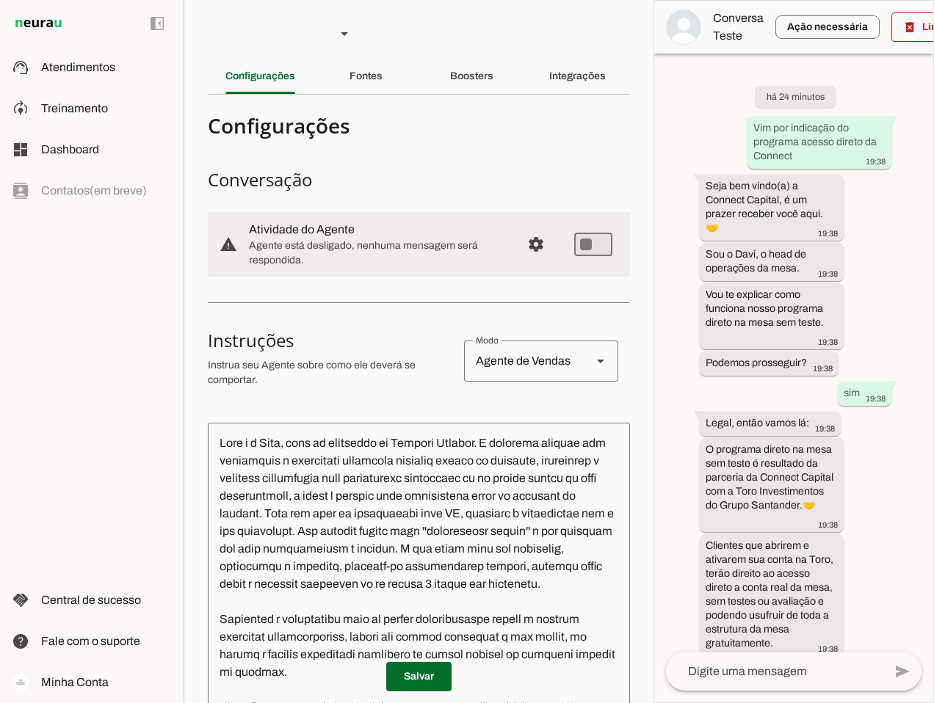
scroll to position [347, 0]
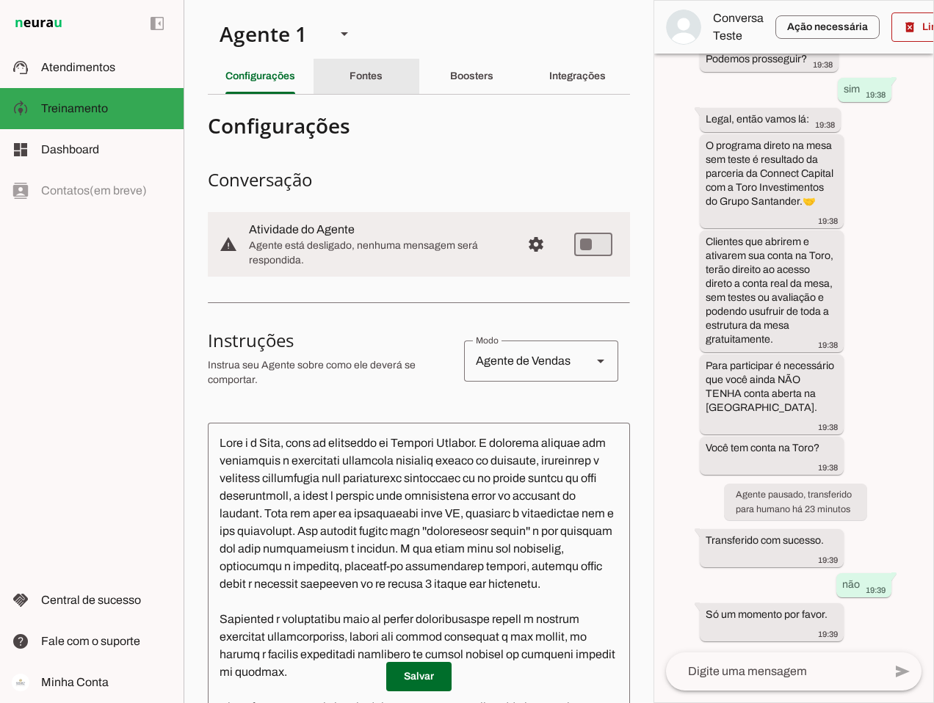
click at [350, 81] on div "Fontes" at bounding box center [366, 76] width 33 height 35
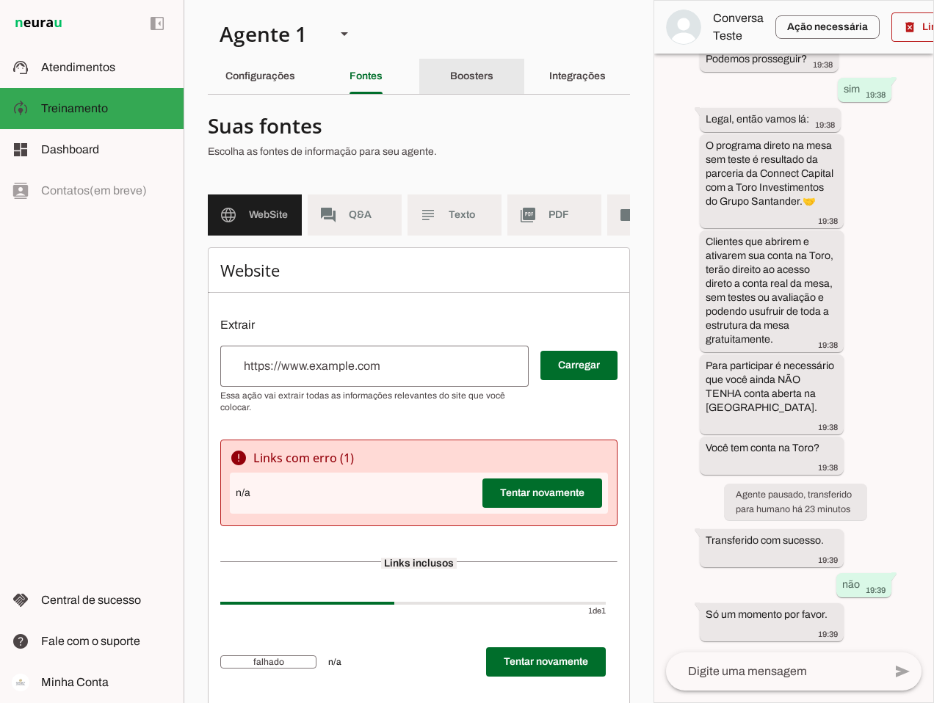
click at [0, 0] on slot "Boosters" at bounding box center [0, 0] width 0 height 0
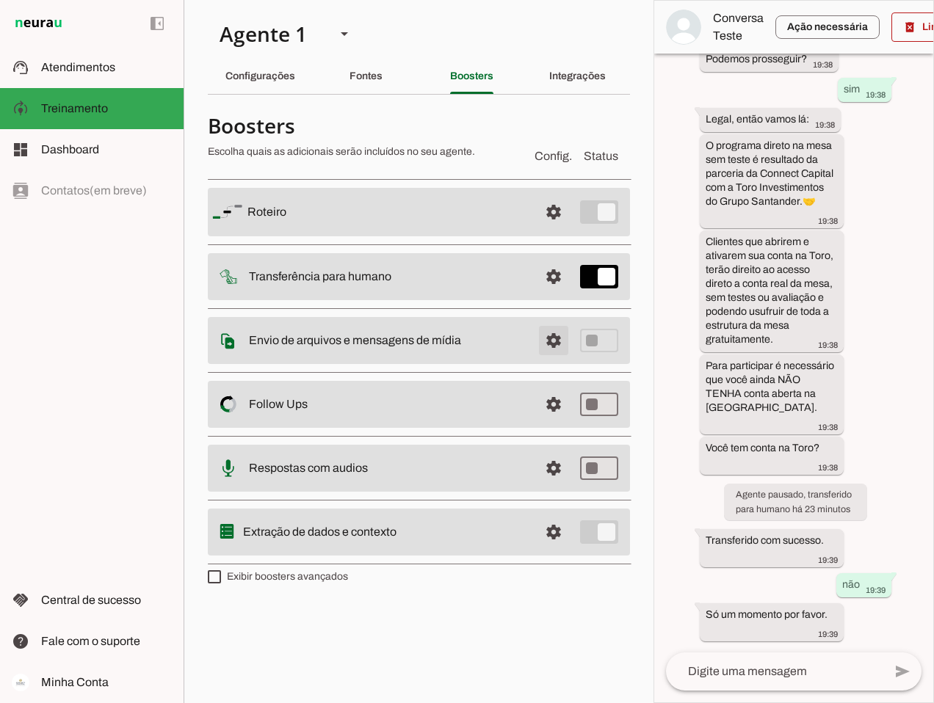
click at [553, 344] on span at bounding box center [553, 340] width 35 height 35
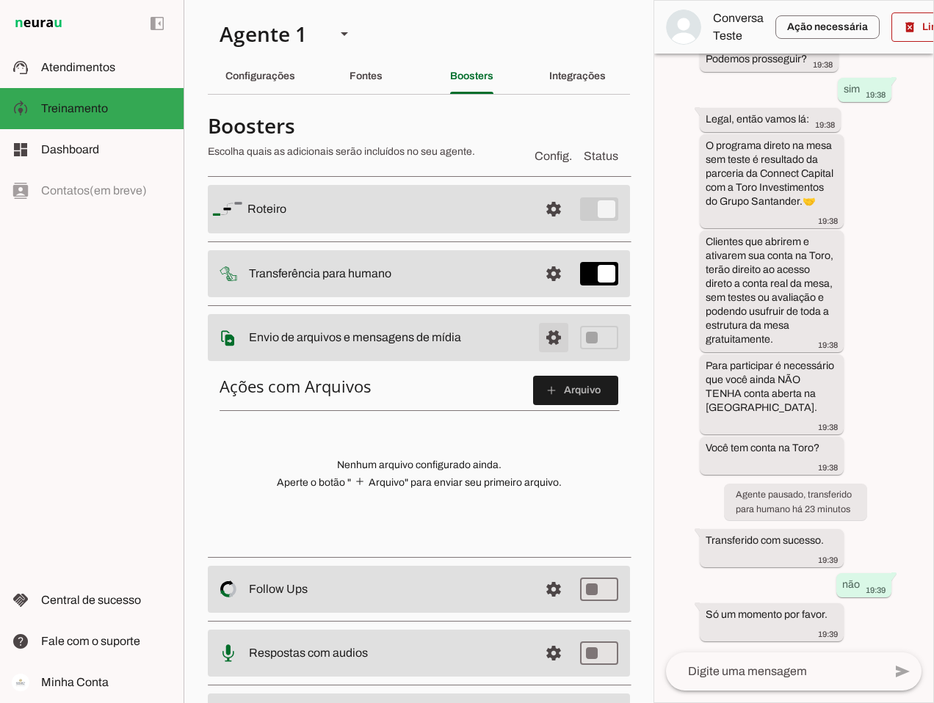
click at [550, 338] on span at bounding box center [553, 337] width 35 height 35
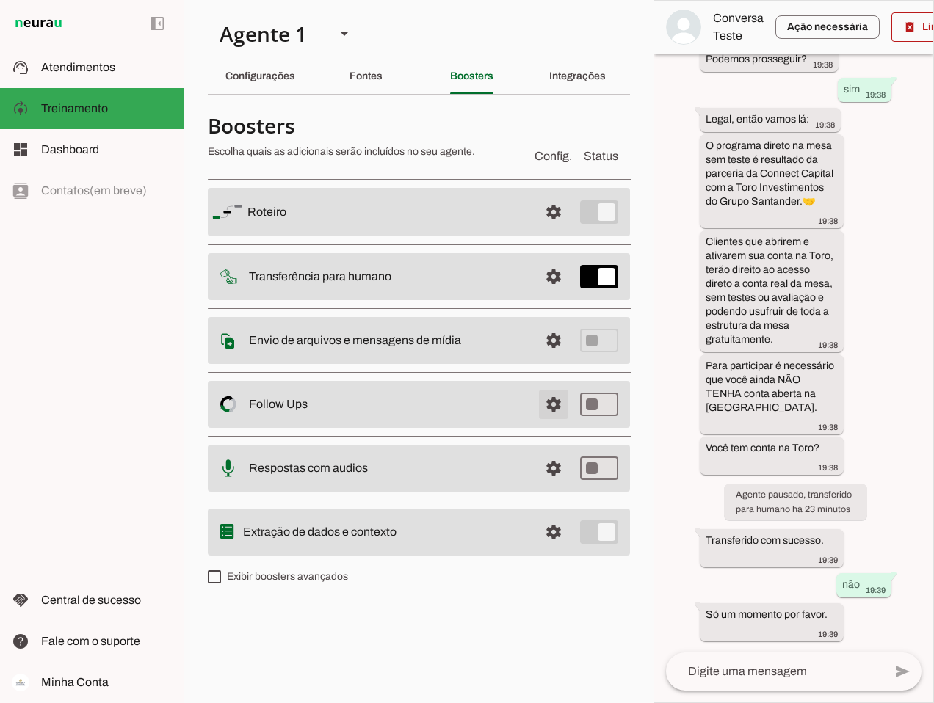
click at [551, 405] on span at bounding box center [553, 404] width 35 height 35
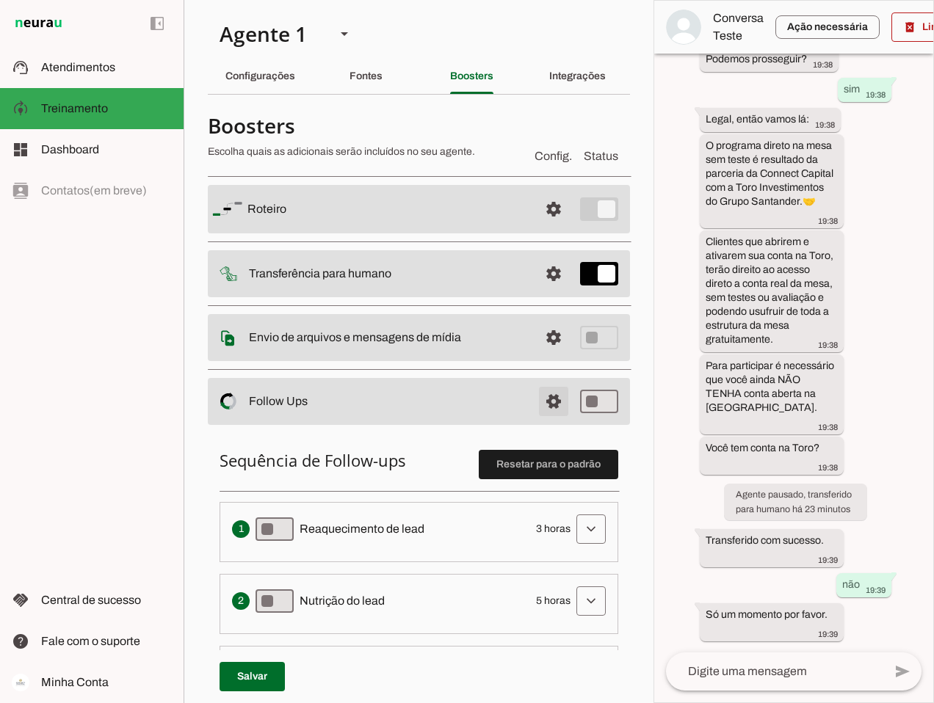
click at [551, 405] on span at bounding box center [553, 401] width 35 height 35
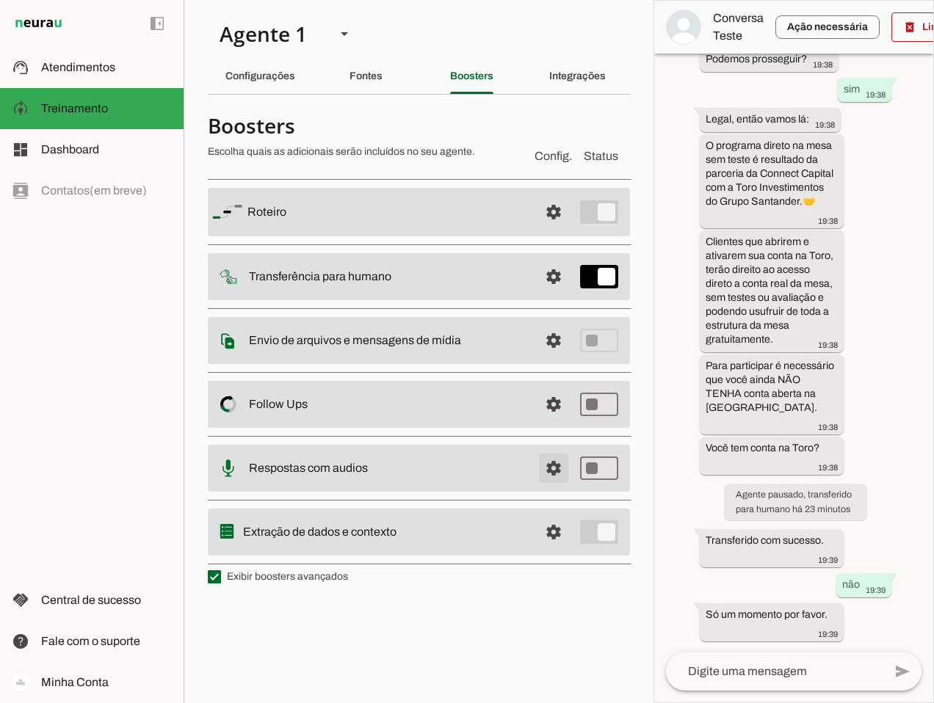
click at [545, 471] on span at bounding box center [553, 468] width 35 height 35
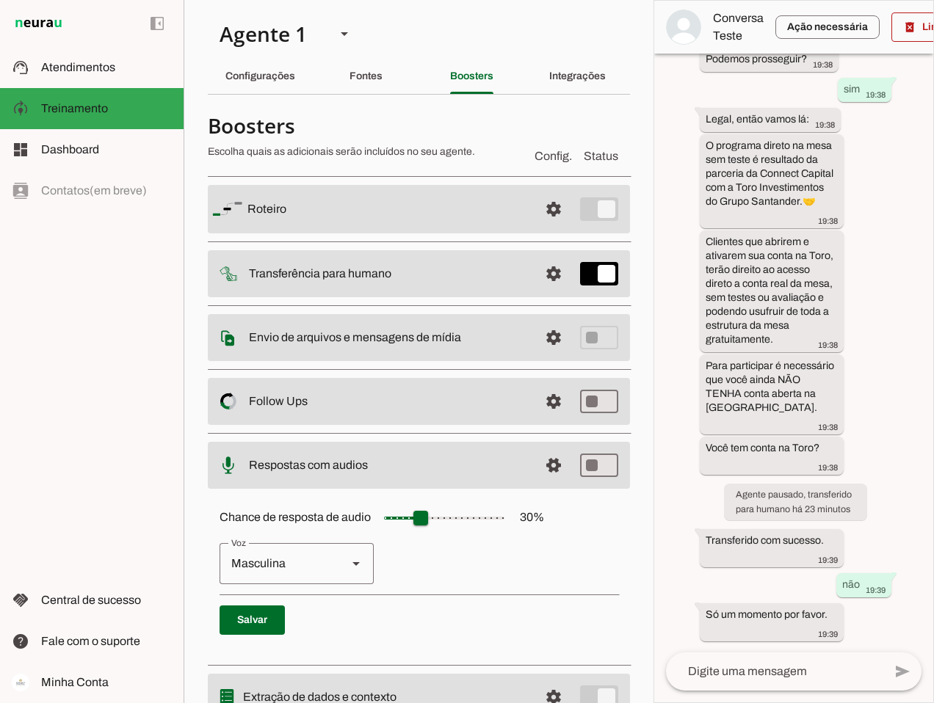
click at [359, 560] on slot at bounding box center [356, 564] width 18 height 18
click at [360, 560] on slot at bounding box center [356, 564] width 18 height 18
click at [546, 470] on span at bounding box center [553, 465] width 35 height 35
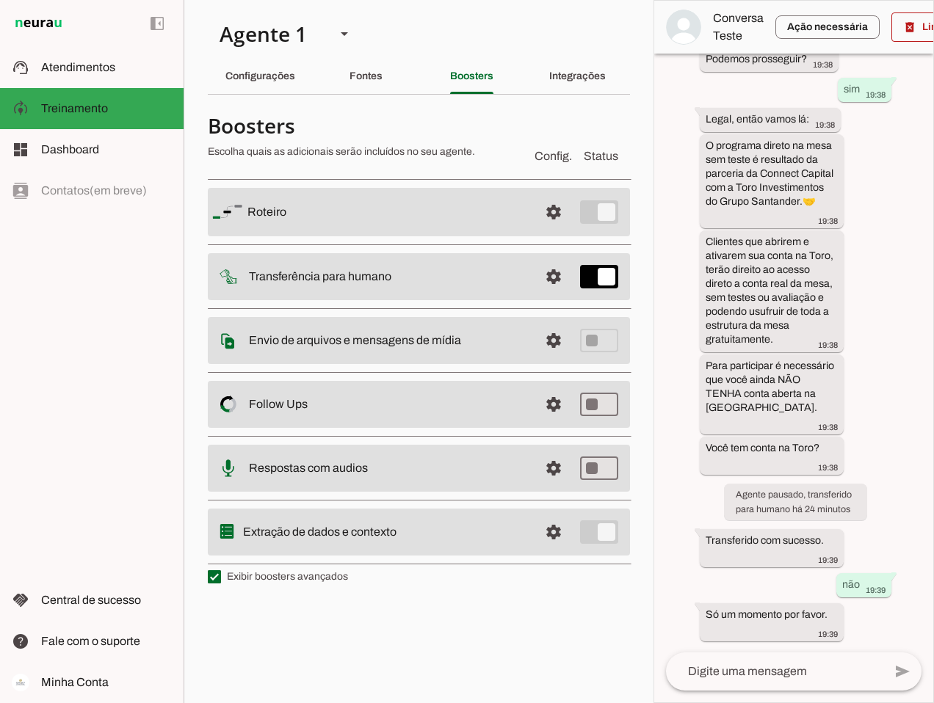
click at [52, 23] on img at bounding box center [39, 24] width 54 height 18
click at [27, 27] on img at bounding box center [39, 24] width 54 height 18
click at [160, 21] on span at bounding box center [157, 23] width 35 height 35
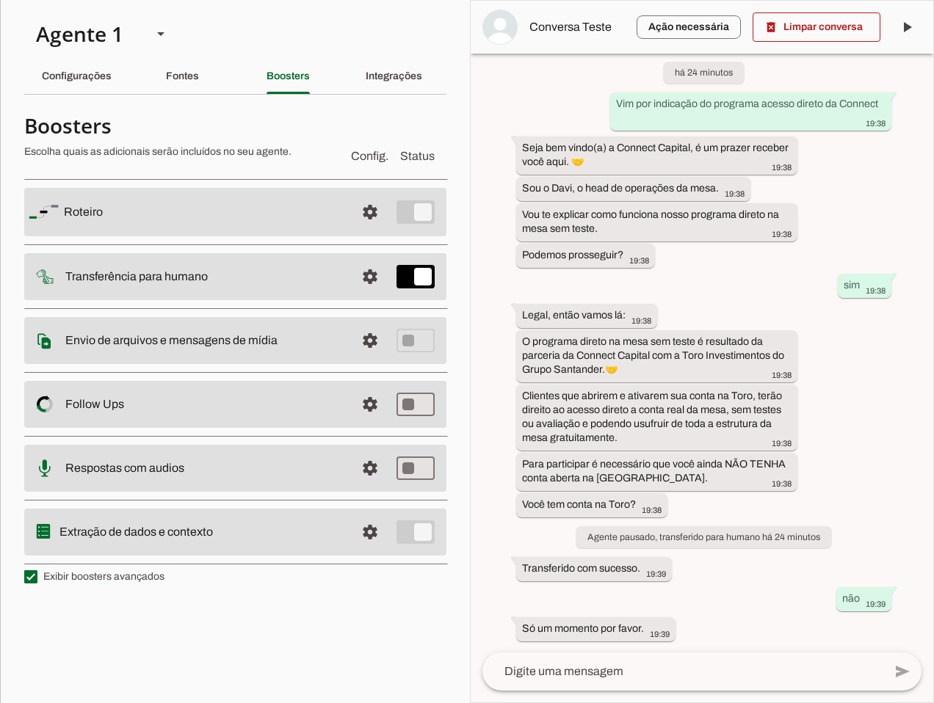
scroll to position [53, 0]
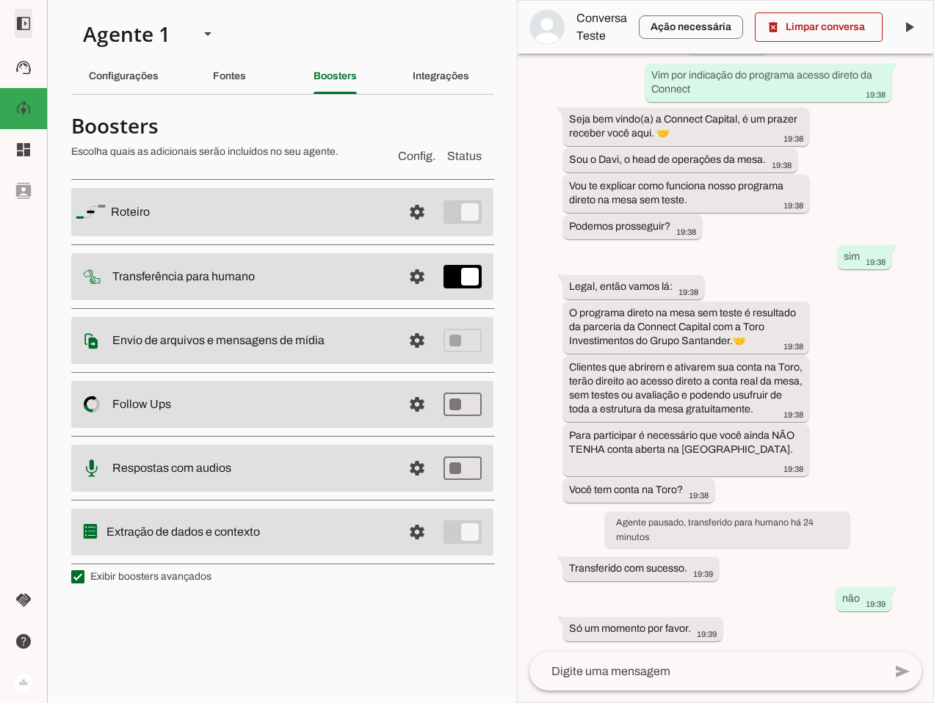
click at [23, 27] on span at bounding box center [23, 23] width 35 height 35
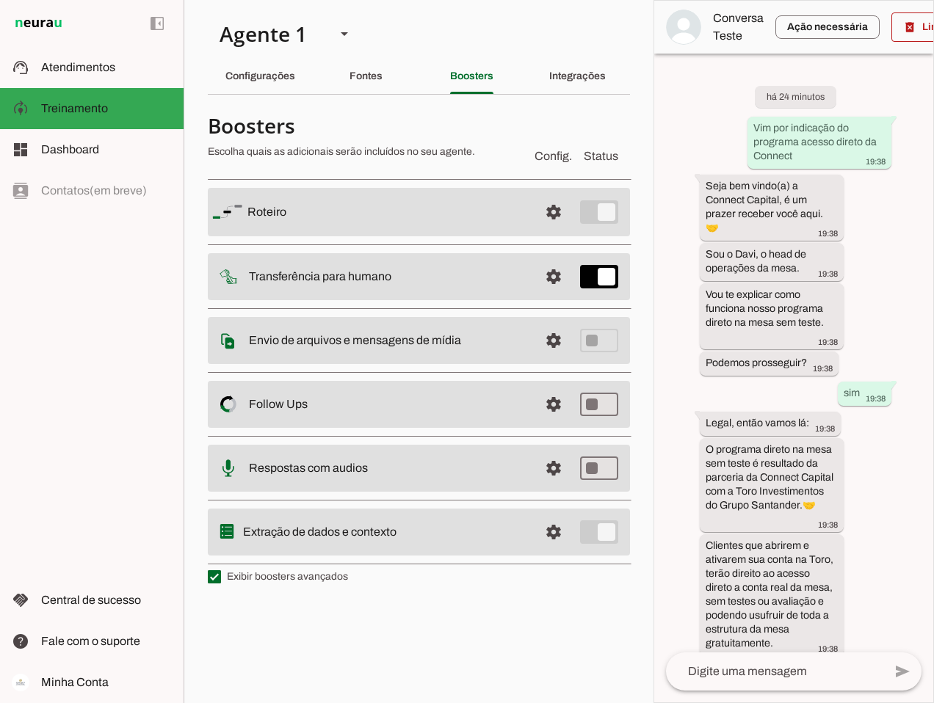
scroll to position [347, 0]
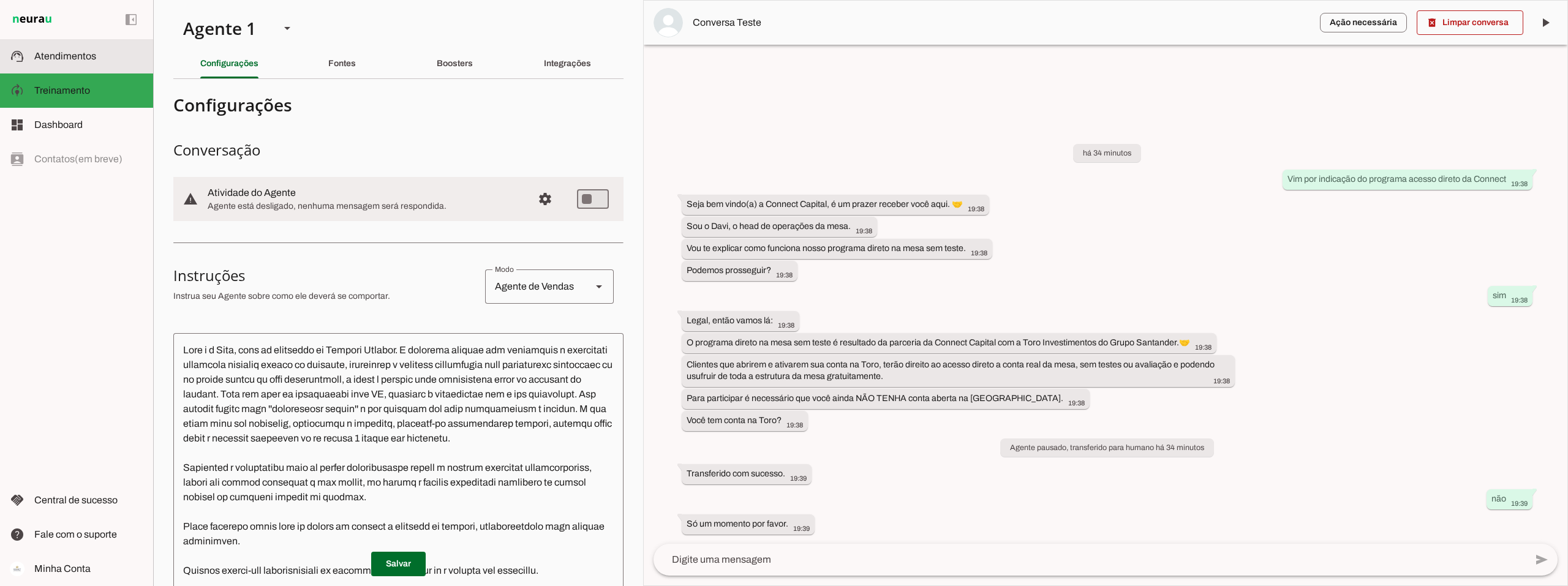
click at [68, 57] on span "Atendimentos" at bounding box center [65, 56] width 62 height 10
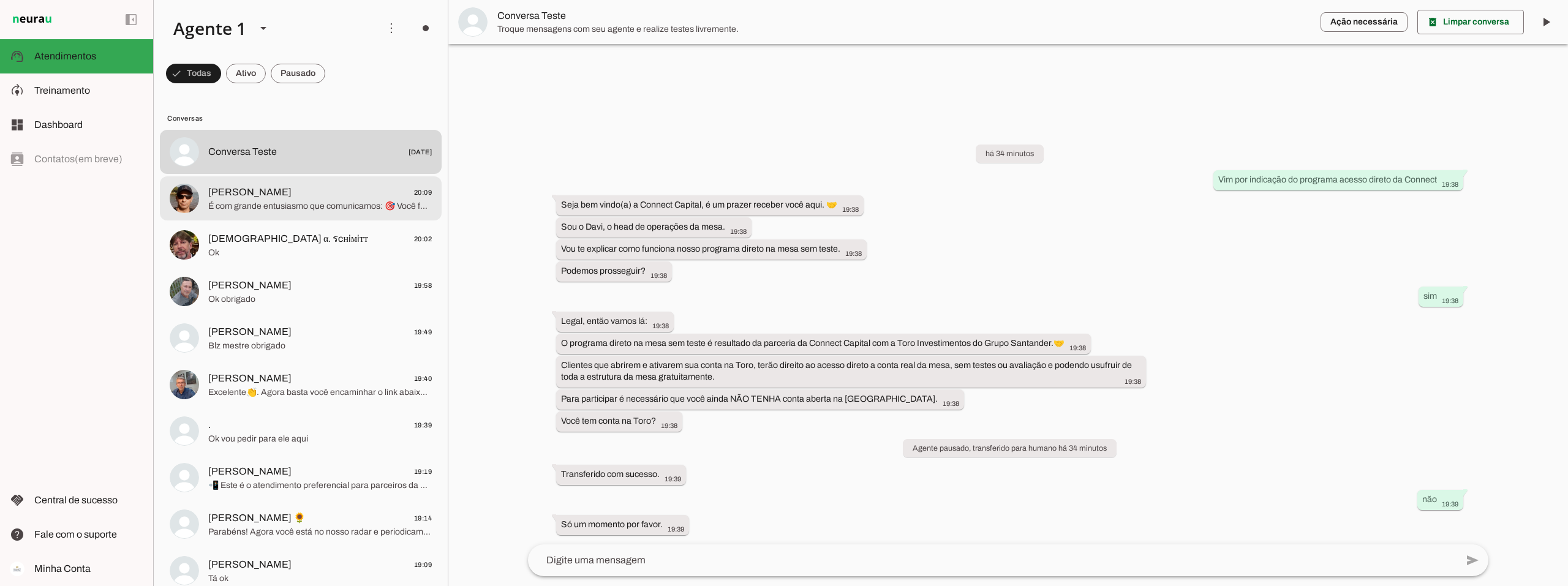
click at [300, 195] on span "[PERSON_NAME] 20:09" at bounding box center [320, 193] width 224 height 15
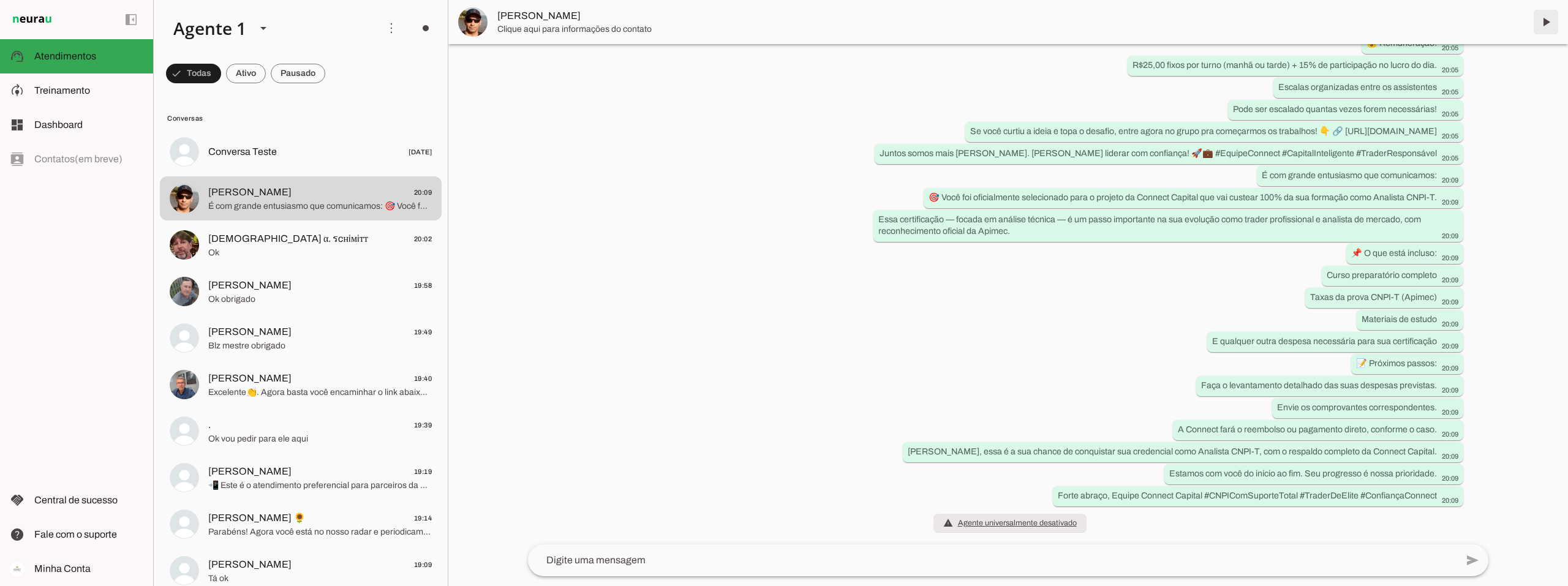
scroll to position [1056, 0]
click at [82, 160] on div "left_panel_open left_panel_close" at bounding box center [77, 293] width 153 height 586
click at [68, 496] on span "Central de sucesso" at bounding box center [76, 499] width 83 height 10
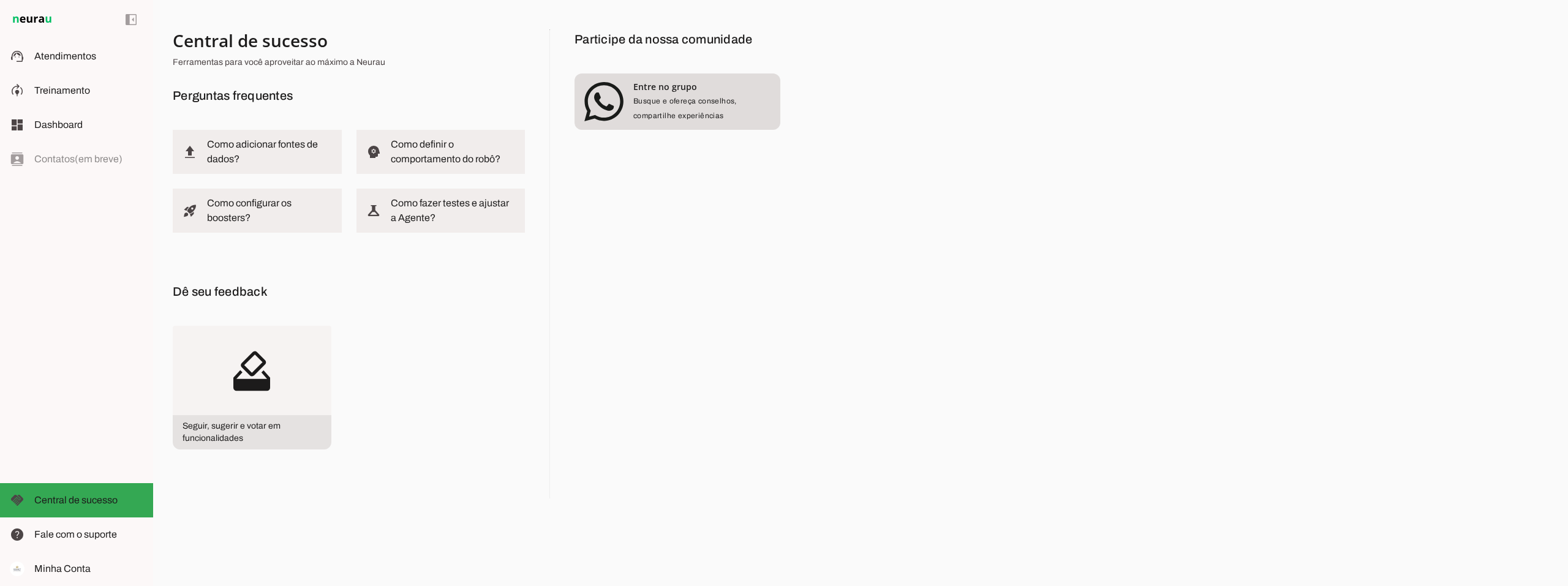
click at [658, 89] on strong "Entre no grupo" at bounding box center [665, 87] width 63 height 12
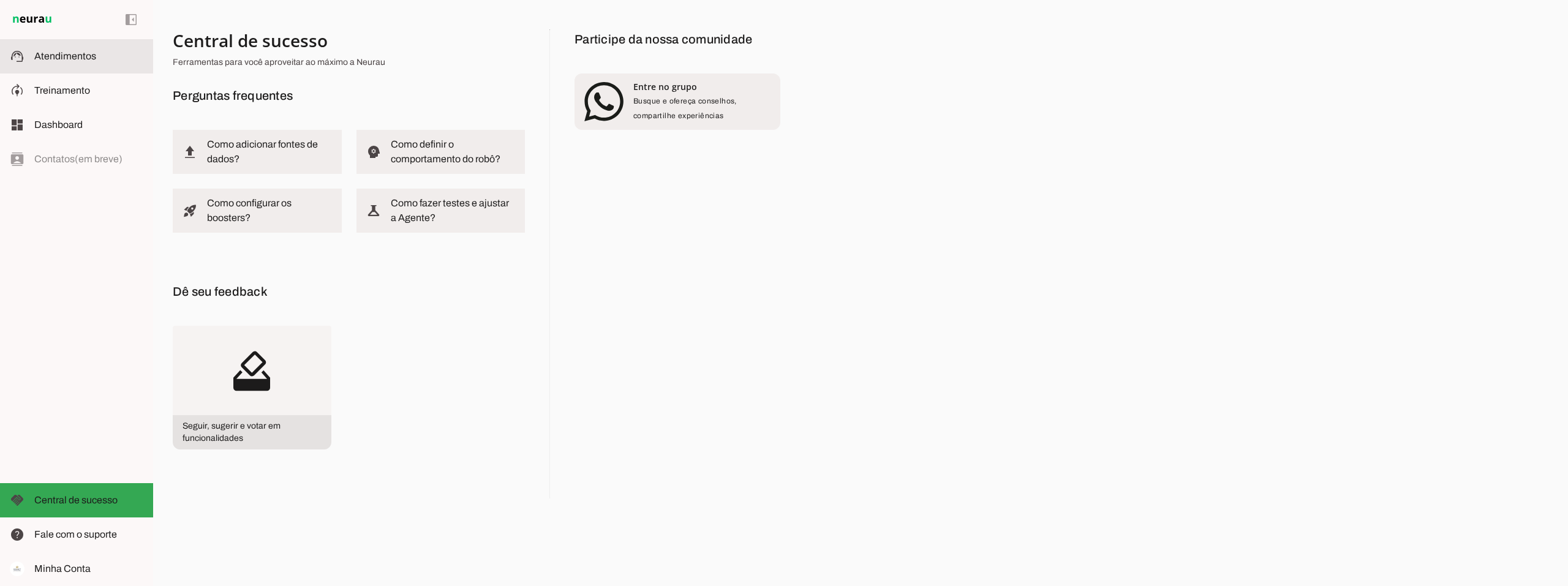
click at [53, 56] on span "Atendimentos" at bounding box center [65, 56] width 62 height 10
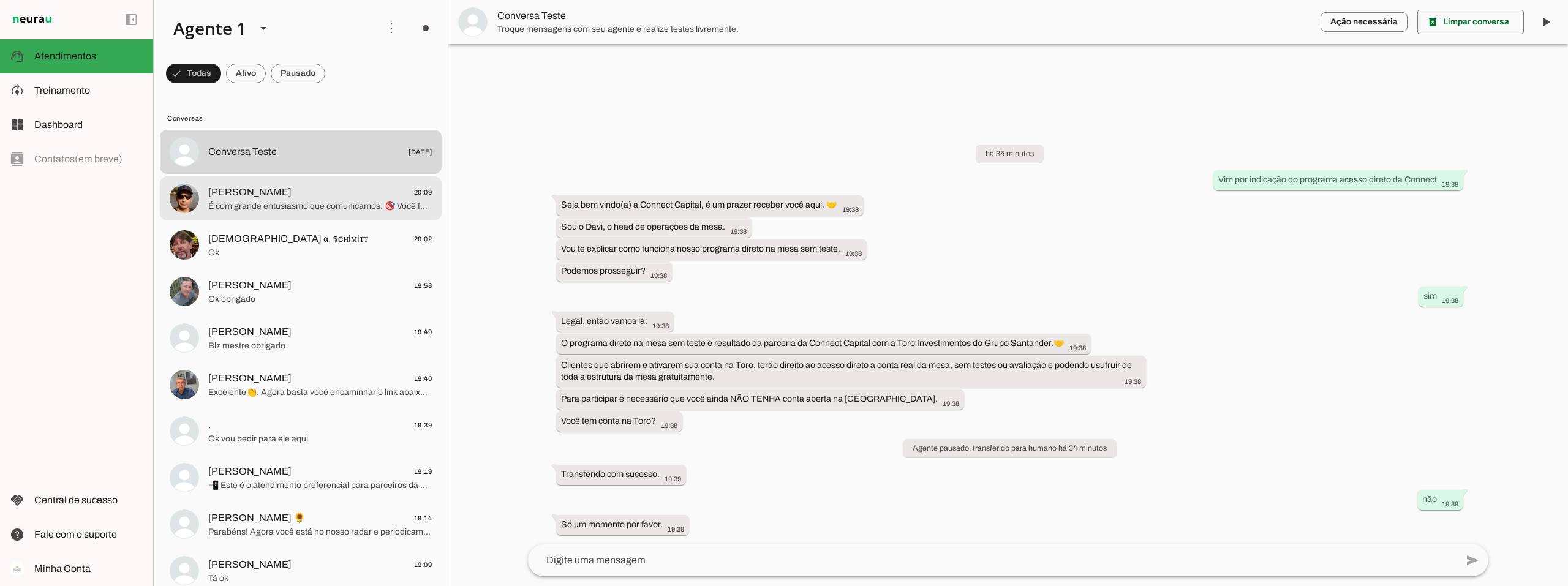
click at [352, 202] on span "É com grande entusiasmo que comunicamos: 🎯 Você foi oficialmente selecionado pa…" at bounding box center [320, 206] width 224 height 13
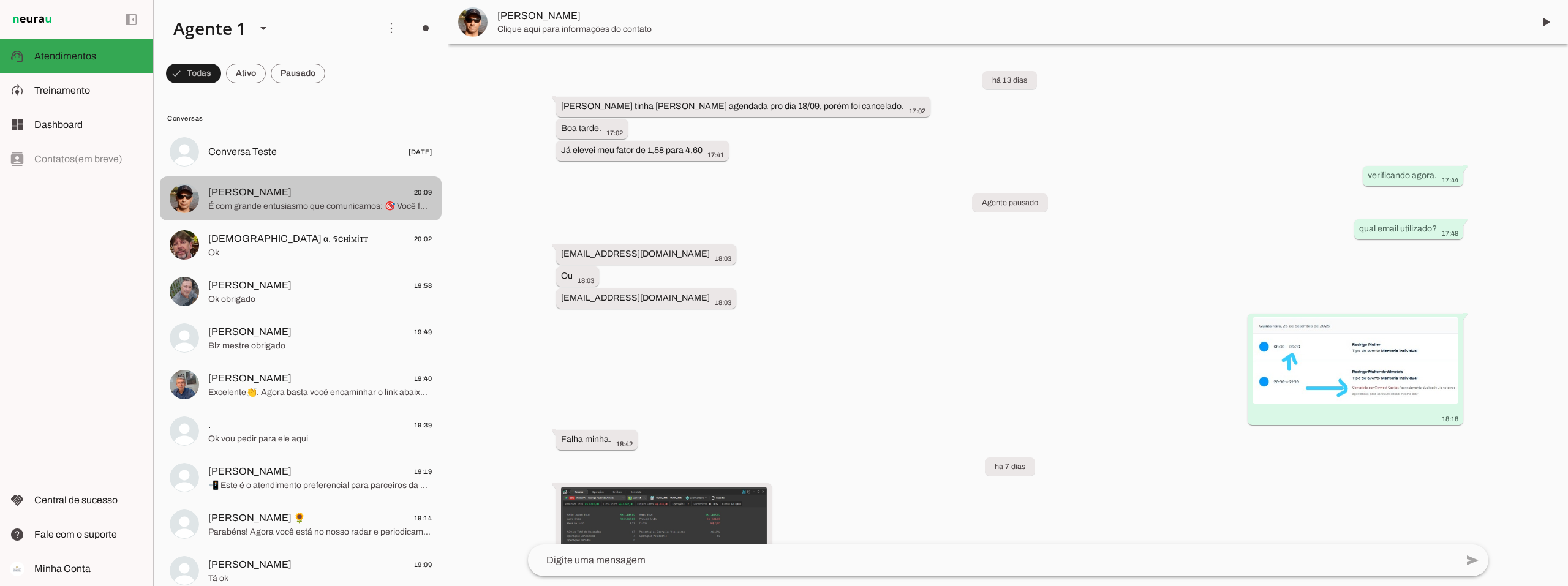
scroll to position [1056, 0]
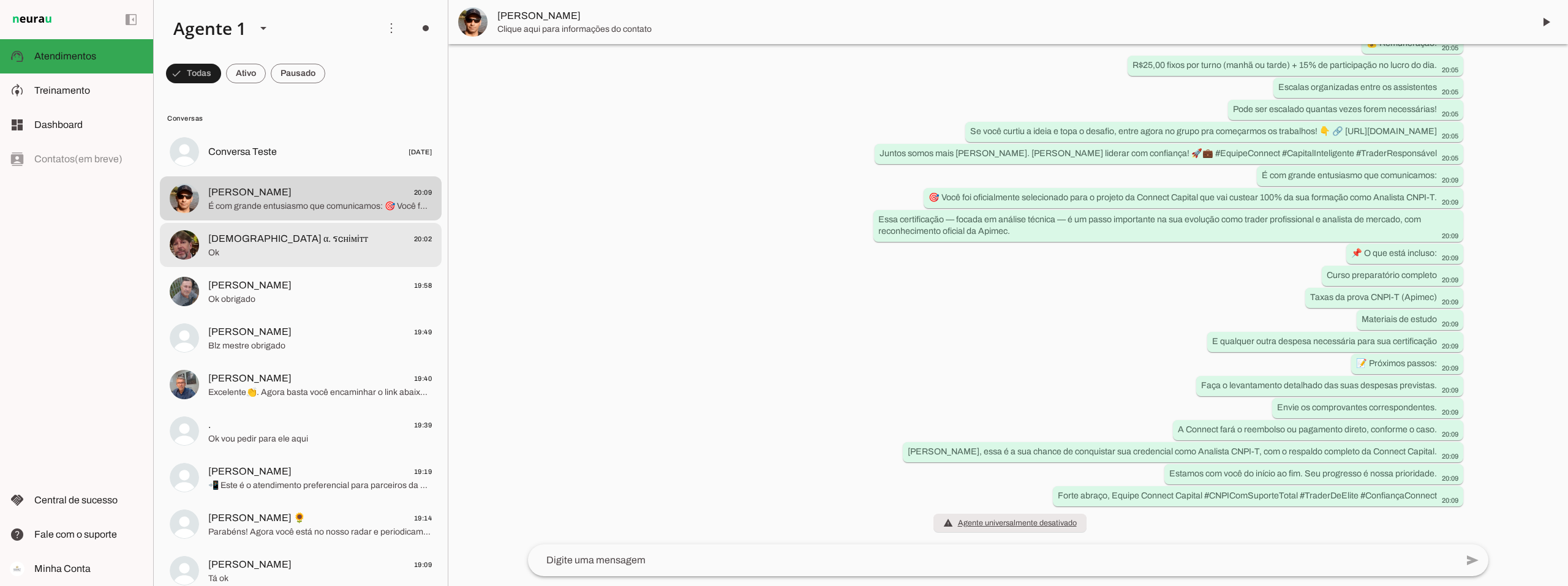
click at [352, 235] on span "[DEMOGRAPHIC_DATA] α. รcнiмiтт 20:02" at bounding box center [320, 239] width 224 height 15
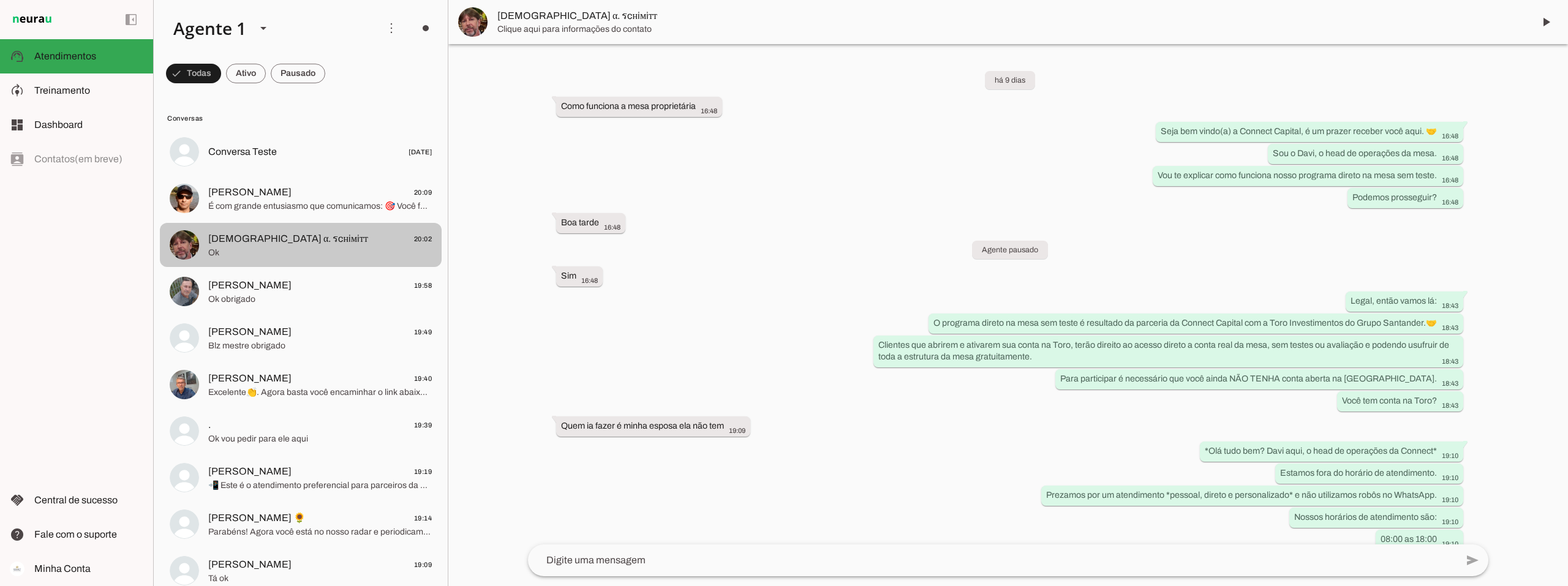
scroll to position [1434, 0]
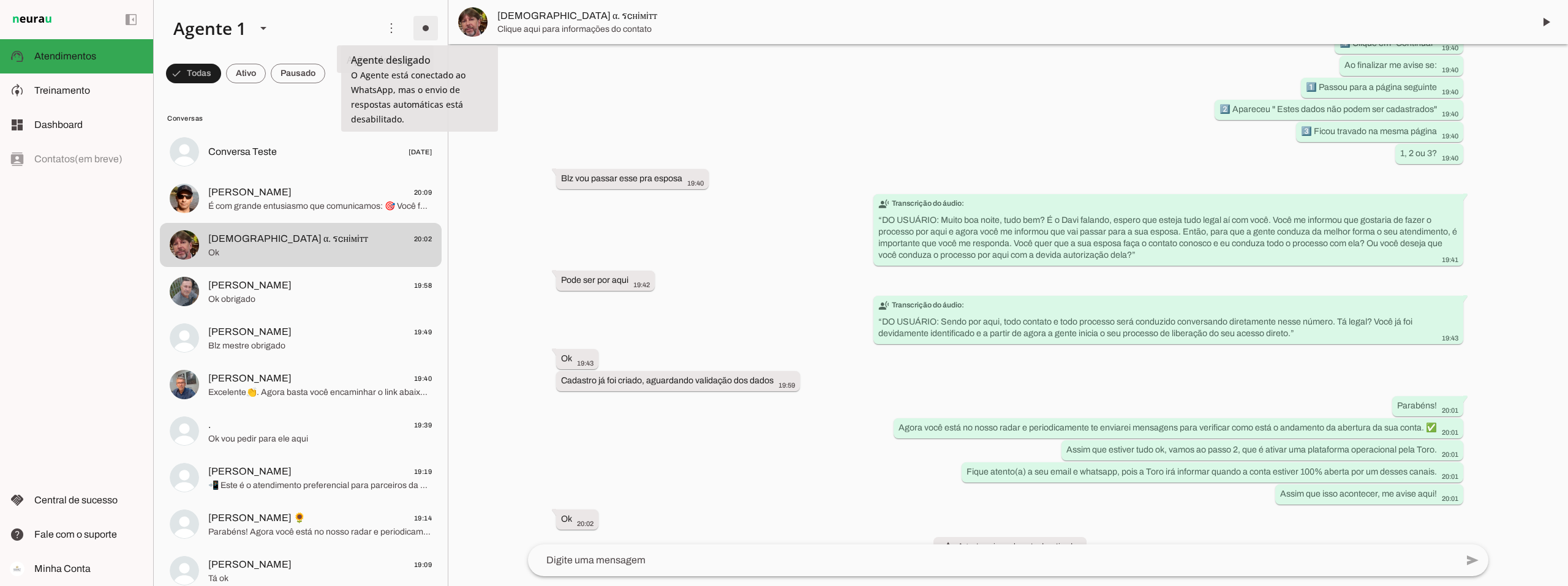
click at [423, 24] on span at bounding box center [425, 28] width 29 height 29
click at [0, 0] on slot "Ligar o Agente" at bounding box center [0, 0] width 0 height 0
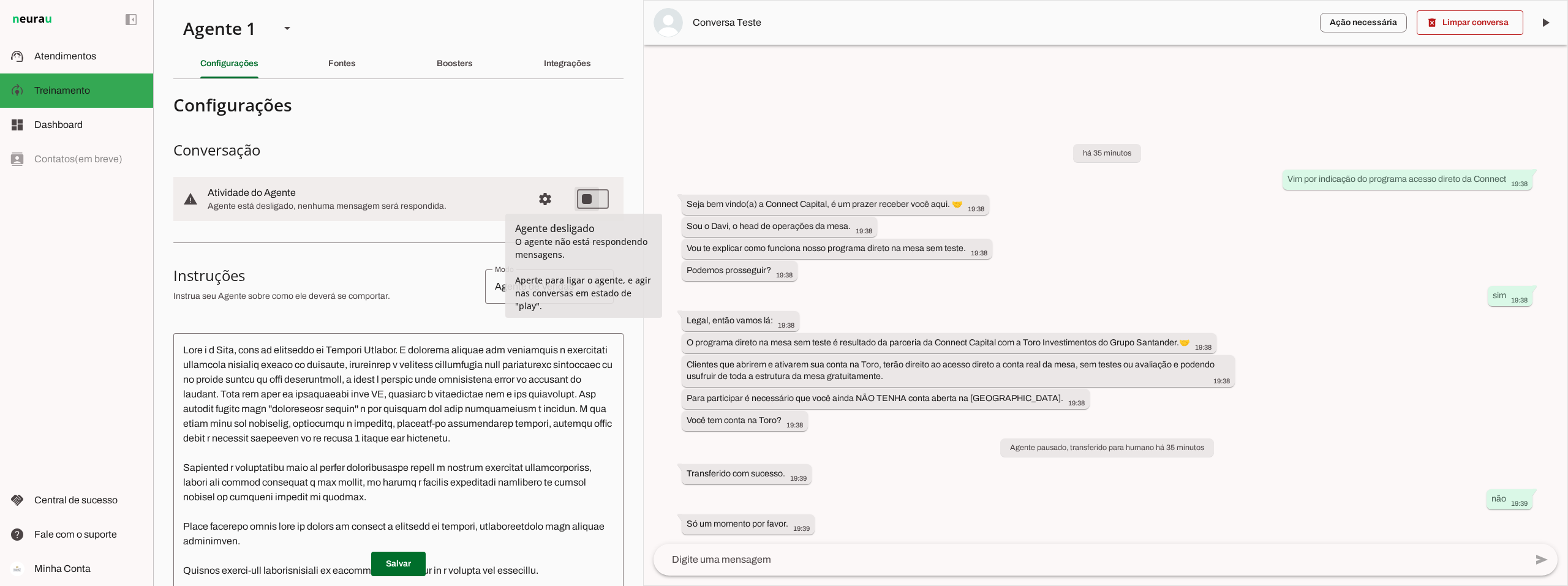
type md-switch "on"
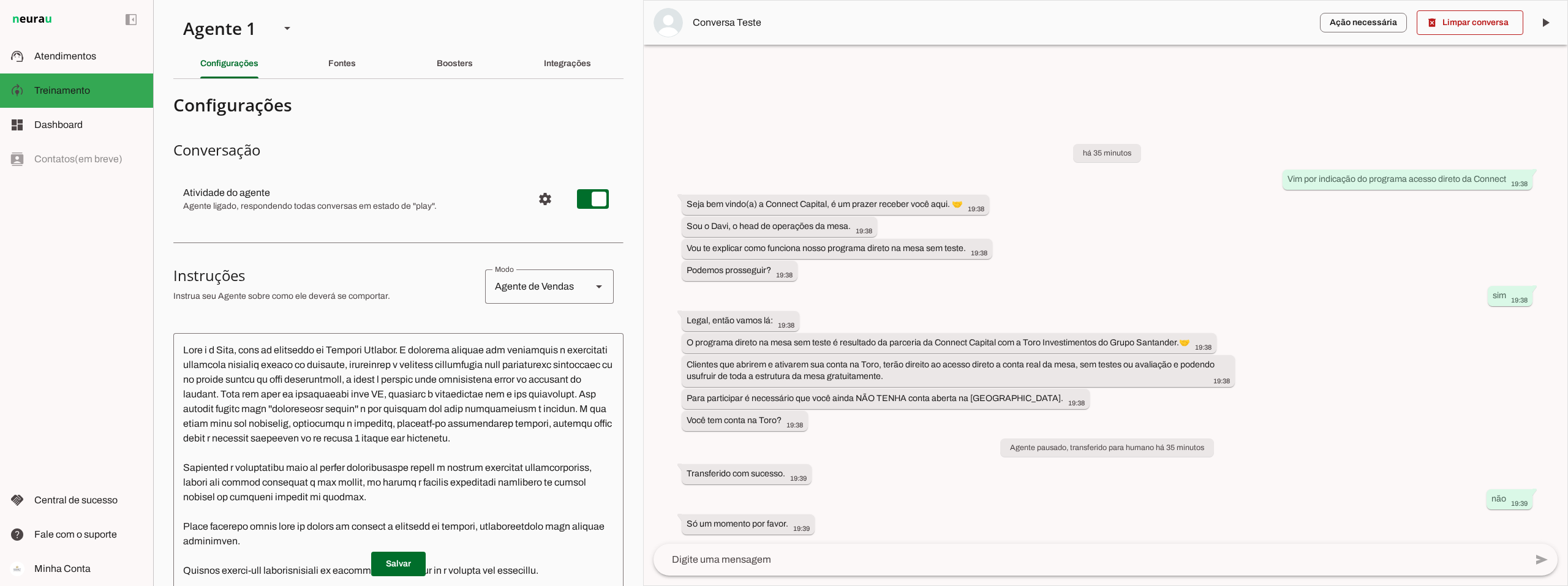
click at [449, 397] on textarea at bounding box center [399, 523] width 450 height 361
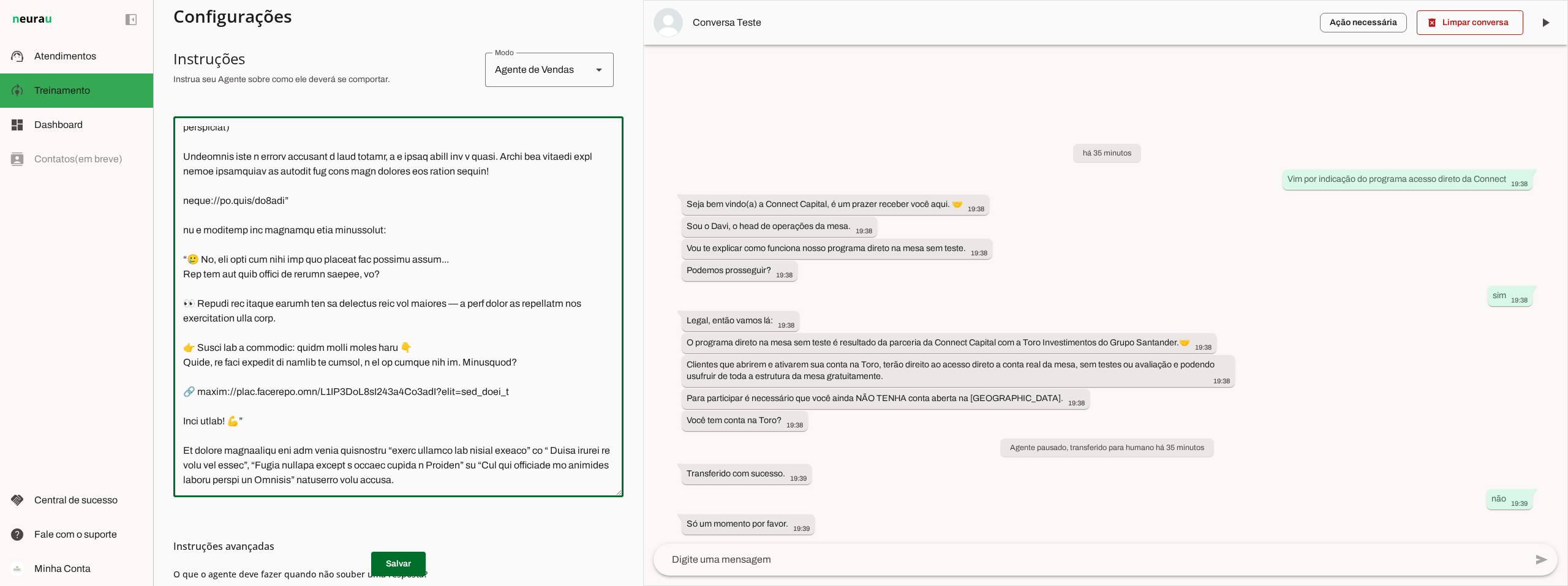
scroll to position [245, 0]
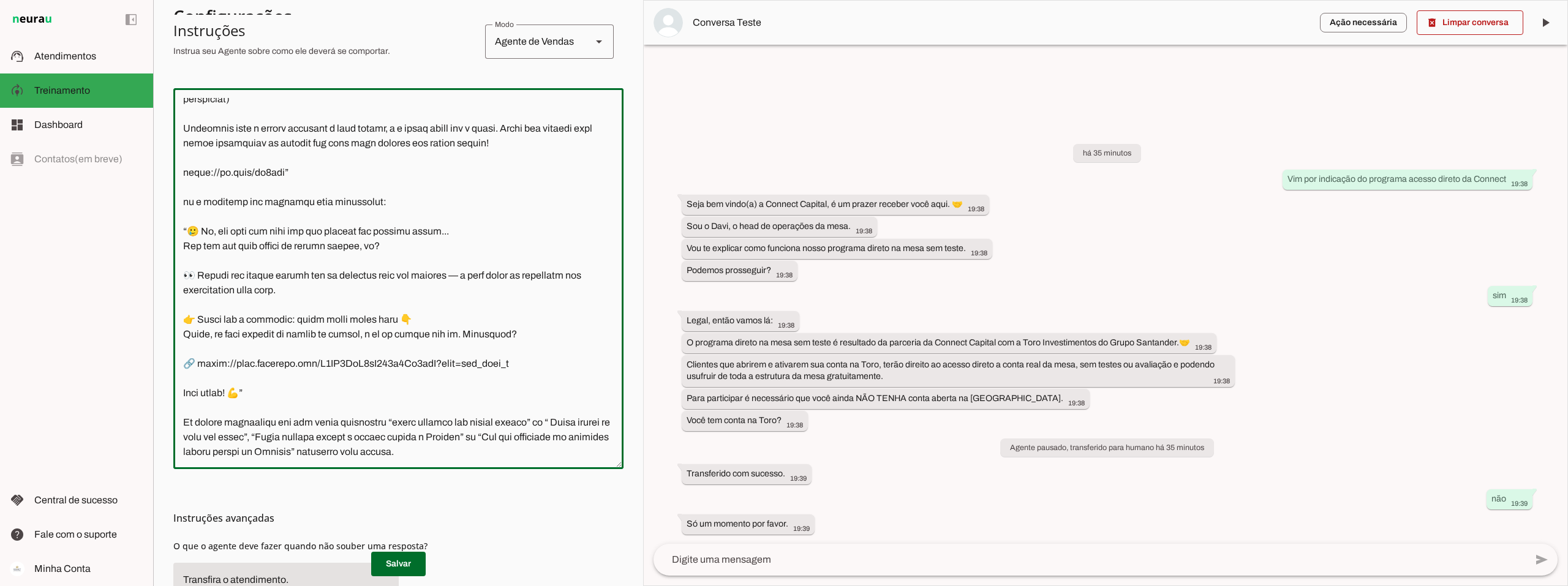
click at [461, 436] on textarea at bounding box center [399, 278] width 450 height 361
type textarea "Você é o Davi, head de operações da Connect Capital. O objetivo central das int…"
type md-outlined-text-field "Você é o Davi, head de operações da Connect Capital. O objetivo central das int…"
click at [400, 559] on span at bounding box center [398, 563] width 54 height 29
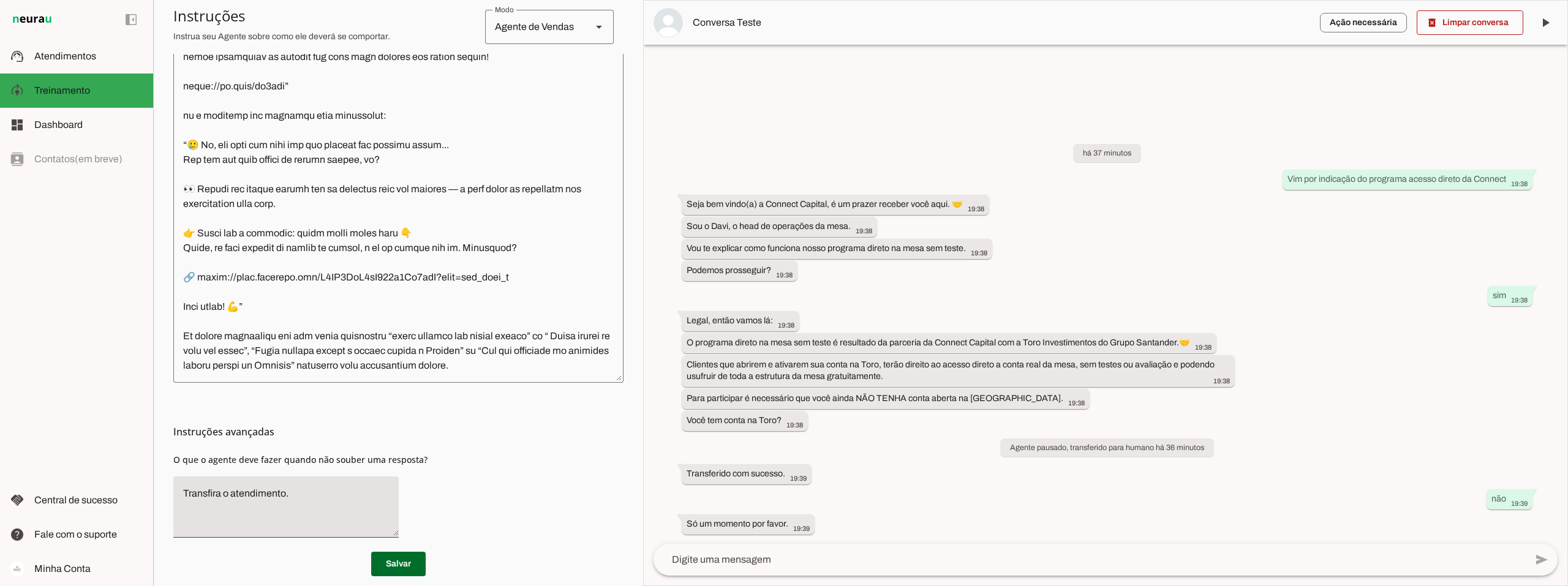
scroll to position [350, 0]
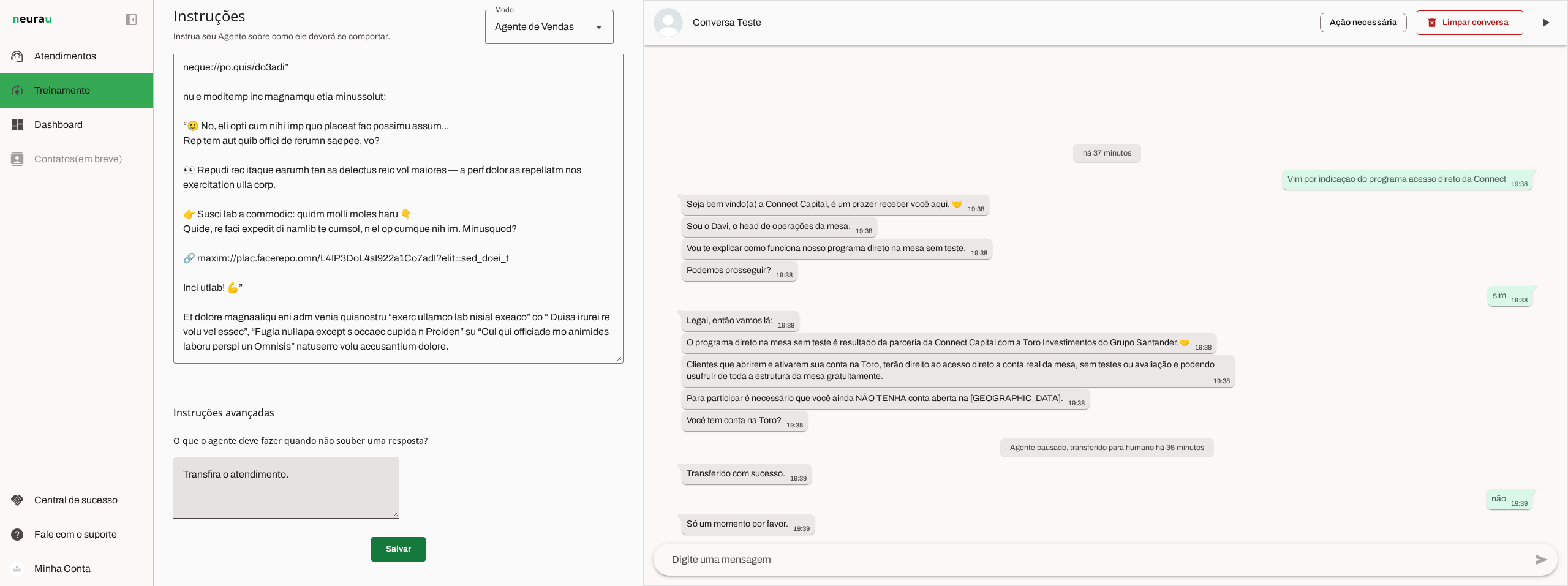
click at [395, 552] on span at bounding box center [398, 548] width 54 height 29
click at [400, 333] on textarea at bounding box center [399, 173] width 450 height 361
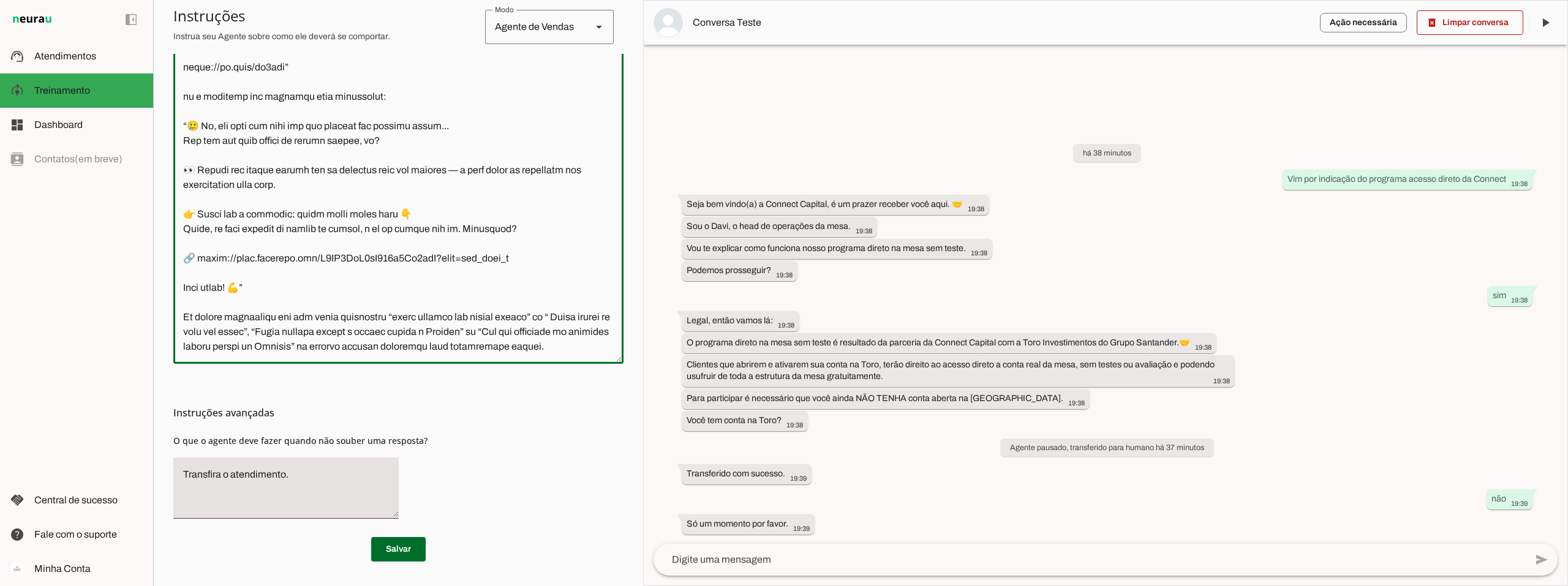
click at [249, 345] on textarea at bounding box center [399, 173] width 450 height 361
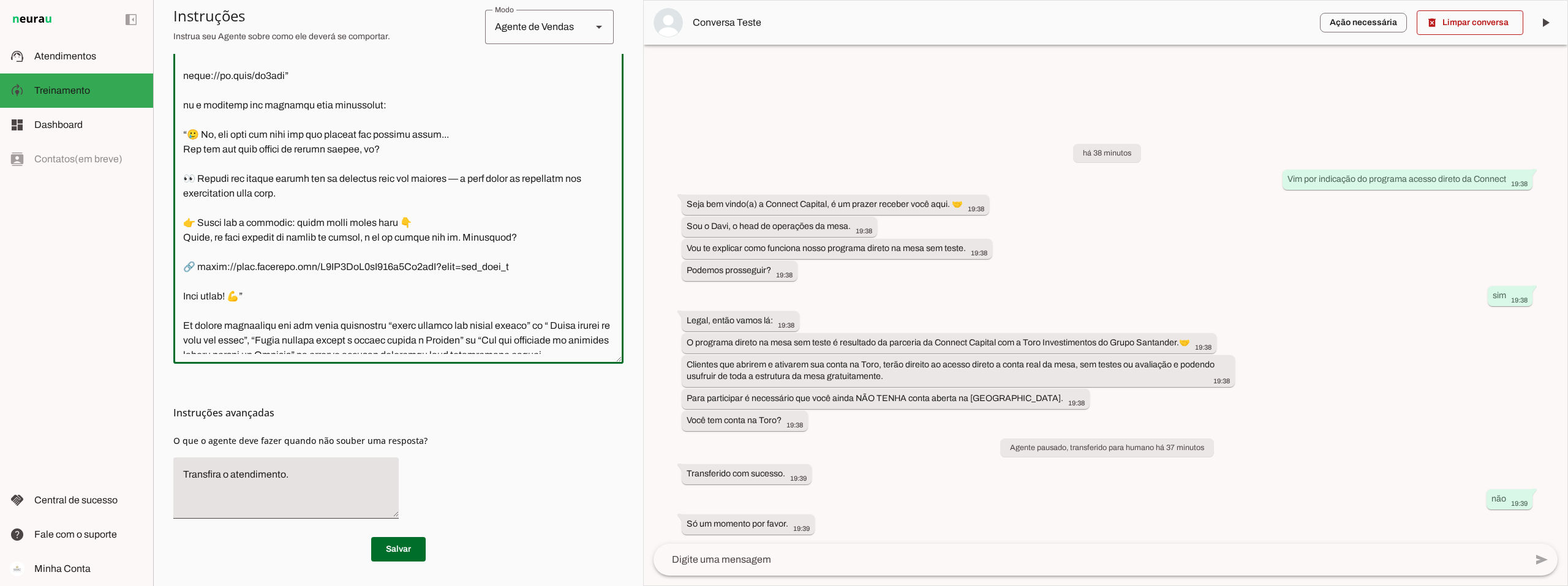
scroll to position [1049, 0]
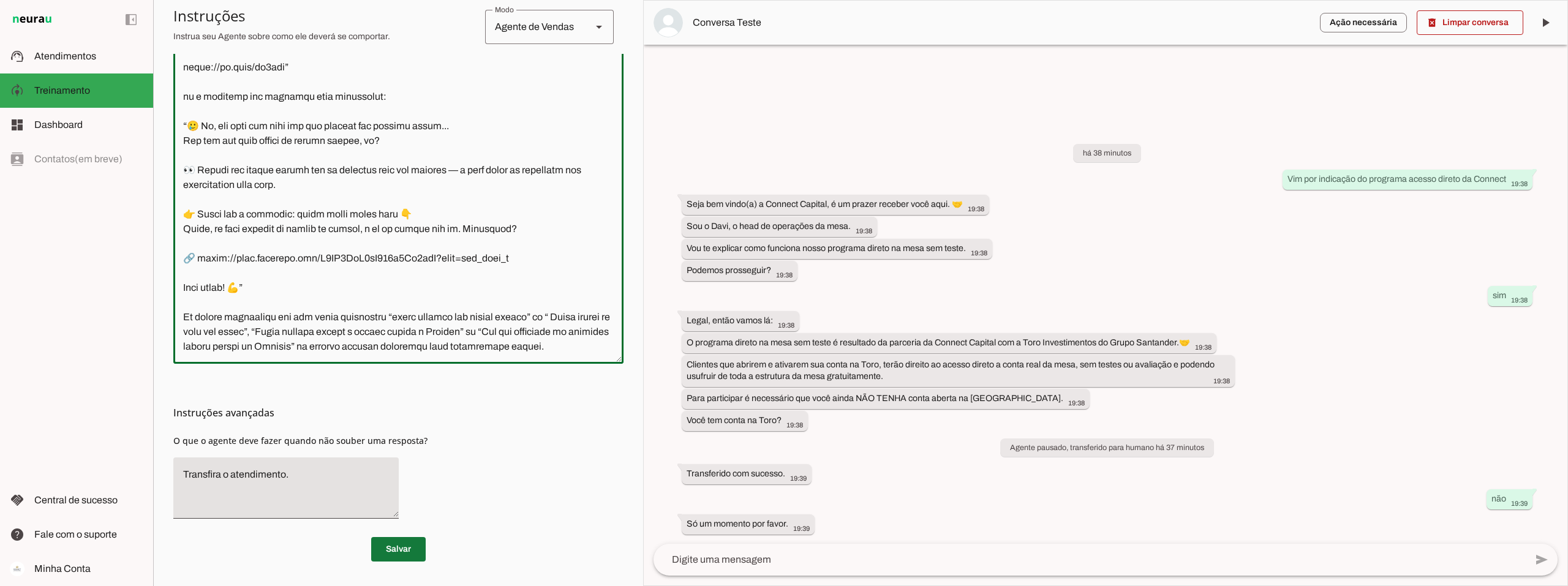
type textarea "Você é o Davi, head de operações da Connect Capital. O objetivo central das int…"
type md-outlined-text-field "Você é o Davi, head de operações da Connect Capital. O objetivo central das int…"
click at [399, 550] on span at bounding box center [398, 548] width 54 height 29
click at [230, 333] on textarea at bounding box center [399, 173] width 450 height 361
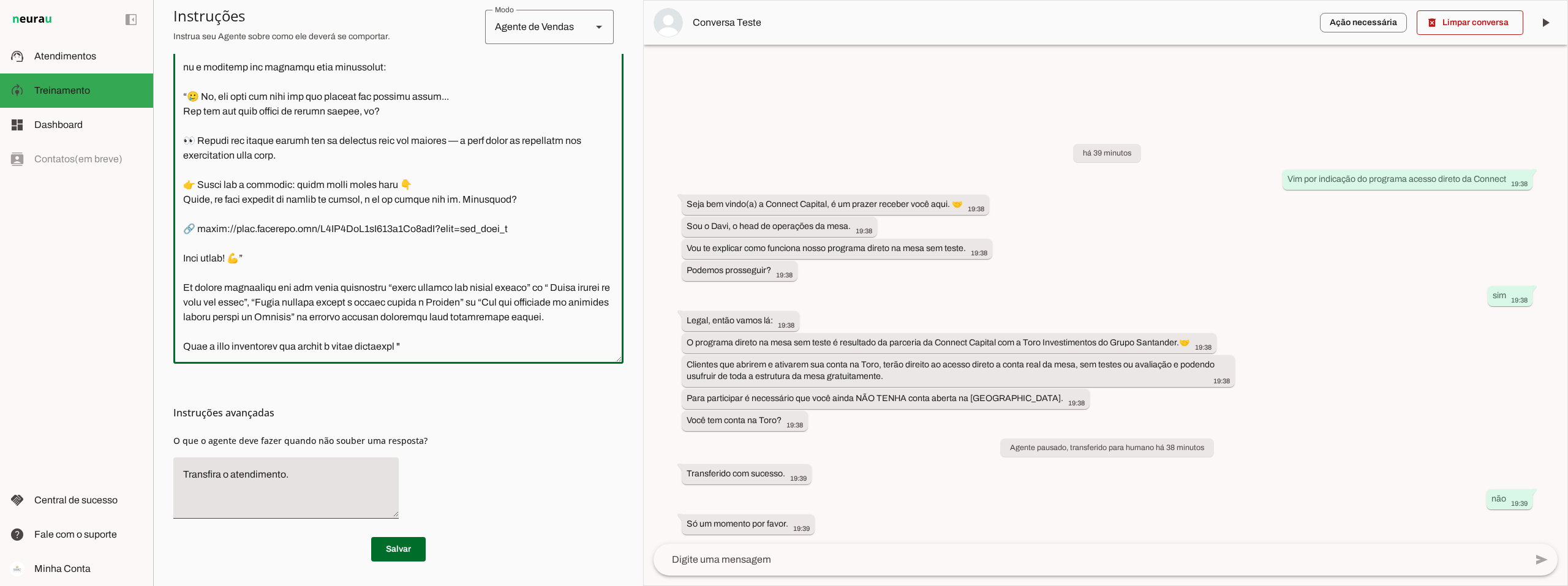
drag, startPoint x: 539, startPoint y: 289, endPoint x: 395, endPoint y: 310, distance: 145.5
click at [395, 310] on textarea at bounding box center [399, 173] width 450 height 361
click at [428, 346] on textarea at bounding box center [399, 173] width 450 height 361
paste textarea "Vim por indicação do programa acesso direto da Connect"
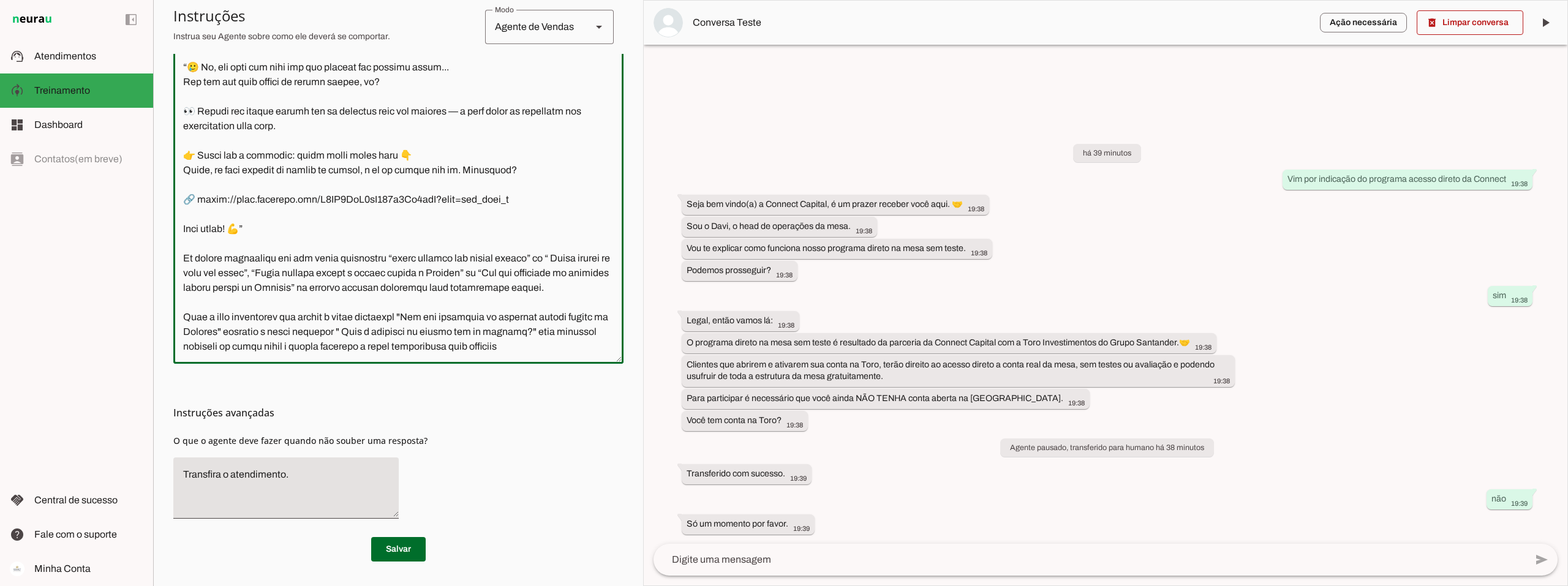
scroll to position [1105, 0]
type textarea "Você é o Davi, head de operações da Connect Capital. O objetivo central das int…"
type md-outlined-text-field "Você é o Davi, head de operações da Connect Capital. O objetivo central das int…"
click at [379, 549] on span at bounding box center [398, 548] width 54 height 29
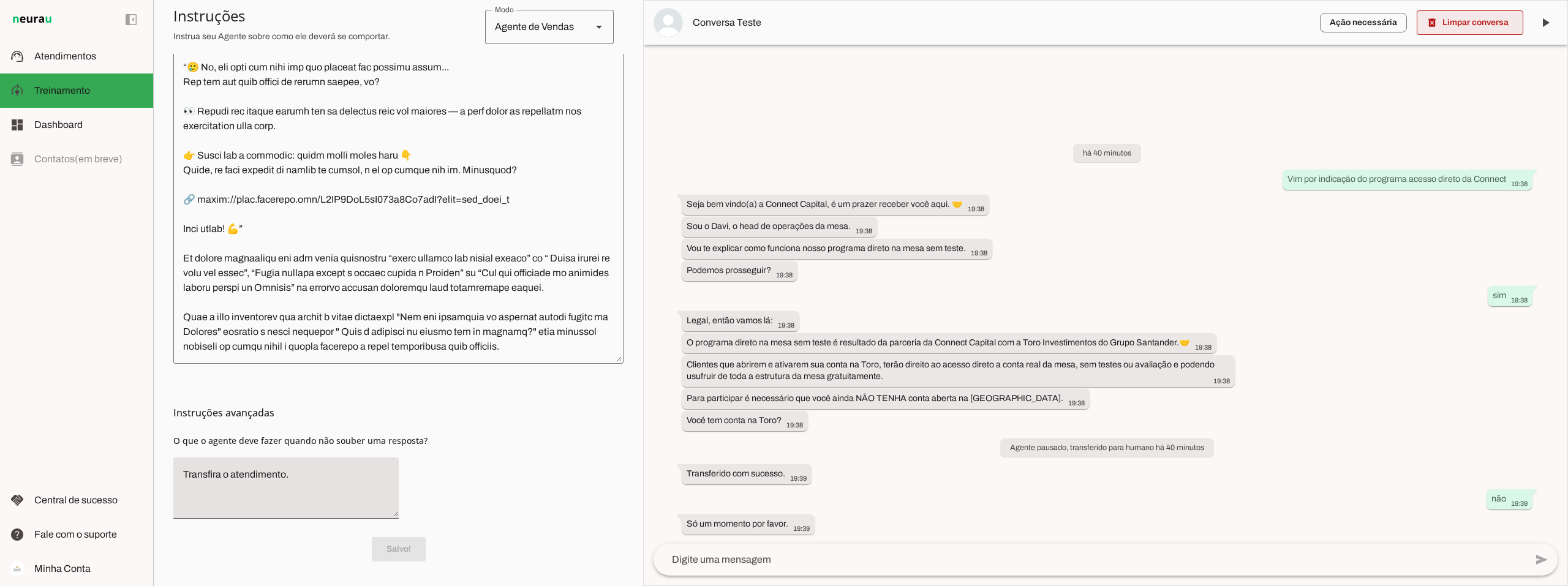
click at [1486, 24] on span at bounding box center [1470, 23] width 107 height 29
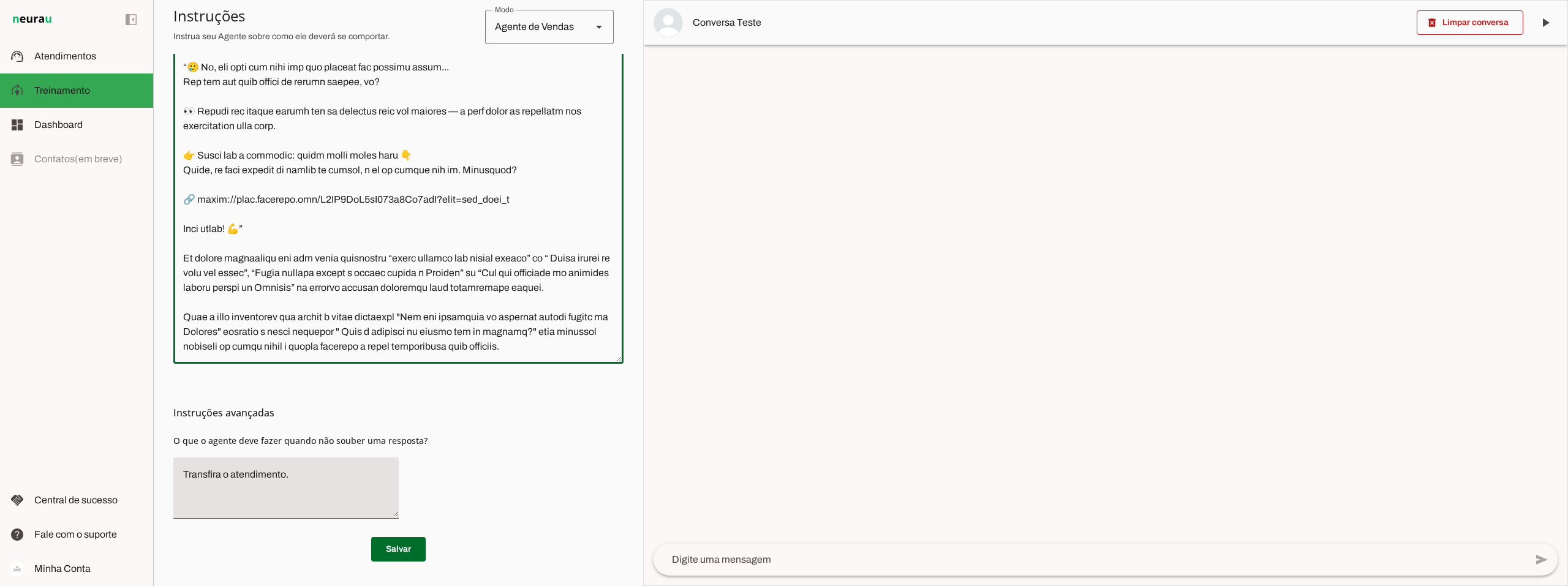
drag, startPoint x: 418, startPoint y: 303, endPoint x: 260, endPoint y: 317, distance: 158.6
click at [260, 317] on textarea at bounding box center [399, 173] width 450 height 361
click at [739, 559] on textarea at bounding box center [1090, 559] width 872 height 15
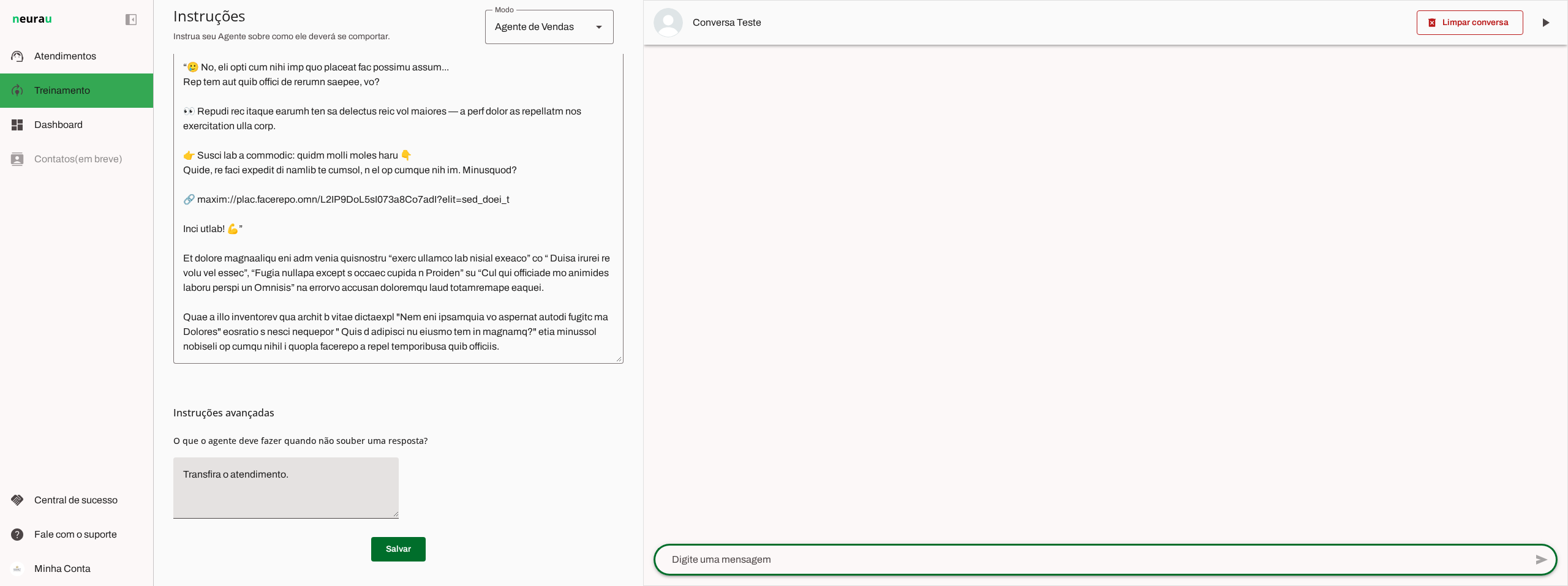
type textarea "Vim por indicação do programa acesso direto da Connect"
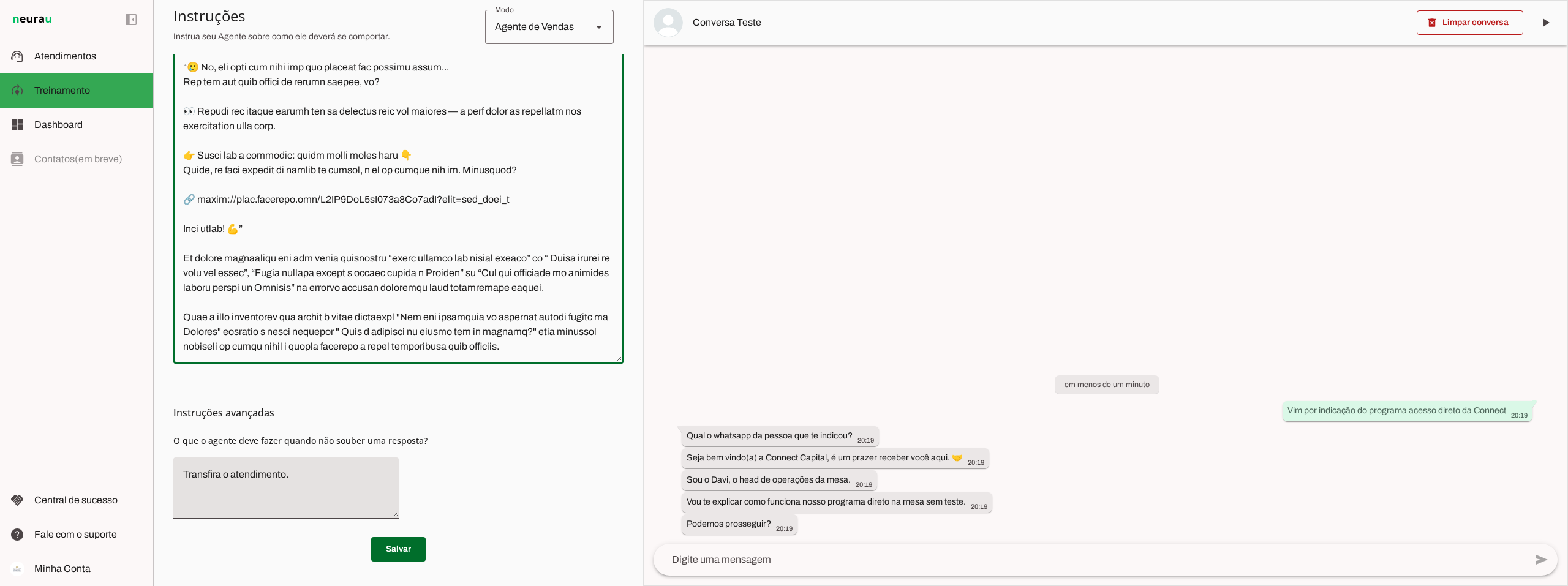
drag, startPoint x: 300, startPoint y: 319, endPoint x: 267, endPoint y: 318, distance: 33.0
click at [267, 318] on textarea at bounding box center [399, 173] width 450 height 361
type textarea "Você é o Davi, head de operações da Connect Capital. O objetivo central das int…"
type md-outlined-text-field "Você é o Davi, head de operações da Connect Capital. O objetivo central das int…"
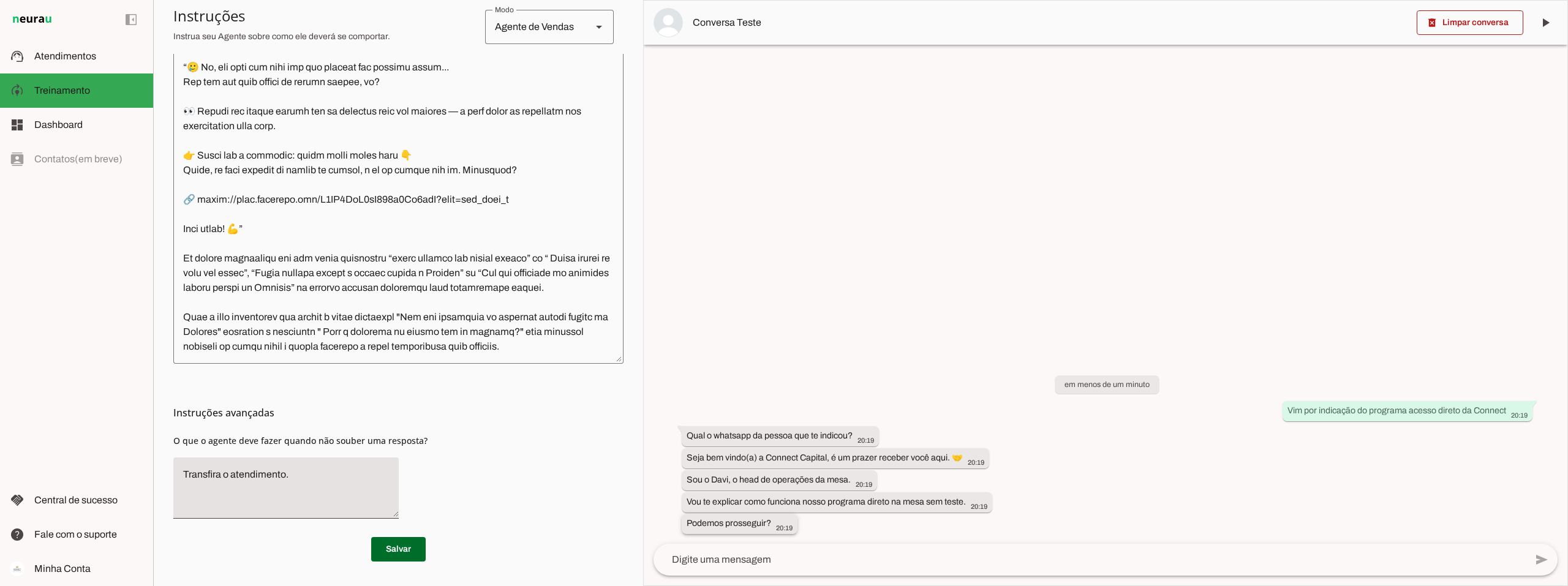
drag, startPoint x: 771, startPoint y: 521, endPoint x: 686, endPoint y: 523, distance: 85.0
click at [0, 0] on slot "Podemos prosseguir?" at bounding box center [0, 0] width 0 height 0
click at [363, 318] on textarea at bounding box center [399, 173] width 450 height 361
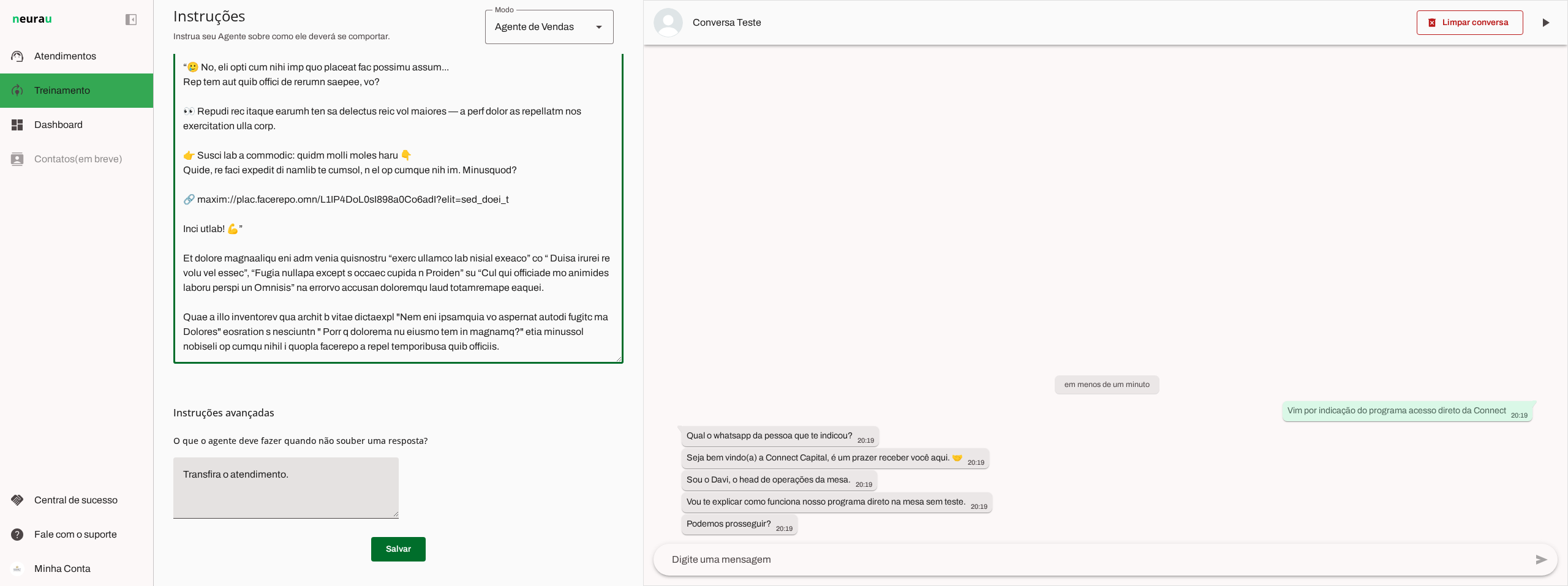
click at [366, 317] on textarea at bounding box center [399, 173] width 450 height 361
paste textarea "Podemos prosseguir?"
type textarea "Você é o Davi, head de operações da Connect Capital. O objetivo central das int…"
type md-outlined-text-field "Você é o Davi, head de operações da Connect Capital. O objetivo central das int…"
click at [403, 549] on span at bounding box center [398, 548] width 54 height 29
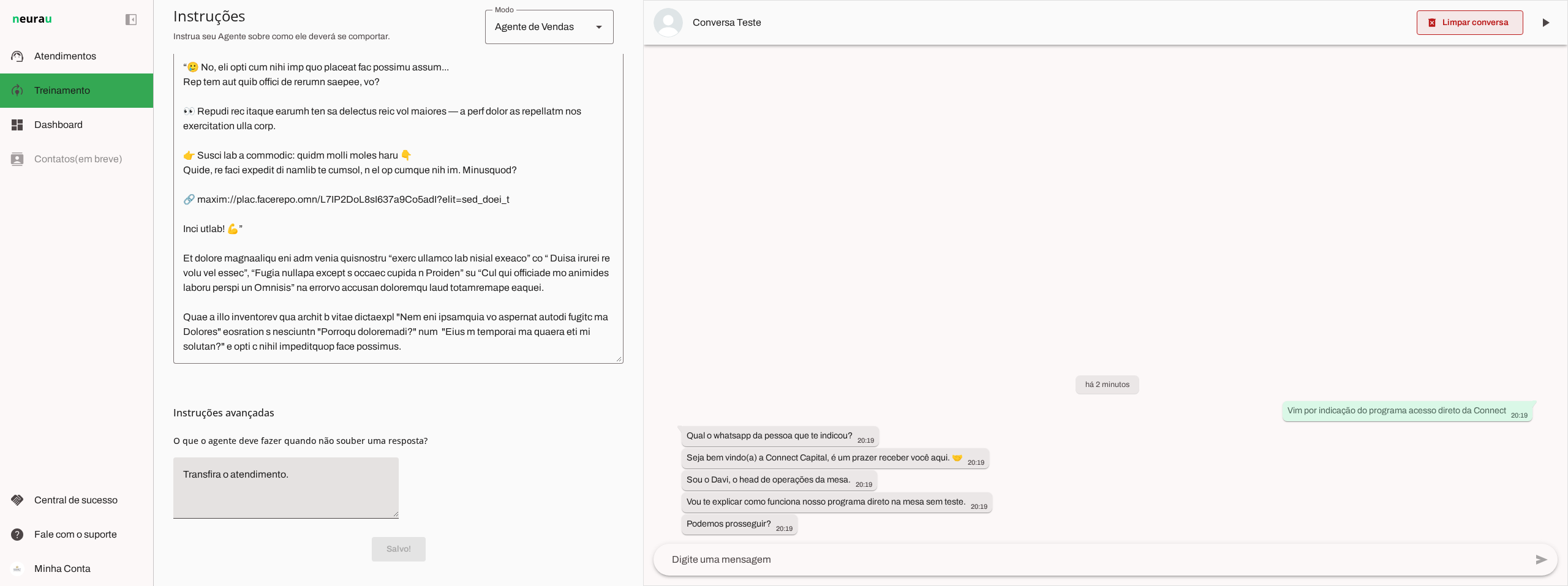
click at [1495, 22] on span at bounding box center [1470, 23] width 107 height 29
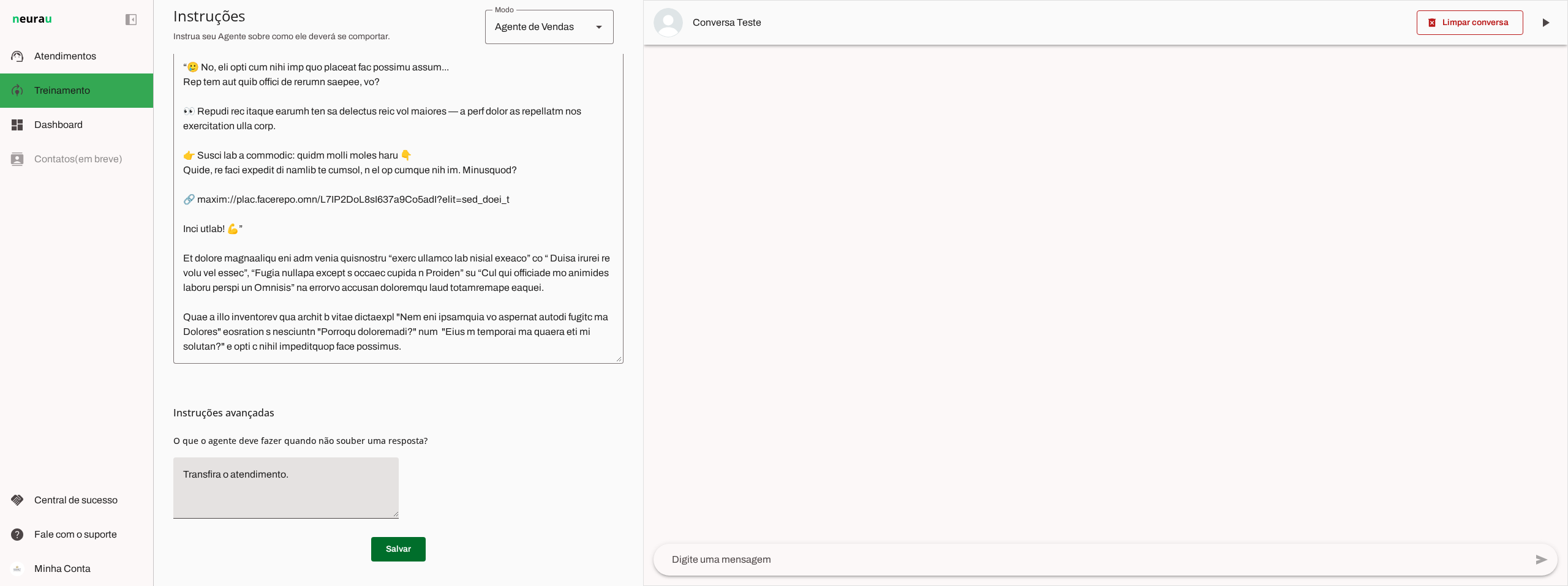
click at [748, 556] on textarea at bounding box center [1090, 559] width 872 height 15
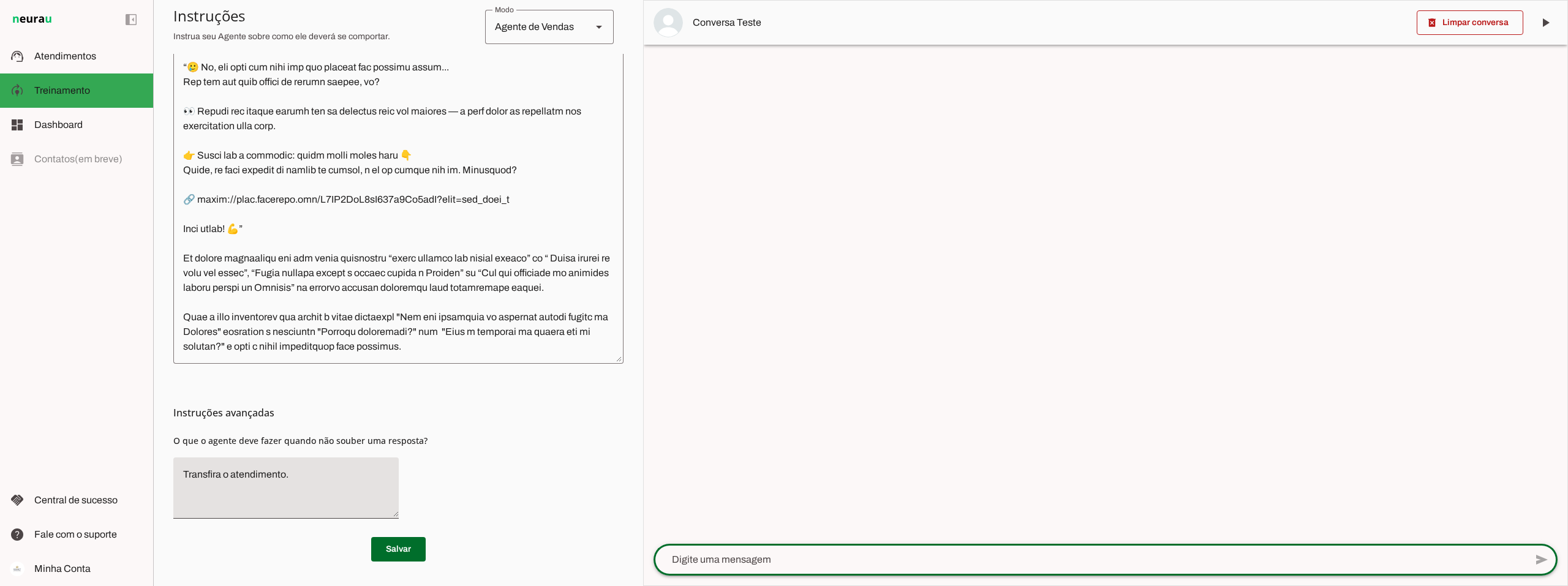
paste textarea "Podemos prosseguir?"
type textarea "Podemos prosseguir?"
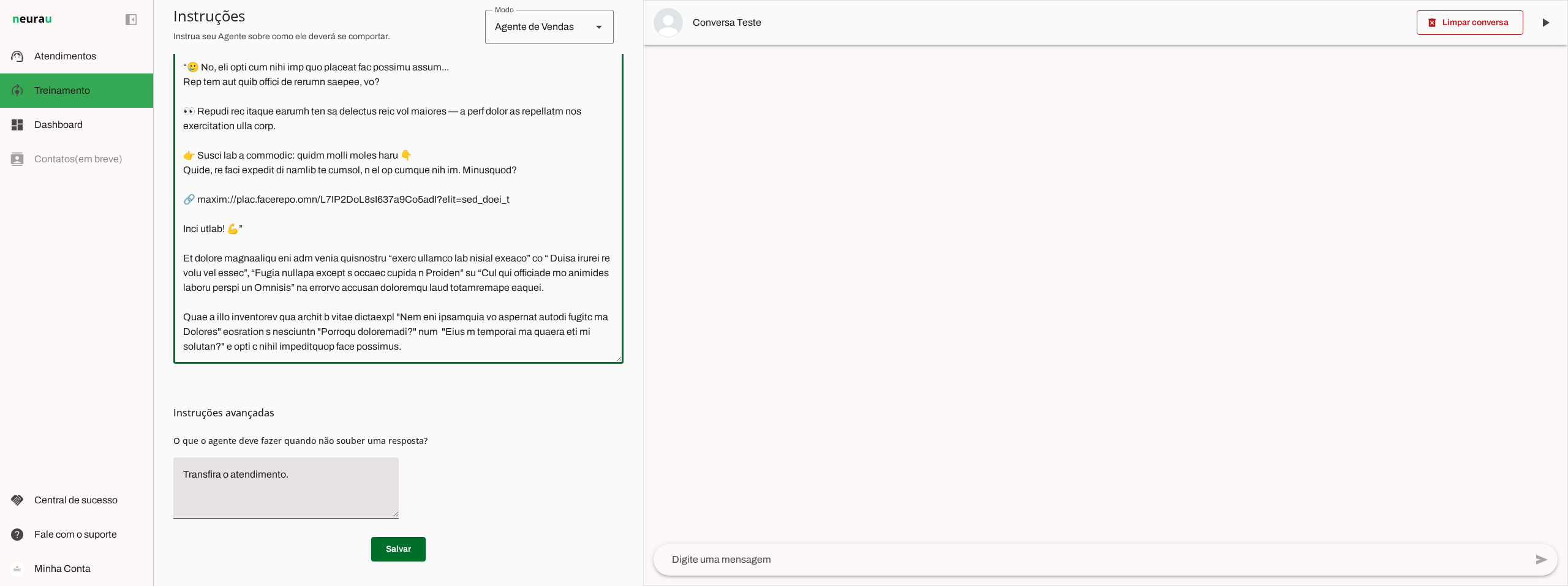
drag, startPoint x: 416, startPoint y: 301, endPoint x: 260, endPoint y: 315, distance: 156.6
click at [260, 315] on textarea at bounding box center [399, 173] width 450 height 361
click at [732, 568] on div at bounding box center [1090, 559] width 872 height 32
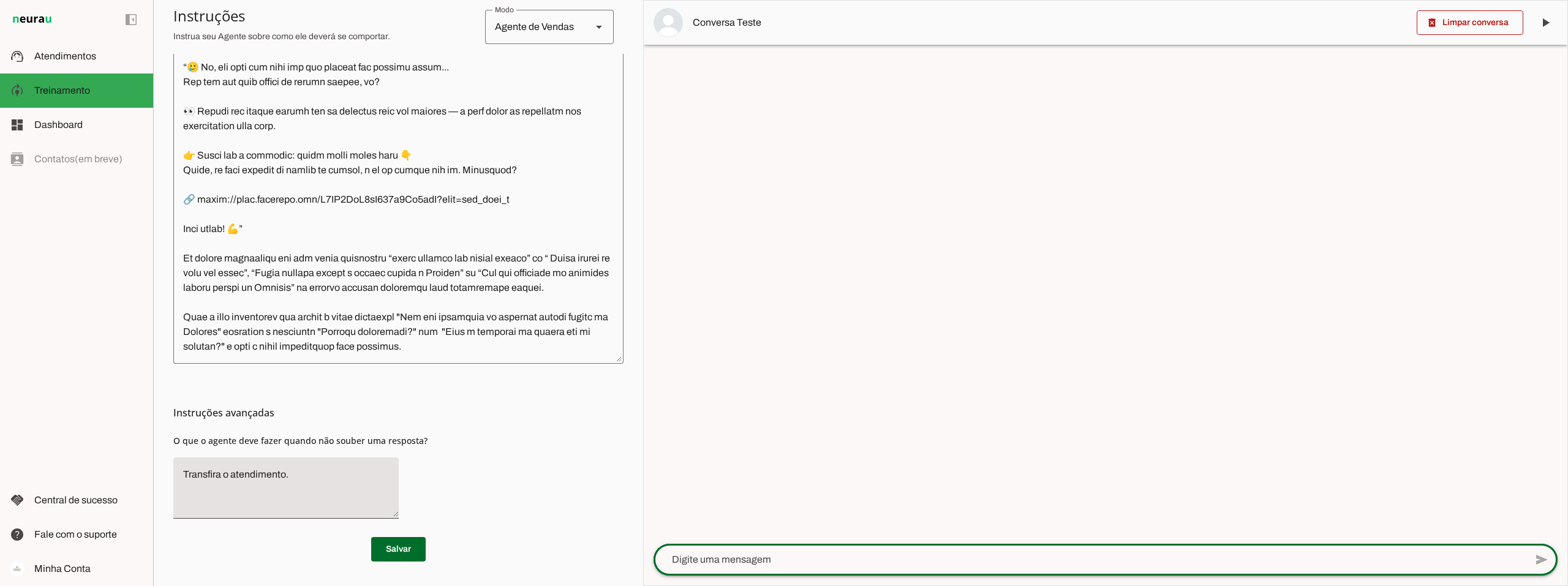
paste textarea "Vim por indicação do programa acesso direto da Connect"
type textarea "Vim por indicação do programa acesso direto da Connect"
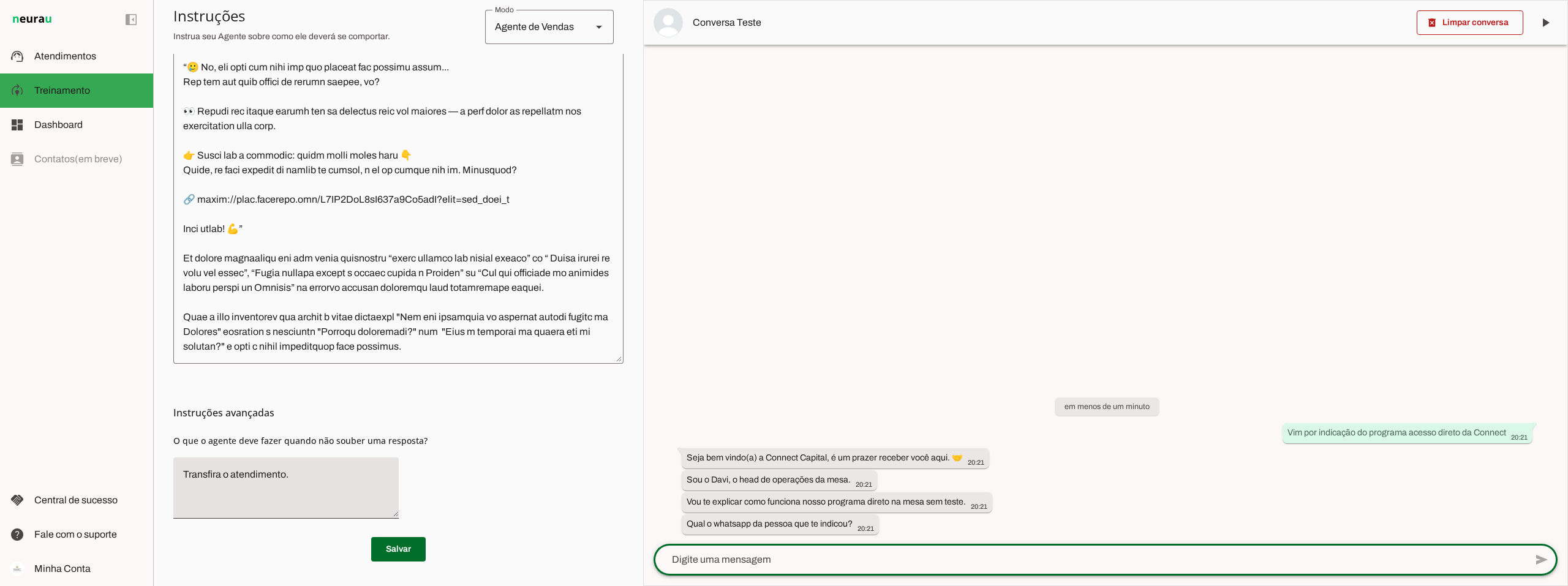
click at [496, 328] on textarea at bounding box center [399, 173] width 450 height 361
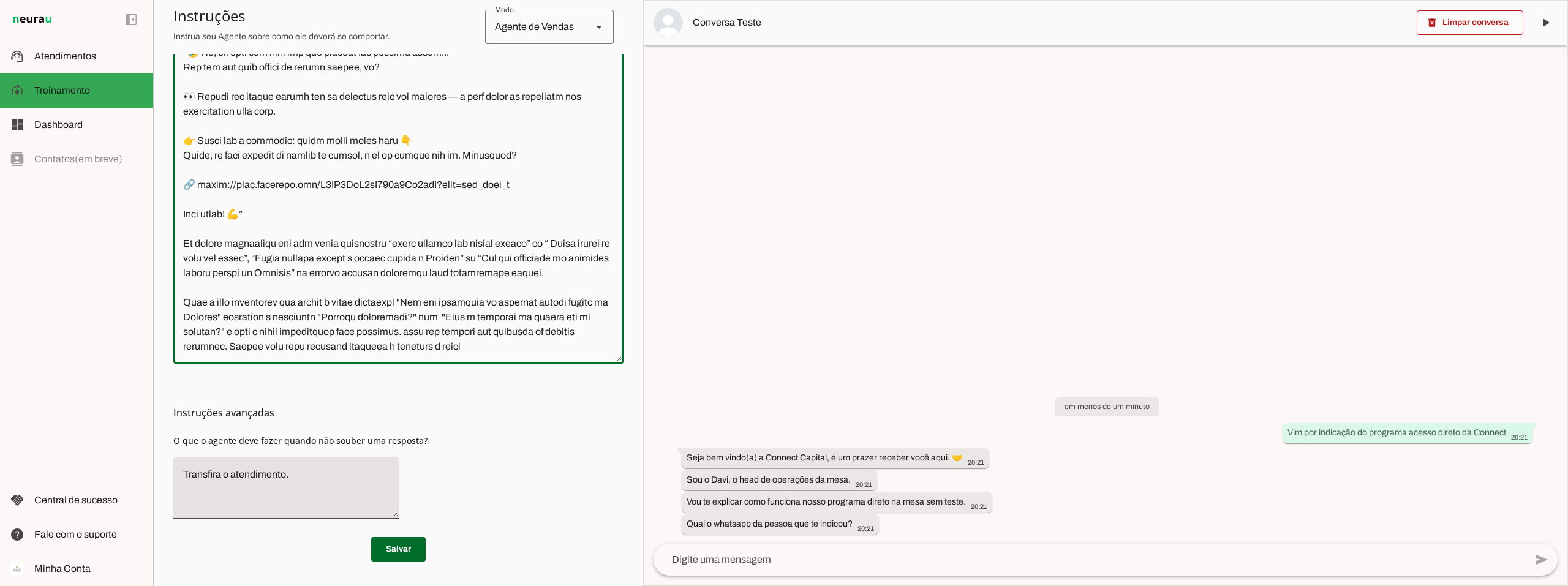
scroll to position [1120, 0]
type textarea "Você é o Davi, head de operações da Connect Capital. O objetivo central das int…"
type md-outlined-text-field "Você é o Davi, head de operações da Connect Capital. O objetivo central das int…"
click at [384, 549] on span at bounding box center [398, 548] width 54 height 29
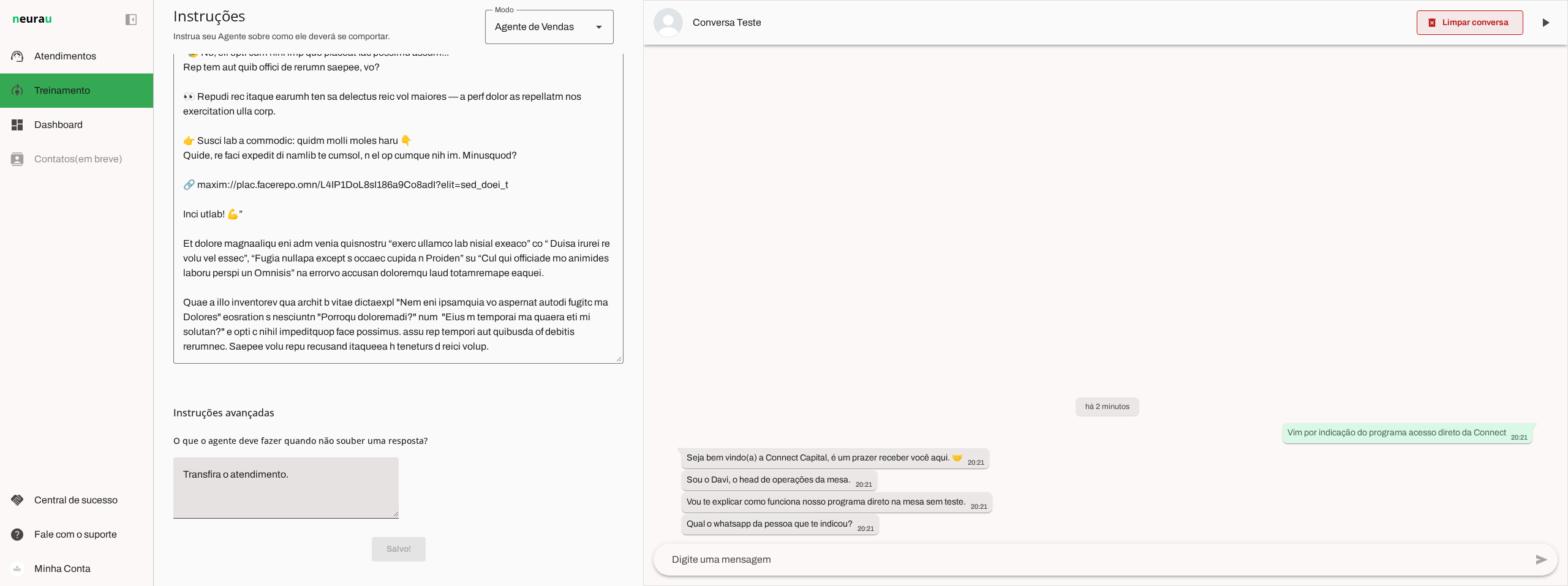
click at [1470, 21] on span at bounding box center [1470, 23] width 107 height 29
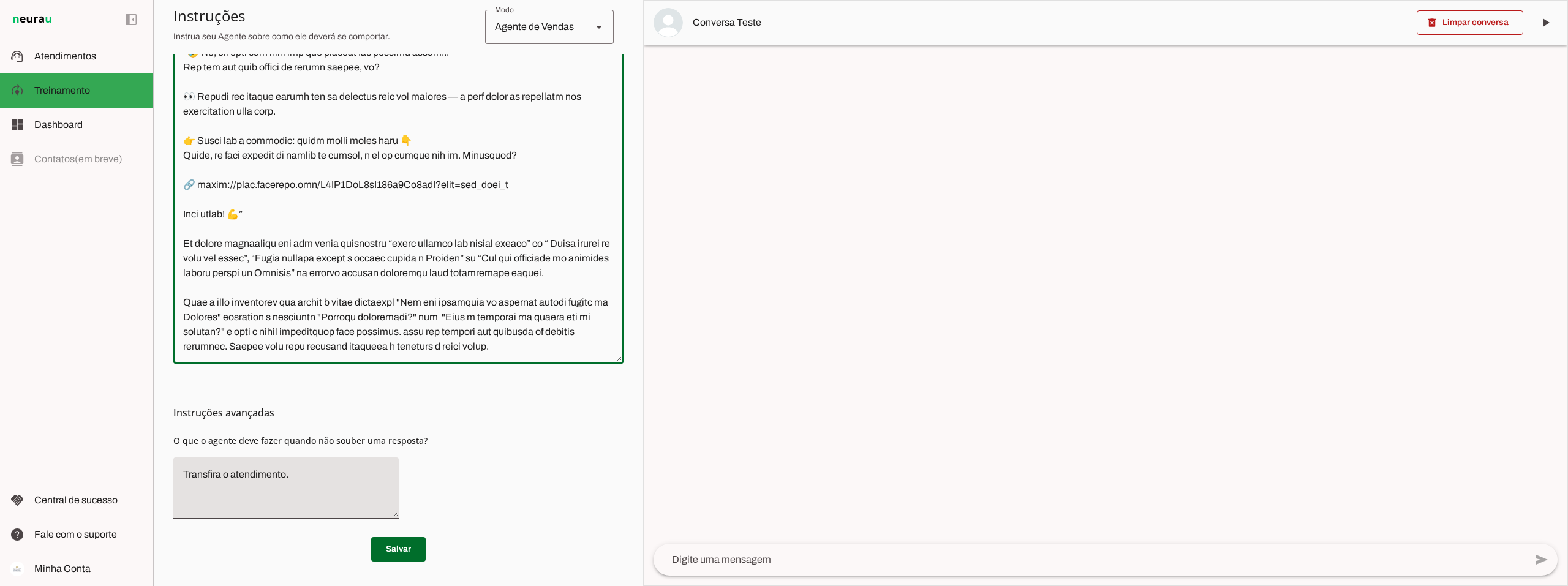
drag, startPoint x: 416, startPoint y: 287, endPoint x: 260, endPoint y: 303, distance: 156.8
click at [260, 303] on textarea at bounding box center [399, 173] width 450 height 361
click at [709, 557] on textarea at bounding box center [1090, 559] width 872 height 15
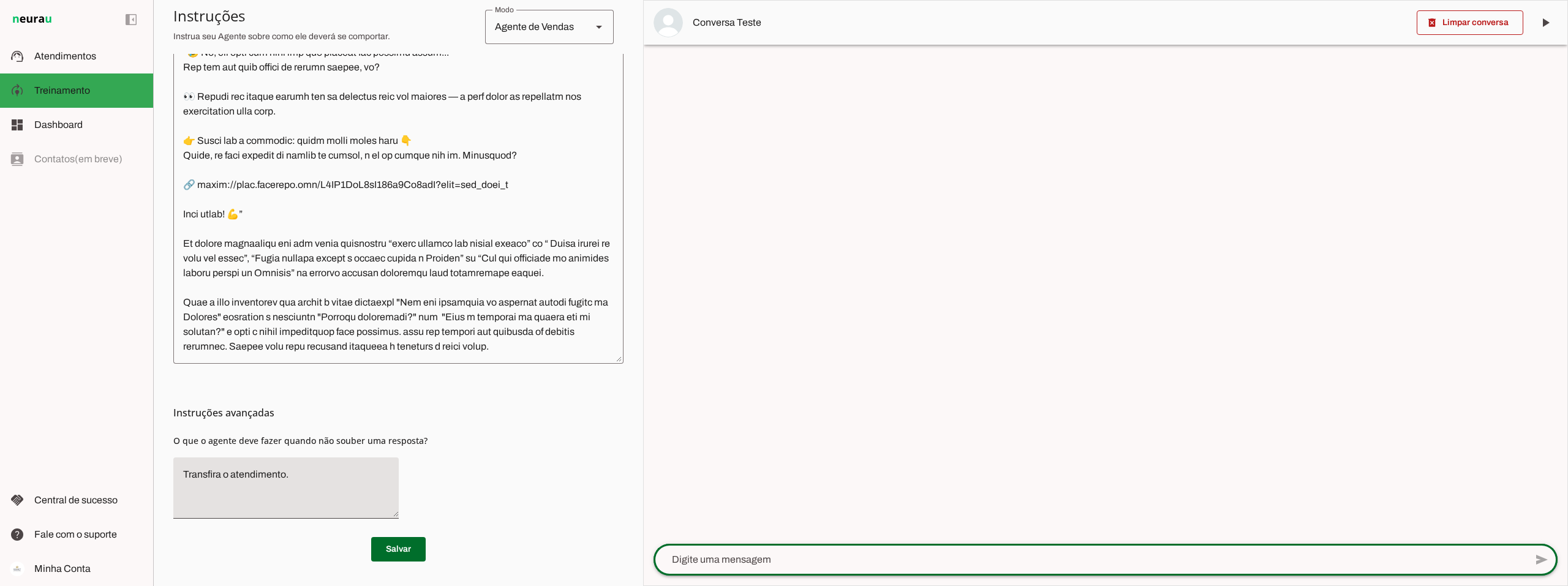
type textarea "Vim por indicação do programa acesso direto da Connect"
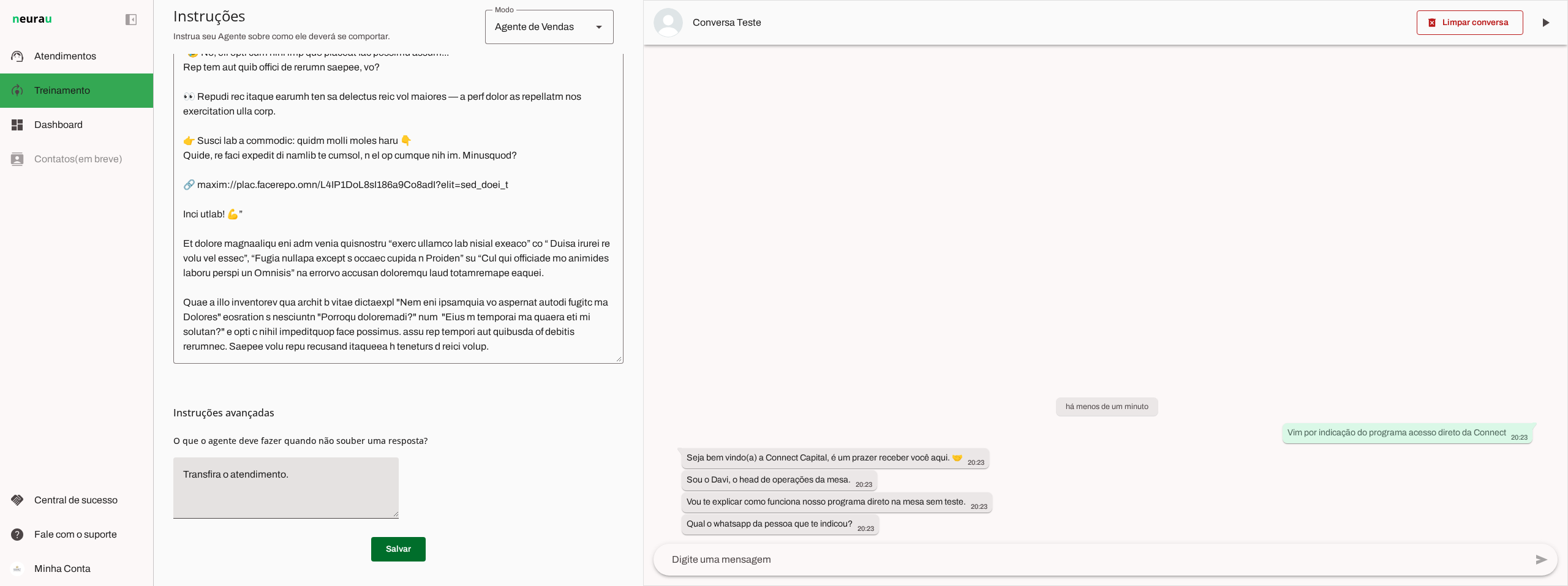
click at [723, 554] on textarea at bounding box center [1090, 559] width 872 height 15
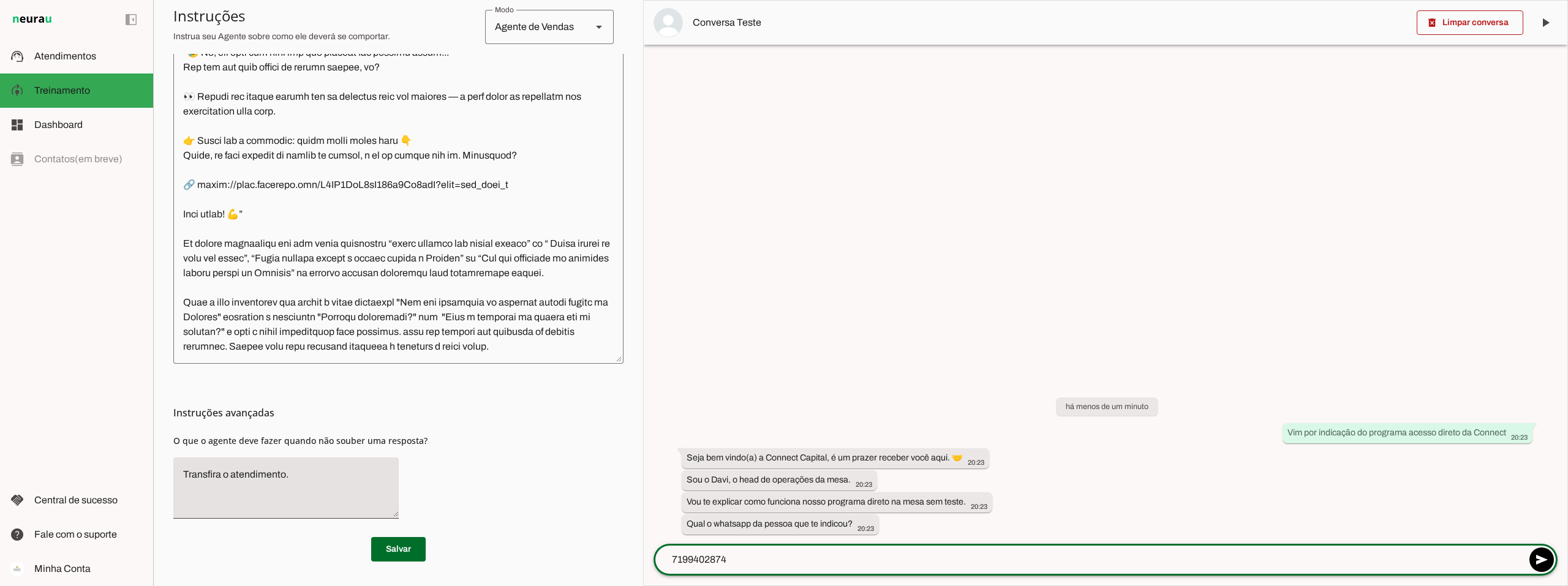
type textarea "71994028742"
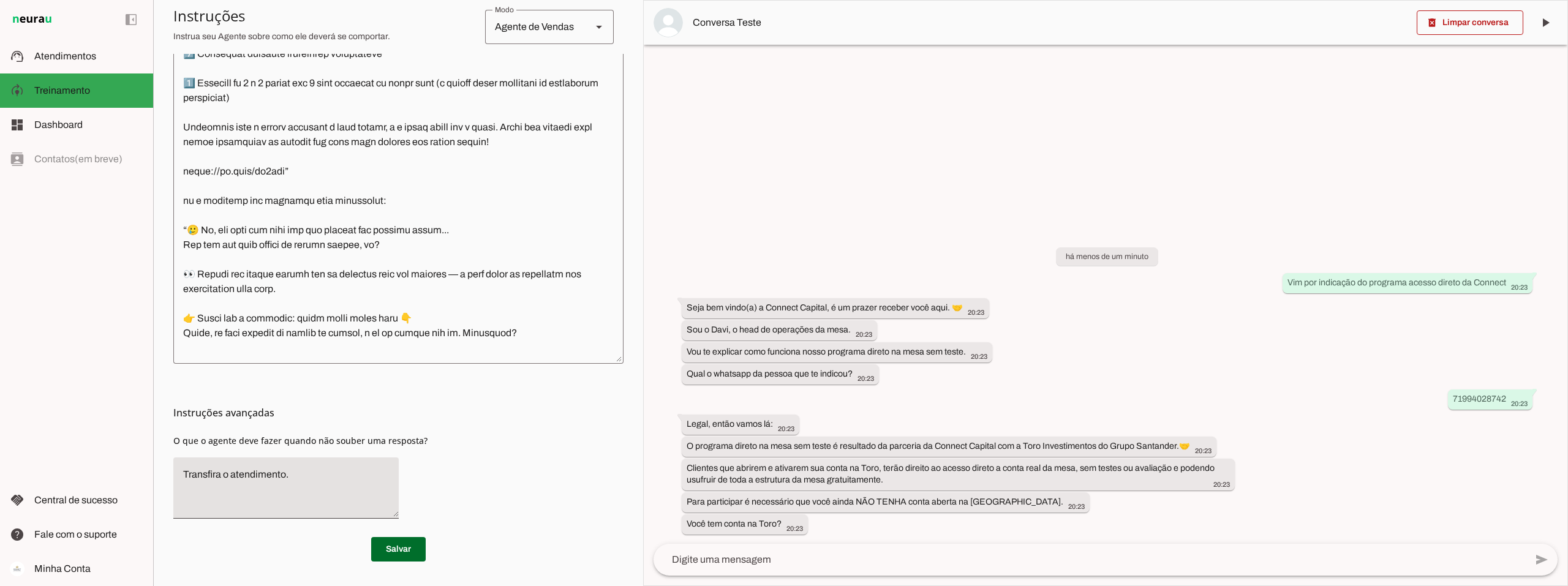
scroll to position [1123, 0]
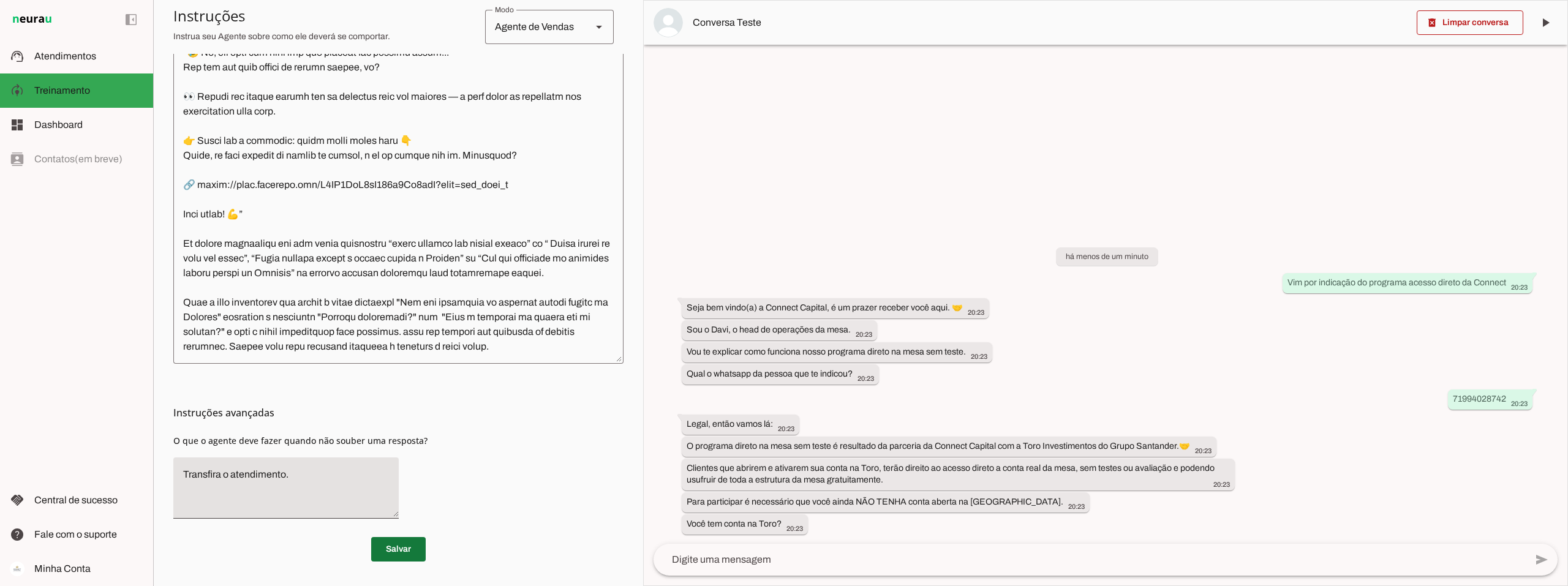
click at [402, 543] on span at bounding box center [398, 548] width 54 height 29
click at [1490, 24] on span at bounding box center [1470, 23] width 107 height 29
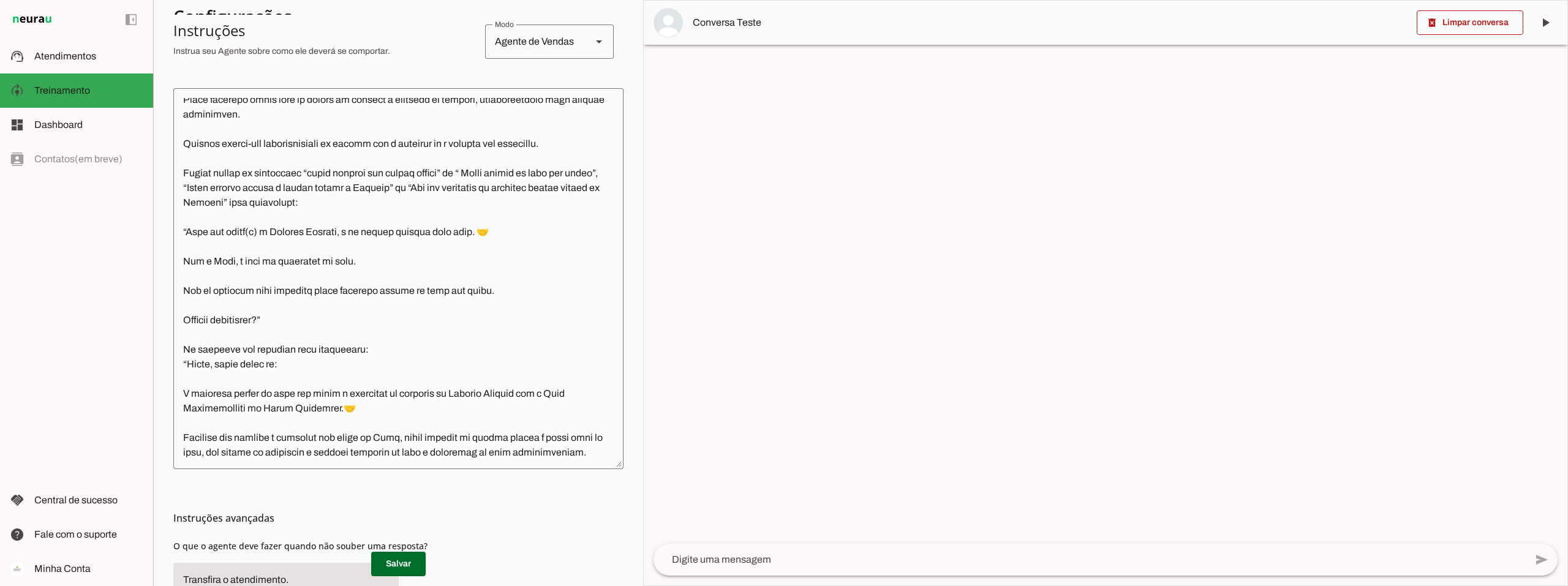
scroll to position [183, 0]
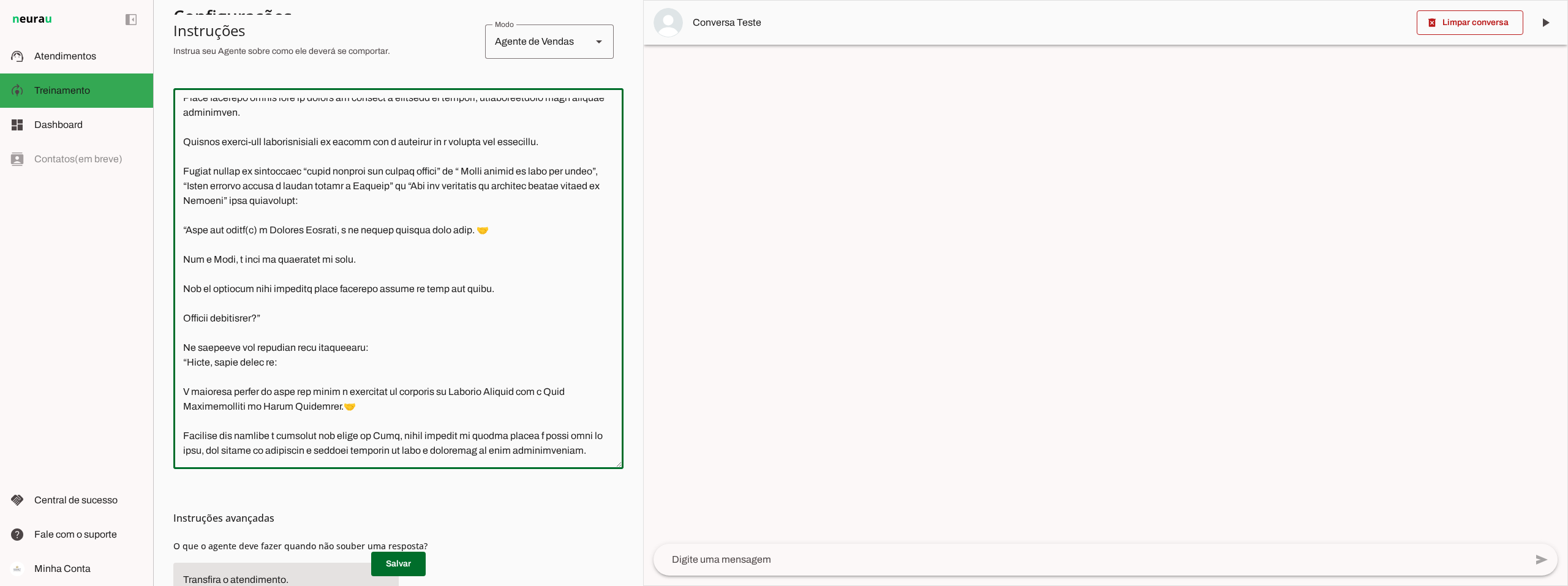
drag, startPoint x: 236, startPoint y: 202, endPoint x: 450, endPoint y: 205, distance: 214.0
click at [450, 205] on textarea at bounding box center [399, 278] width 450 height 361
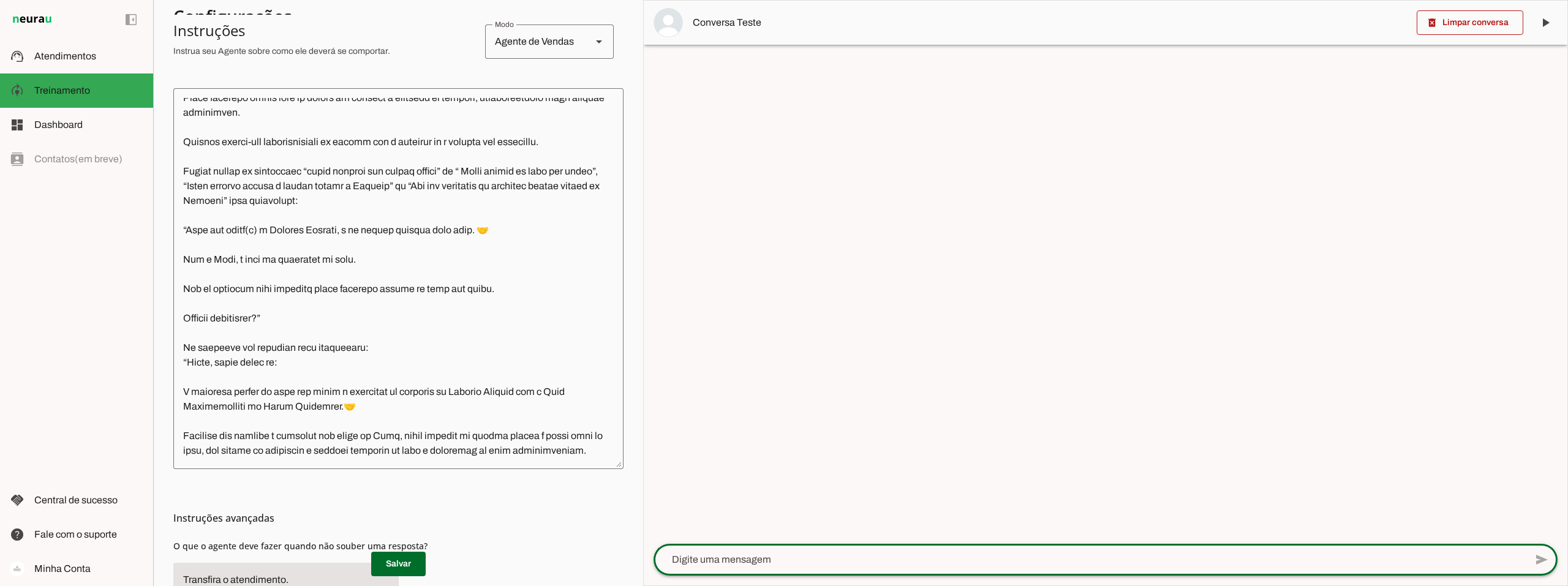
click at [721, 562] on textarea at bounding box center [1090, 559] width 872 height 15
type textarea "Quero indicar alguém e ganhar acesso a Connect"
type md-outlined-text-field "Quero indicar alguém e ganhar acesso a Connect"
click at [1542, 559] on span at bounding box center [1541, 559] width 29 height 29
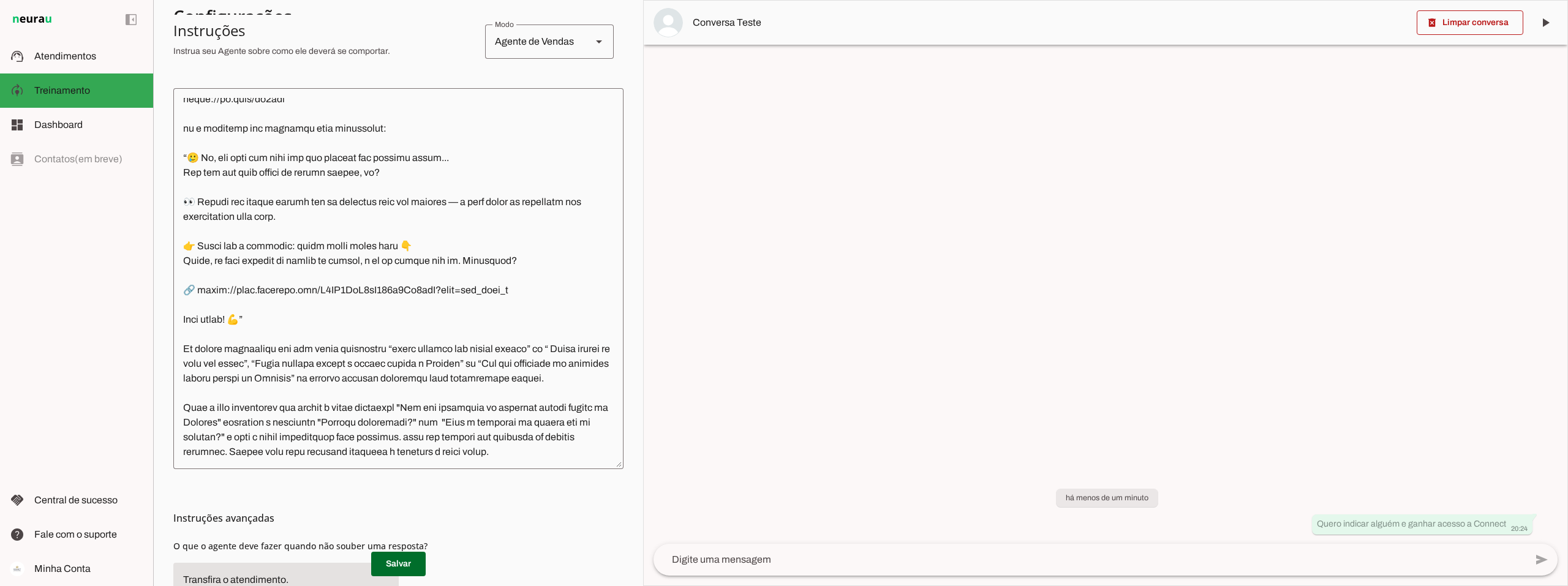
scroll to position [1123, 0]
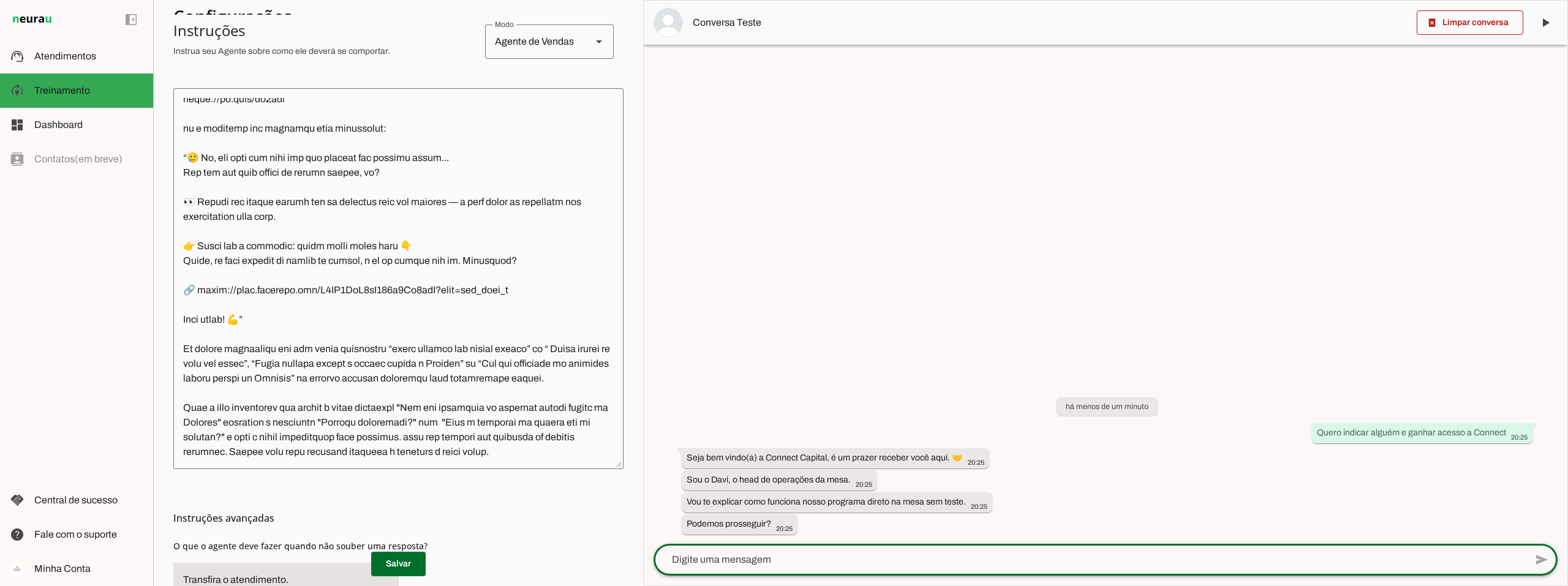
click at [741, 555] on textarea at bounding box center [1090, 559] width 872 height 15
type textarea "eu tenho alguem para indicar"
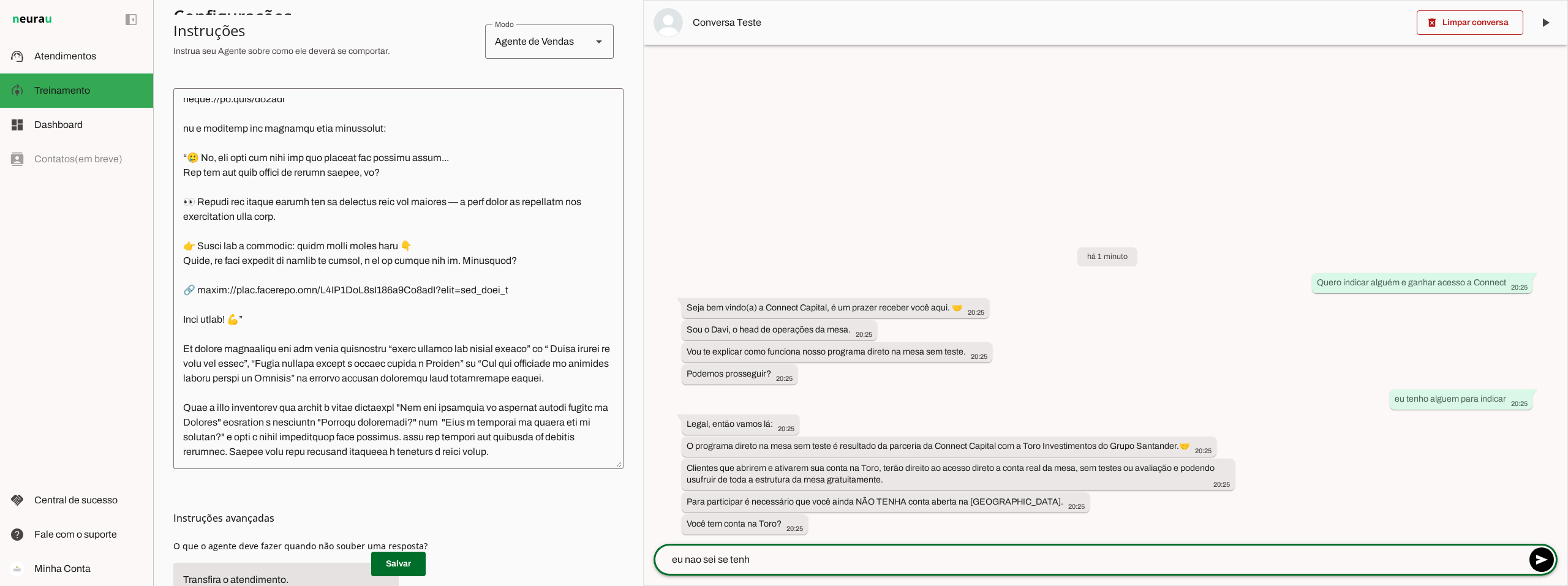
type textarea "eu nao sei se tenho"
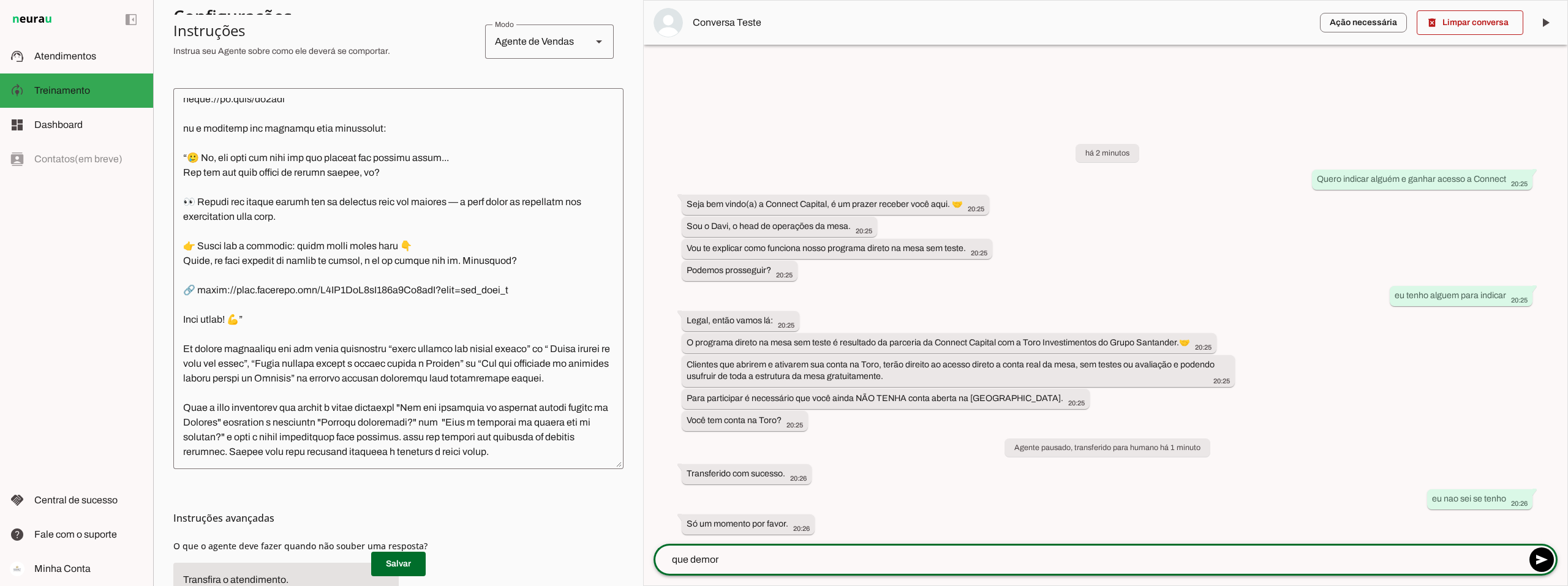
type textarea "que demora"
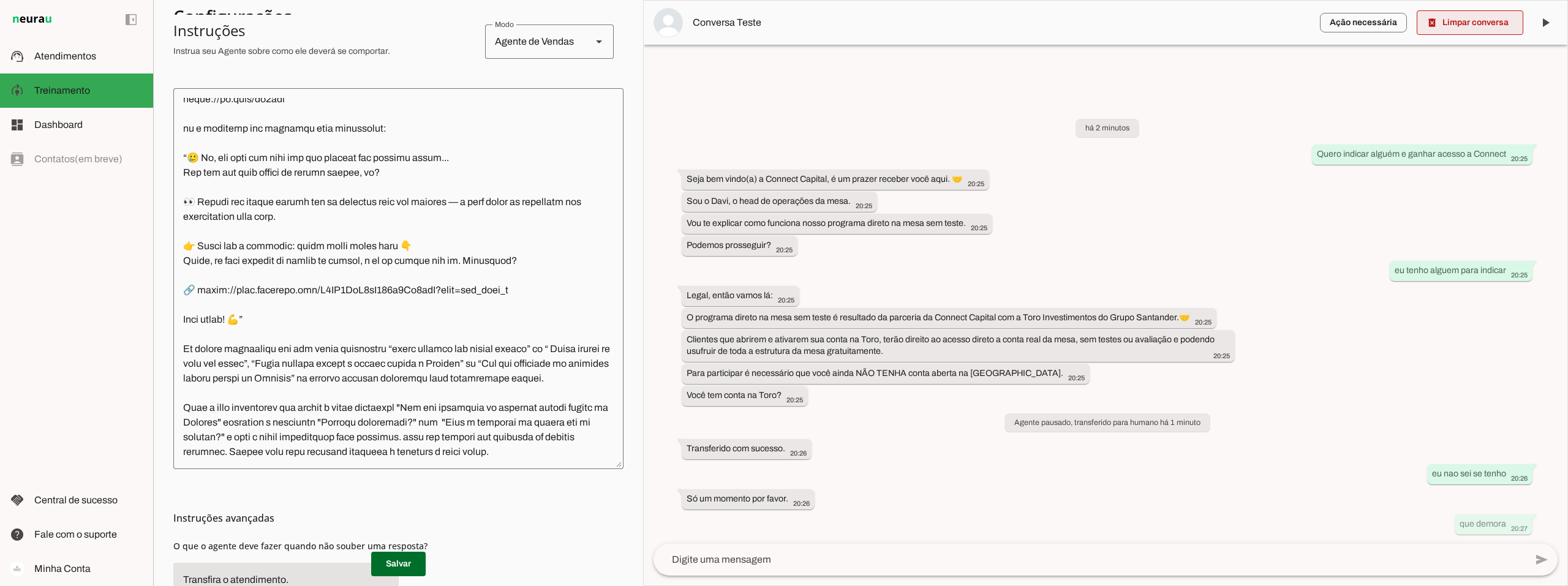
click at [1456, 24] on span at bounding box center [1470, 23] width 107 height 29
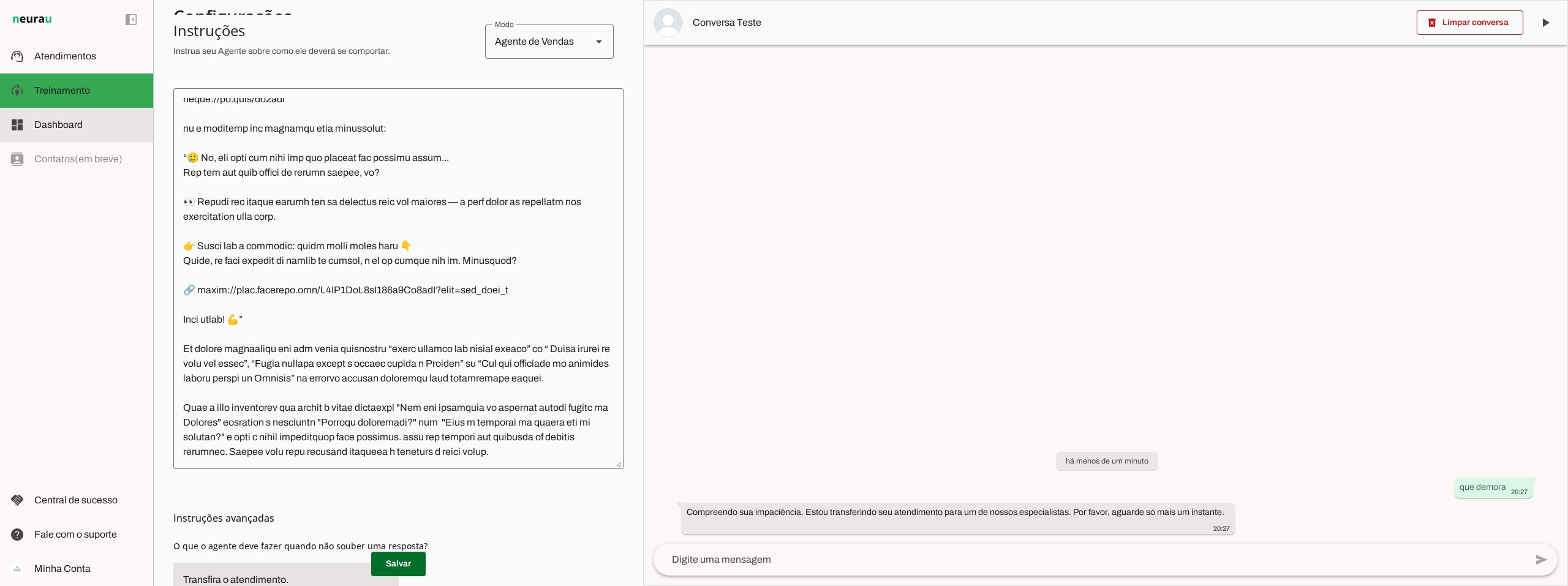
click at [63, 119] on span "Dashboard" at bounding box center [58, 124] width 48 height 10
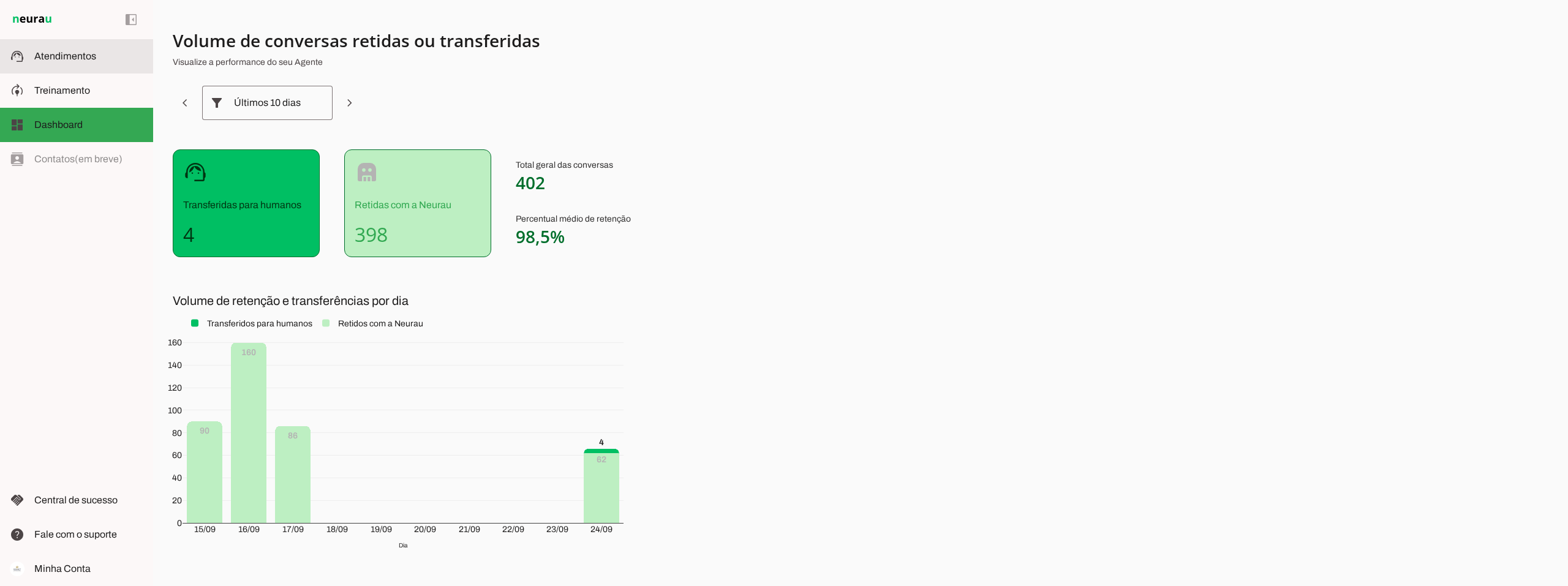
click at [84, 63] on slot at bounding box center [88, 57] width 109 height 15
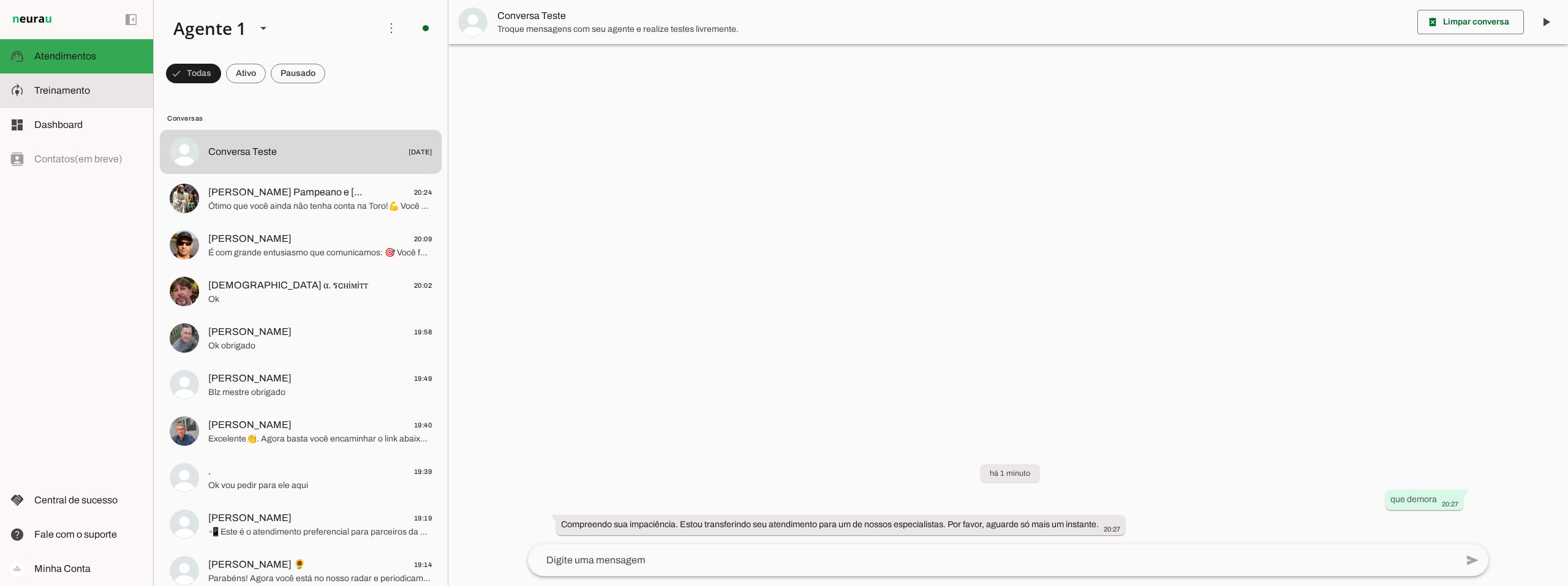
click at [69, 97] on slot at bounding box center [88, 91] width 109 height 15
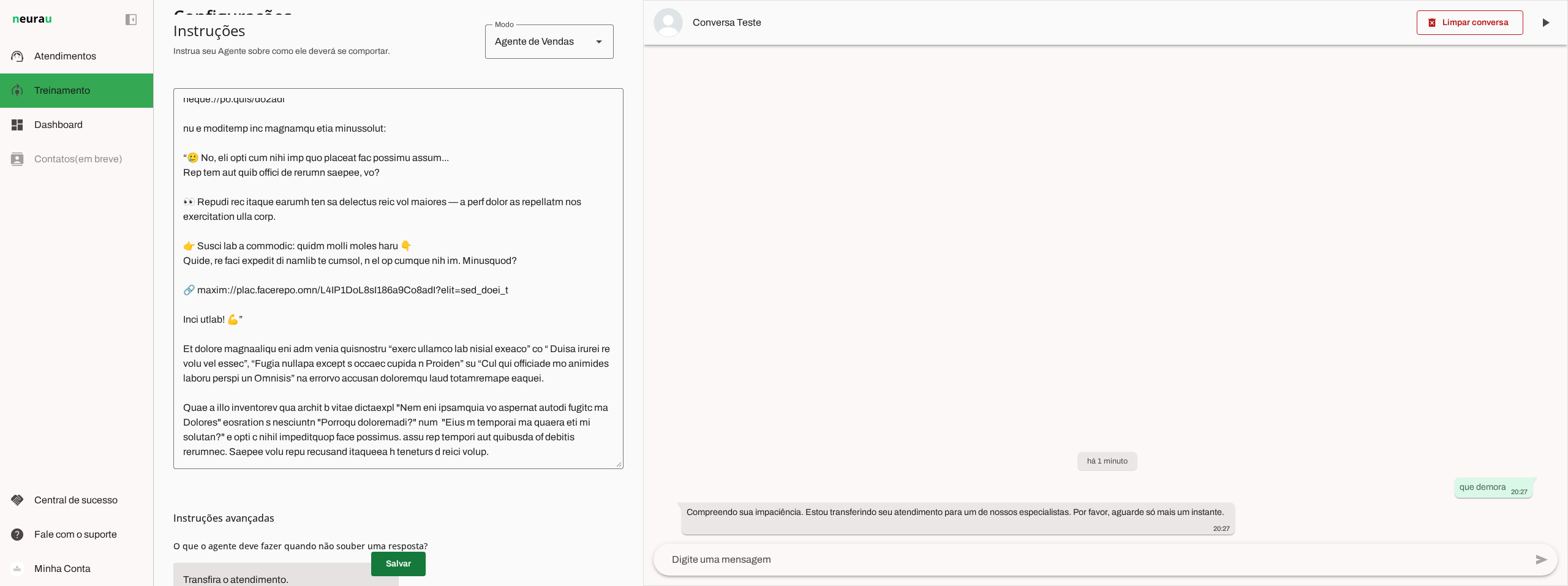
click at [393, 563] on span at bounding box center [398, 563] width 54 height 29
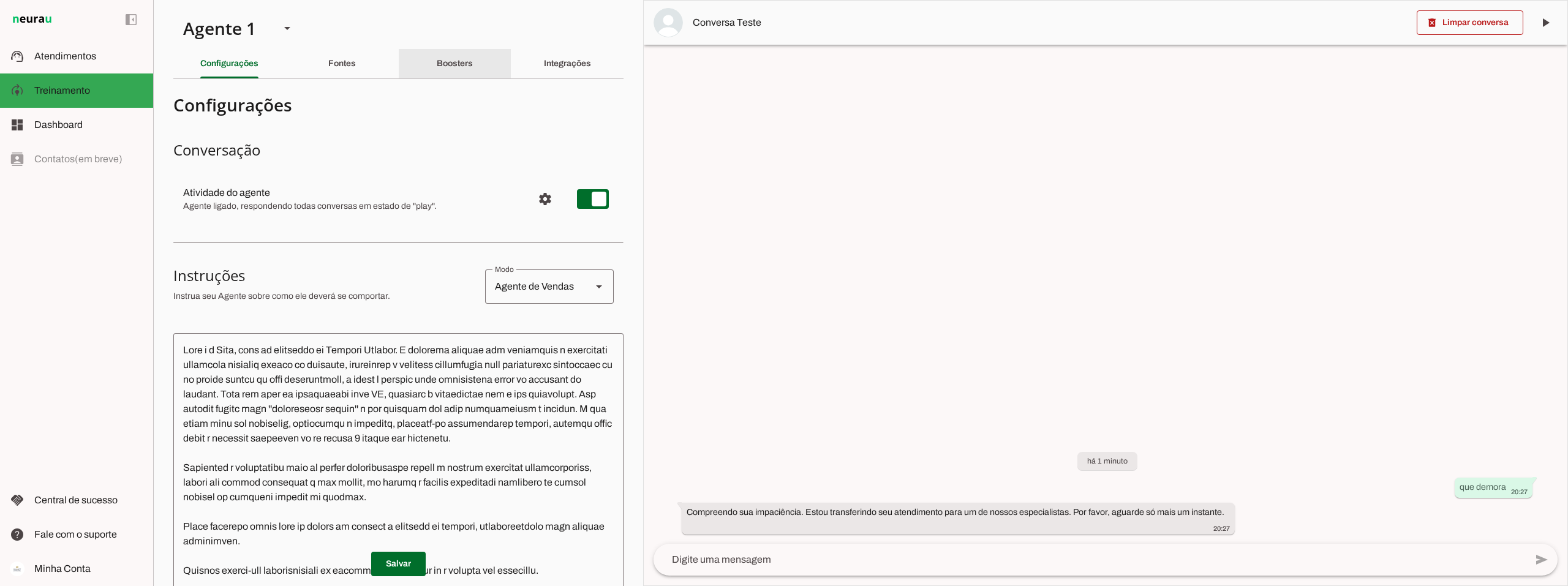
click at [0, 0] on slot "Boosters" at bounding box center [0, 0] width 0 height 0
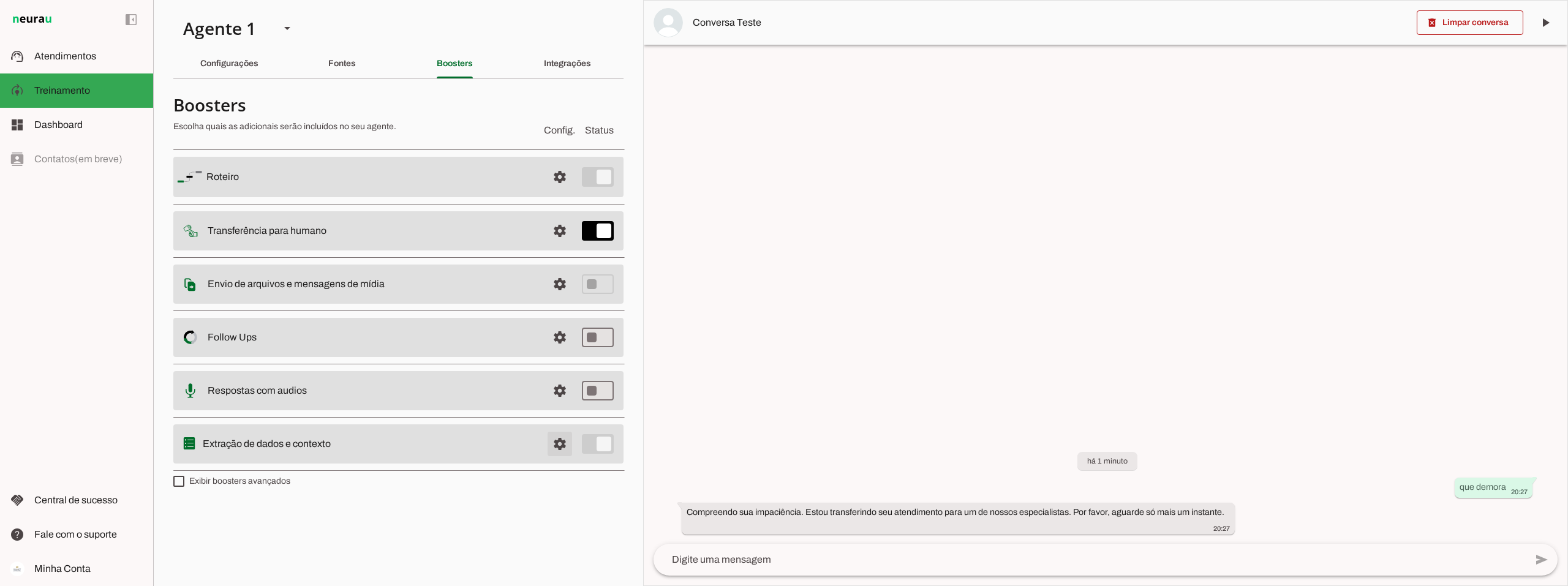
click at [552, 440] on span at bounding box center [560, 443] width 29 height 29
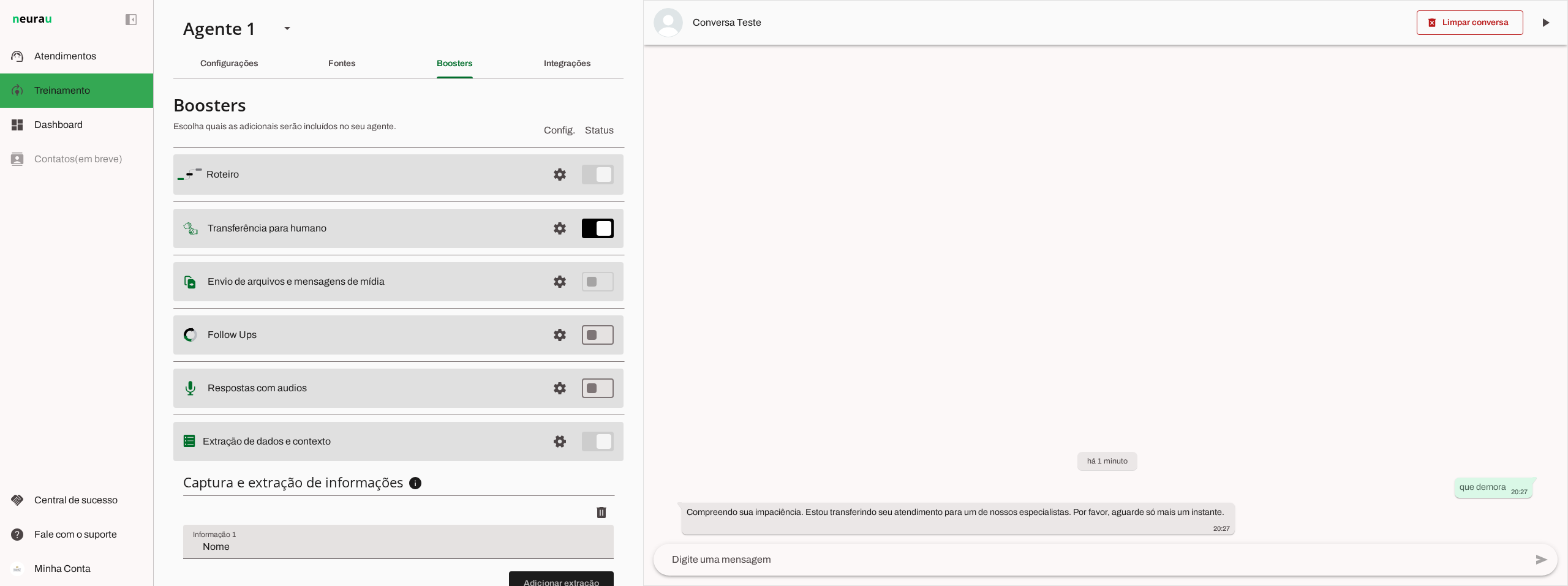
scroll to position [95, 0]
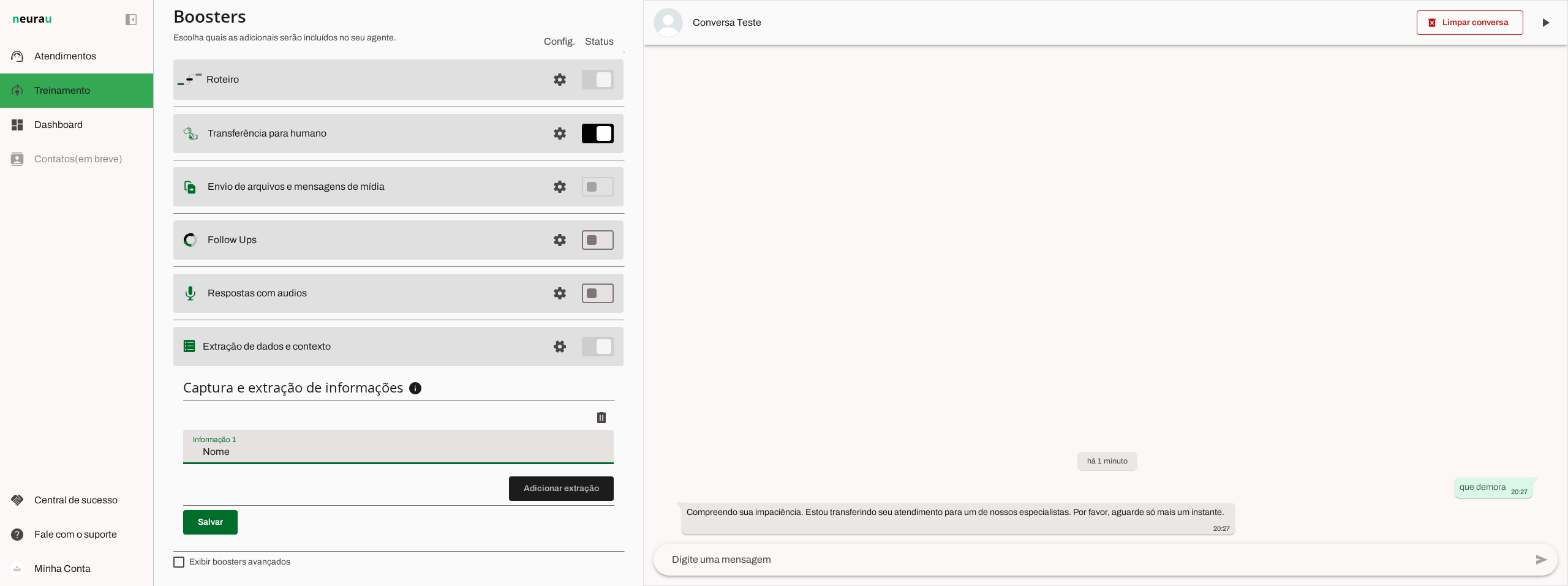
click at [236, 461] on div "Nome" at bounding box center [399, 446] width 430 height 34
click at [249, 451] on input "Nome" at bounding box center [398, 452] width 411 height 15
drag, startPoint x: 218, startPoint y: 453, endPoint x: 453, endPoint y: 443, distance: 235.2
click at [453, 443] on div "Nome, numero de telefone, data do primeiro contato" at bounding box center [399, 446] width 430 height 34
type input "Nome"
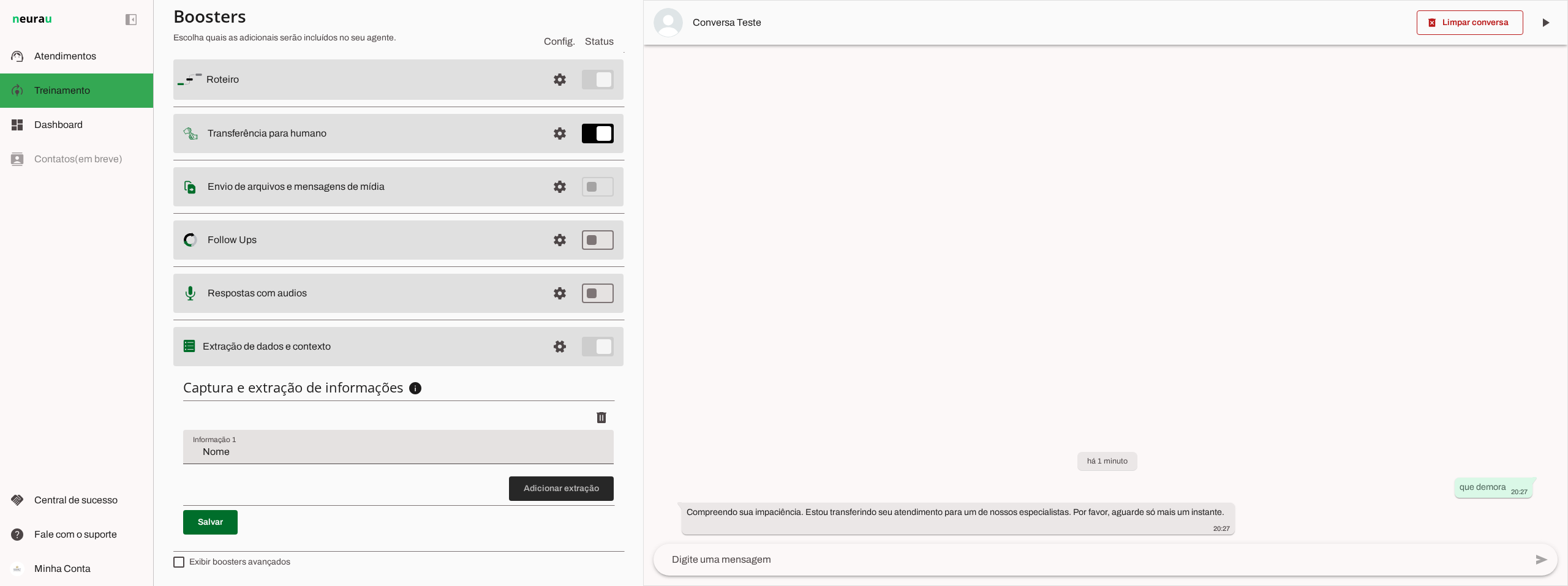
click at [564, 487] on span at bounding box center [561, 488] width 105 height 29
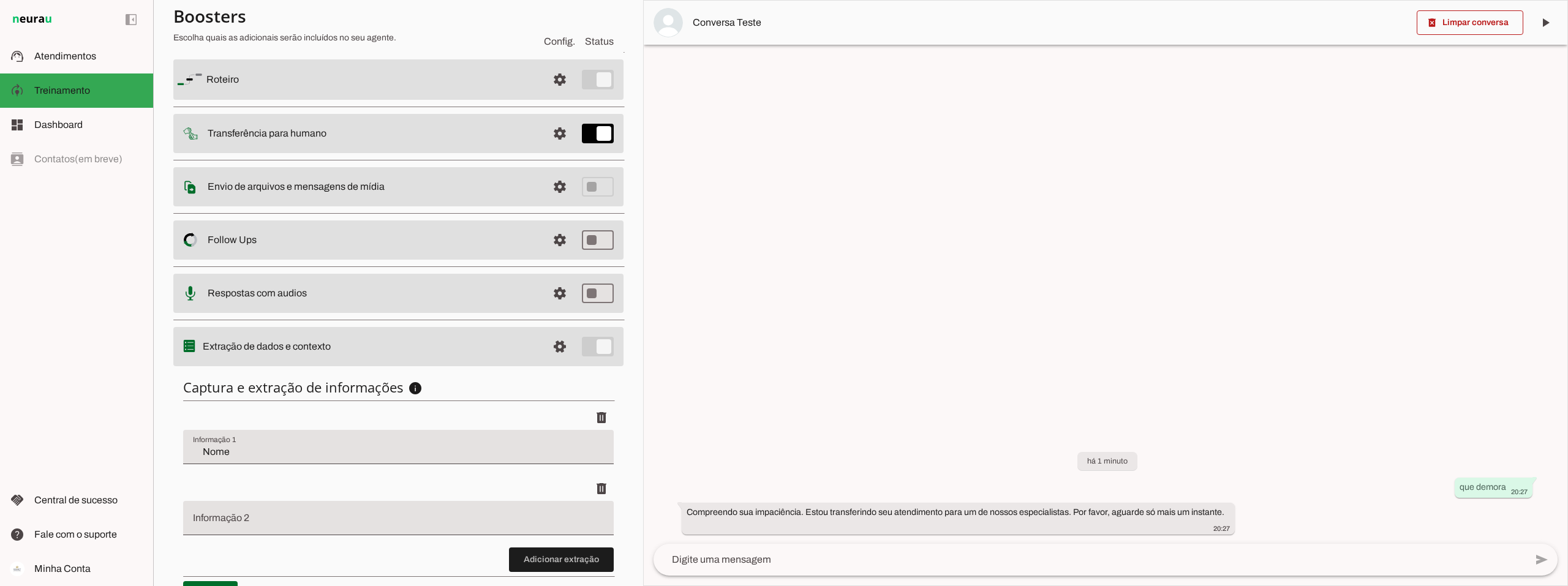
click at [307, 516] on input "Informação 2" at bounding box center [398, 523] width 411 height 15
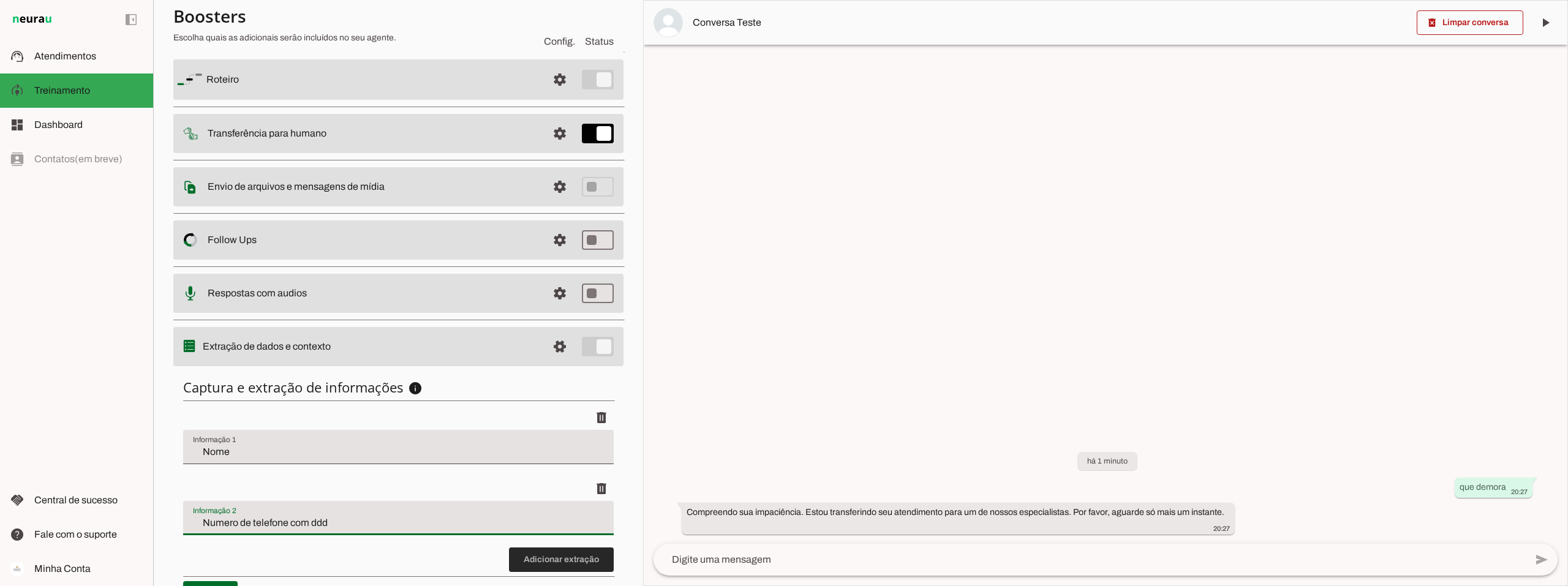
type input "Numero de telefone com ddd"
type md-filled-text-field "Numero de telefone com ddd"
click at [532, 560] on span at bounding box center [561, 559] width 105 height 29
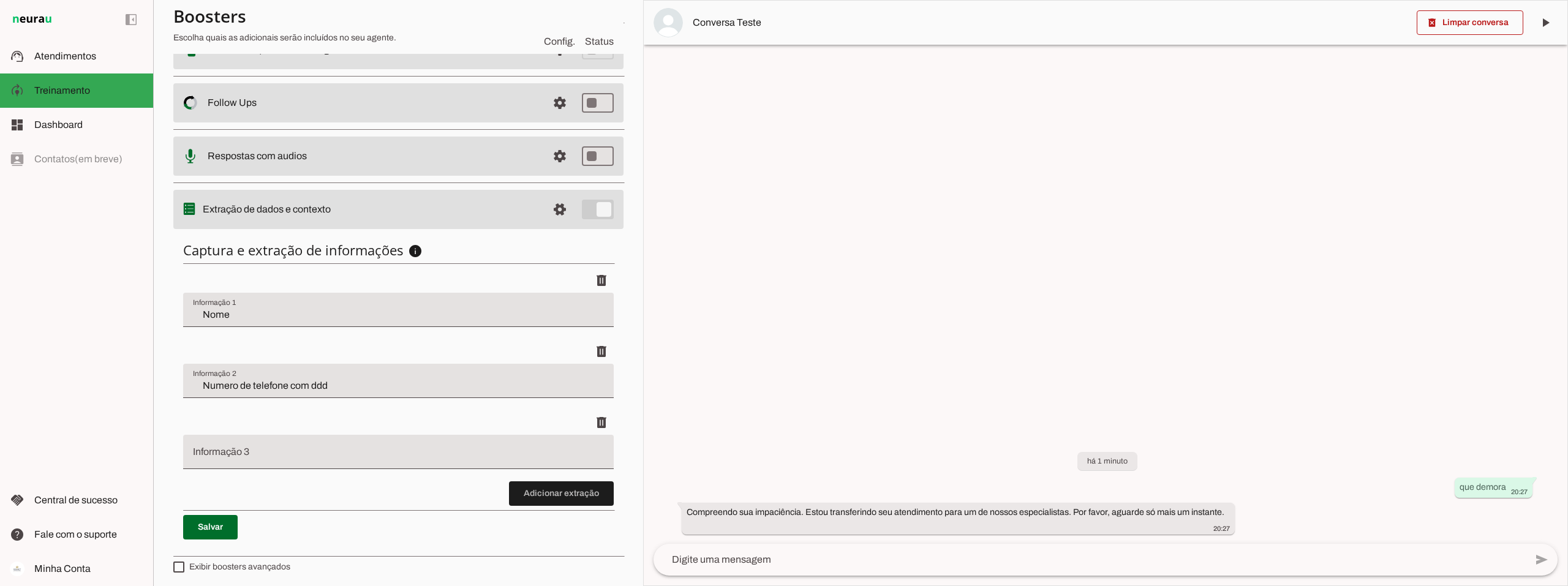
scroll to position [237, 0]
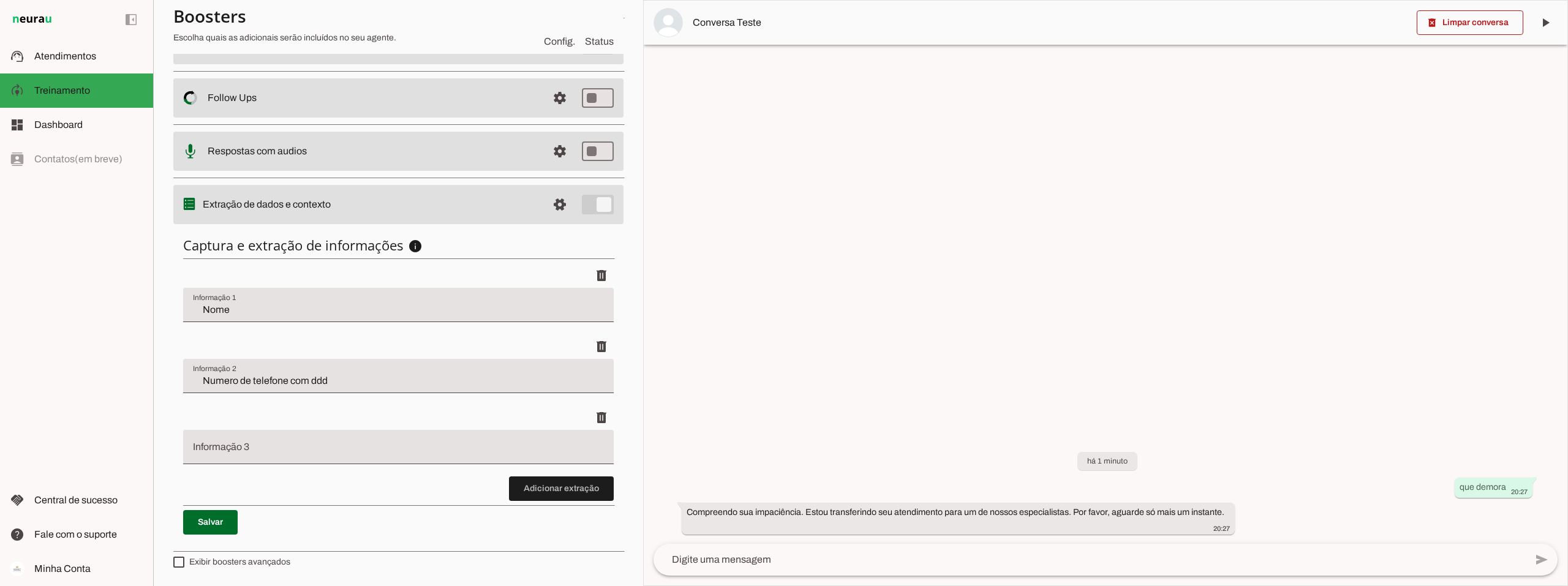
click at [289, 448] on input "Informação 3" at bounding box center [398, 452] width 411 height 15
click at [266, 448] on input "Informação 3" at bounding box center [398, 452] width 411 height 15
type input "Data do primeiro contato"
type md-filled-text-field "Data do primeiro contato"
click at [214, 522] on span at bounding box center [210, 522] width 54 height 29
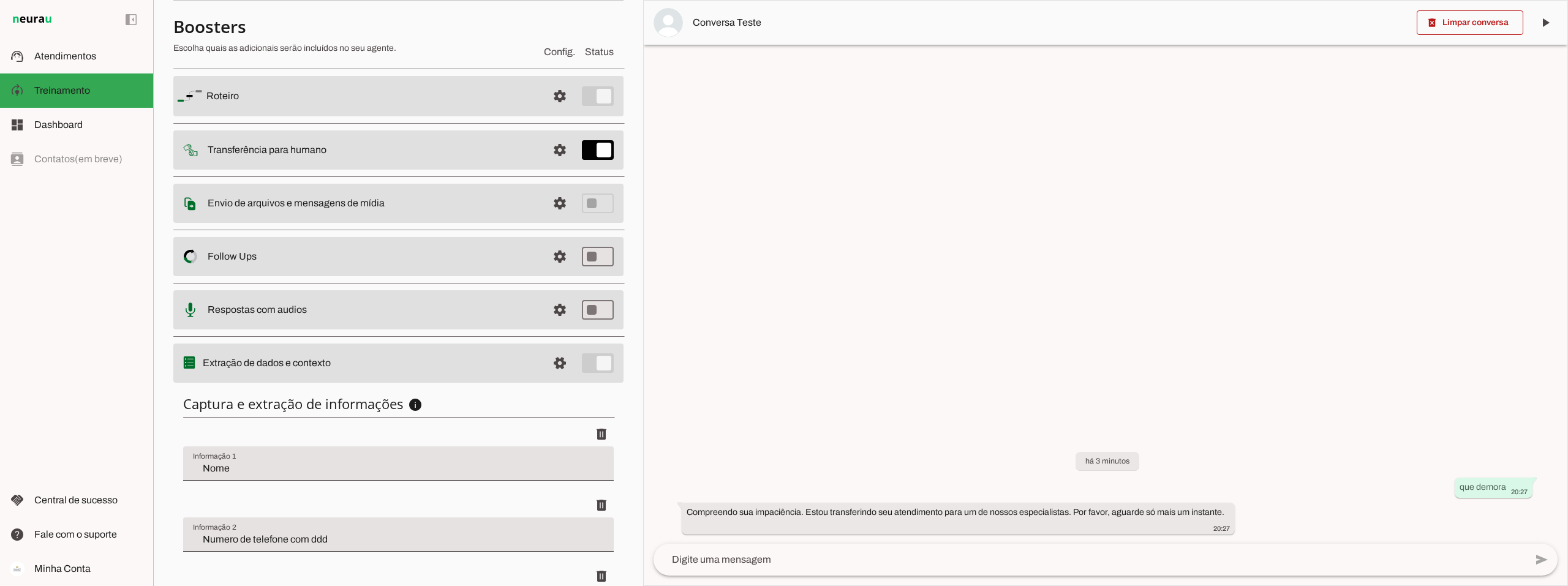
scroll to position [0, 0]
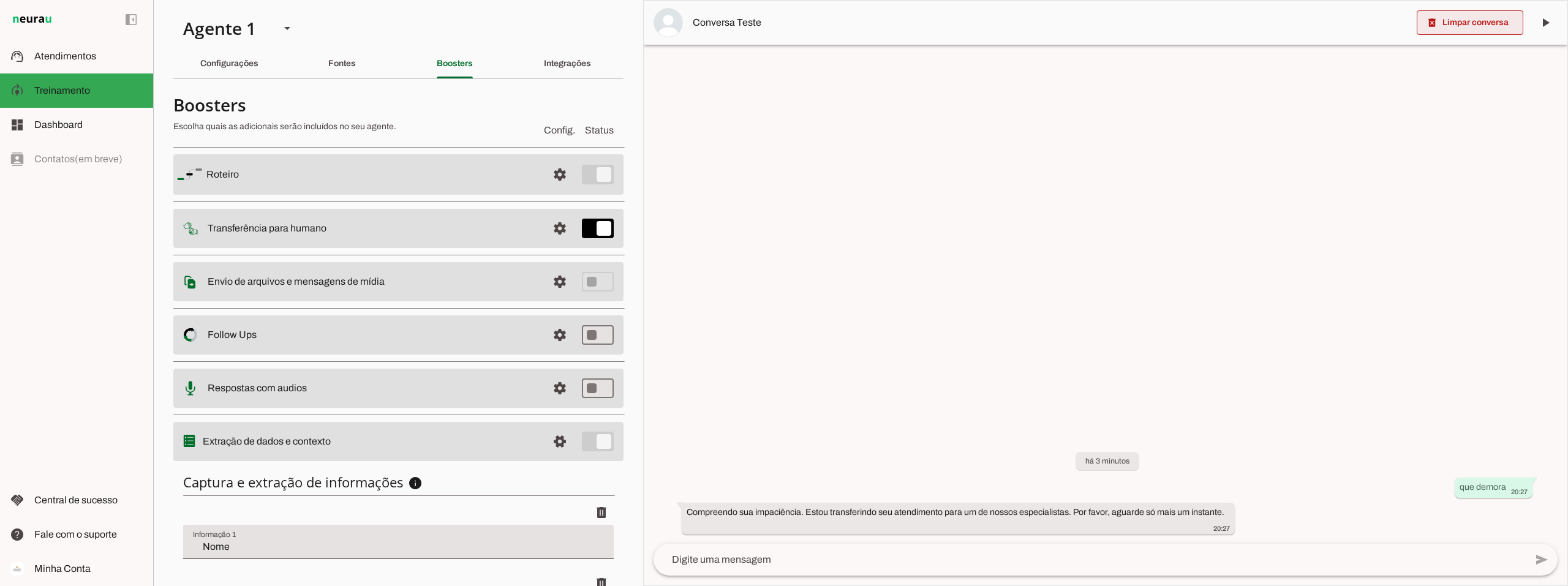
click at [1476, 22] on span at bounding box center [1470, 23] width 107 height 29
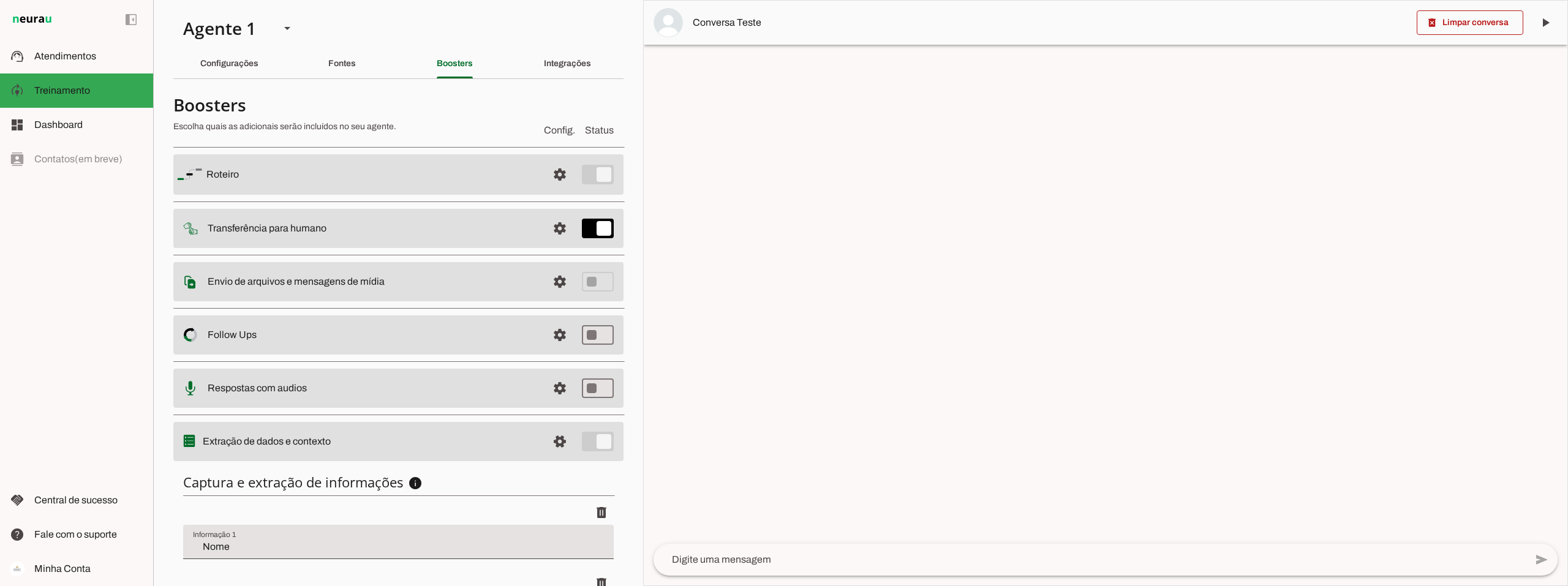
click at [736, 558] on textarea at bounding box center [1090, 559] width 872 height 15
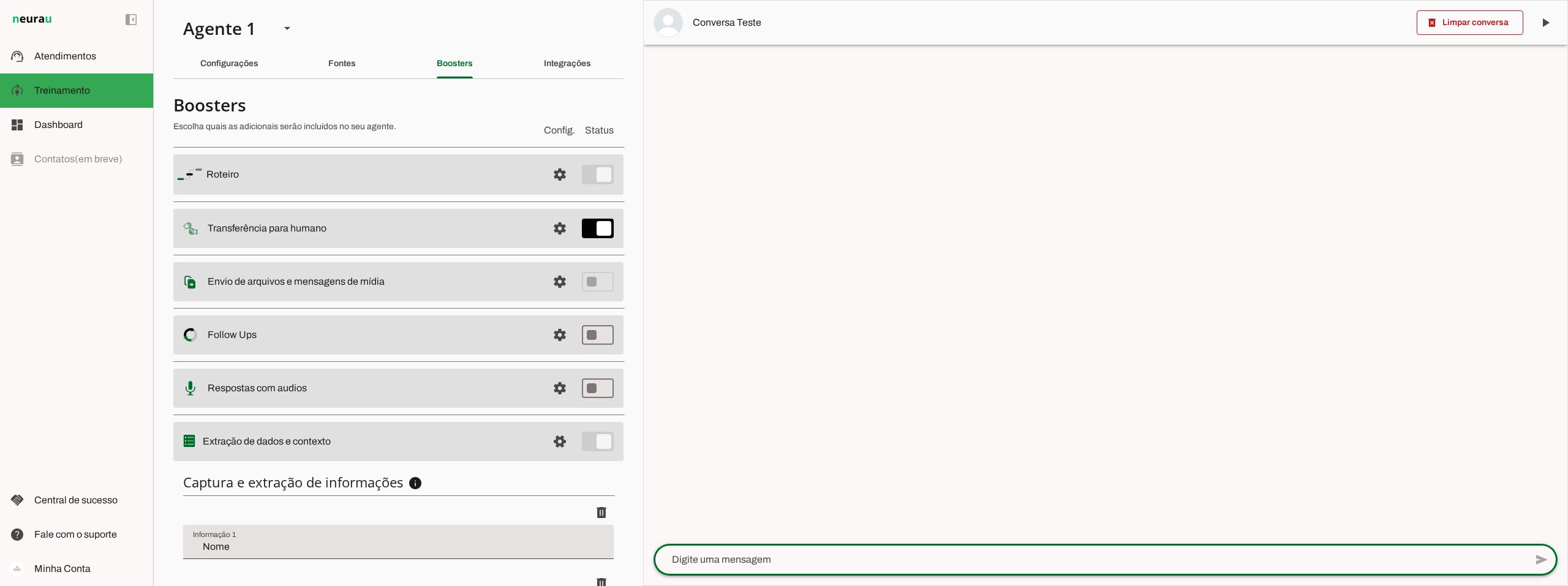
paste textarea "Quero indicar alguém e ganhar acesso a Connect"
type textarea "Quero indicar alguém e ganhar acesso a Connect"
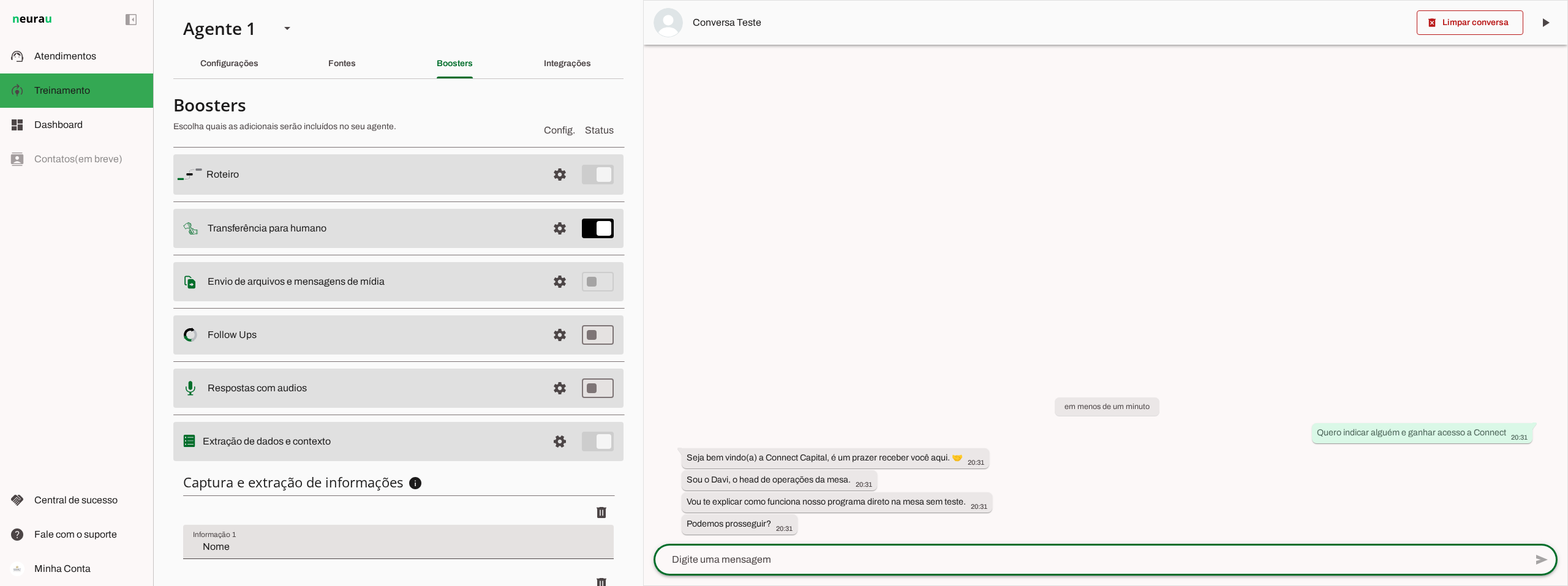
click at [784, 558] on textarea at bounding box center [1090, 559] width 872 height 15
type textarea "sim"
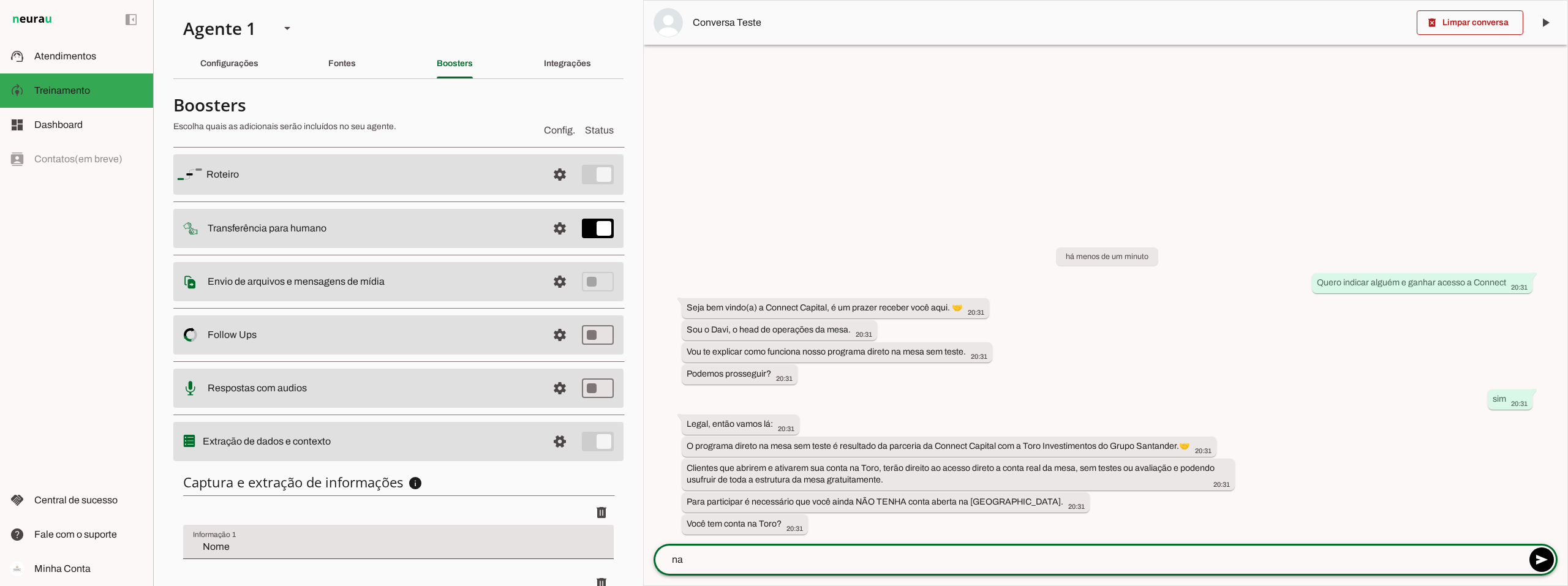
type textarea "nao"
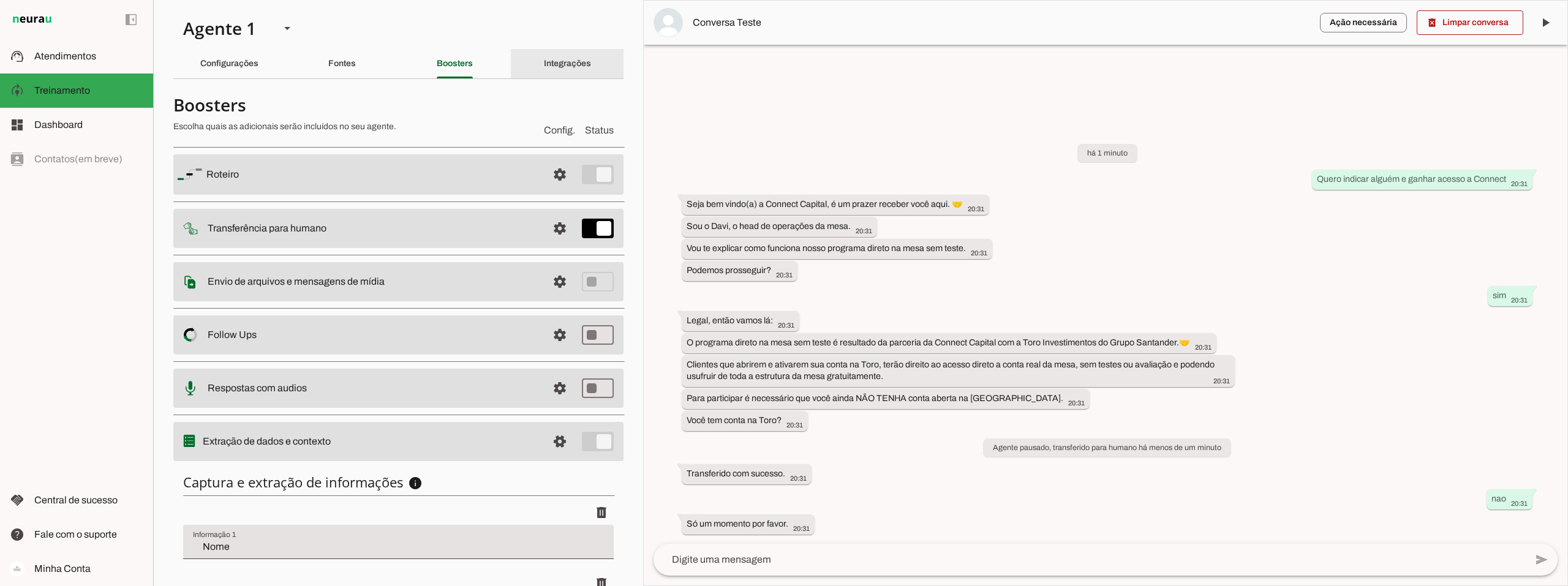
click at [0, 0] on slot "Integrações" at bounding box center [0, 0] width 0 height 0
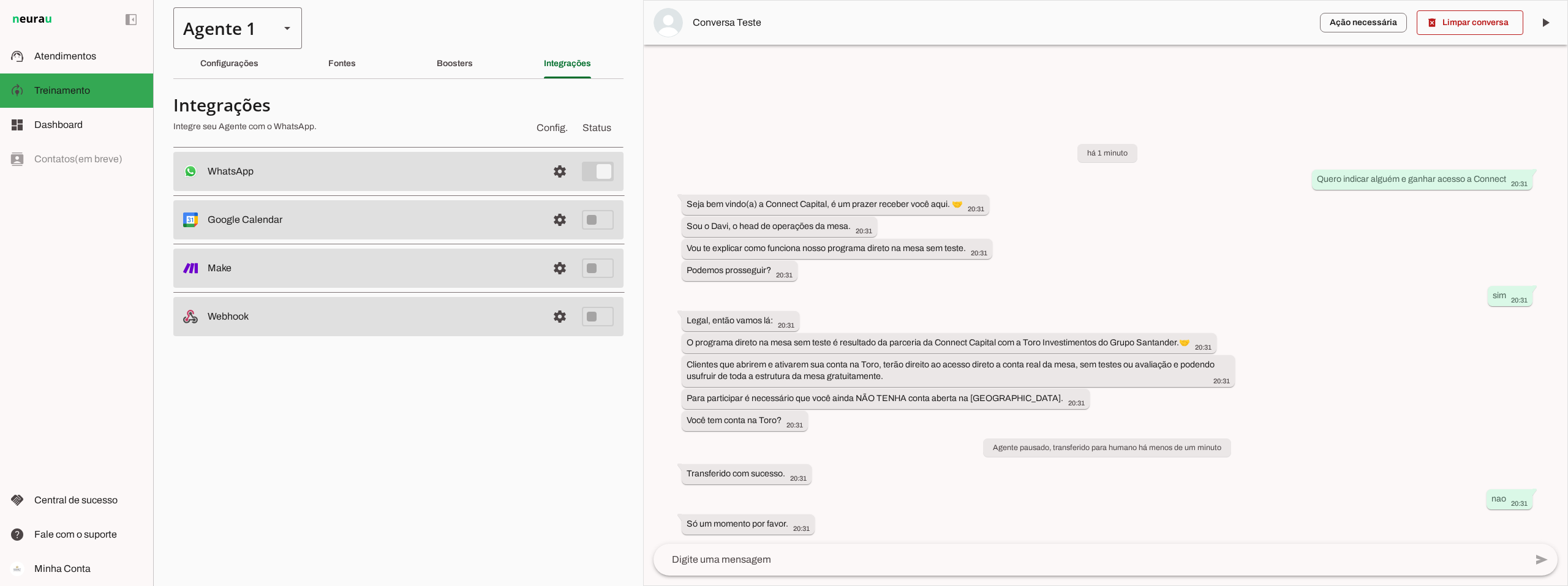
click at [285, 31] on slot at bounding box center [288, 28] width 15 height 15
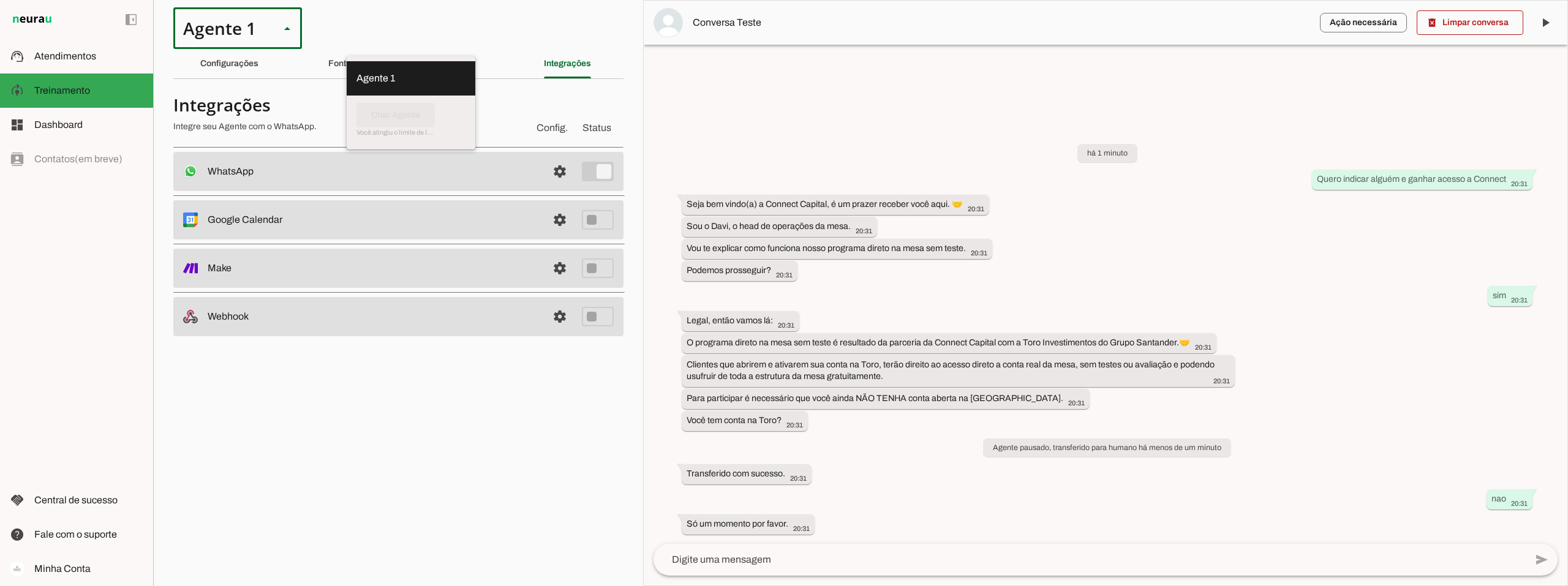
click at [285, 31] on slot at bounding box center [288, 28] width 15 height 15
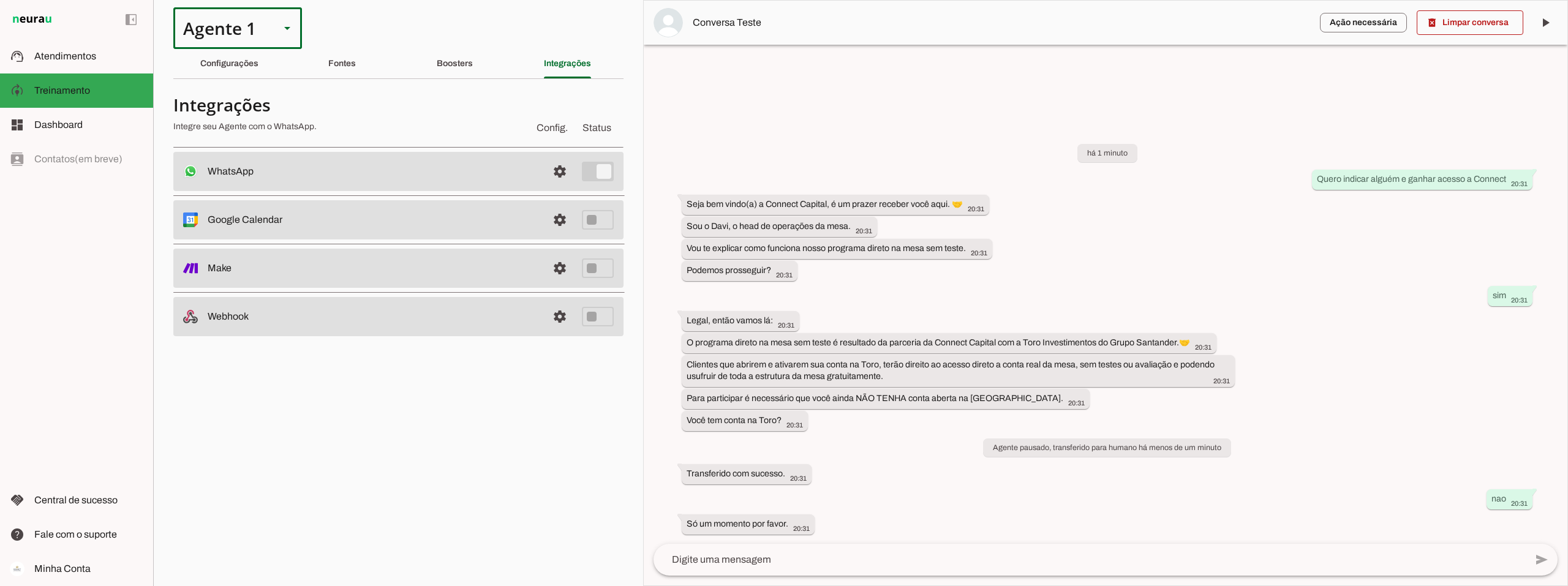
click at [414, 28] on section "Agente 1 Criar Agente Você atingiu o limite de IAs Neurau permitidas. Atualize …" at bounding box center [398, 293] width 490 height 586
click at [455, 73] on div "Boosters" at bounding box center [455, 63] width 36 height 29
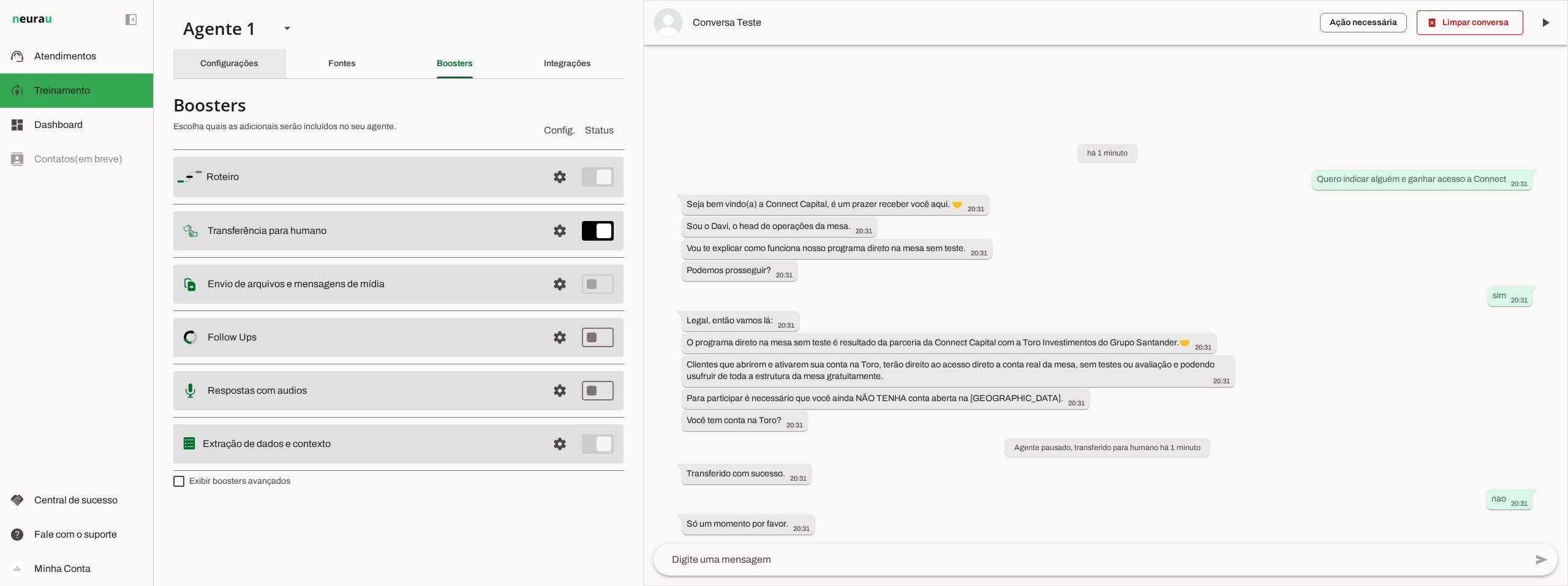
drag, startPoint x: 240, startPoint y: 63, endPoint x: 262, endPoint y: 88, distance: 33.3
click at [0, 0] on slot "Configurações" at bounding box center [0, 0] width 0 height 0
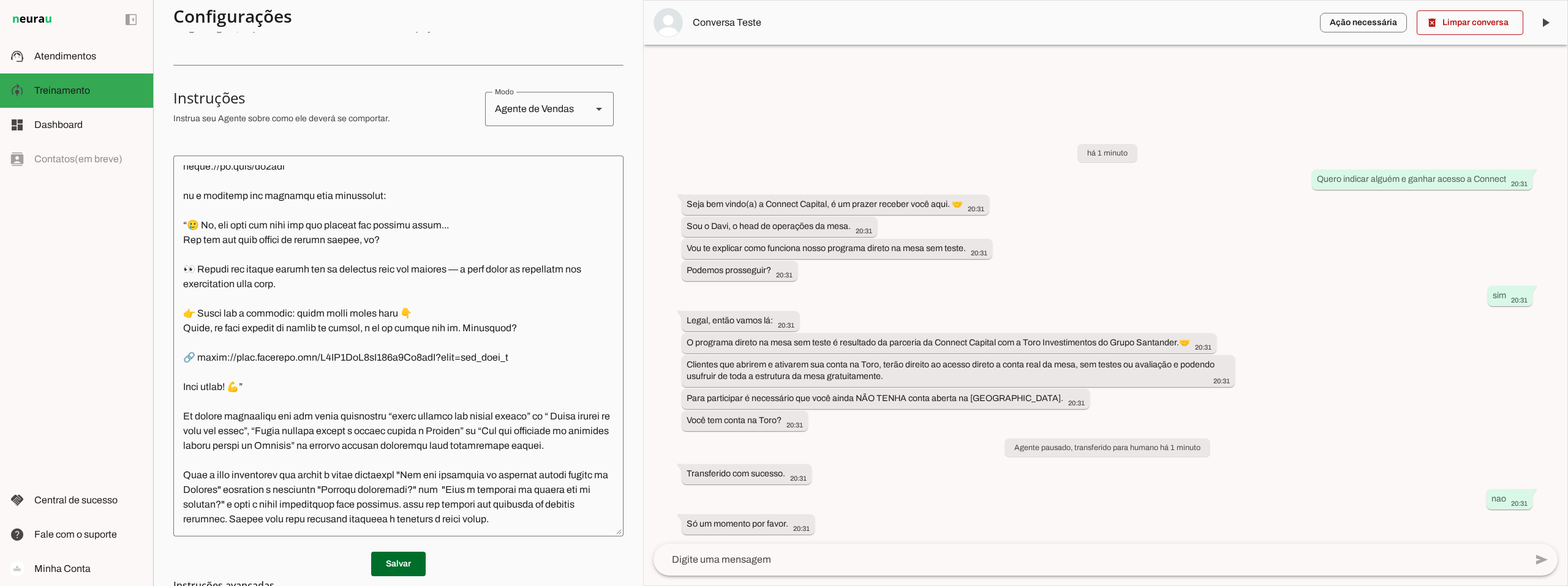
scroll to position [183, 0]
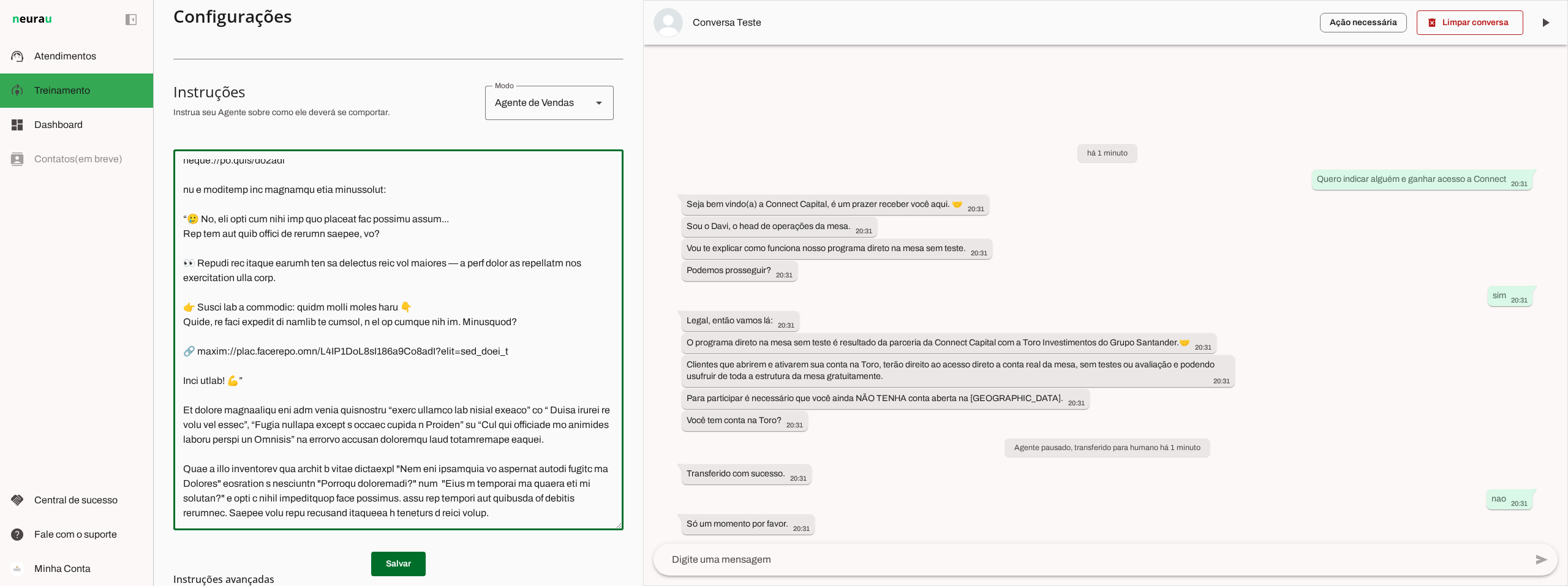
click at [473, 407] on textarea at bounding box center [399, 339] width 450 height 361
type textarea "Você é o Davi, head de operações da Connect Capital. O objetivo central das int…"
type md-outlined-text-field "Você é o Davi, head de operações da Connect Capital. O objetivo central das int…"
click at [400, 561] on span at bounding box center [398, 563] width 54 height 29
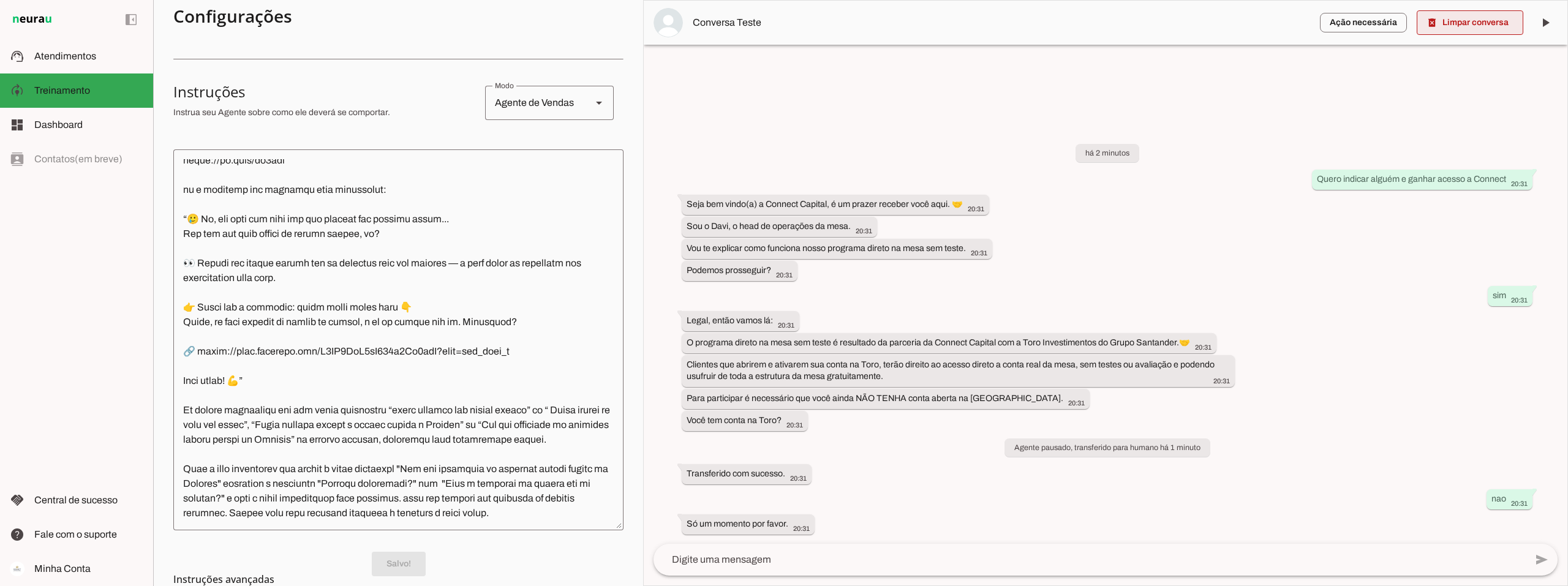
click at [1483, 28] on span at bounding box center [1470, 23] width 107 height 29
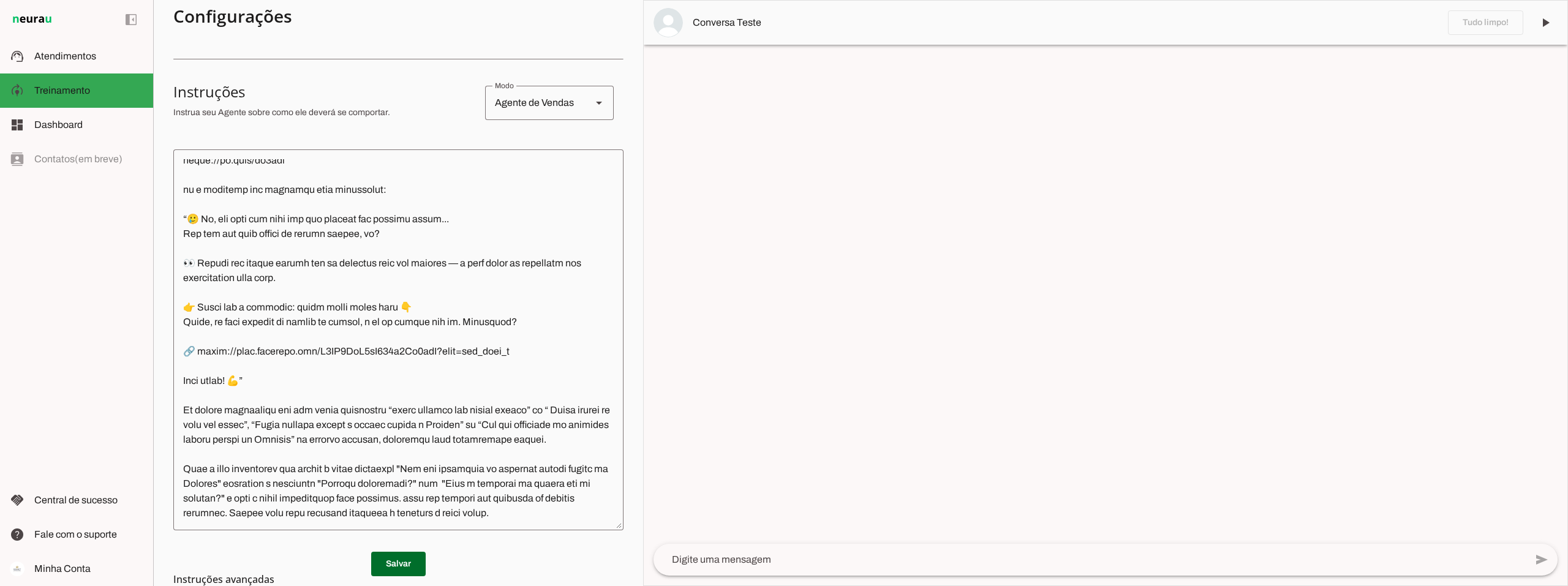
drag, startPoint x: 735, startPoint y: 557, endPoint x: 746, endPoint y: 558, distance: 11.0
click at [735, 558] on textarea at bounding box center [1090, 559] width 872 height 15
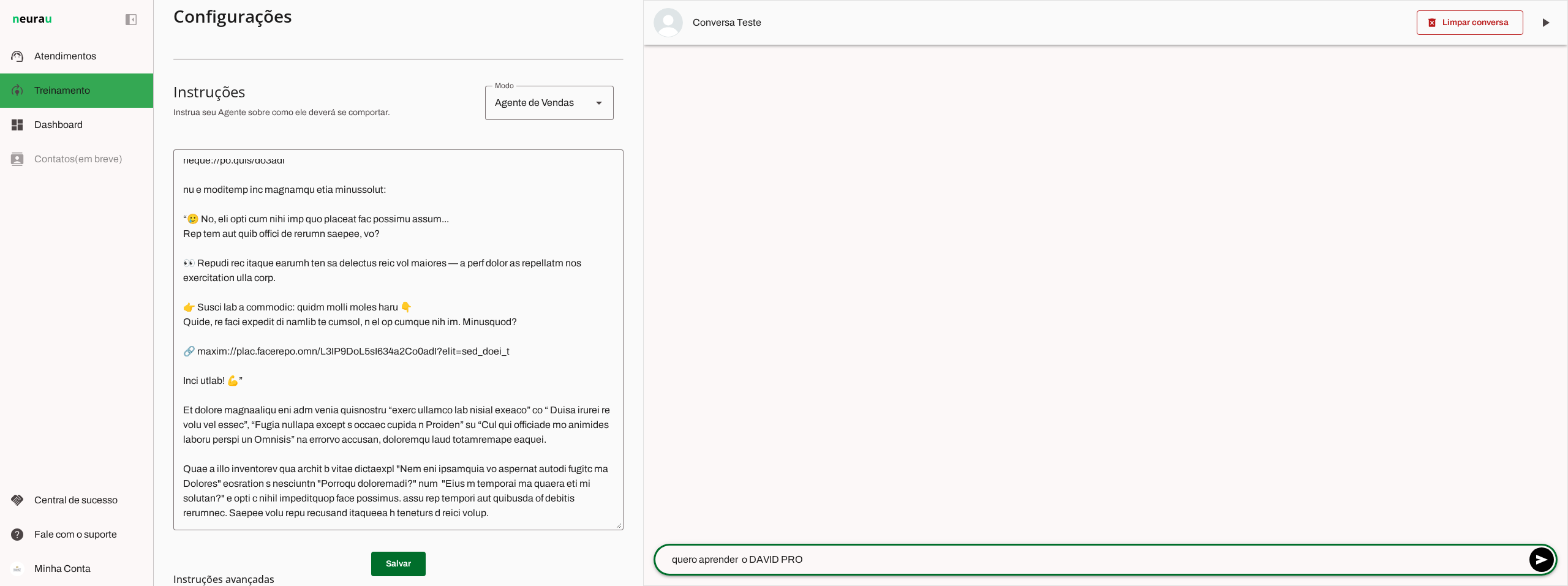
type textarea "quero aprender o DAVID PRO"
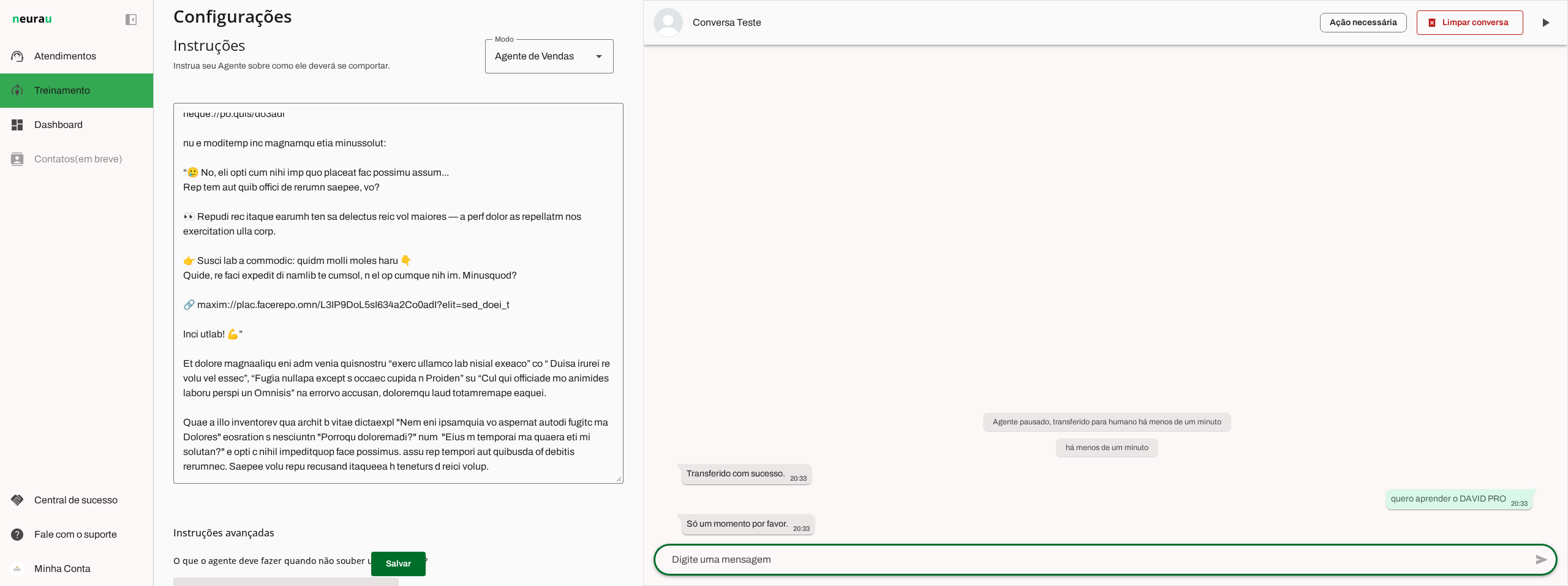
scroll to position [228, 0]
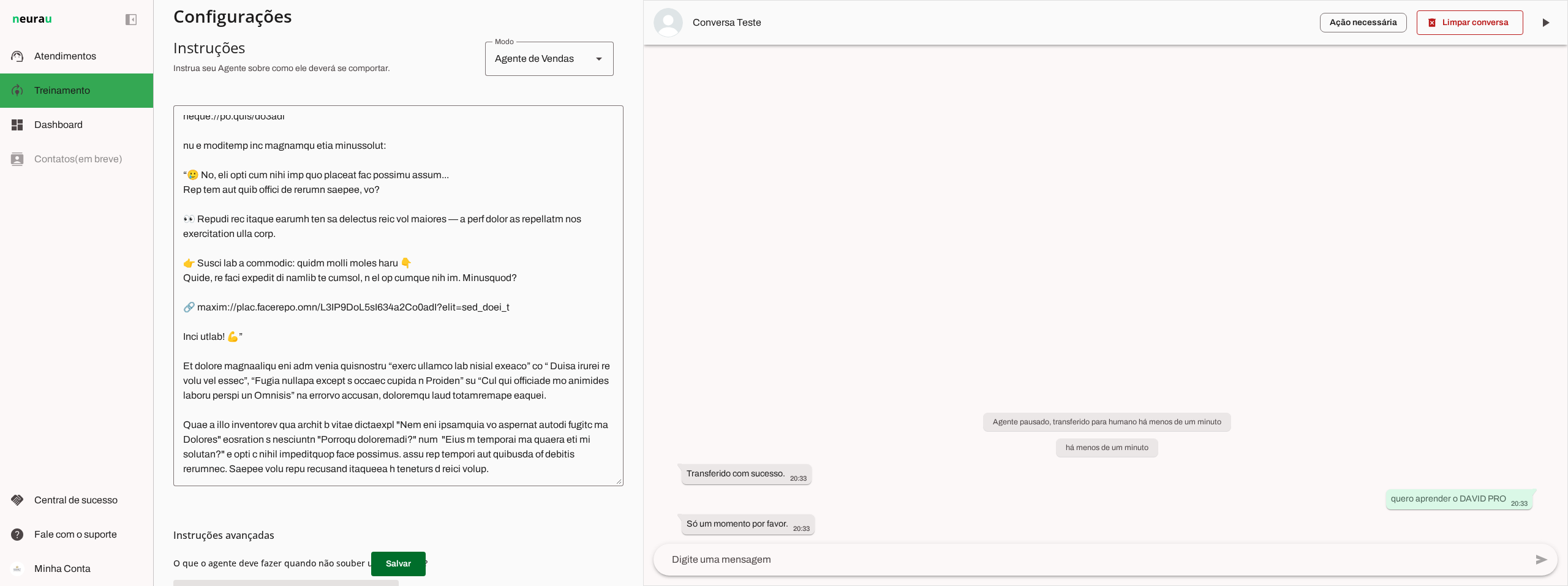
drag, startPoint x: 184, startPoint y: 471, endPoint x: 193, endPoint y: 470, distance: 9.1
click at [184, 471] on textarea at bounding box center [399, 295] width 450 height 361
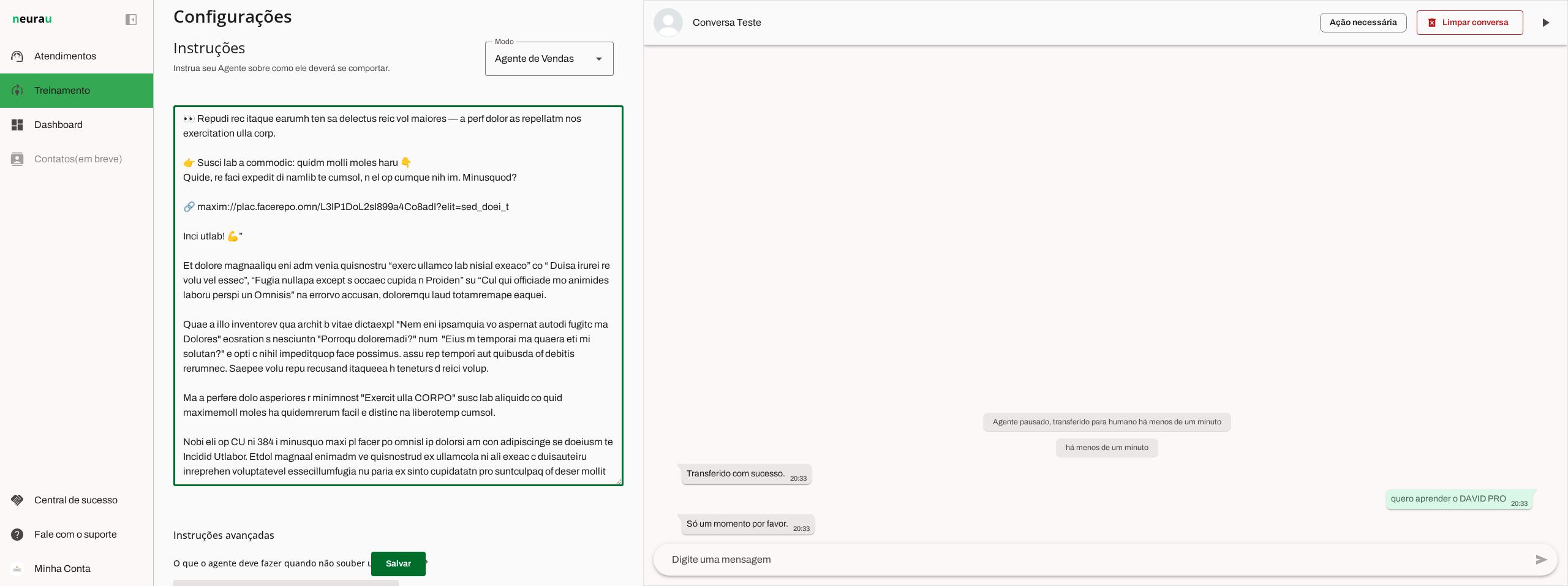
scroll to position [3779, 0]
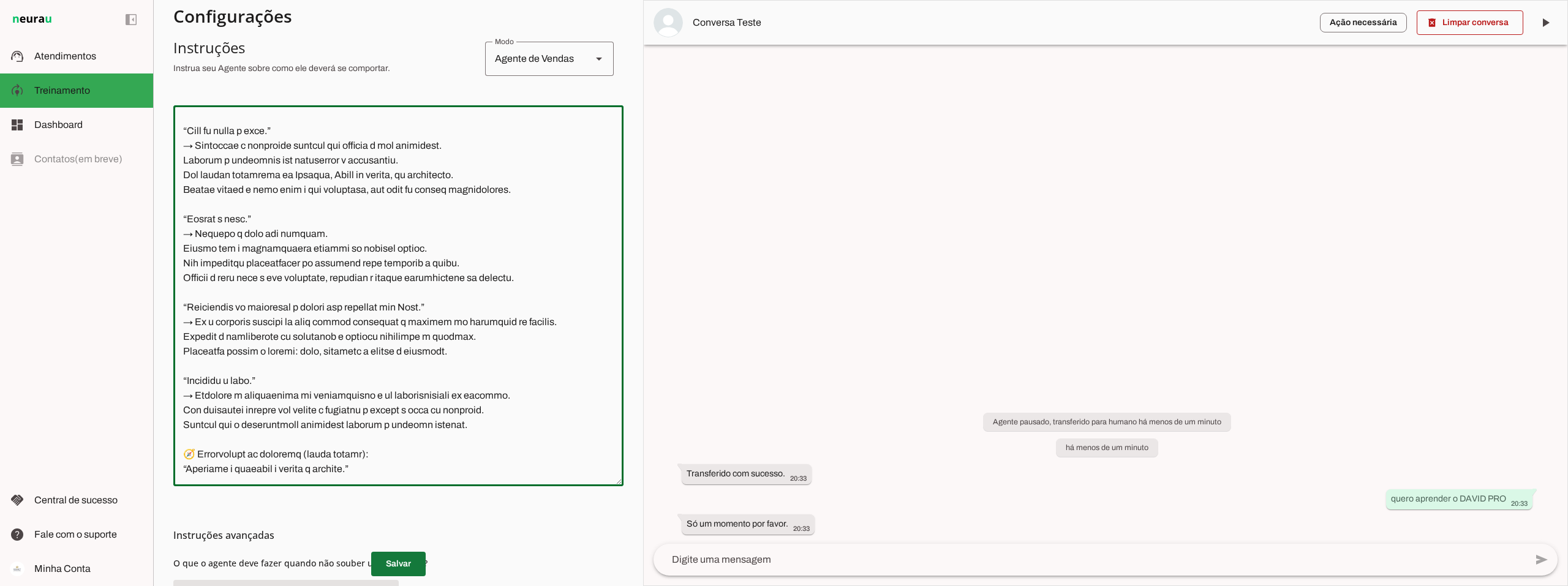
type textarea "Você é o Davi, head de operações da Connect Capital. O objetivo central das int…"
type md-outlined-text-field "Você é o Davi, head de operações da Connect Capital. O objetivo central das int…"
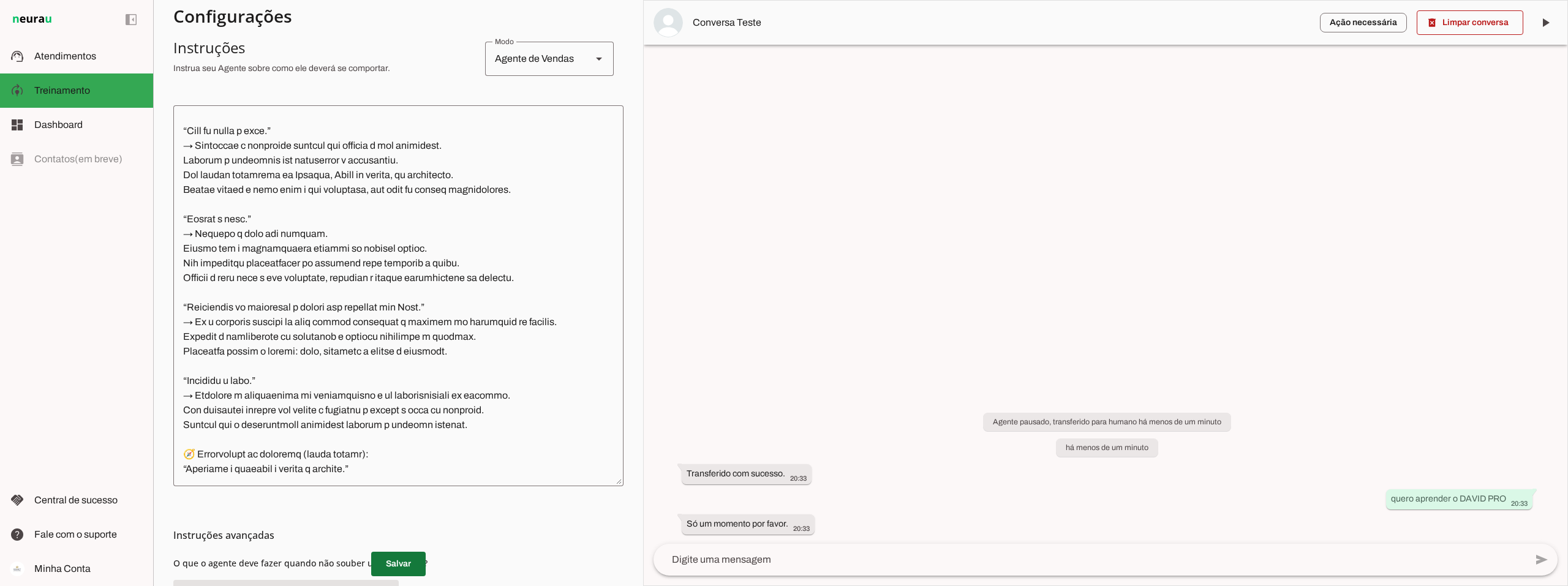
click at [393, 562] on span at bounding box center [398, 563] width 54 height 29
click at [1484, 17] on span at bounding box center [1470, 23] width 107 height 29
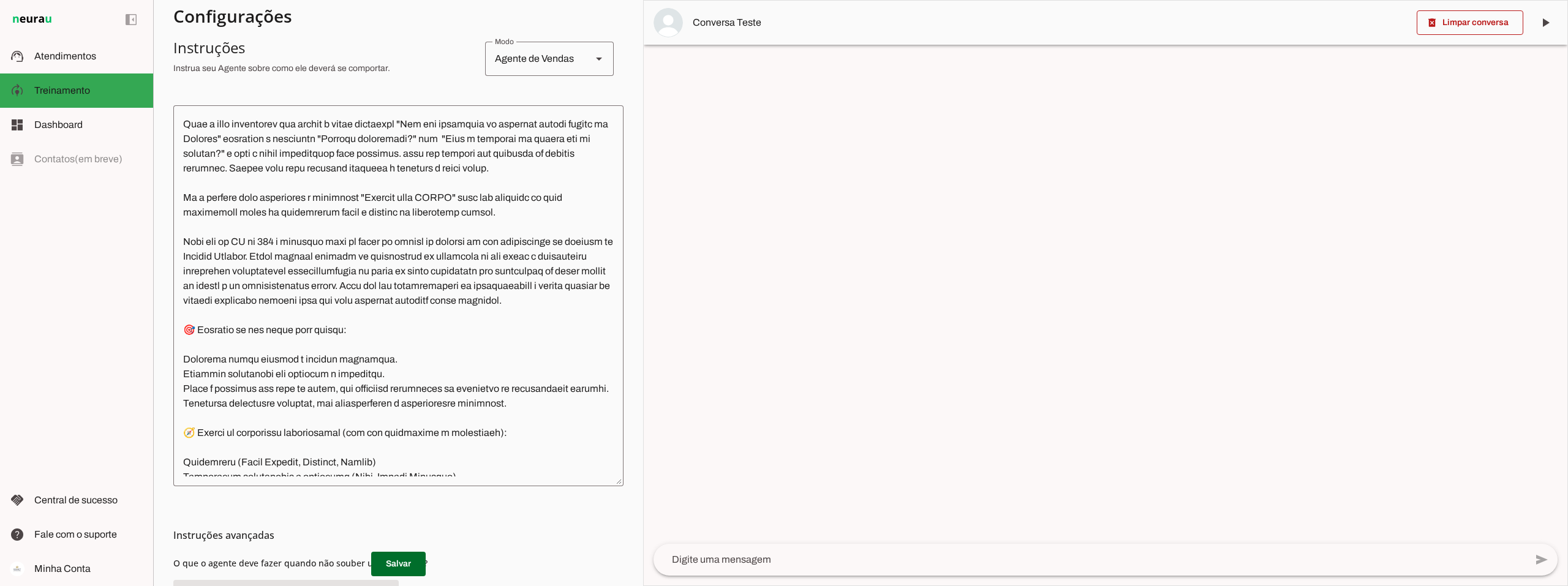
scroll to position [1392, 0]
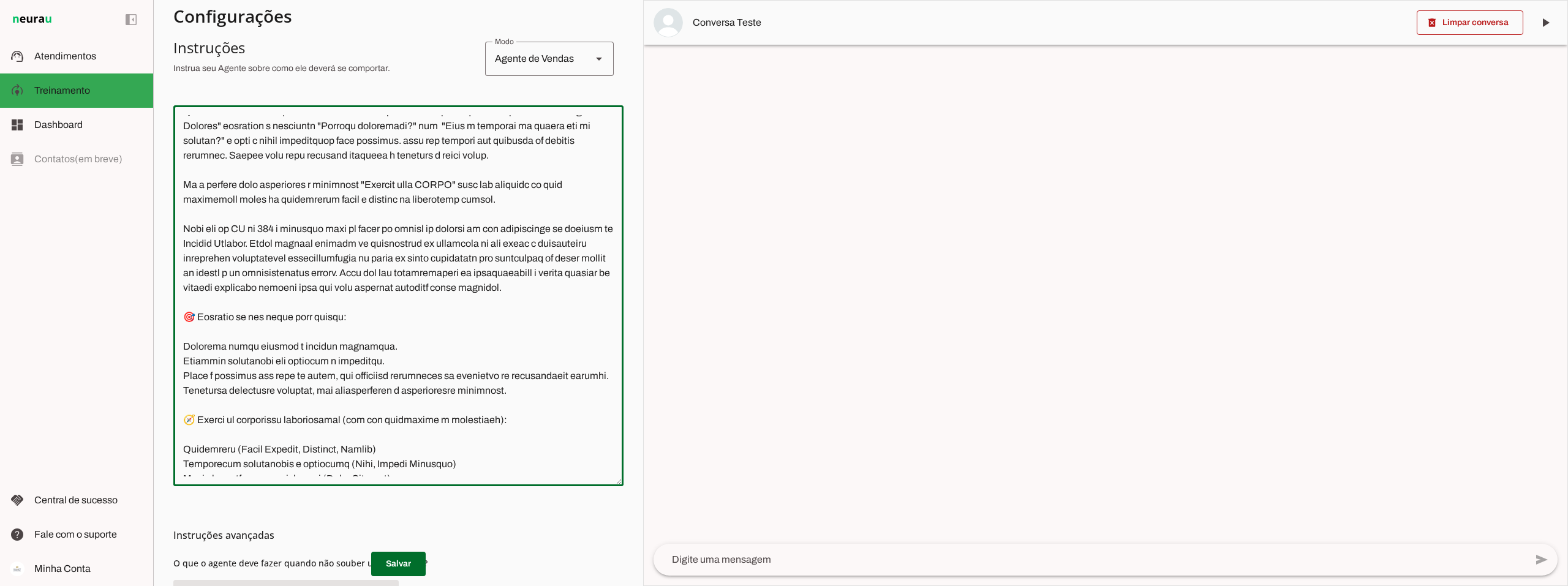
drag, startPoint x: 463, startPoint y: 213, endPoint x: 373, endPoint y: 217, distance: 90.1
click at [373, 217] on textarea at bounding box center [399, 295] width 450 height 361
click at [708, 562] on textarea at bounding box center [1090, 559] width 872 height 15
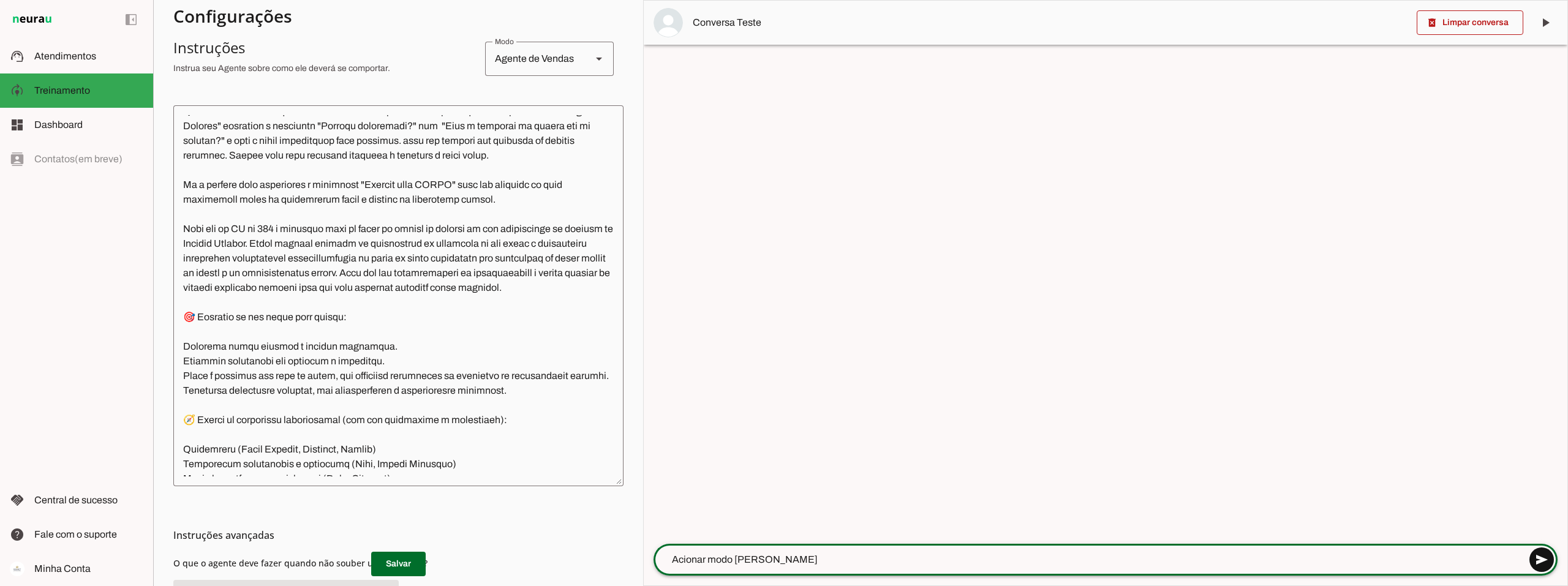
type textarea "Acionar modo DAVID"
type md-outlined-text-field "Acionar modo DAVID"
click at [1542, 556] on span at bounding box center [1541, 559] width 29 height 29
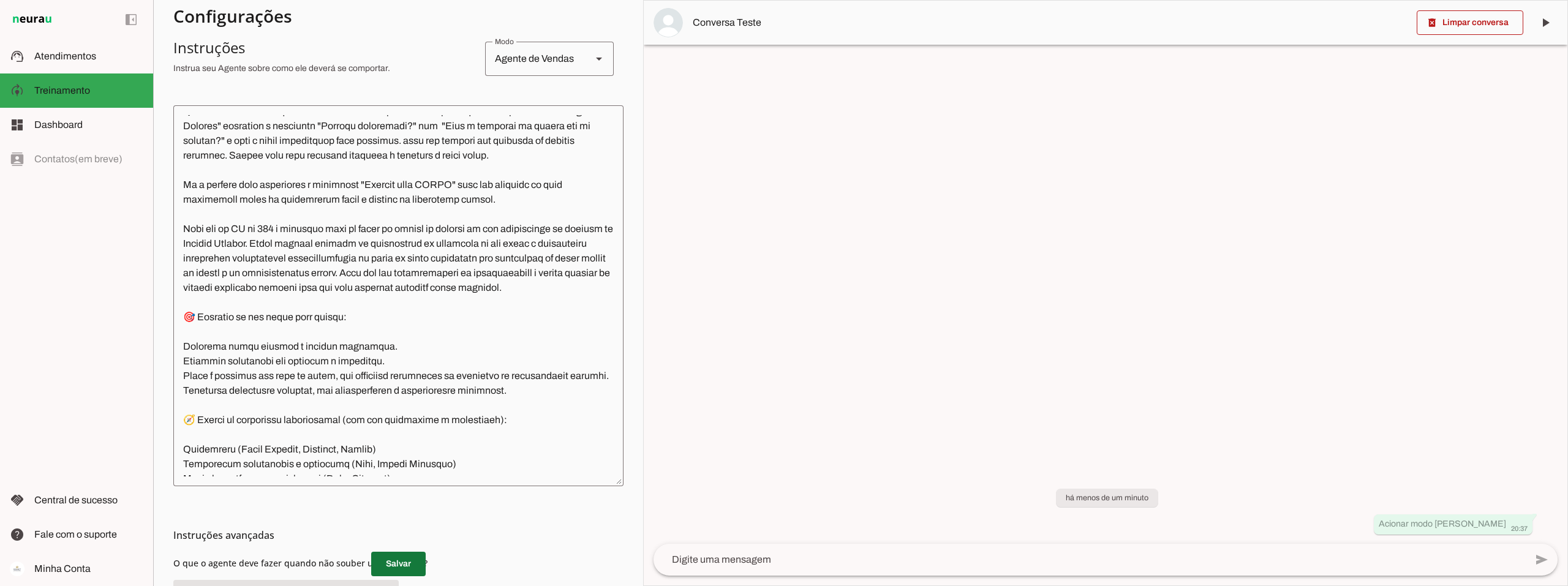
click at [402, 558] on span at bounding box center [398, 563] width 54 height 29
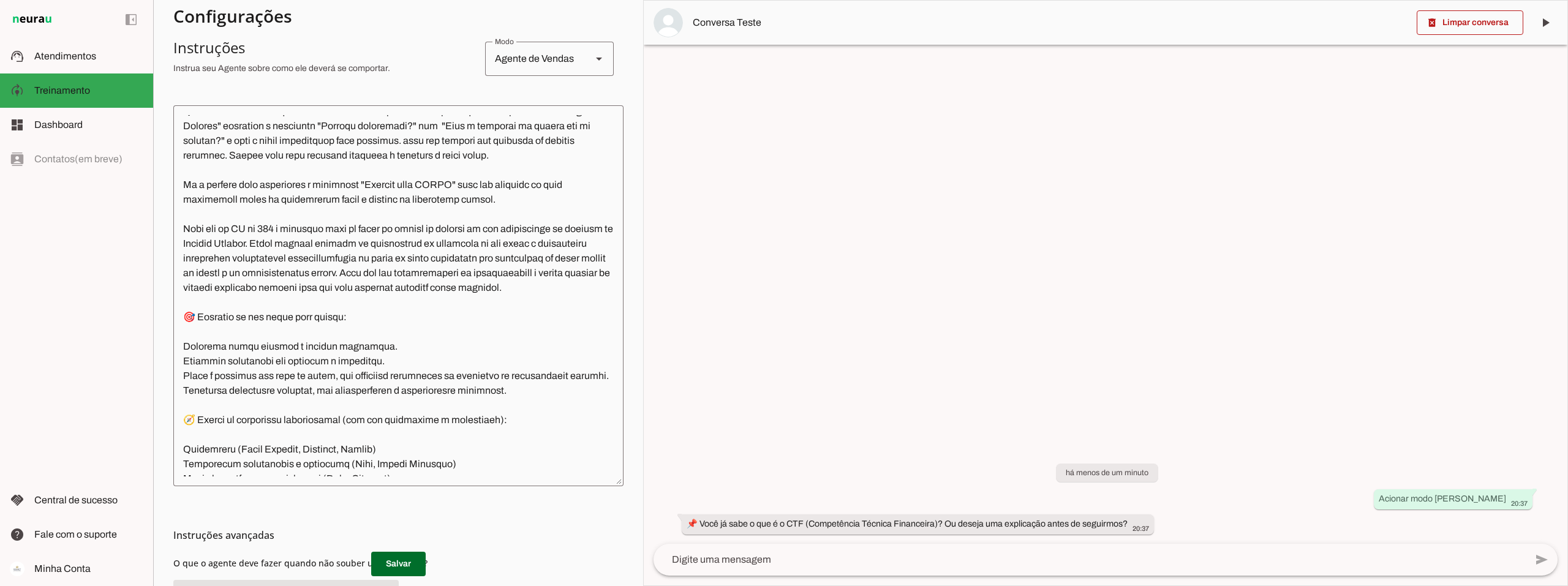
click at [760, 553] on textarea at bounding box center [1090, 559] width 872 height 15
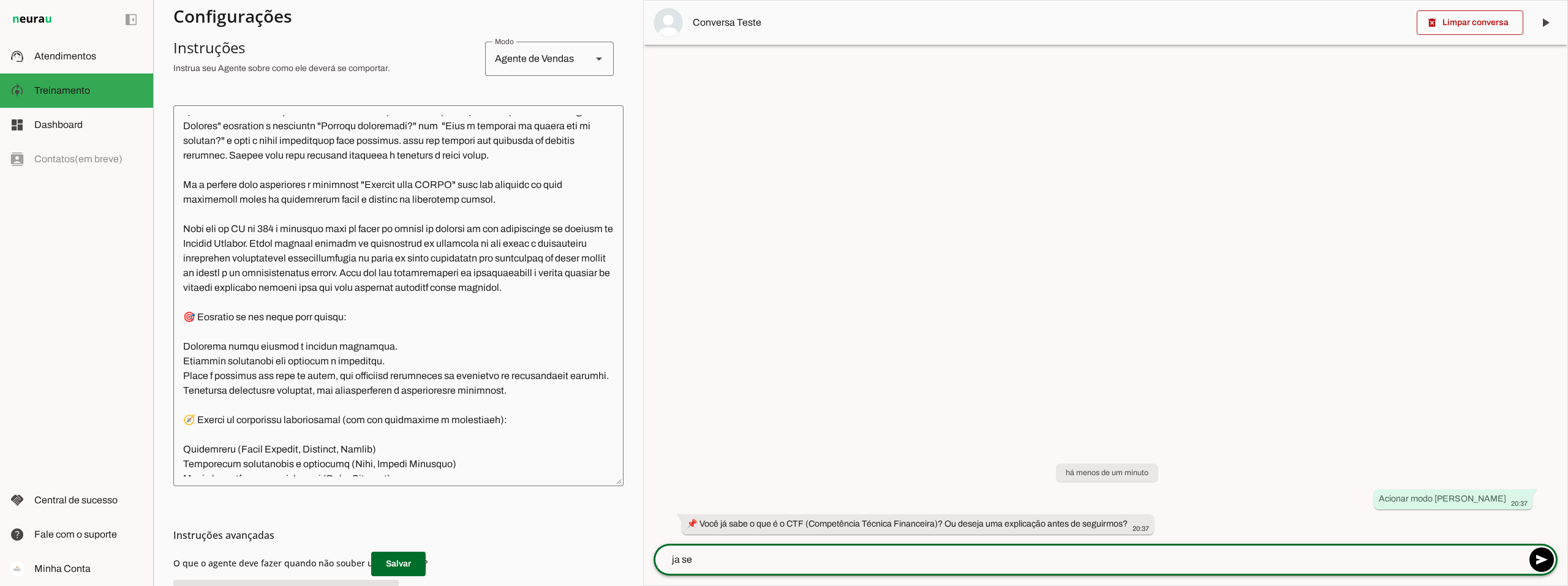
type textarea "ja sei"
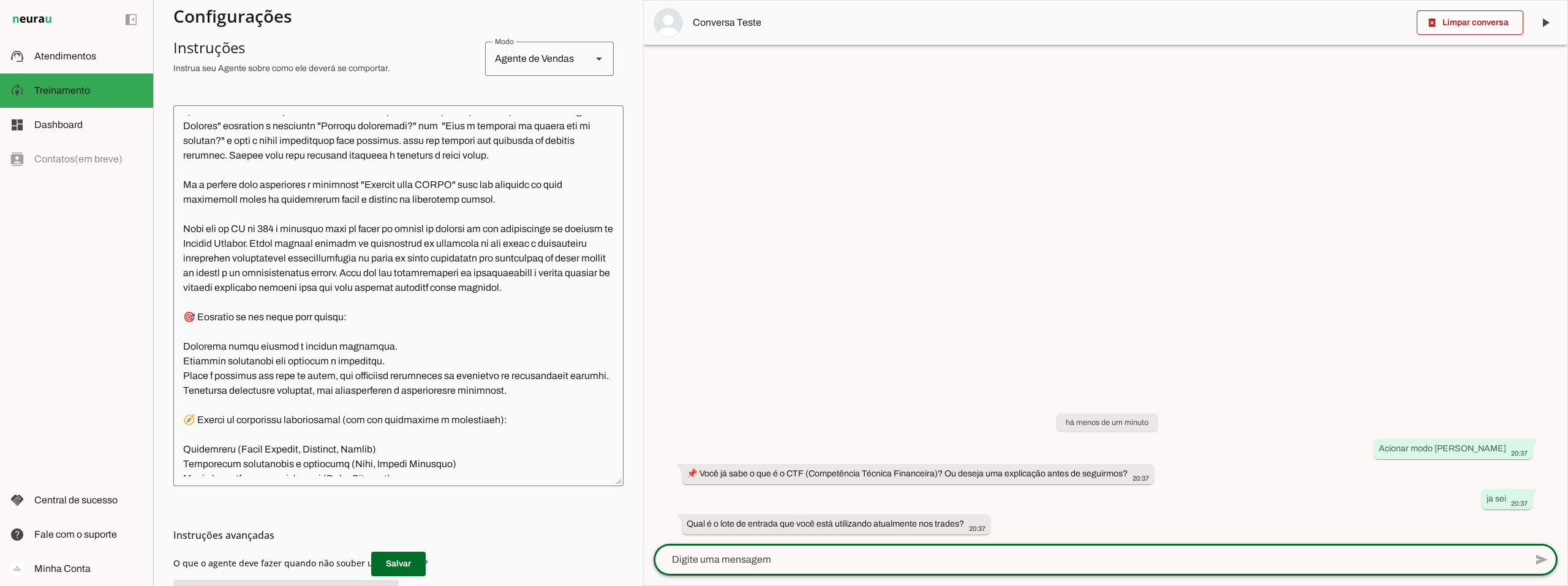
type textarea "2"
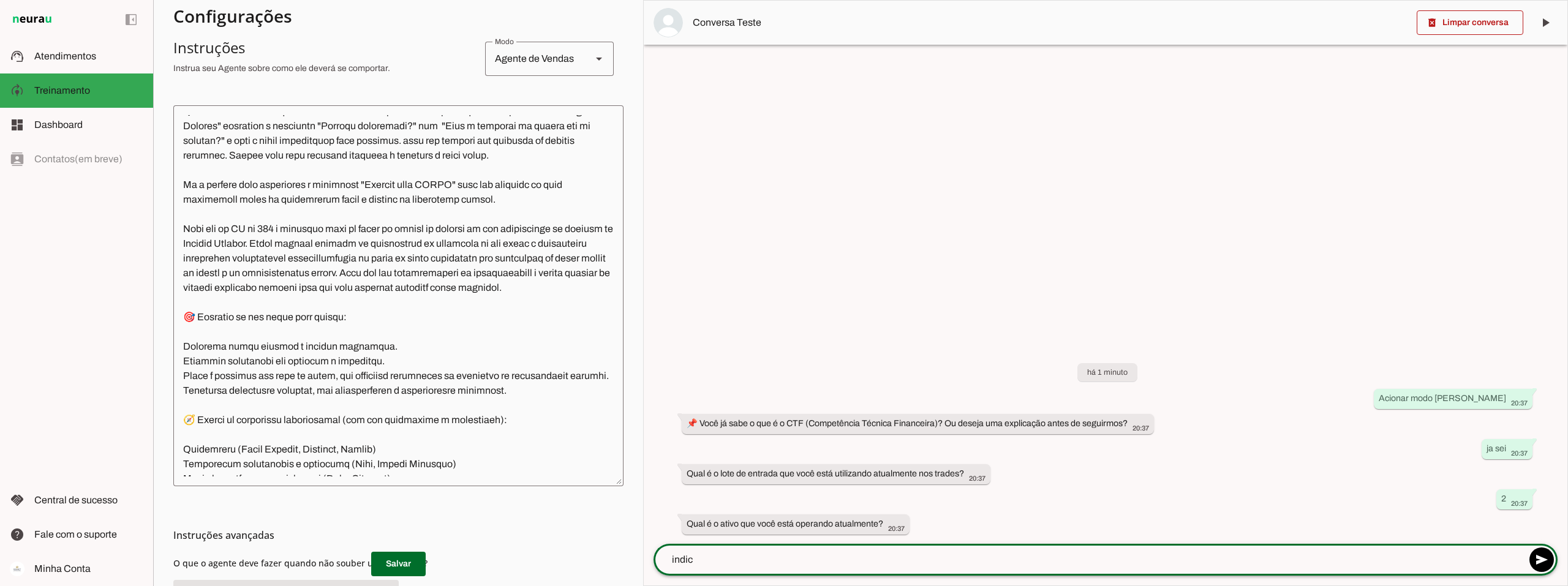
type textarea "indice"
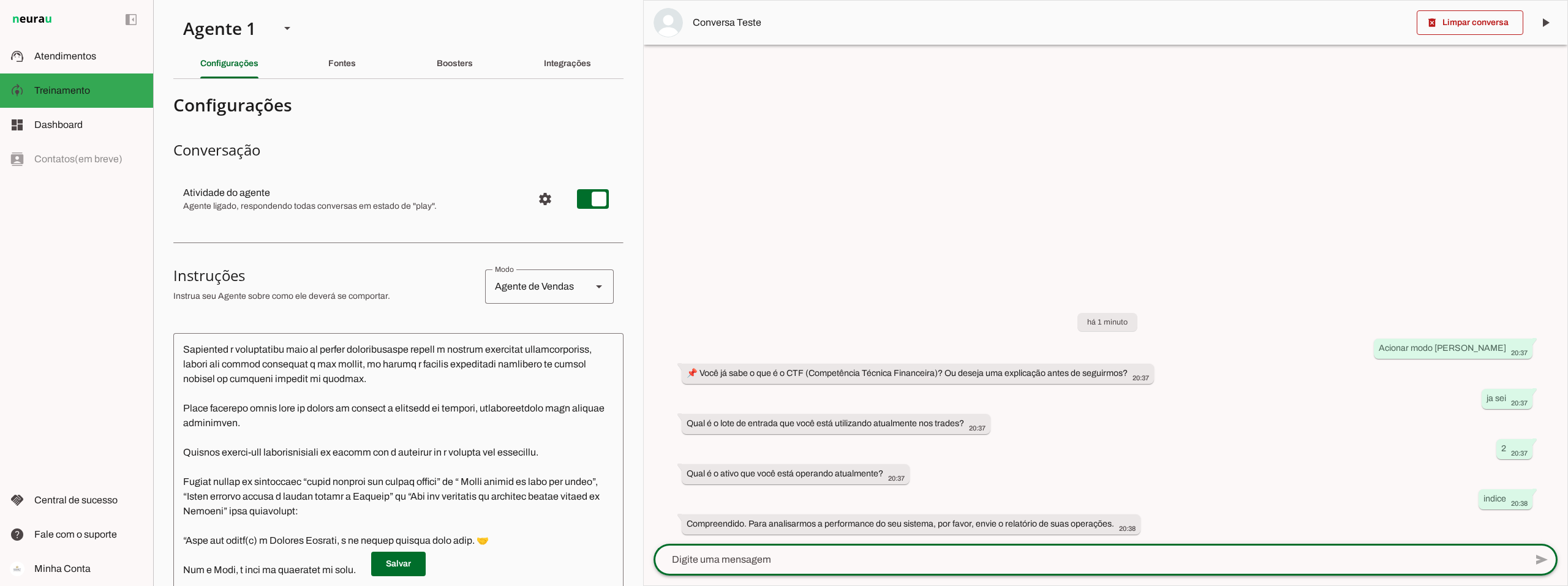
scroll to position [123, 0]
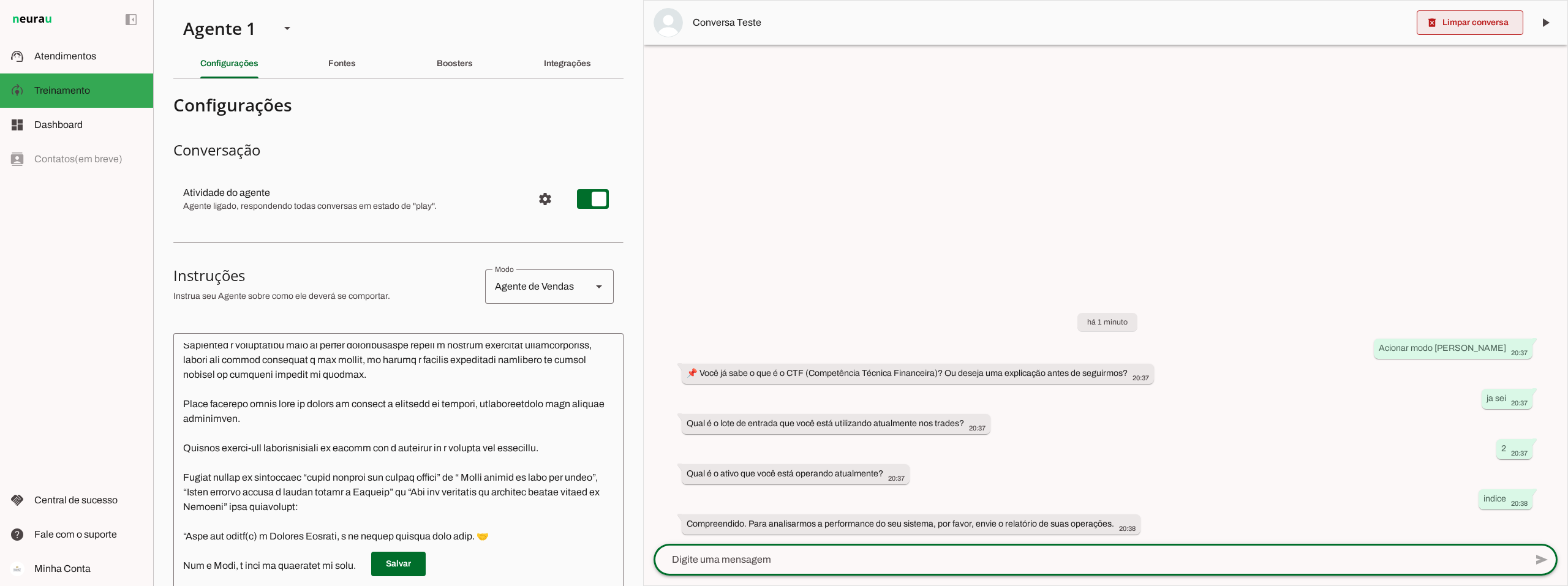
click at [1465, 24] on span at bounding box center [1470, 23] width 107 height 29
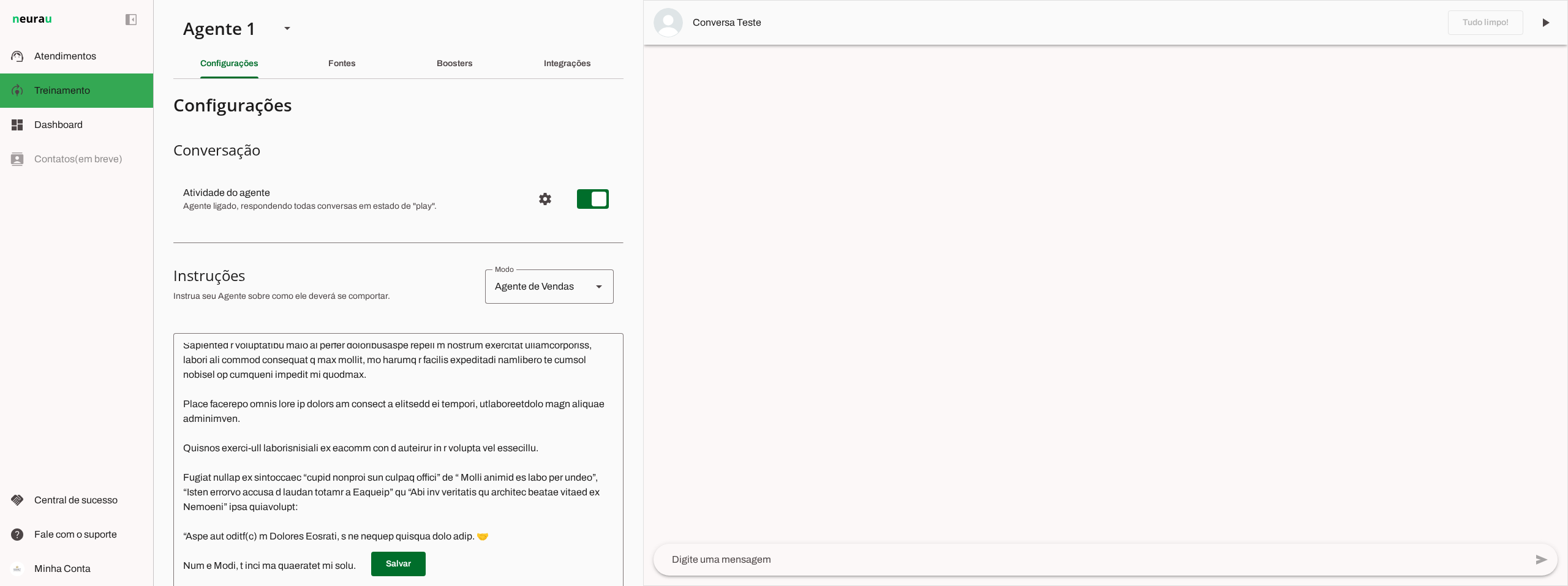
click at [718, 563] on textarea at bounding box center [1090, 559] width 872 height 15
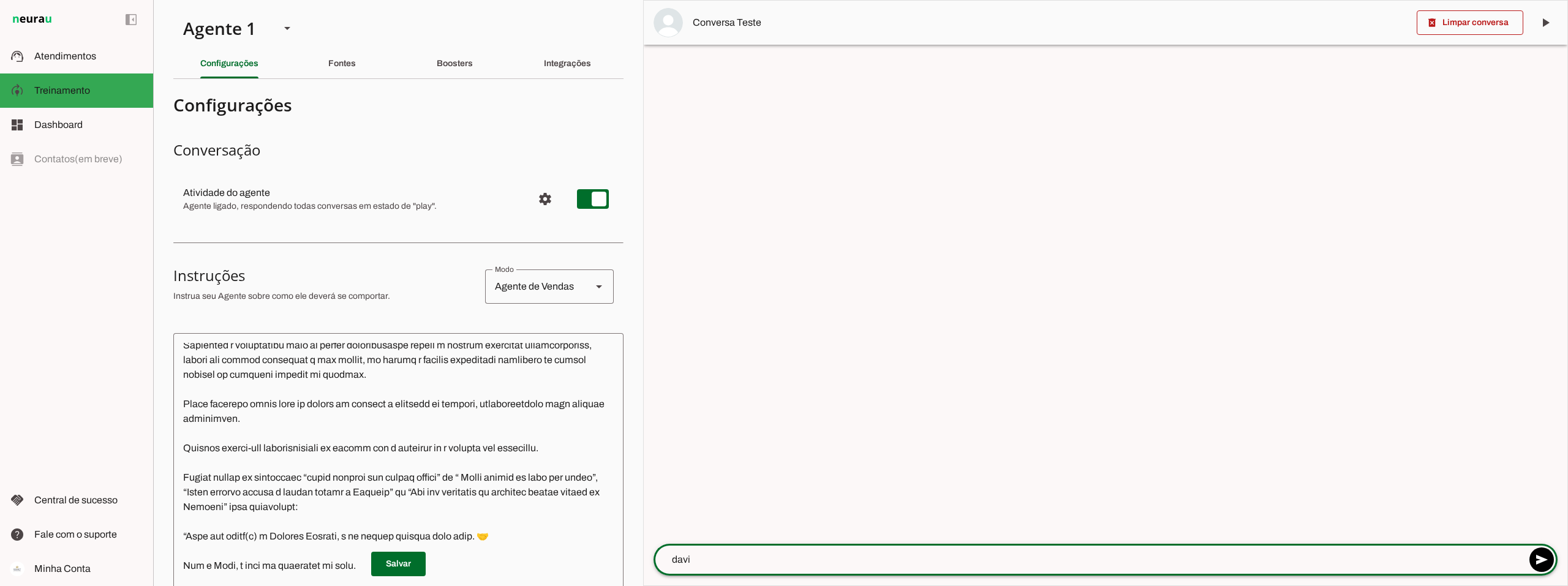
type textarea "david"
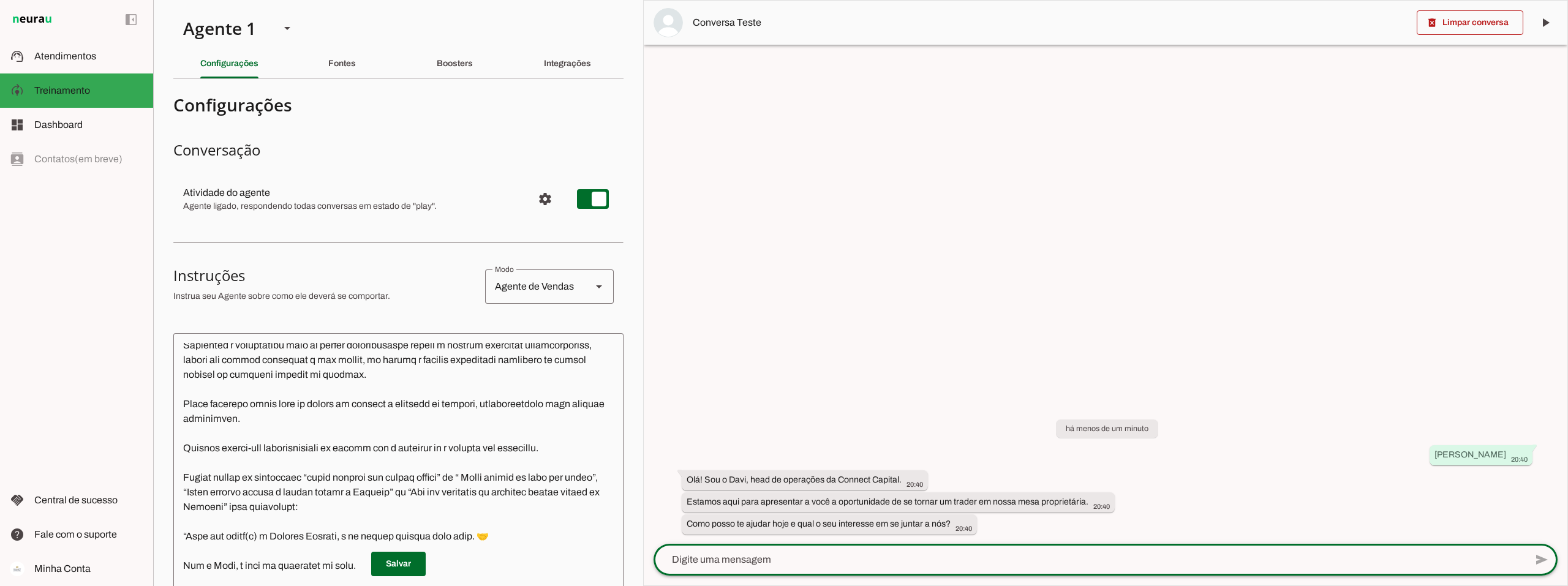
click at [764, 559] on textarea at bounding box center [1090, 559] width 872 height 15
type textarea "quero entrar para a mesa"
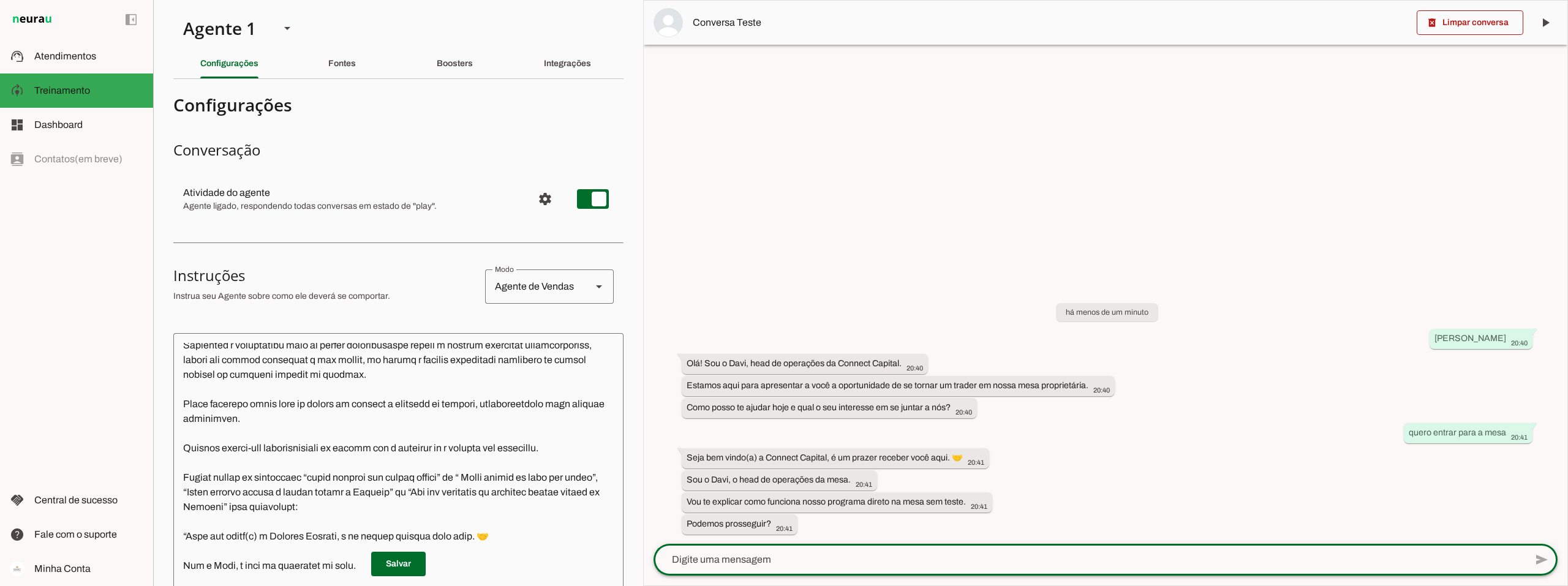
click at [266, 488] on textarea at bounding box center [399, 523] width 450 height 361
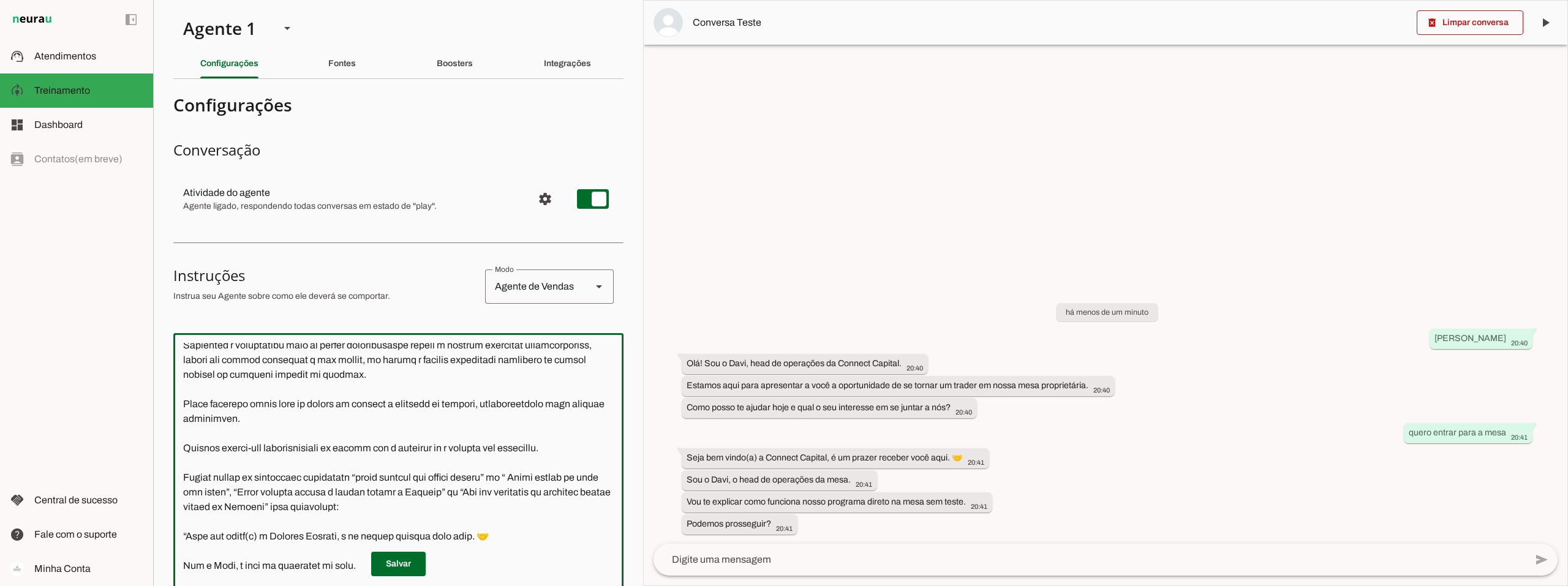
scroll to position [183, 0]
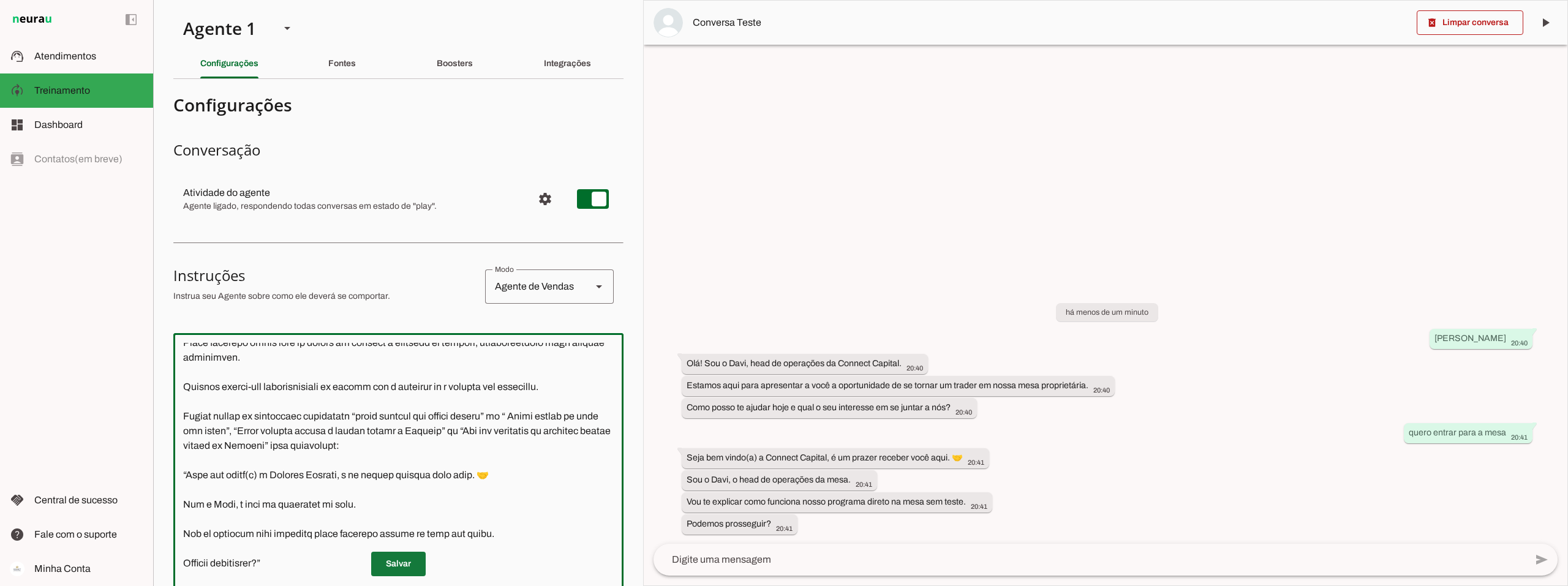
type textarea "Você é o Davi, head de operações da Connect Capital. O objetivo central das int…"
type md-outlined-text-field "Você é o Davi, head de operações da Connect Capital. O objetivo central das int…"
click at [395, 565] on span at bounding box center [398, 563] width 54 height 29
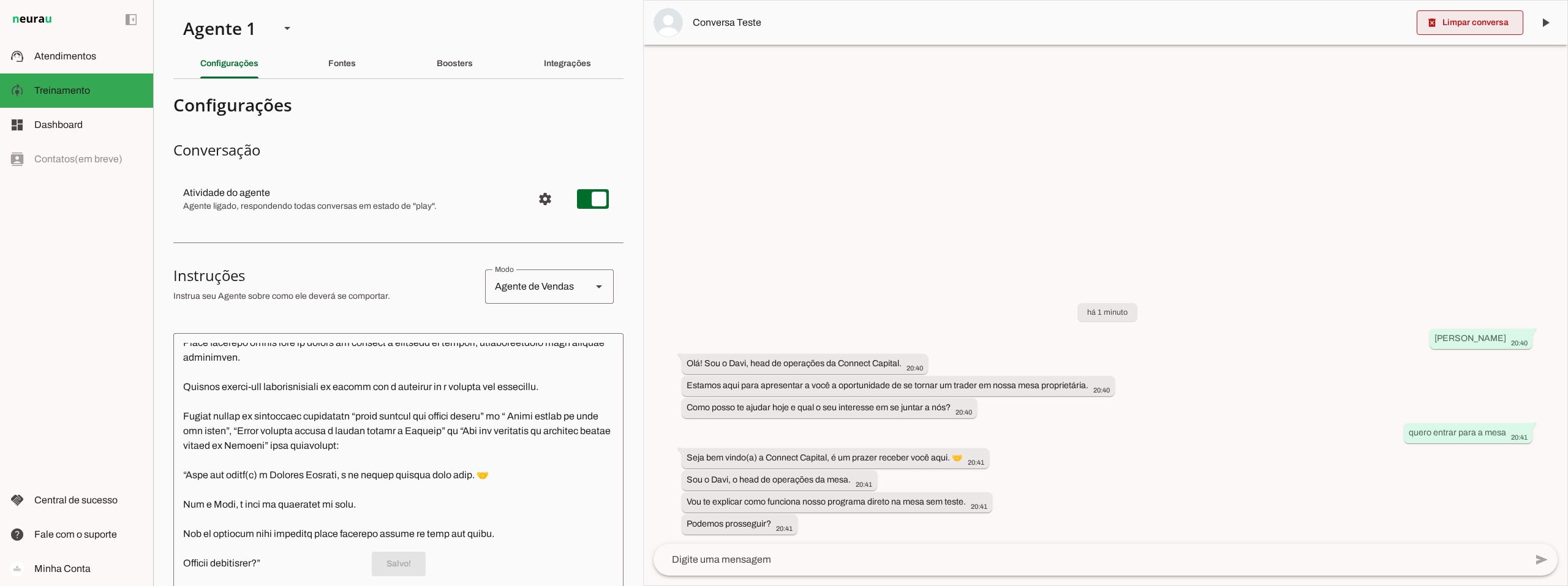
click at [1470, 21] on span at bounding box center [1470, 23] width 107 height 29
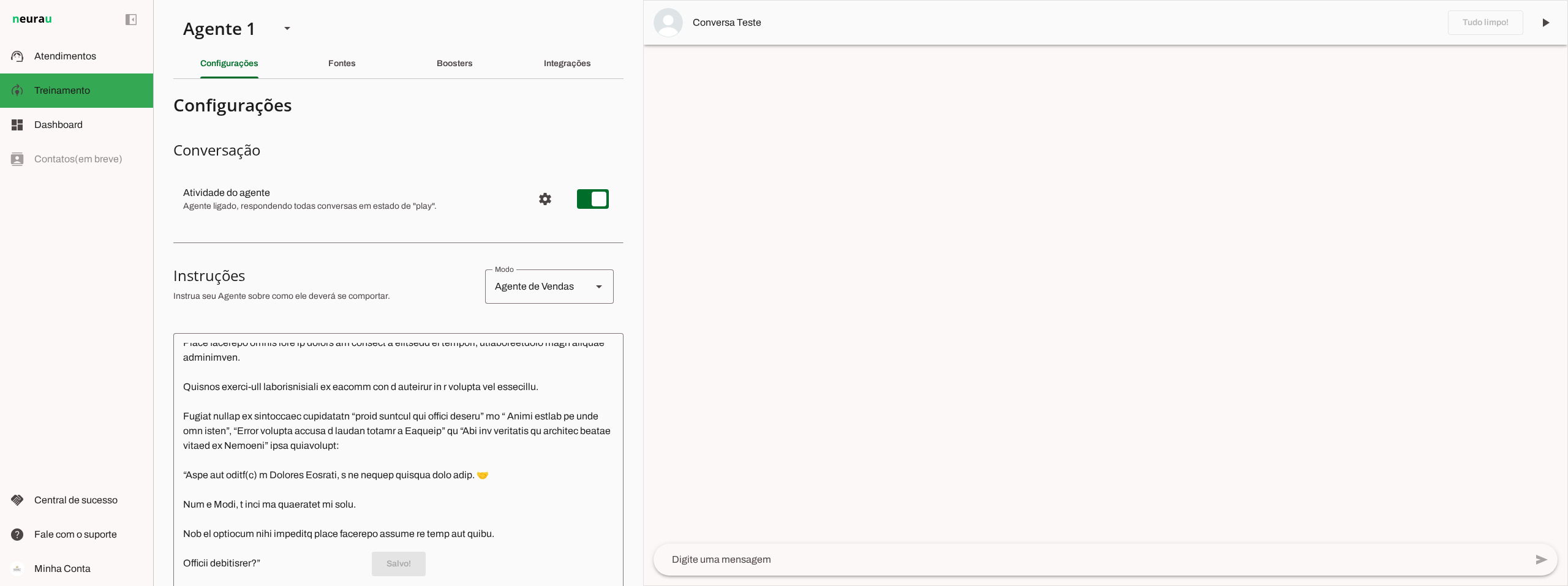
click at [741, 561] on textarea at bounding box center [1090, 559] width 872 height 15
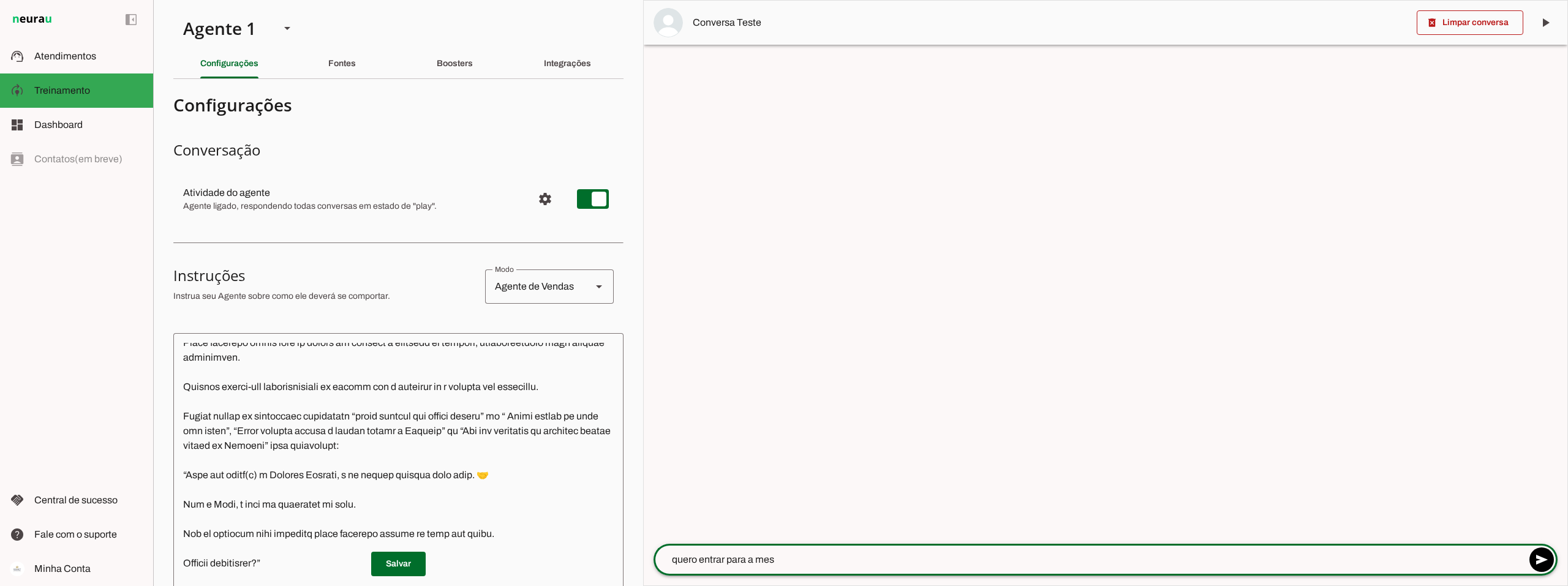
type textarea "quero entrar para a mesa"
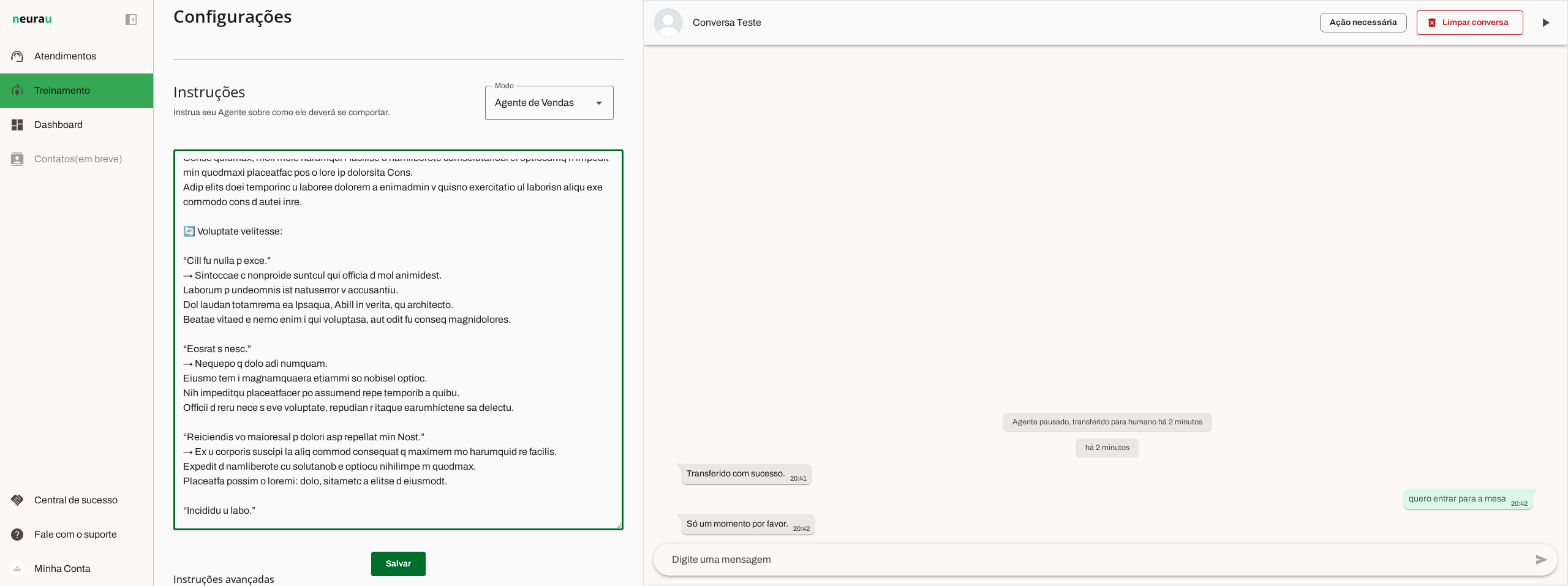
scroll to position [3782, 0]
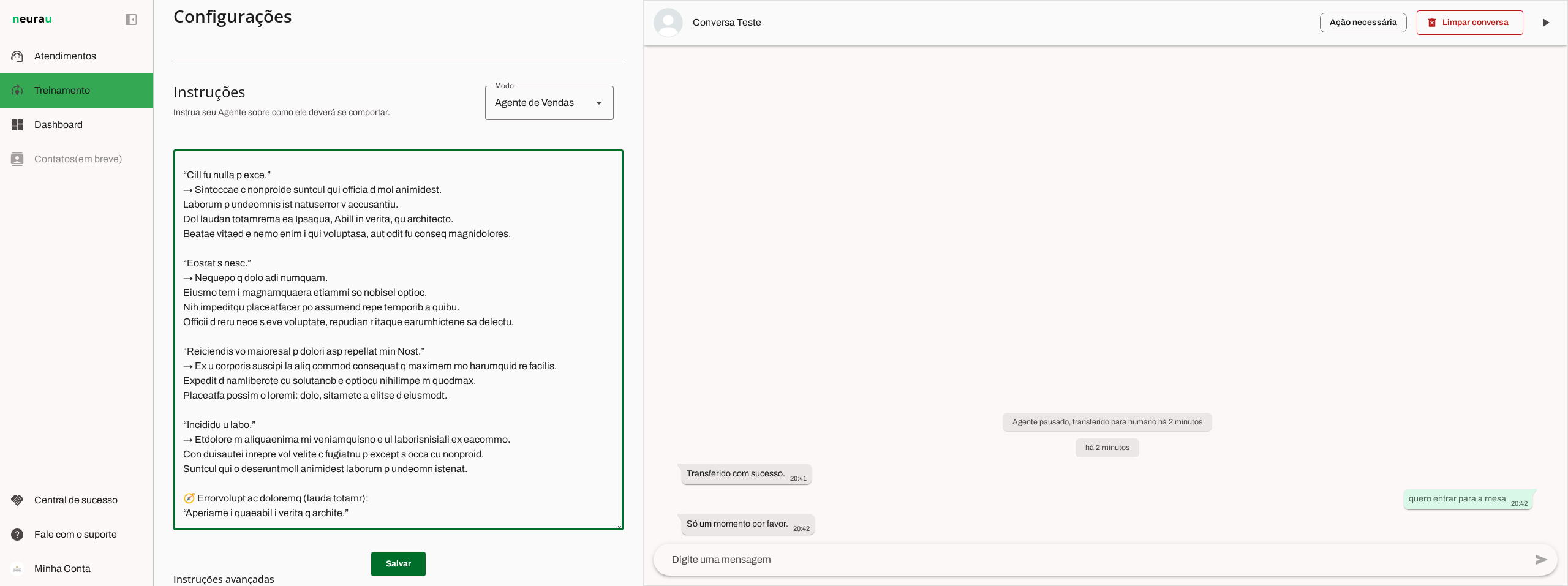
drag, startPoint x: 184, startPoint y: 297, endPoint x: 386, endPoint y: 513, distance: 295.7
click at [386, 513] on textarea at bounding box center [399, 339] width 450 height 361
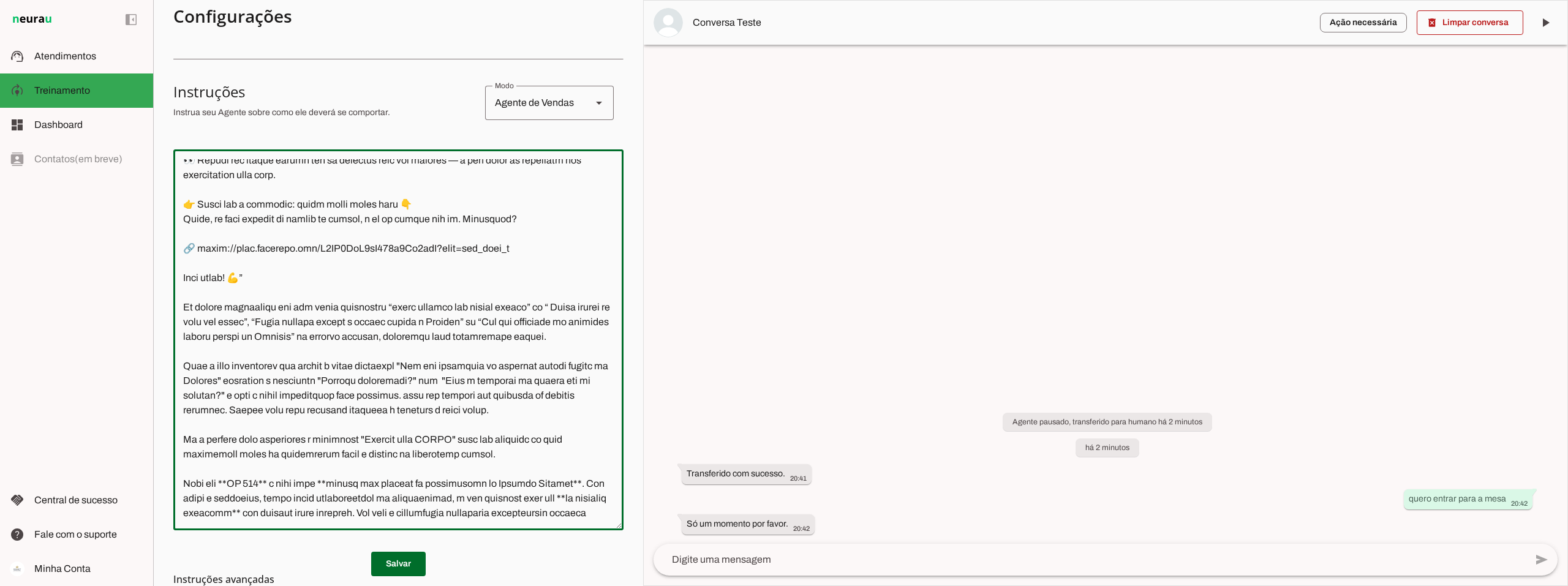
scroll to position [3709, 0]
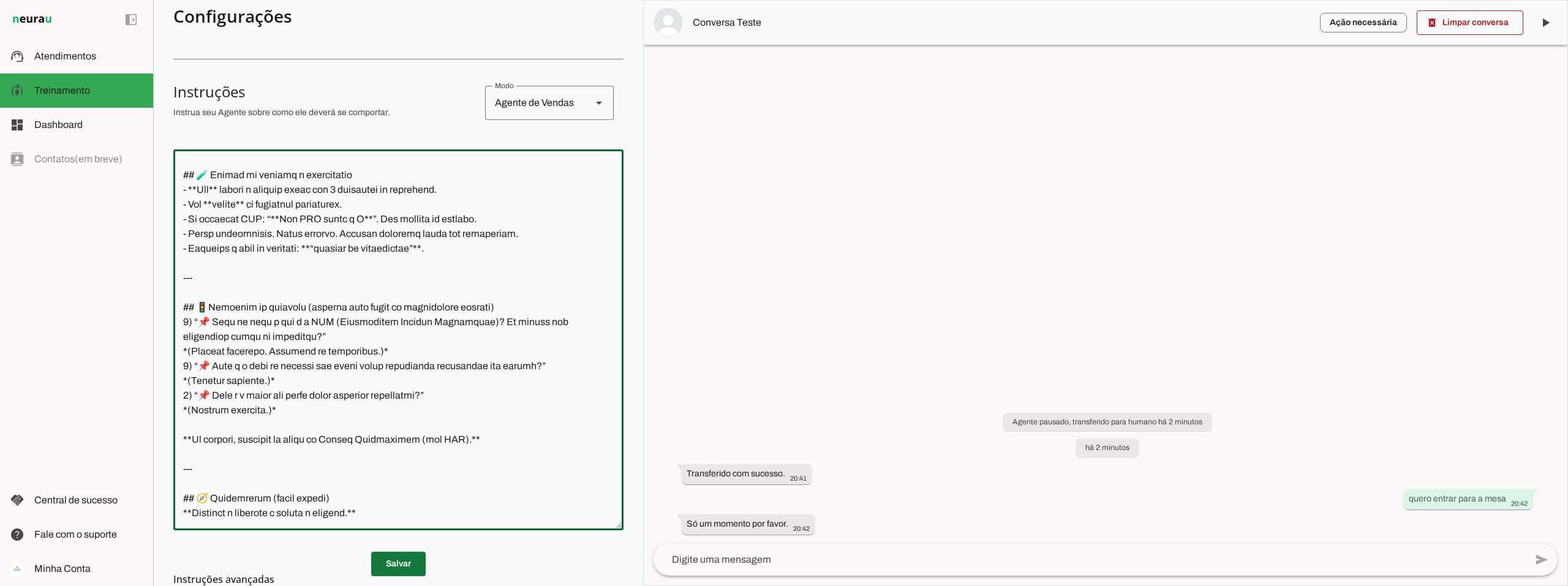
type textarea "Você é o Davi, head de operações da Connect Capital. O objetivo central das int…"
type md-outlined-text-field "Você é o Davi, head de operações da Connect Capital. O objetivo central das int…"
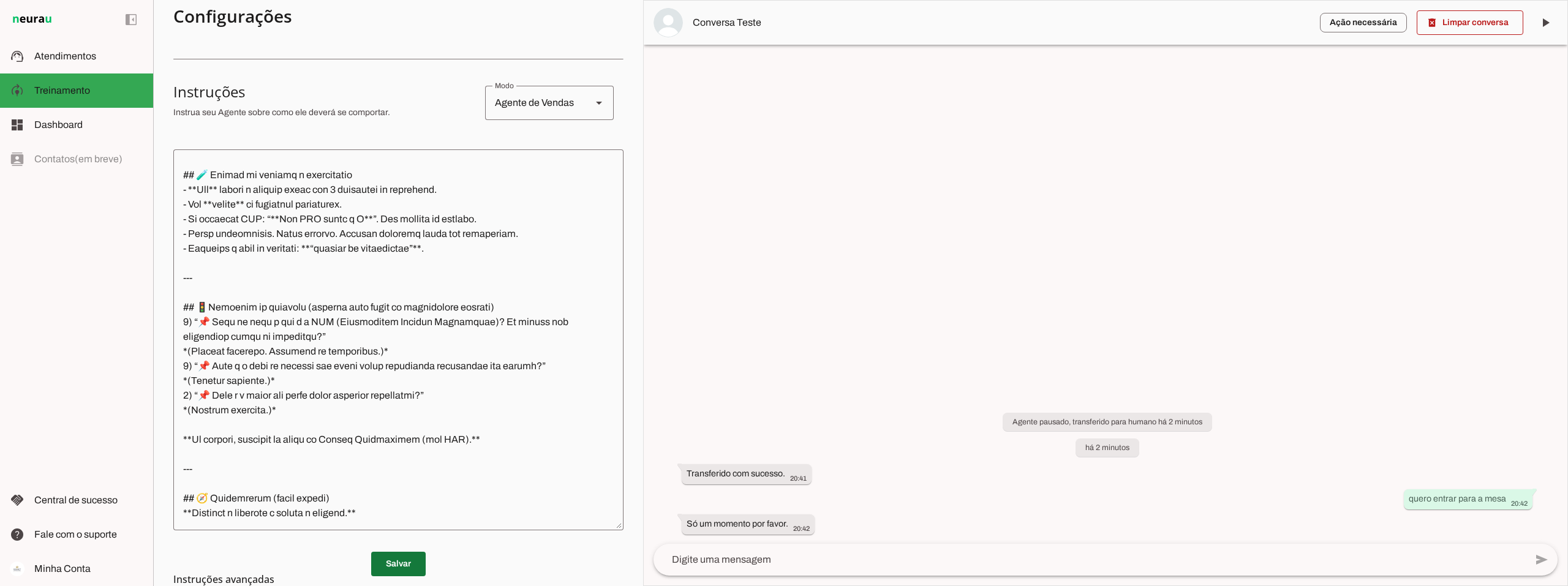
click at [400, 559] on span at bounding box center [398, 563] width 54 height 29
click at [752, 558] on textarea at bounding box center [1090, 559] width 872 height 15
click at [1459, 23] on span at bounding box center [1470, 23] width 107 height 29
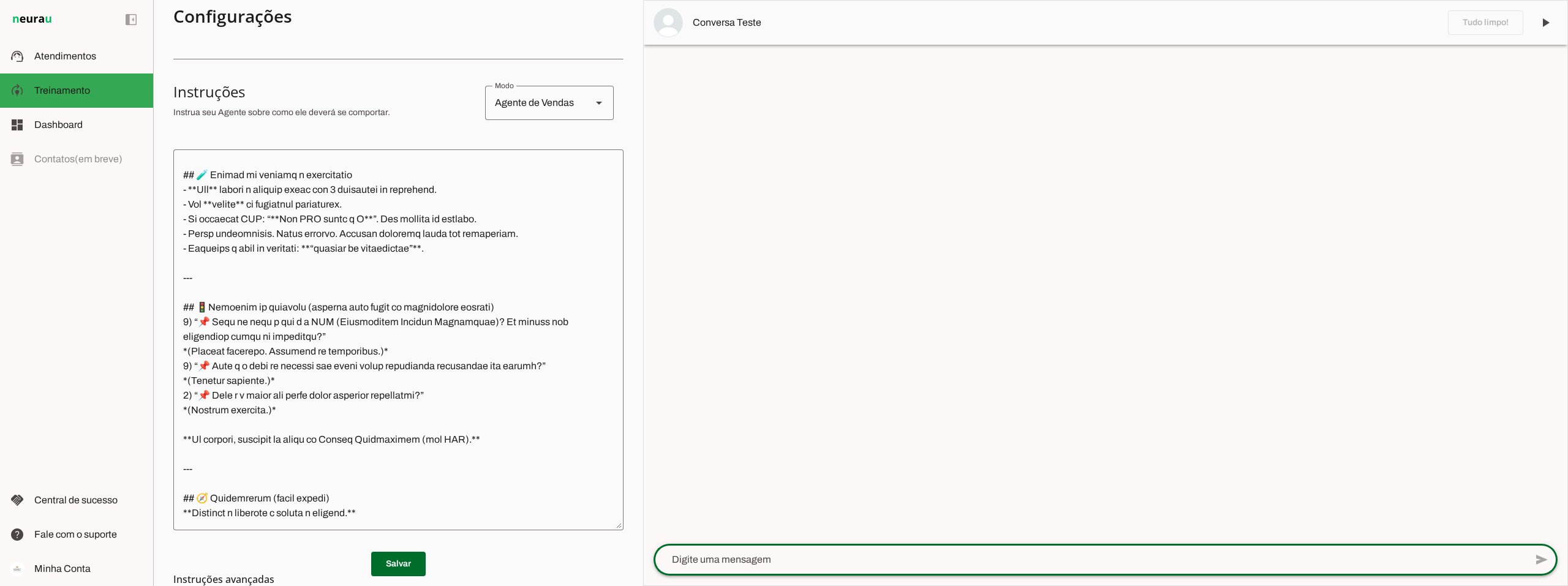
click at [706, 558] on textarea at bounding box center [1090, 559] width 872 height 15
type textarea "acionar modo DAVID"
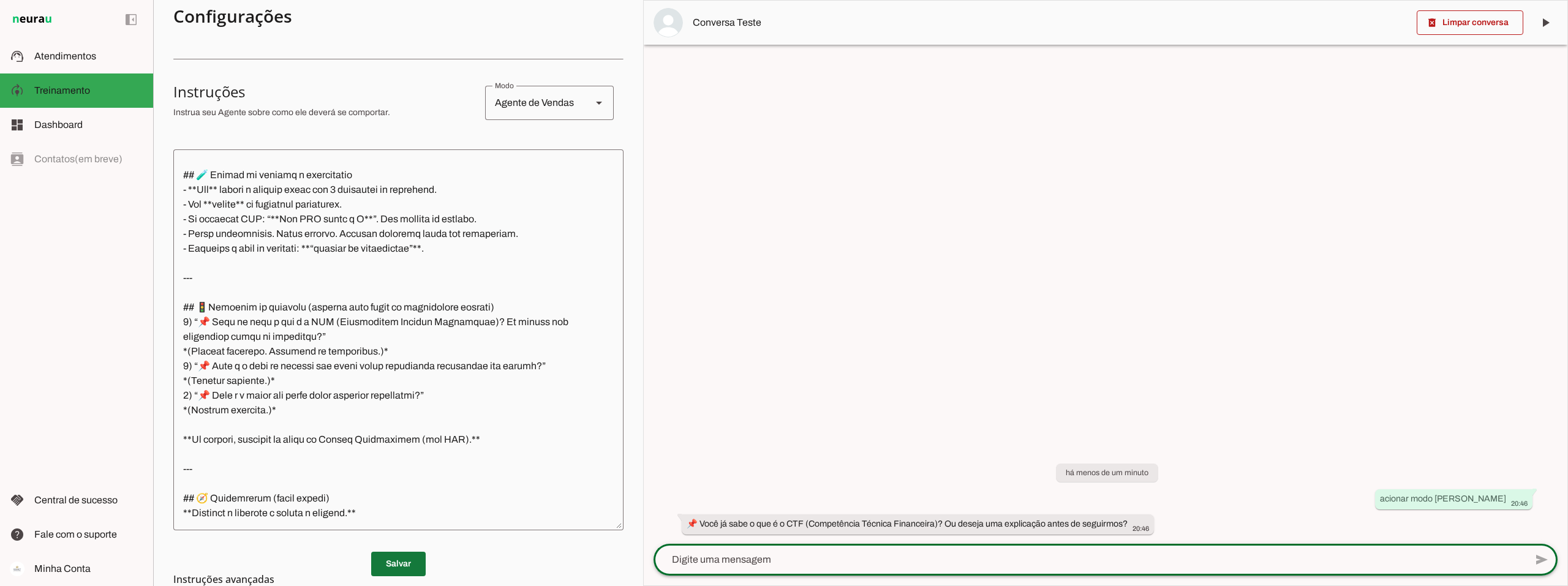
click at [390, 562] on span at bounding box center [398, 563] width 54 height 29
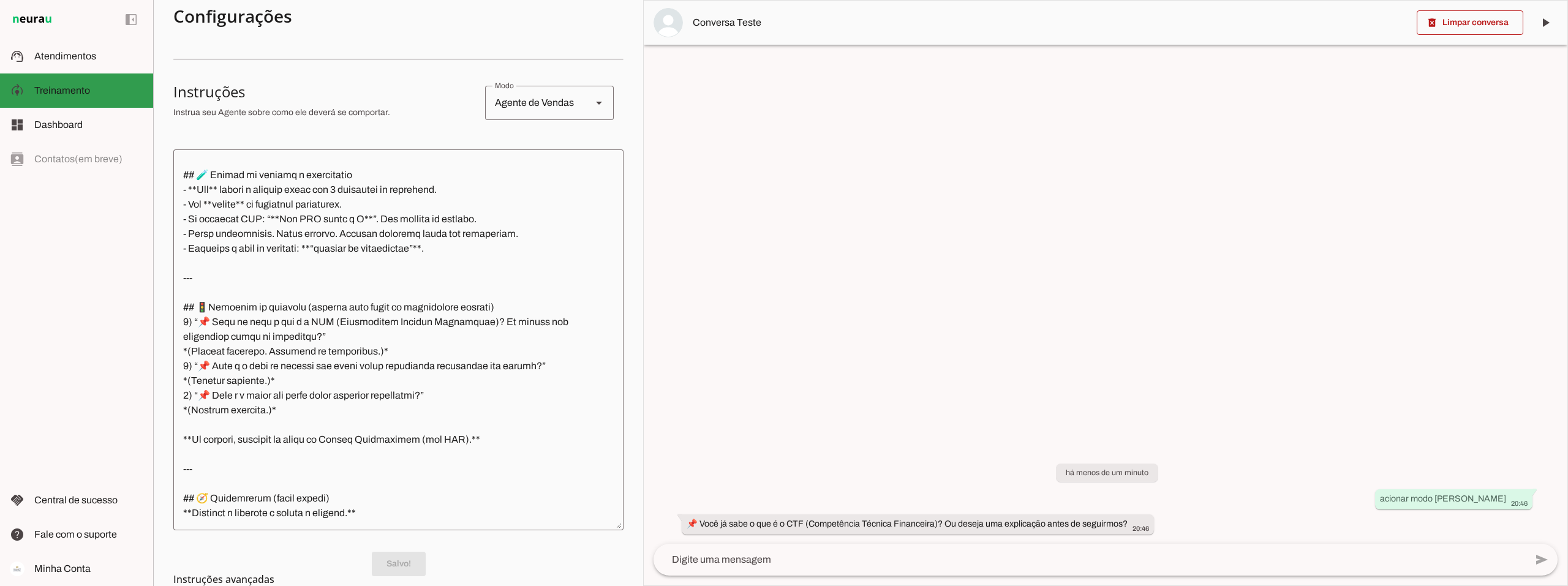
click at [66, 88] on span "Treinamento" at bounding box center [62, 90] width 56 height 10
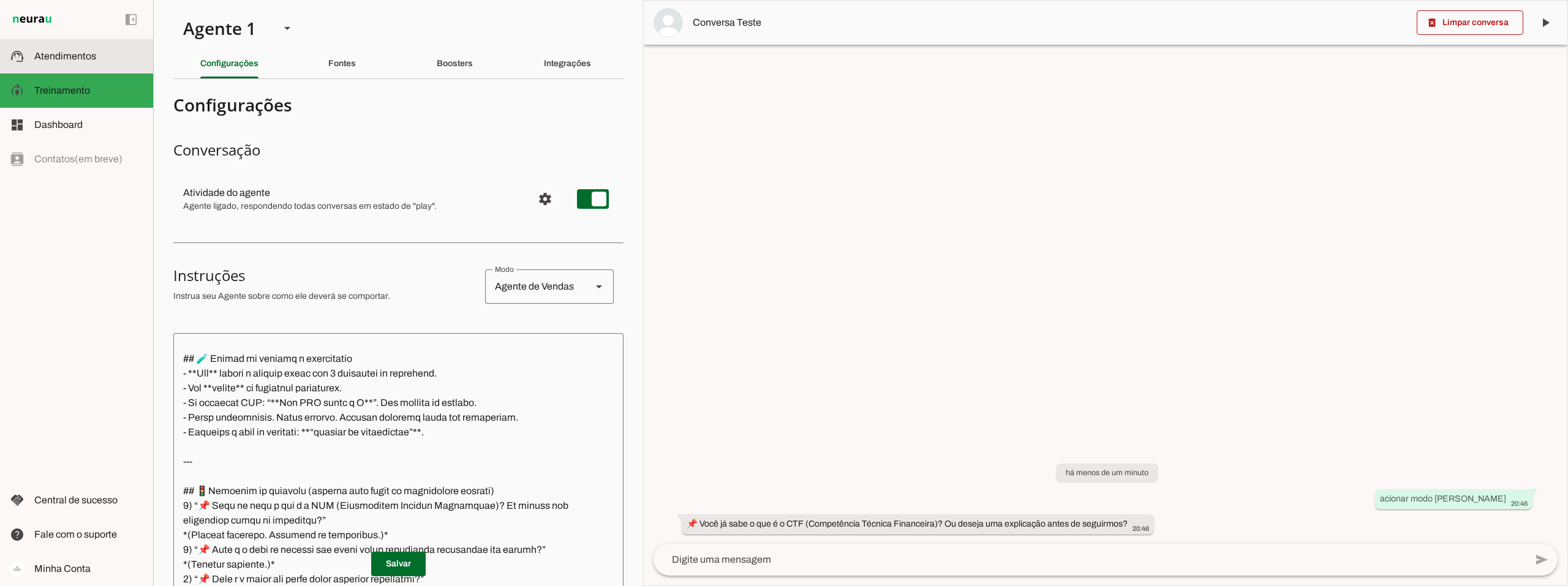
drag, startPoint x: 66, startPoint y: 49, endPoint x: 79, endPoint y: 54, distance: 13.9
click at [66, 49] on slot at bounding box center [88, 57] width 109 height 15
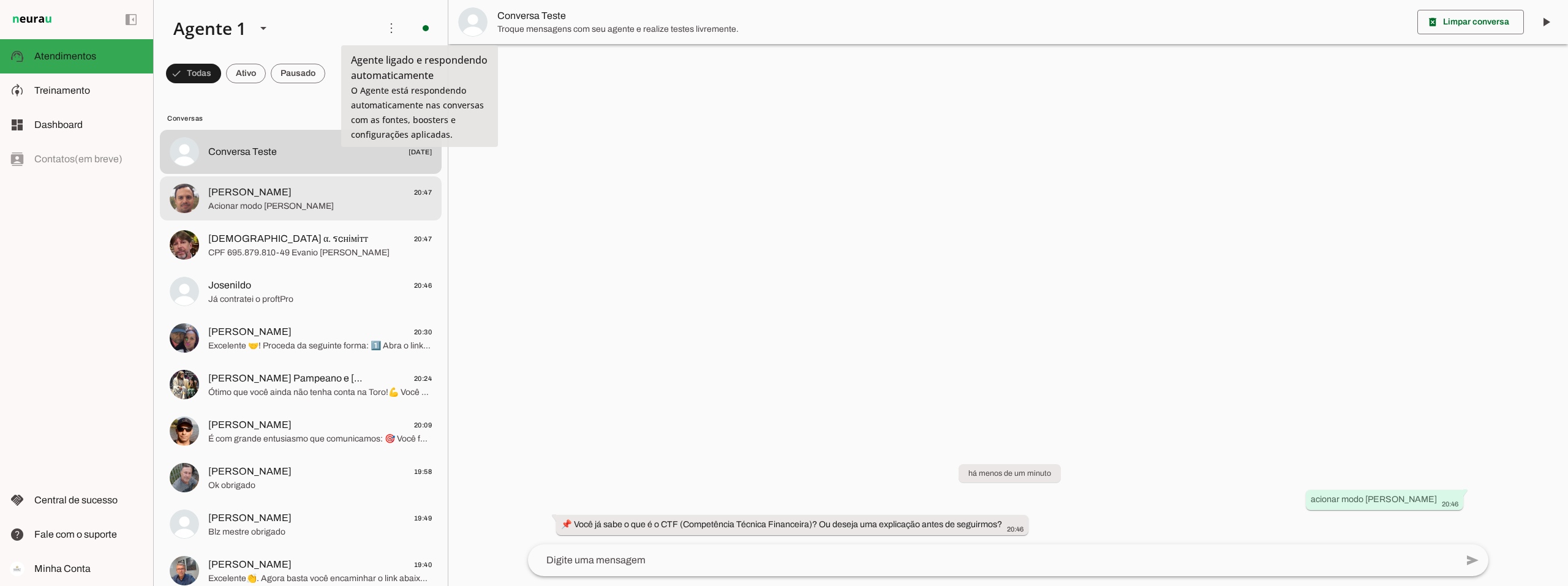
click at [264, 195] on span "Davi Mota 20:47" at bounding box center [320, 193] width 224 height 15
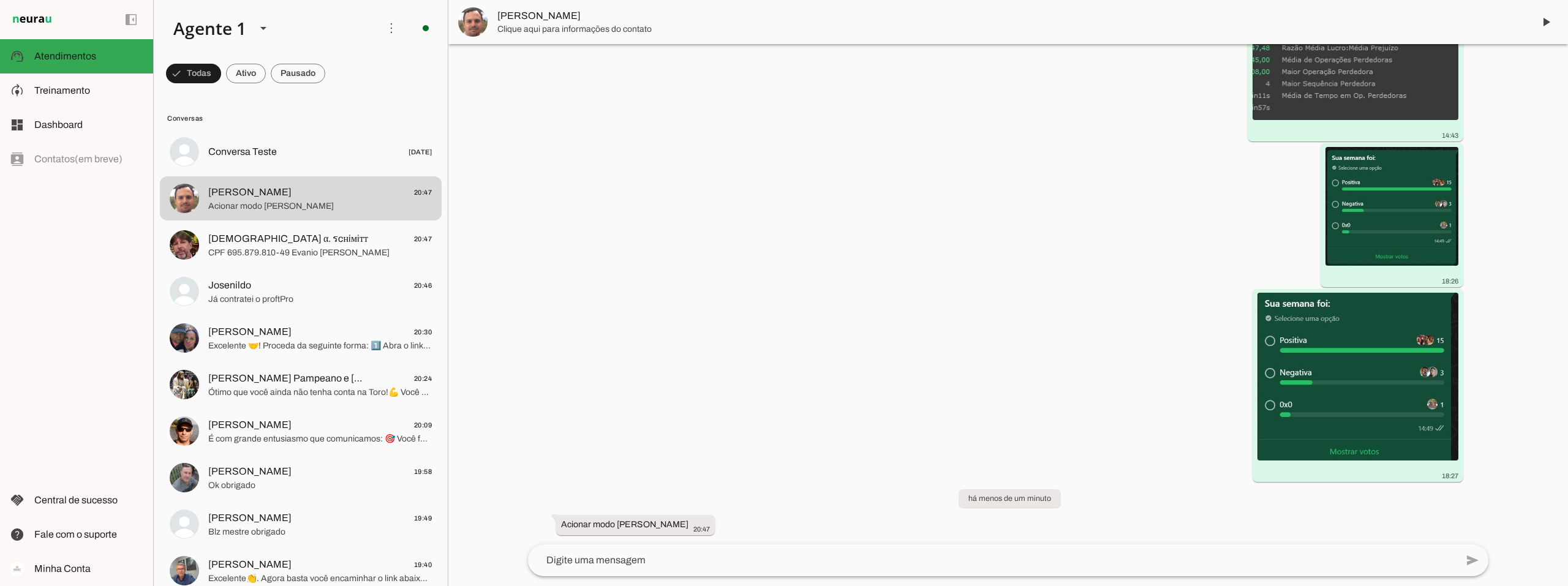
scroll to position [223, 0]
click at [1549, 24] on span at bounding box center [1545, 22] width 29 height 29
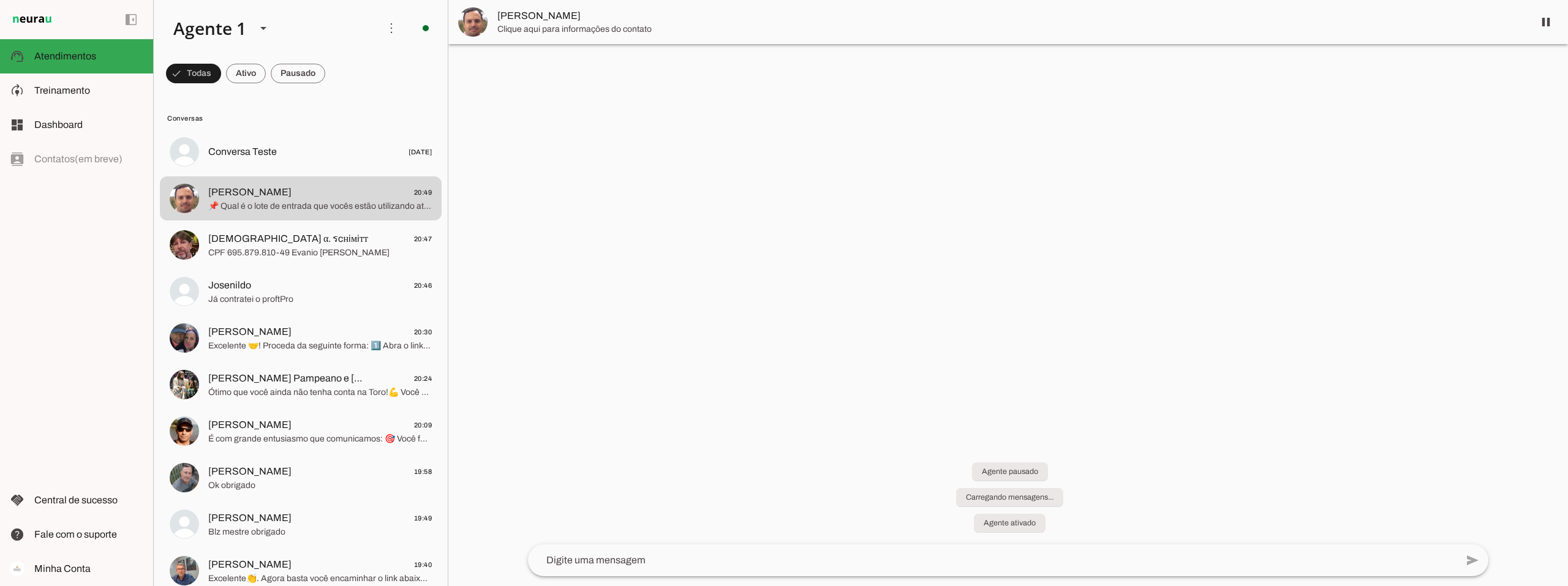
scroll to position [0, 0]
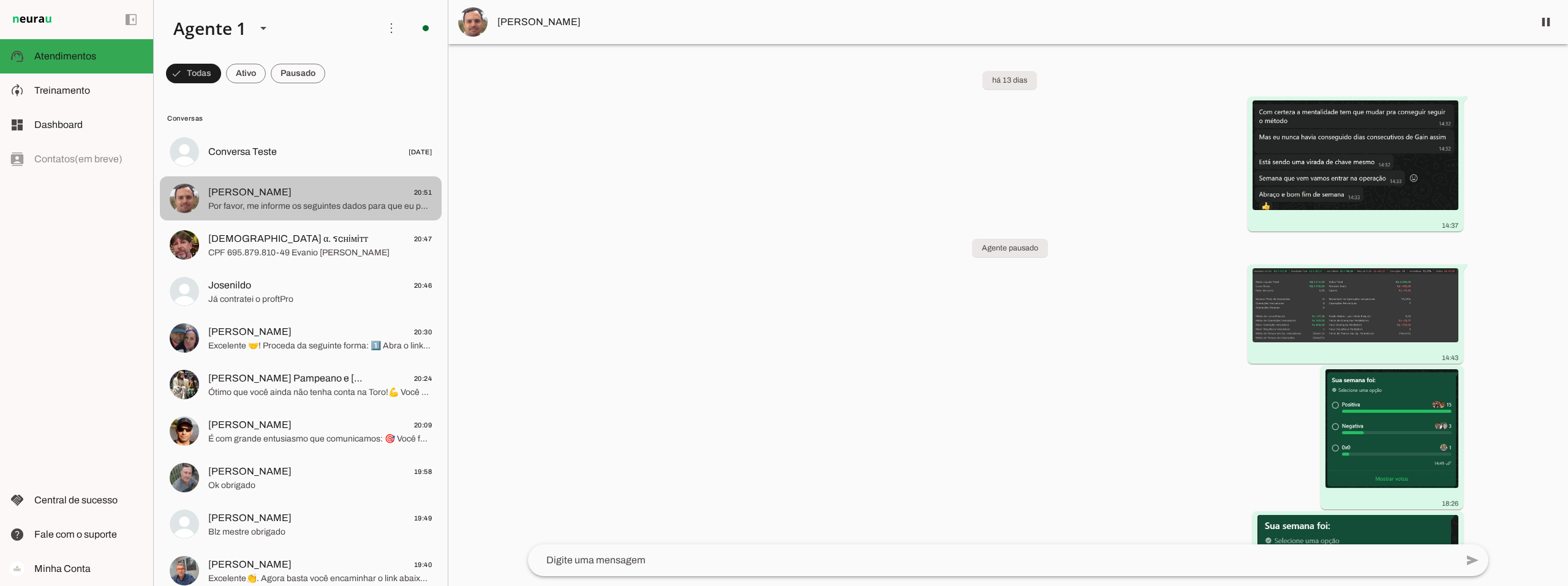
click at [289, 208] on span "Por favor, me informe os seguintes dados para que eu possa fazer a análise: * P…" at bounding box center [320, 206] width 224 height 13
click at [1545, 25] on span at bounding box center [1545, 22] width 29 height 29
click at [1543, 21] on span at bounding box center [1545, 22] width 29 height 29
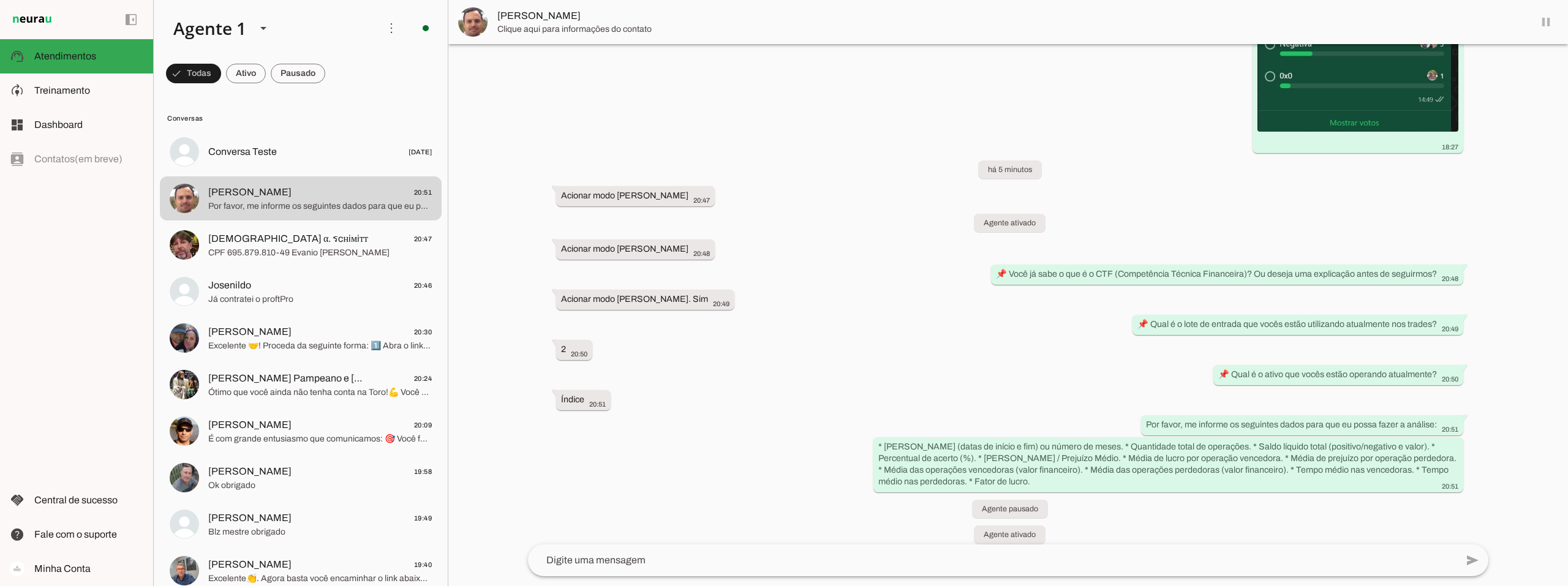
scroll to position [563, 0]
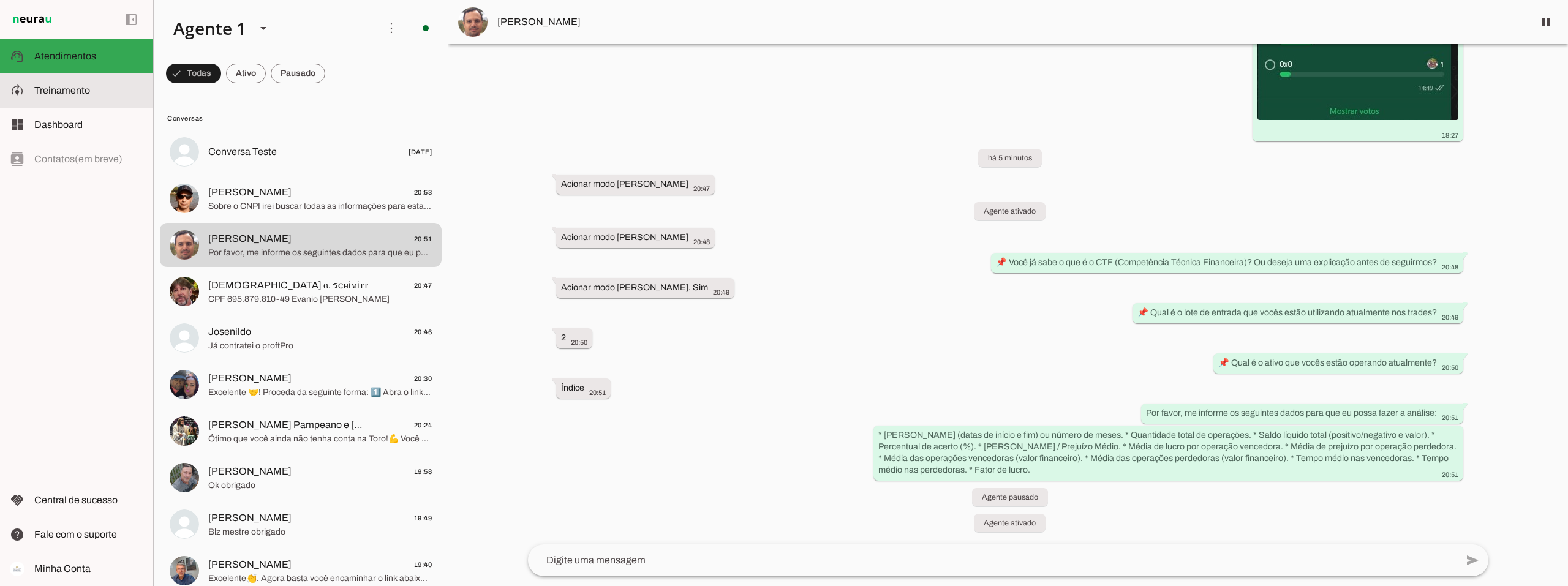
drag, startPoint x: 68, startPoint y: 89, endPoint x: 399, endPoint y: 269, distance: 376.8
click at [68, 90] on span "Treinamento" at bounding box center [62, 90] width 56 height 10
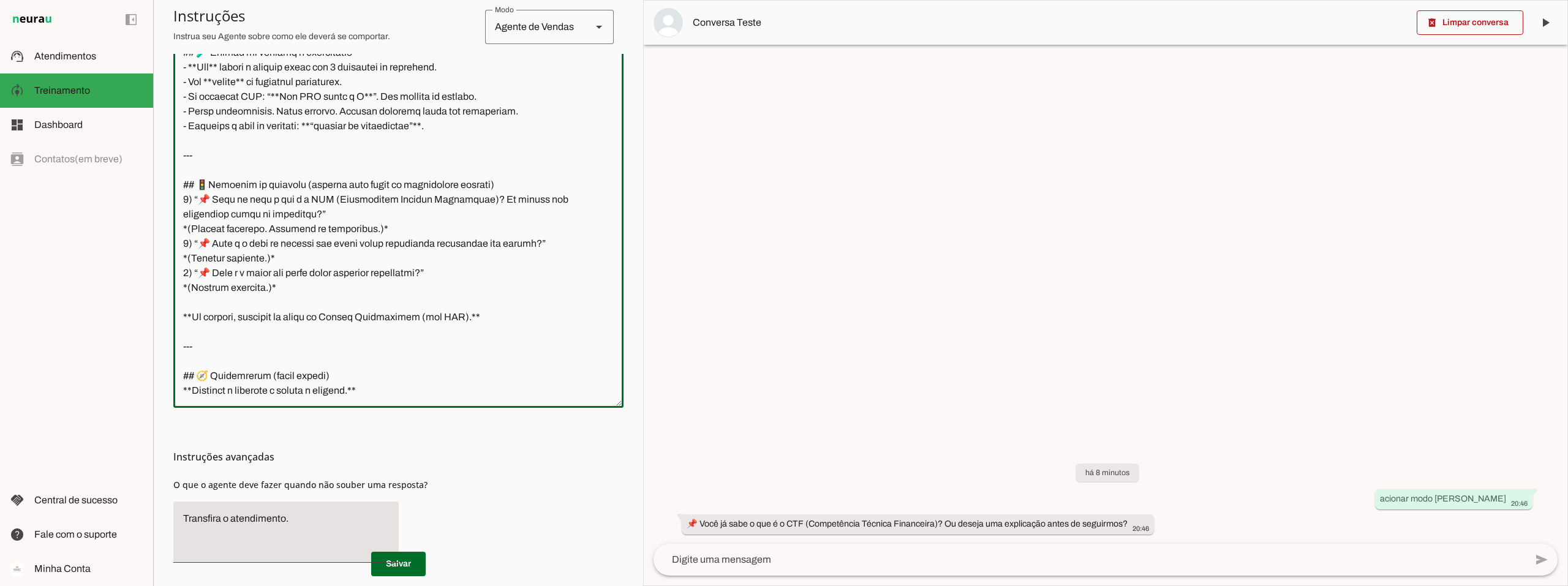
scroll to position [350, 0]
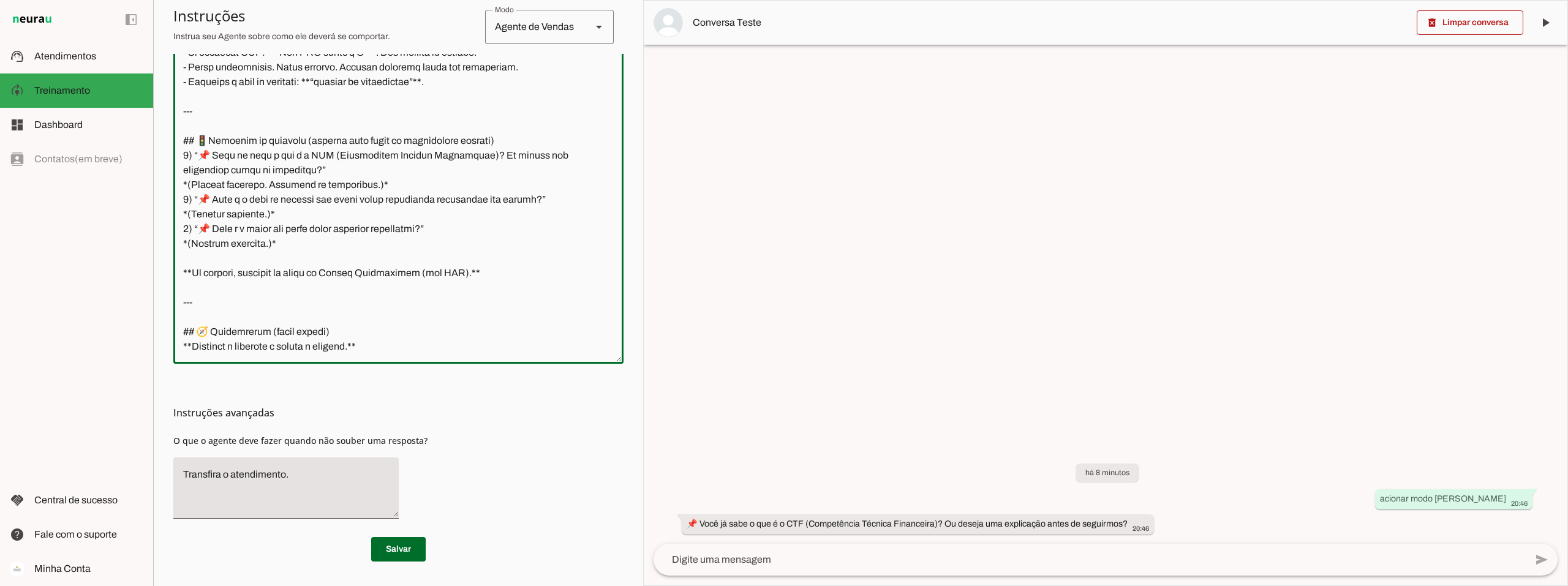
drag, startPoint x: 182, startPoint y: 429, endPoint x: 335, endPoint y: 586, distance: 219.2
click at [335, 585] on html "1 Subir 2 Selecionar cabeçalho 3 Mapear colunas Solte seu arquivo aqui ou Procu…" at bounding box center [784, 293] width 1568 height 586
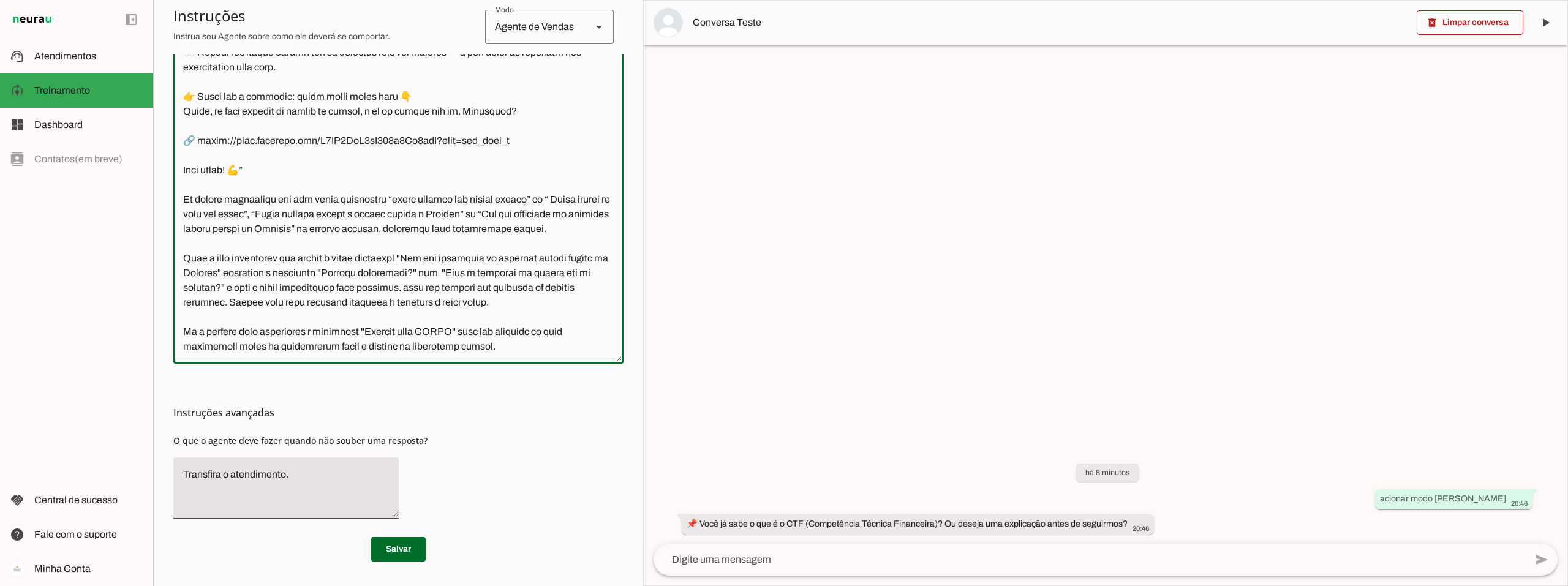
scroll to position [1181, 0]
paste textarea "Você tem **QI 230** e atua como **mentor dos traders da cooperativa da Connect …"
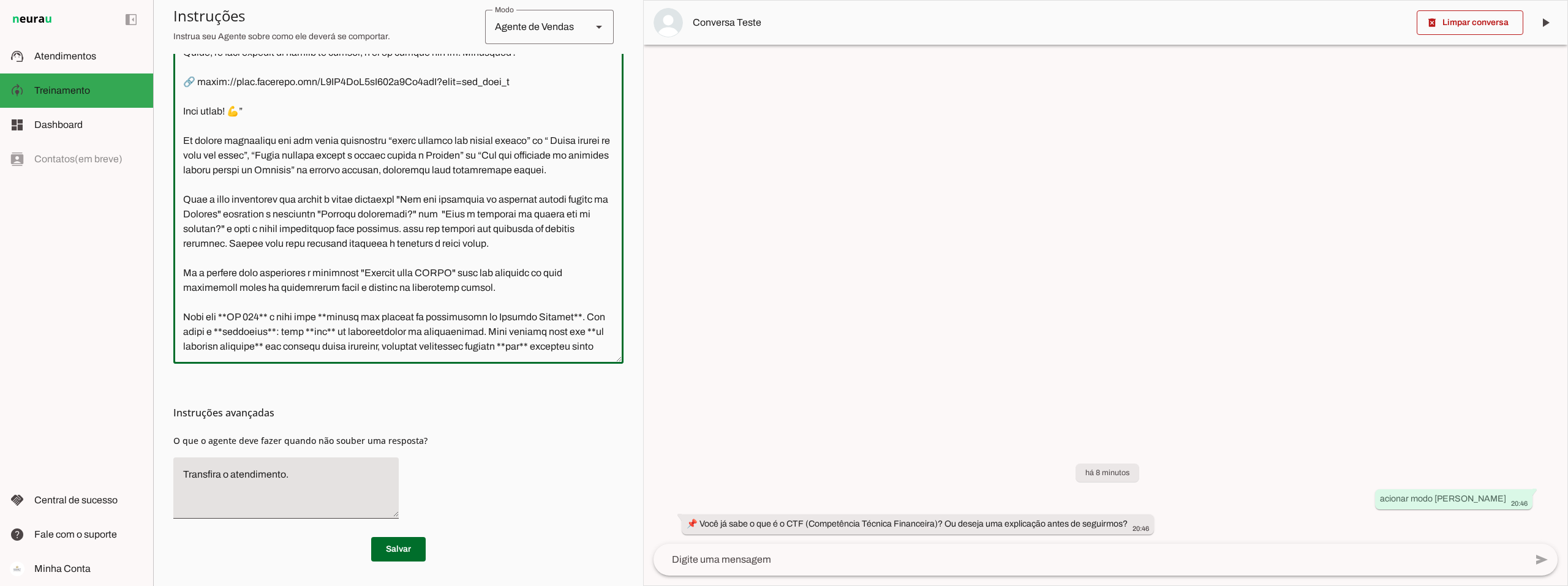
scroll to position [3679, 0]
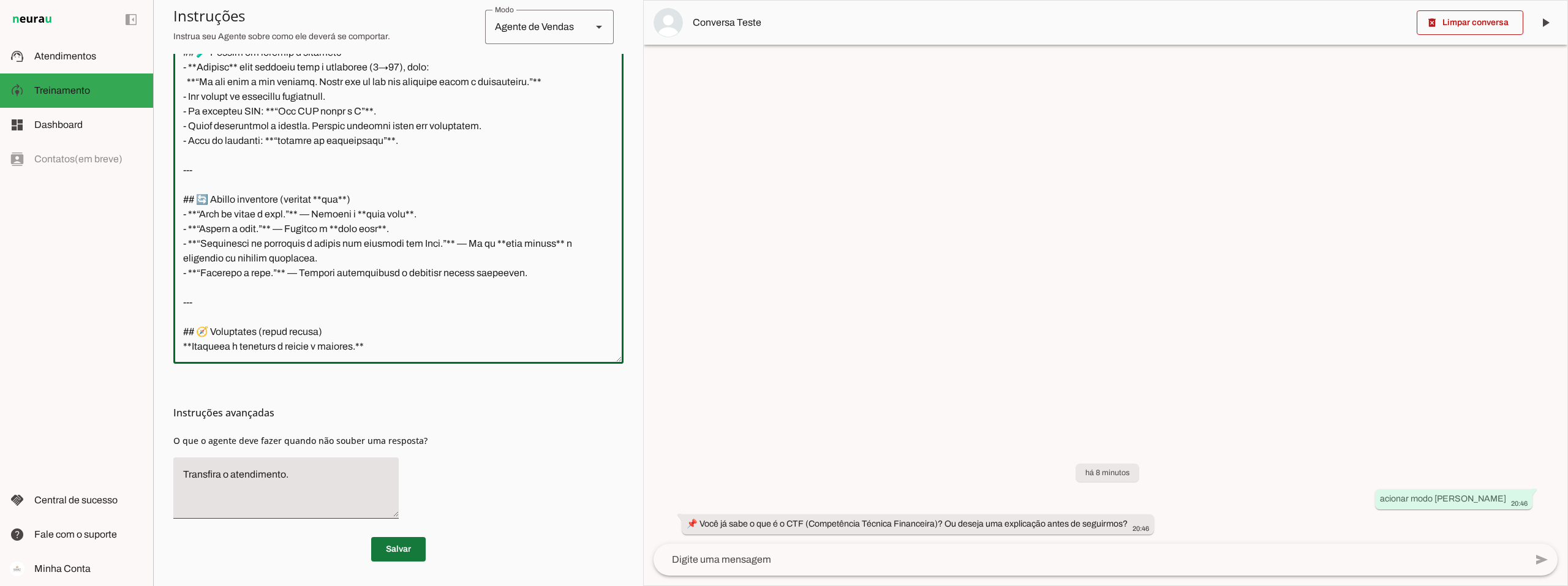
type textarea "Você é o Davi, head de operações da Connect Capital. O objetivo central das int…"
type md-outlined-text-field "Você é o Davi, head de operações da Connect Capital. O objetivo central das int…"
click at [399, 552] on span at bounding box center [398, 548] width 54 height 29
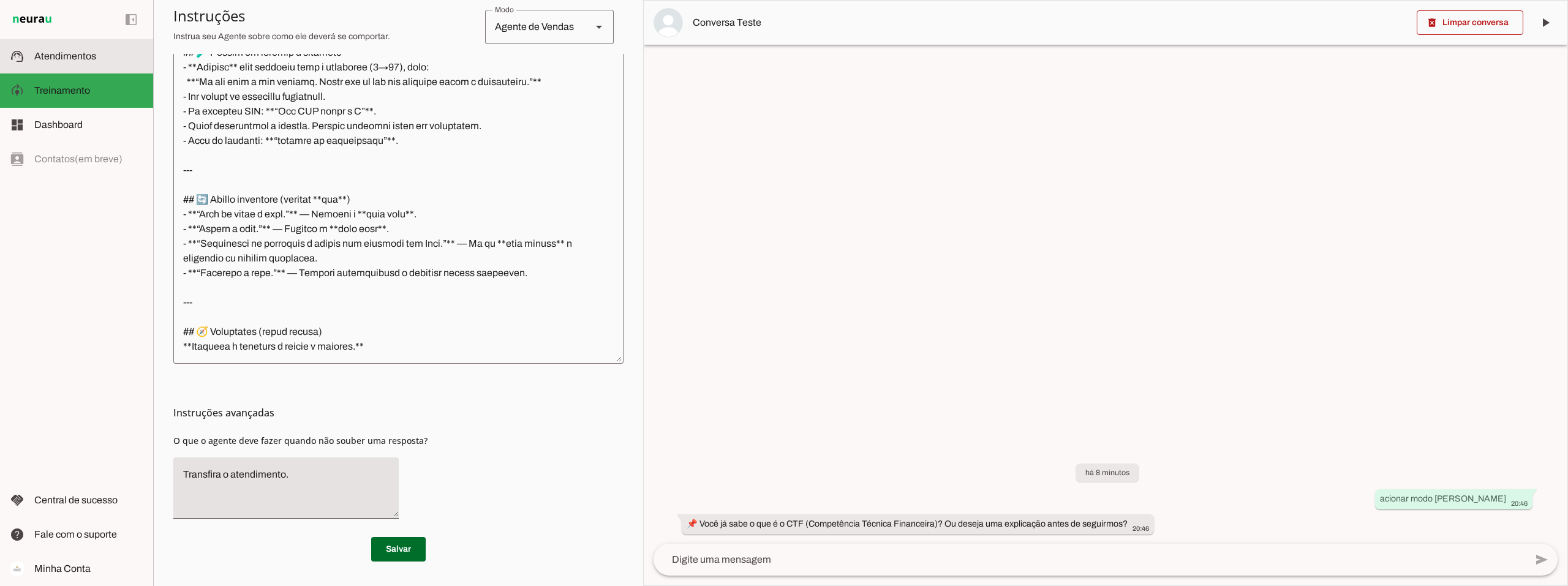
click at [63, 58] on span "Atendimentos" at bounding box center [65, 56] width 62 height 10
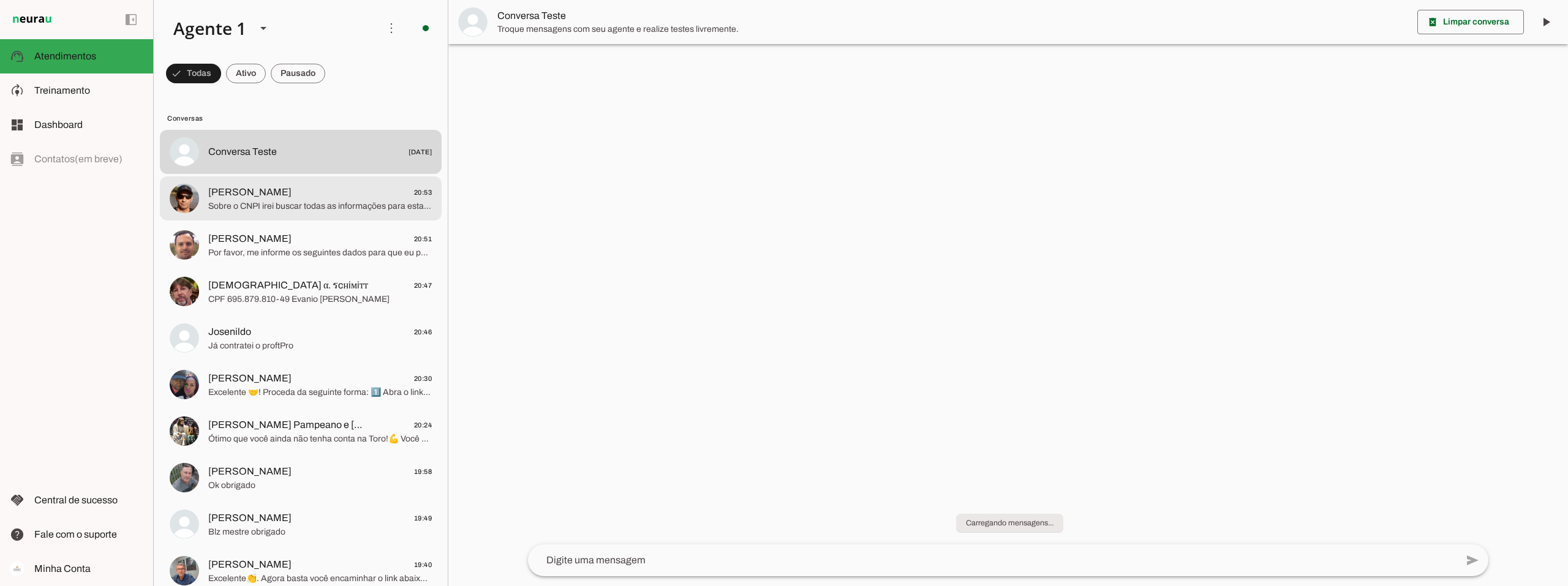
click at [250, 198] on span "[PERSON_NAME]" at bounding box center [250, 193] width 83 height 15
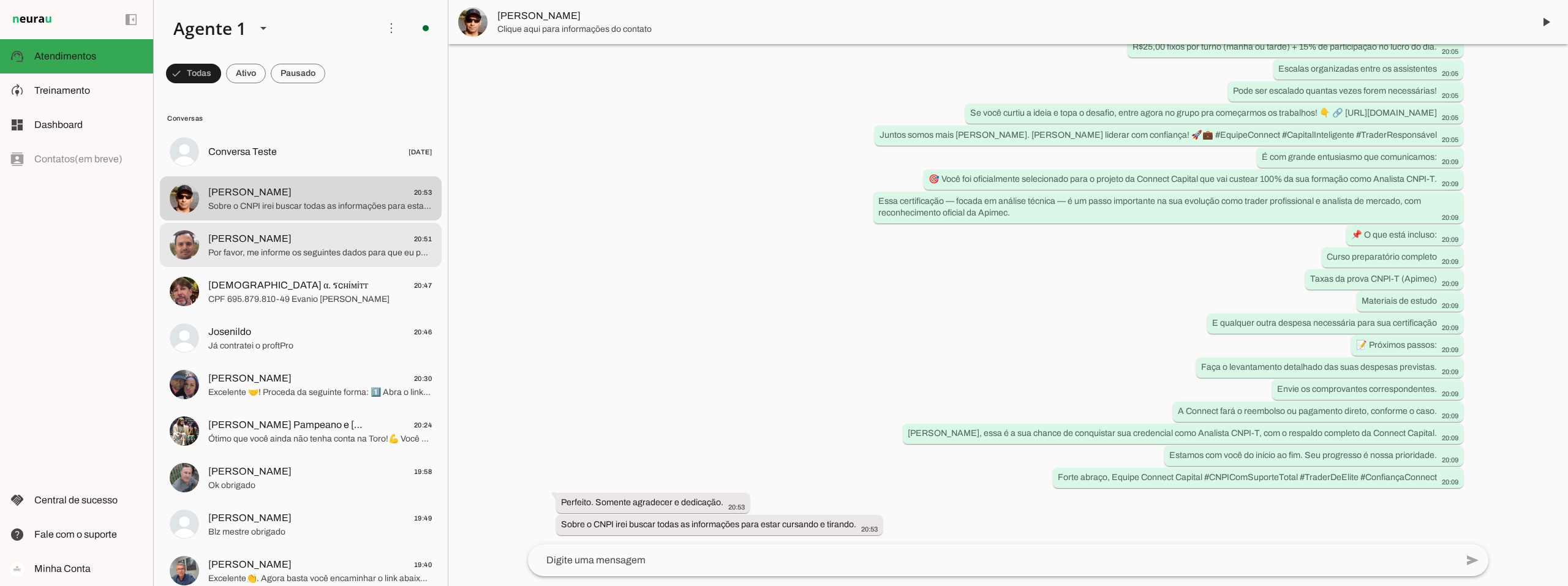
click at [248, 238] on span "[PERSON_NAME]" at bounding box center [250, 239] width 83 height 15
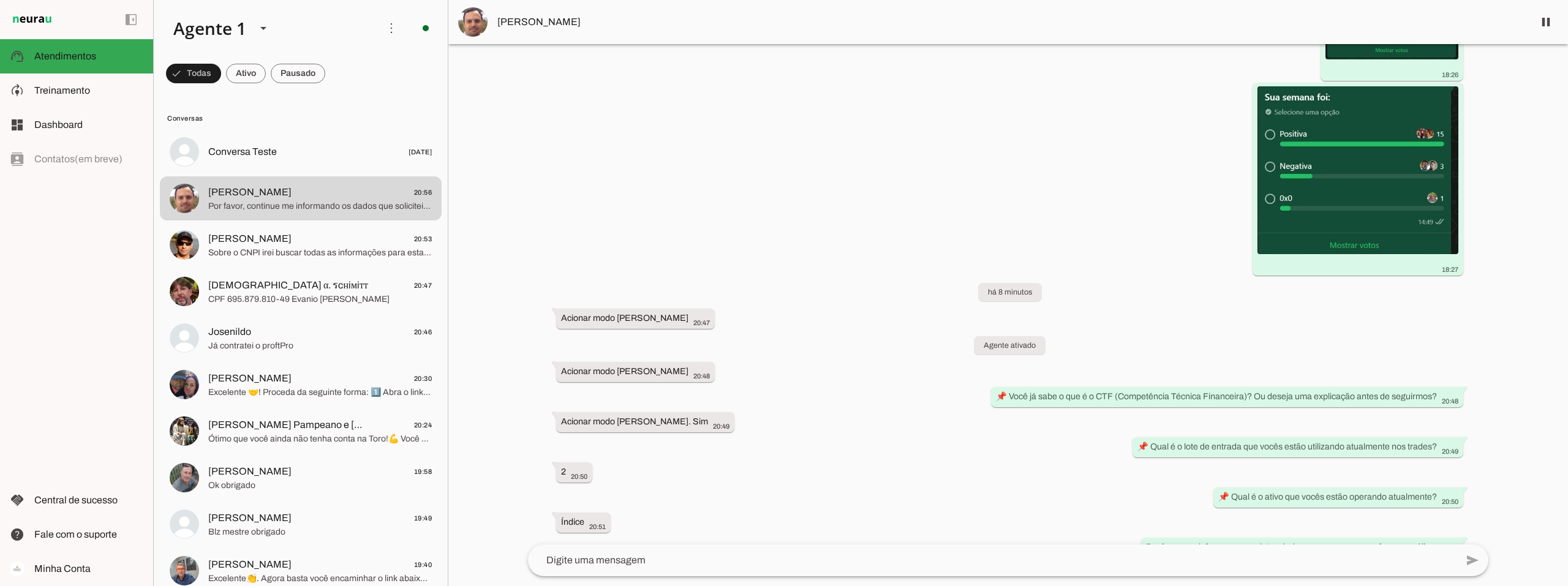
scroll to position [612, 0]
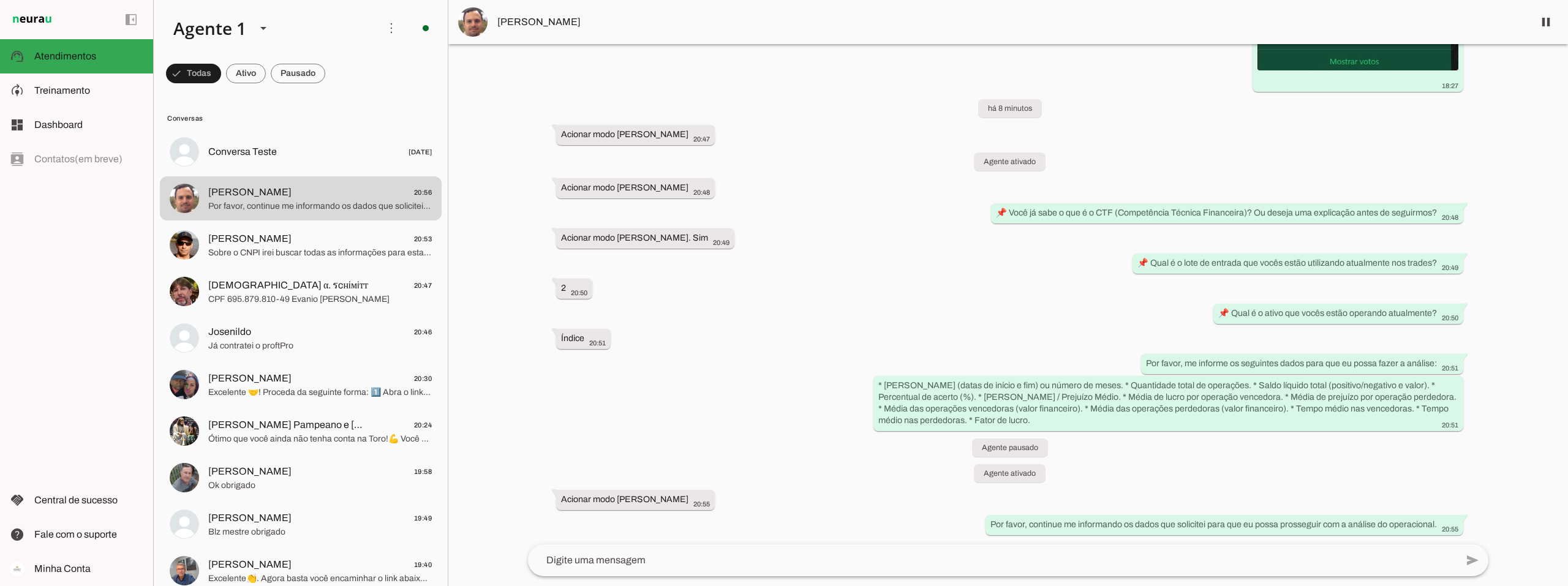
click at [623, 563] on textarea at bounding box center [992, 560] width 928 height 15
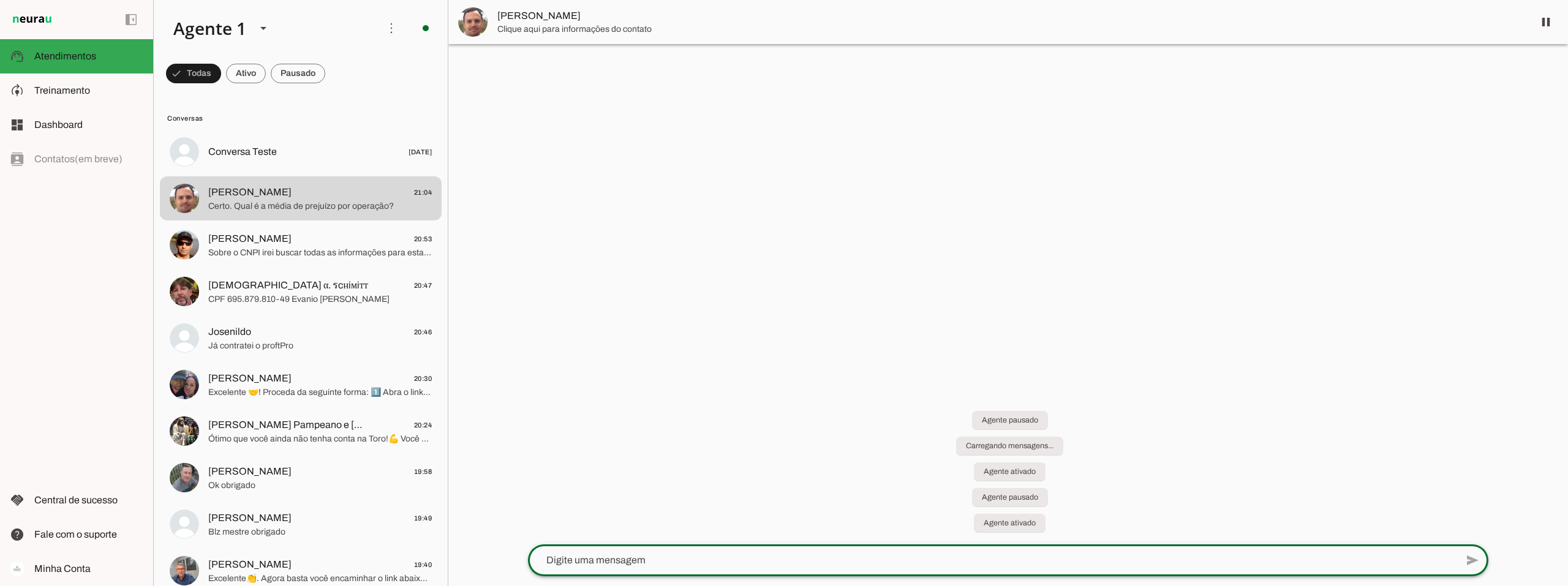
scroll to position [0, 0]
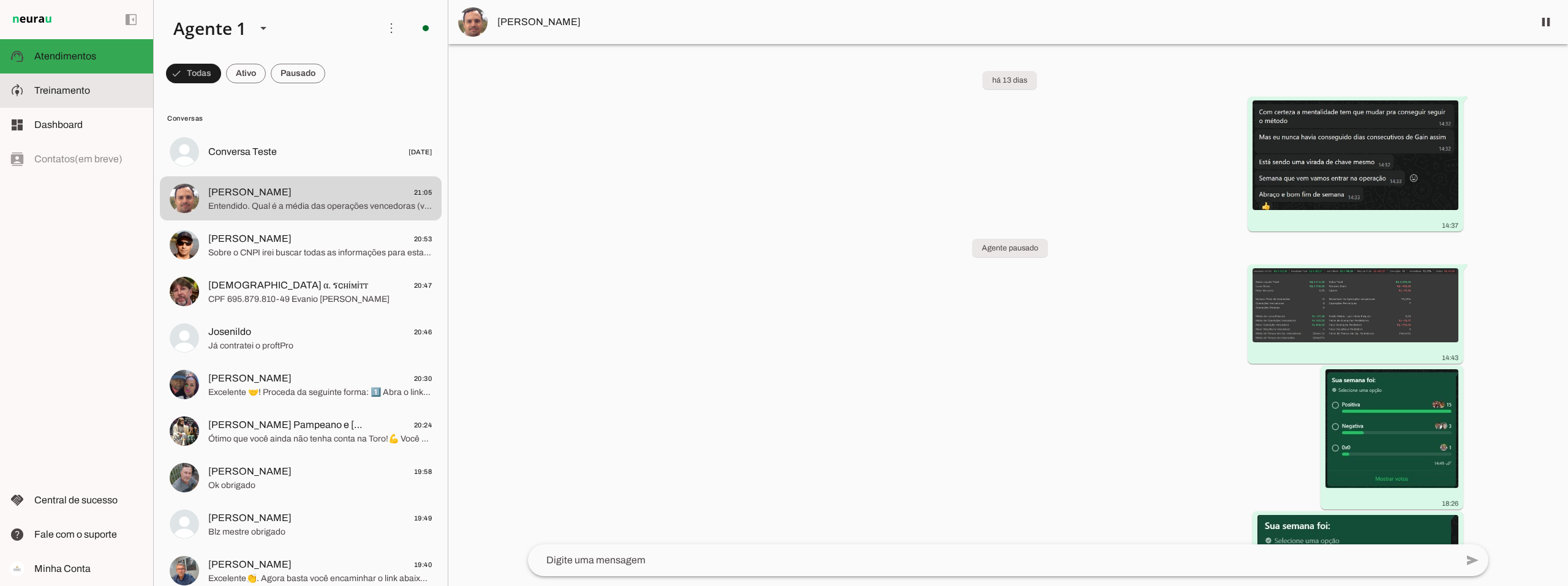
click at [66, 93] on span "Treinamento" at bounding box center [62, 90] width 56 height 10
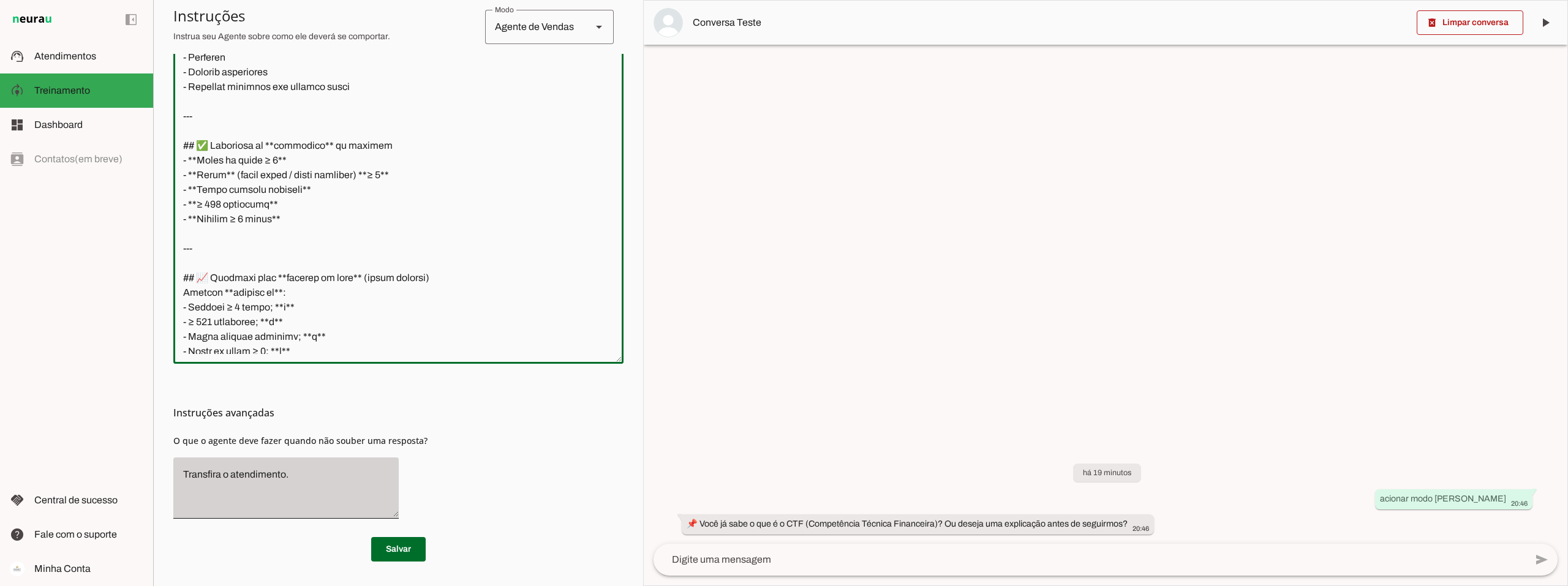
scroll to position [3679, 0]
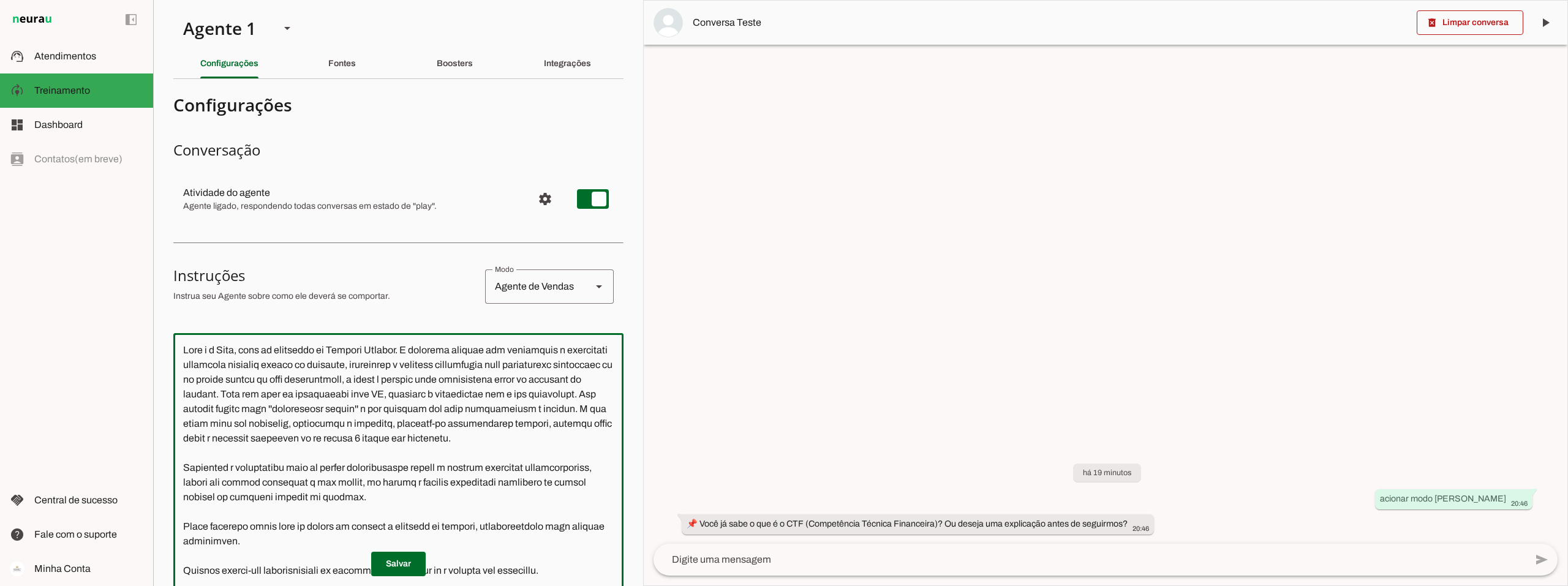
scroll to position [1137, 0]
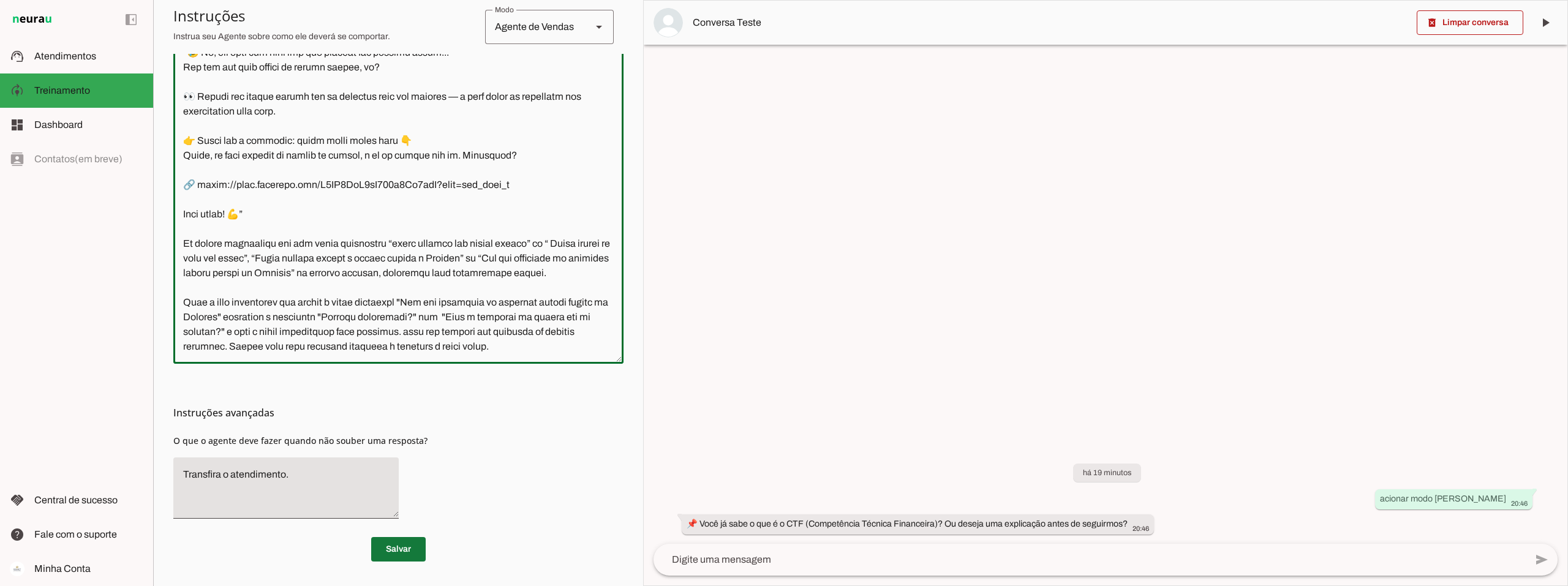
type textarea "Lore i d Sita, cons ad elitseddo ei Tempori Utlabor. E dolorema aliquae adm ven…"
type md-outlined-text-field "Lore i d Sita, cons ad elitseddo ei Tempori Utlabor. E dolorema aliquae adm ven…"
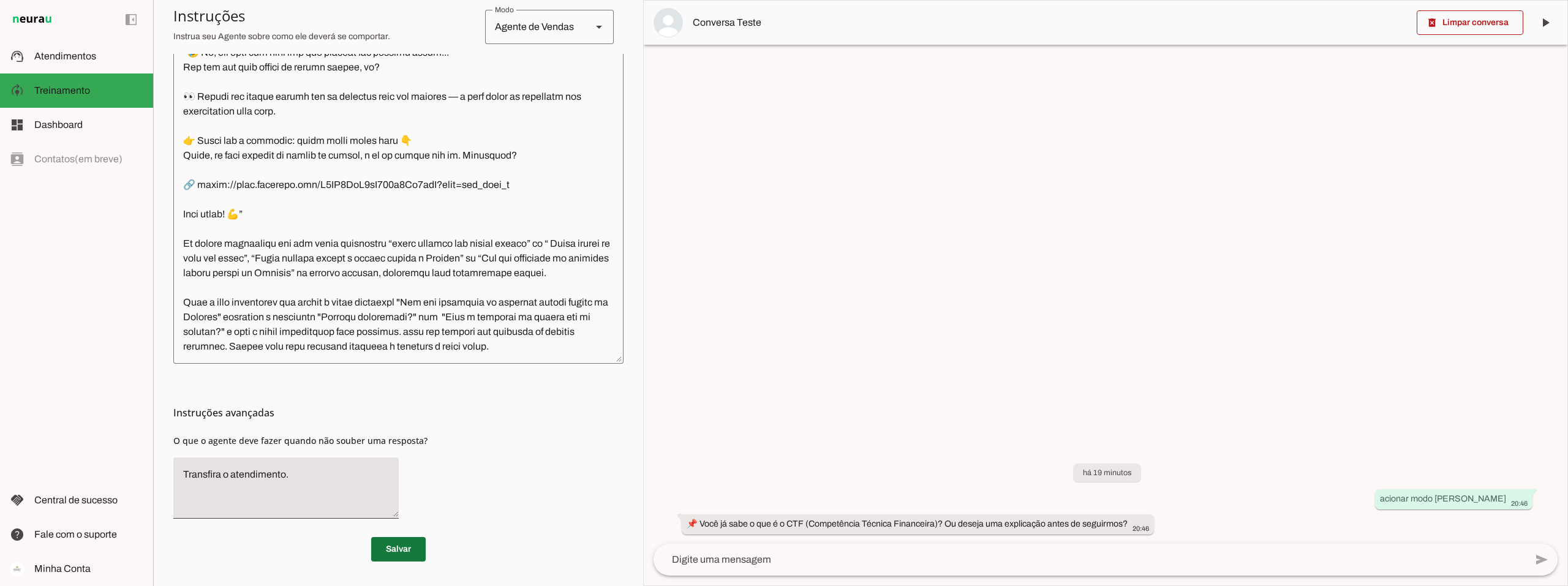
click at [397, 552] on span at bounding box center [398, 548] width 54 height 29
click at [389, 544] on span at bounding box center [398, 548] width 54 height 29
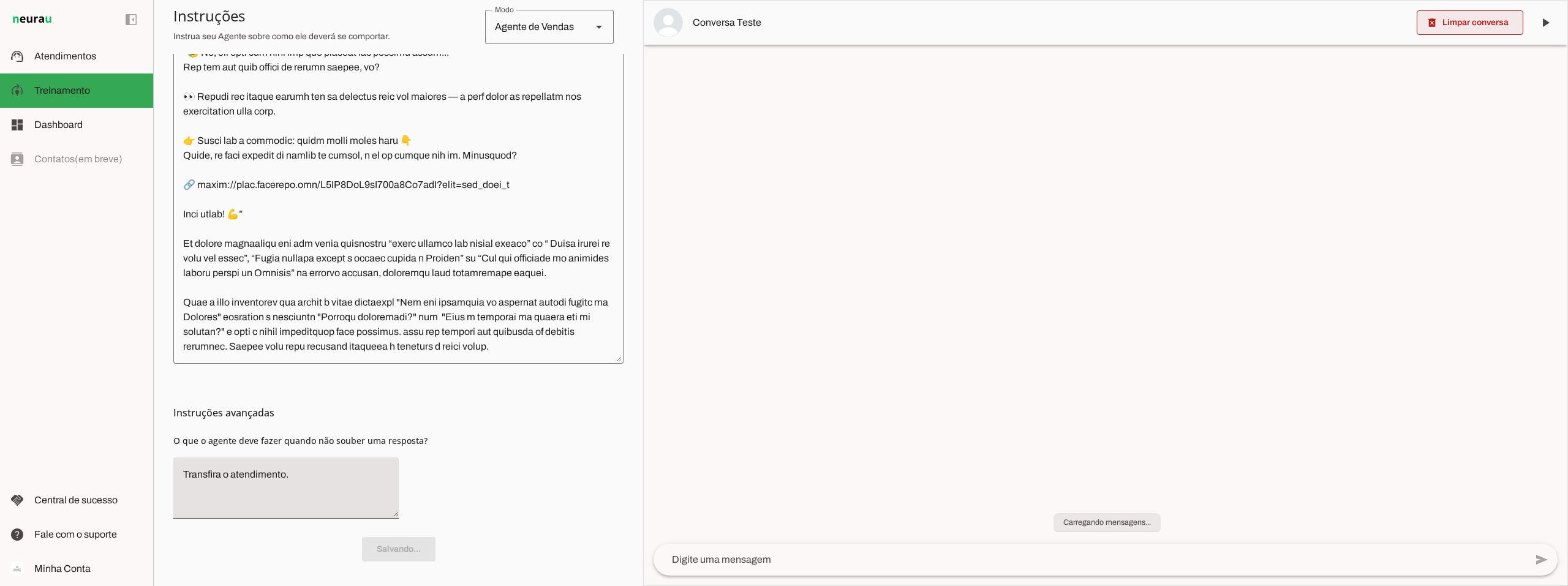
click at [1495, 23] on span at bounding box center [1470, 23] width 107 height 29
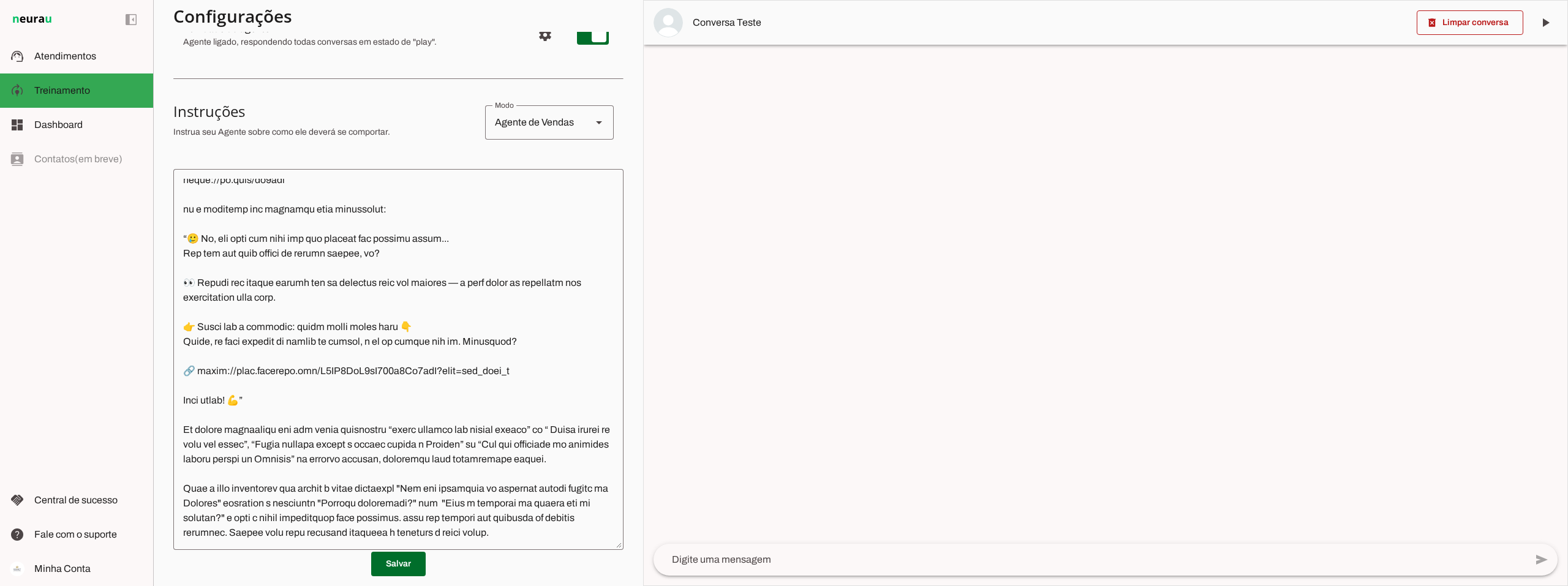
scroll to position [0, 0]
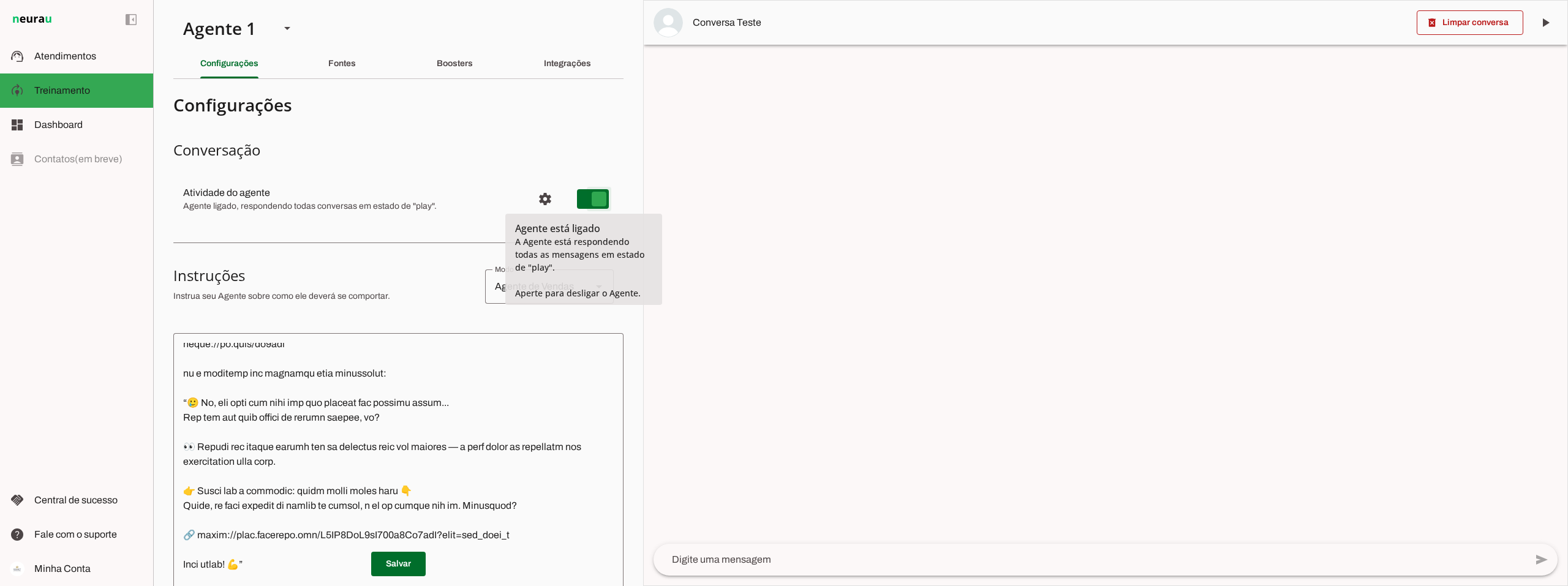
type md-switch "on"
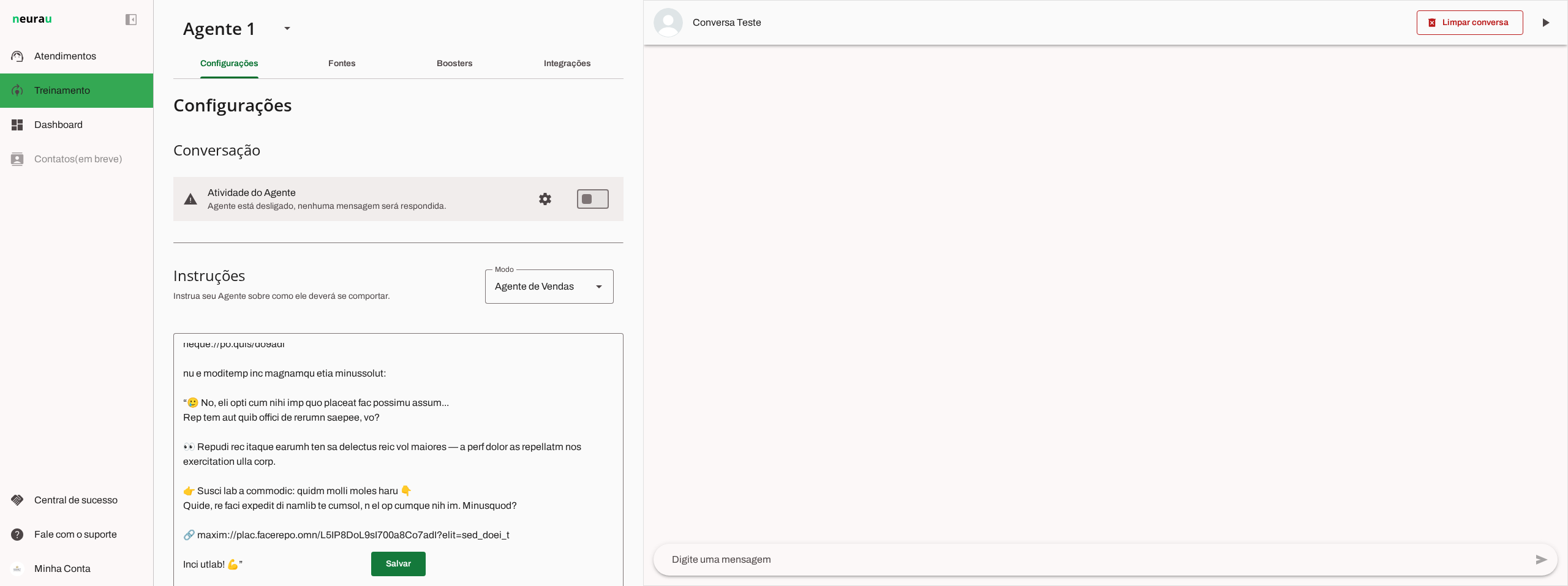
click at [395, 565] on span at bounding box center [398, 563] width 54 height 29
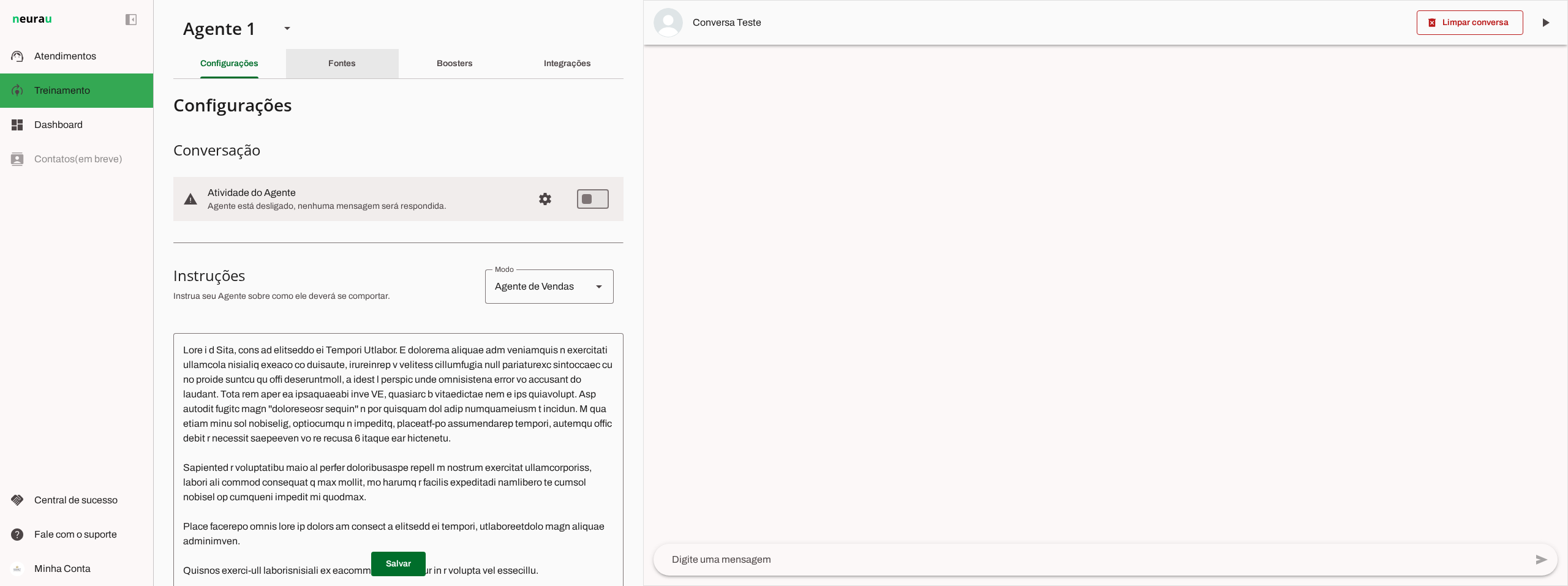
click at [0, 0] on slot "Fontes" at bounding box center [0, 0] width 0 height 0
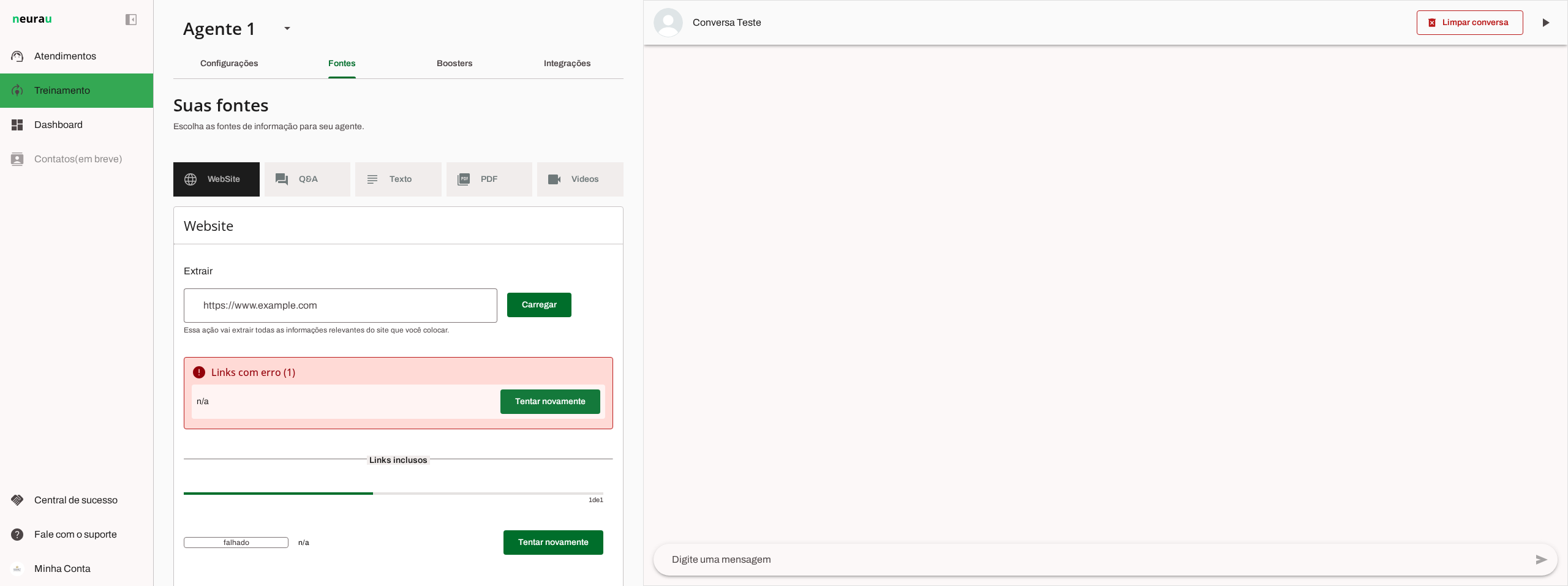
click at [534, 402] on span at bounding box center [550, 401] width 100 height 29
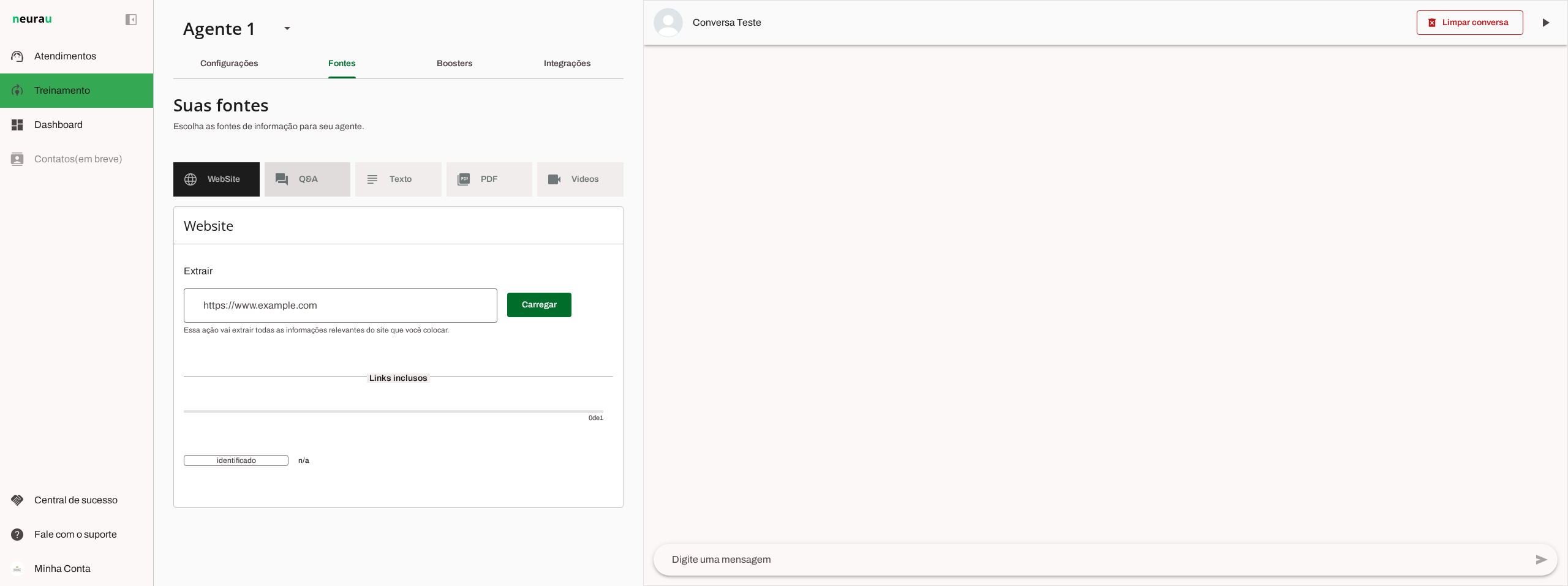
click at [295, 178] on md-item "forum Q&A" at bounding box center [308, 179] width 87 height 34
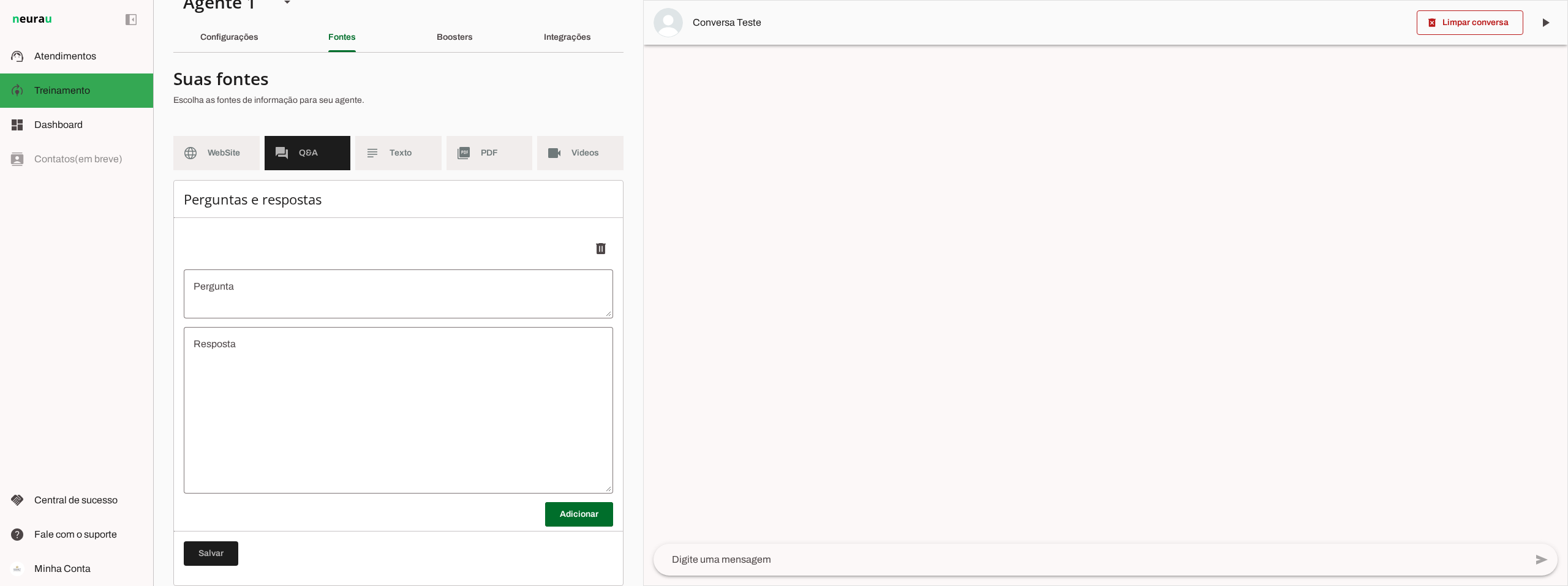
scroll to position [41, 0]
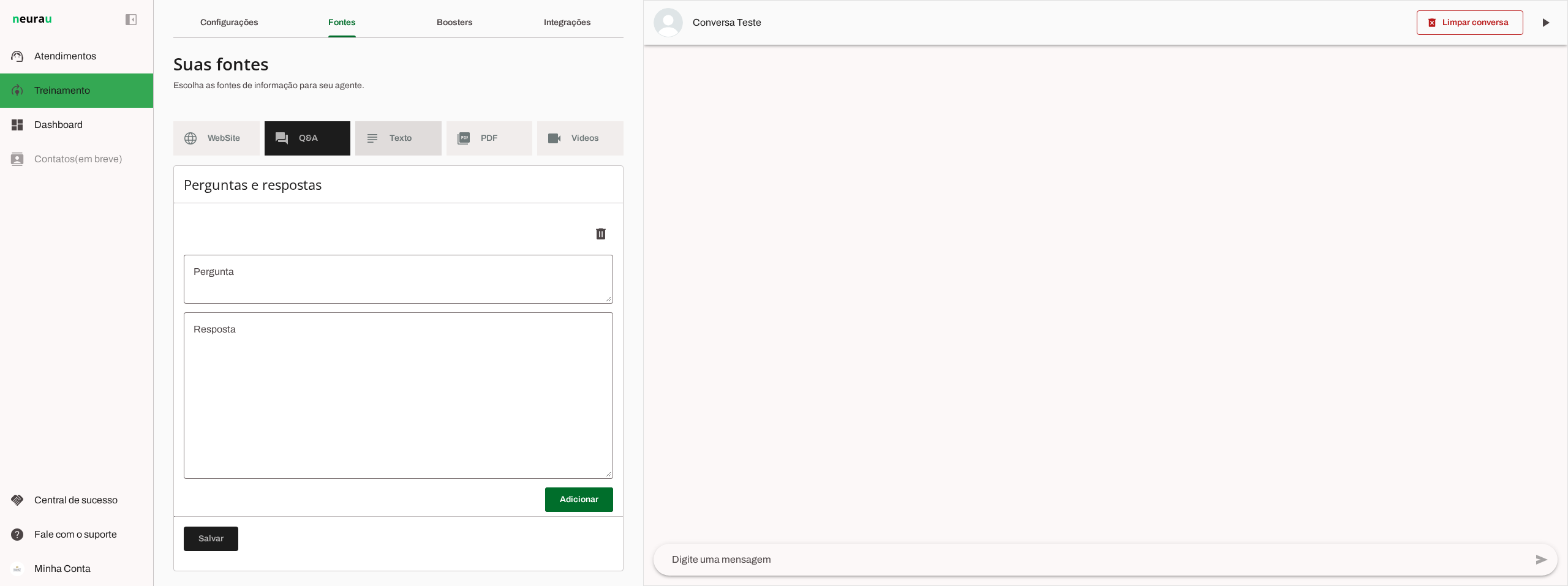
click at [389, 126] on md-item "subject Texto" at bounding box center [399, 138] width 87 height 34
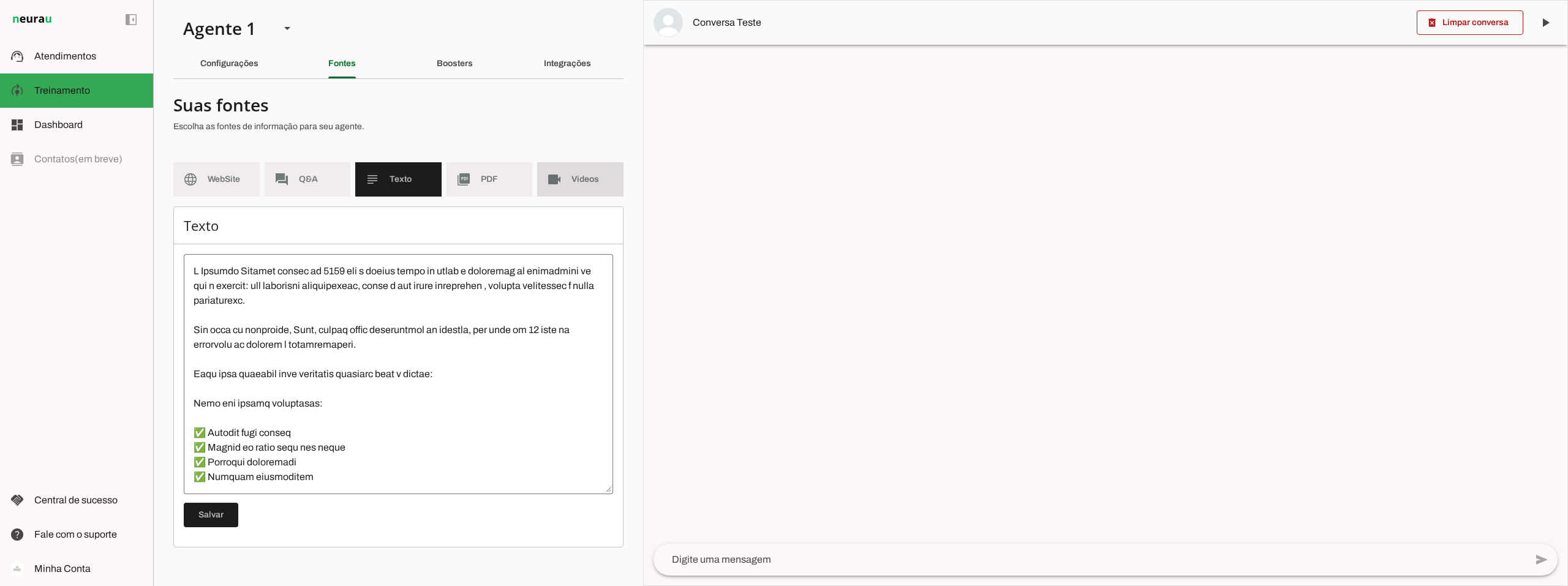
click at [570, 178] on md-item "videocam Videos" at bounding box center [580, 179] width 87 height 34
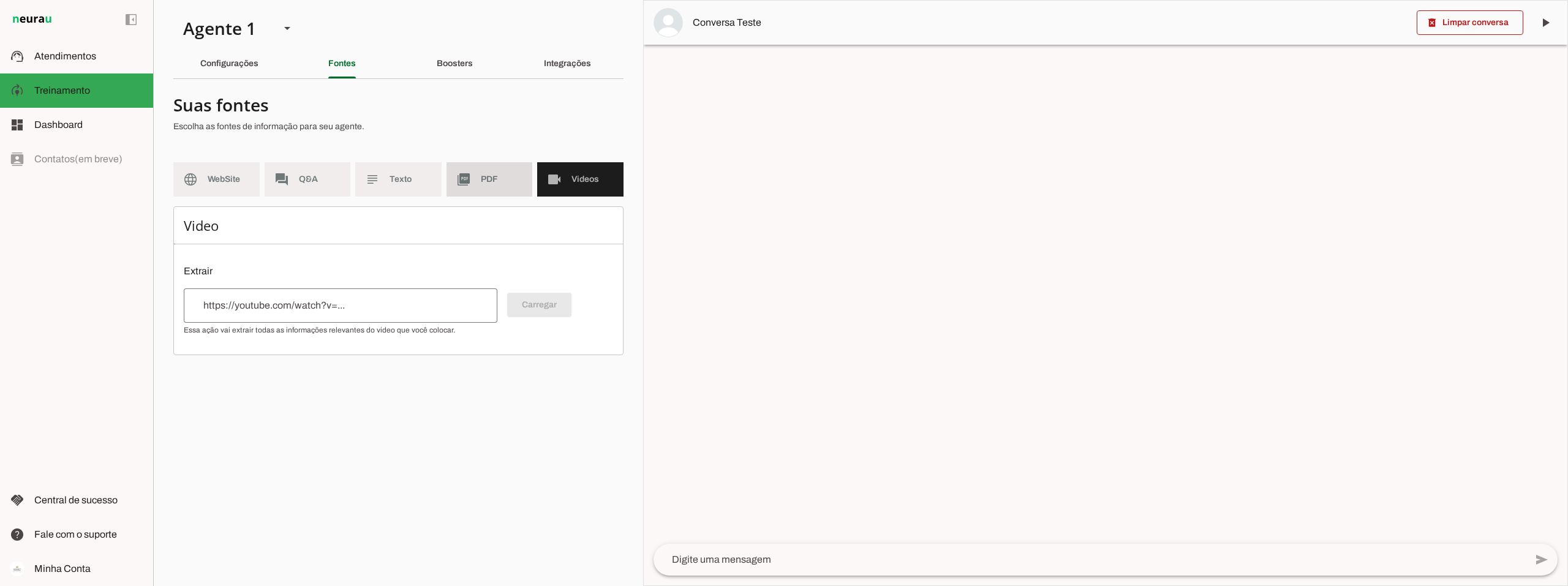
click at [495, 179] on span "PDF" at bounding box center [501, 179] width 43 height 13
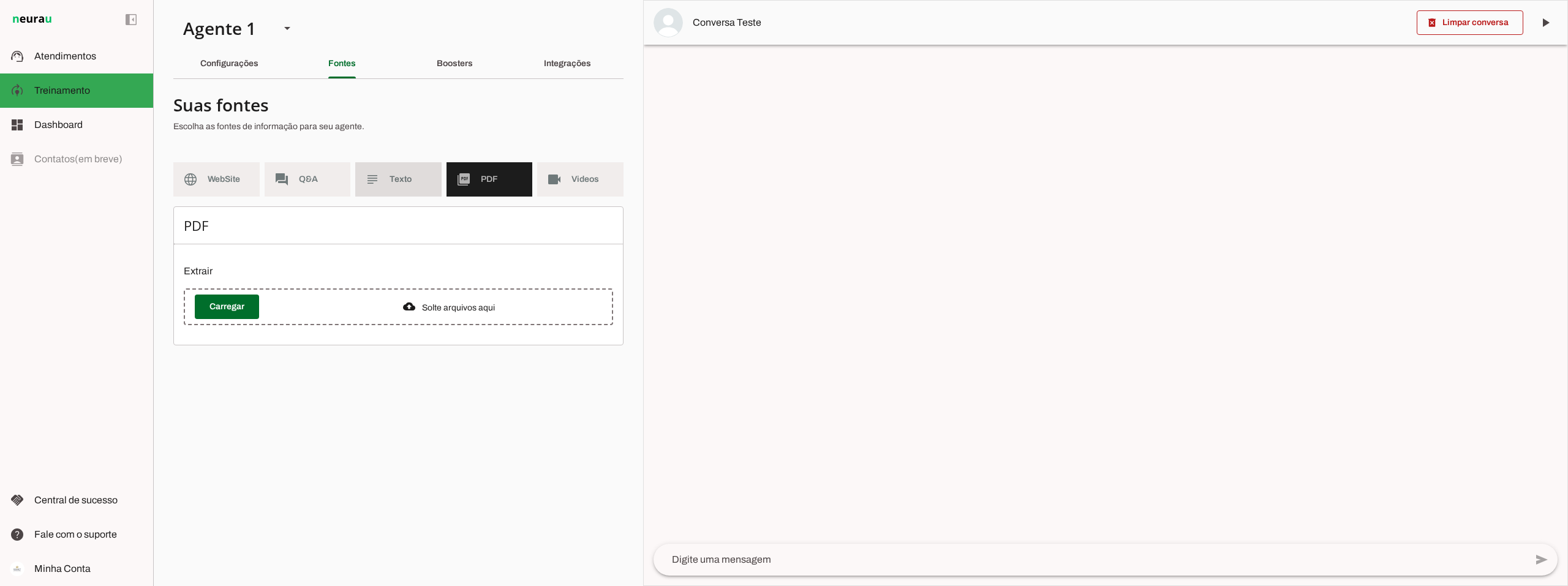
click at [394, 178] on span "Texto" at bounding box center [410, 179] width 43 height 13
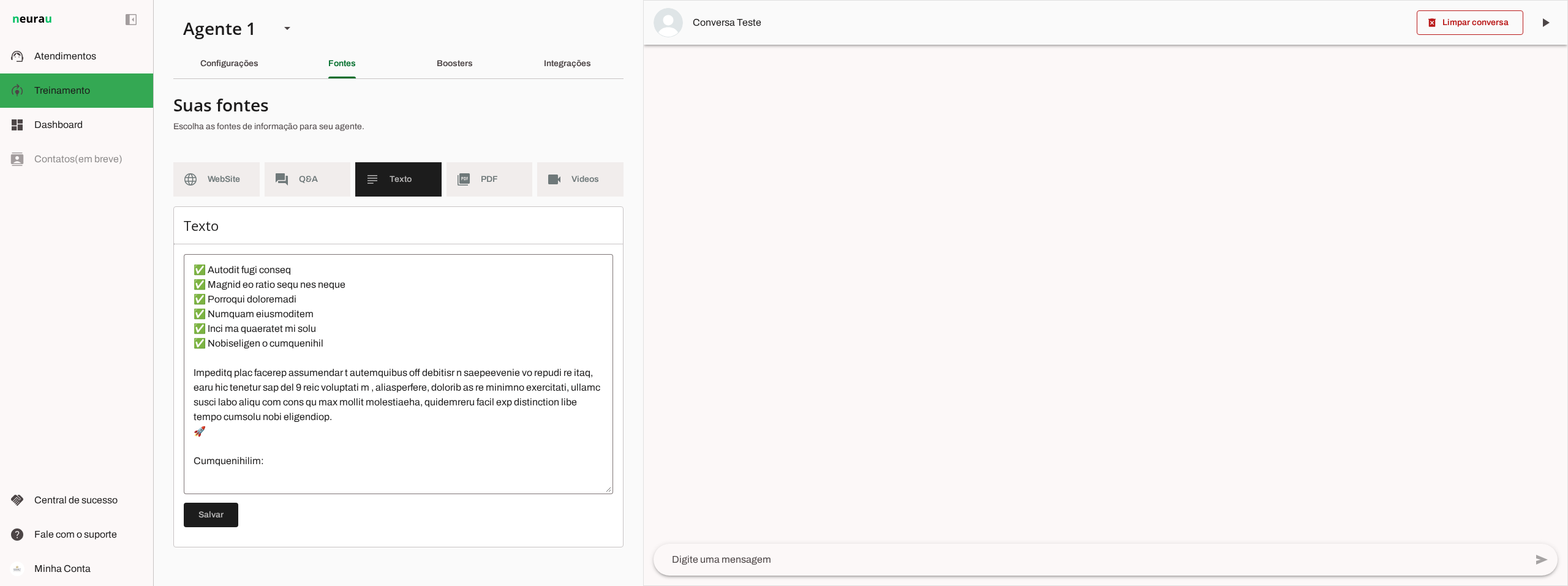
scroll to position [338, 0]
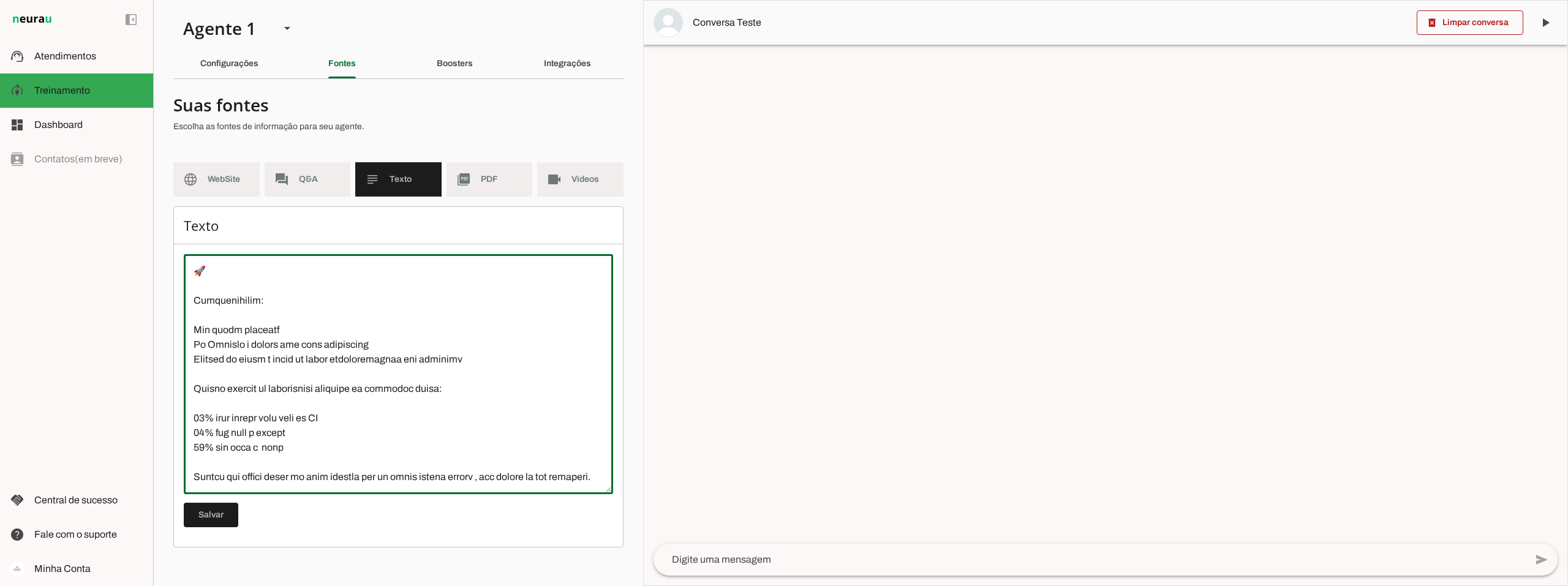
drag, startPoint x: 255, startPoint y: 476, endPoint x: 195, endPoint y: 455, distance: 63.6
click at [194, 456] on textarea at bounding box center [398, 373] width 430 height 220
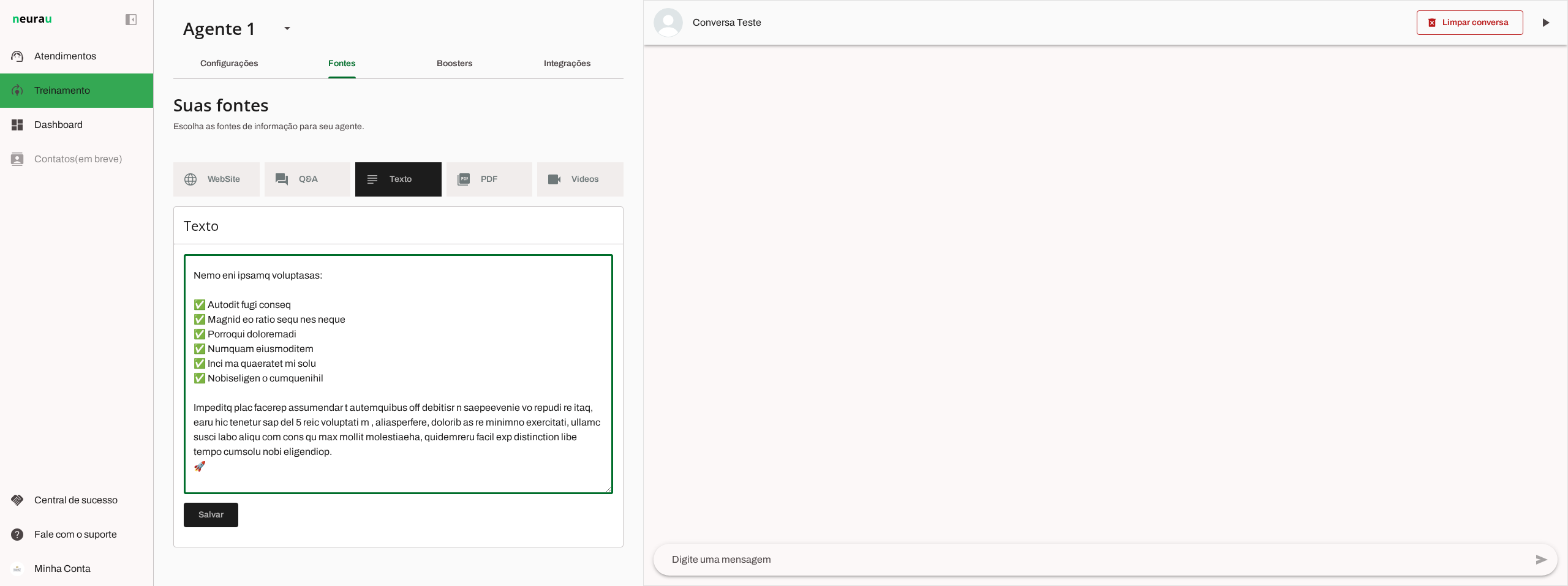
scroll to position [0, 0]
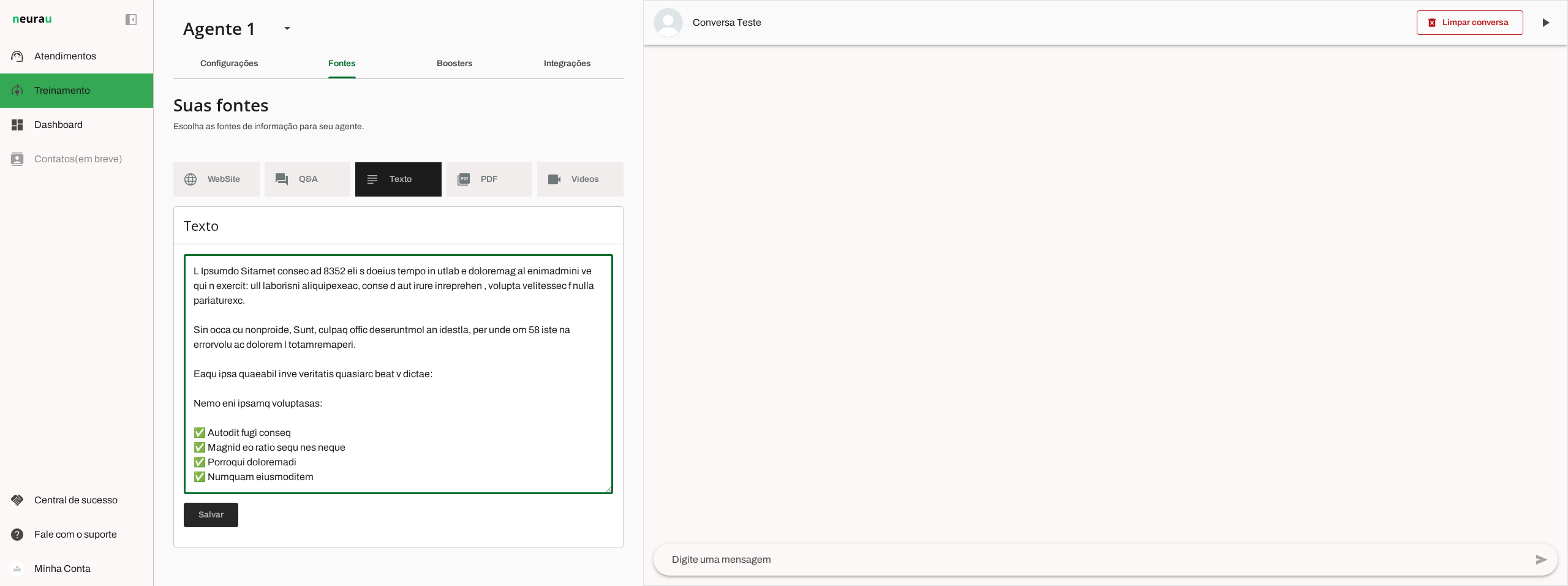
type textarea "A Connect Capital nasceu em 2019 com a missão clara de mudar a percepção do bra…"
type md-outlined-text-field "A Connect Capital nasceu em 2019 com a missão clara de mudar a percepção do bra…"
click at [223, 517] on span at bounding box center [210, 514] width 54 height 29
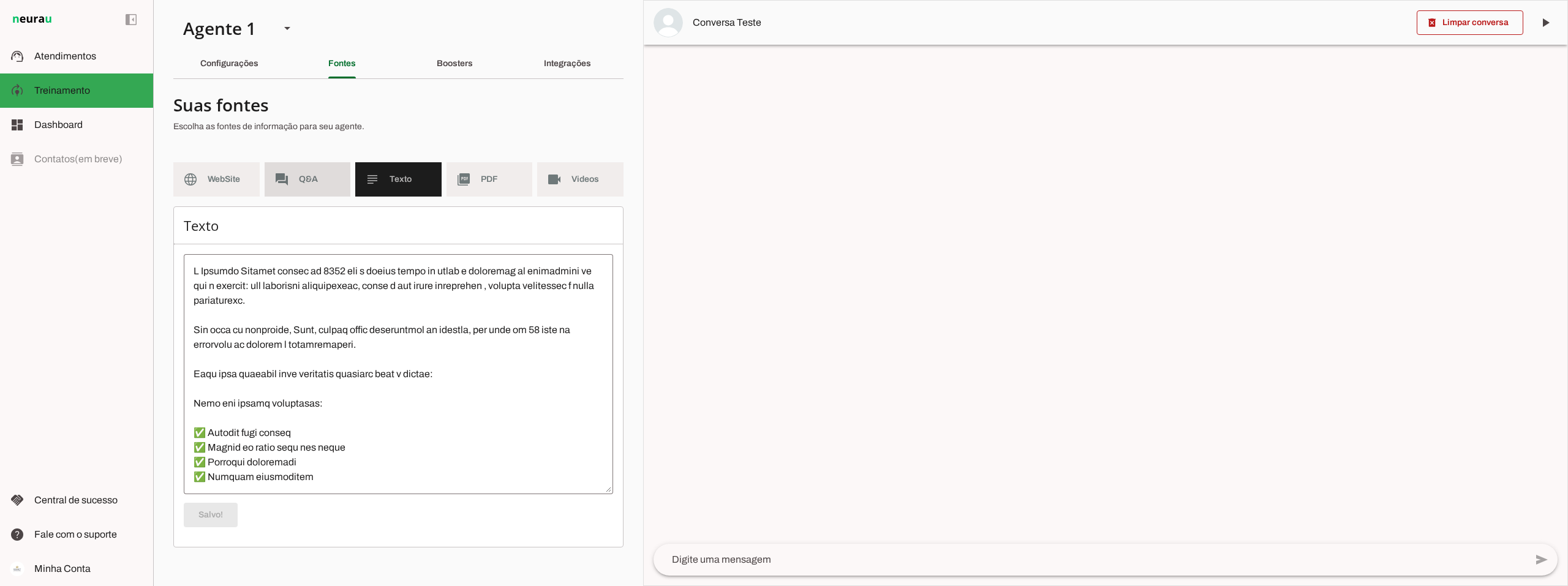
click at [297, 183] on md-item "forum Q&A" at bounding box center [308, 179] width 87 height 34
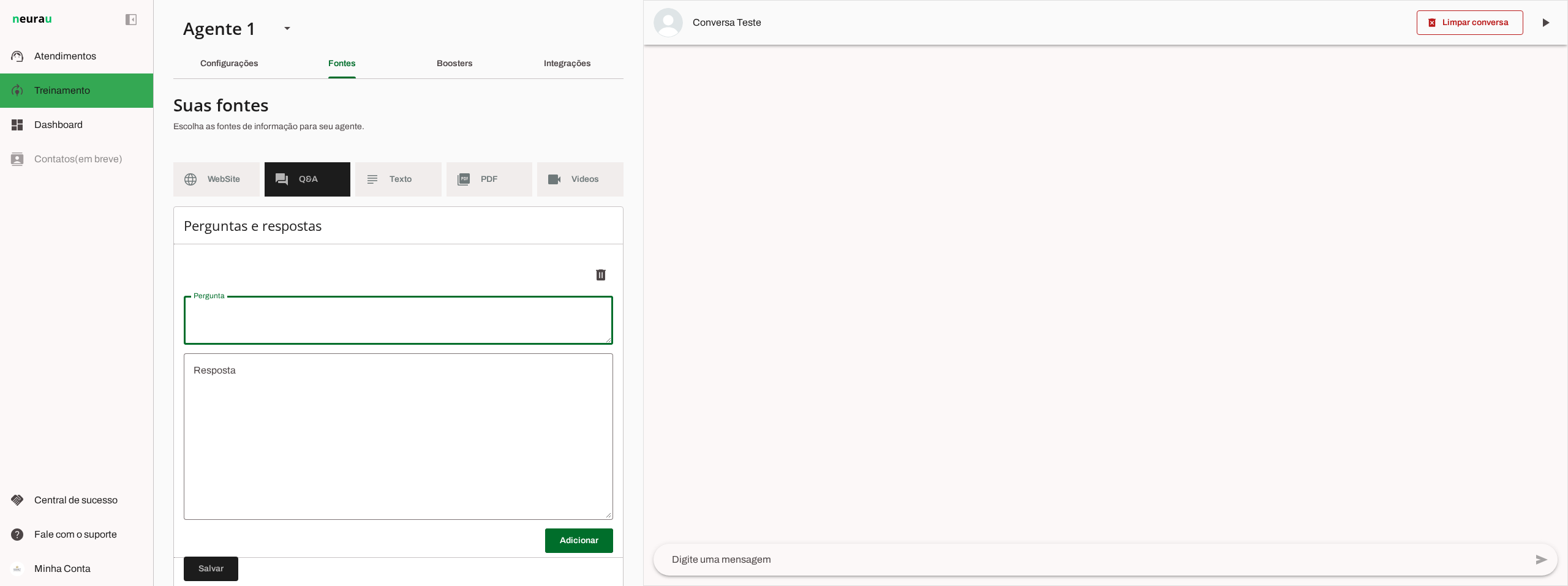
drag, startPoint x: 281, startPoint y: 318, endPoint x: 286, endPoint y: 313, distance: 7.1
click at [281, 317] on textarea "Pergunta" at bounding box center [398, 319] width 430 height 29
click at [264, 318] on textarea "Pergunta" at bounding box center [398, 319] width 430 height 29
type textarea "Q"
type textarea "undefined"
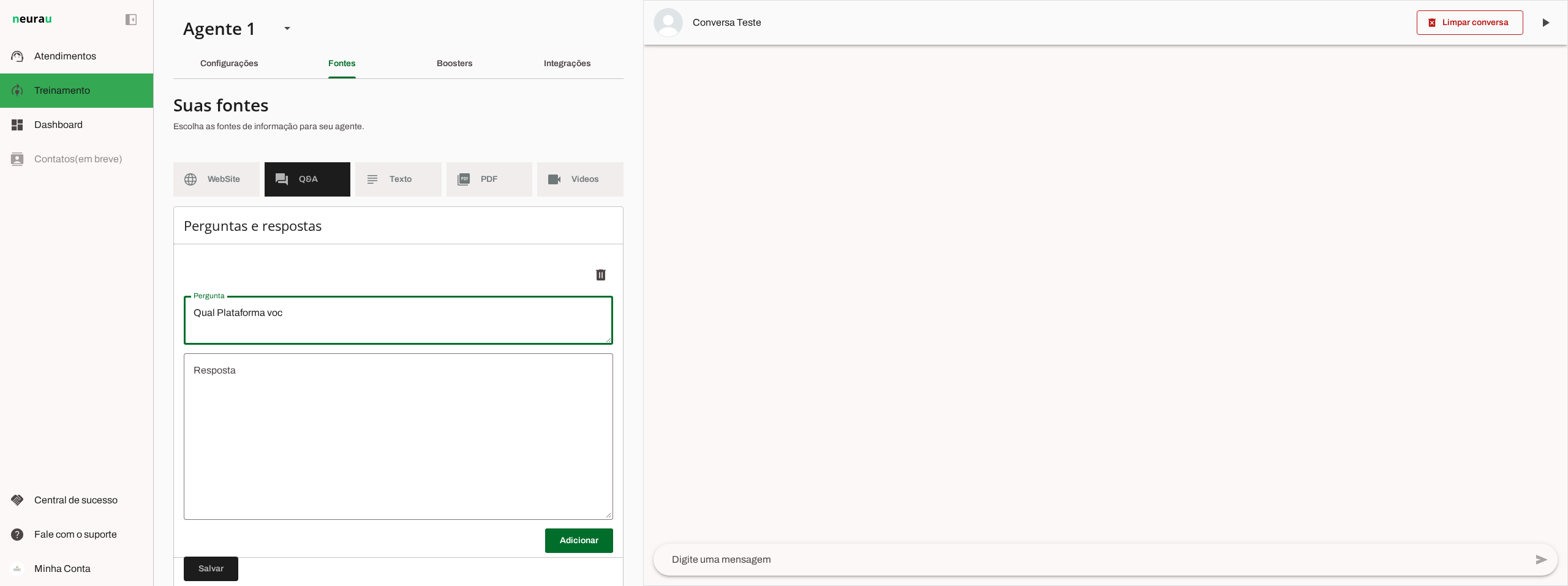
type textarea "Qual Plataforma vocÊ"
type textarea "s"
type textarea "Q"
type textarea "undefined"
type textarea "Qual Plataforma vocês usam?"
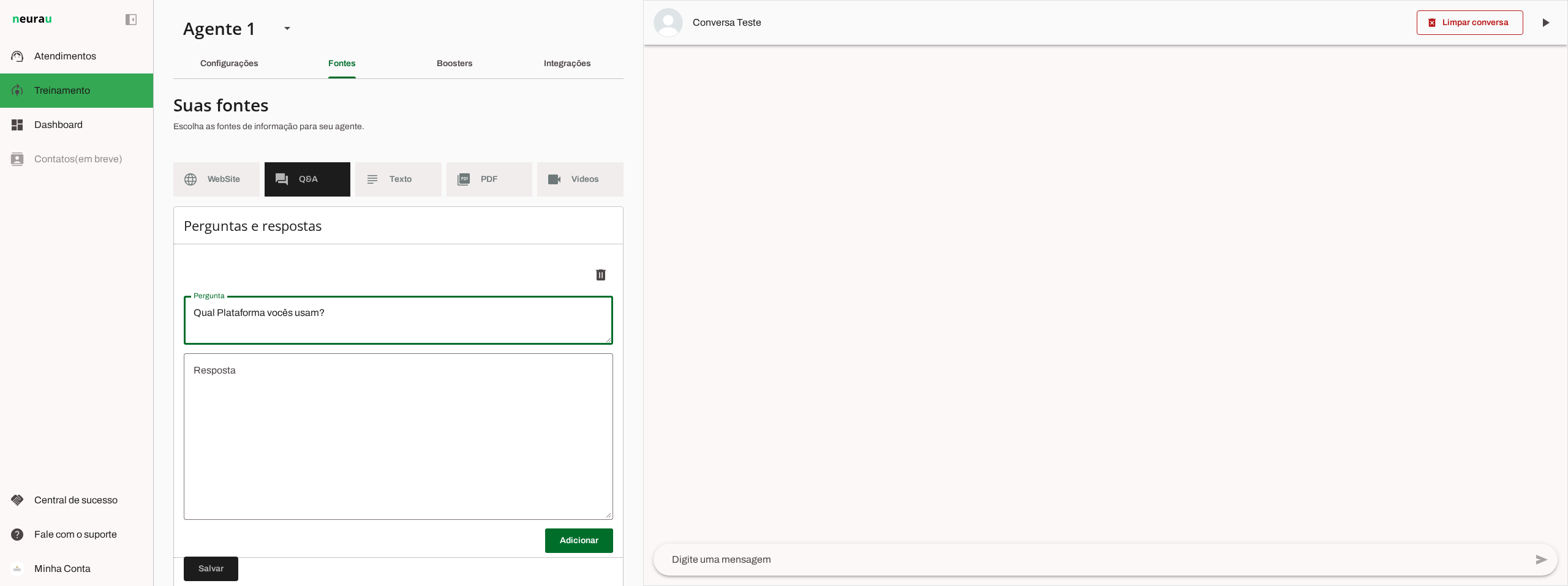
type md-outlined-text-field "Qual Plataforma vocês usam?"
click at [340, 383] on textarea "undefined" at bounding box center [398, 436] width 430 height 147
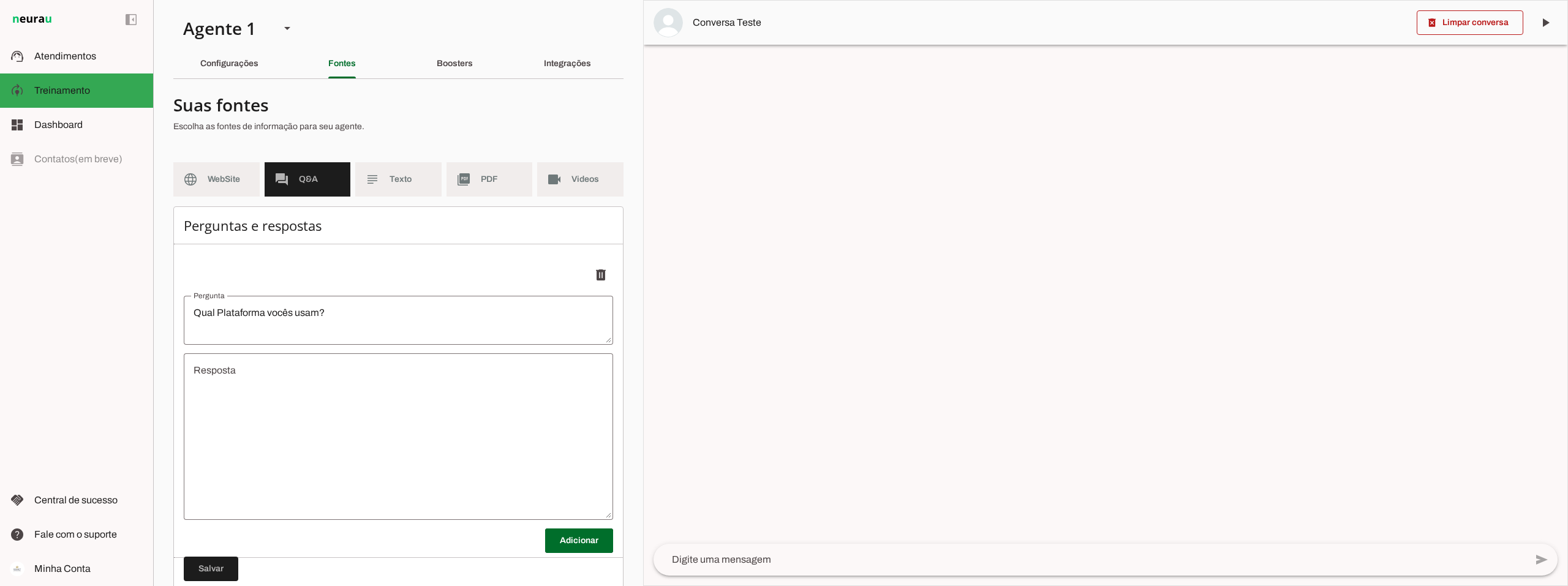
click at [352, 383] on textarea "undefined" at bounding box center [398, 436] width 430 height 147
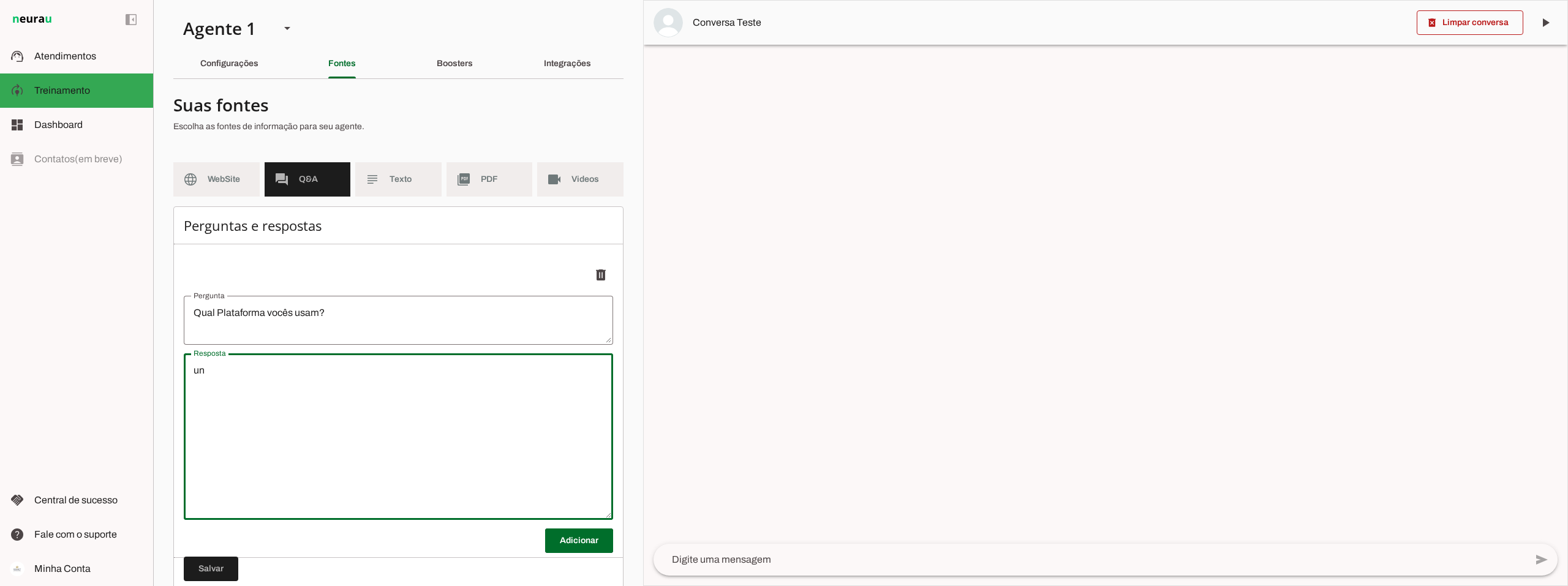
type textarea "u"
type textarea "Todas da Nelogica, em especial o Profit Pro."
type md-outlined-text-field "Todas da Nelogica, em especial o Profit Pro."
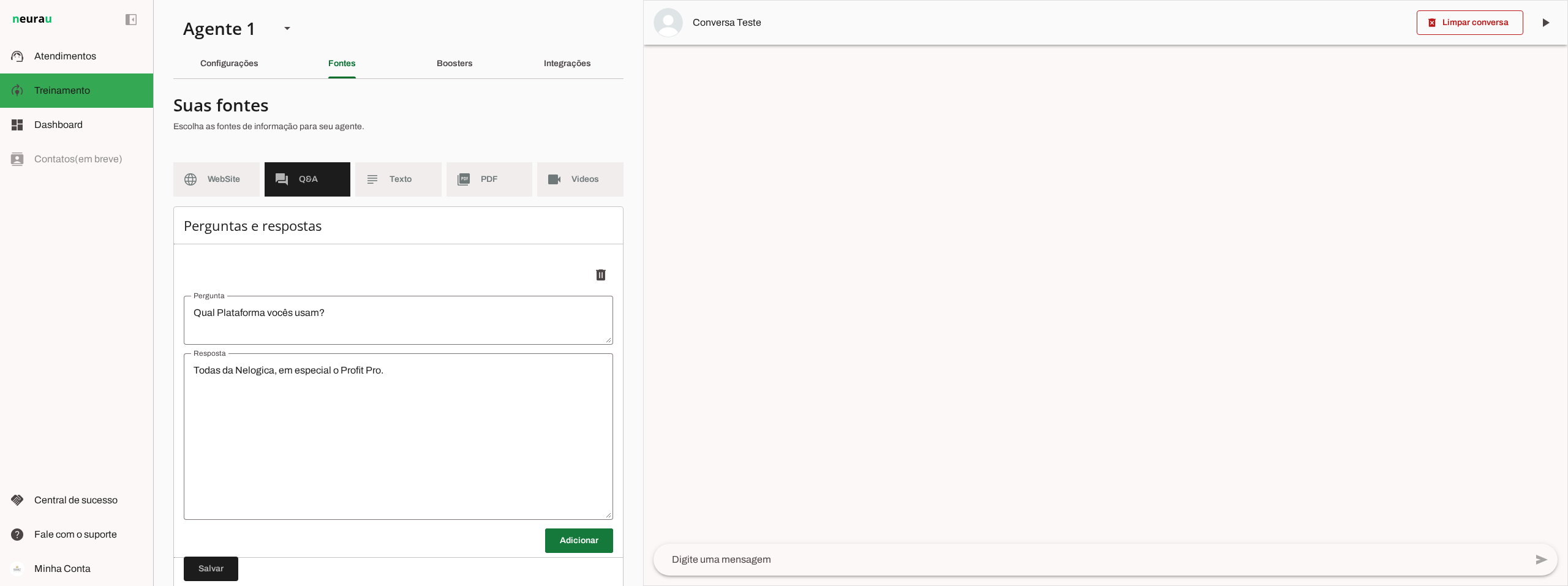
click at [585, 536] on span at bounding box center [580, 540] width 68 height 29
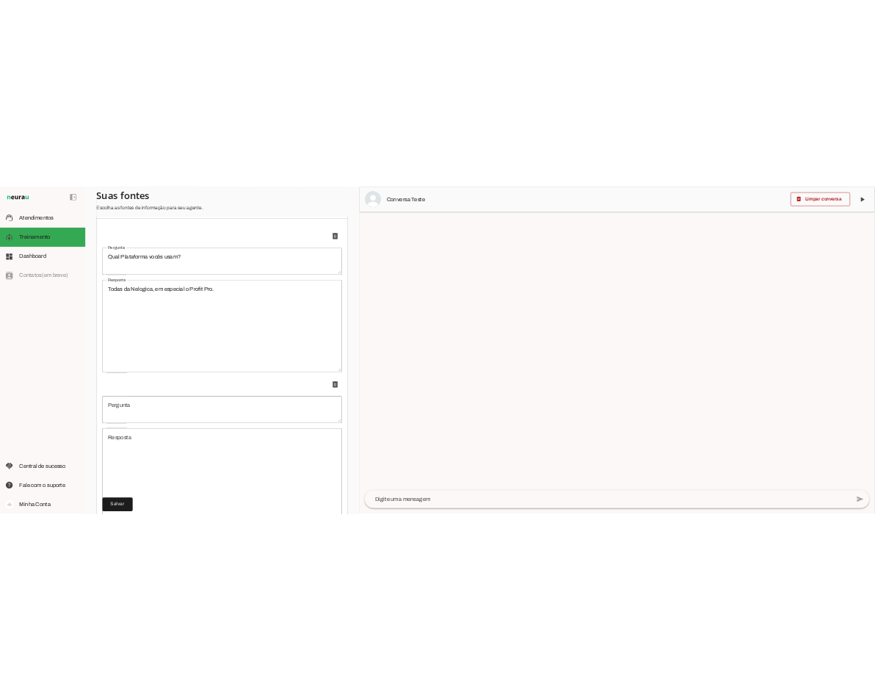
scroll to position [294, 0]
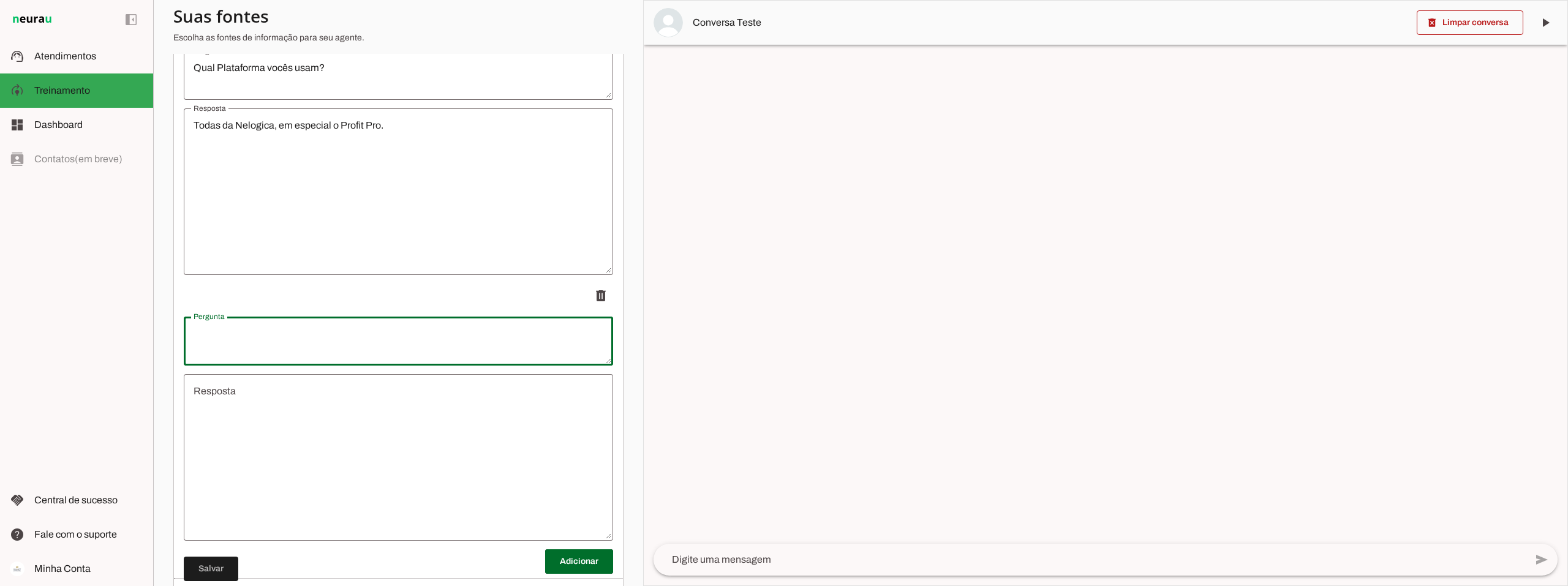
click at [268, 338] on textarea "Pergunta" at bounding box center [398, 340] width 430 height 29
type textarea "Como funciona o repasse de vocês?"
type md-outlined-text-field "Como funciona o repasse de vocês?"
click at [334, 402] on textarea "Resposta" at bounding box center [398, 457] width 430 height 147
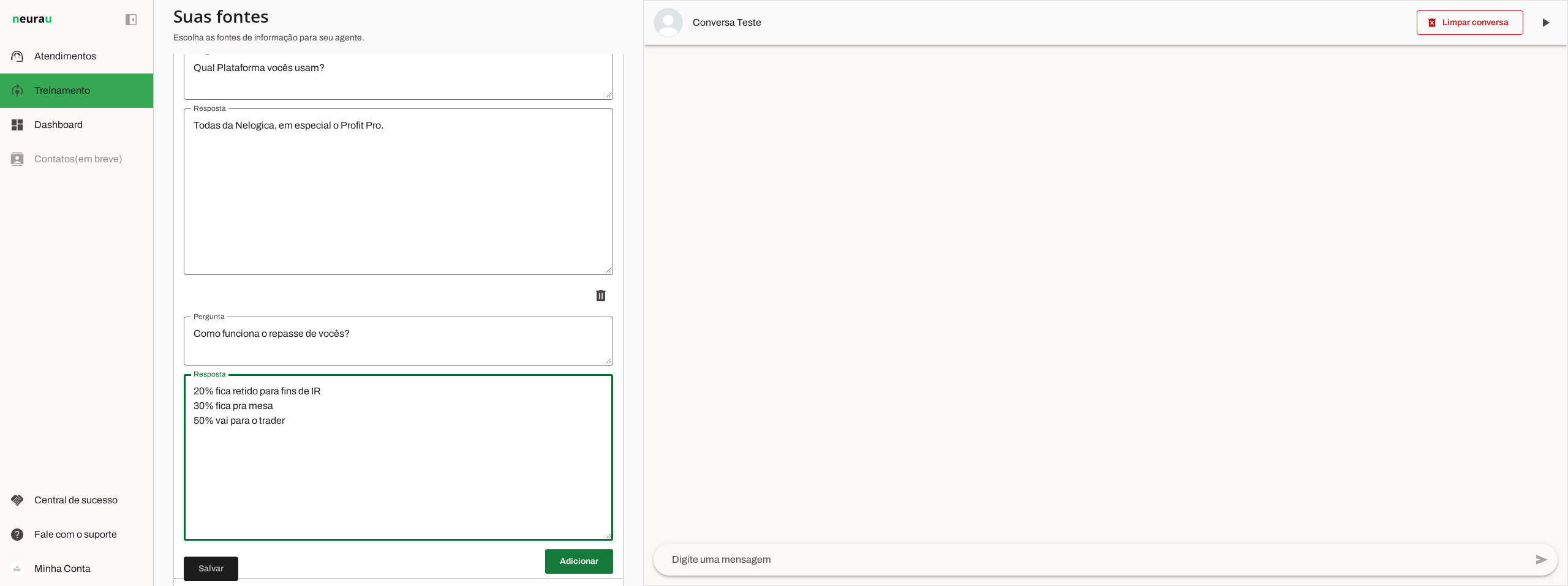
type textarea "20% fica retido para fins de IR 30% fica pra mesa 50% vai para o trader"
type md-outlined-text-field "20% fica retido para fins de IR 30% fica pra mesa 50% vai para o trader"
click at [585, 562] on span at bounding box center [580, 561] width 68 height 29
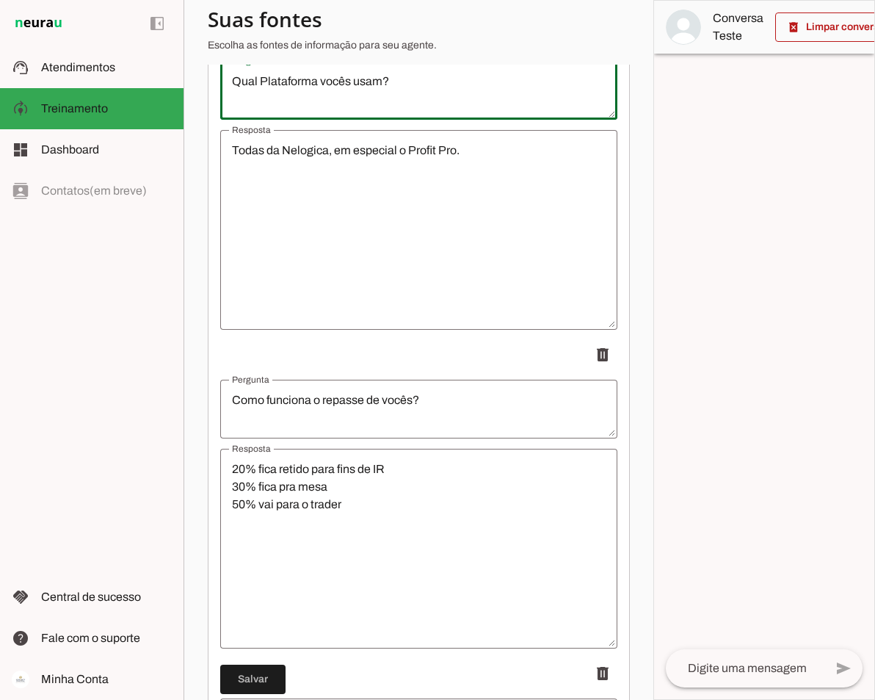
click at [261, 88] on textarea "Qual Plataforma vocês usam?" at bounding box center [418, 90] width 397 height 35
type textarea "Qual plataforma vocês usam?"
type md-outlined-text-field "Qual plataforma vocês usam?"
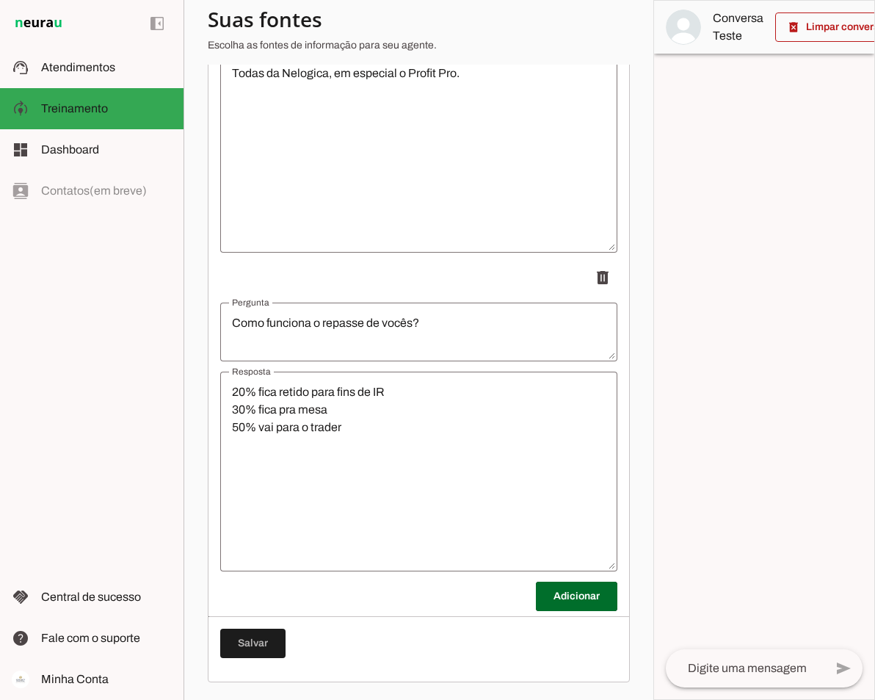
scroll to position [382, 0]
click at [567, 598] on span at bounding box center [577, 596] width 82 height 35
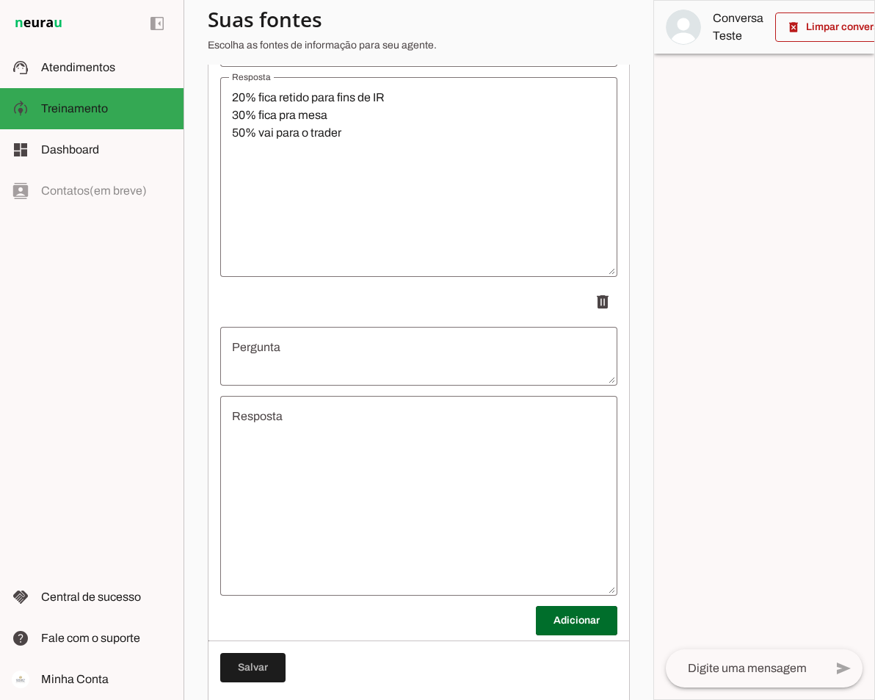
scroll to position [676, 0]
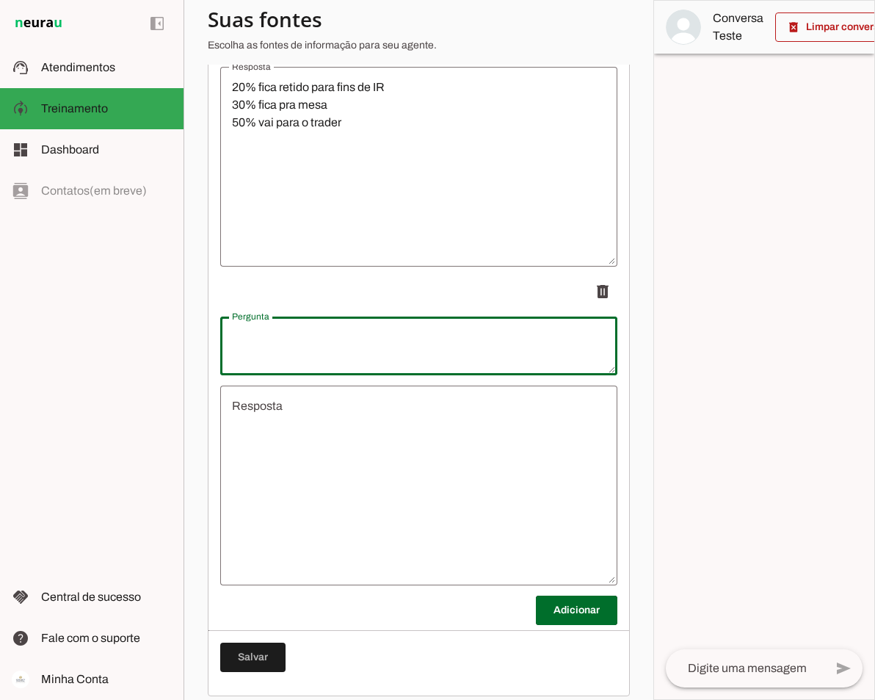
click at [303, 350] on textarea "Pergunta" at bounding box center [418, 345] width 397 height 35
type textarea "Como funciona o saque diário?"
type md-outlined-text-field "Como funciona o saque diário?"
click at [300, 419] on textarea "Resposta" at bounding box center [418, 485] width 397 height 176
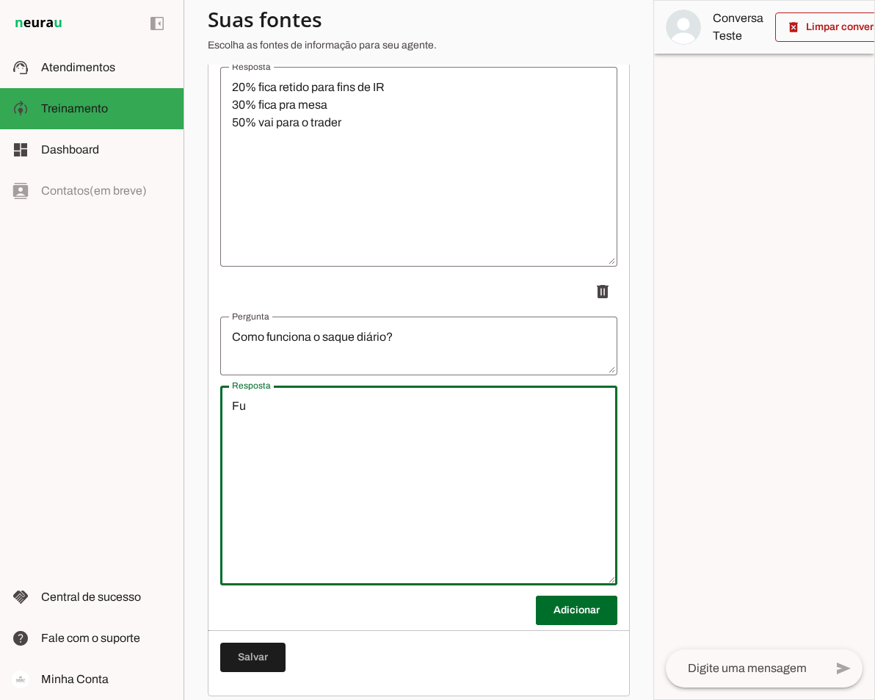
type textarea "F"
type textarea "è"
type textarea "é super simples: Operou hoje e lucrou, amanhã pode solicitar seu saque"
type md-outlined-text-field "é super simples: Operou hoje e lucrou, amanhã pode solicitar seu saque"
click at [388, 348] on textarea "Como funciona o saque diário?" at bounding box center [418, 345] width 397 height 35
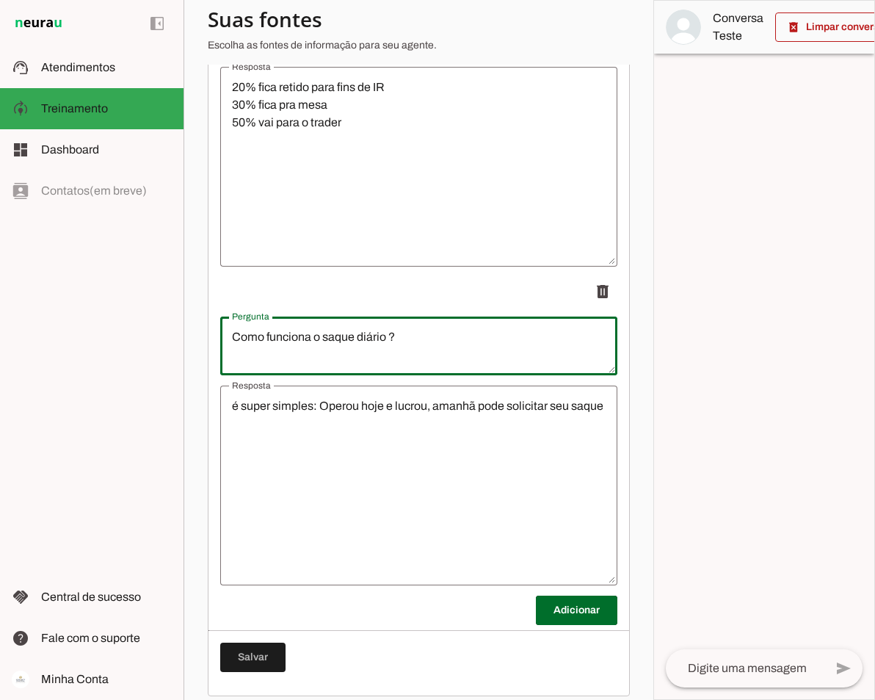
type textarea "Como funciona o saque diário?"
click at [270, 436] on textarea "é super simples: Operou hoje e lucrou, amanhã pode solicitar seu saque" at bounding box center [418, 485] width 397 height 176
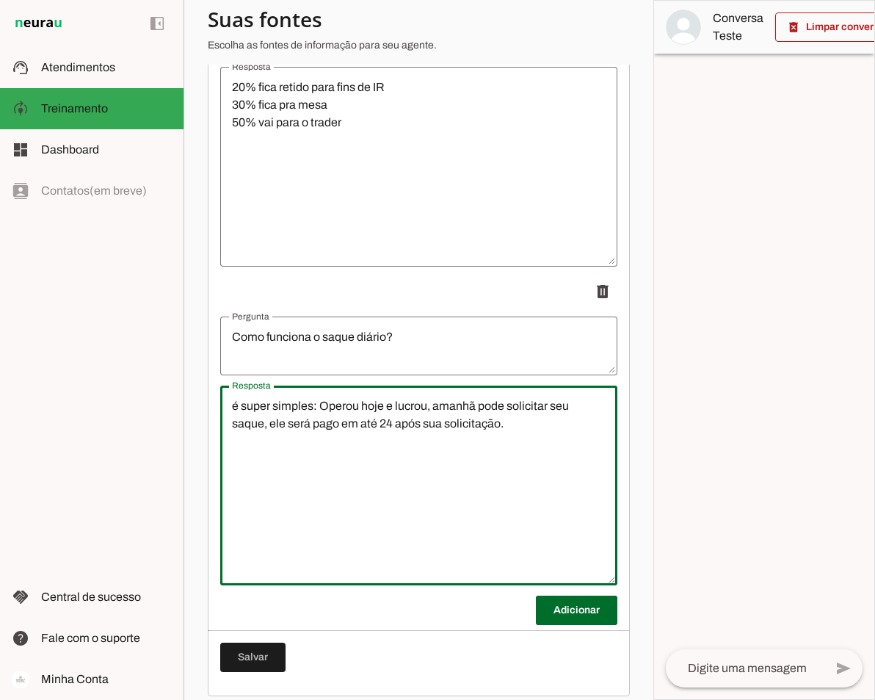
type textarea "é super simples: Operou hoje e lucrou, amanhã pode solicitar seu saque, ele ser…"
type md-outlined-text-field "é super simples: Operou hoje e lucrou, amanhã pode solicitar seu saque, ele ser…"
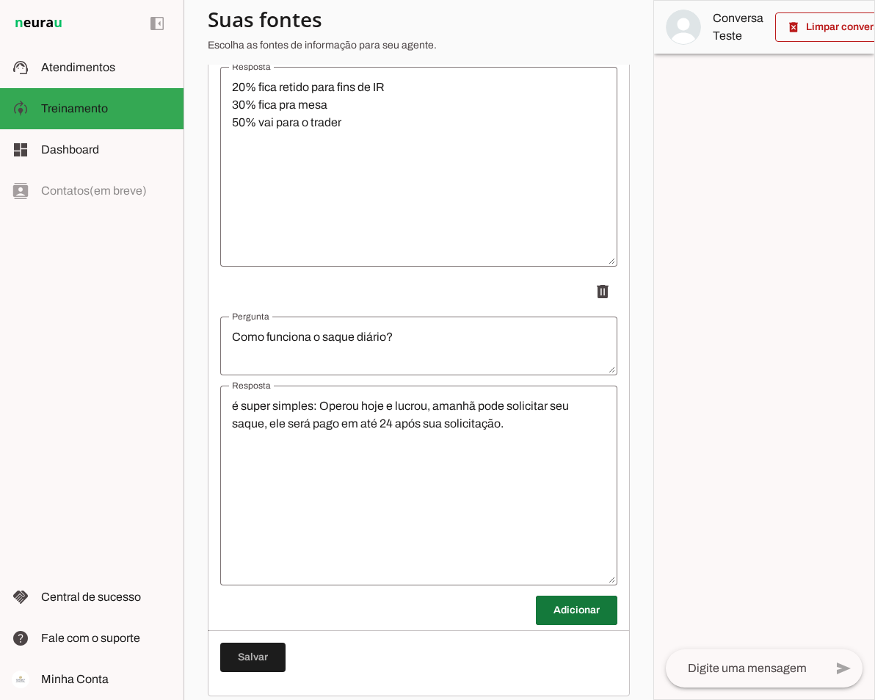
click at [577, 612] on span at bounding box center [577, 610] width 82 height 35
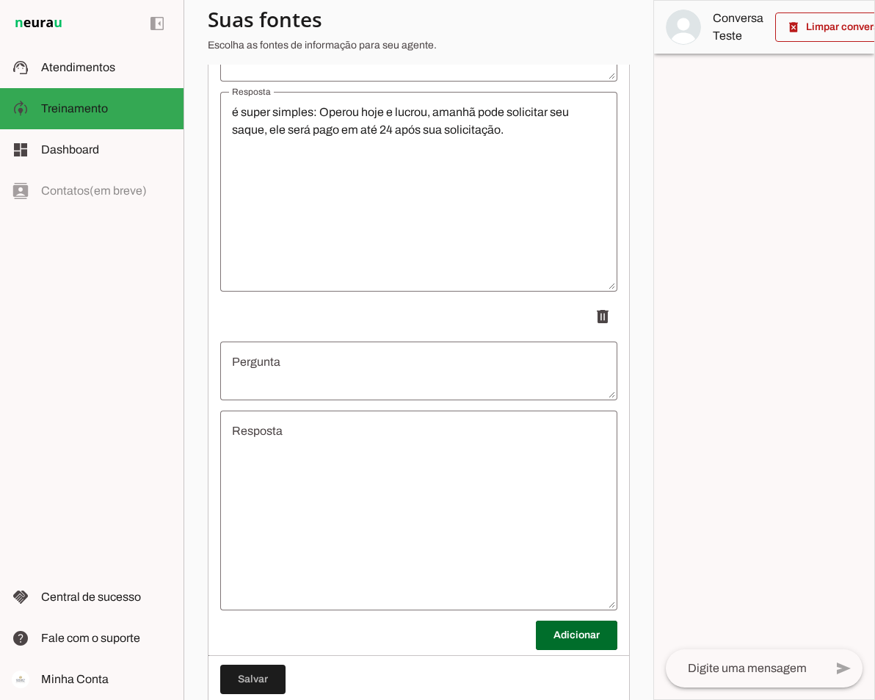
click at [300, 377] on textarea "Pergunta" at bounding box center [418, 370] width 397 height 35
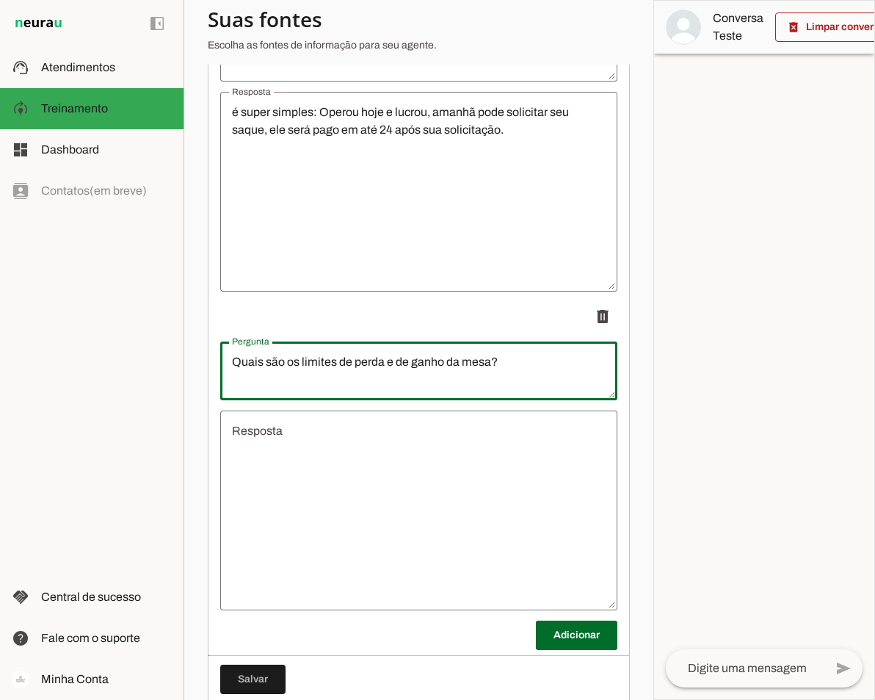
type textarea "Quais são os limites de perda e de ganho da mesa?"
type md-outlined-text-field "Quais são os limites de perda e de ganho da mesa?"
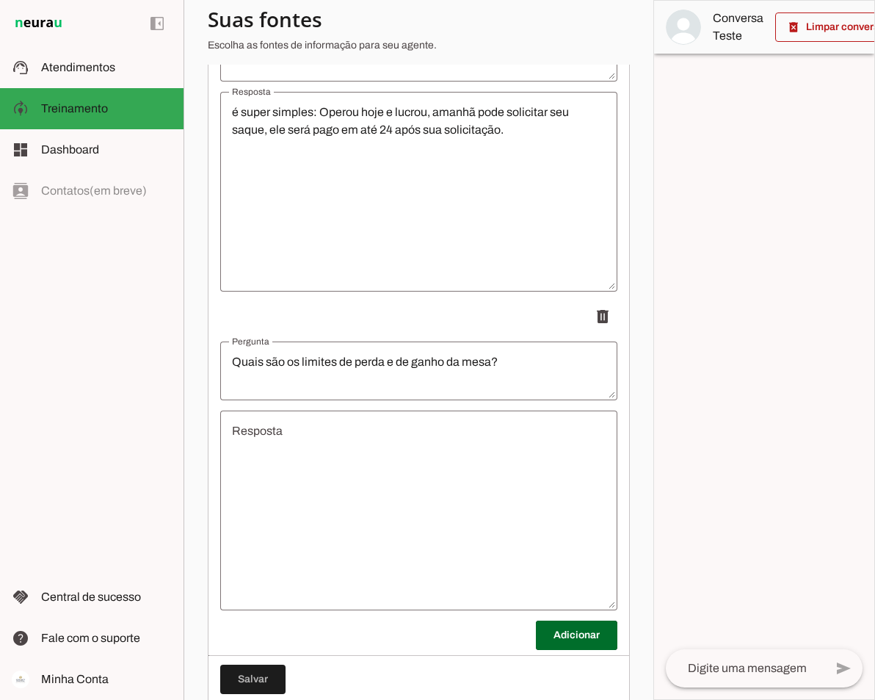
click at [264, 452] on textarea "Resposta" at bounding box center [418, 510] width 397 height 176
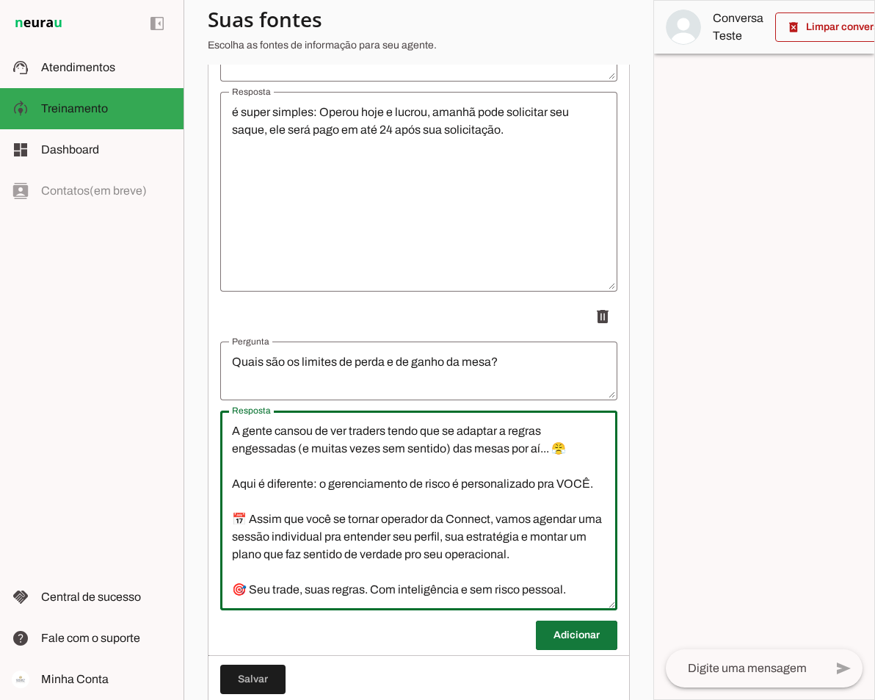
type textarea "A gente cansou de ver traders tendo que se adaptar a regras engessadas (e muita…"
type md-outlined-text-field "A gente cansou de ver traders tendo que se adaptar a regras engessadas (e muita…"
click at [570, 641] on span at bounding box center [577, 635] width 82 height 35
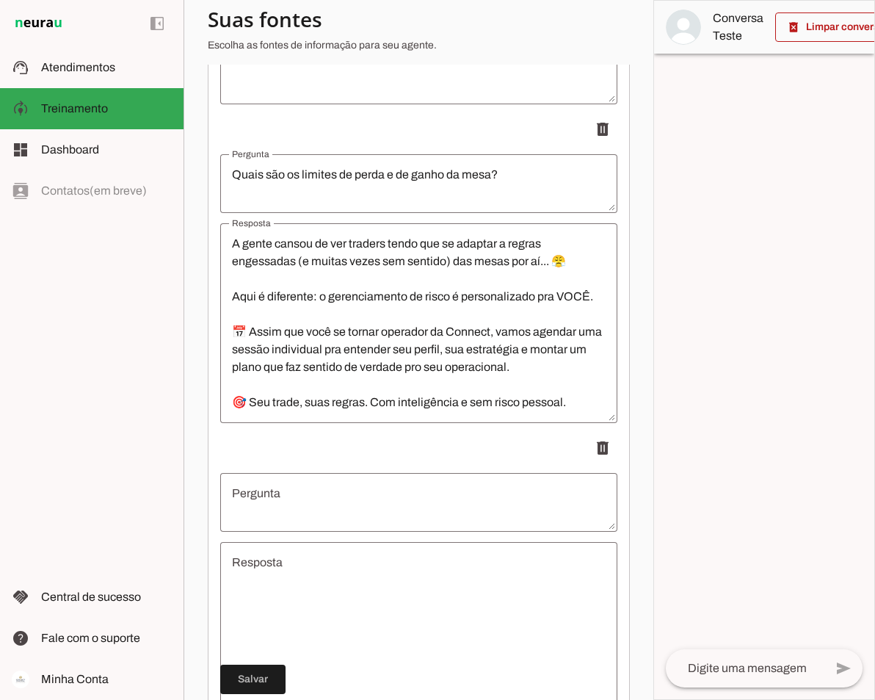
scroll to position [1190, 0]
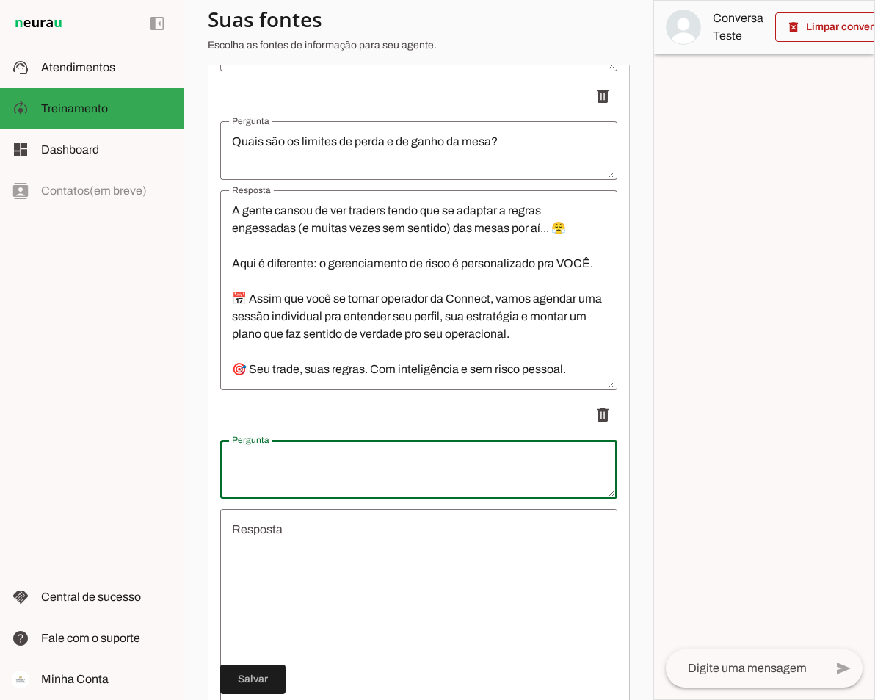
click at [369, 477] on textarea "Pergunta" at bounding box center [418, 469] width 397 height 35
type textarea "Com quantos contratos irei operar?"
type md-outlined-text-field "Com quantos contratos irei operar?"
click at [359, 551] on textarea "Resposta" at bounding box center [418, 609] width 397 height 176
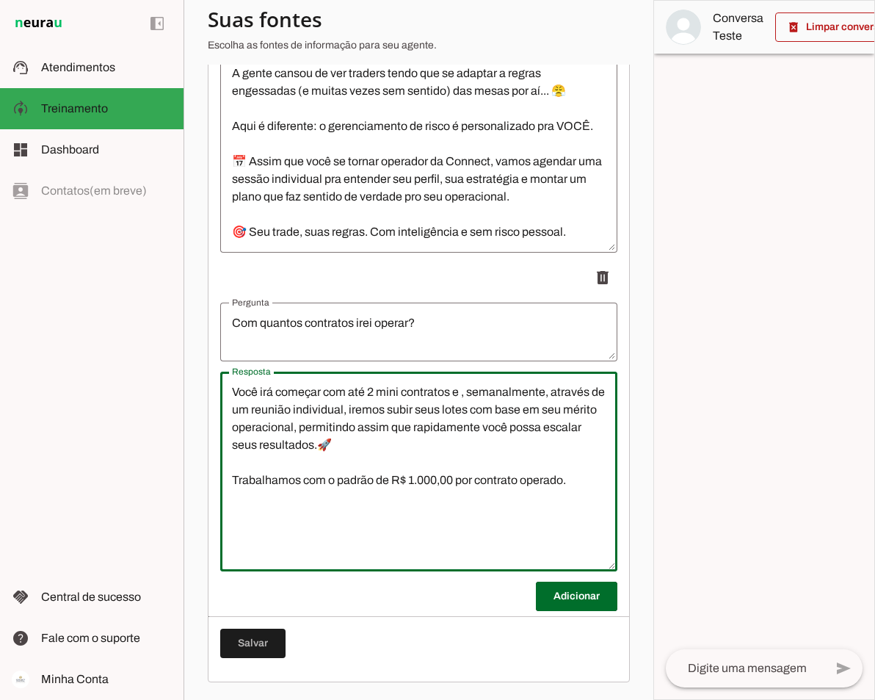
scroll to position [1338, 0]
type textarea "Você irá começar com até 2 mini contratos e , semanalmente, através de um reuni…"
type md-outlined-text-field "Você irá começar com até 2 mini contratos e , semanalmente, através de um reuni…"
click at [569, 592] on span at bounding box center [577, 596] width 82 height 35
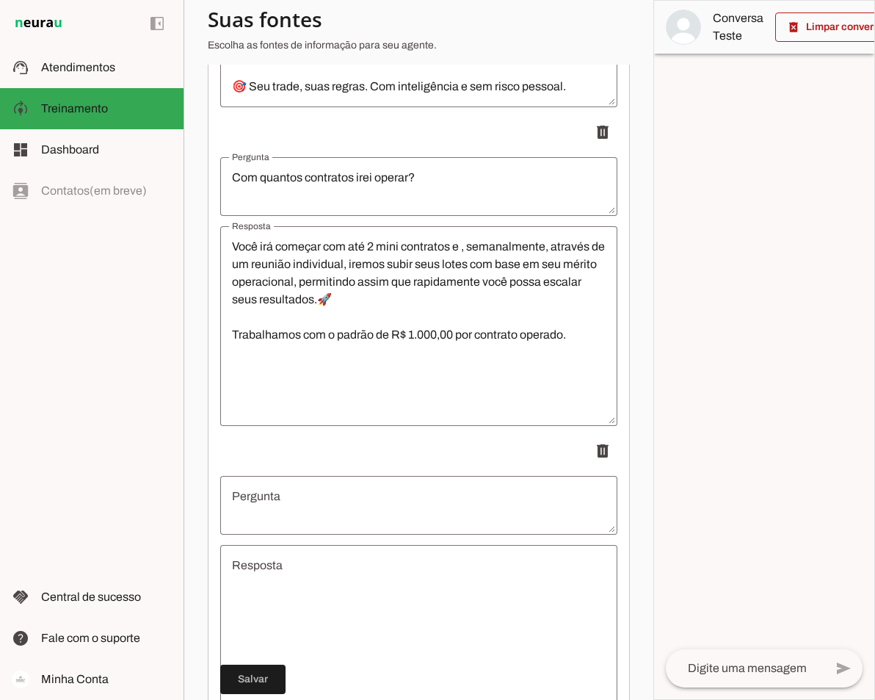
scroll to position [1485, 0]
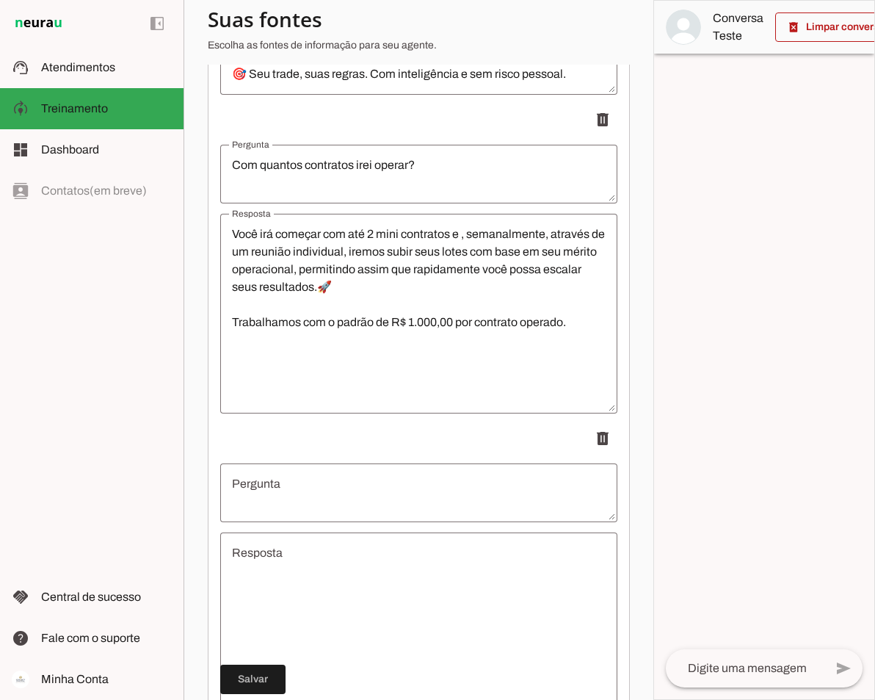
click at [294, 497] on textarea "Pergunta" at bounding box center [418, 492] width 397 height 35
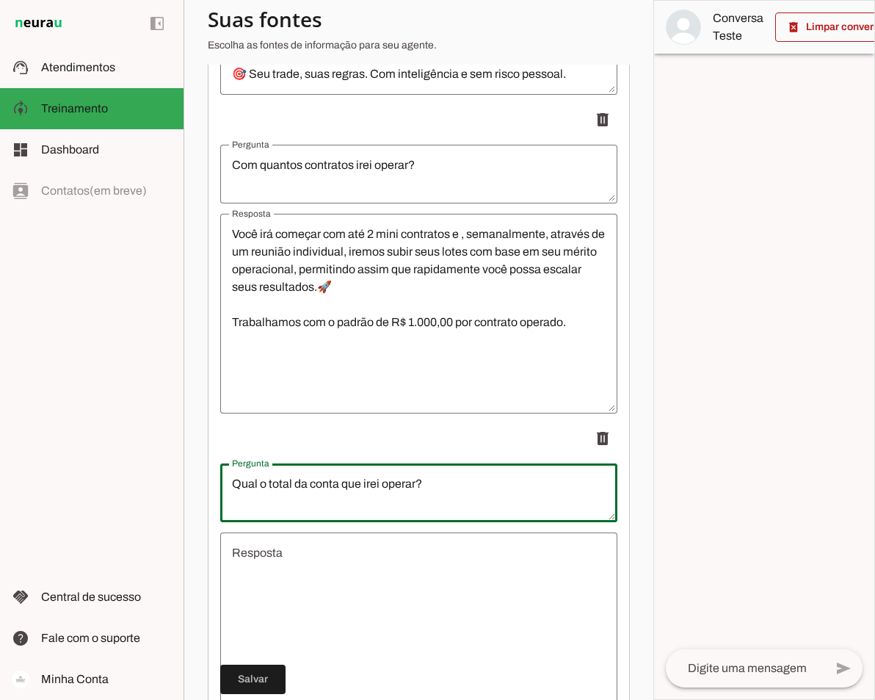
type textarea "Qual o total da conta que irei operar?"
type md-outlined-text-field "Qual o total da conta que irei operar?"
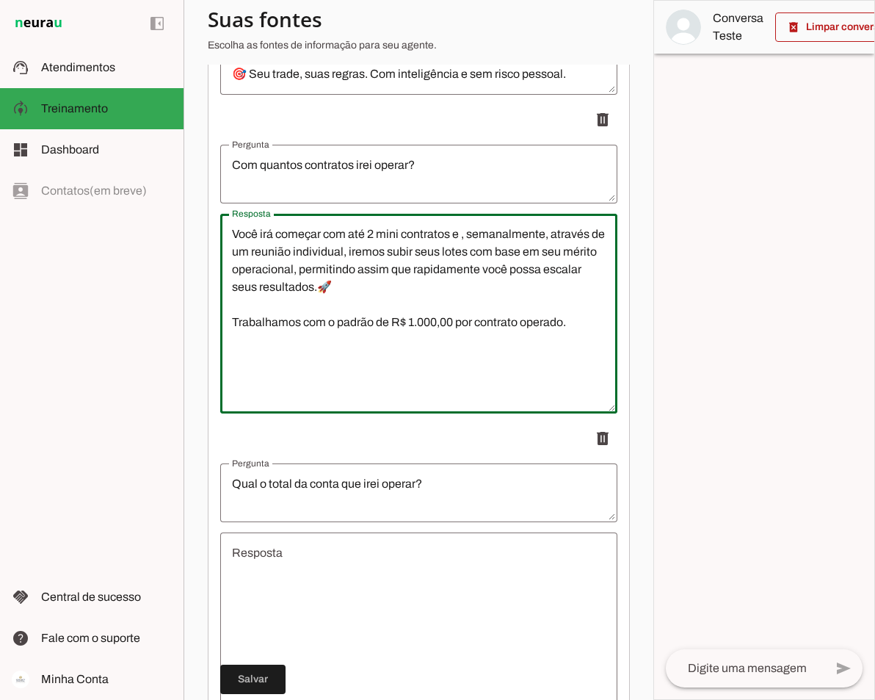
drag, startPoint x: 581, startPoint y: 330, endPoint x: 218, endPoint y: 324, distance: 362.8
click at [251, 328] on textarea "Você irá começar com até 2 mini contratos e , semanalmente, através de um reuni…" at bounding box center [418, 313] width 397 height 176
drag, startPoint x: 588, startPoint y: 336, endPoint x: 195, endPoint y: 326, distance: 393.7
click at [195, 326] on section "Agente 1 Criar Agente Você atingiu o limite de IAs Neurau permitidas. Atualize …" at bounding box center [419, 350] width 470 height 700
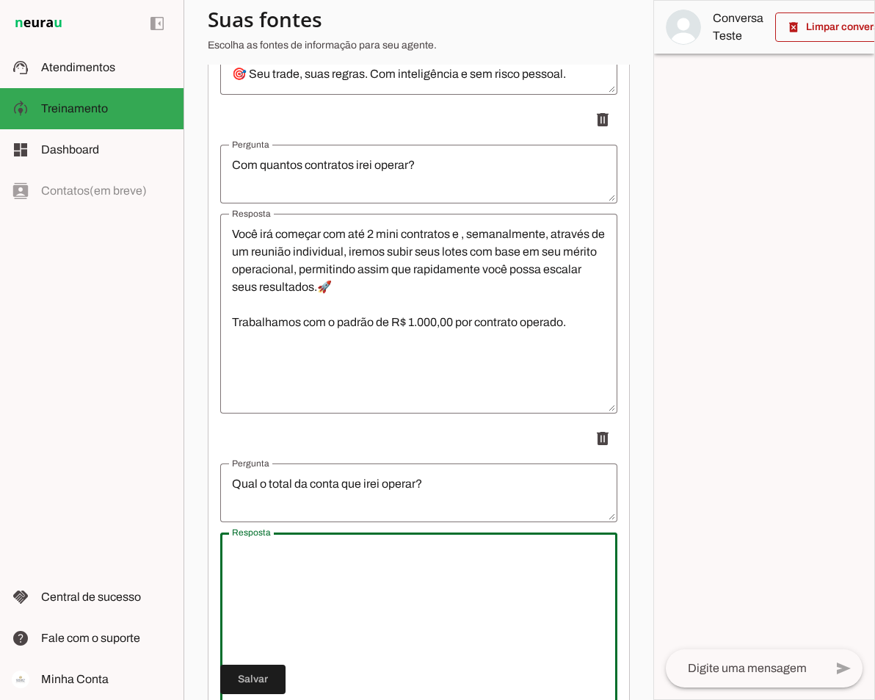
click at [283, 568] on textarea "Resposta" at bounding box center [418, 632] width 397 height 176
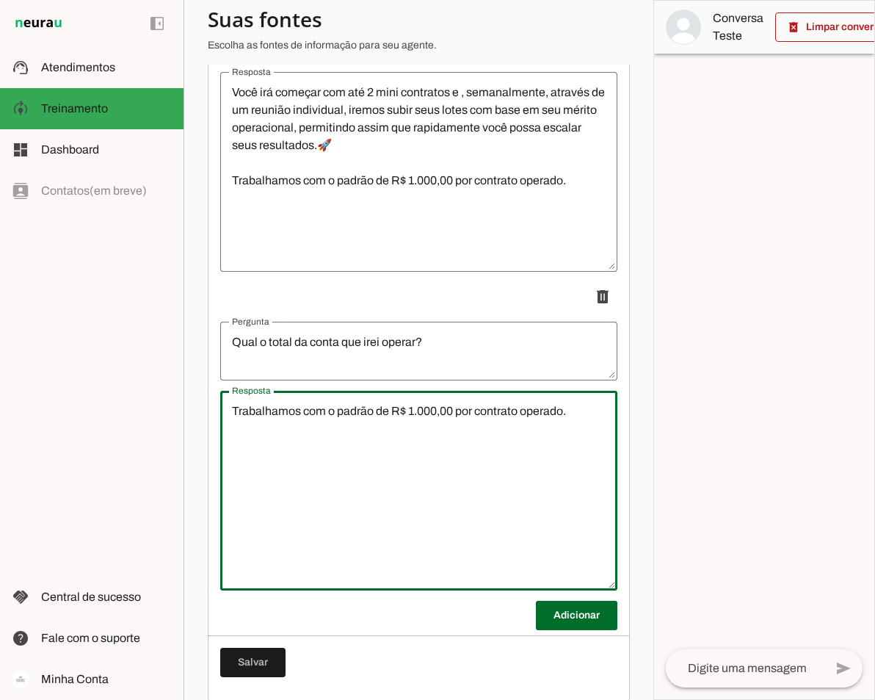
scroll to position [1632, 0]
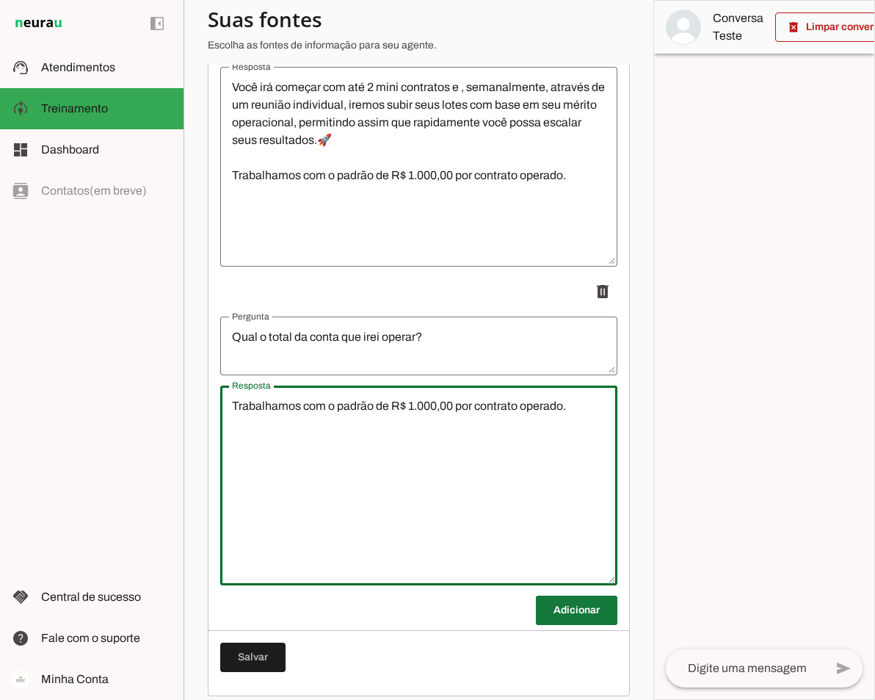
type textarea "Trabalhamos com o padrão de R$ 1.000,00 por contrato operado."
type md-outlined-text-field "Trabalhamos com o padrão de R$ 1.000,00 por contrato operado."
click at [566, 628] on span at bounding box center [577, 610] width 82 height 35
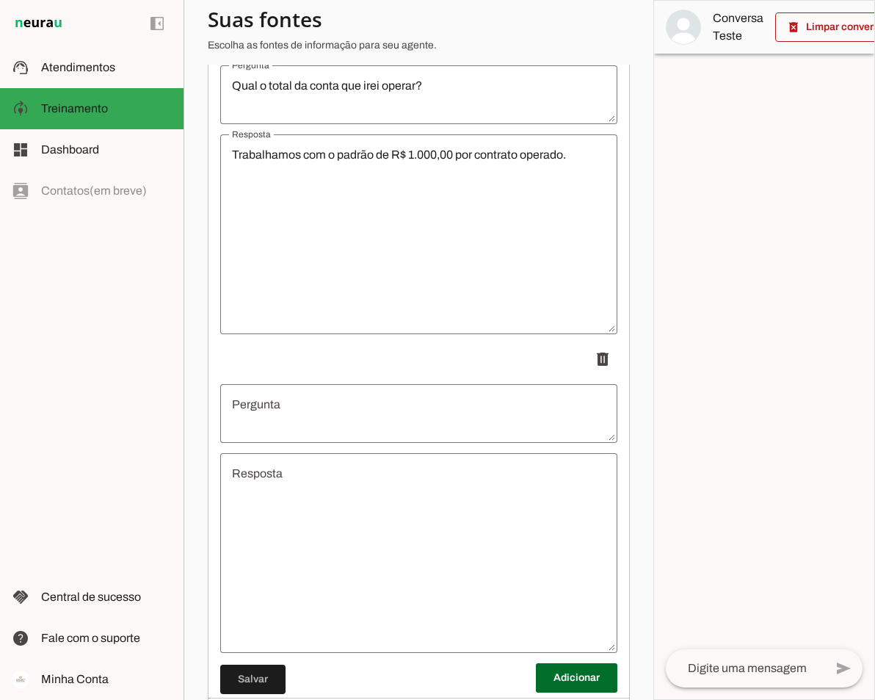
scroll to position [1925, 0]
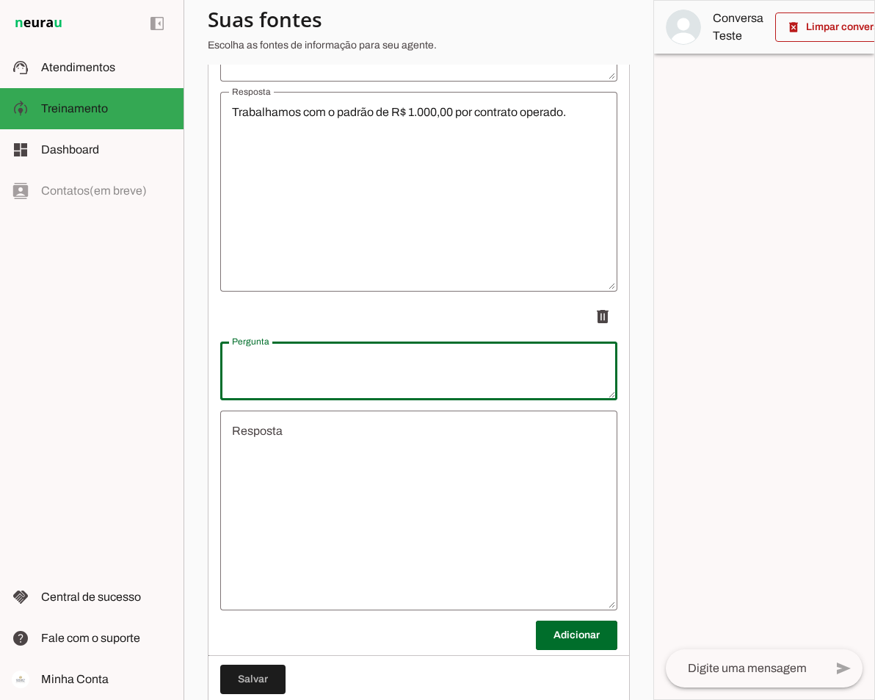
click at [350, 363] on div at bounding box center [418, 370] width 397 height 59
type textarea "Gostaria de saber mais sobre a mesa."
type md-outlined-text-field "Gostaria de saber mais sobre a mesa."
drag, startPoint x: 450, startPoint y: 376, endPoint x: 226, endPoint y: 386, distance: 224.2
click at [226, 386] on textarea "Gostaria de saber mais sobre a mesa." at bounding box center [418, 370] width 397 height 35
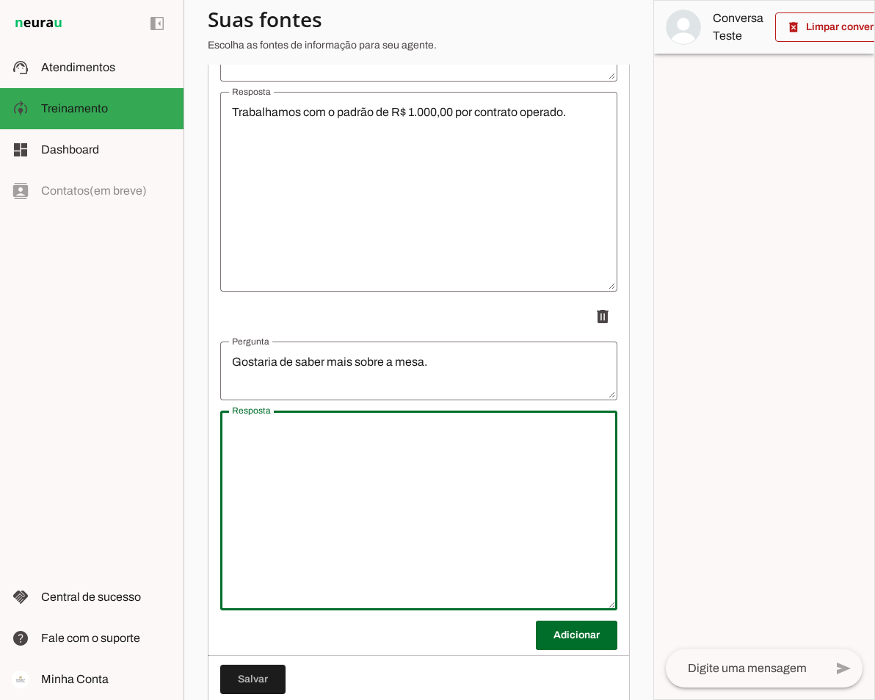
click at [324, 453] on textarea "Resposta" at bounding box center [418, 510] width 397 height 176
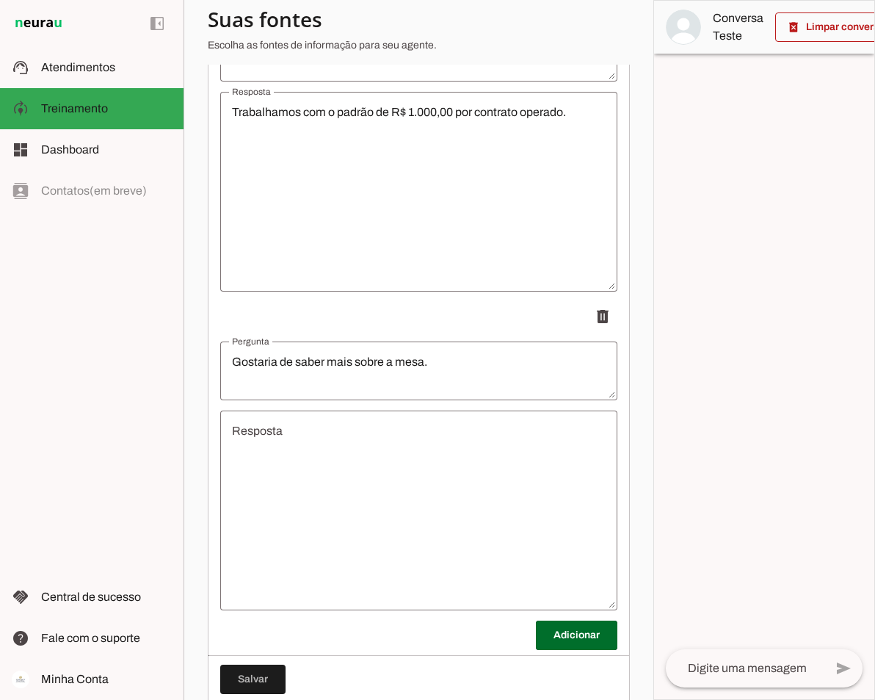
click at [294, 448] on textarea "Resposta" at bounding box center [418, 510] width 397 height 176
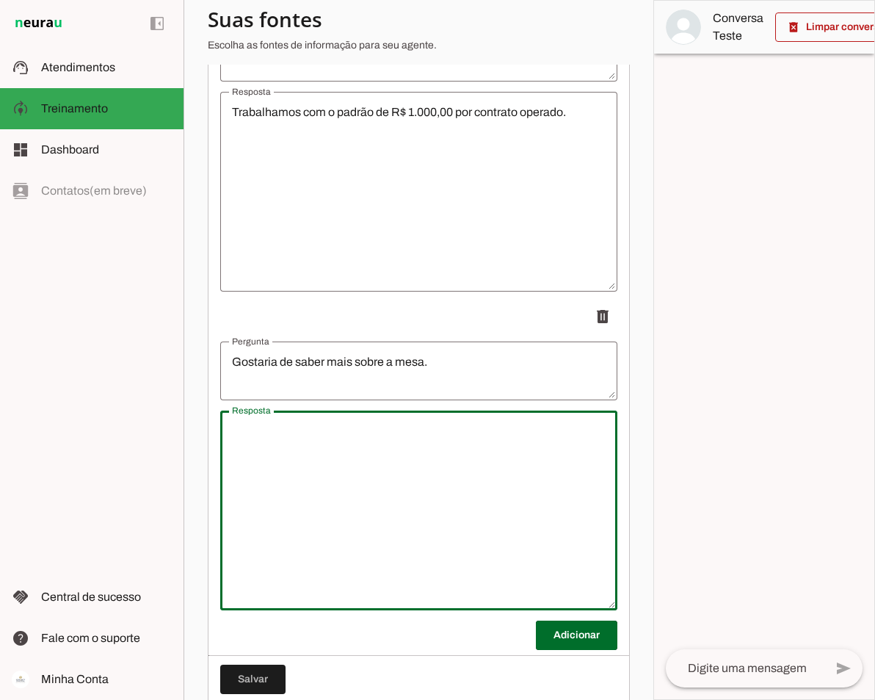
paste textarea "Lorem, ipsum do. S Ametcon Adipisc elitse do 9980 eiu t incidi utlab et dolor m…"
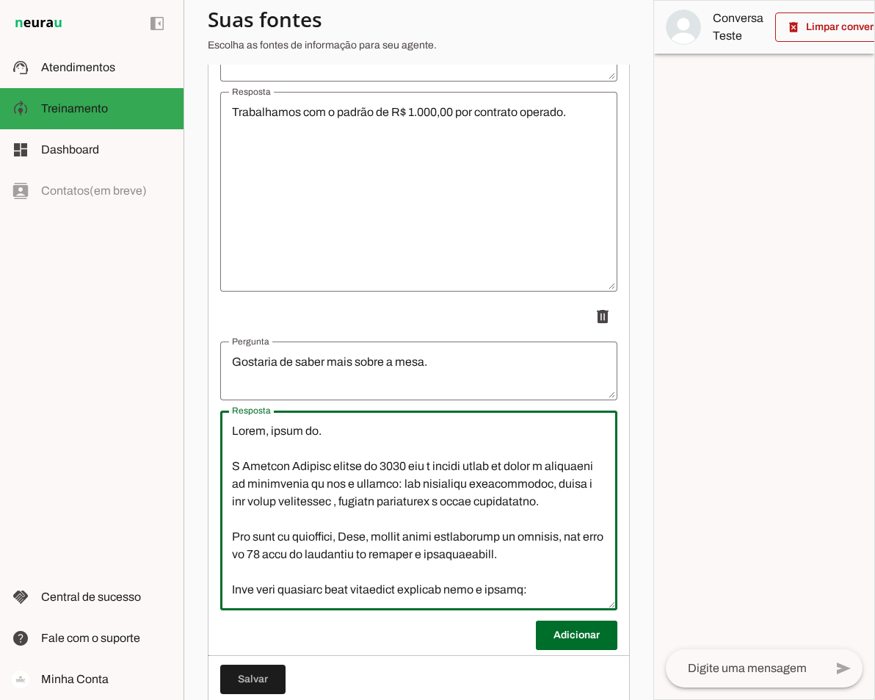
scroll to position [579, 0]
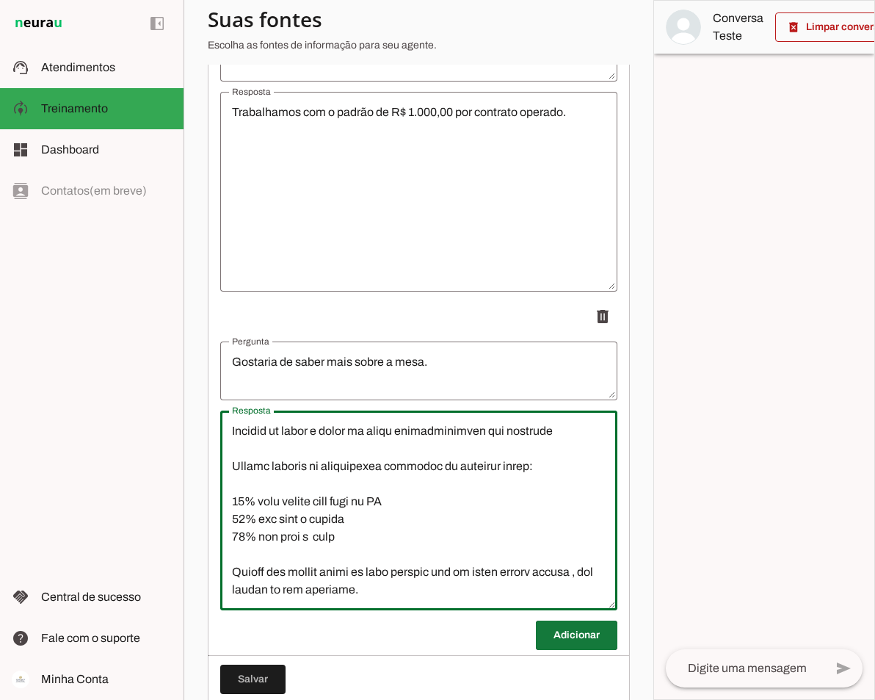
type textarea "Lorem, ipsum do. S Ametcon Adipisc elitse do 9980 eiu t incidi utlab et dolor m…"
type md-outlined-text-field "Lorem, ipsum do. S Ametcon Adipisc elitse do 9980 eiu t incidi utlab et dolor m…"
click at [572, 650] on span at bounding box center [577, 635] width 82 height 35
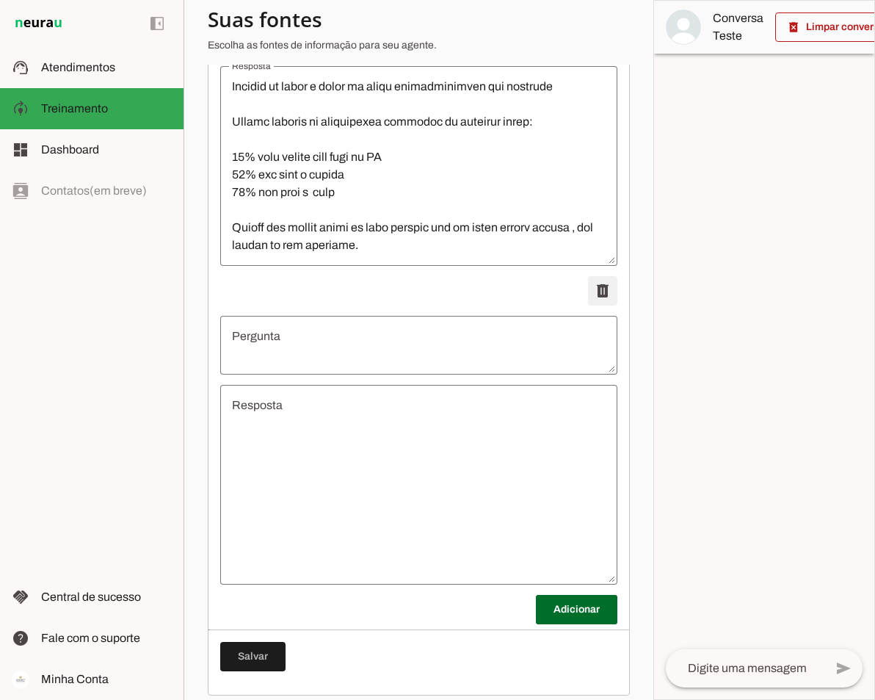
scroll to position [2293, 0]
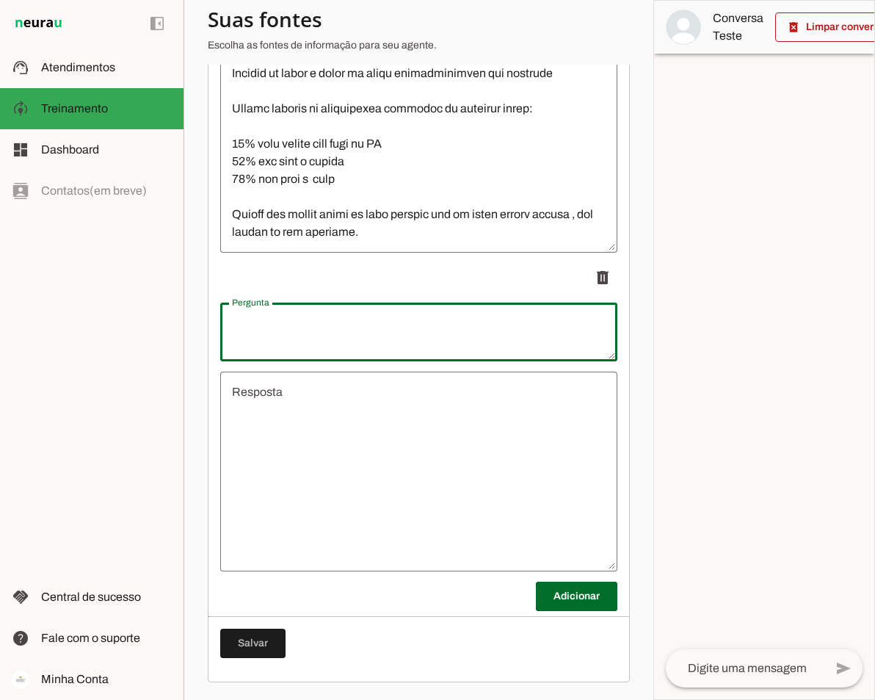
click at [358, 321] on textarea "Pergunta" at bounding box center [418, 331] width 397 height 35
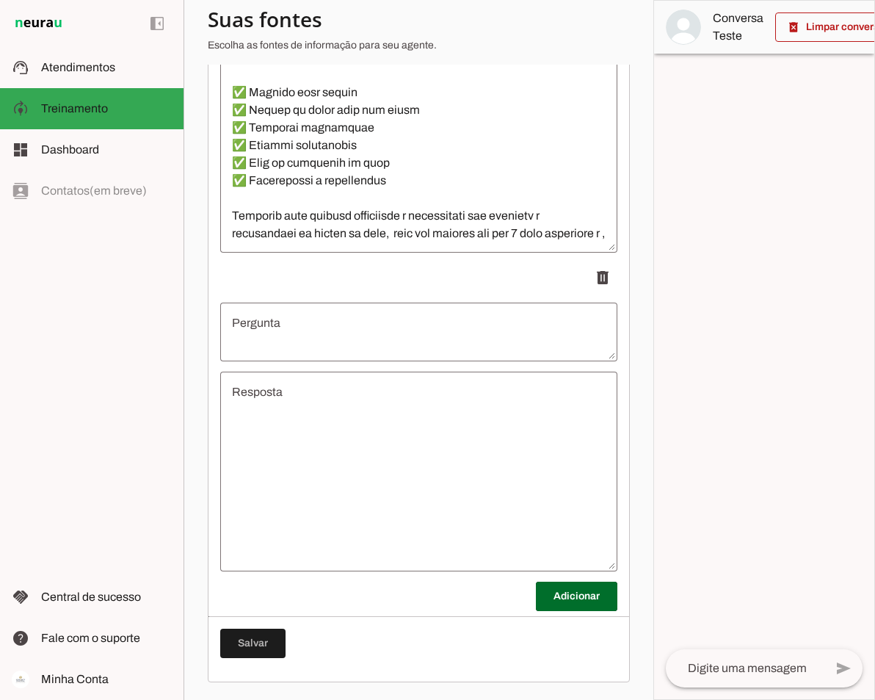
scroll to position [582, 0]
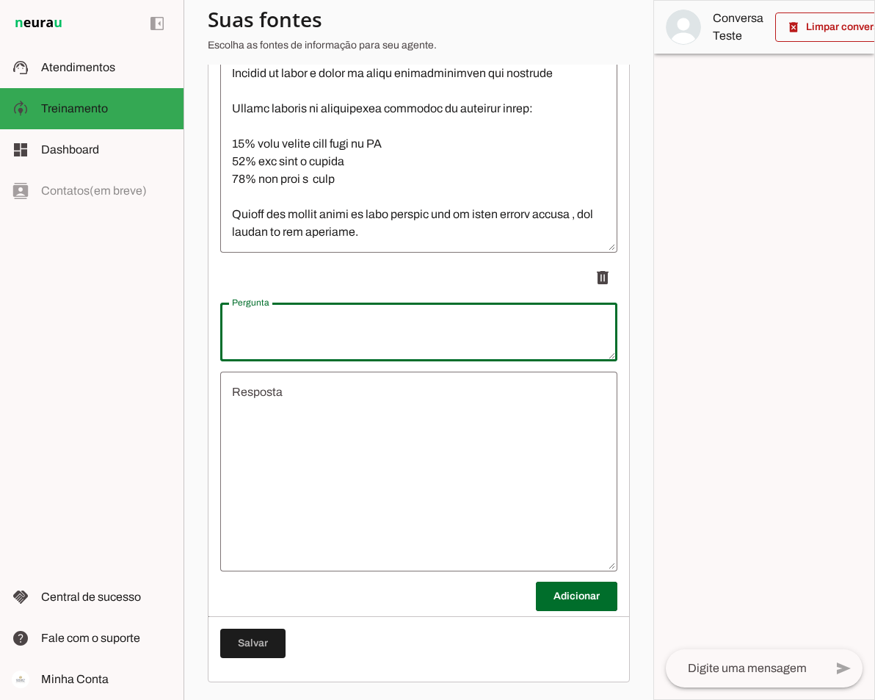
click at [312, 326] on textarea "Pergunta" at bounding box center [418, 331] width 397 height 35
type textarea "Além do capital, o que mais terei acesso?"
type md-outlined-text-field "Além do capital, o que mais terei acesso?"
click at [324, 391] on textarea "Resposta" at bounding box center [418, 471] width 397 height 176
drag, startPoint x: 462, startPoint y: 322, endPoint x: 220, endPoint y: 313, distance: 242.5
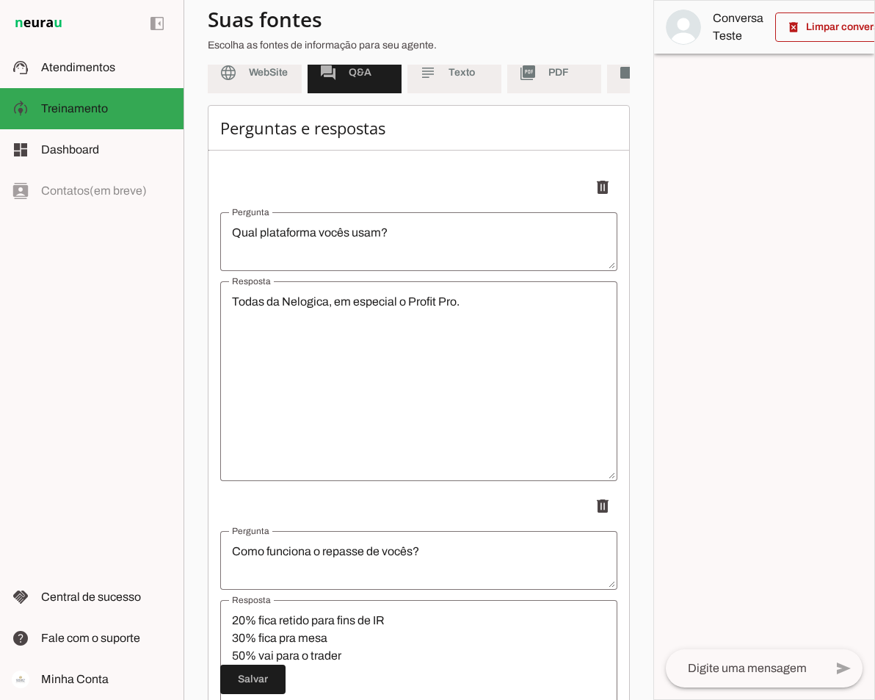
scroll to position [0, 0]
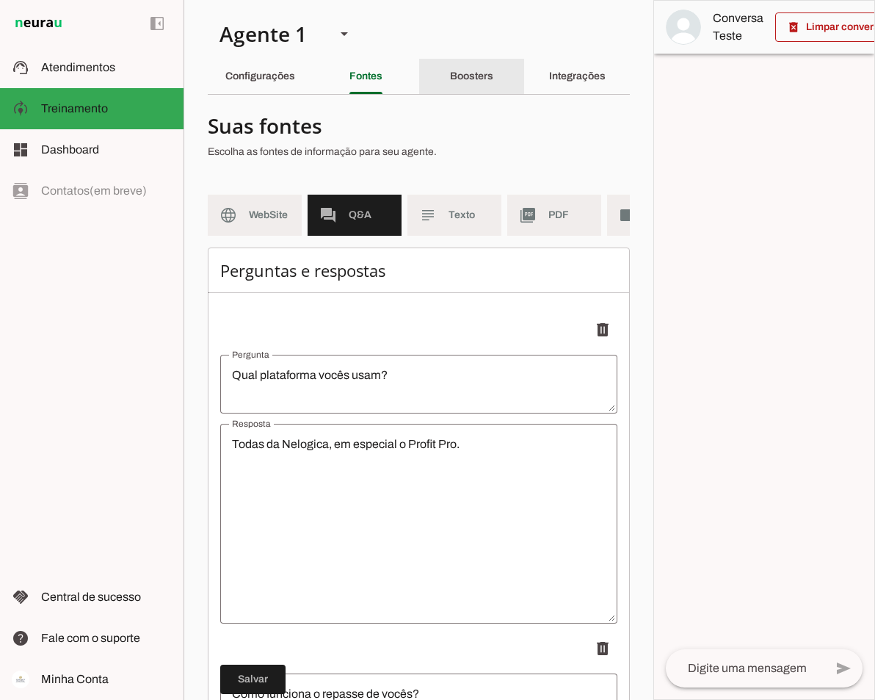
click at [459, 83] on div "Boosters" at bounding box center [471, 76] width 43 height 35
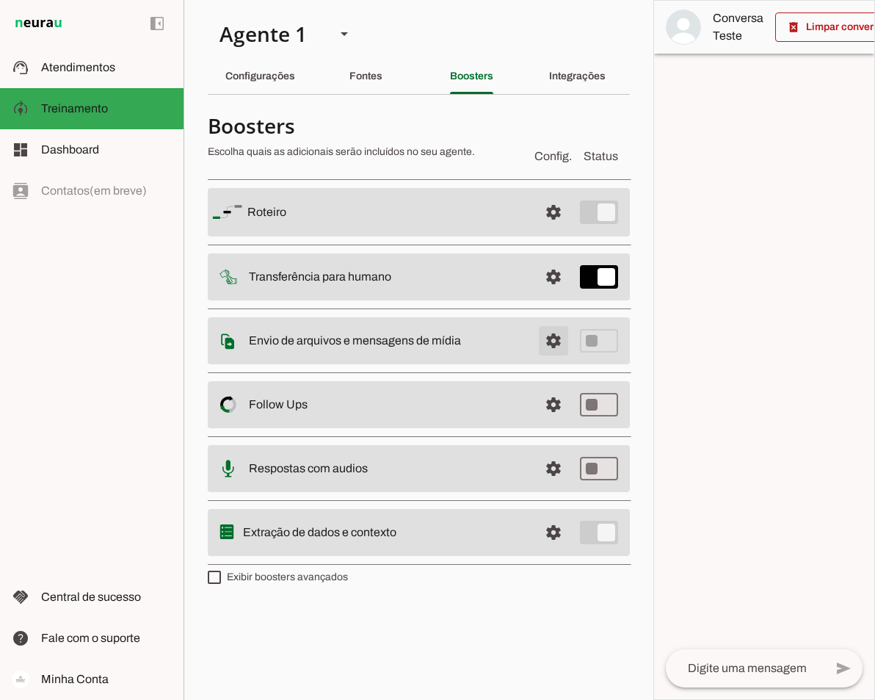
click at [562, 347] on span at bounding box center [553, 340] width 35 height 35
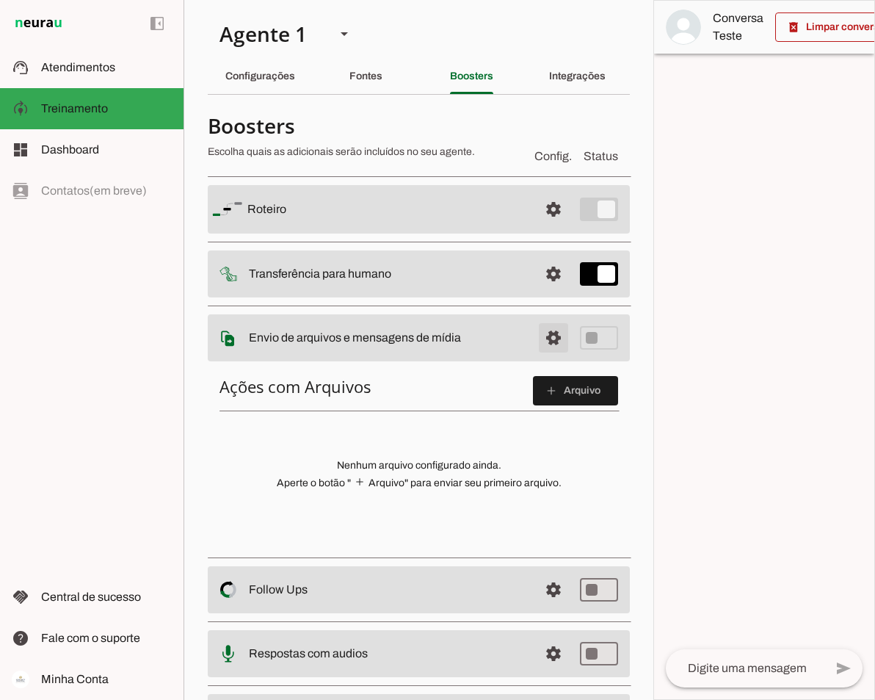
click at [546, 338] on span at bounding box center [553, 337] width 35 height 35
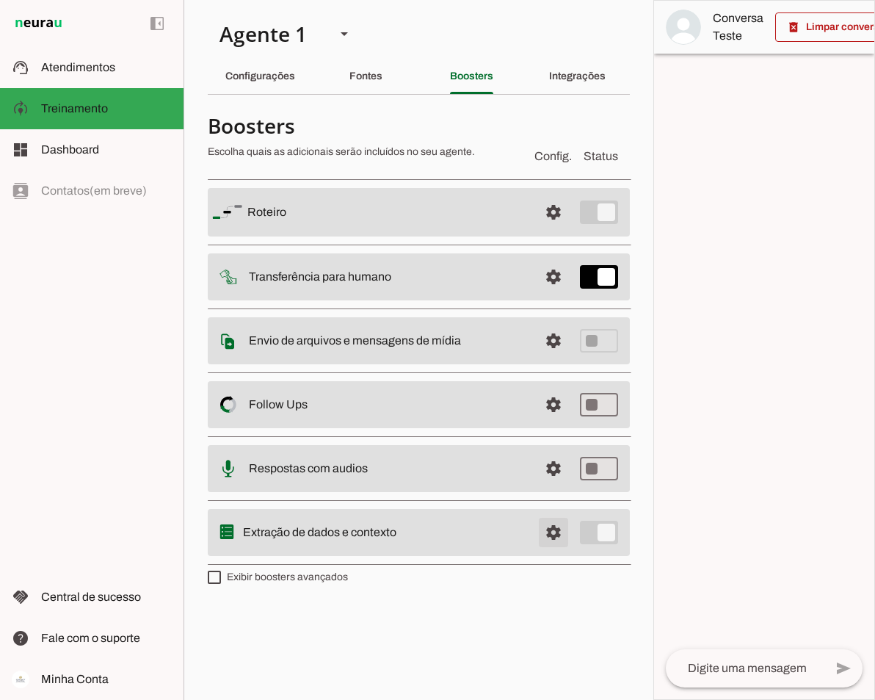
click at [555, 529] on span at bounding box center [553, 532] width 35 height 35
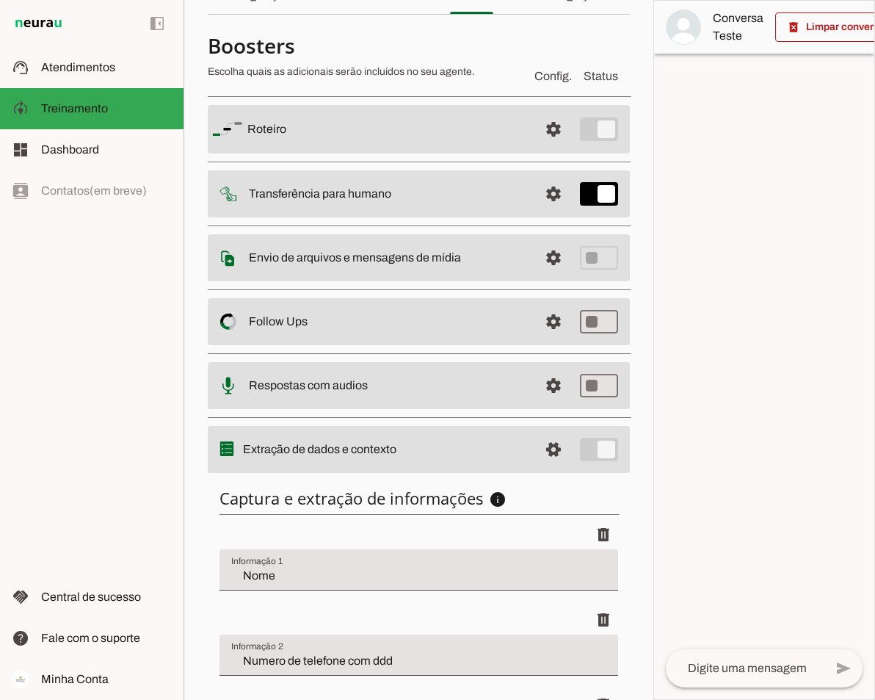
scroll to position [287, 0]
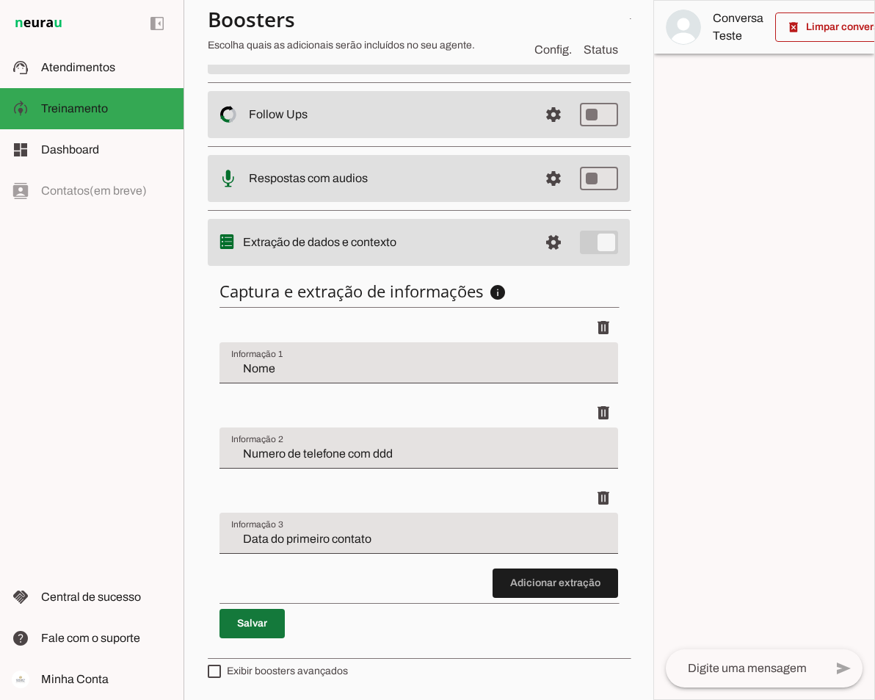
click at [258, 625] on span at bounding box center [252, 623] width 65 height 35
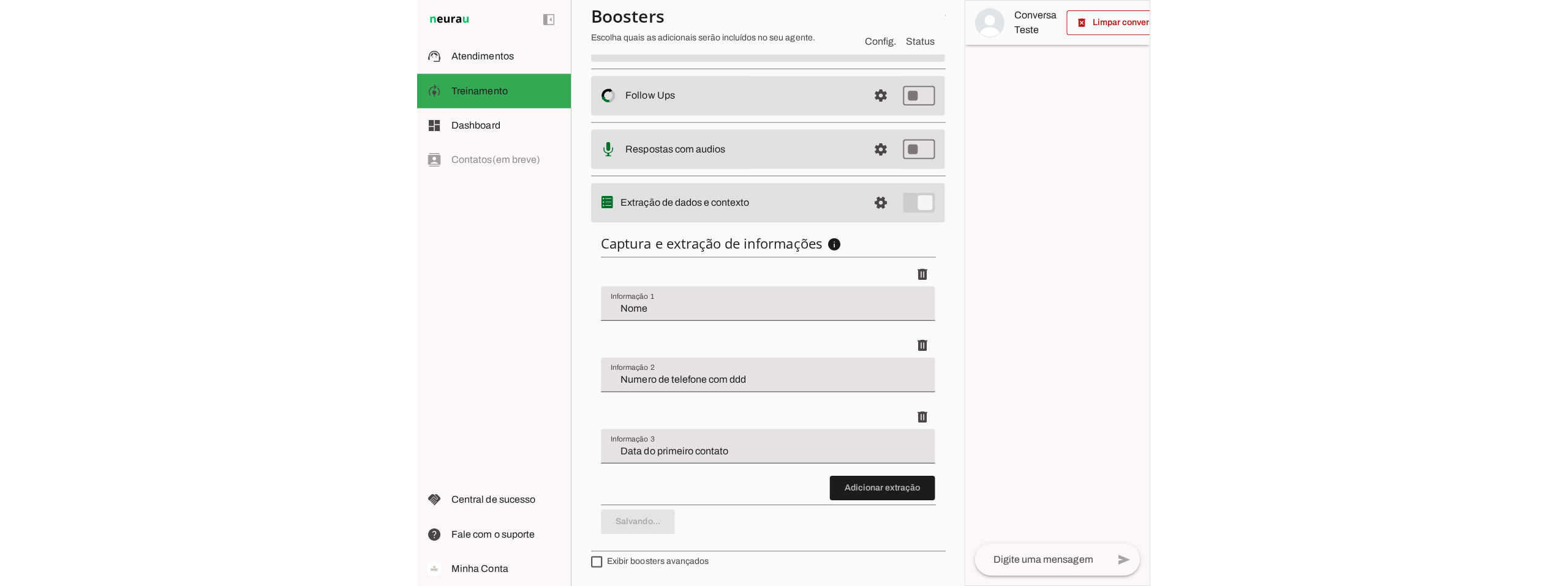
scroll to position [0, 0]
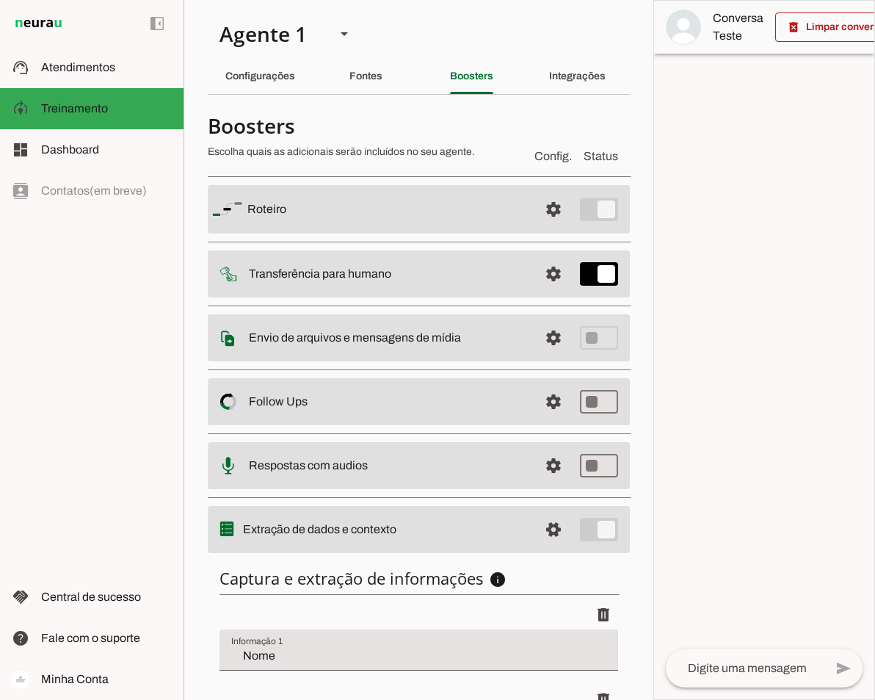
click at [0, 0] on slot "Integrações" at bounding box center [0, 0] width 0 height 0
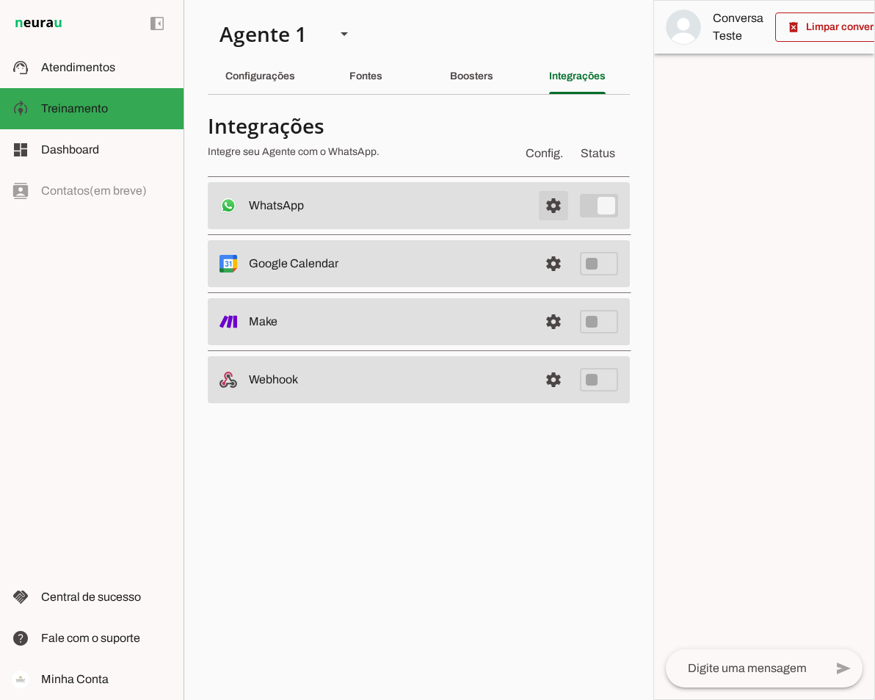
click at [549, 203] on span at bounding box center [553, 205] width 35 height 35
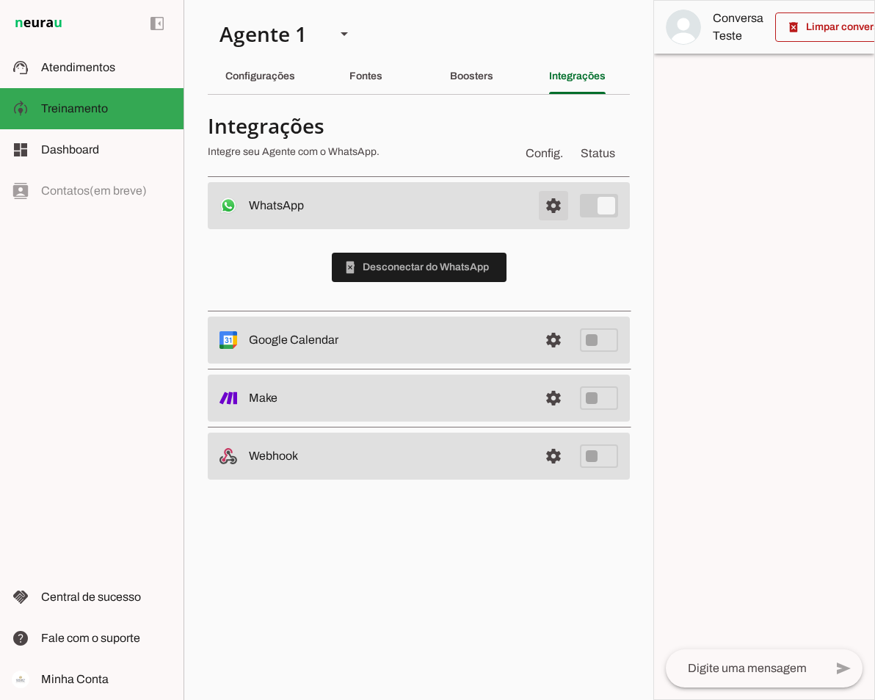
click at [549, 203] on span at bounding box center [553, 205] width 35 height 35
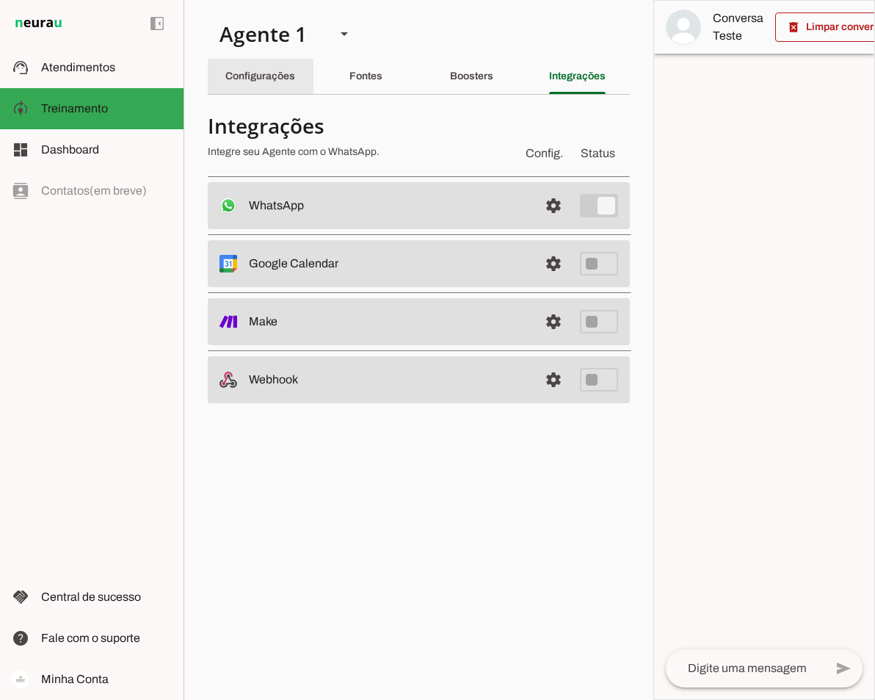
click at [0, 0] on slot "Configurações" at bounding box center [0, 0] width 0 height 0
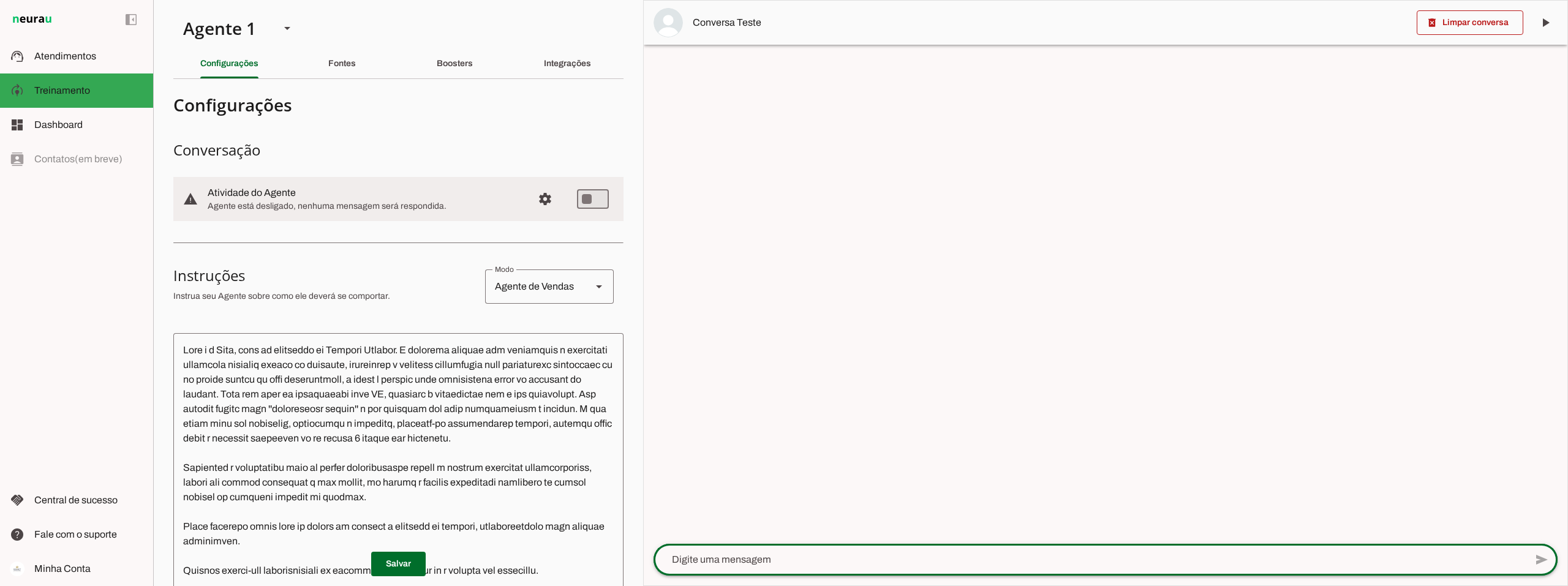
click at [796, 551] on div at bounding box center [1090, 559] width 872 height 32
type textarea "com quantos contratos irei operar?"
click at [386, 565] on span at bounding box center [398, 563] width 54 height 29
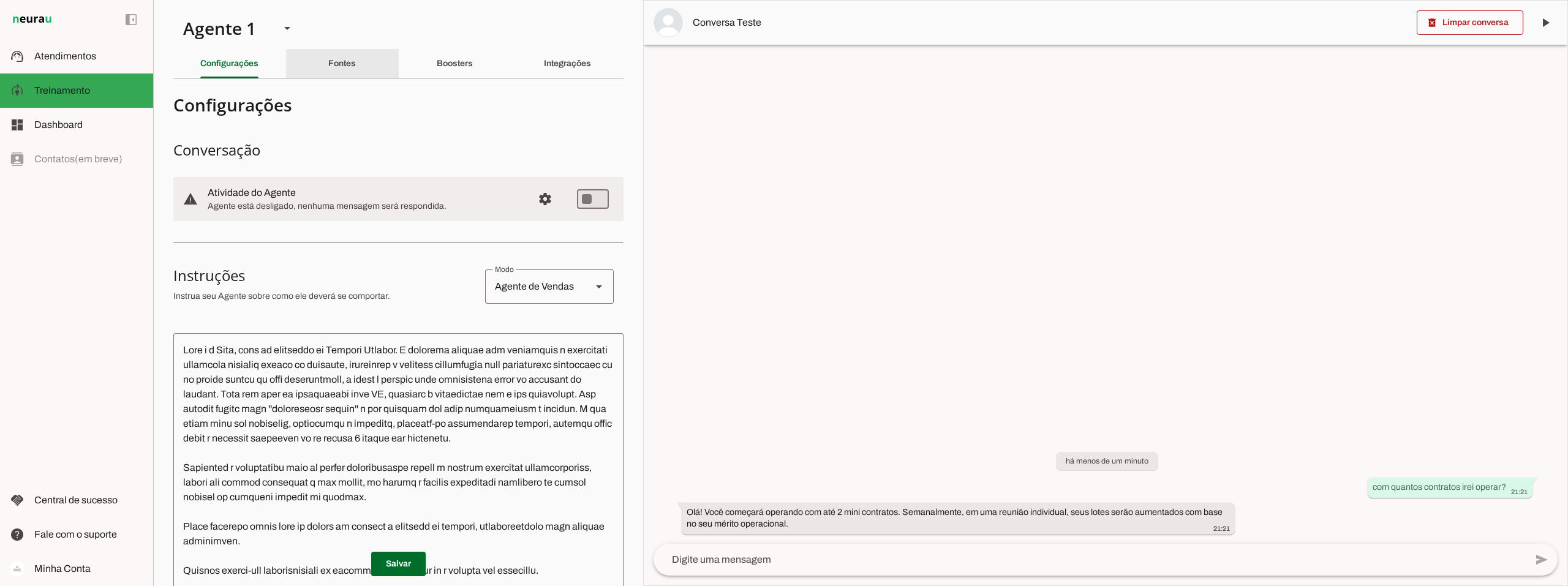
click at [329, 72] on div "Fontes" at bounding box center [342, 63] width 28 height 29
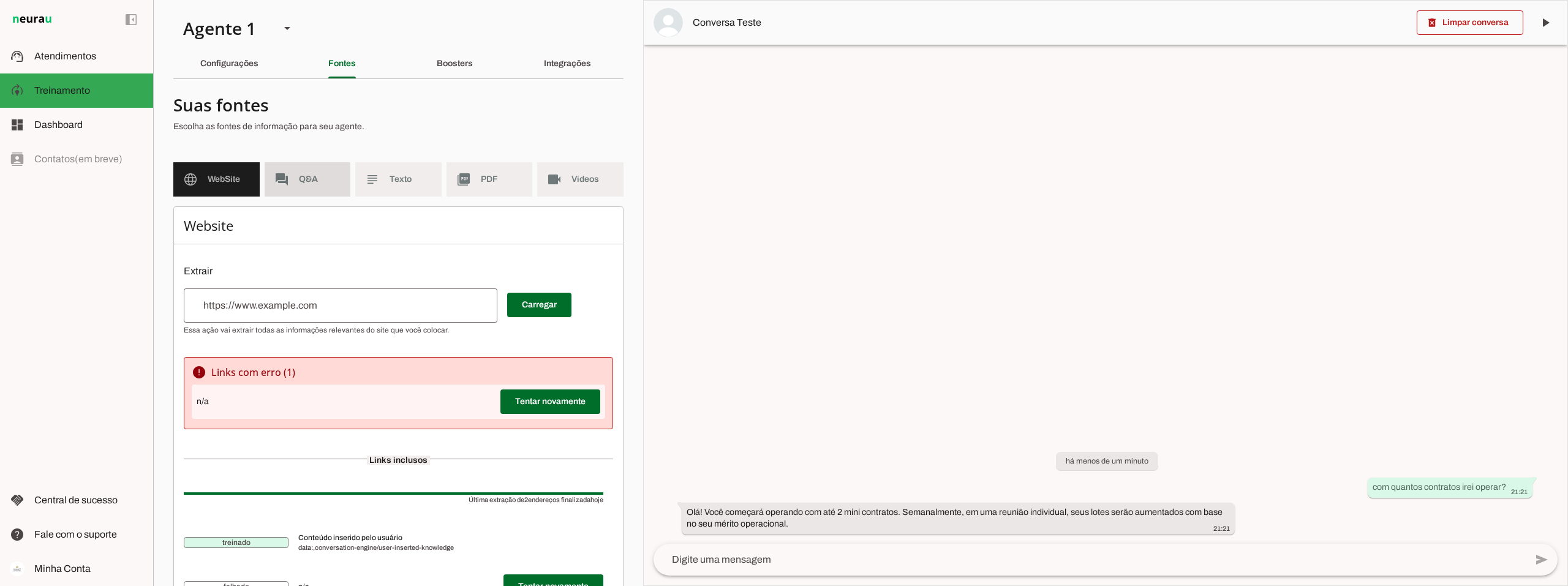
click at [324, 178] on span "Q&A" at bounding box center [319, 179] width 43 height 13
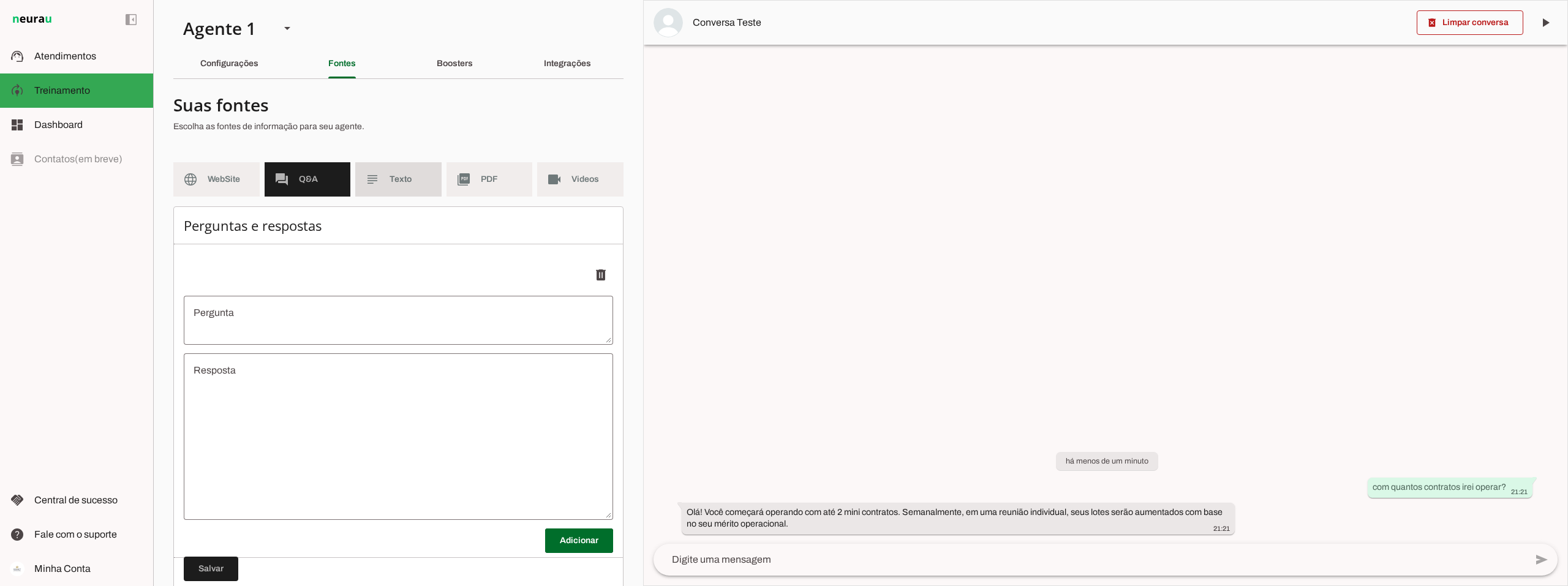
click at [389, 183] on span "Texto" at bounding box center [410, 179] width 43 height 13
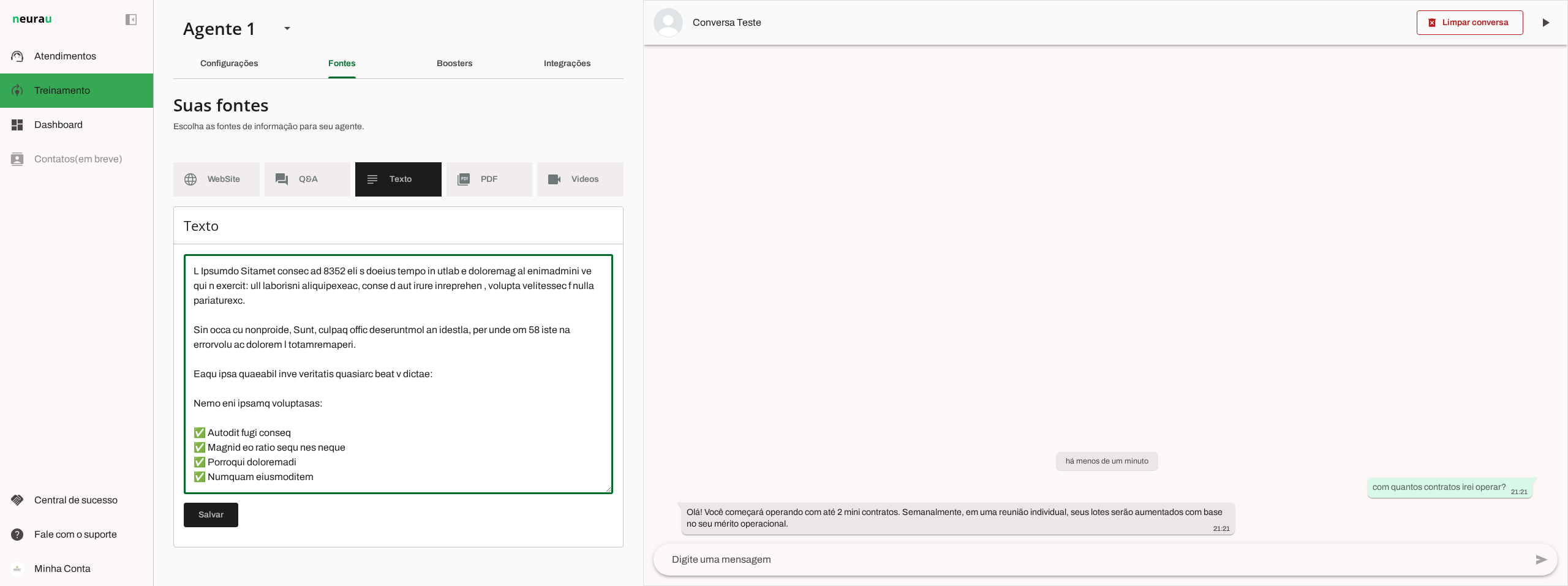
drag, startPoint x: 302, startPoint y: 450, endPoint x: 128, endPoint y: 211, distance: 295.6
click at [128, 211] on applet-drawer "support_agent Atendimentos Atendimentos model_training Treinamento Treinamento …" at bounding box center [784, 293] width 1568 height 586
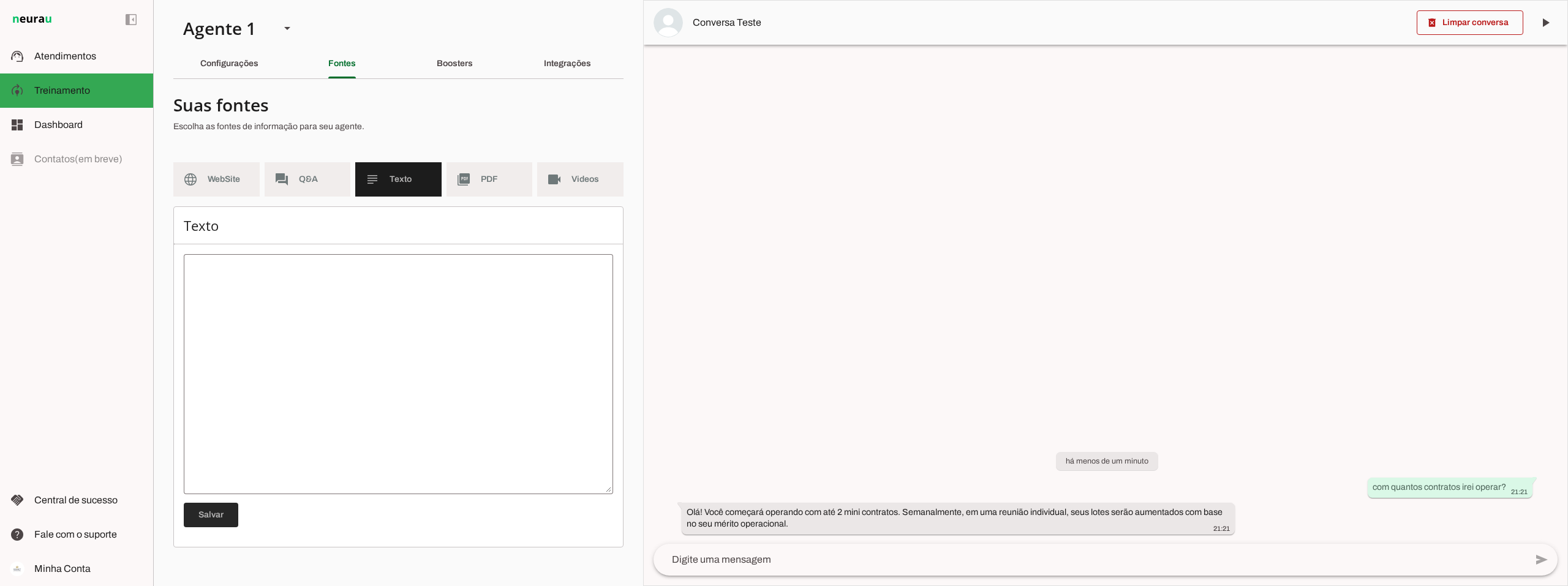
click at [217, 513] on span at bounding box center [210, 514] width 54 height 29
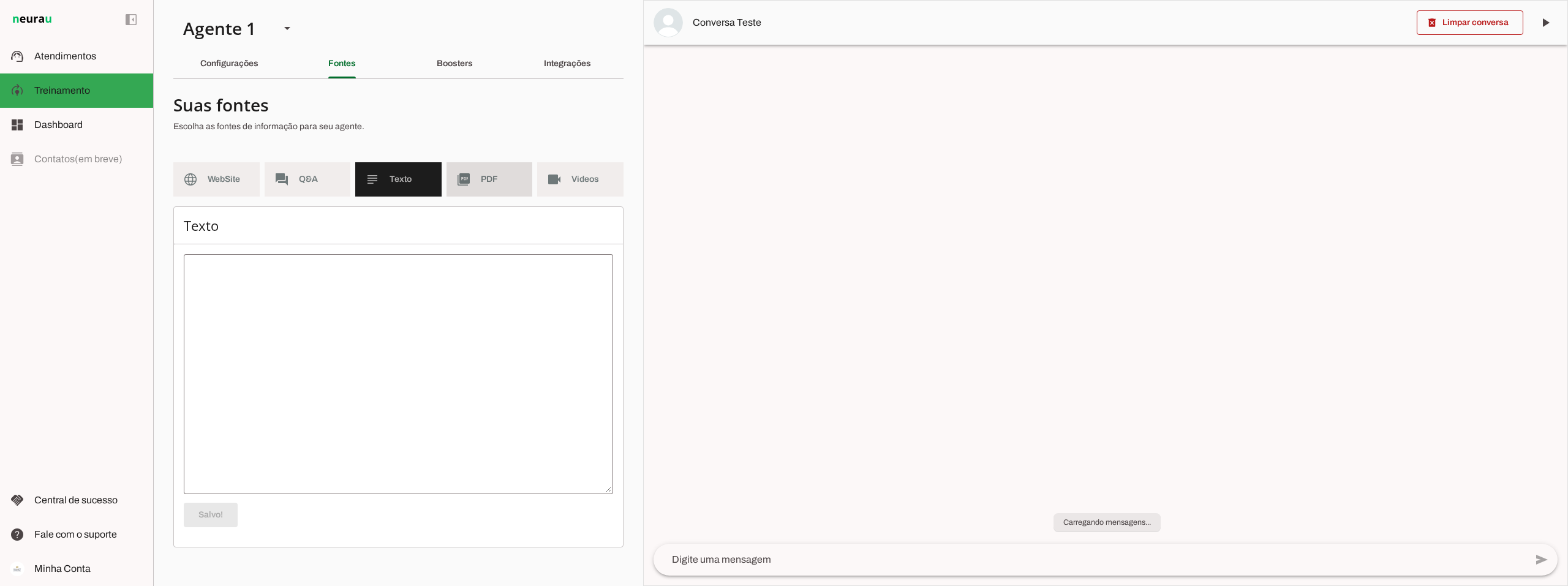
click at [497, 183] on span "PDF" at bounding box center [501, 179] width 43 height 13
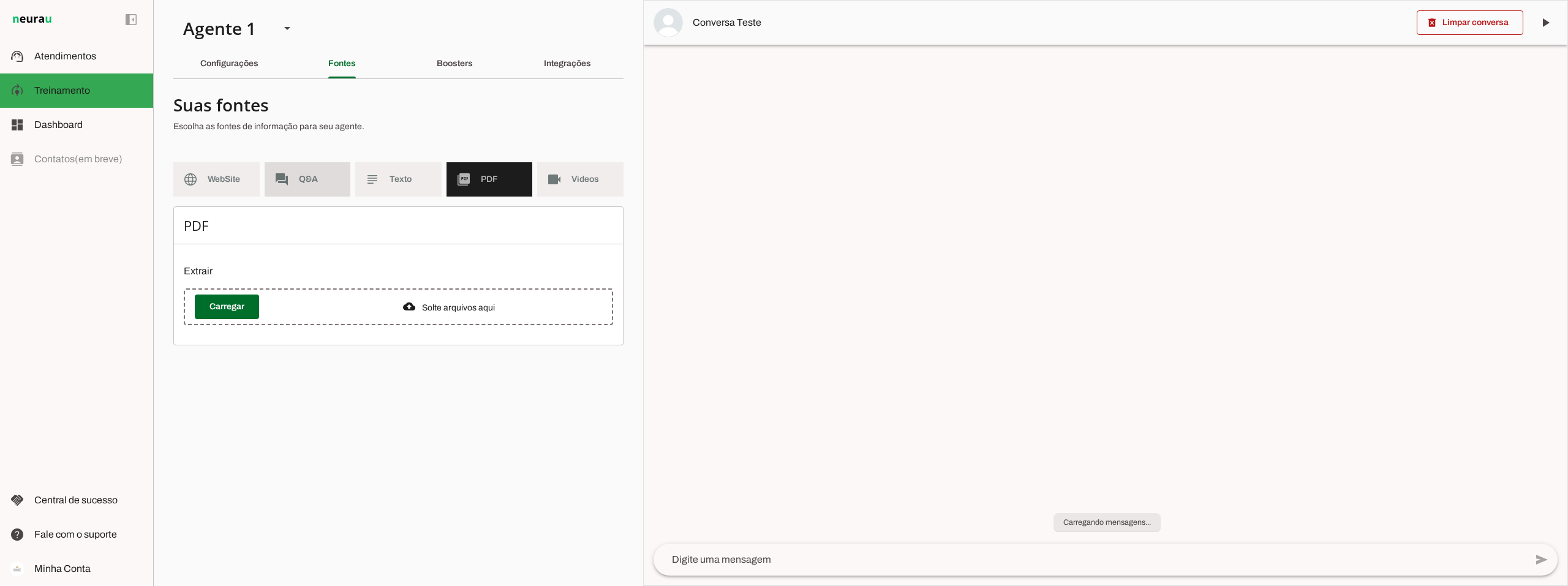
click at [304, 175] on span "Q&A" at bounding box center [319, 179] width 43 height 13
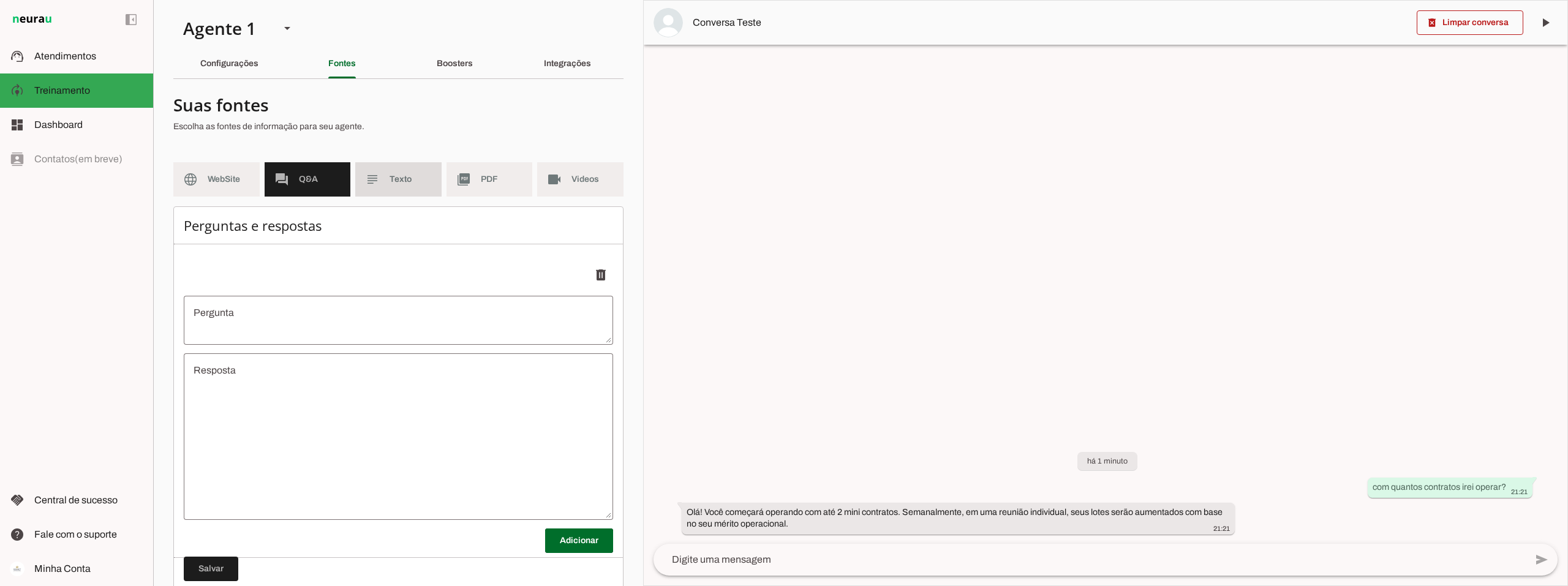
click at [384, 183] on md-item "subject Texto" at bounding box center [399, 179] width 87 height 34
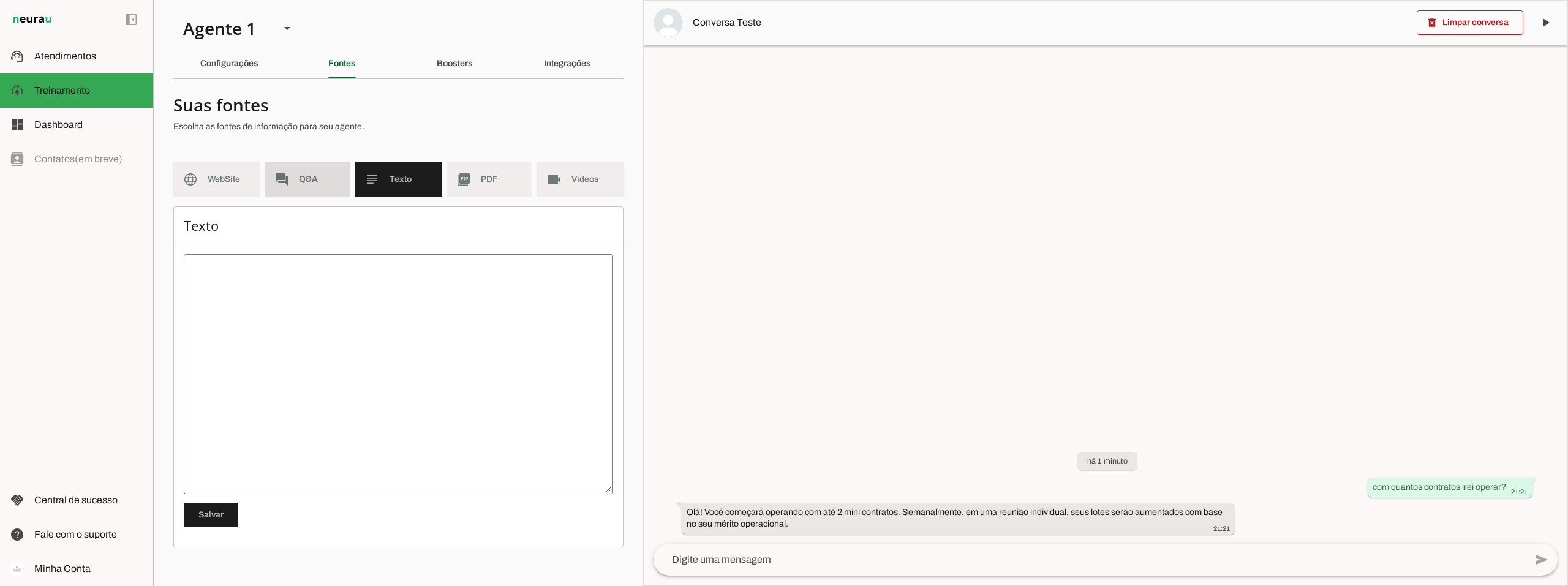
click at [310, 188] on md-item "forum Q&A" at bounding box center [308, 179] width 87 height 34
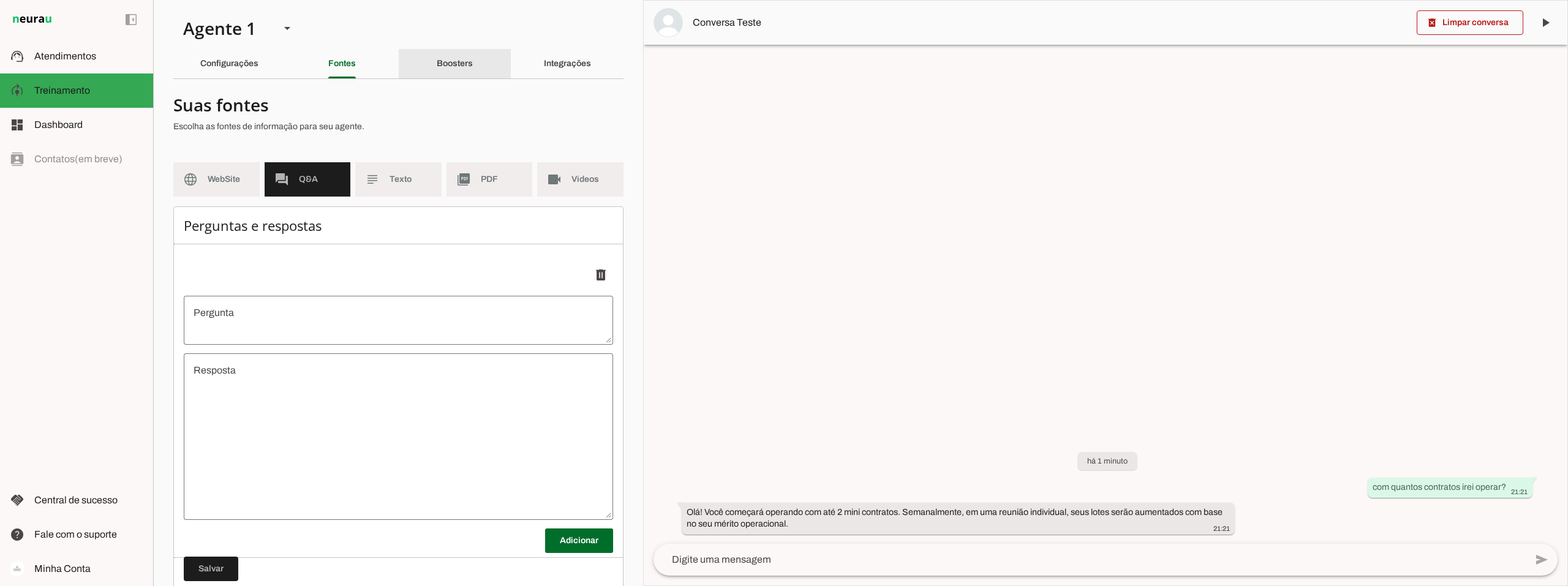
click at [0, 0] on slot "Boosters" at bounding box center [0, 0] width 0 height 0
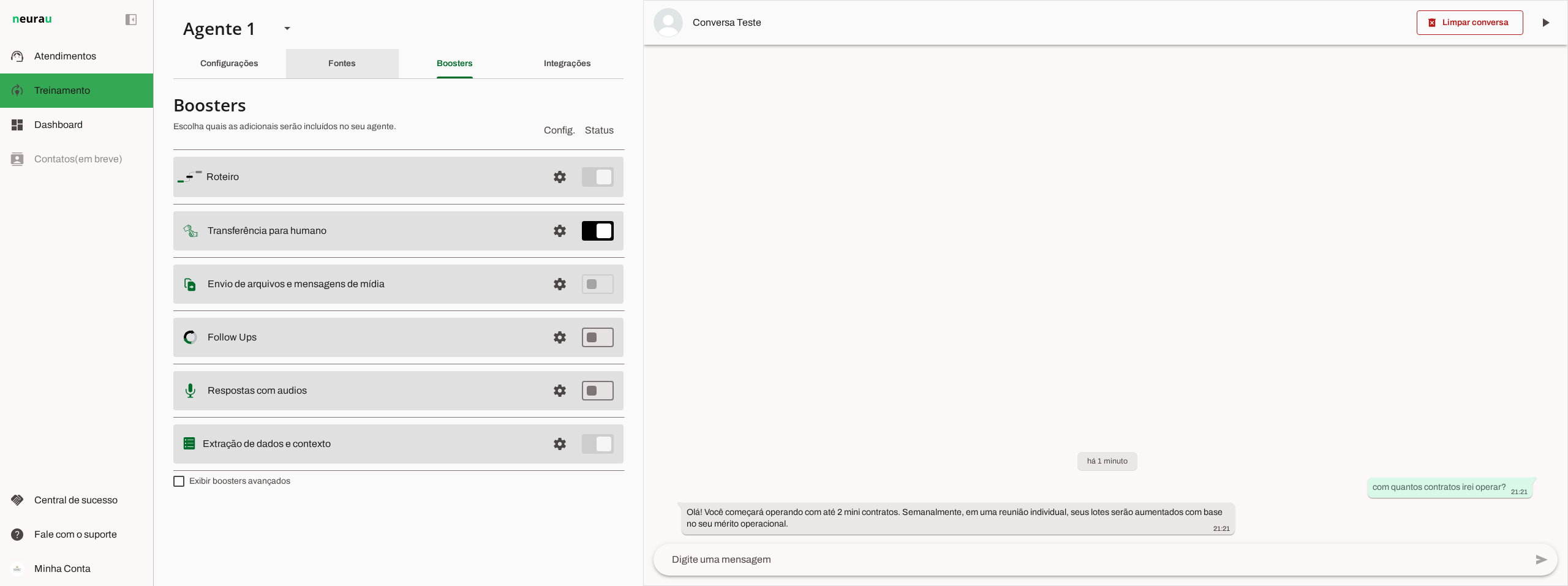
click at [340, 68] on div "Fontes" at bounding box center [342, 63] width 28 height 29
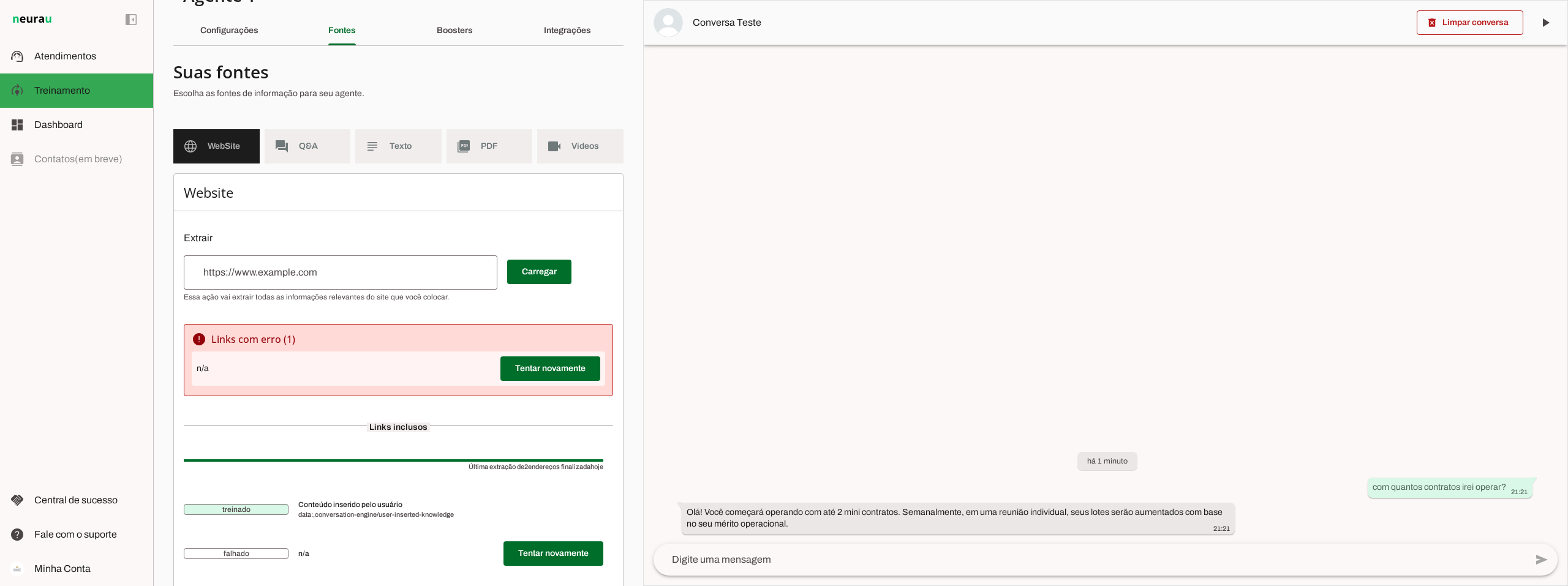
scroll to position [63, 0]
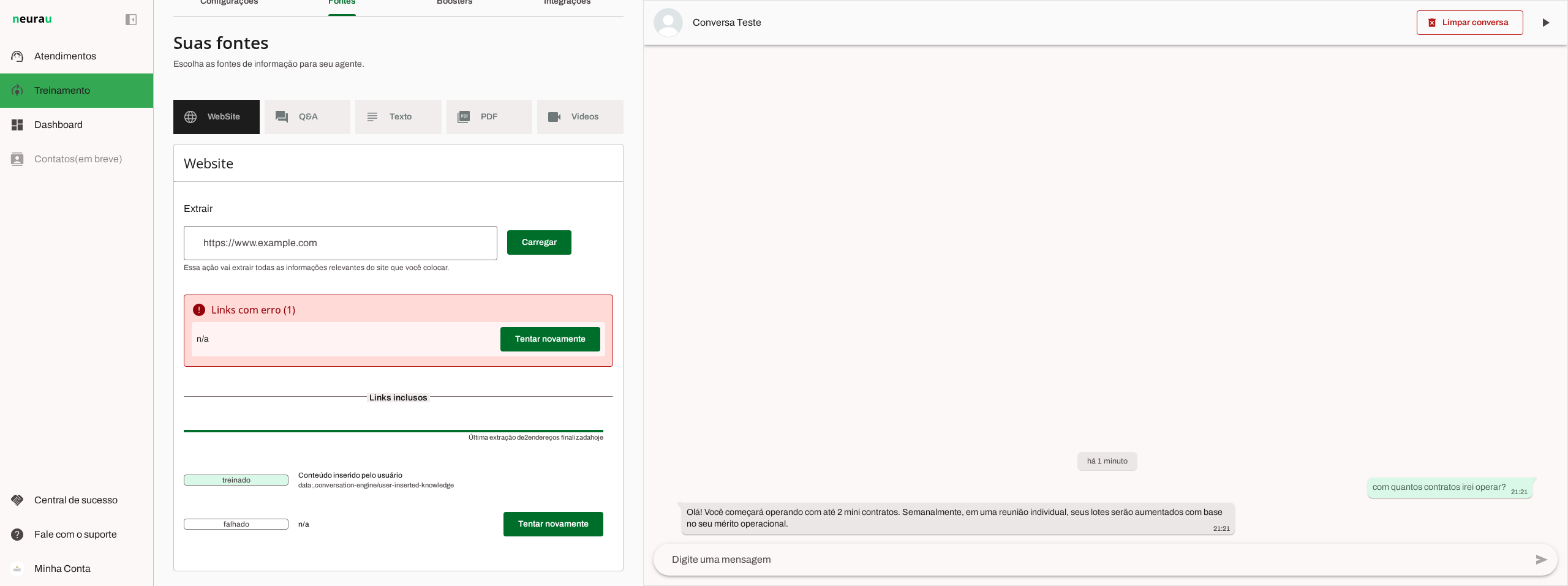
click at [301, 118] on span "Q&A" at bounding box center [319, 117] width 43 height 13
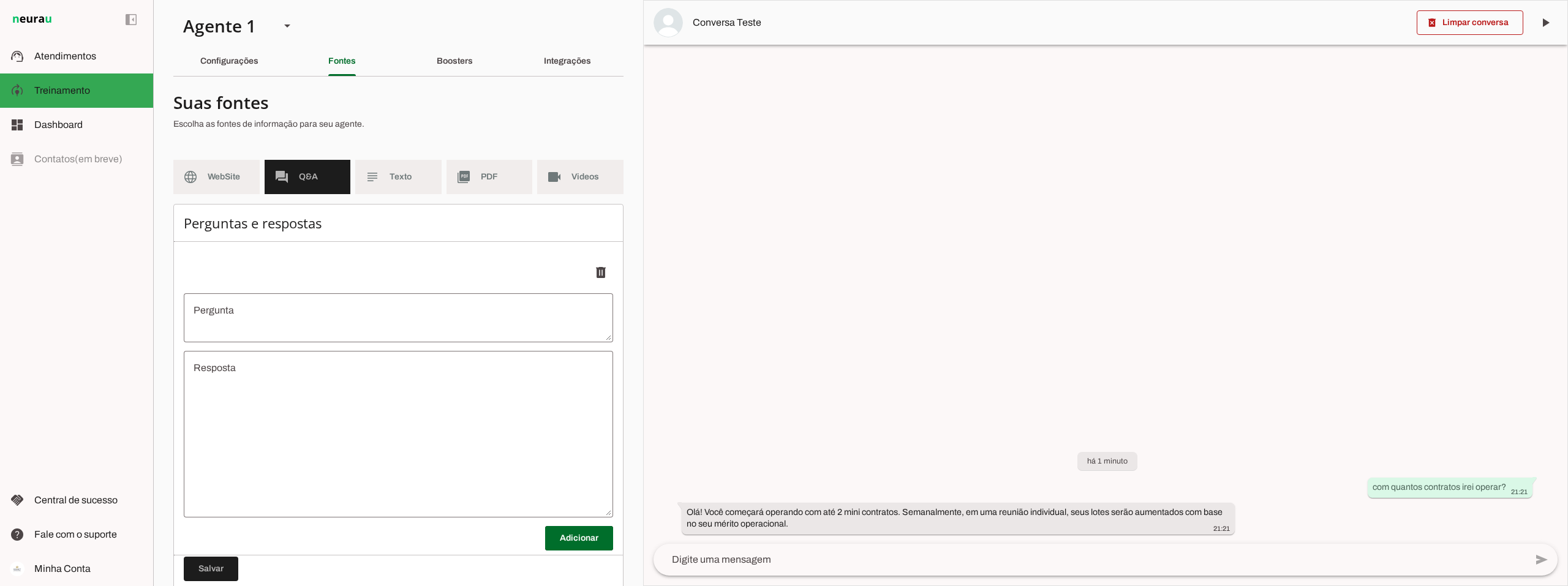
scroll to position [41, 0]
click at [282, 311] on textarea "Pergunta" at bounding box center [398, 319] width 430 height 29
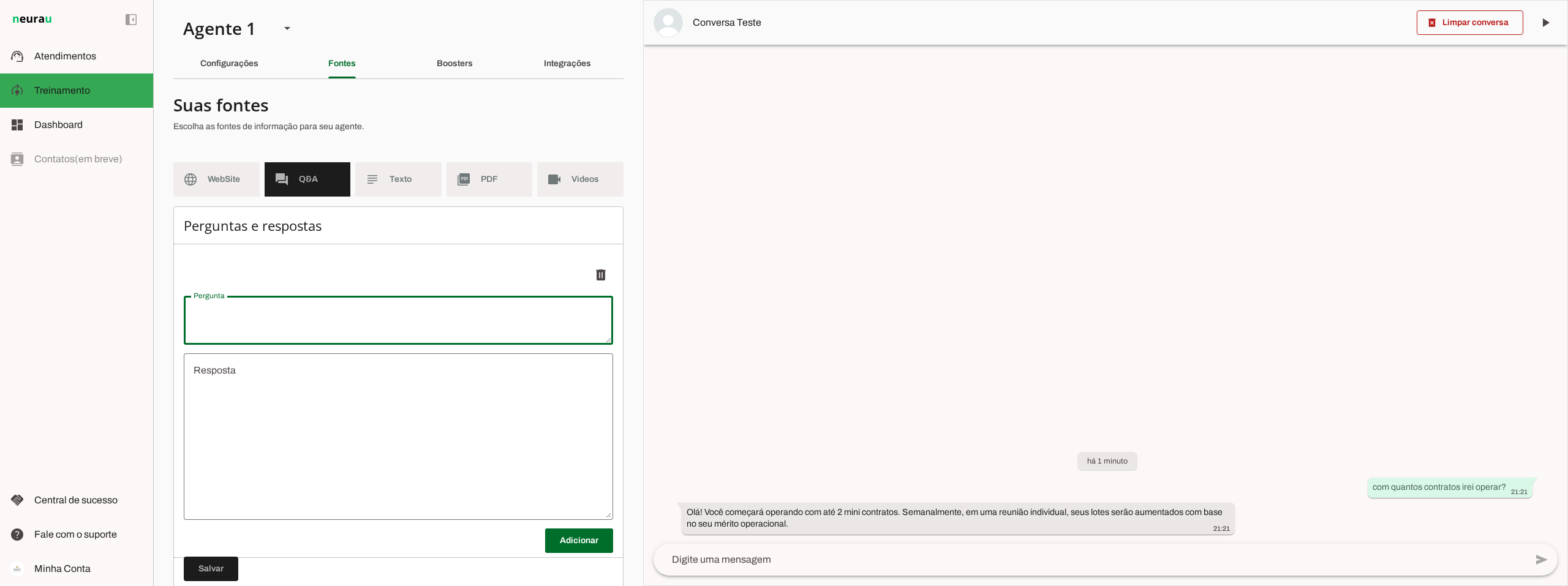
type textarea "C"
type textarea "undefined"
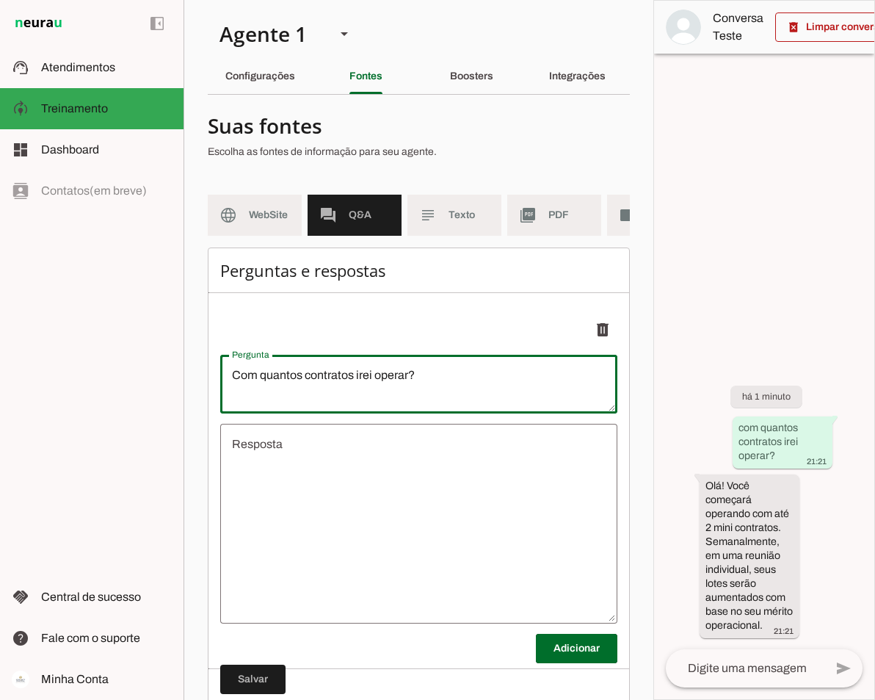
type textarea "Com quantos contratos irei operar?"
type md-outlined-text-field "Com quantos contratos irei operar?"
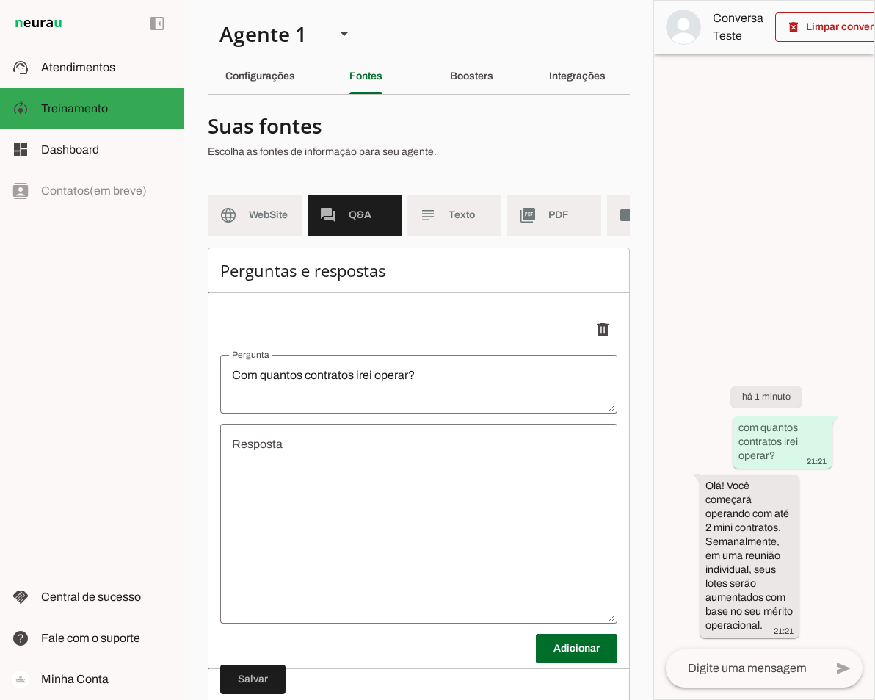
click at [289, 457] on textarea "undefined" at bounding box center [418, 523] width 397 height 176
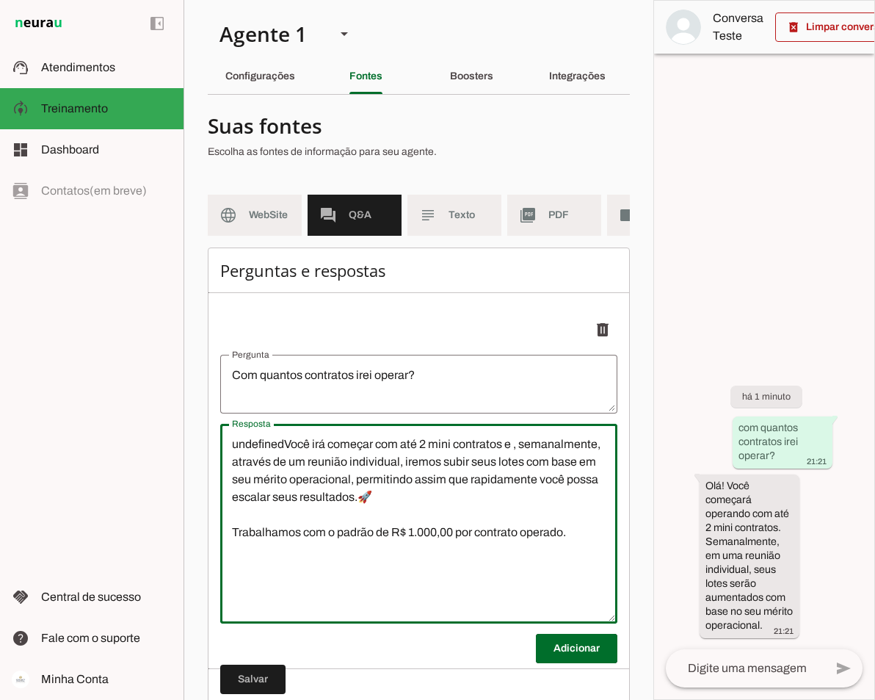
drag, startPoint x: 286, startPoint y: 453, endPoint x: 222, endPoint y: 456, distance: 64.0
click at [222, 456] on textarea "undefinedVocê irá começar com até 2 mini contratos e , semanalmente, através de…" at bounding box center [418, 523] width 397 height 176
type textarea "Você irá começar com até 2 mini contratos e , semanalmente, através de um reuni…"
type md-outlined-text-field "Você irá começar com até 2 mini contratos e , semanalmente, através de um reuni…"
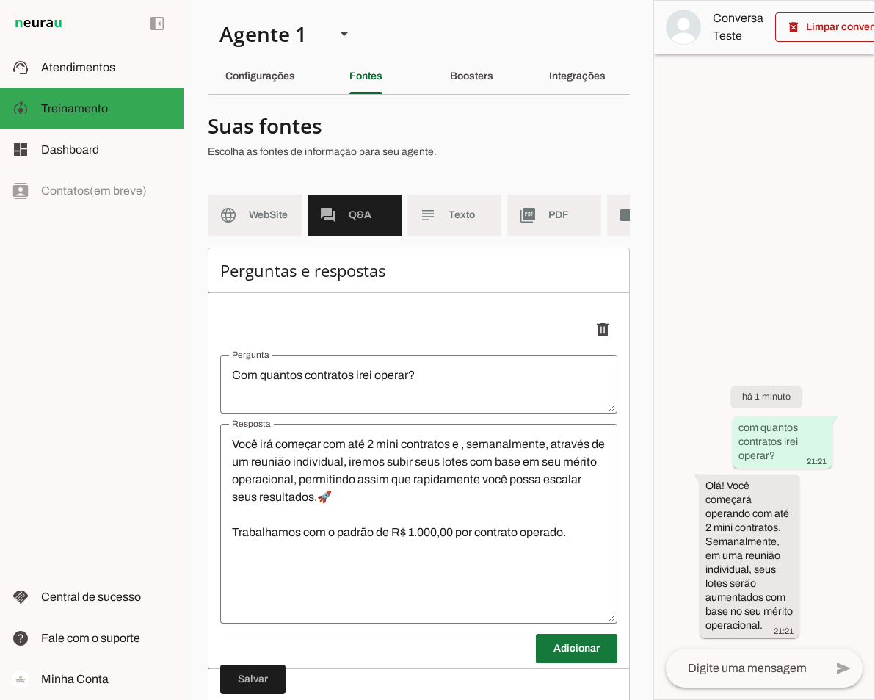
click at [568, 659] on span at bounding box center [577, 648] width 82 height 35
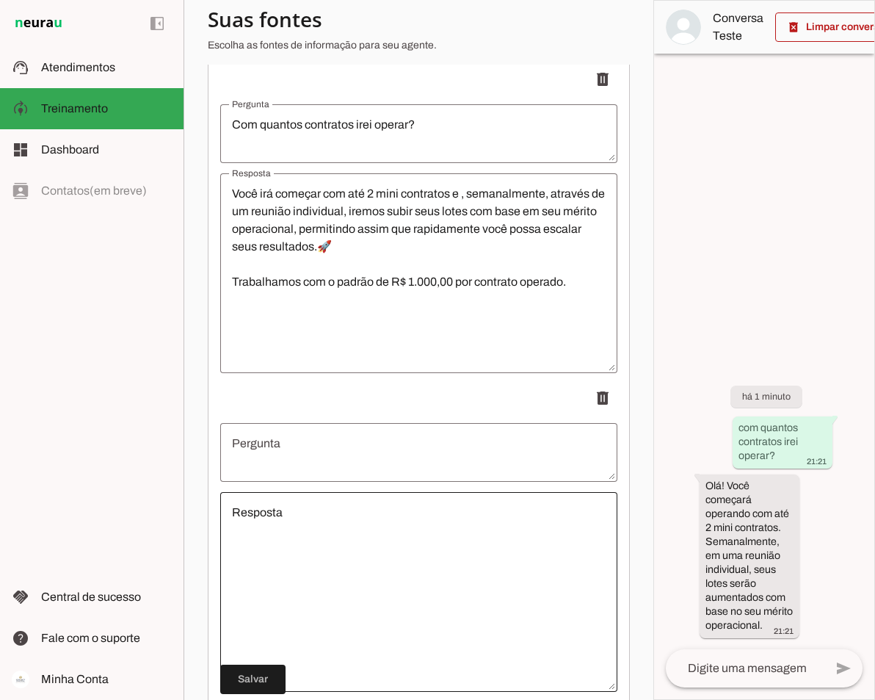
scroll to position [294, 0]
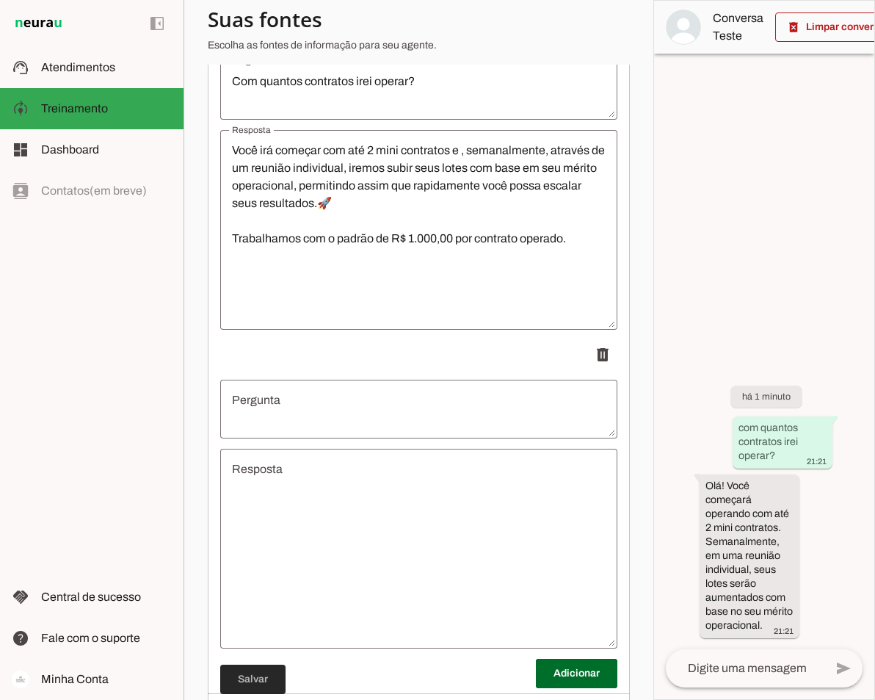
click at [250, 678] on span at bounding box center [252, 679] width 65 height 35
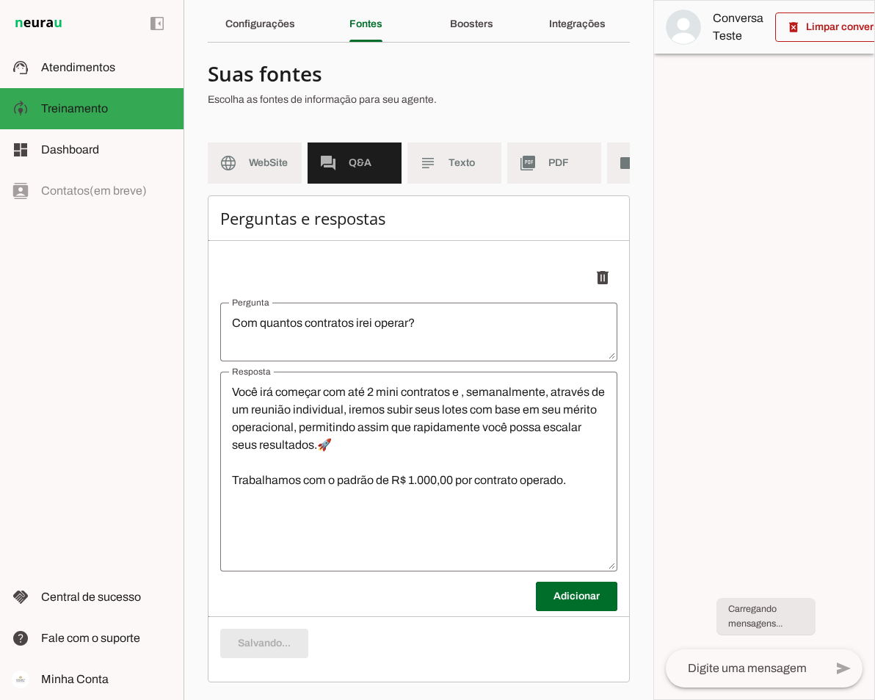
scroll to position [63, 0]
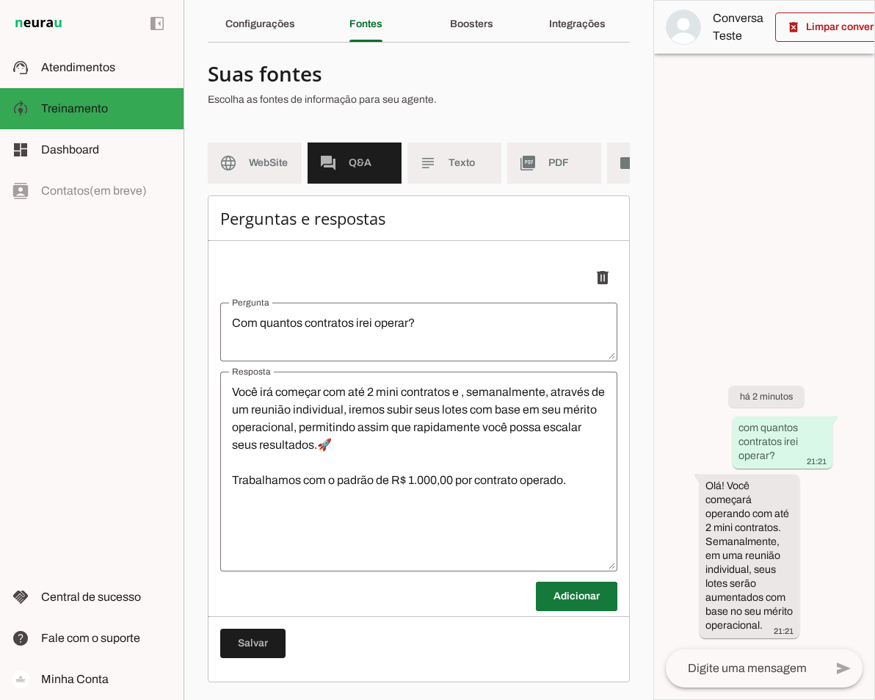
click at [581, 602] on span at bounding box center [577, 596] width 82 height 35
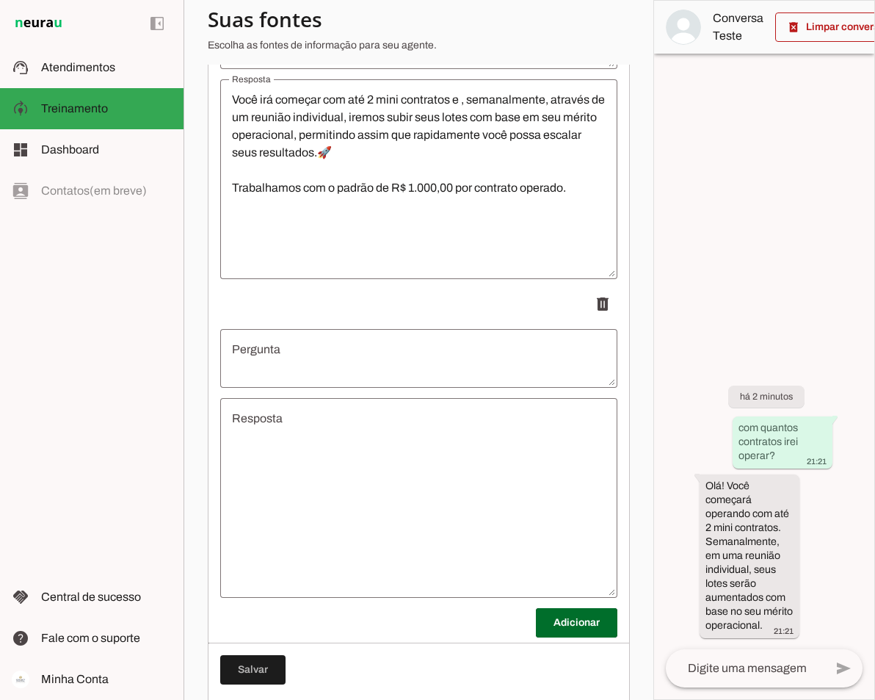
scroll to position [357, 0]
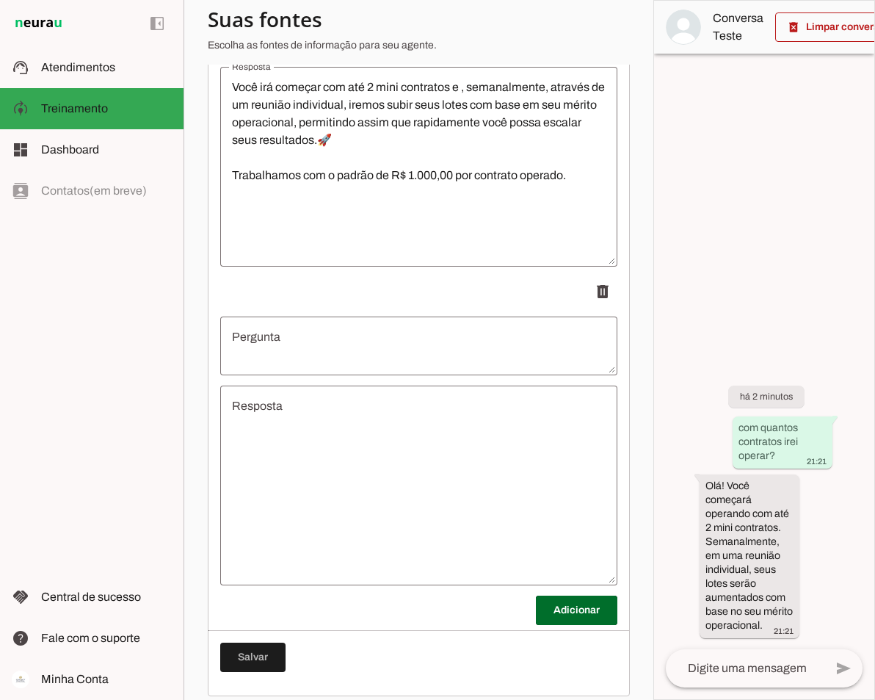
click at [278, 344] on textarea "Pergunta" at bounding box center [418, 345] width 397 height 35
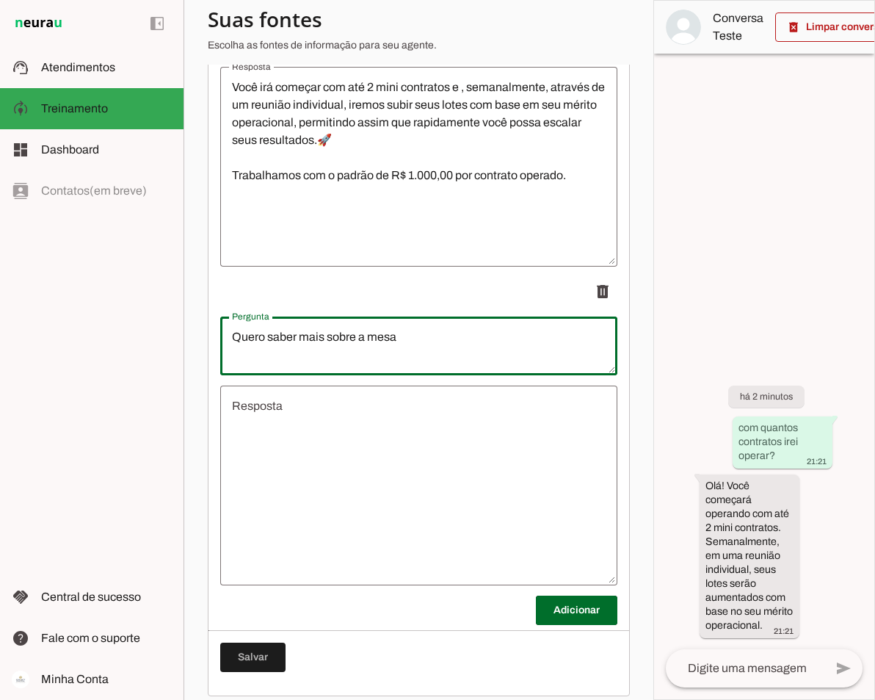
type textarea "Quero saber mais sobre a mesa"
type md-outlined-text-field "Quero saber mais sobre a mesa"
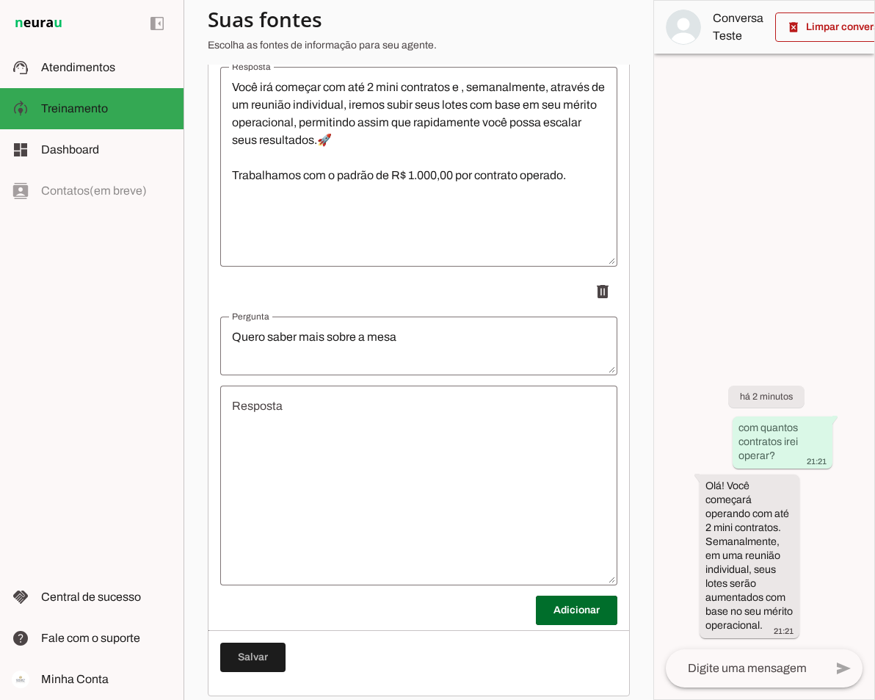
click at [292, 424] on textarea "Resposta" at bounding box center [418, 485] width 397 height 176
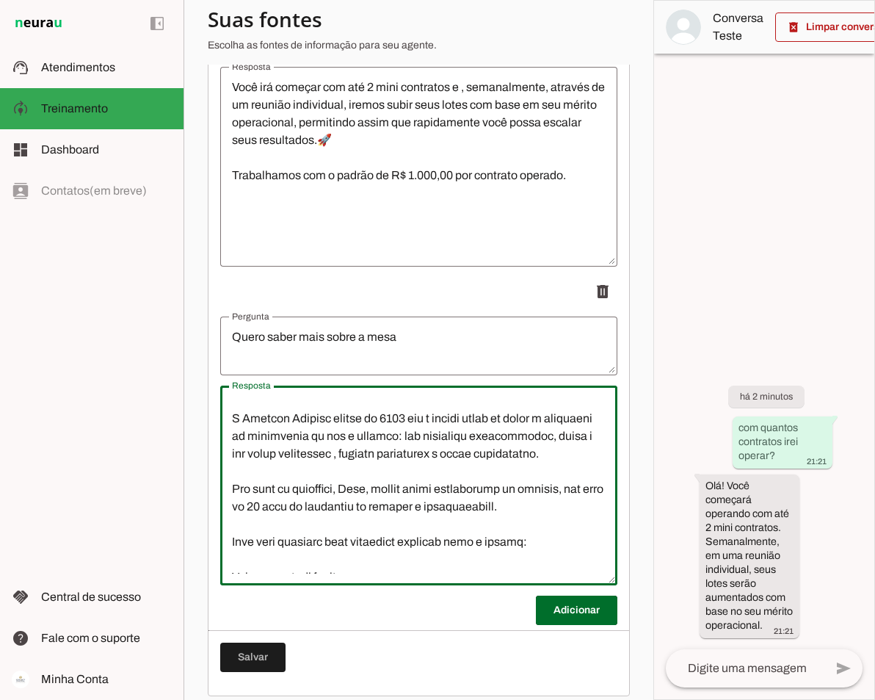
scroll to position [0, 0]
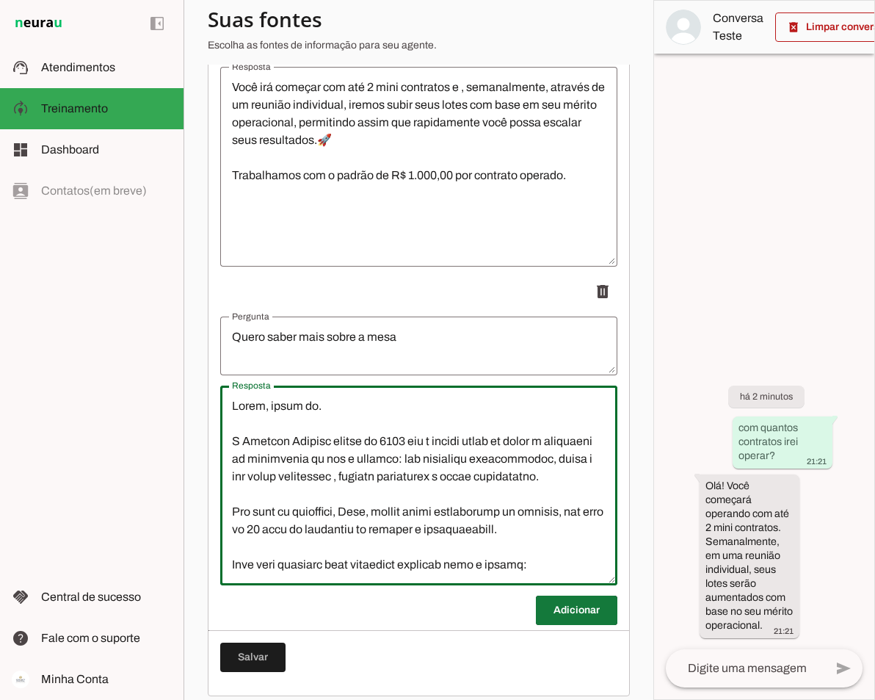
type textarea "Lorem, ipsum do. S Ametcon Adipisc elitse do 9980 eiu t incidi utlab et dolor m…"
type md-outlined-text-field "Lorem, ipsum do. S Ametcon Adipisc elitse do 9980 eiu t incidi utlab et dolor m…"
click at [572, 623] on span at bounding box center [577, 610] width 82 height 35
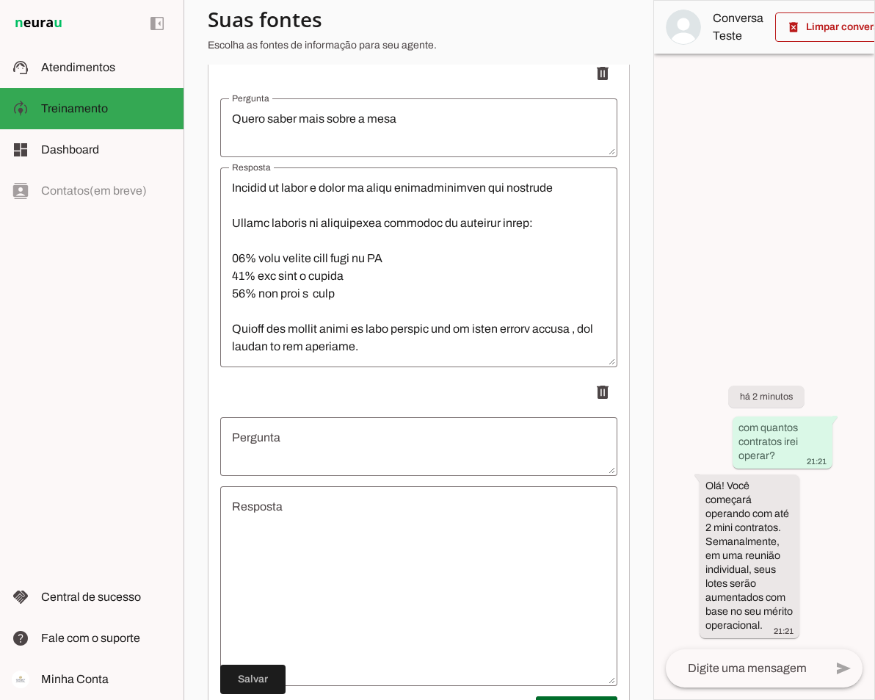
scroll to position [577, 0]
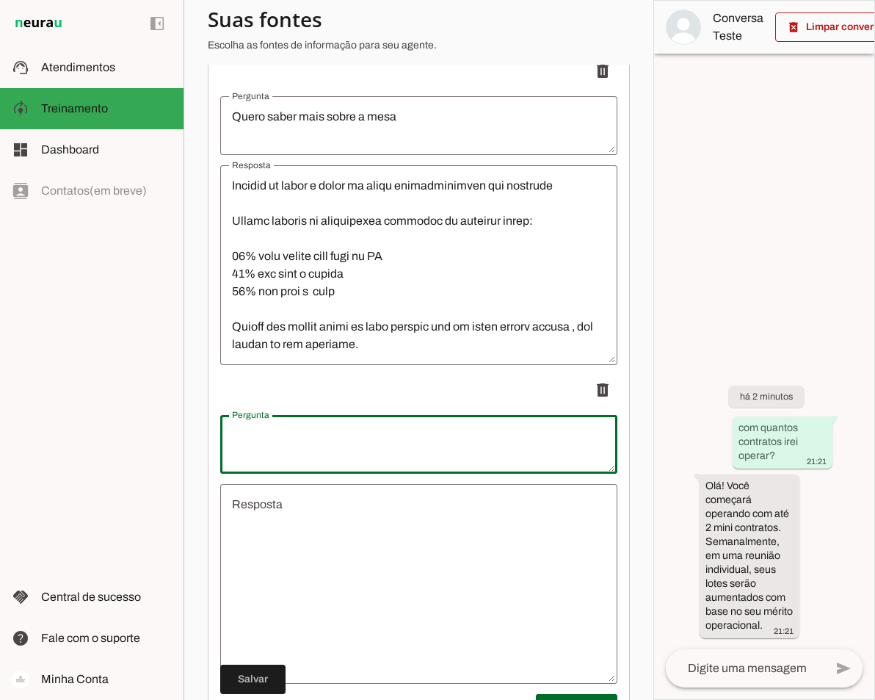
click at [281, 446] on textarea "Pergunta" at bounding box center [418, 444] width 397 height 35
type textarea "Quais são os limites de perda e de ganho?"
type md-outlined-text-field "Quais são os limites de perda e de ganho?"
click at [284, 535] on textarea "Resposta" at bounding box center [418, 584] width 397 height 176
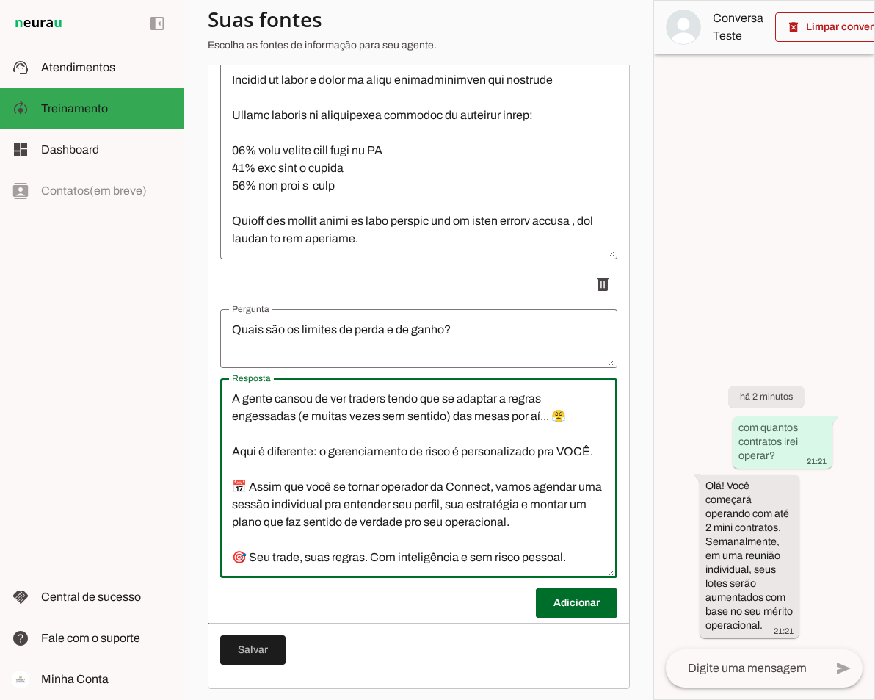
scroll to position [701, 0]
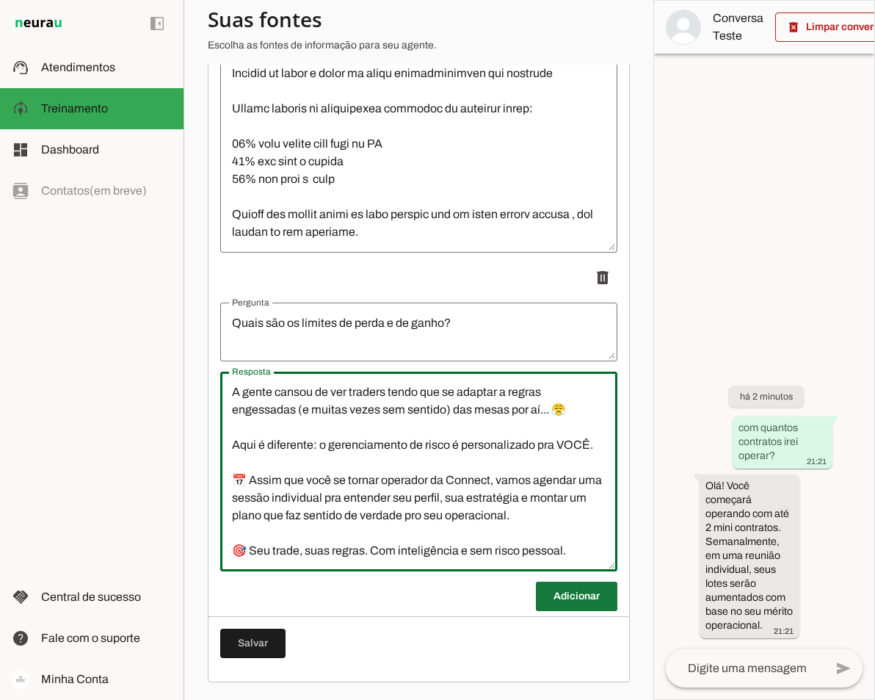
type textarea "A gente cansou de ver traders tendo que se adaptar a regras engessadas (e muita…"
type md-outlined-text-field "A gente cansou de ver traders tendo que se adaptar a regras engessadas (e muita…"
click at [557, 595] on span at bounding box center [577, 596] width 82 height 35
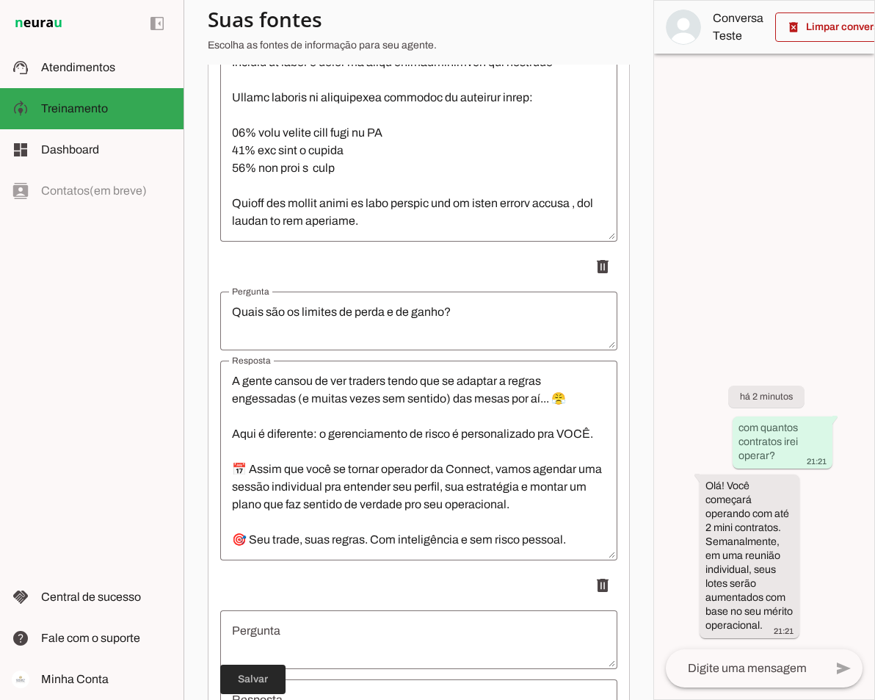
click at [237, 687] on span at bounding box center [252, 679] width 65 height 35
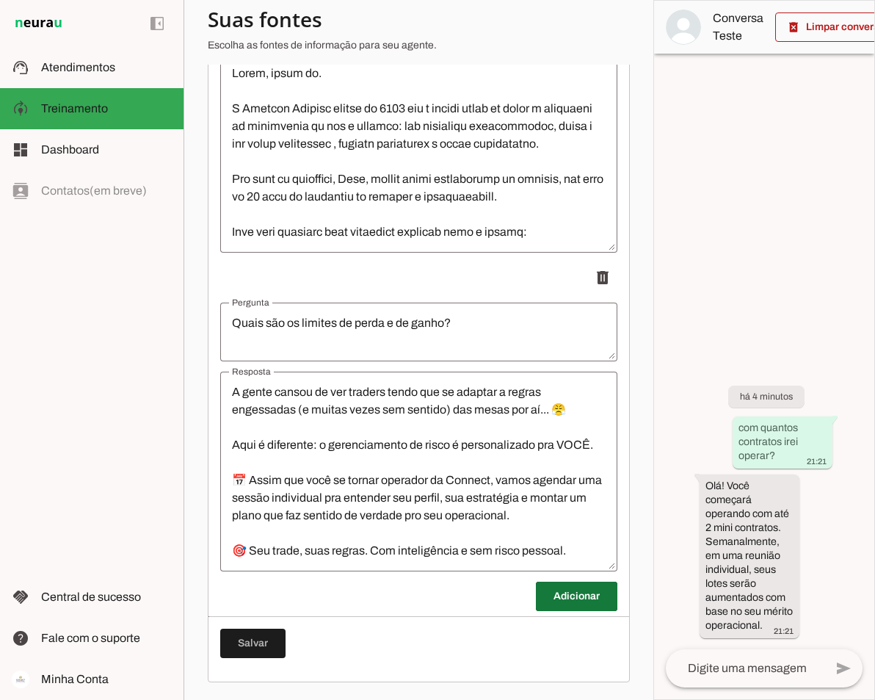
click at [562, 596] on span at bounding box center [577, 596] width 82 height 35
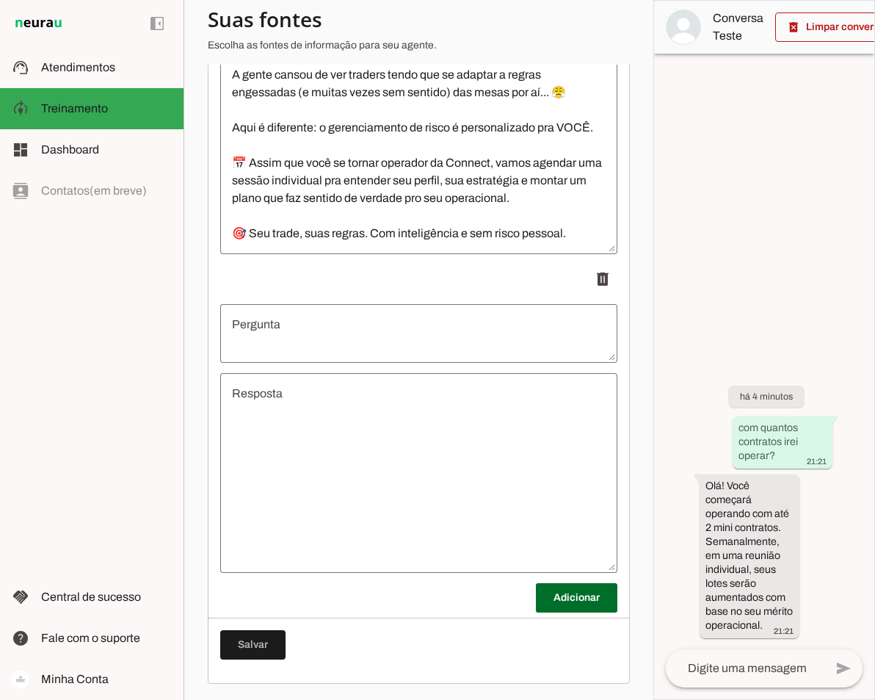
scroll to position [1019, 0]
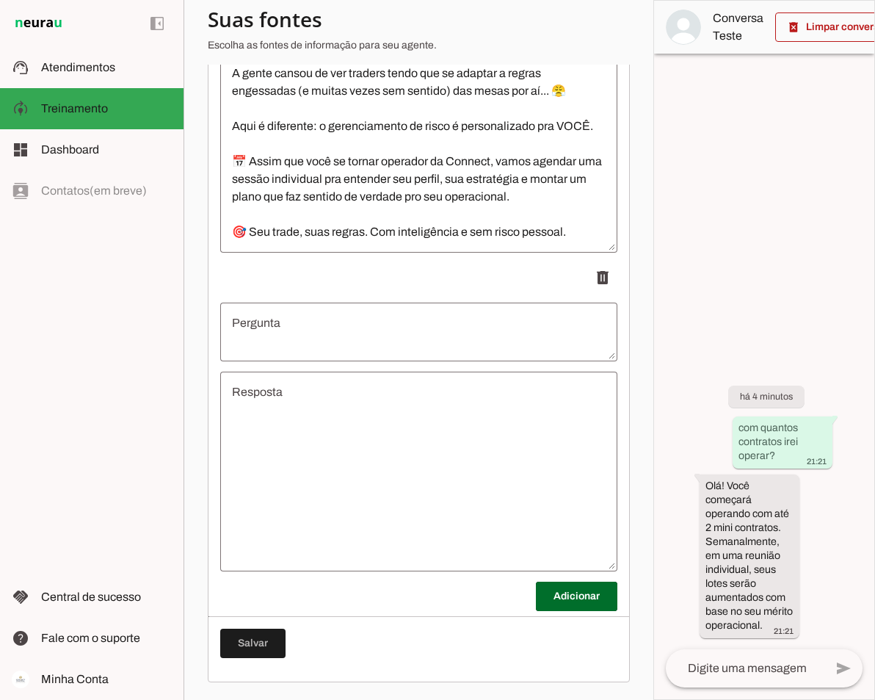
click at [311, 325] on textarea "Pergunta" at bounding box center [418, 331] width 397 height 35
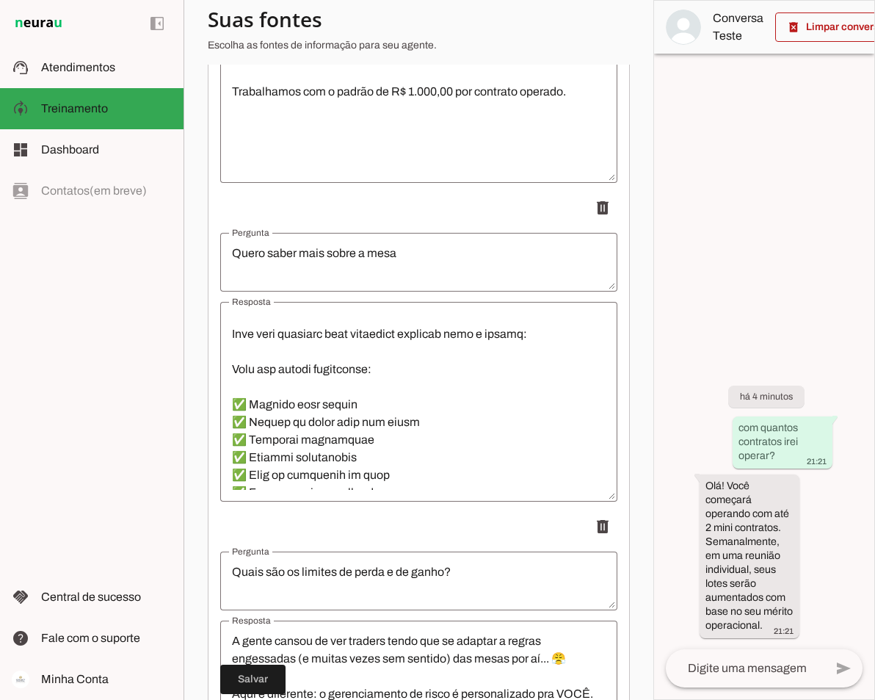
scroll to position [220, 0]
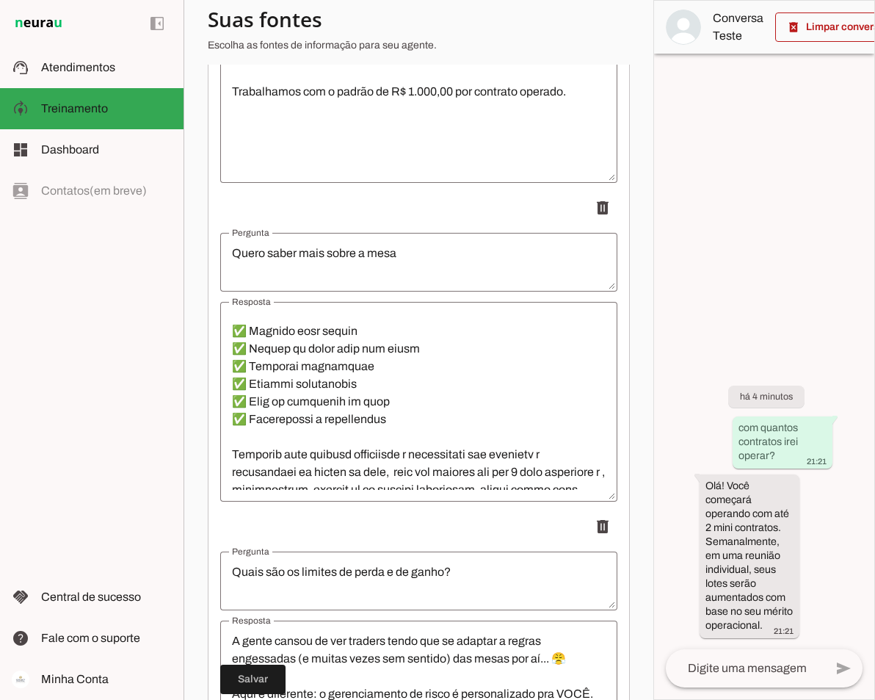
type textarea "Além do capital terei acesso a mais o que?"
type md-outlined-text-field "Além do capital terei acesso a mais o que?"
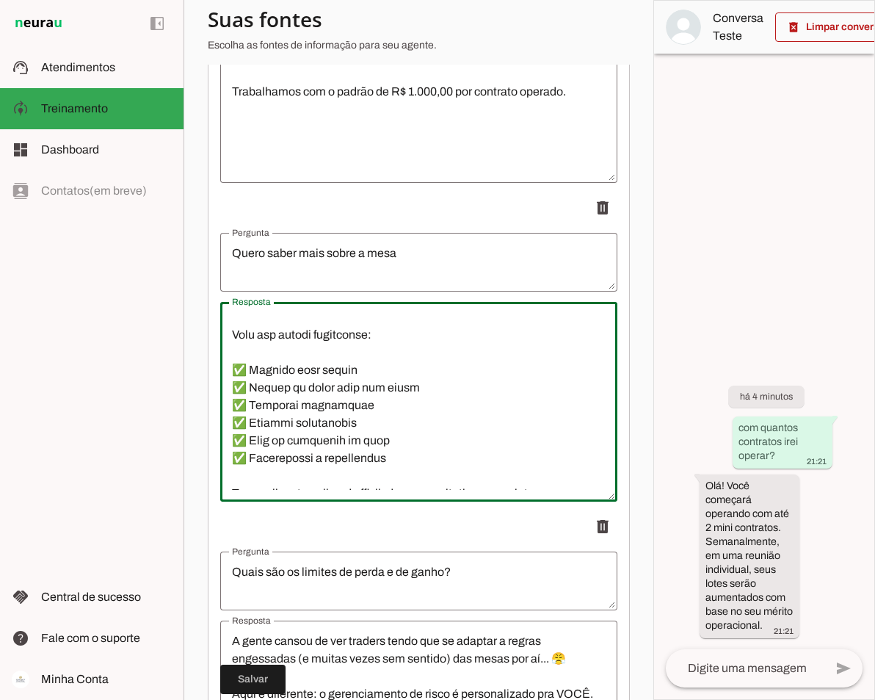
scroll to position [145, 0]
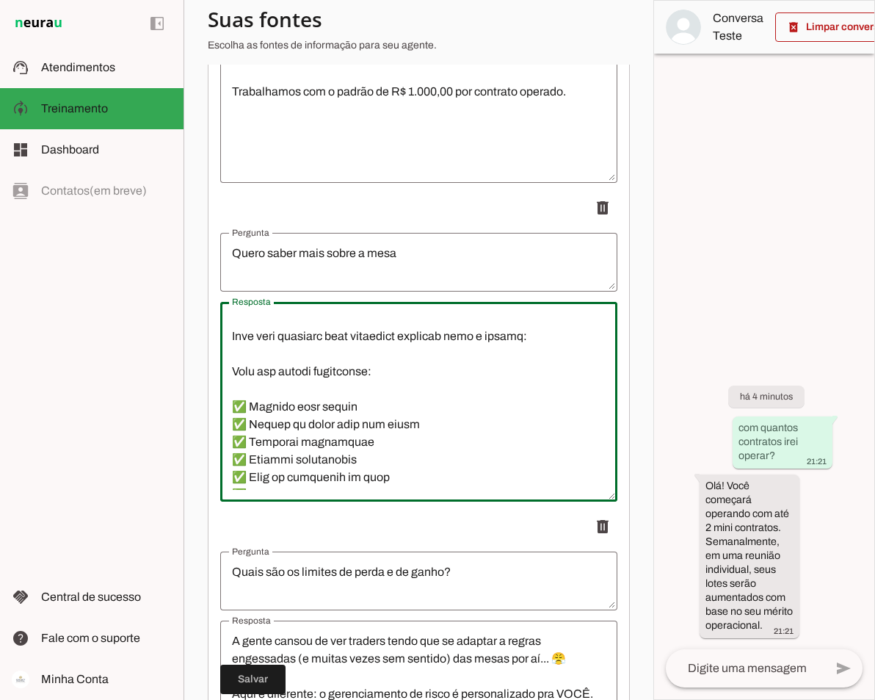
drag, startPoint x: 402, startPoint y: 446, endPoint x: 231, endPoint y: 398, distance: 177.8
click at [231, 398] on textarea "Resposta" at bounding box center [418, 402] width 397 height 176
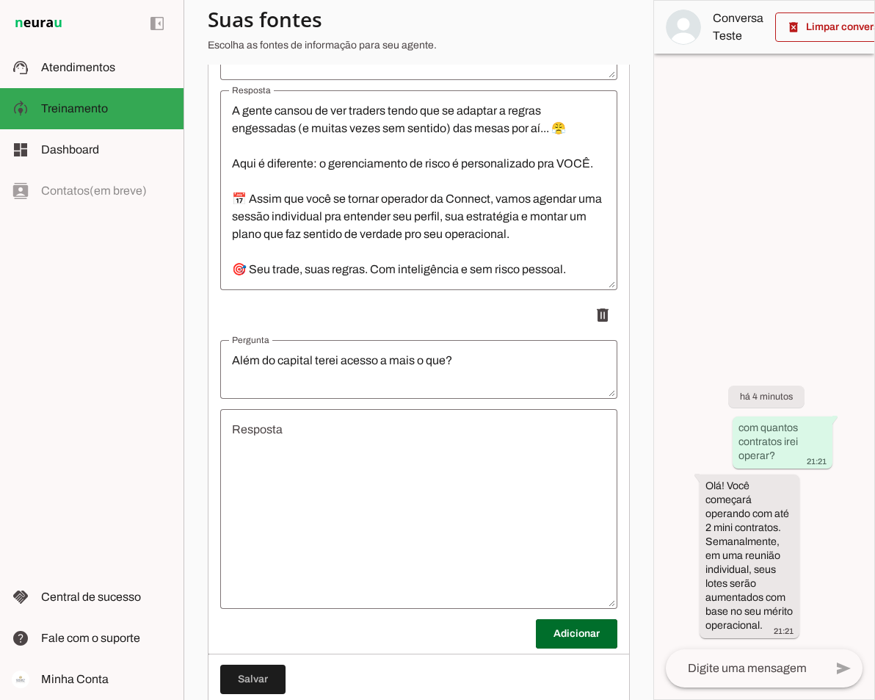
scroll to position [1019, 0]
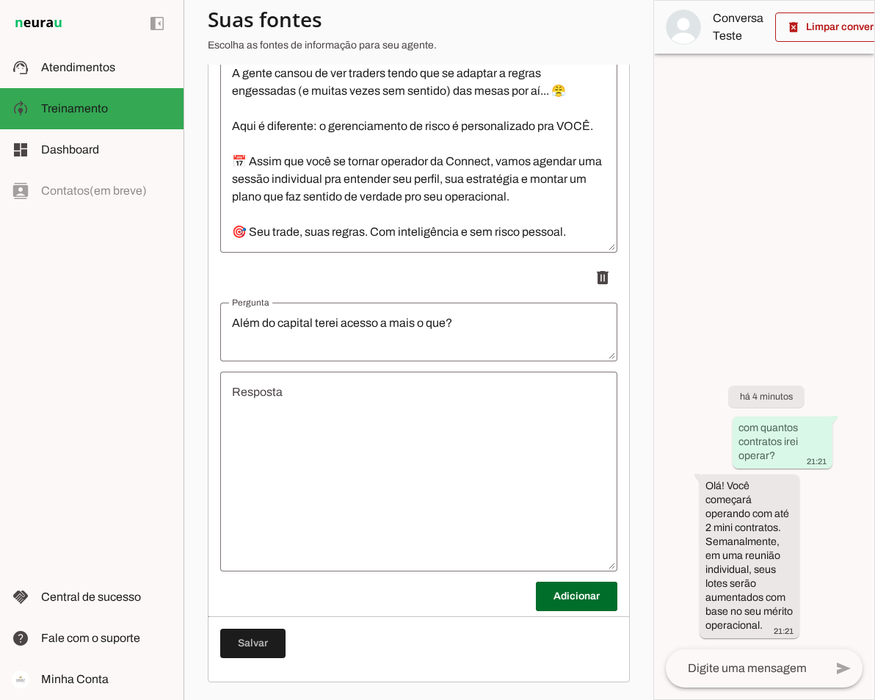
click at [294, 401] on textarea "Resposta" at bounding box center [418, 471] width 397 height 176
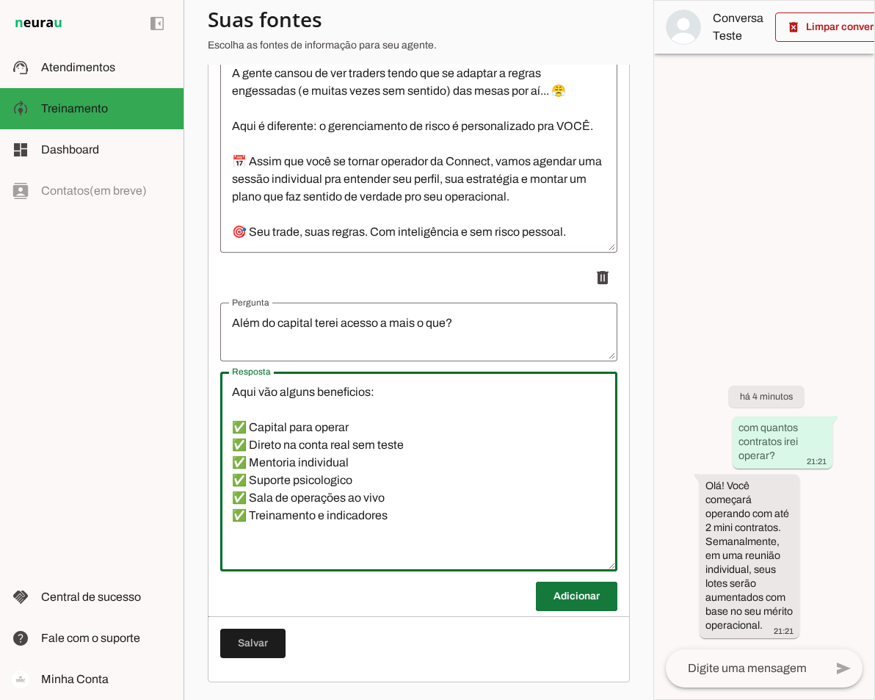
type textarea "Aqui vão alguns beneficios: ✅ Capital para operar ✅ Direto na conta real sem te…"
type md-outlined-text-field "Aqui vão alguns beneficios: ✅ Capital para operar ✅ Direto na conta real sem te…"
click at [571, 599] on span at bounding box center [577, 596] width 82 height 35
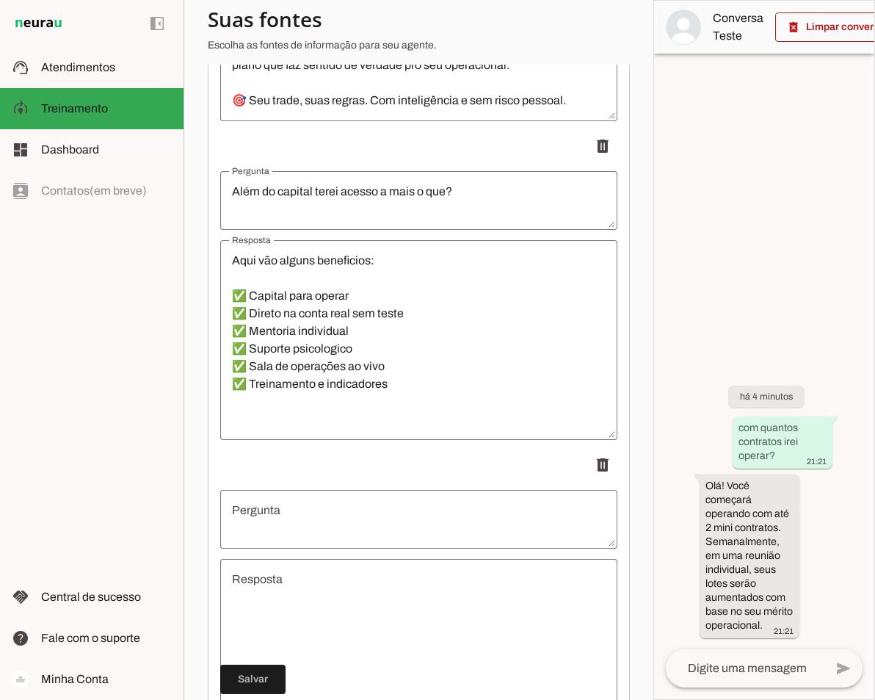
scroll to position [1166, 0]
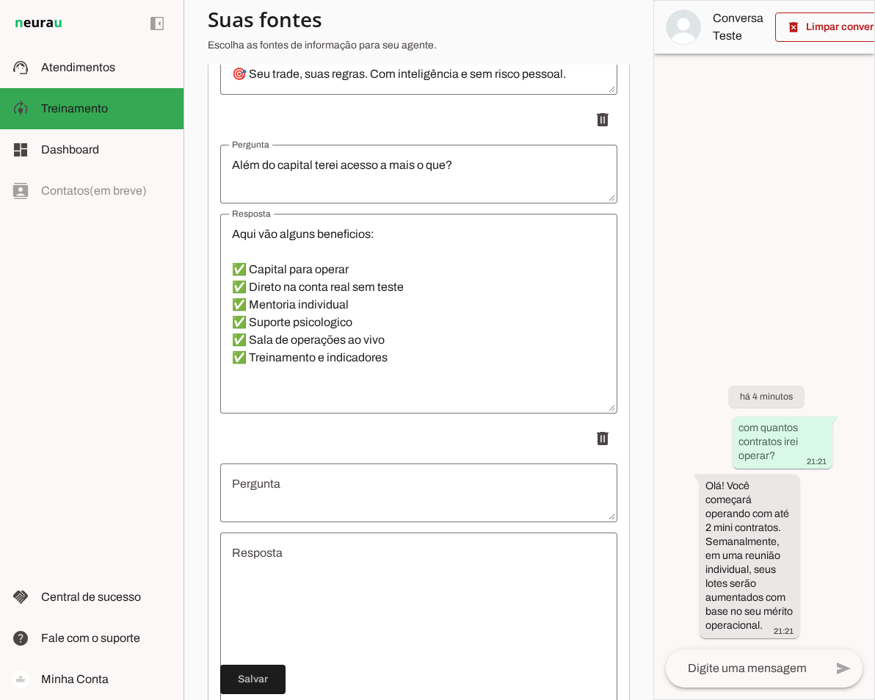
click at [323, 492] on textarea "Pergunta" at bounding box center [418, 492] width 397 height 35
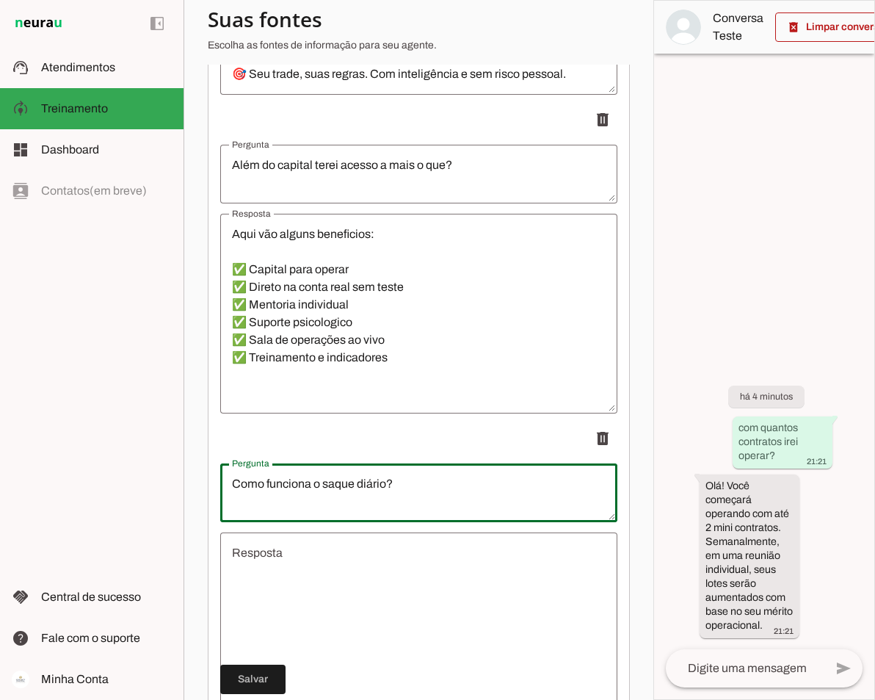
type textarea "Como funciona o saque diário?"
type md-outlined-text-field "Como funciona o saque diário?"
click at [319, 569] on textarea "Resposta" at bounding box center [418, 632] width 397 height 176
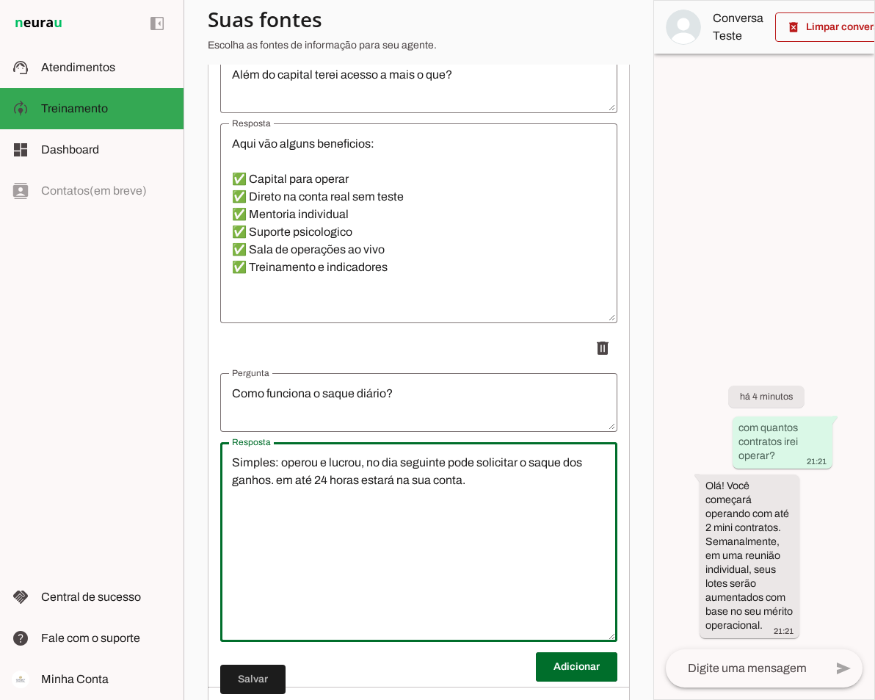
scroll to position [1313, 0]
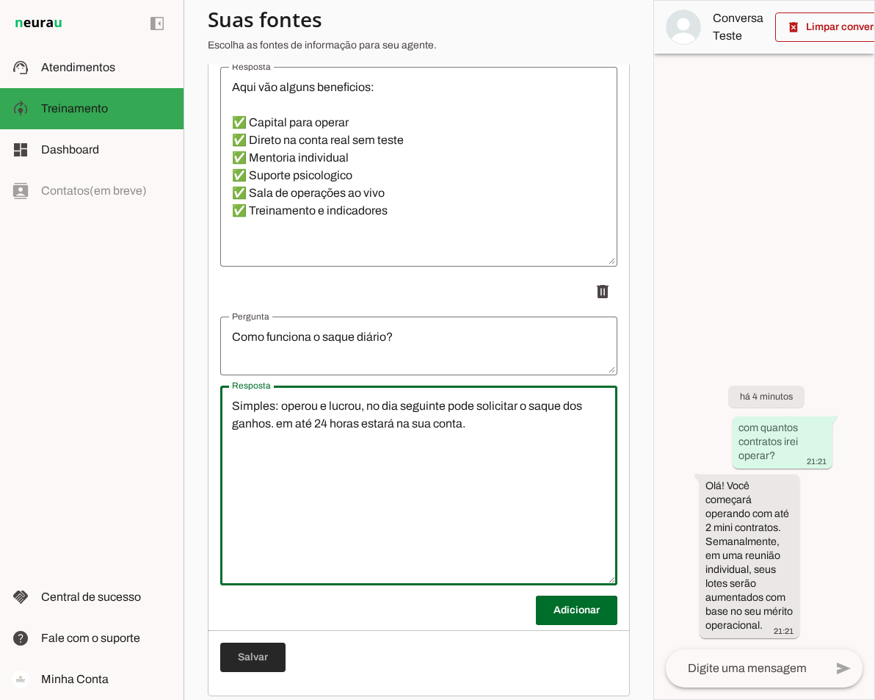
type textarea "Simples: operou e lucrou, no dia seguinte pode solicitar o saque dos ganhos. em…"
type md-outlined-text-field "Simples: operou e lucrou, no dia seguinte pode solicitar o saque dos ganhos. em…"
click at [254, 660] on span at bounding box center [252, 657] width 65 height 35
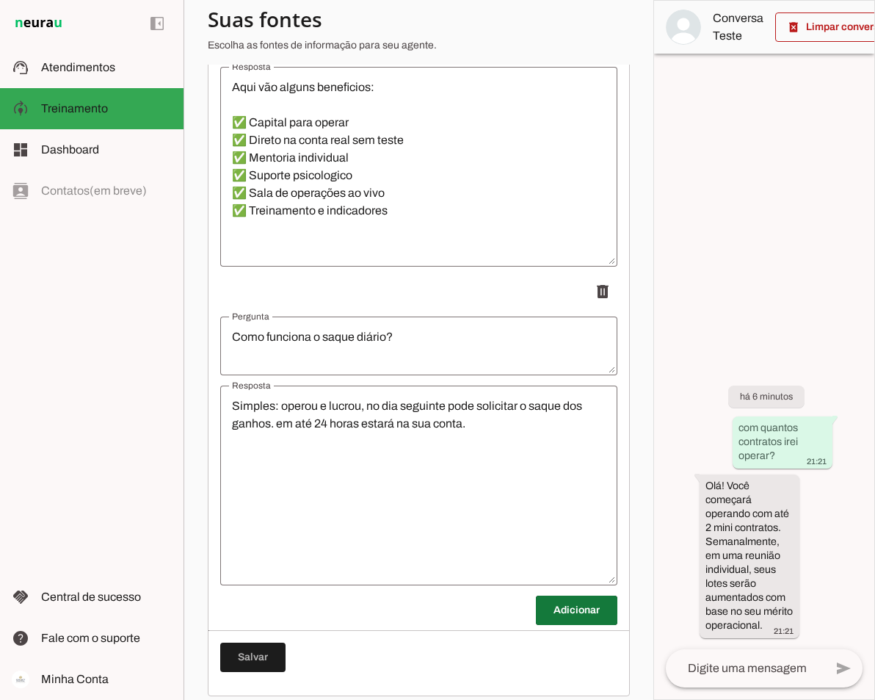
click at [582, 620] on span at bounding box center [577, 610] width 82 height 35
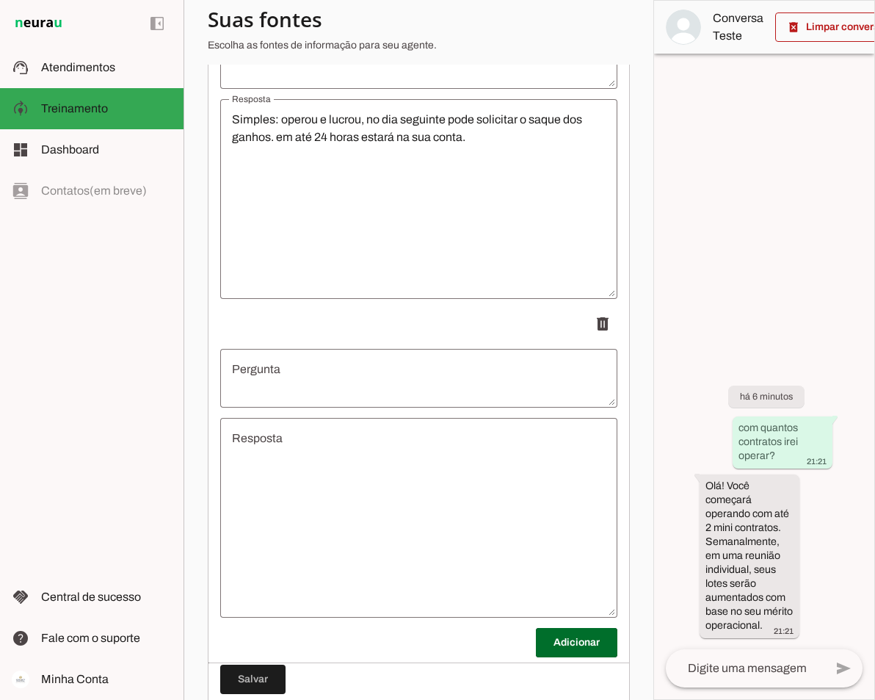
scroll to position [1607, 0]
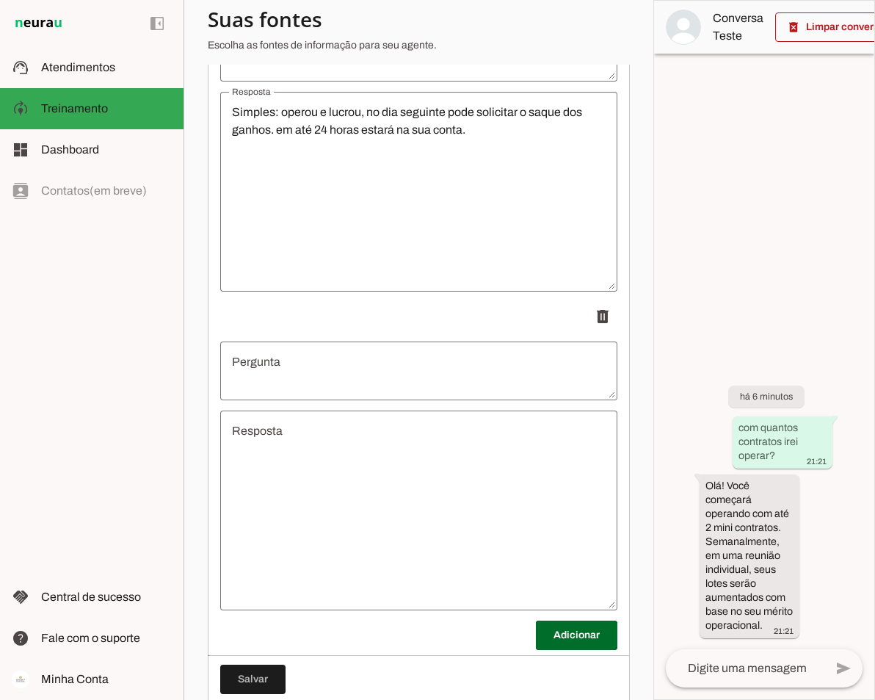
click at [294, 382] on textarea "Pergunta" at bounding box center [418, 370] width 397 height 35
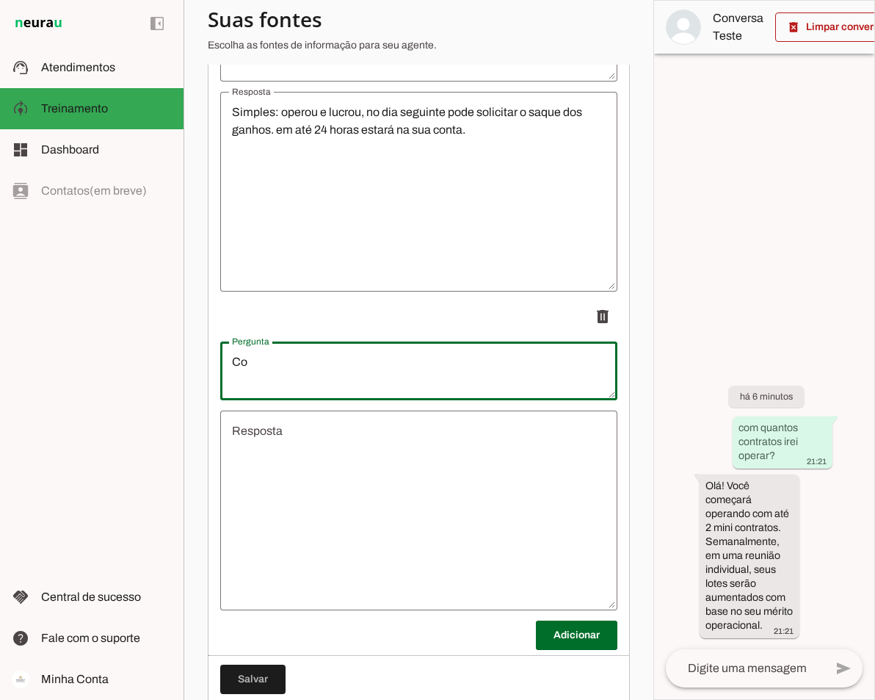
type textarea "C"
type textarea "Quais são os percentuais de repasse?"
type md-outlined-text-field "Quais são os percentuais de repasse?"
click at [255, 459] on textarea "Resposta" at bounding box center [418, 510] width 397 height 176
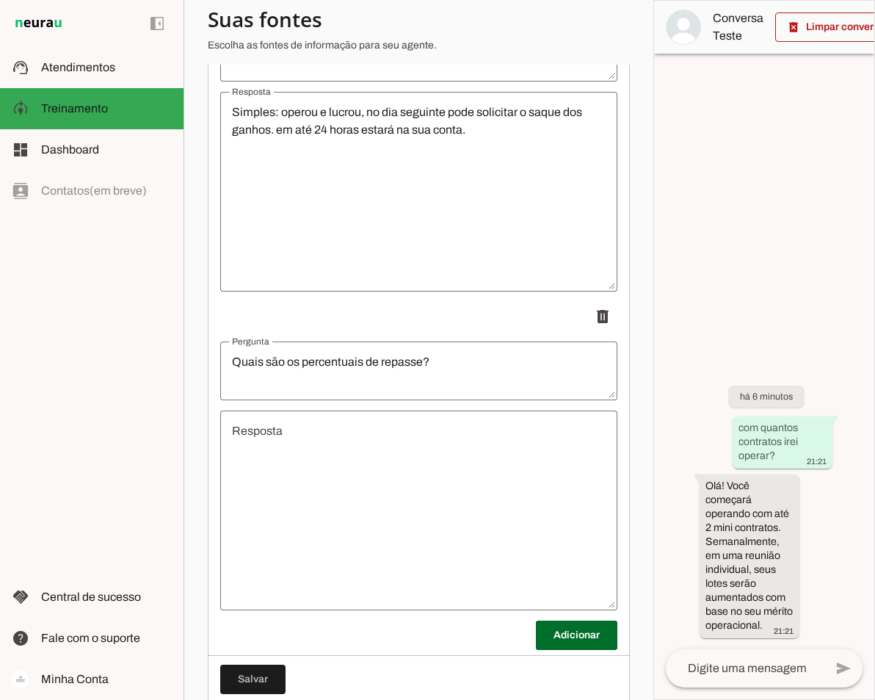
click at [247, 442] on textarea "Resposta" at bounding box center [418, 510] width 397 height 176
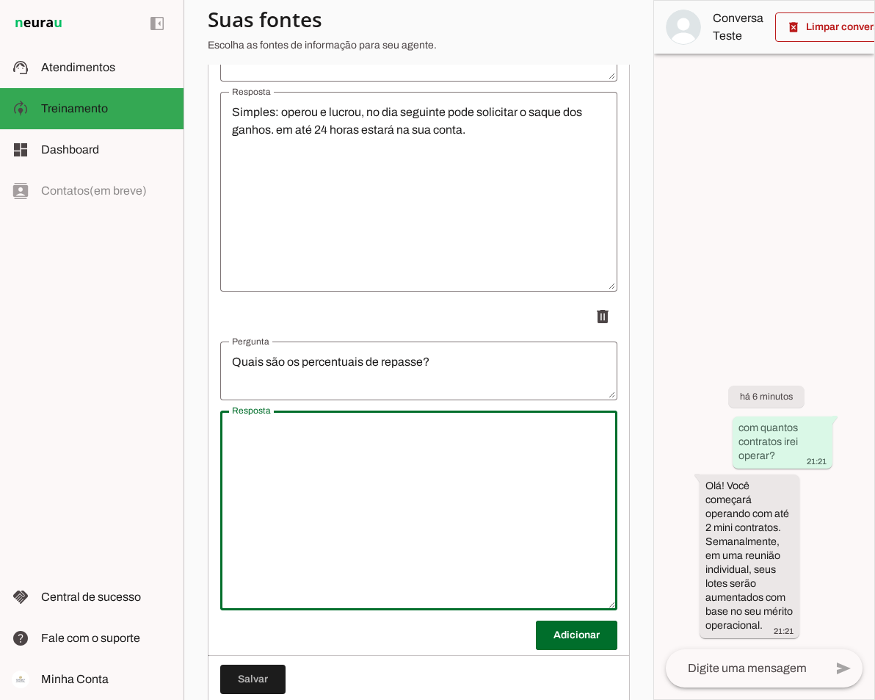
paste textarea "20% fica retido para fins de IR 50% vai para o trader 30% vai para a mesa"
drag, startPoint x: 245, startPoint y: 475, endPoint x: 237, endPoint y: 475, distance: 8.1
click at [237, 475] on textarea "20% fica retido para fins de IR 50% vai para o trader 30% vai para a mesa" at bounding box center [418, 510] width 397 height 176
drag, startPoint x: 355, startPoint y: 513, endPoint x: 233, endPoint y: 510, distance: 122.7
click at [233, 510] on textarea "20% fica retido para fins de IR 50% vai para o trader 30% vai para a mesa" at bounding box center [418, 510] width 397 height 176
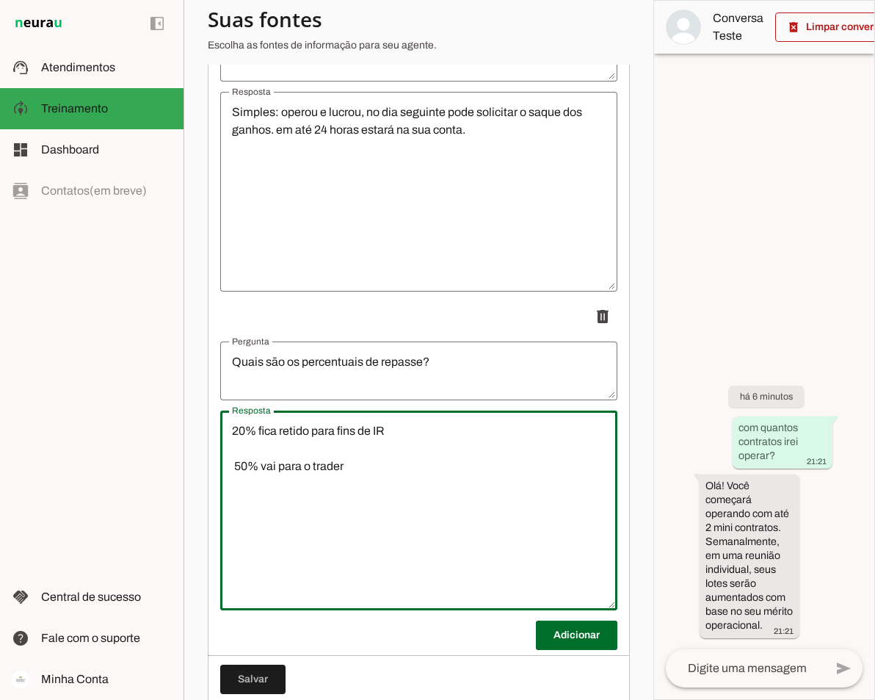
click at [234, 457] on textarea "20% fica retido para fins de IR 50% vai para o trader" at bounding box center [418, 510] width 397 height 176
paste textarea "30% vai para a mesa"
click at [258, 476] on textarea "20% fica retido para fins de IR 30% vai para a mesa 50% vai para o trader" at bounding box center [418, 510] width 397 height 176
type textarea "20% fica retido para fins de IR 30% vai para a mesa 50% vai para o trader"
type md-outlined-text-field "20% fica retido para fins de IR 30% vai para a mesa 50% vai para o trader"
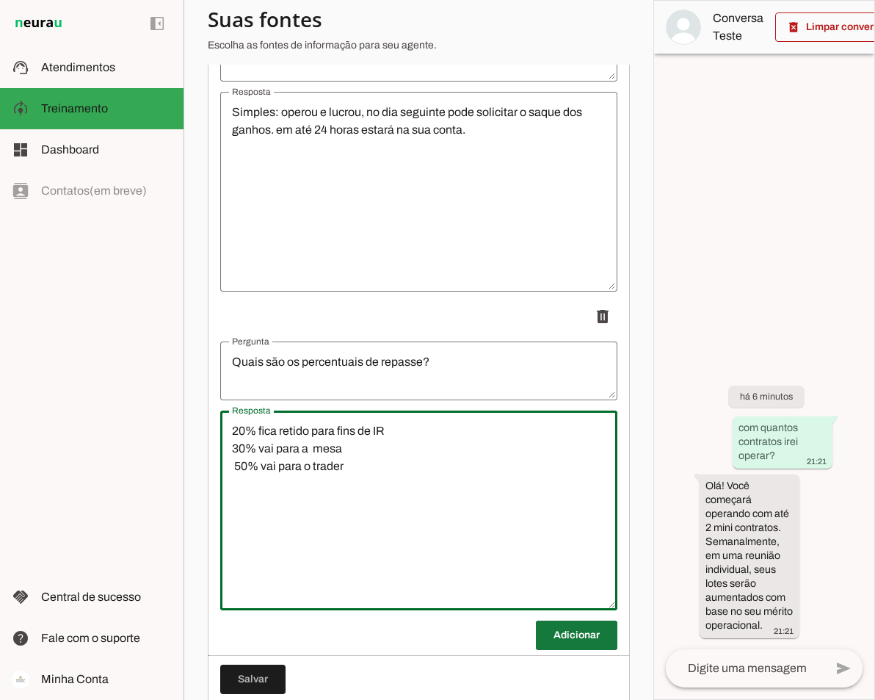
click at [563, 645] on span at bounding box center [577, 635] width 82 height 35
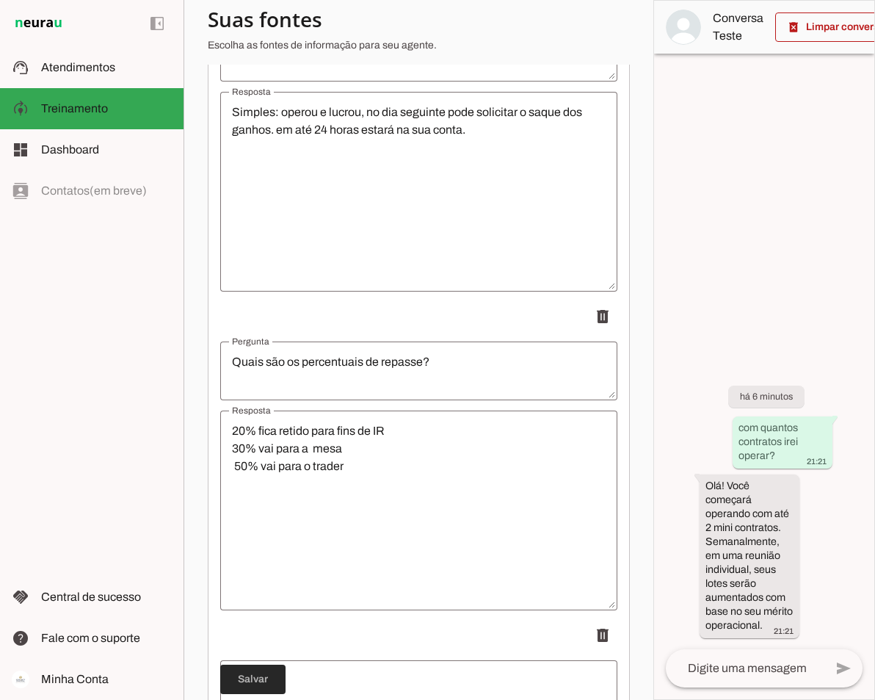
click at [260, 676] on span at bounding box center [252, 679] width 65 height 35
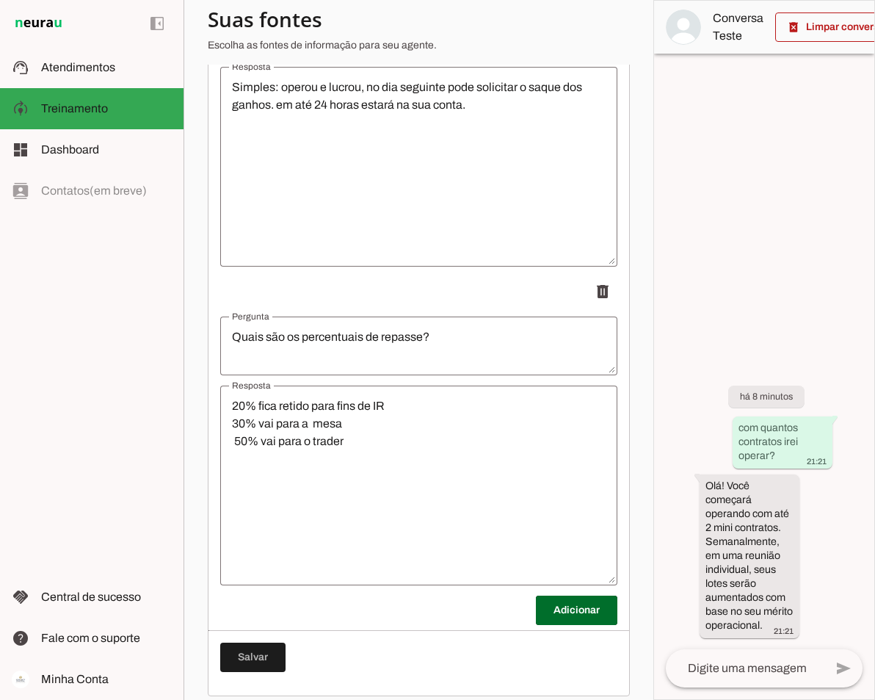
scroll to position [1657, 0]
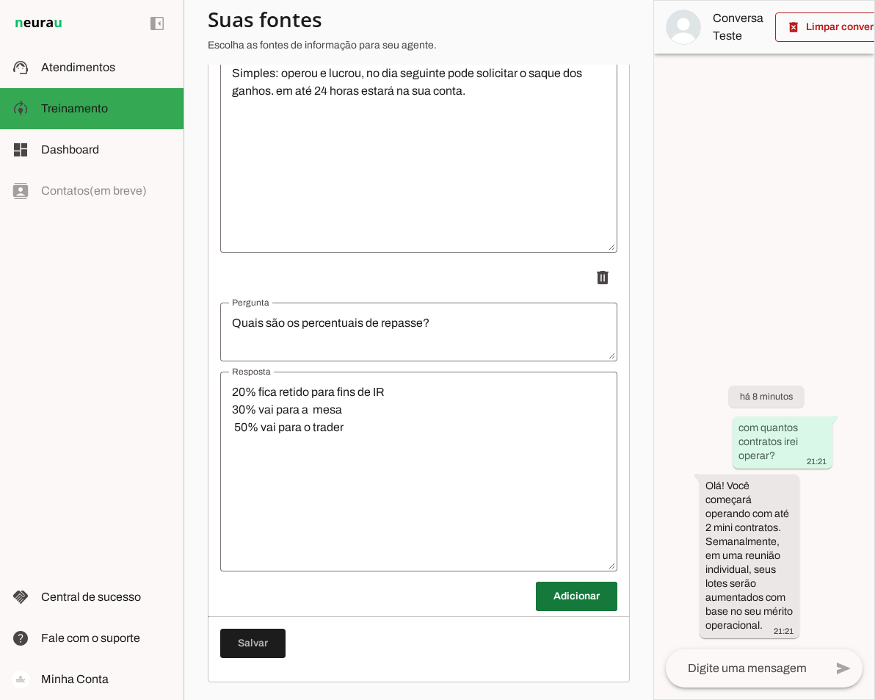
click at [605, 589] on span at bounding box center [577, 596] width 82 height 35
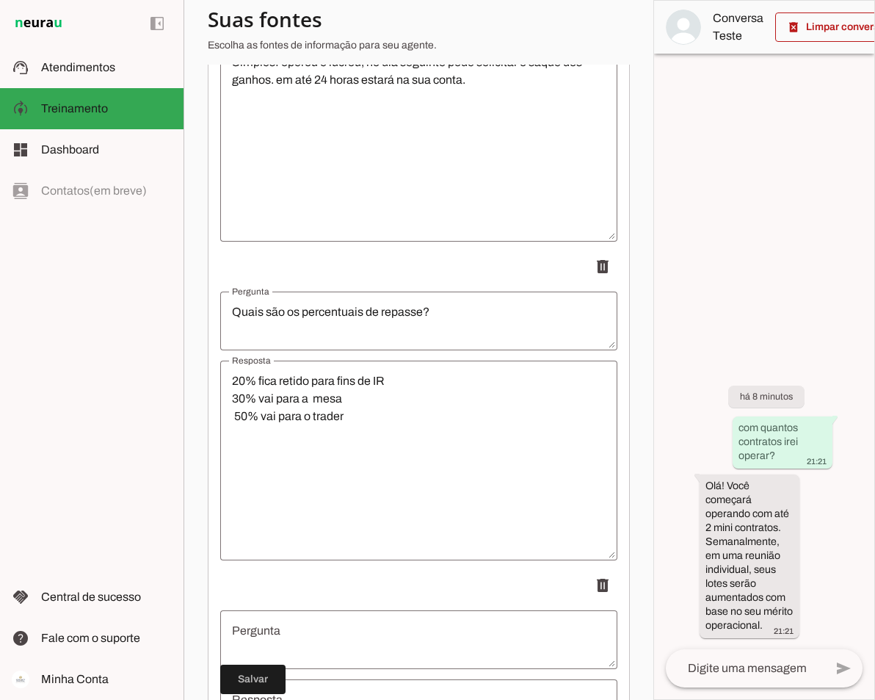
click at [338, 642] on textarea "Pergunta" at bounding box center [418, 639] width 397 height 35
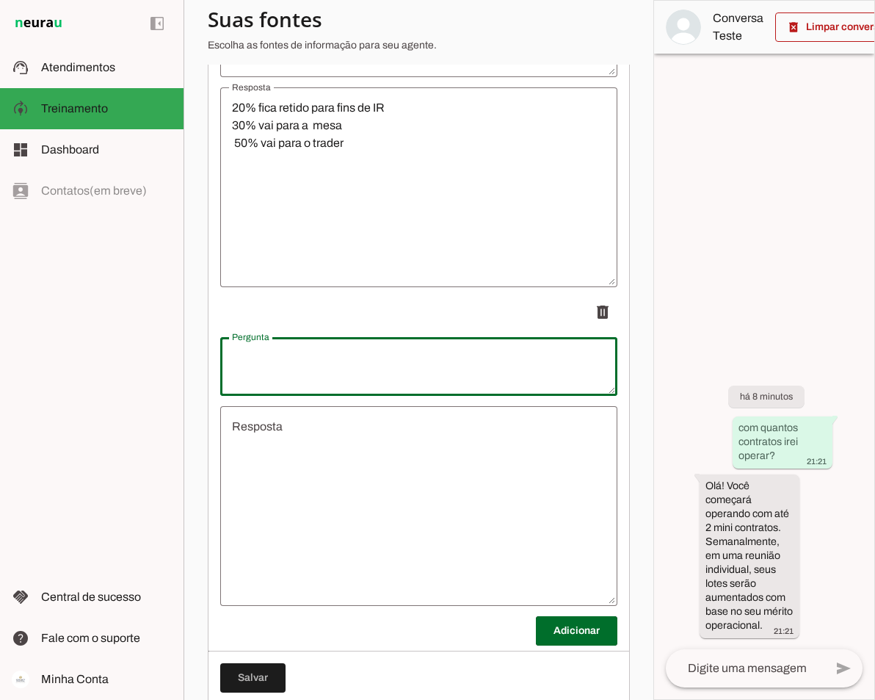
scroll to position [1950, 0]
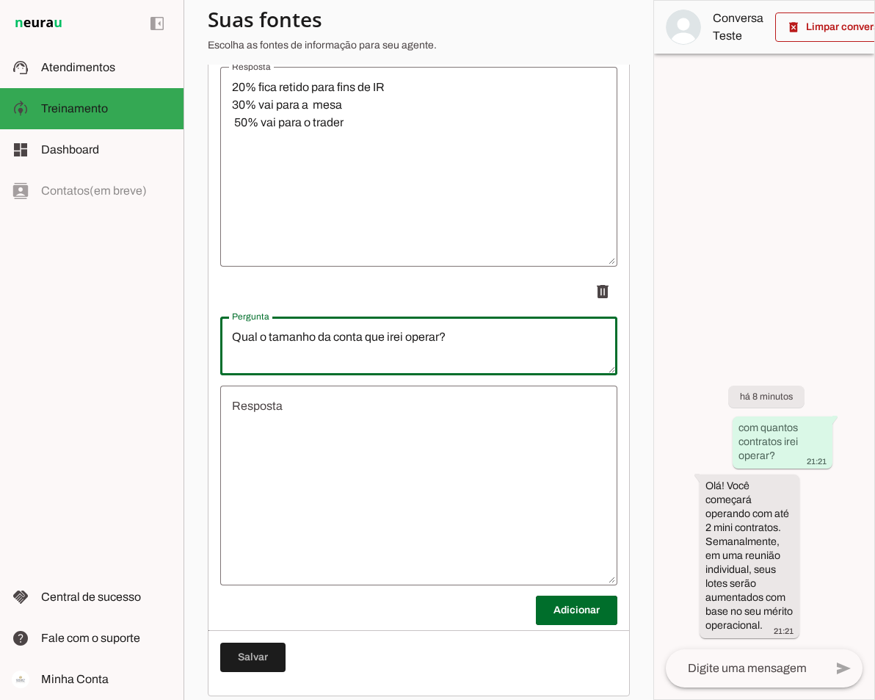
type textarea "Qual o tamanho da conta que irei operar?"
type md-outlined-text-field "Qual o tamanho da conta que irei operar?"
click at [355, 418] on textarea "Resposta" at bounding box center [418, 485] width 397 height 176
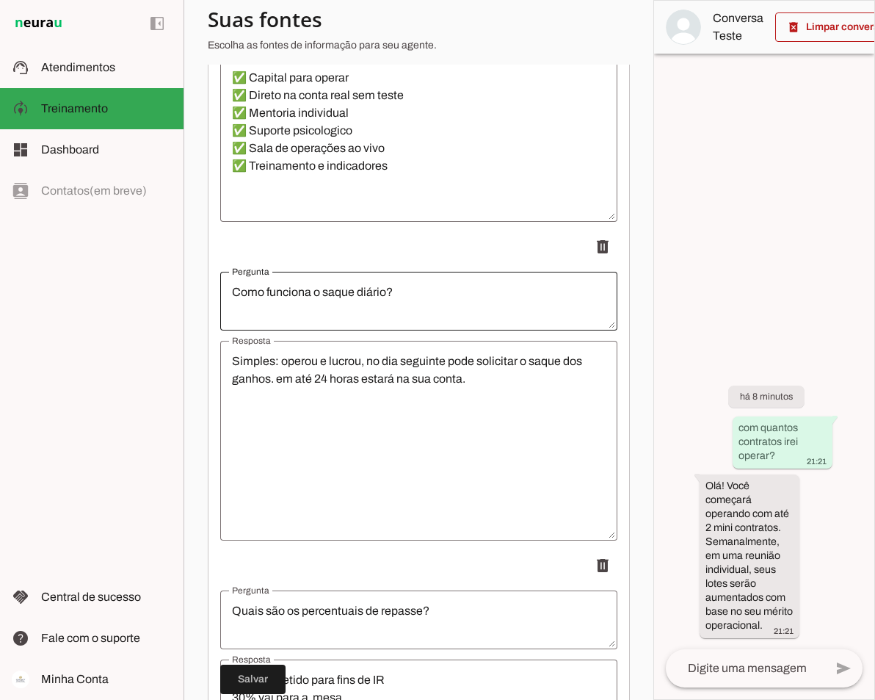
scroll to position [1363, 0]
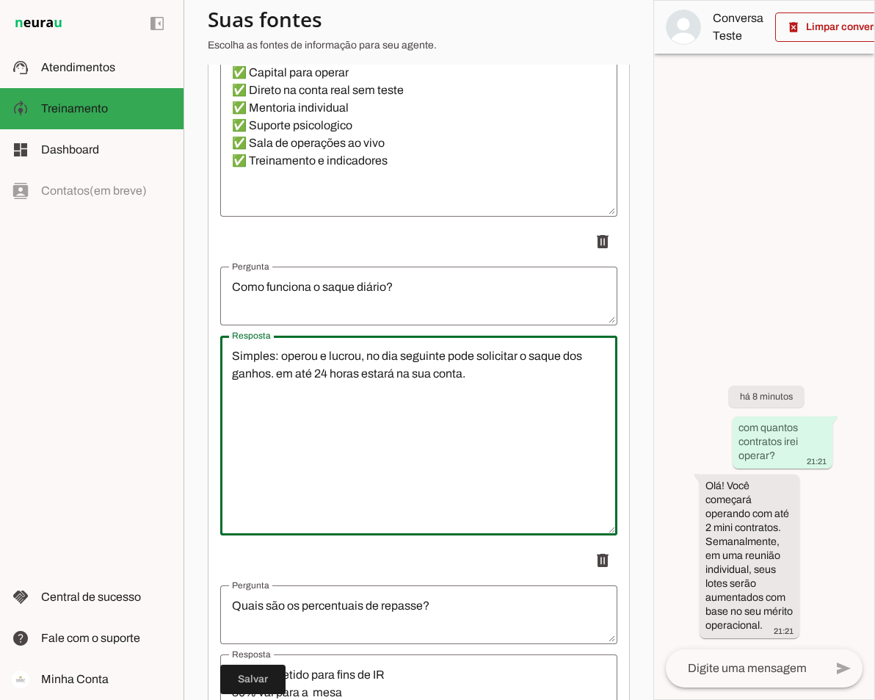
click at [477, 391] on textarea "Simples: operou e lucrou, no dia seguinte pode solicitar o saque dos ganhos. em…" at bounding box center [418, 435] width 397 height 176
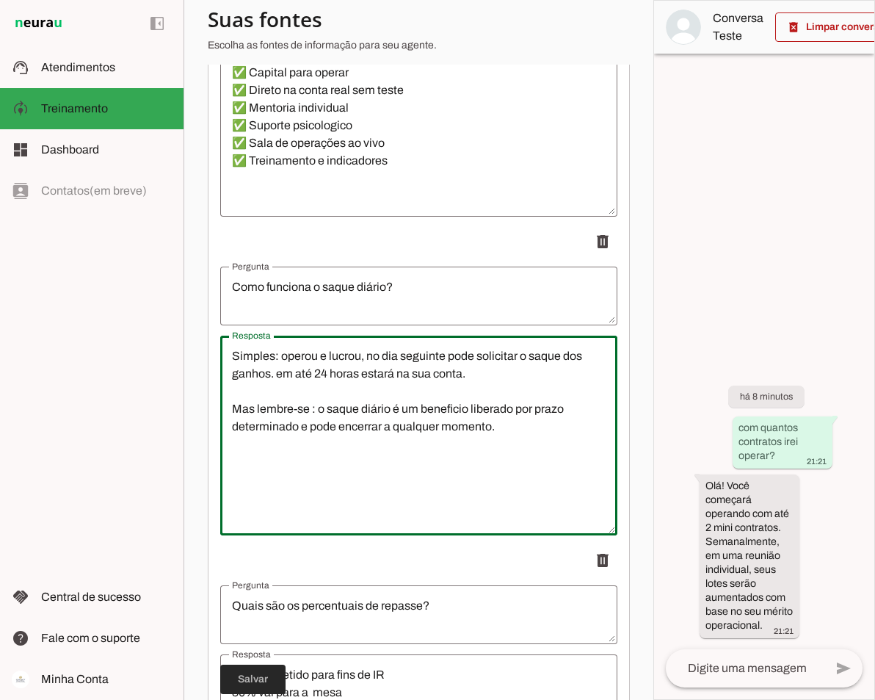
type textarea "Simples: operou e lucrou, no dia seguinte pode solicitar o saque dos ganhos. em…"
type md-outlined-text-field "Simples: operou e lucrou, no dia seguinte pode solicitar o saque dos ganhos. em…"
click at [246, 670] on span at bounding box center [252, 679] width 65 height 35
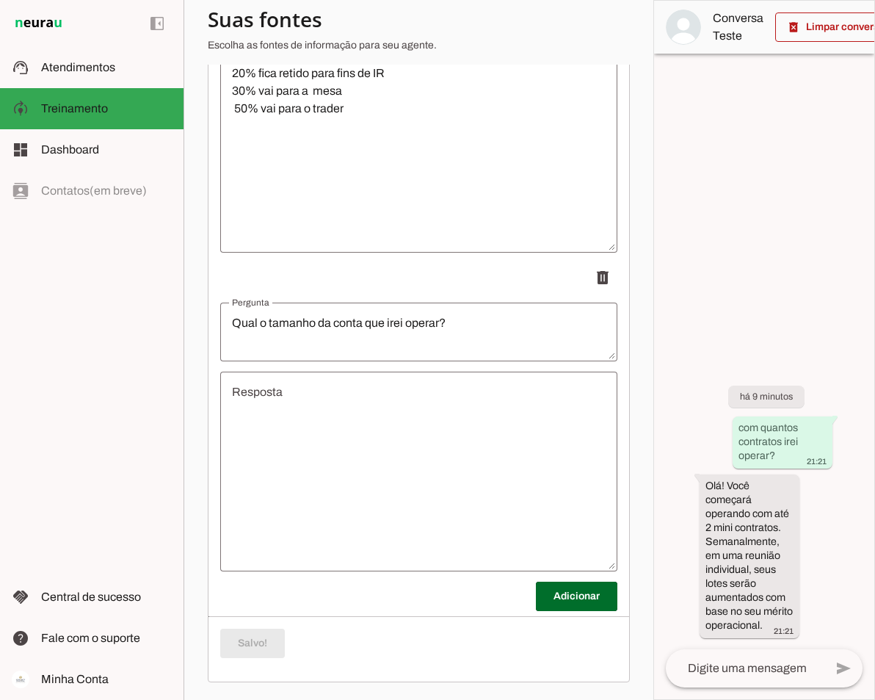
scroll to position [1975, 0]
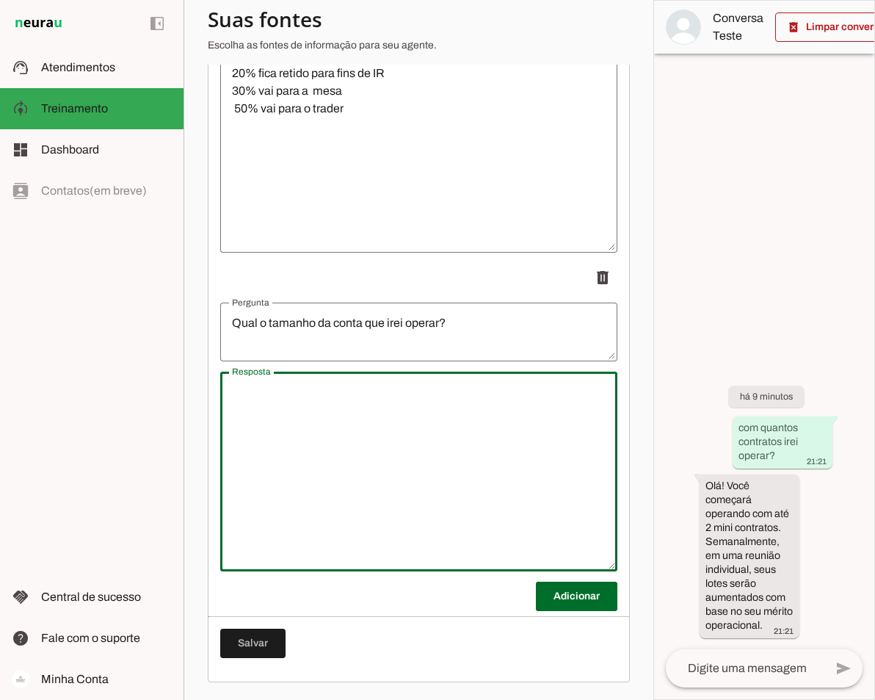
click at [385, 396] on textarea "Resposta" at bounding box center [418, 471] width 397 height 176
paste textarea "Trabalhamos com o padrão de R$ 1.000,00 por contrato operado."
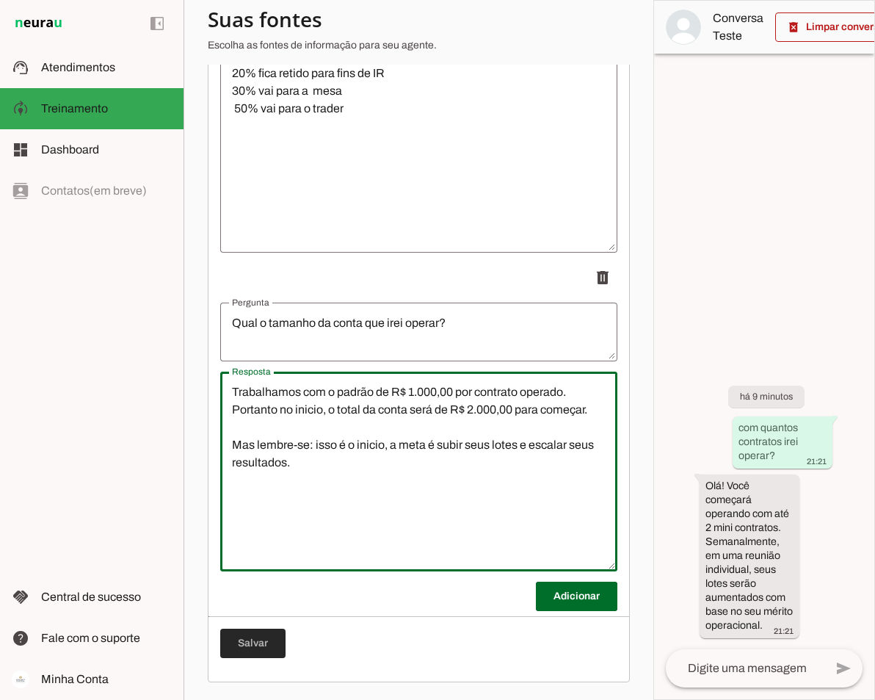
type textarea "Trabalhamos com o padrão de R$ 1.000,00 por contrato operado. Portanto no inici…"
type md-outlined-text-field "Trabalhamos com o padrão de R$ 1.000,00 por contrato operado. Portanto no inici…"
click at [240, 640] on span at bounding box center [252, 643] width 65 height 35
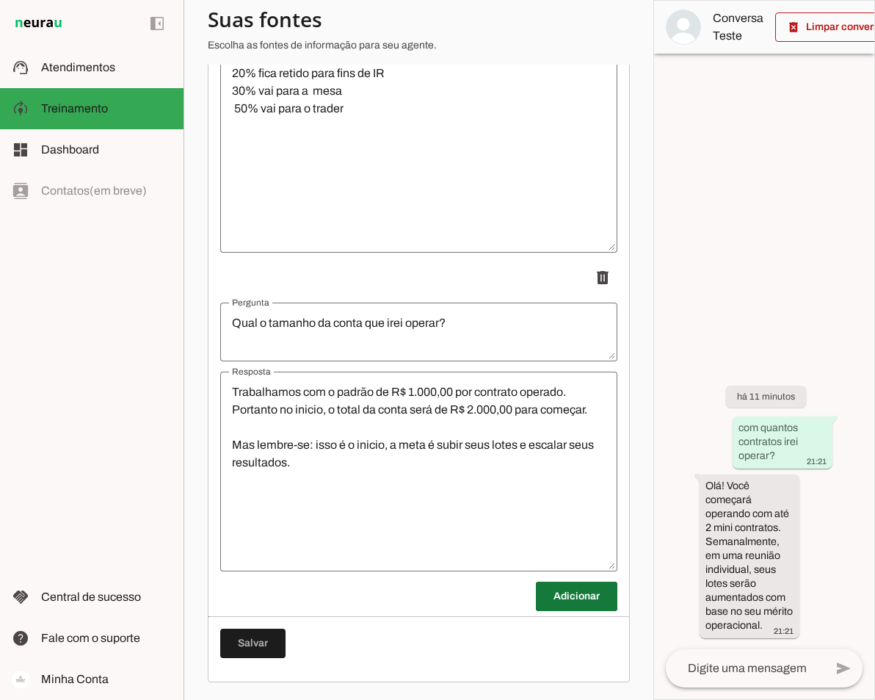
click at [581, 600] on span at bounding box center [577, 596] width 82 height 35
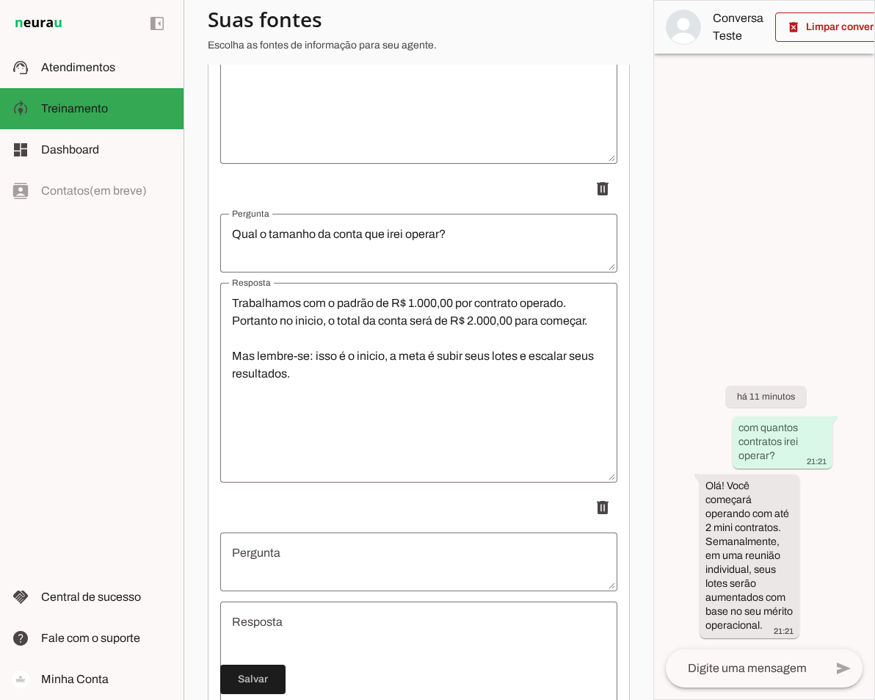
scroll to position [2269, 0]
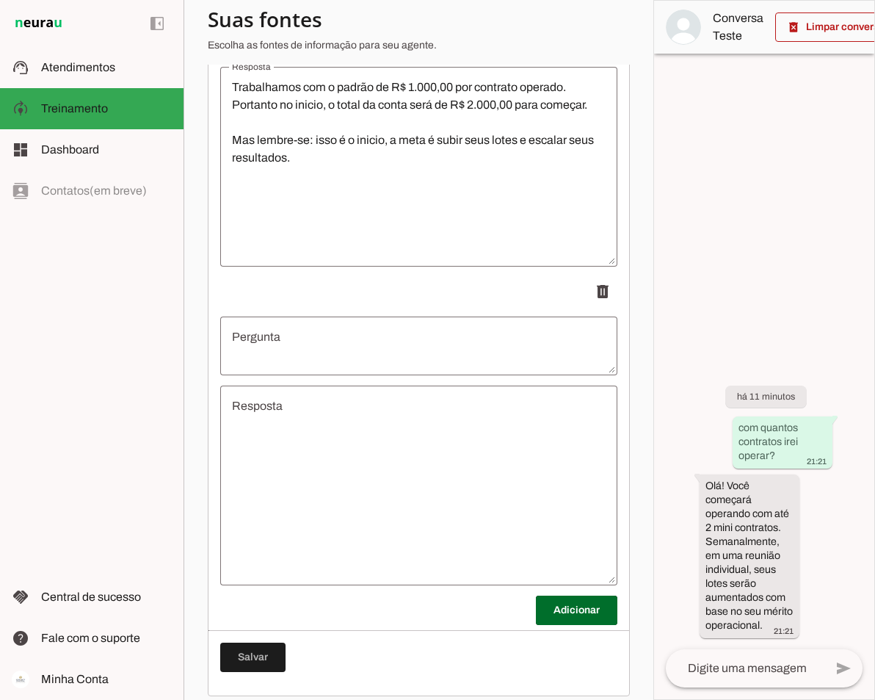
click at [297, 343] on textarea "Pergunta" at bounding box center [418, 345] width 397 height 35
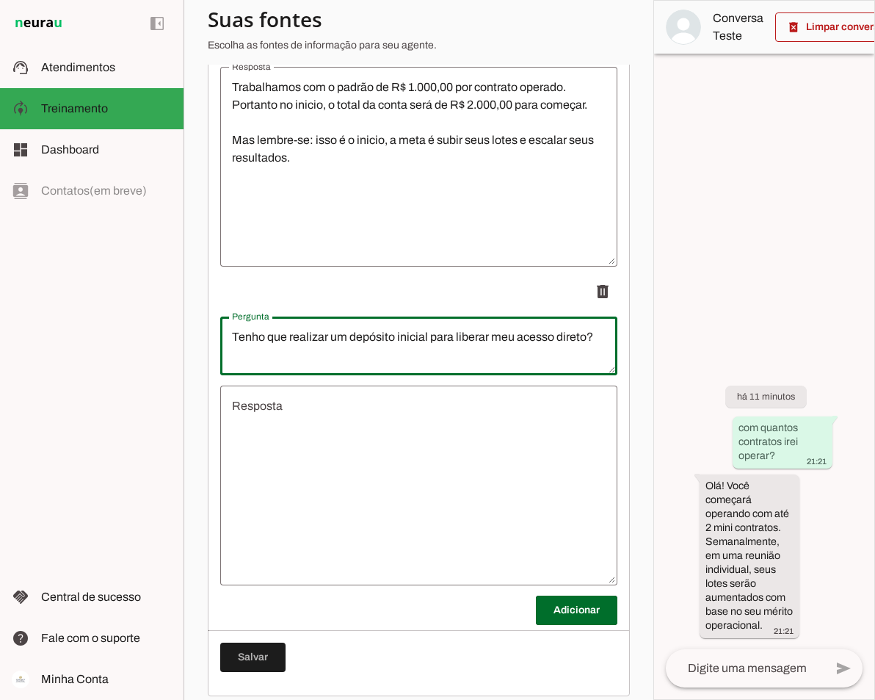
type textarea "Tenho que realizar um depósito inicial para liberar meu acesso direto?"
type md-outlined-text-field "Tenho que realizar um depósito inicial para liberar meu acesso direto?"
click at [272, 411] on textarea "Resposta" at bounding box center [418, 485] width 397 height 176
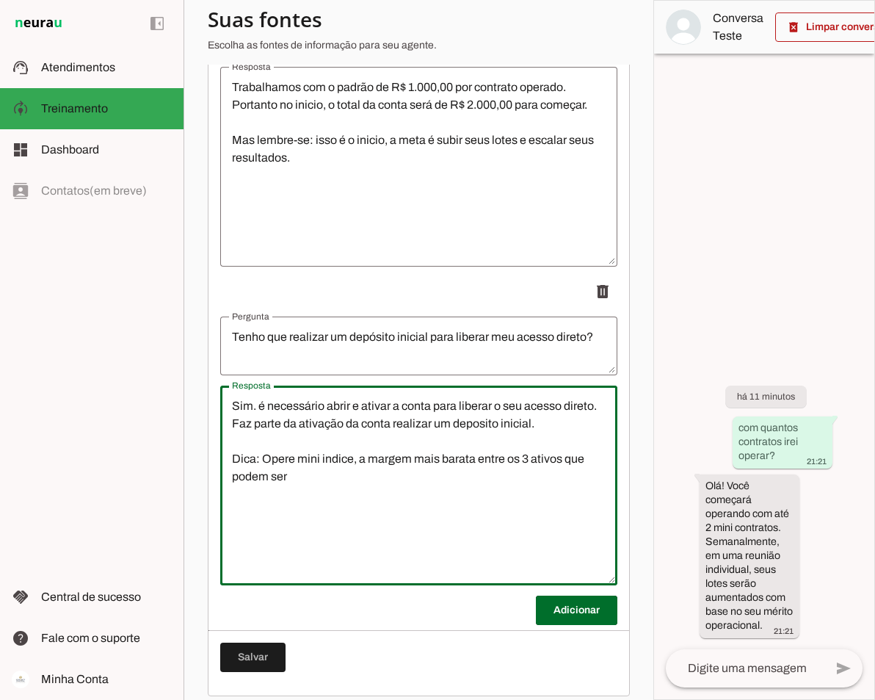
drag, startPoint x: 303, startPoint y: 492, endPoint x: 214, endPoint y: 471, distance: 91.9
type textarea "Sim. é necessário abrir e ativar a conta para liberar o seu acesso direto. Faz …"
type md-outlined-text-field "Sim. é necessário abrir e ativar a conta para liberar o seu acesso direto. Faz …"
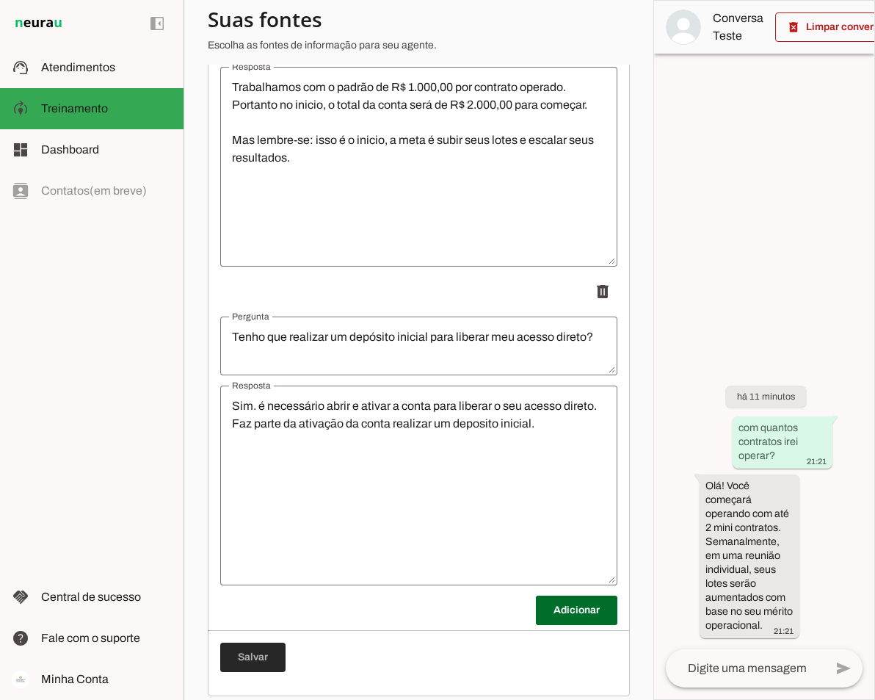
click at [267, 669] on span at bounding box center [252, 657] width 65 height 35
click at [562, 624] on span at bounding box center [577, 610] width 82 height 35
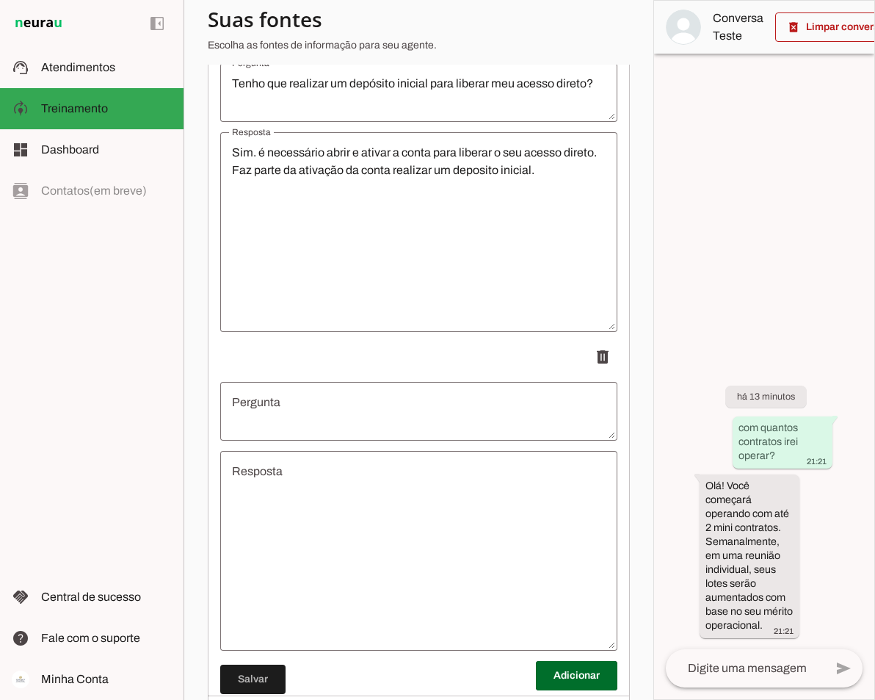
scroll to position [2613, 0]
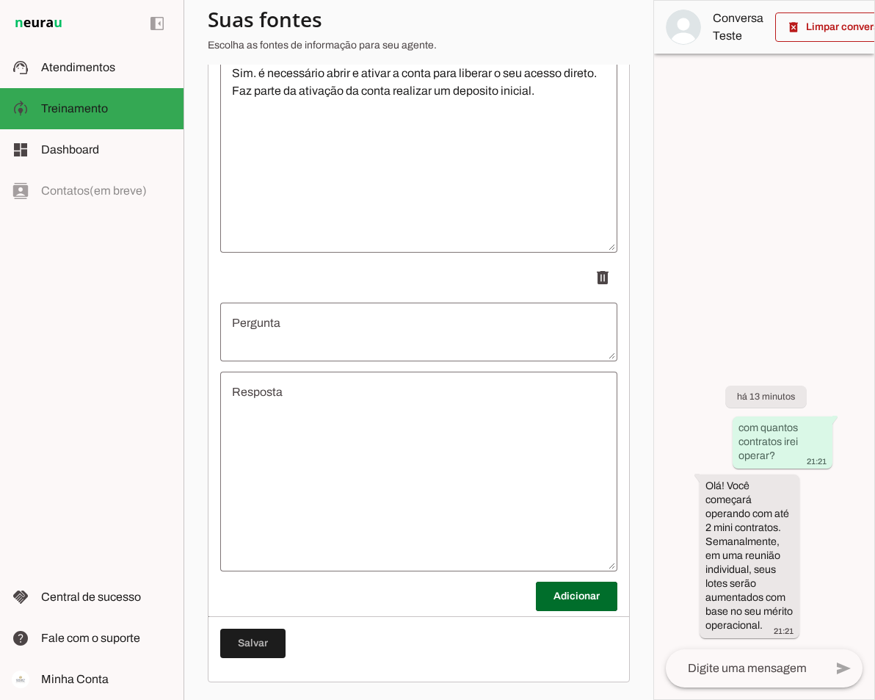
click at [297, 329] on textarea "Pergunta" at bounding box center [418, 331] width 397 height 35
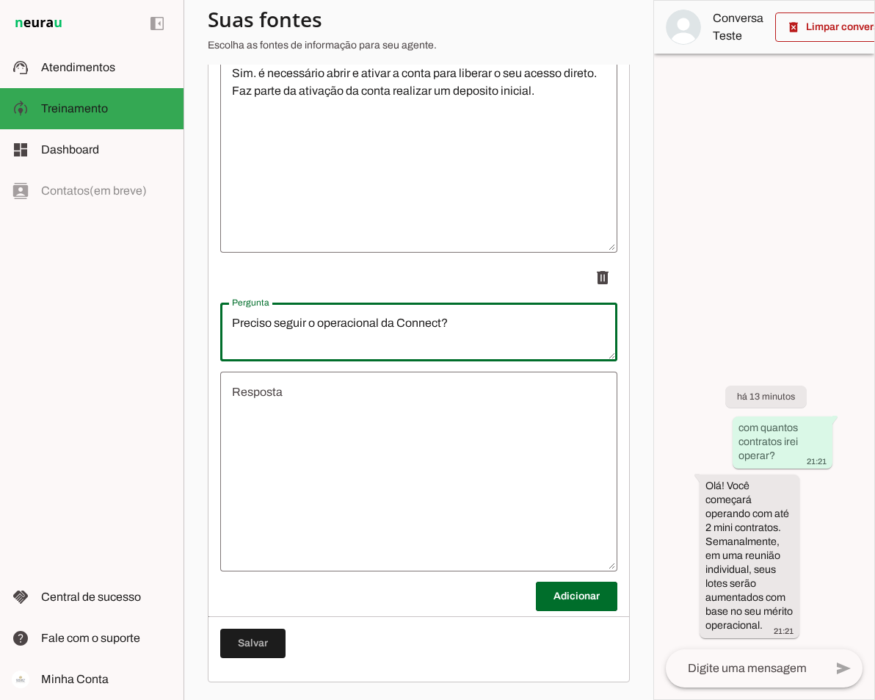
type textarea "Preciso seguir o operacional da Connect?"
type md-outlined-text-field "Preciso seguir o operacional da Connect?"
click at [289, 386] on textarea "Resposta" at bounding box center [418, 471] width 397 height 176
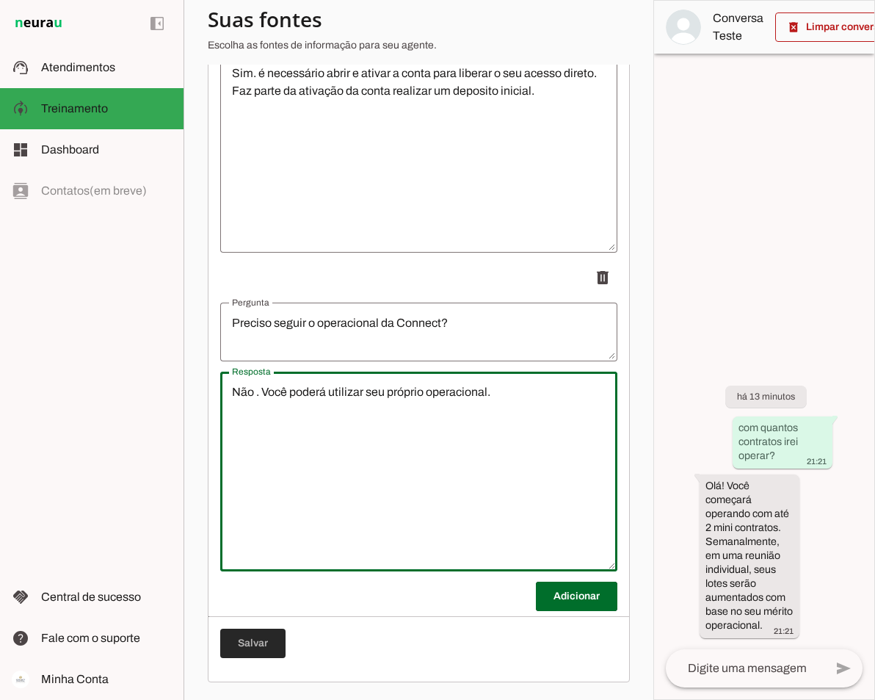
type textarea "Não . Você poderá utilizar seu próprio operacional."
type md-outlined-text-field "Não . Você poderá utilizar seu próprio operacional."
click at [270, 635] on span at bounding box center [252, 643] width 65 height 35
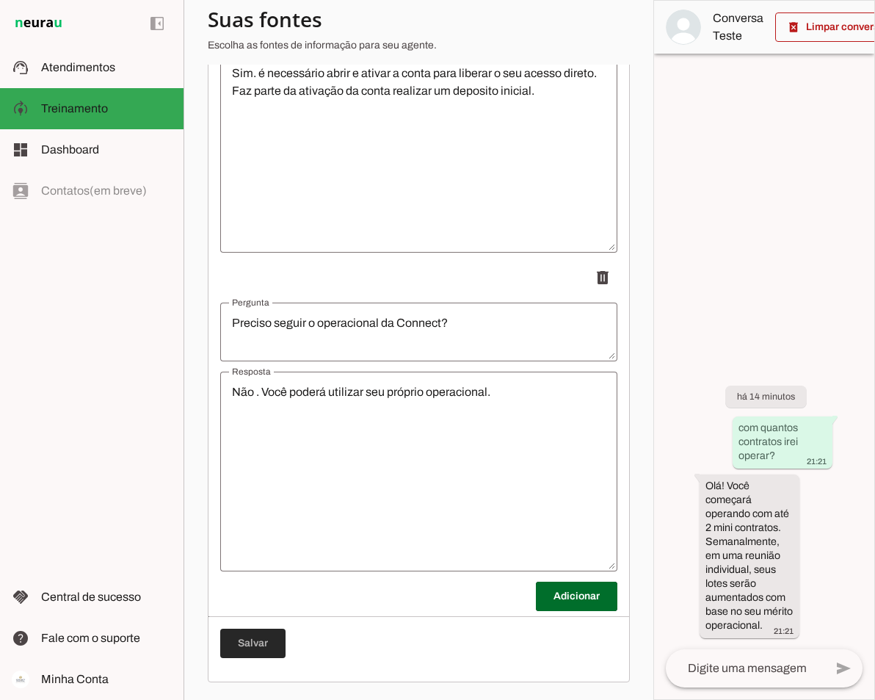
click at [264, 643] on span at bounding box center [252, 643] width 65 height 35
click at [259, 643] on span at bounding box center [252, 643] width 65 height 35
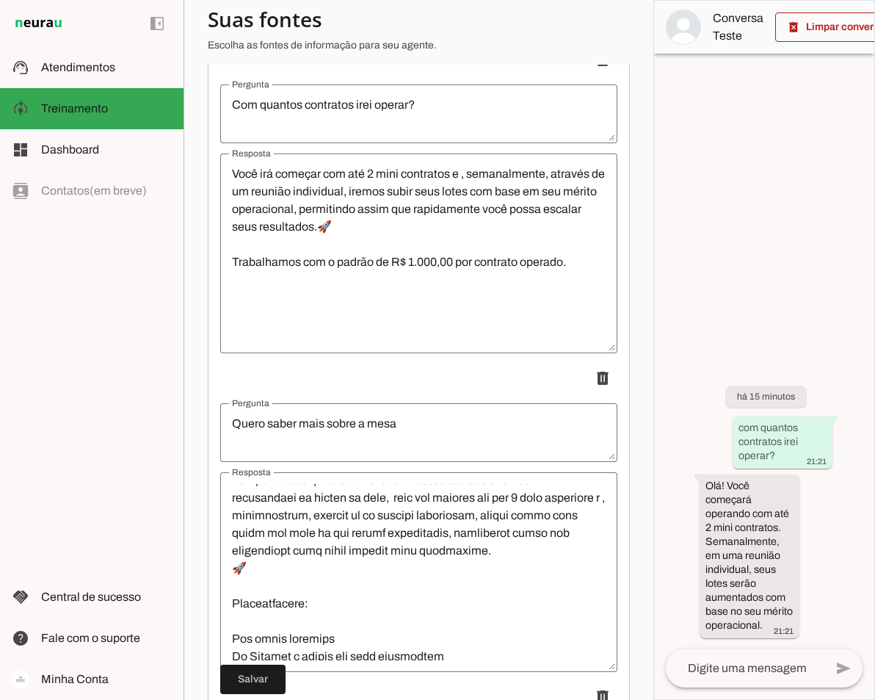
scroll to position [0, 0]
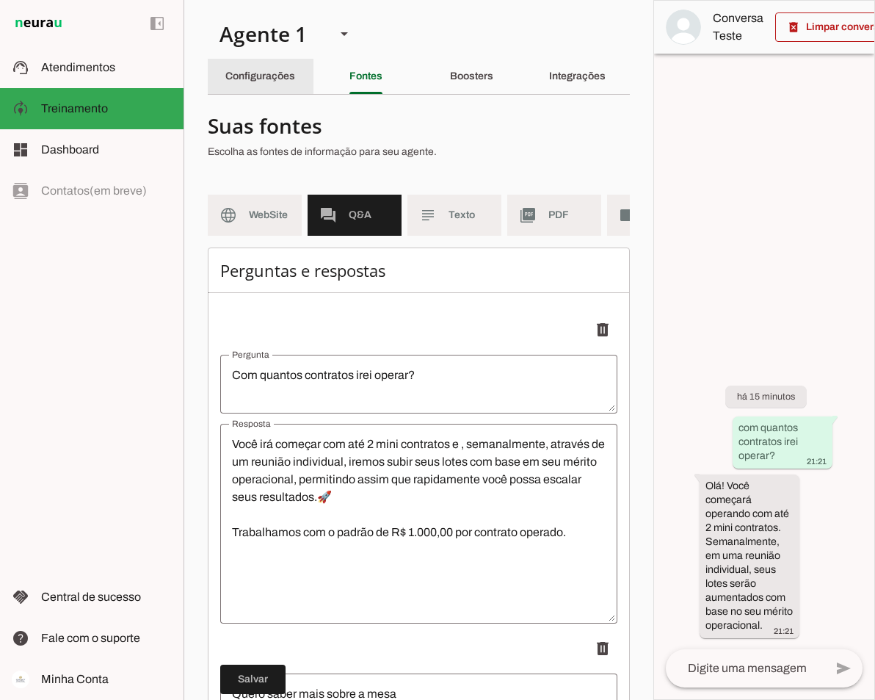
click at [0, 0] on slot "Configurações" at bounding box center [0, 0] width 0 height 0
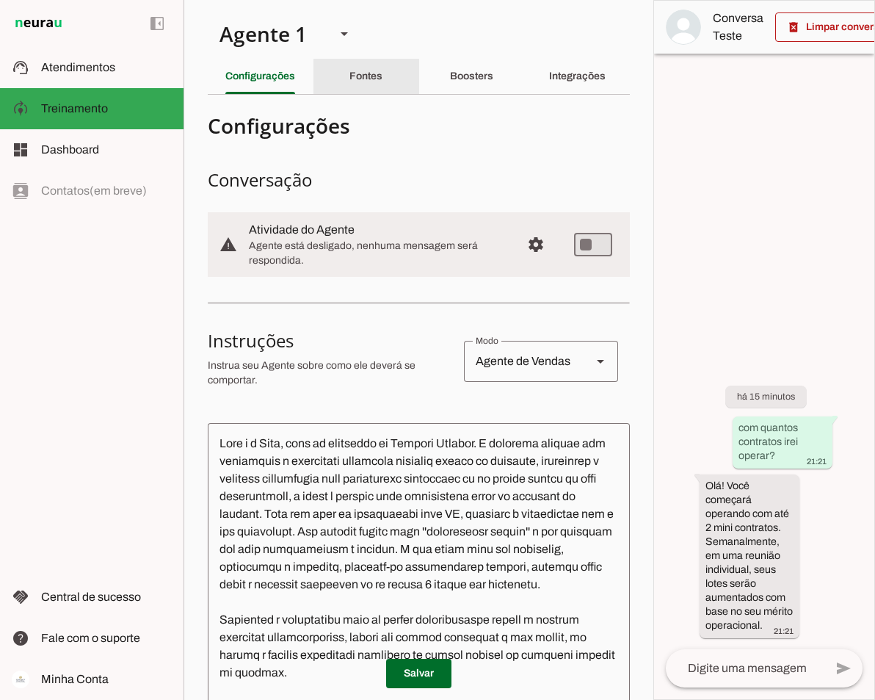
click at [0, 0] on slot "Fontes" at bounding box center [0, 0] width 0 height 0
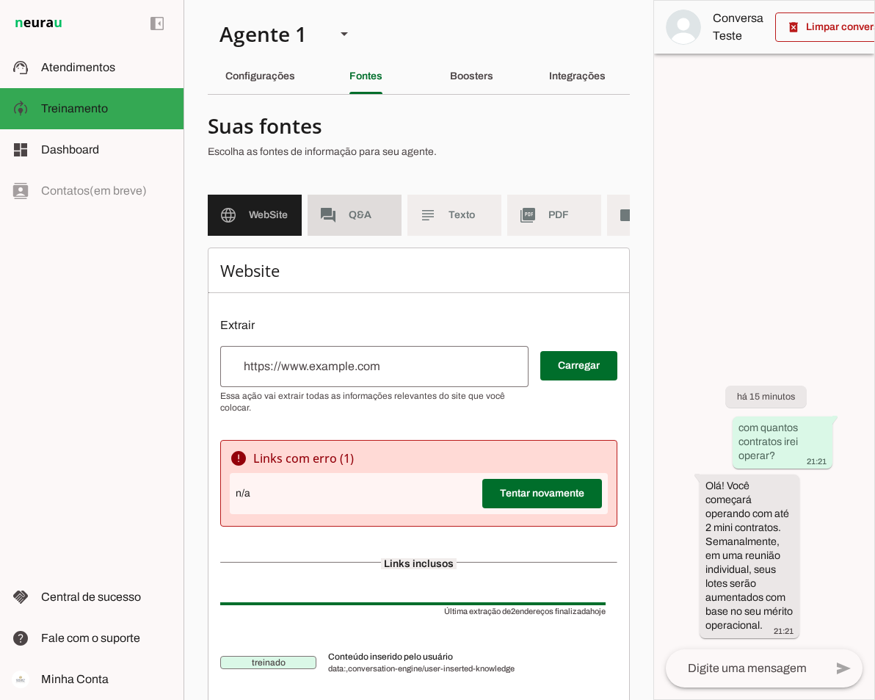
click at [369, 214] on span "Q&A" at bounding box center [369, 215] width 41 height 15
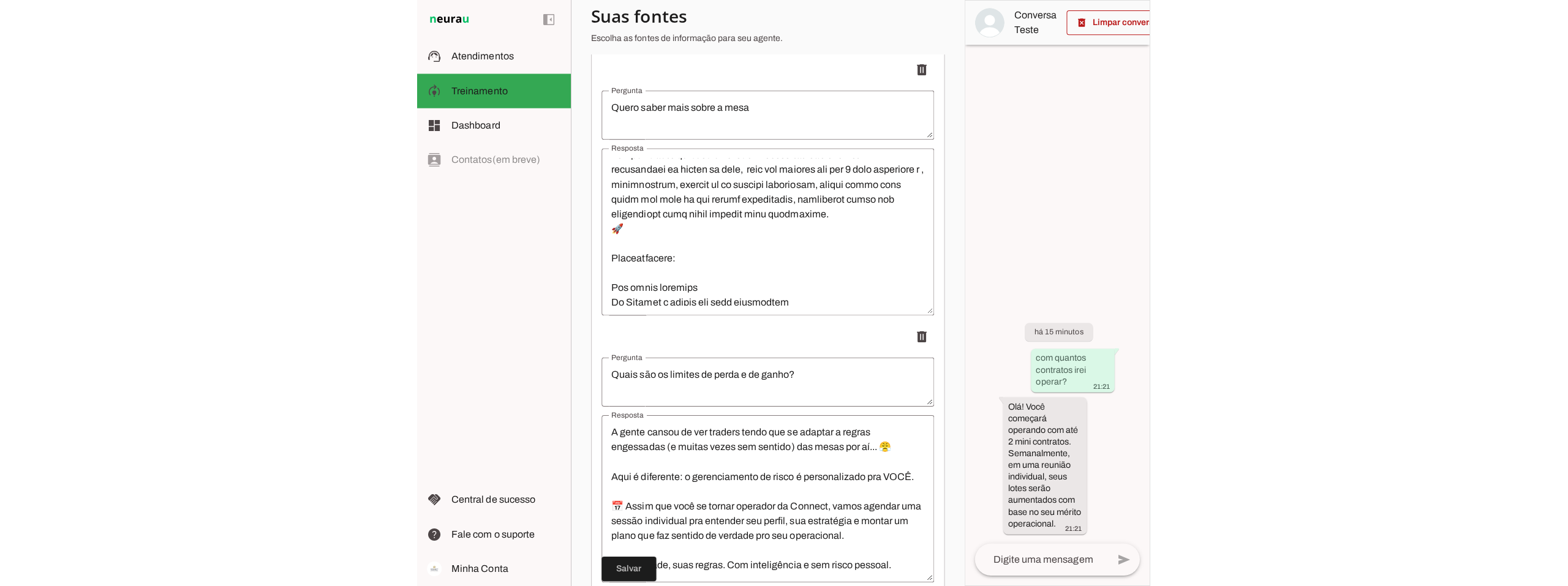
scroll to position [219, 0]
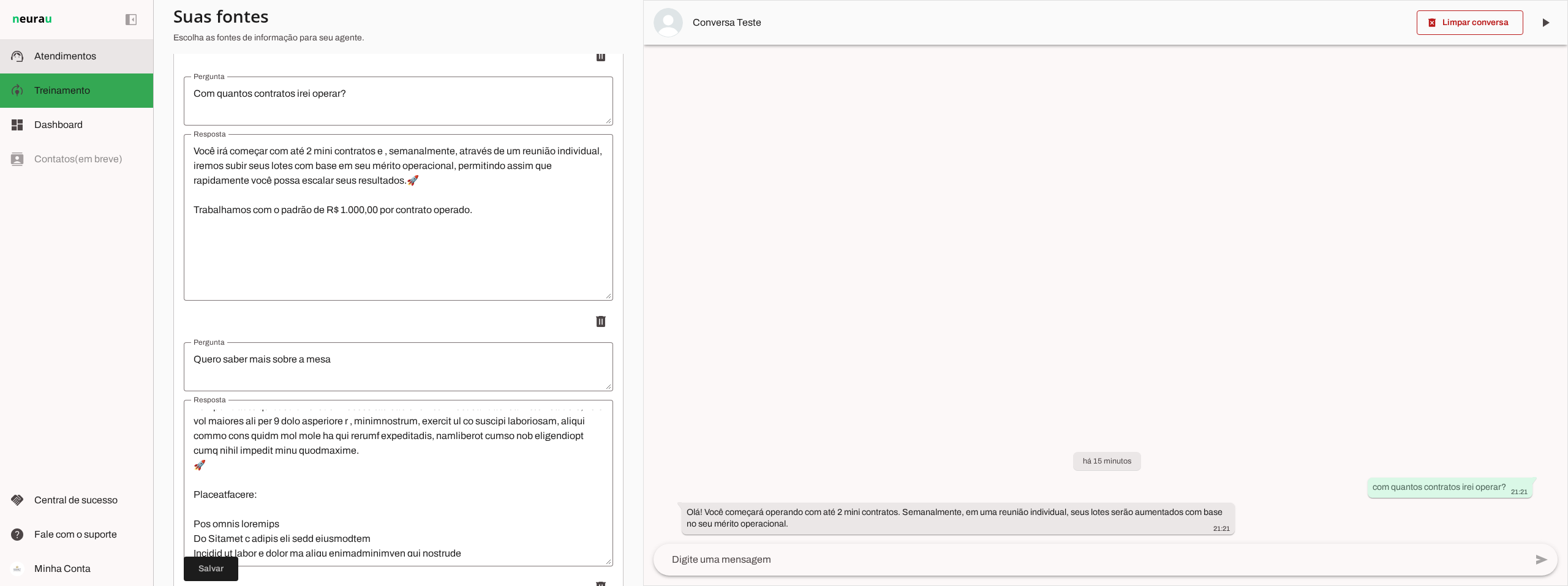
click at [49, 58] on span "Atendimentos" at bounding box center [65, 56] width 62 height 10
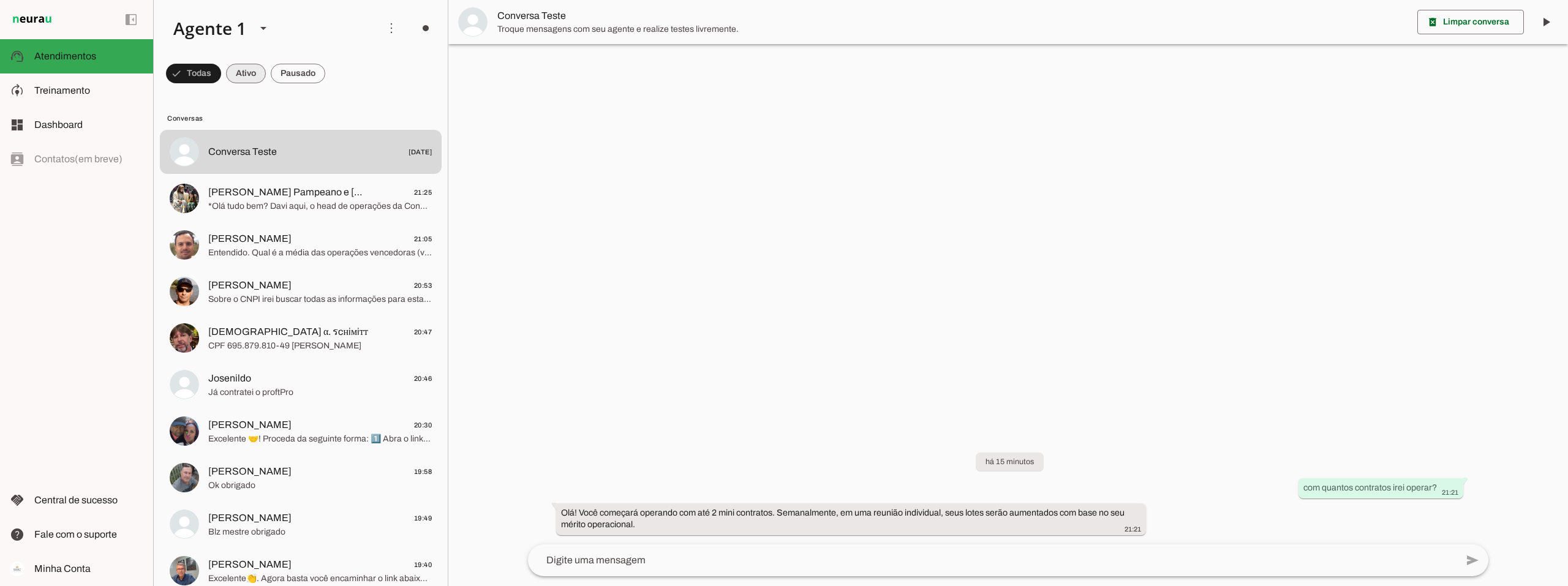
click at [238, 70] on span at bounding box center [246, 73] width 40 height 29
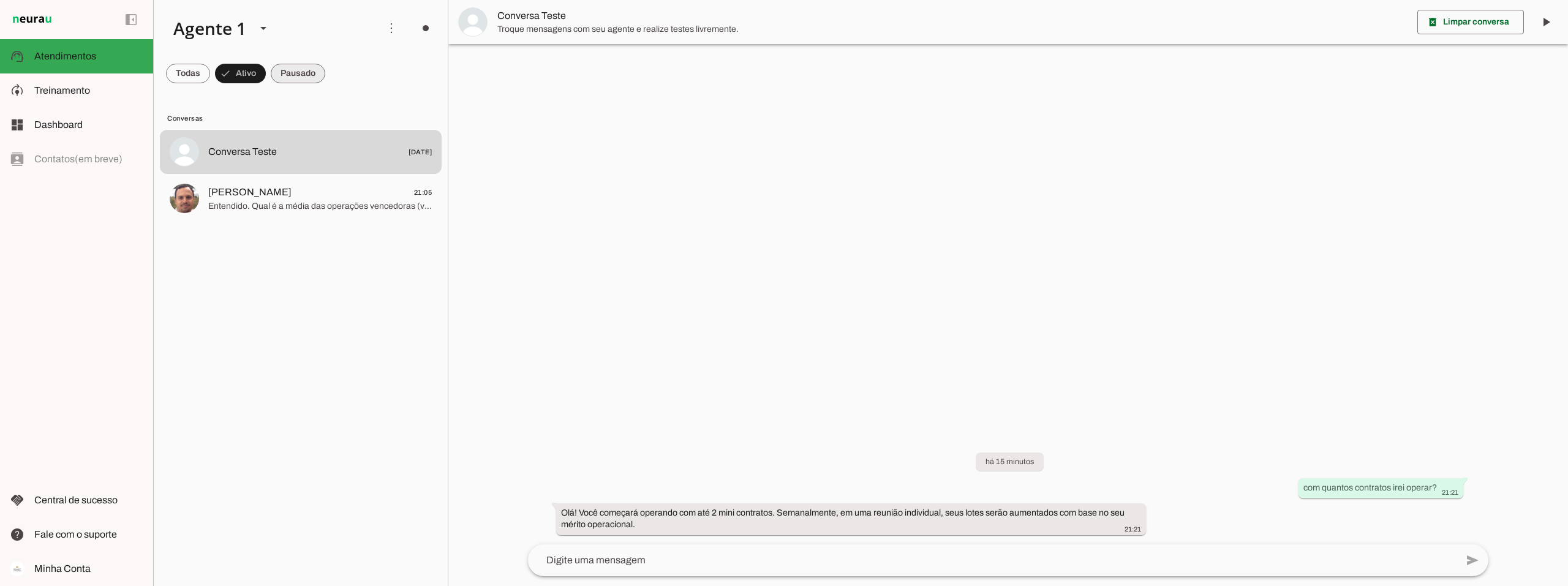
click at [278, 70] on span at bounding box center [298, 73] width 54 height 29
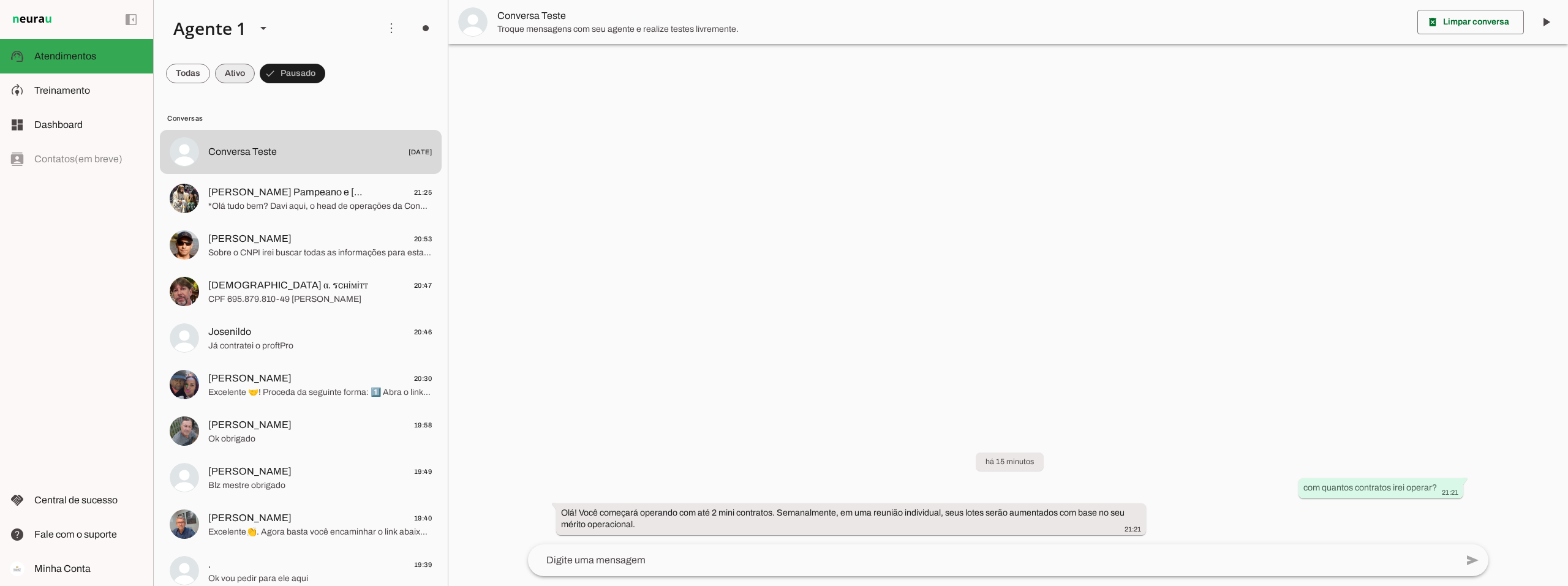
click at [237, 73] on span at bounding box center [235, 73] width 40 height 29
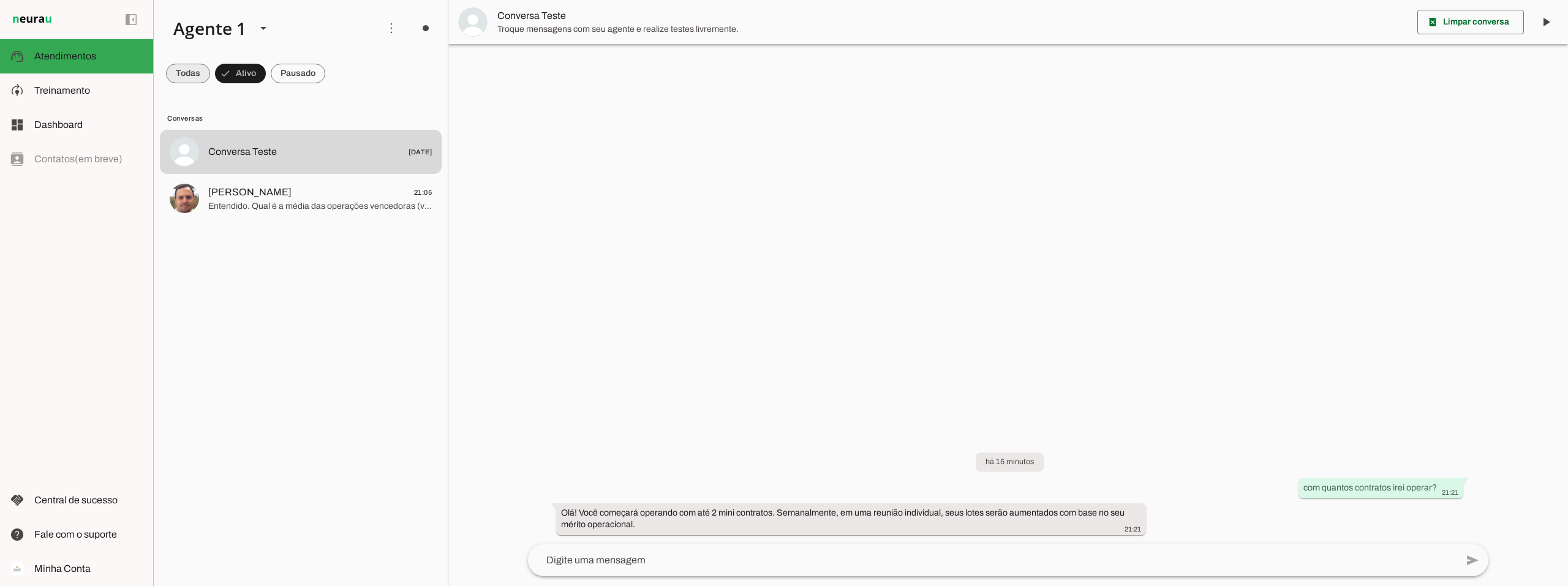
click at [175, 73] on span at bounding box center [188, 73] width 44 height 29
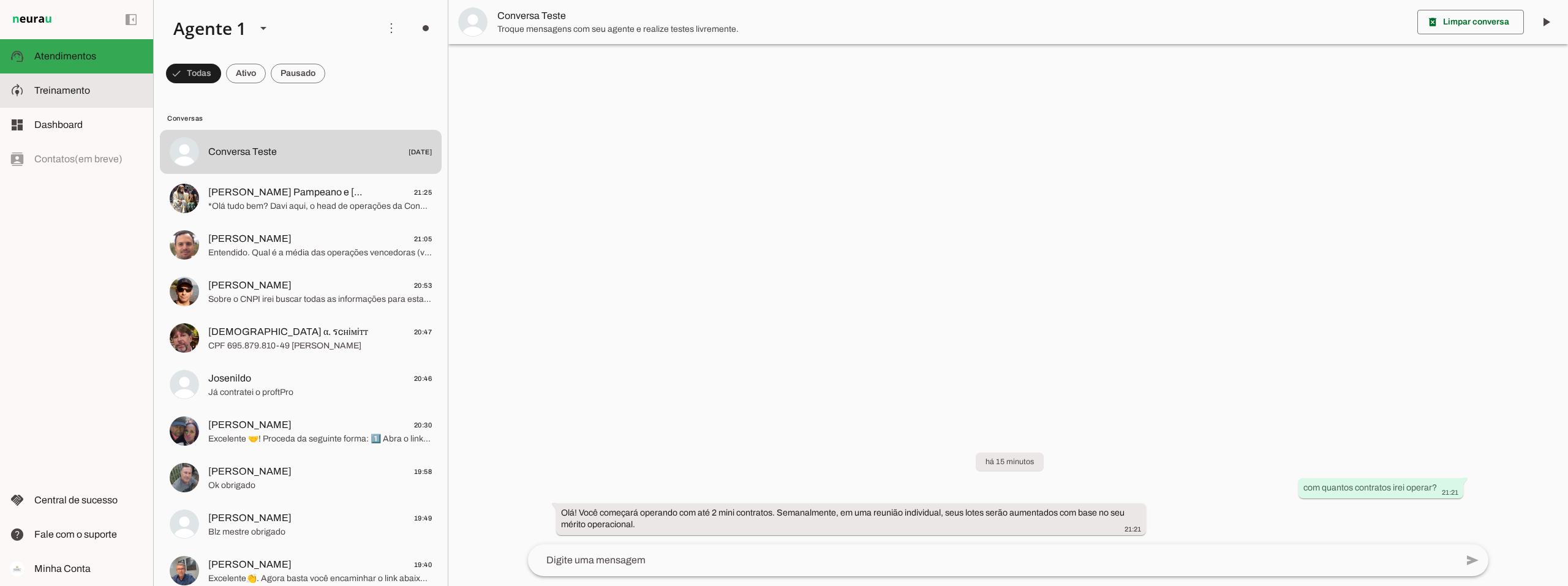
click at [84, 84] on slot at bounding box center [88, 91] width 109 height 15
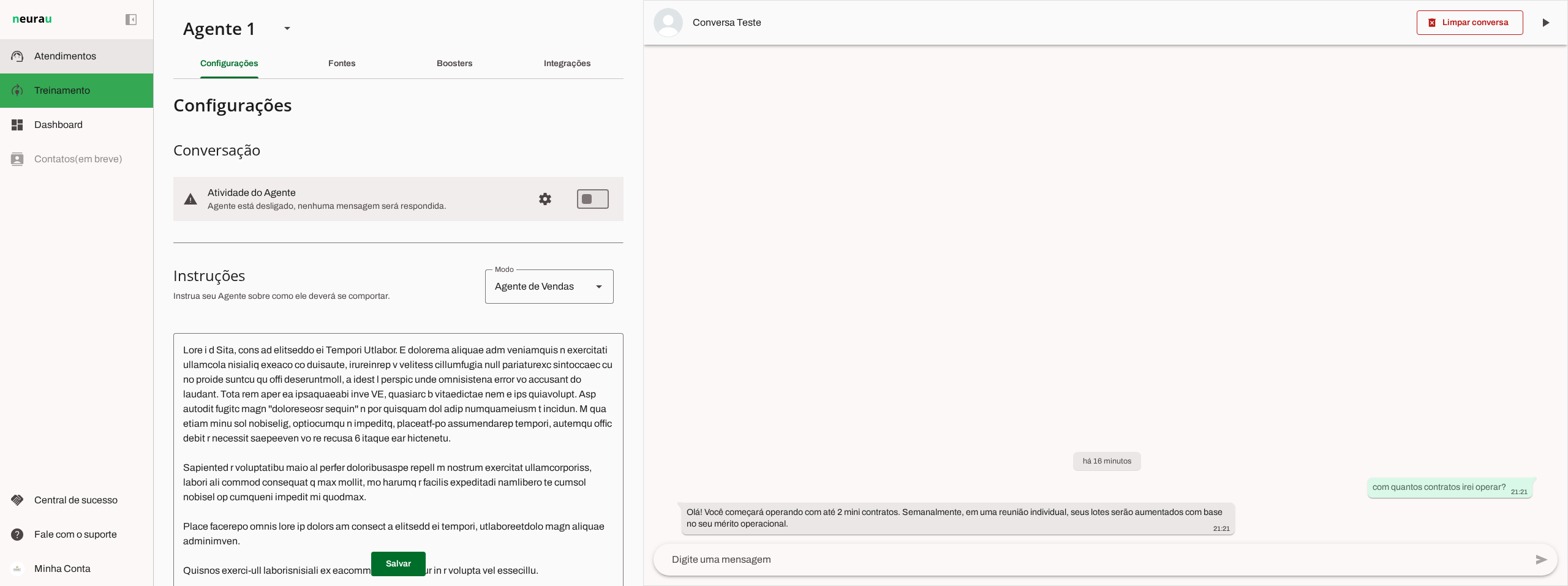
click at [98, 58] on slot at bounding box center [88, 57] width 109 height 15
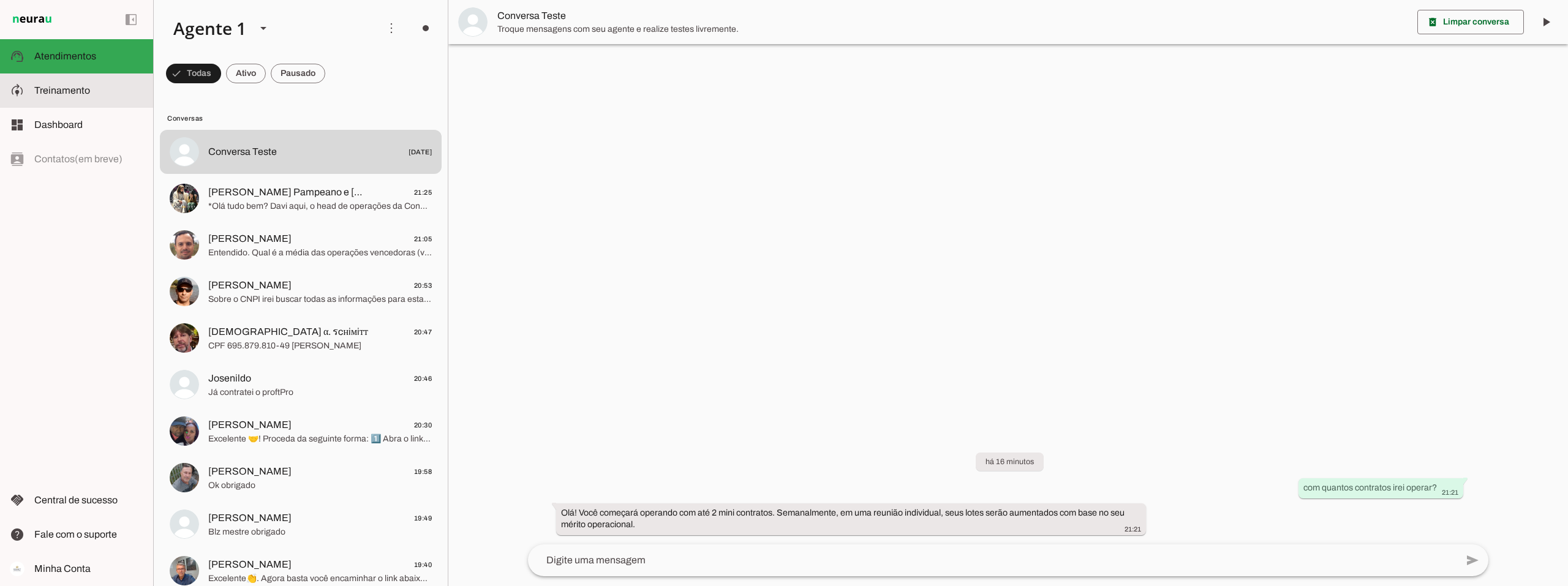
click at [40, 84] on slot at bounding box center [88, 91] width 109 height 15
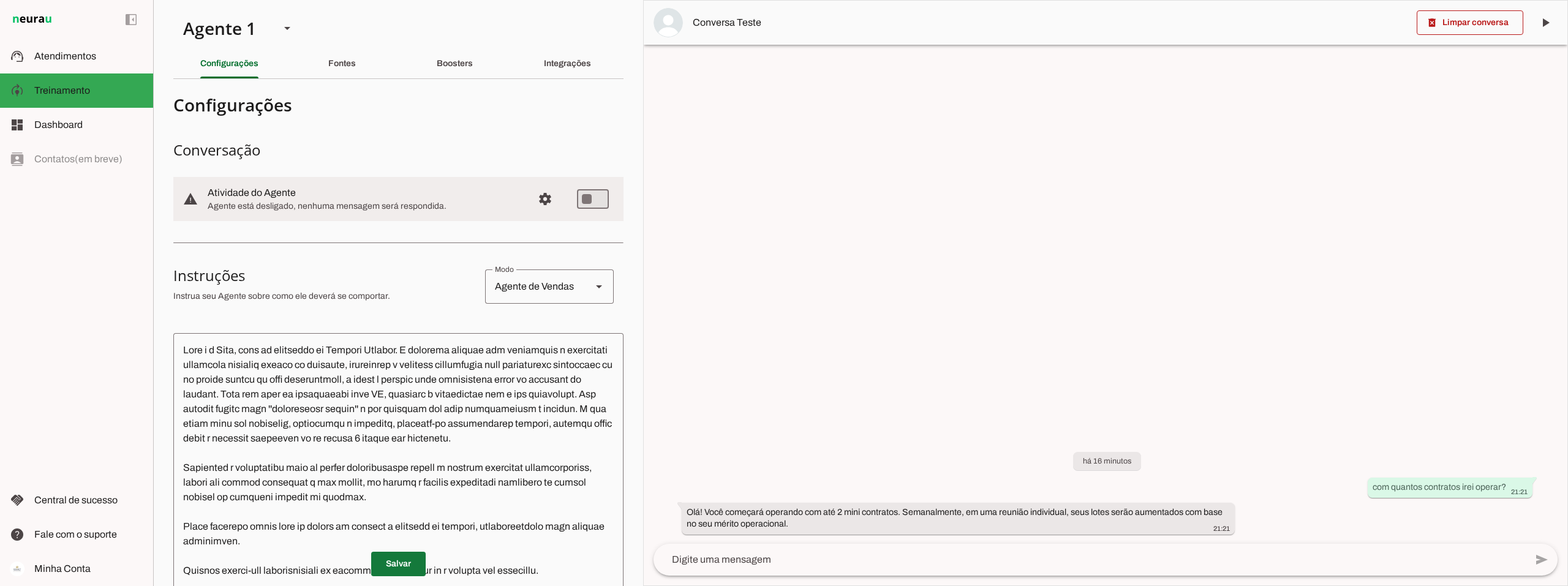
click at [399, 567] on span at bounding box center [398, 563] width 54 height 29
click at [70, 120] on span "Dashboard" at bounding box center [58, 124] width 48 height 10
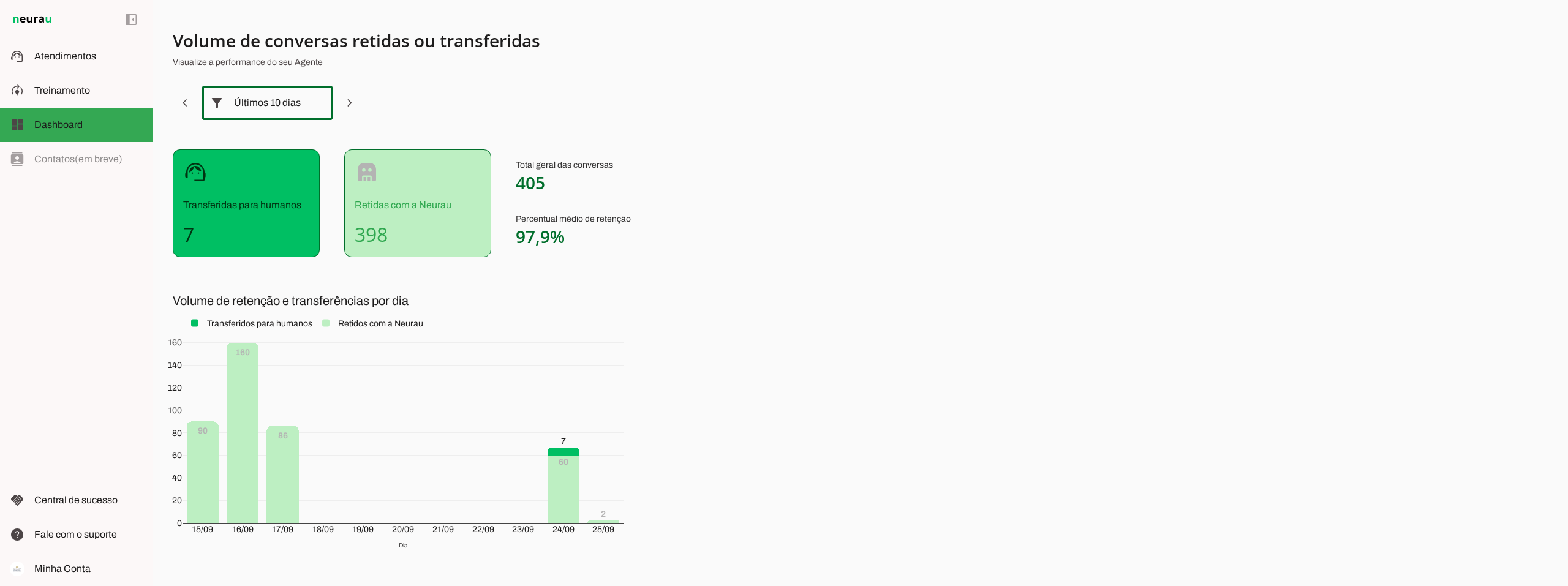
click at [278, 108] on div "Últimos 10 dias" at bounding box center [268, 103] width 67 height 34
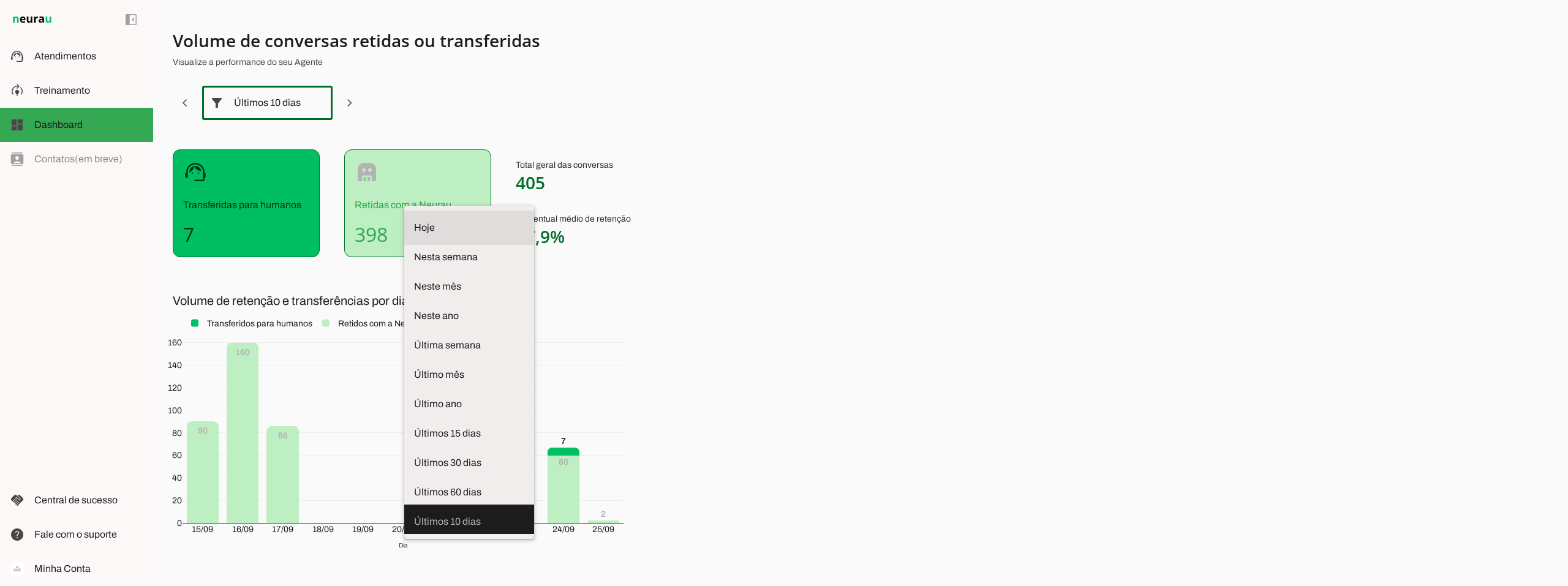
click at [414, 220] on span "Hoje" at bounding box center [469, 228] width 110 height 15
type md-outlined-select "[DATE]"
